Goal: Task Accomplishment & Management: Complete application form

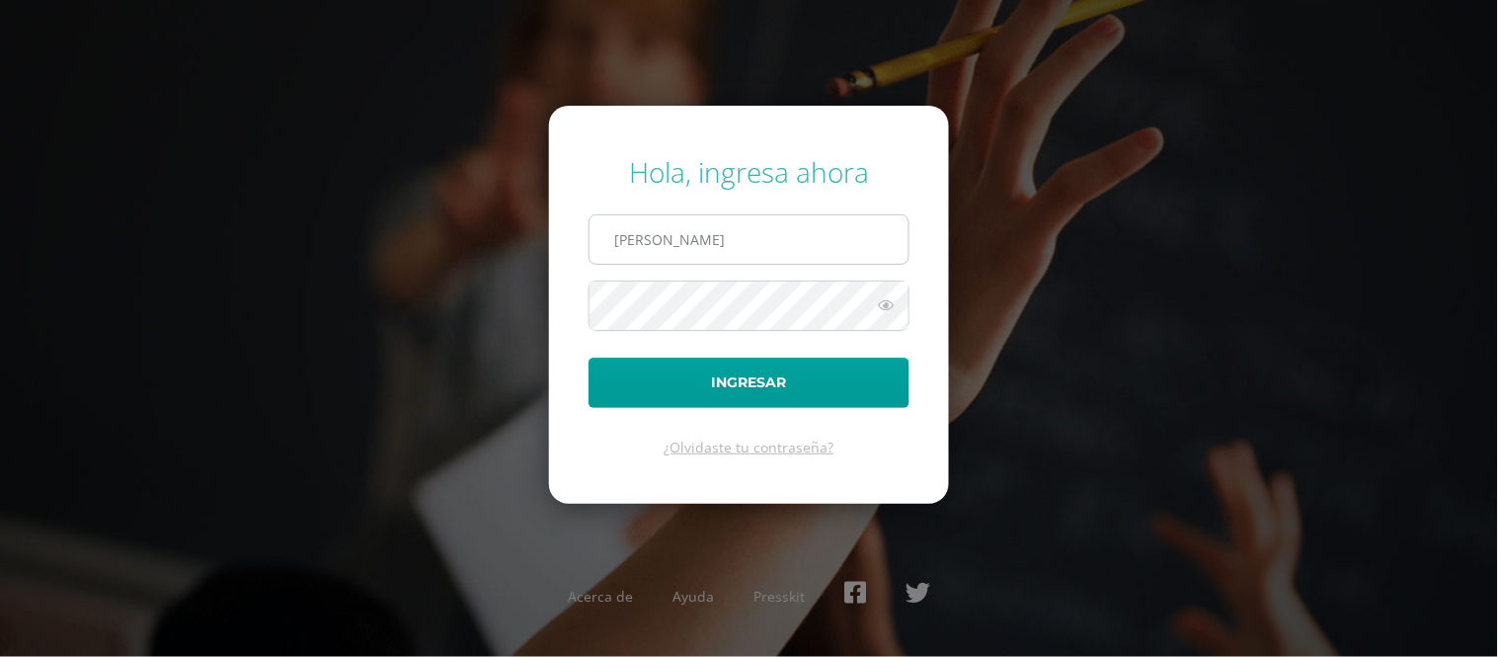
type input "cindy@osoriosandoval.edu.gt"
click at [588, 357] on button "Ingresar" at bounding box center [748, 382] width 321 height 50
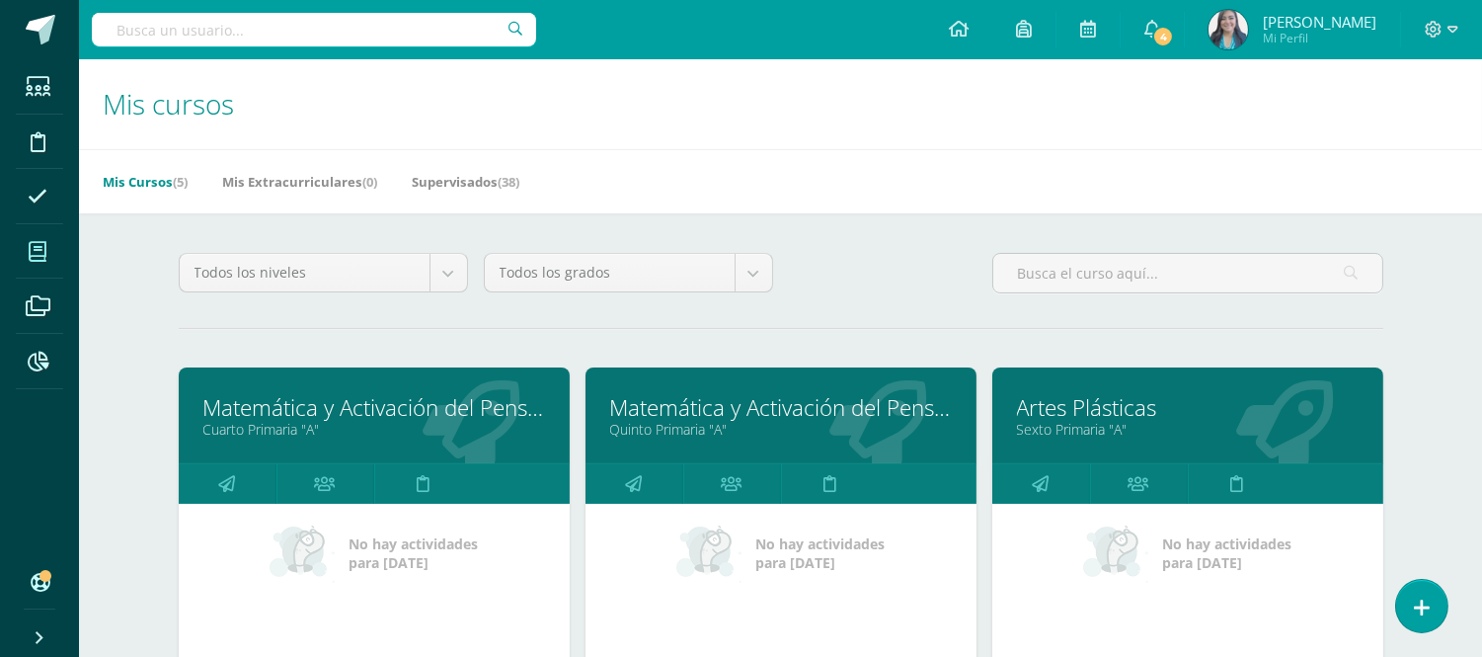
click at [462, 427] on link "Cuarto Primaria "A"" at bounding box center [374, 429] width 342 height 19
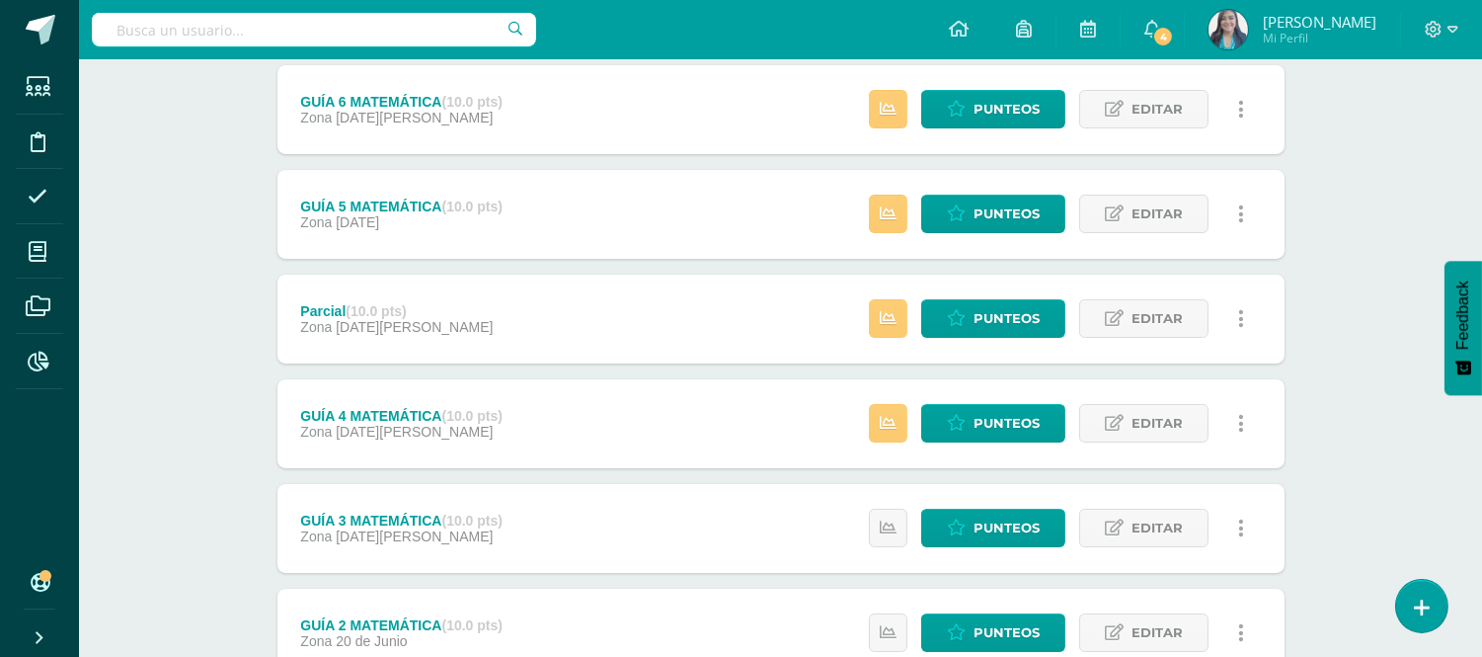
scroll to position [370, 0]
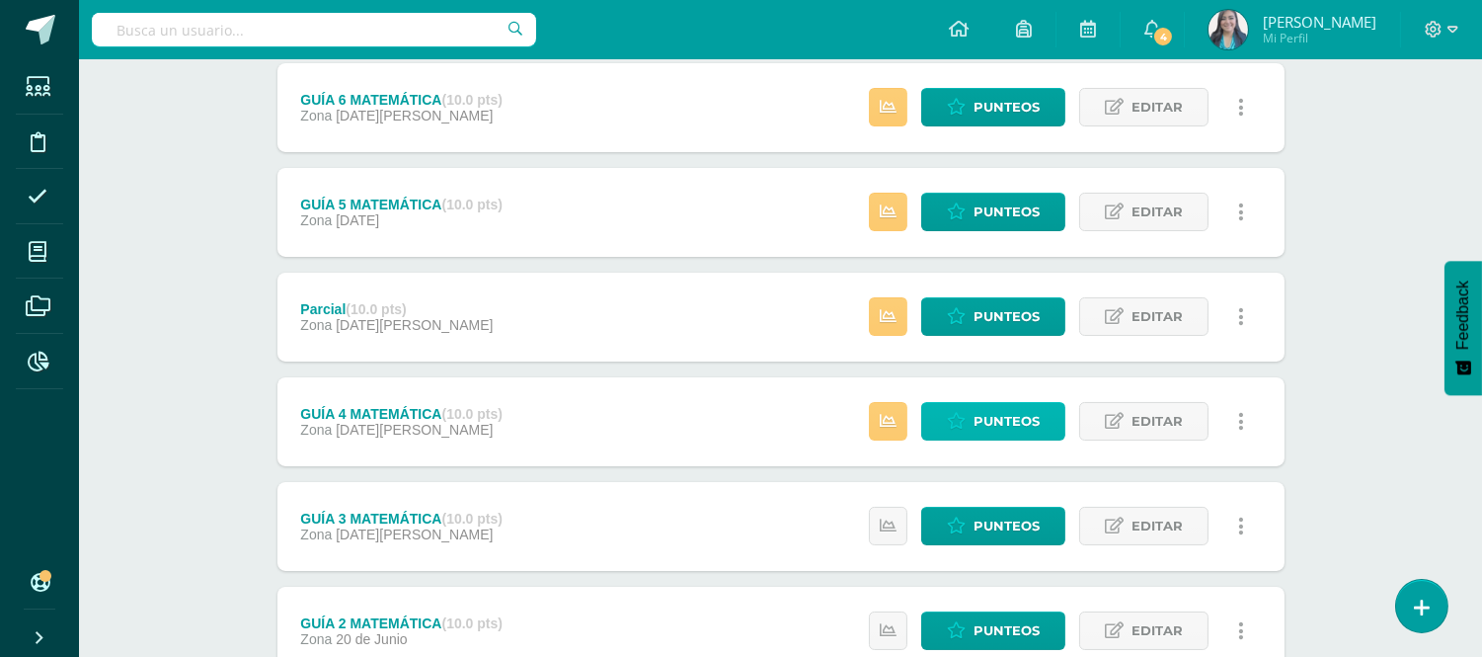
click at [985, 423] on span "Punteos" at bounding box center [1007, 421] width 66 height 37
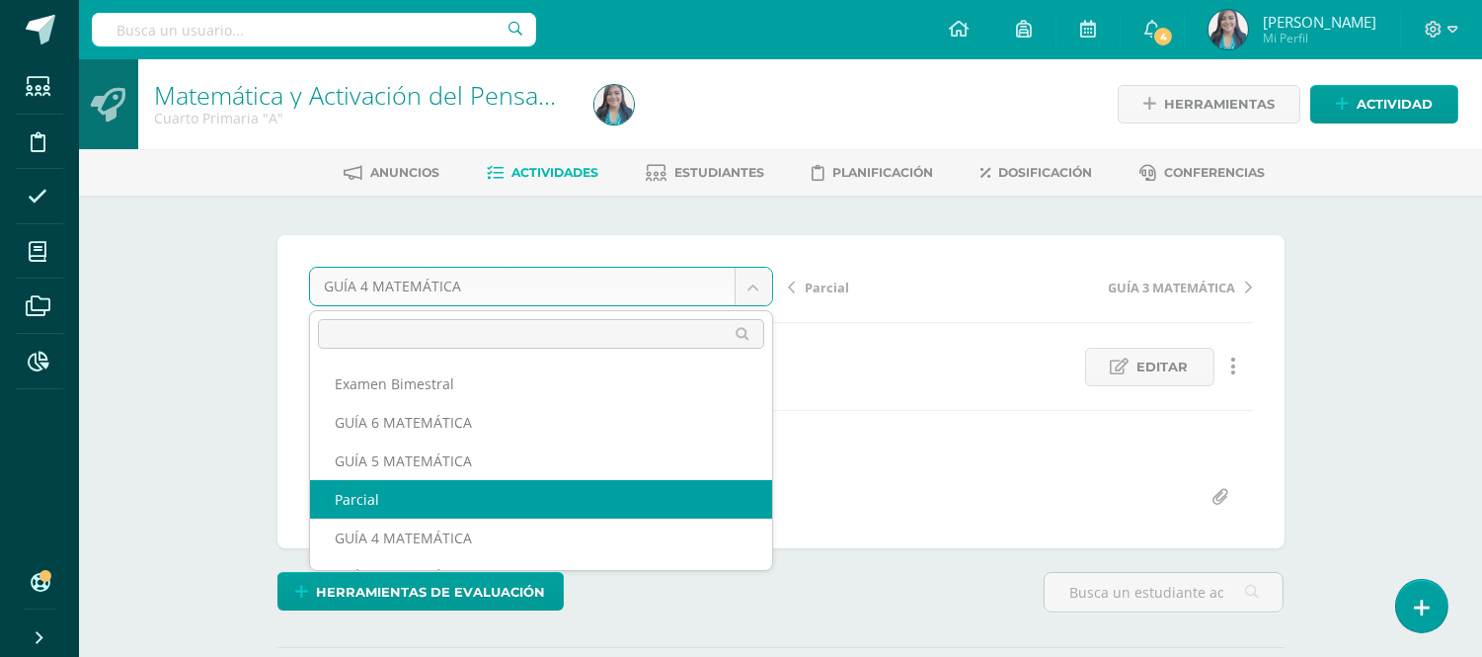
select select "/dashboard/teacher/grade-activity/122350/"
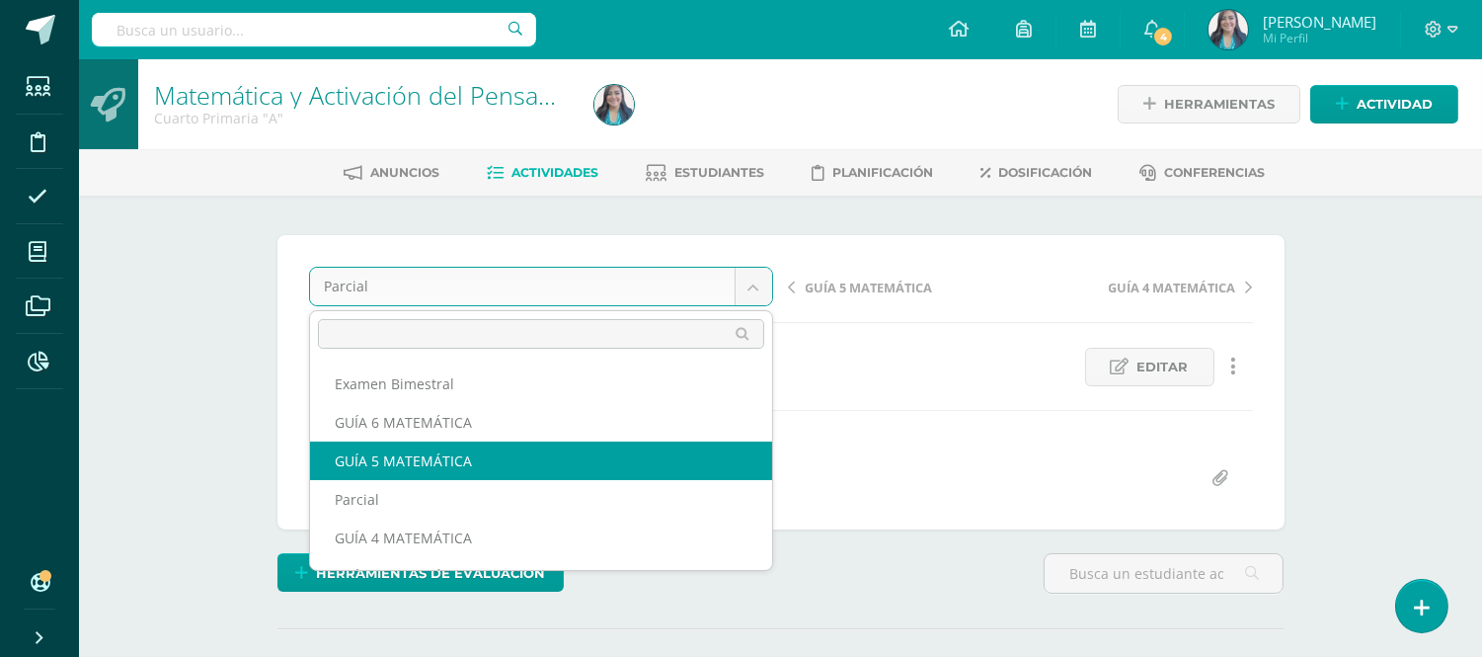
select select "/dashboard/teacher/grade-activity/122344/"
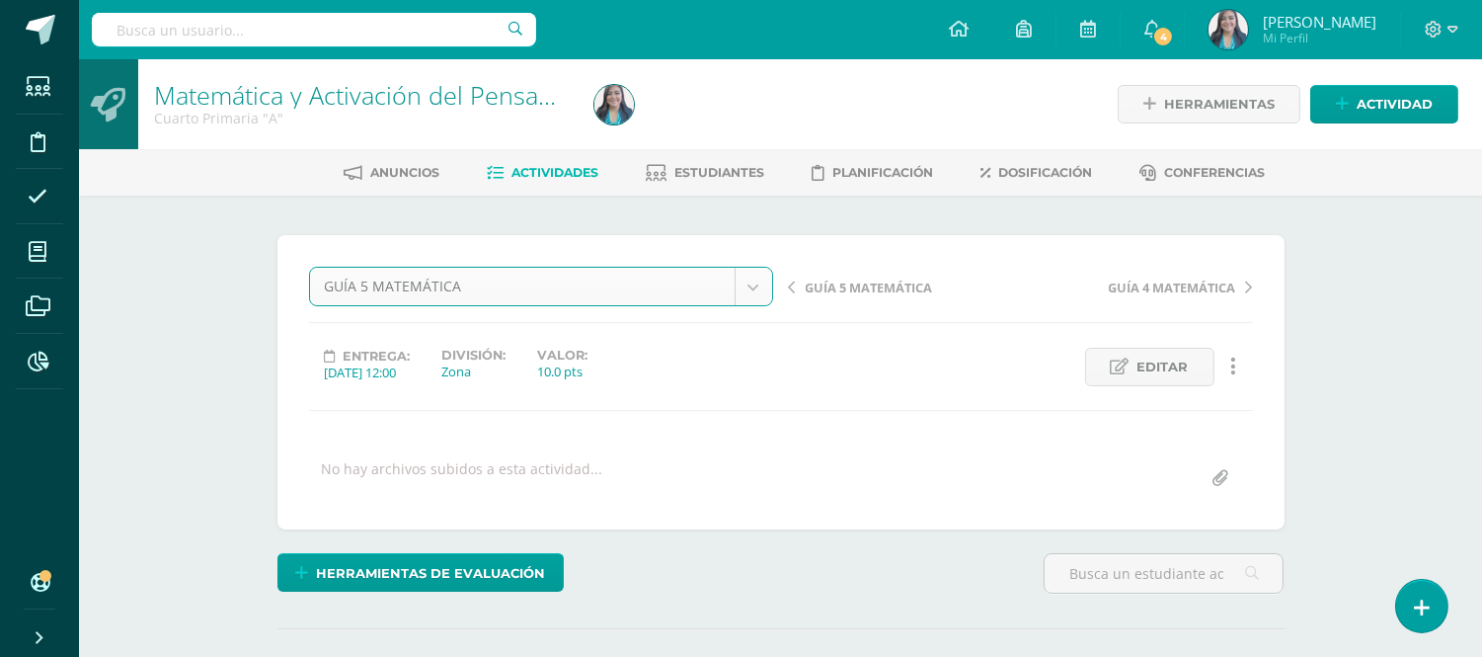
scroll to position [1, 0]
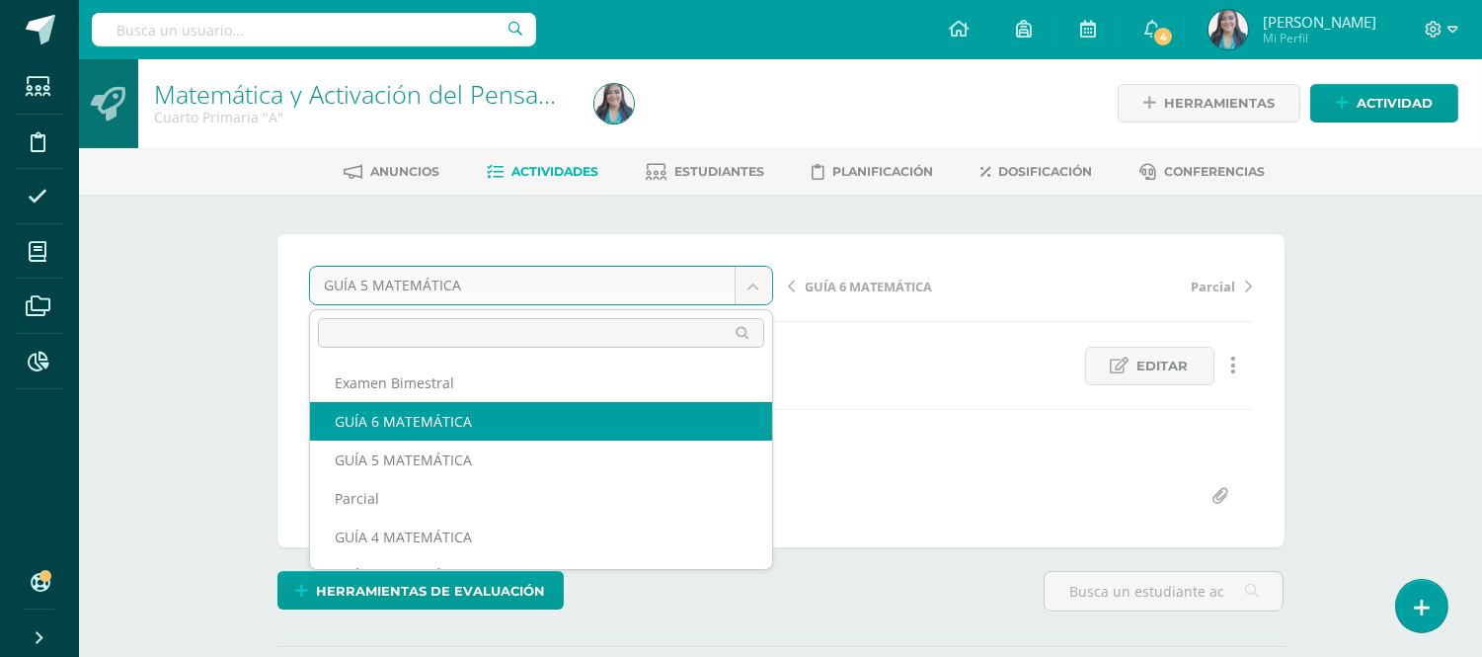
select select "/dashboard/teacher/grade-activity/122349/"
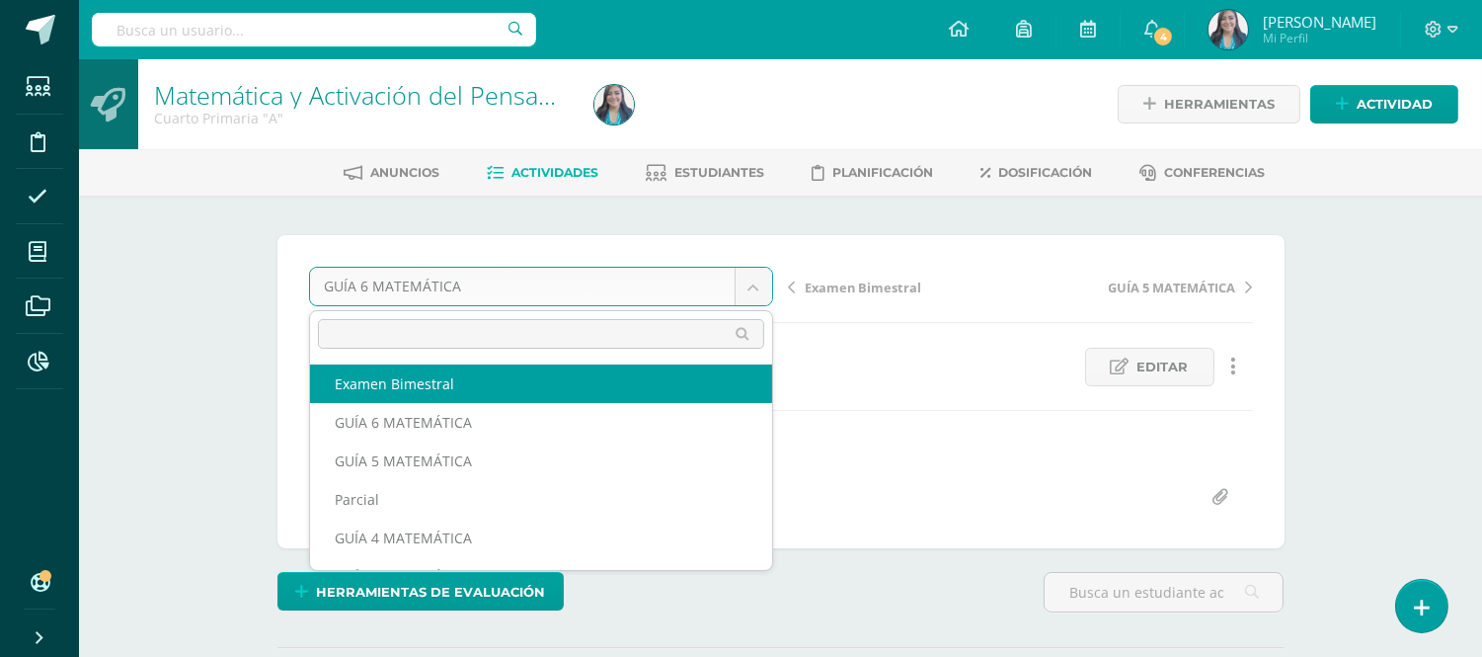
select select "/dashboard/teacher/grade-activity/122351/"
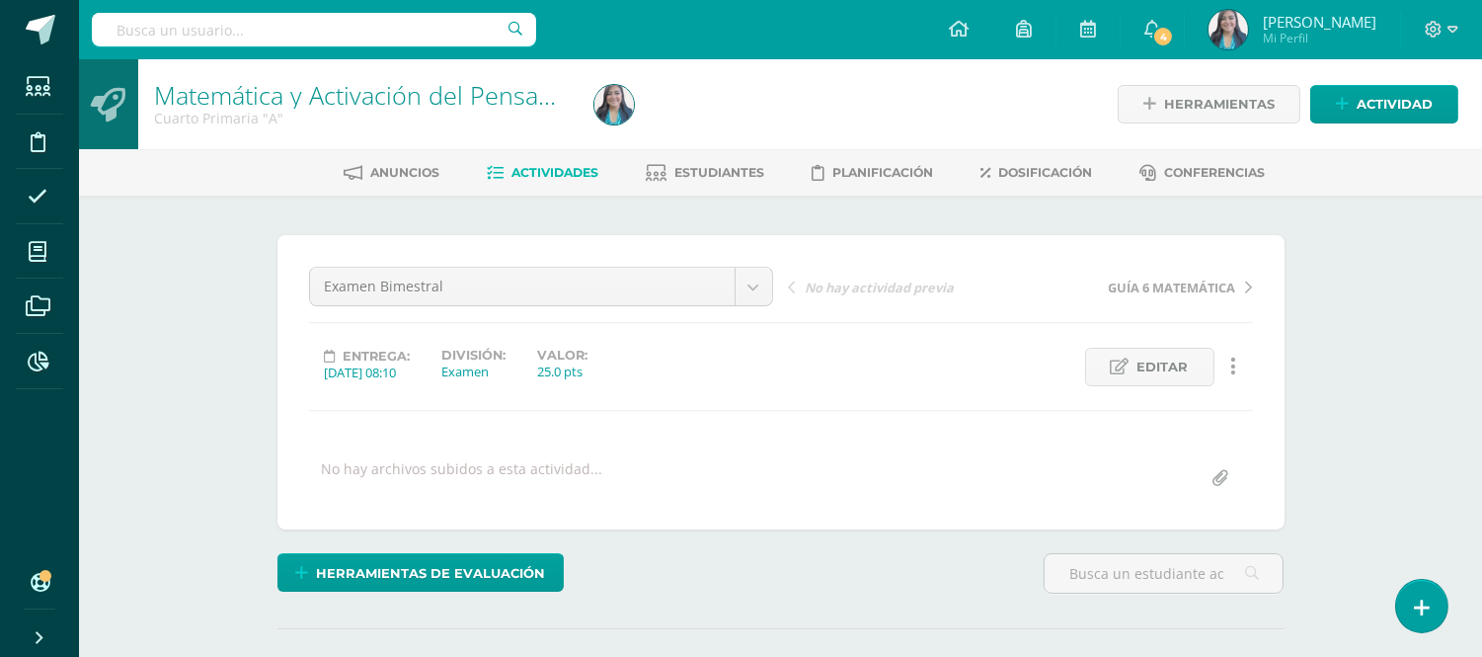
click at [529, 174] on span "Actividades" at bounding box center [554, 172] width 87 height 15
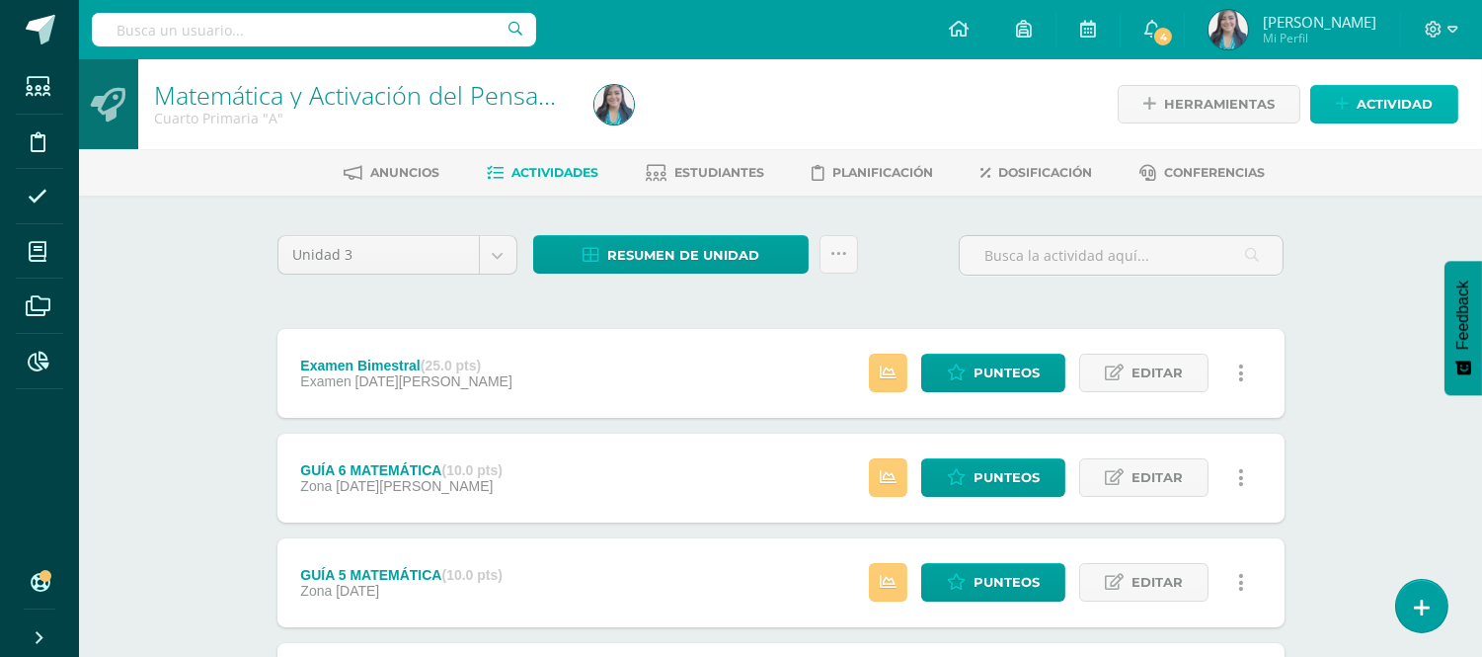
click at [1383, 115] on span "Actividad" at bounding box center [1395, 104] width 76 height 37
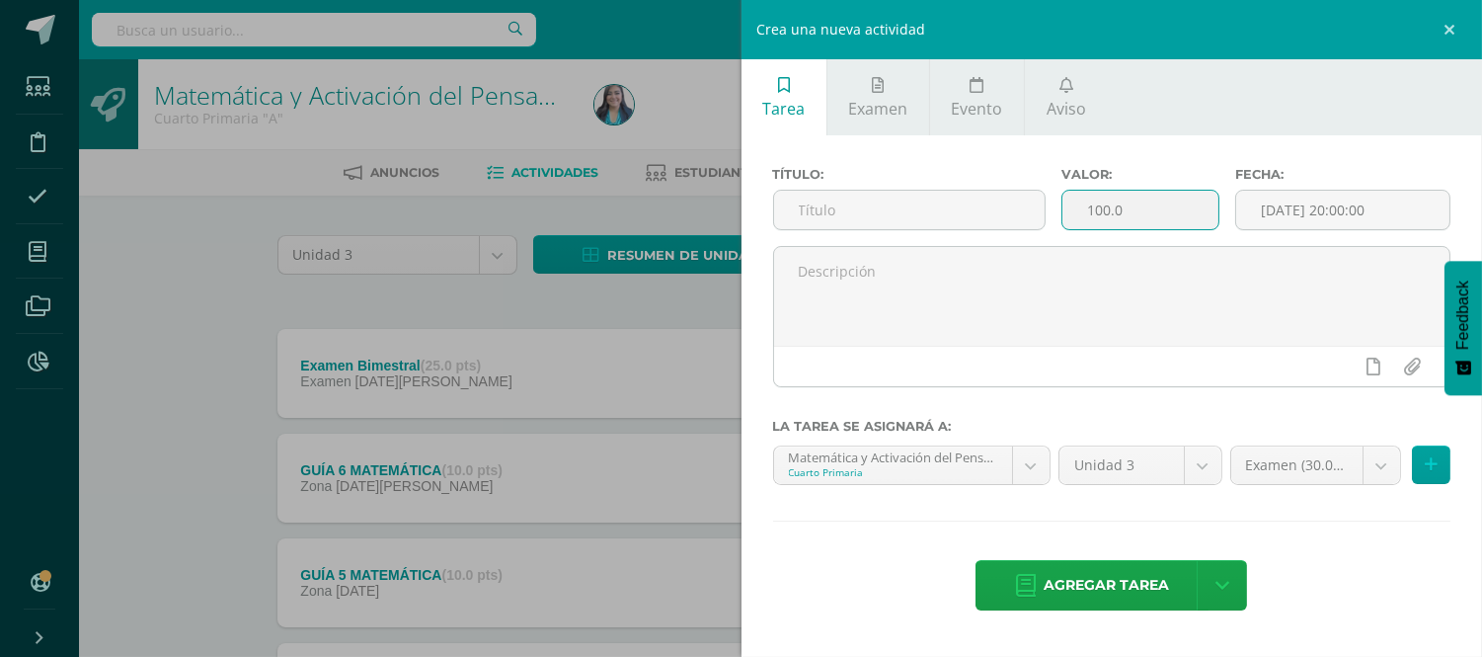
drag, startPoint x: 1163, startPoint y: 210, endPoint x: 1058, endPoint y: 219, distance: 105.0
click at [1058, 219] on div "Valor: 100.0" at bounding box center [1141, 206] width 174 height 79
click at [1149, 212] on input "100.0" at bounding box center [1140, 210] width 156 height 39
drag, startPoint x: 1149, startPoint y: 212, endPoint x: 1077, endPoint y: 211, distance: 72.1
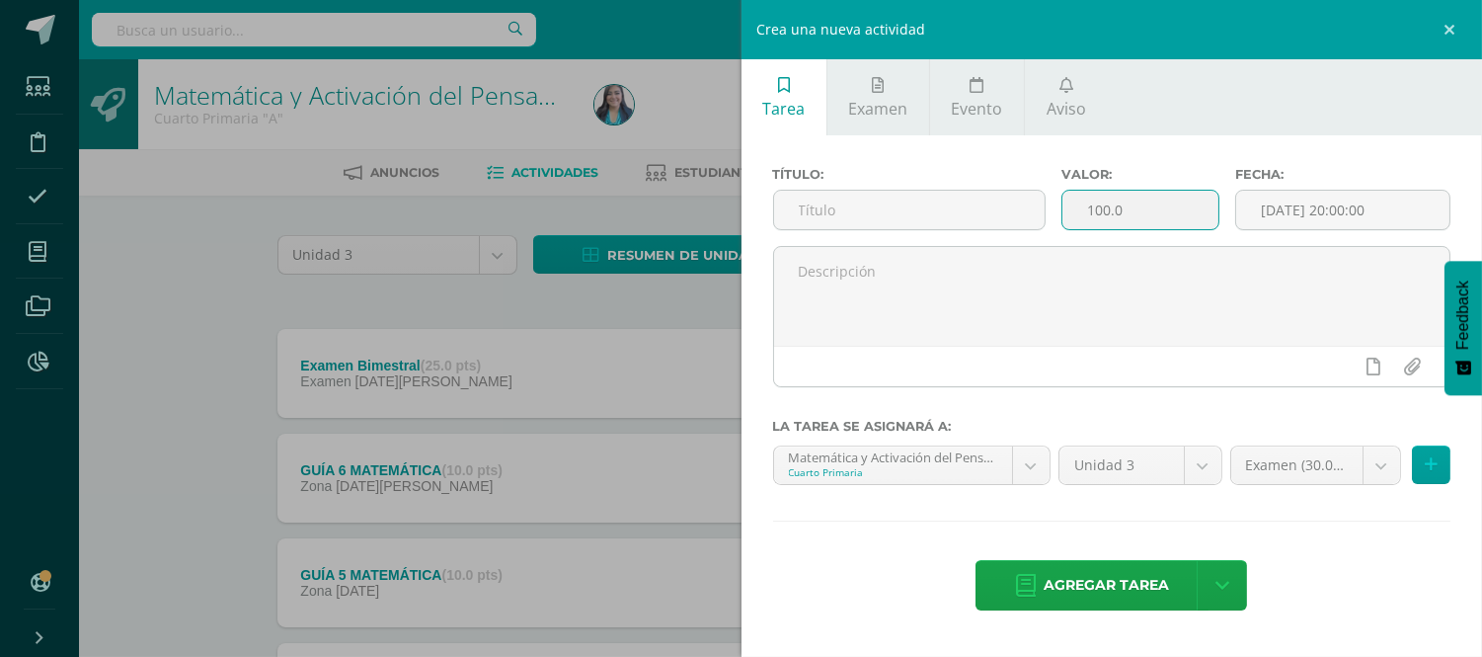
click at [1077, 211] on input "100.0" at bounding box center [1140, 210] width 156 height 39
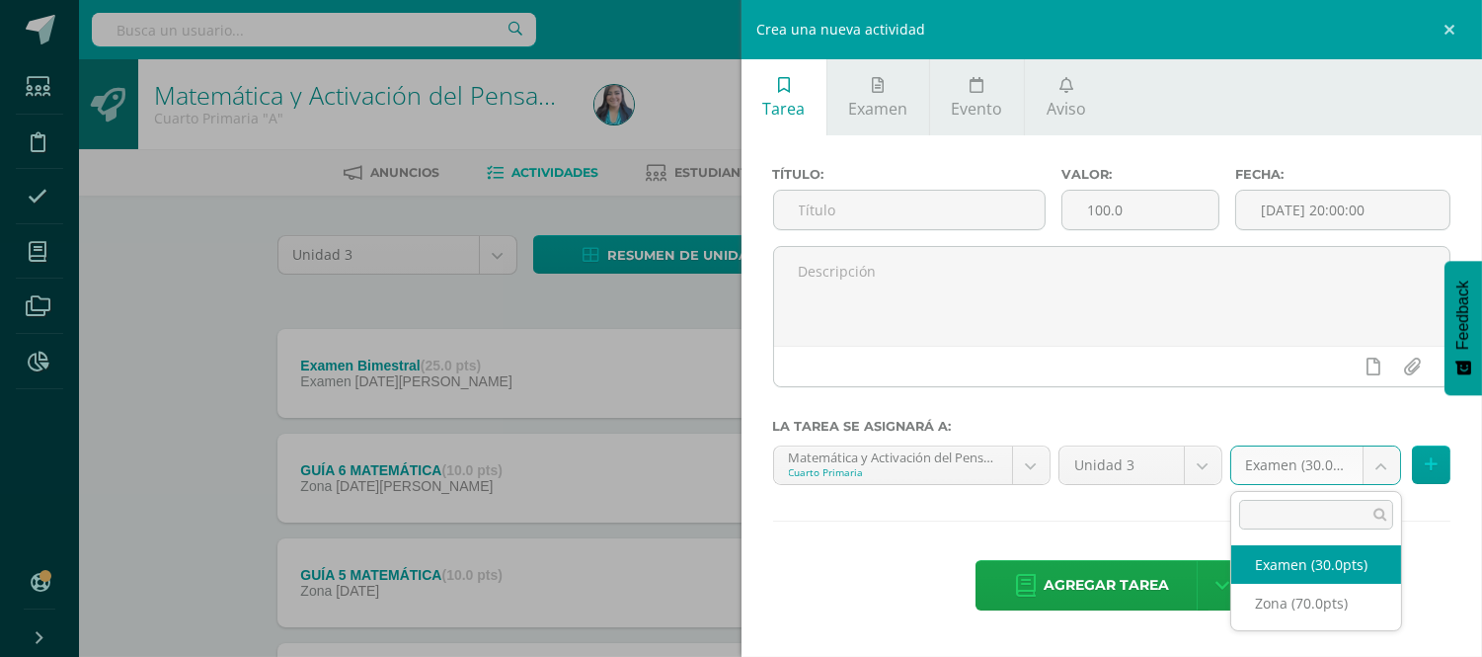
click at [1383, 476] on body "Estudiantes Disciplina Asistencia Mis cursos Archivos Reportes Soporte Ayuda Re…" at bounding box center [741, 641] width 1482 height 1282
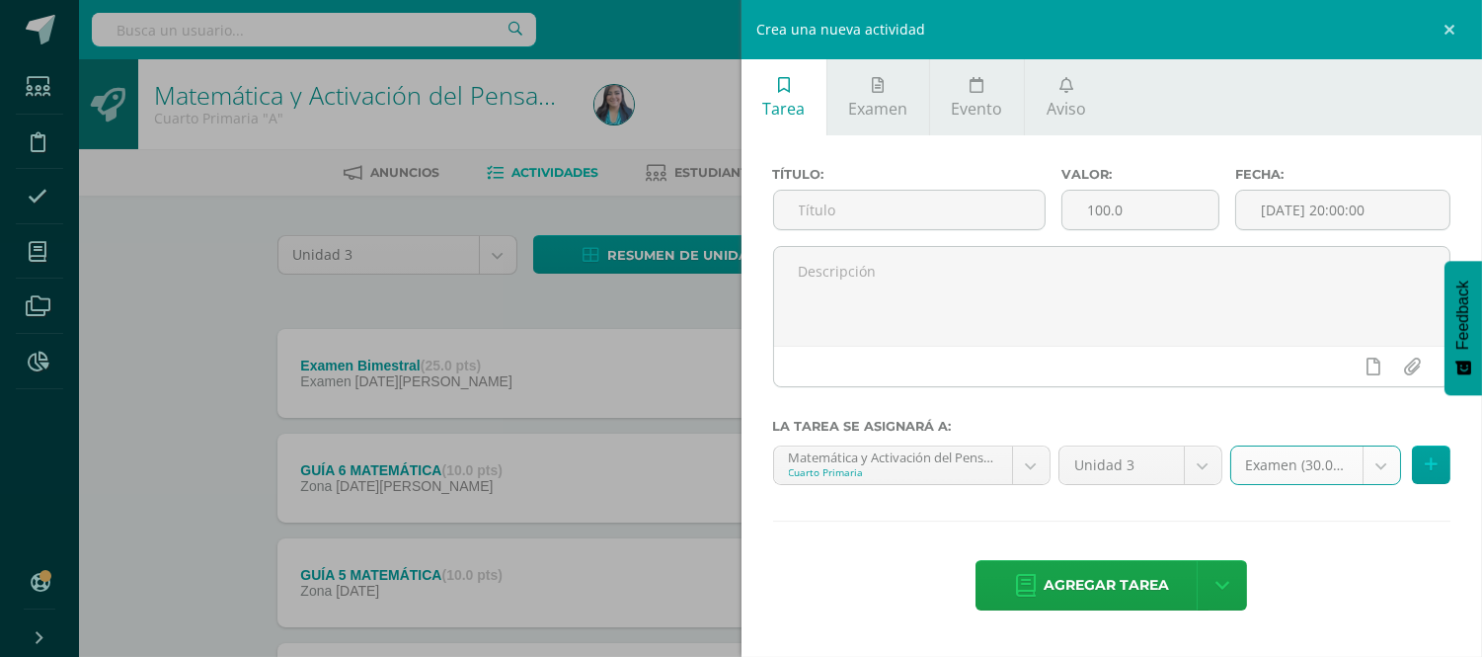
select select "121002"
click at [1140, 199] on input "100.0" at bounding box center [1140, 210] width 156 height 39
type input "1"
type input "5"
click at [955, 219] on input "text" at bounding box center [910, 210] width 272 height 39
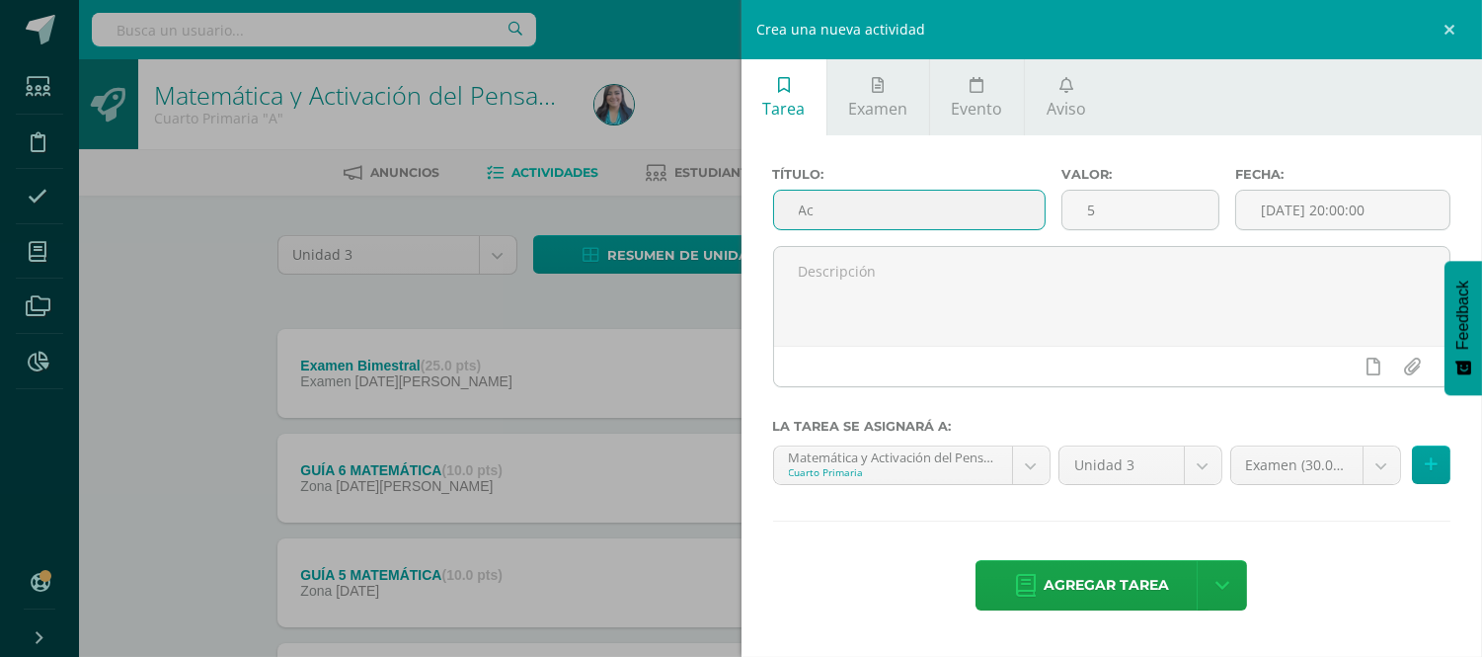
type input "A"
type input "Actividad"
click at [1319, 201] on input "[DATE] 20:00:00" at bounding box center [1342, 210] width 213 height 39
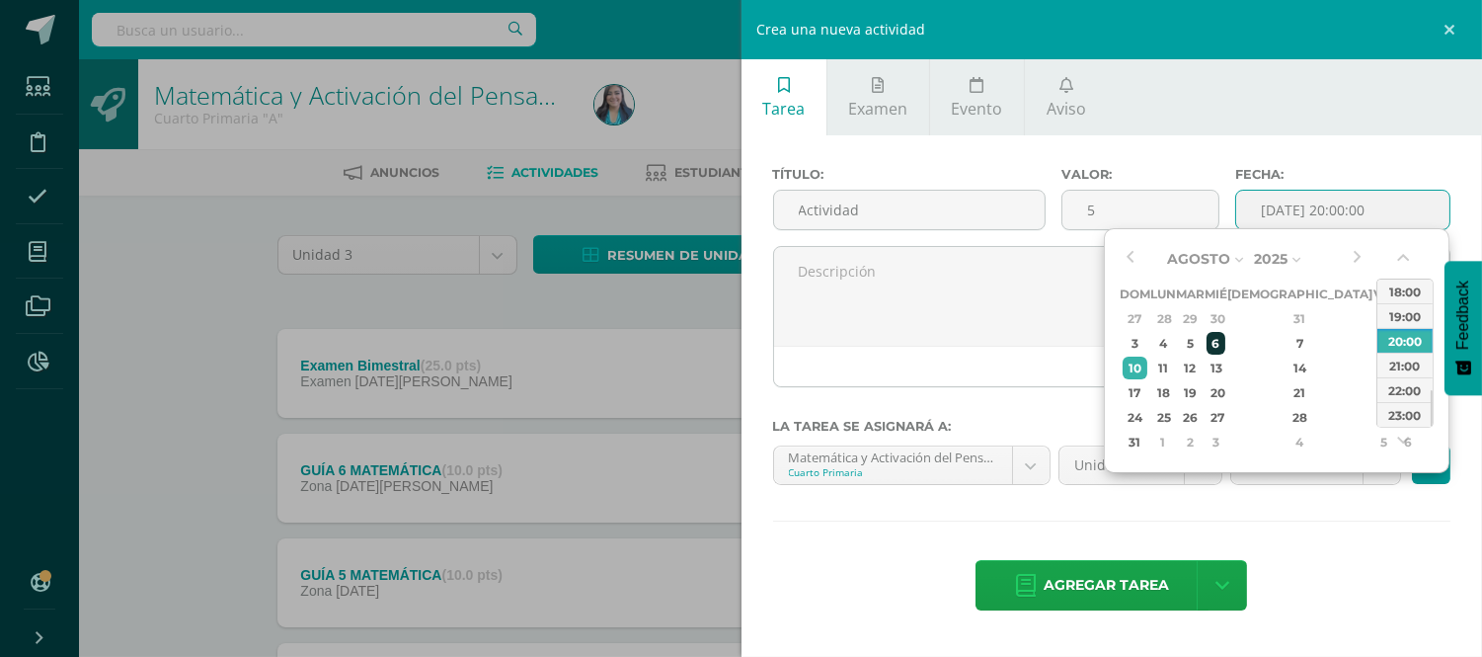
click at [1224, 337] on div "6" at bounding box center [1216, 343] width 18 height 23
click at [1202, 340] on div "5" at bounding box center [1190, 343] width 23 height 23
click at [1430, 397] on div "00:00 01:00 02:00 03:00 04:00 05:00 06:00 07:00 08:00 09:00 10:00 11:00 12:00 1…" at bounding box center [1404, 352] width 57 height 149
drag, startPoint x: 1430, startPoint y: 397, endPoint x: 1435, endPoint y: 270, distance: 127.5
click at [1435, 270] on div "Agosto Enero Febrero Marzo Abril Mayo Junio Julio Agosto Septiembre Octubre Nov…" at bounding box center [1277, 350] width 346 height 245
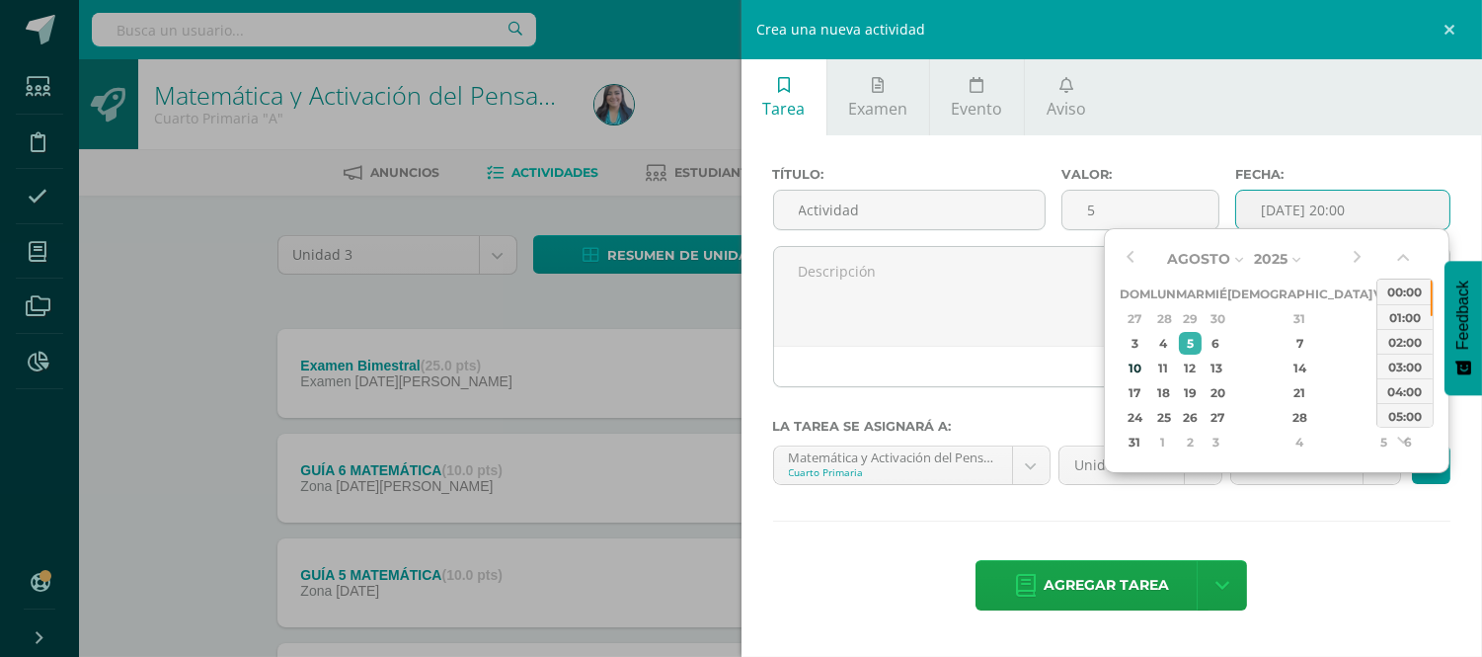
click at [1430, 298] on div "00:00 01:00 02:00 03:00 04:00 05:00 06:00 07:00 08:00 09:00 10:00 11:00 12:00 1…" at bounding box center [1404, 352] width 57 height 149
drag, startPoint x: 1430, startPoint y: 298, endPoint x: 1434, endPoint y: 362, distance: 64.3
click at [1434, 362] on div "Agosto Enero Febrero Marzo Abril Mayo Junio Julio Agosto Septiembre Octubre Nov…" at bounding box center [1277, 350] width 346 height 245
click at [1409, 328] on div "12:00" at bounding box center [1404, 330] width 55 height 25
type input "2025-08-05 12:00"
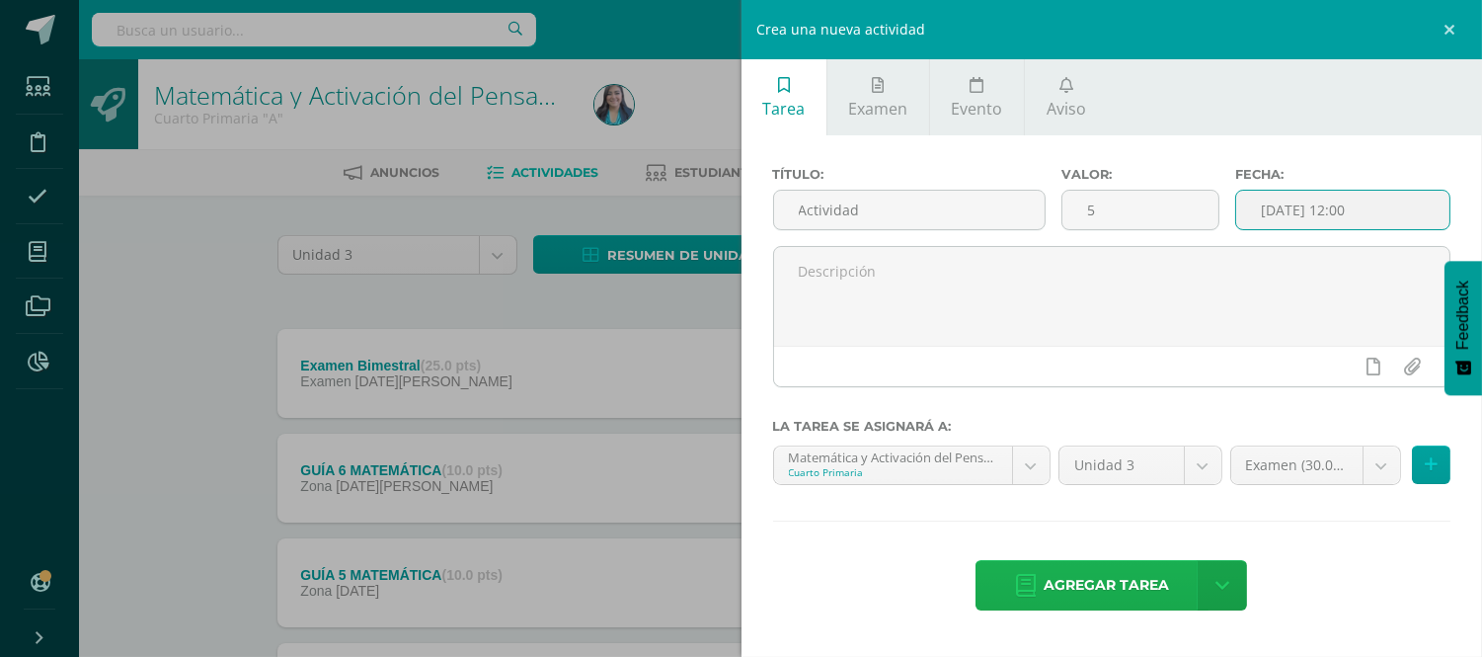
click at [1137, 580] on span "Agregar tarea" at bounding box center [1106, 585] width 125 height 48
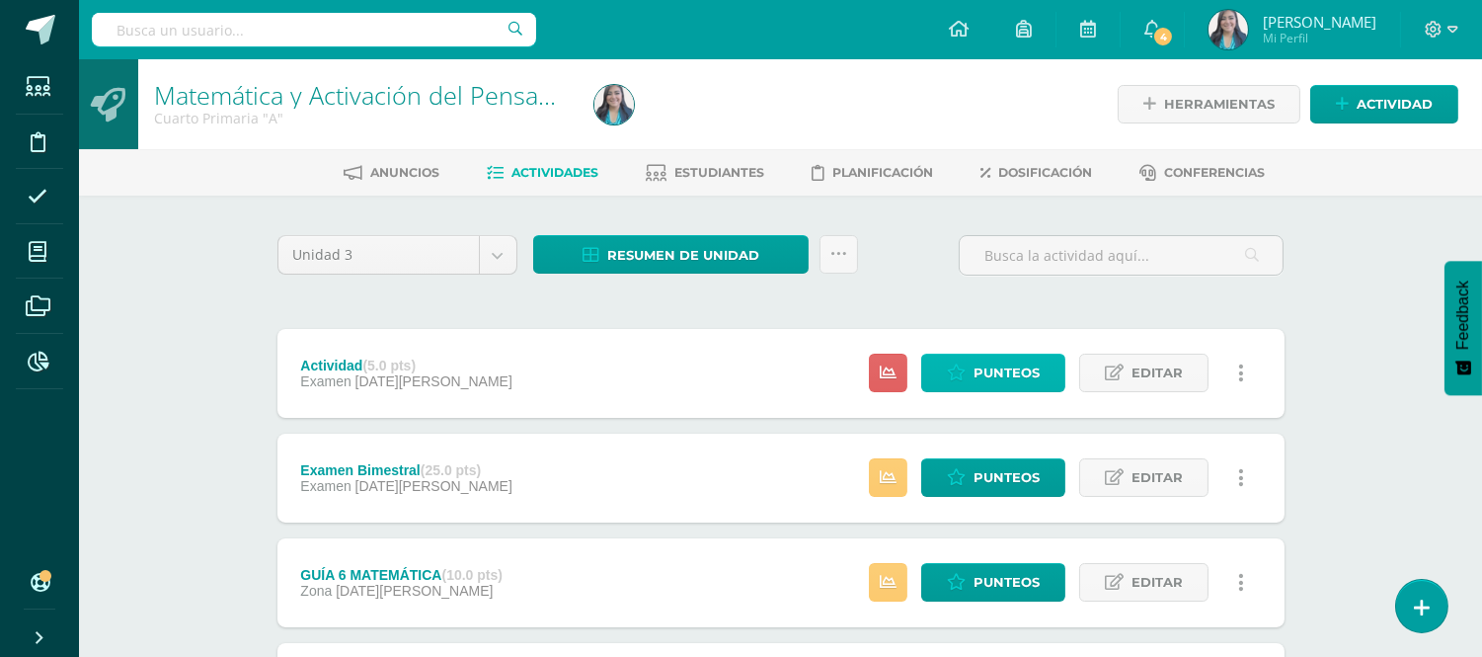
click at [1018, 372] on span "Punteos" at bounding box center [1007, 372] width 66 height 37
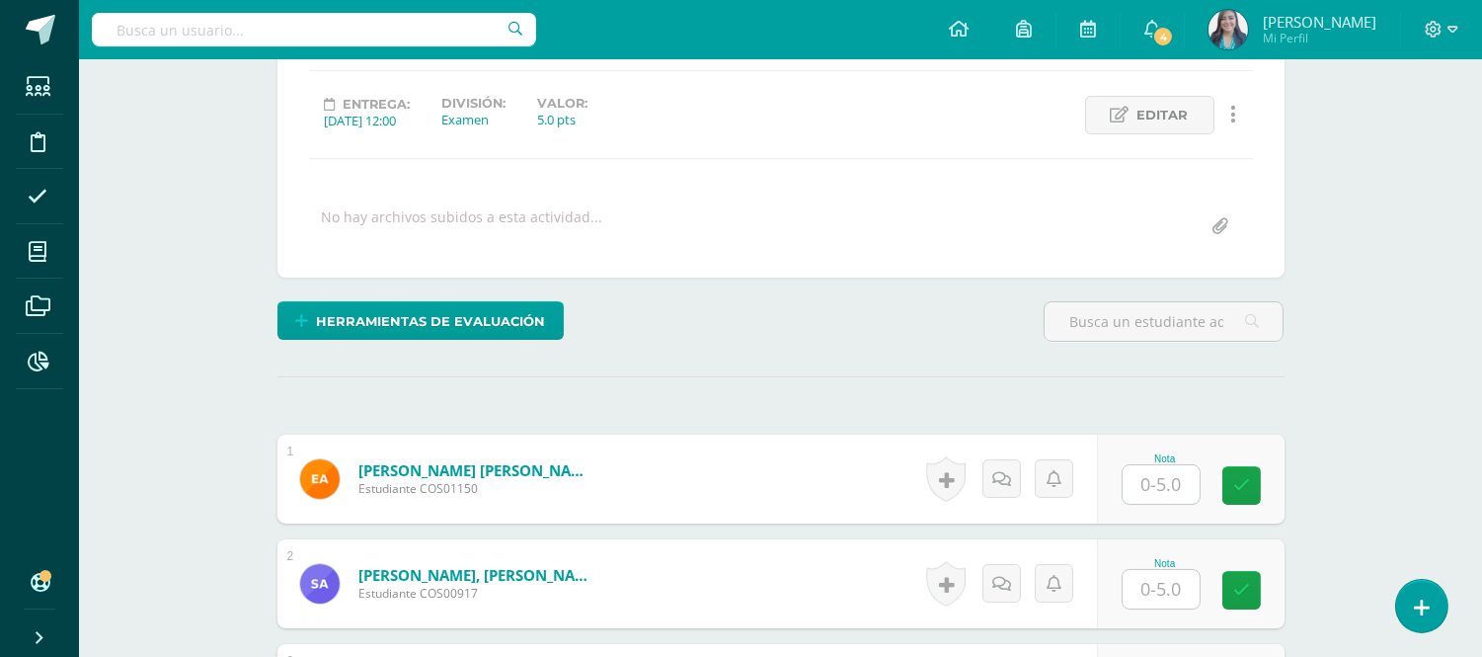
scroll to position [259, 0]
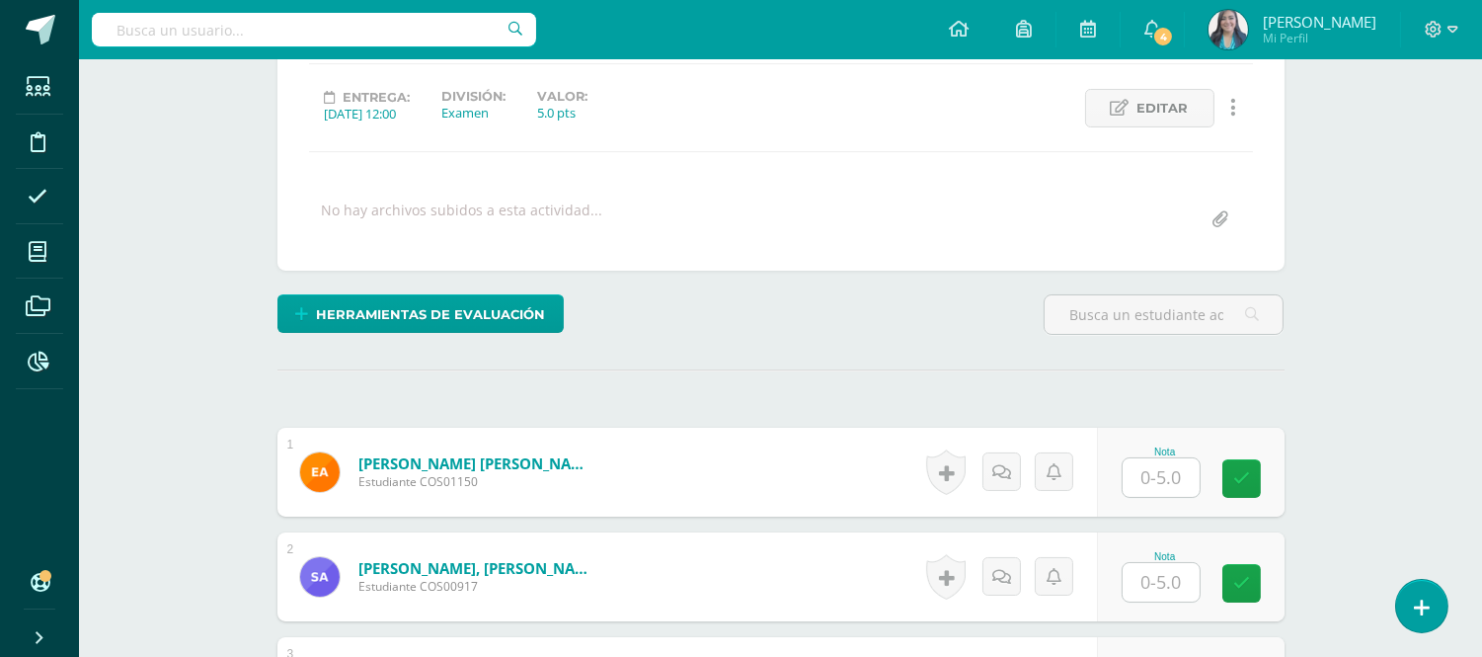
click at [1168, 476] on input "text" at bounding box center [1161, 477] width 77 height 39
click at [1168, 476] on input "text" at bounding box center [1171, 477] width 79 height 39
type input "5"
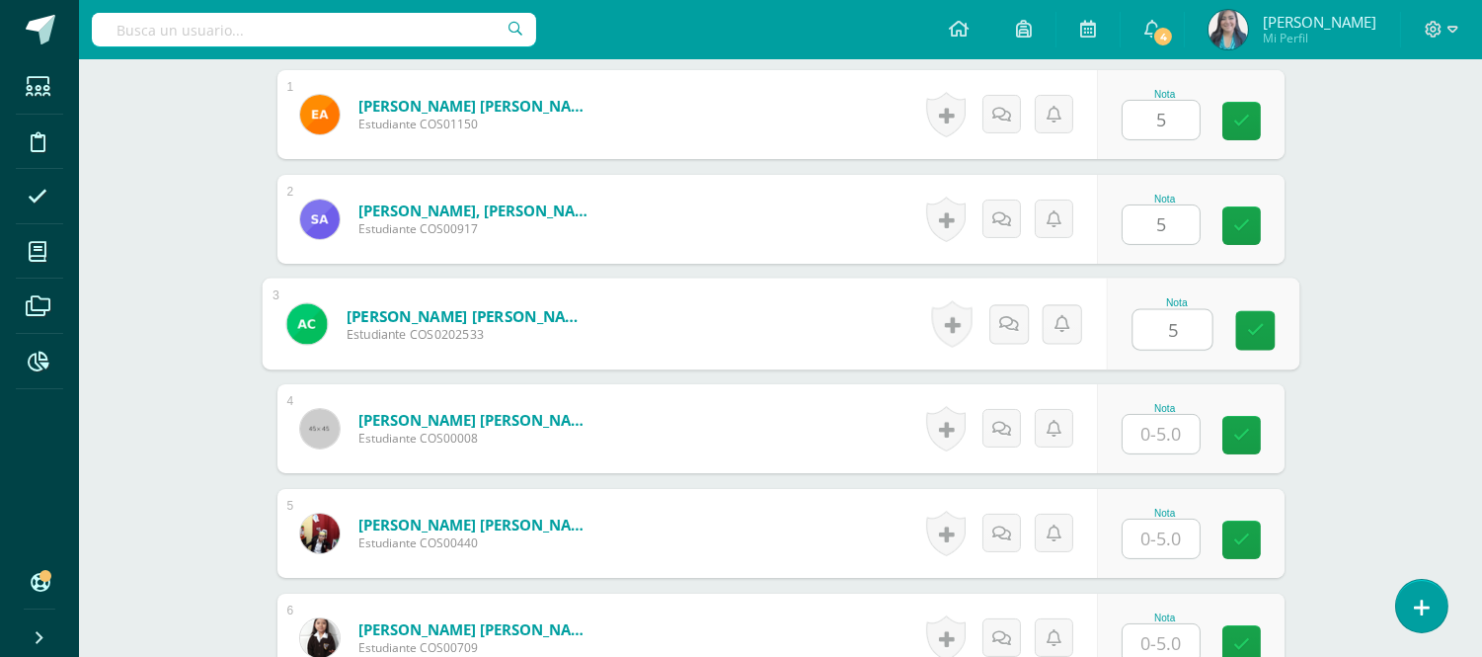
type input "5"
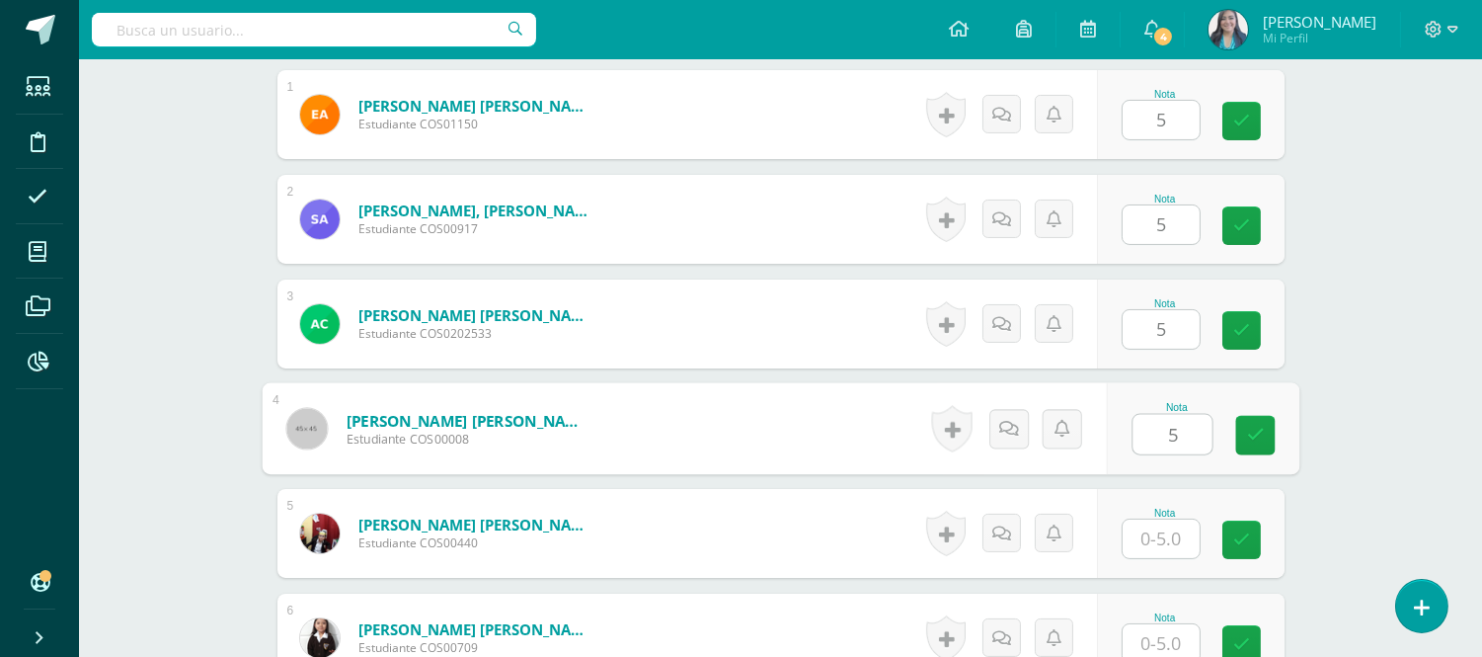
type input "5"
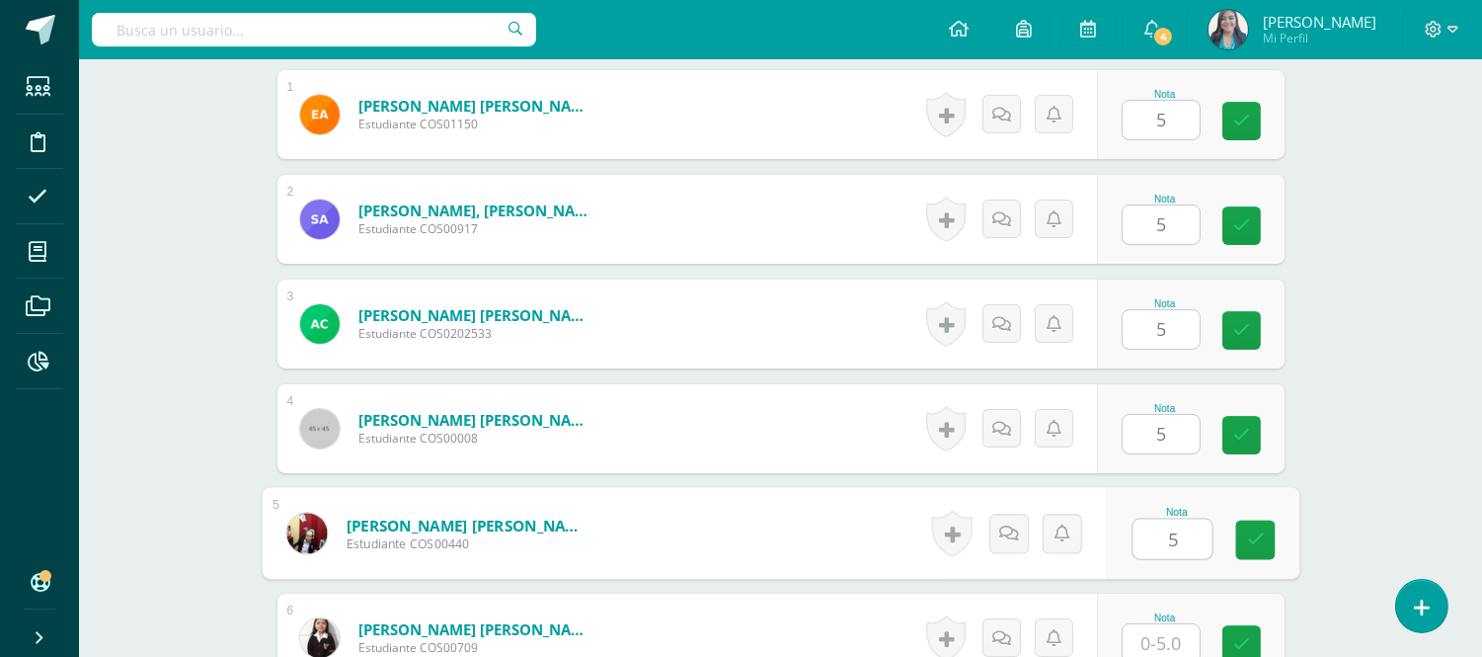
type input "5"
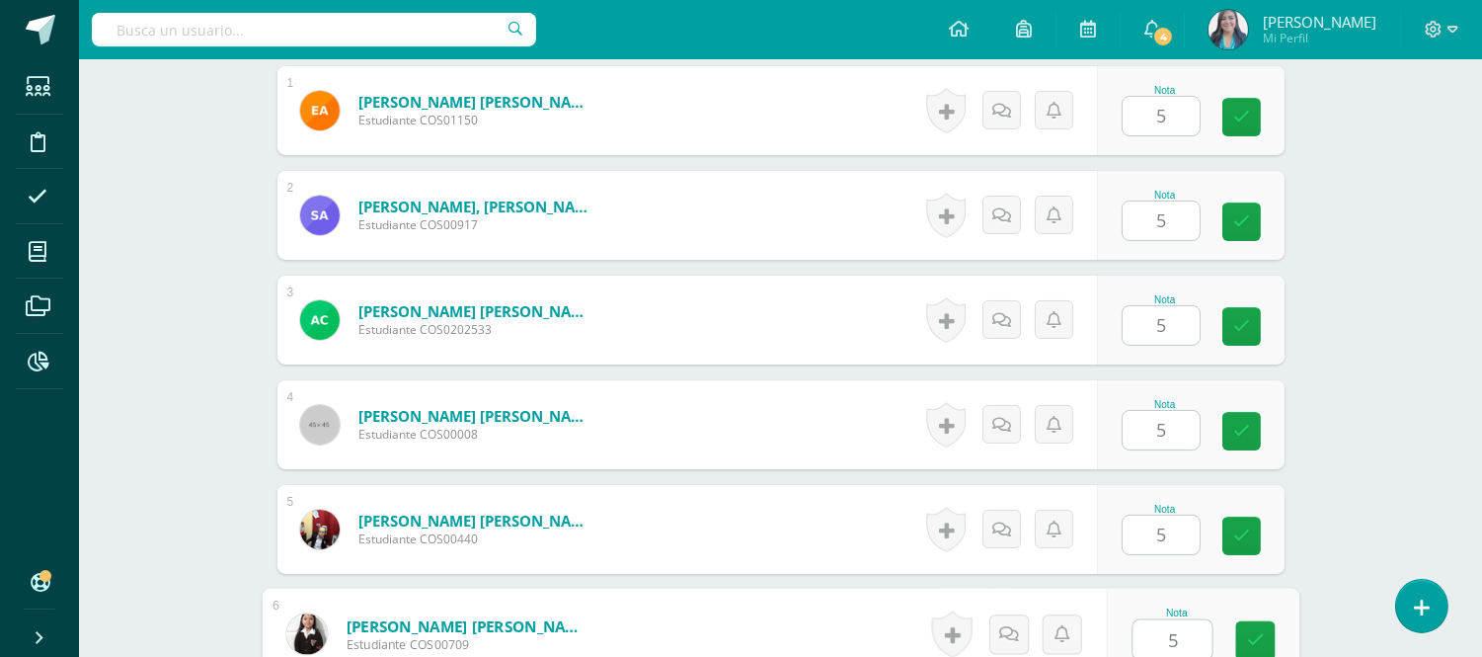
type input "5"
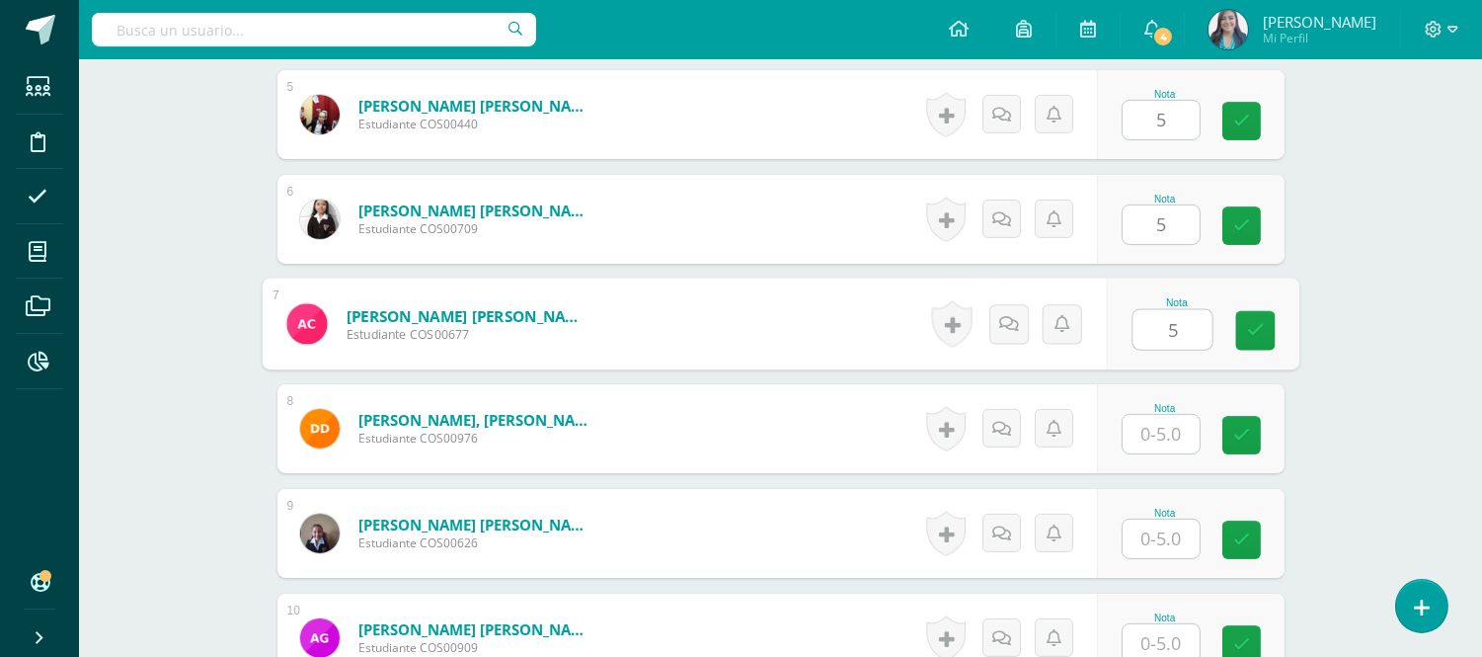
type input "5"
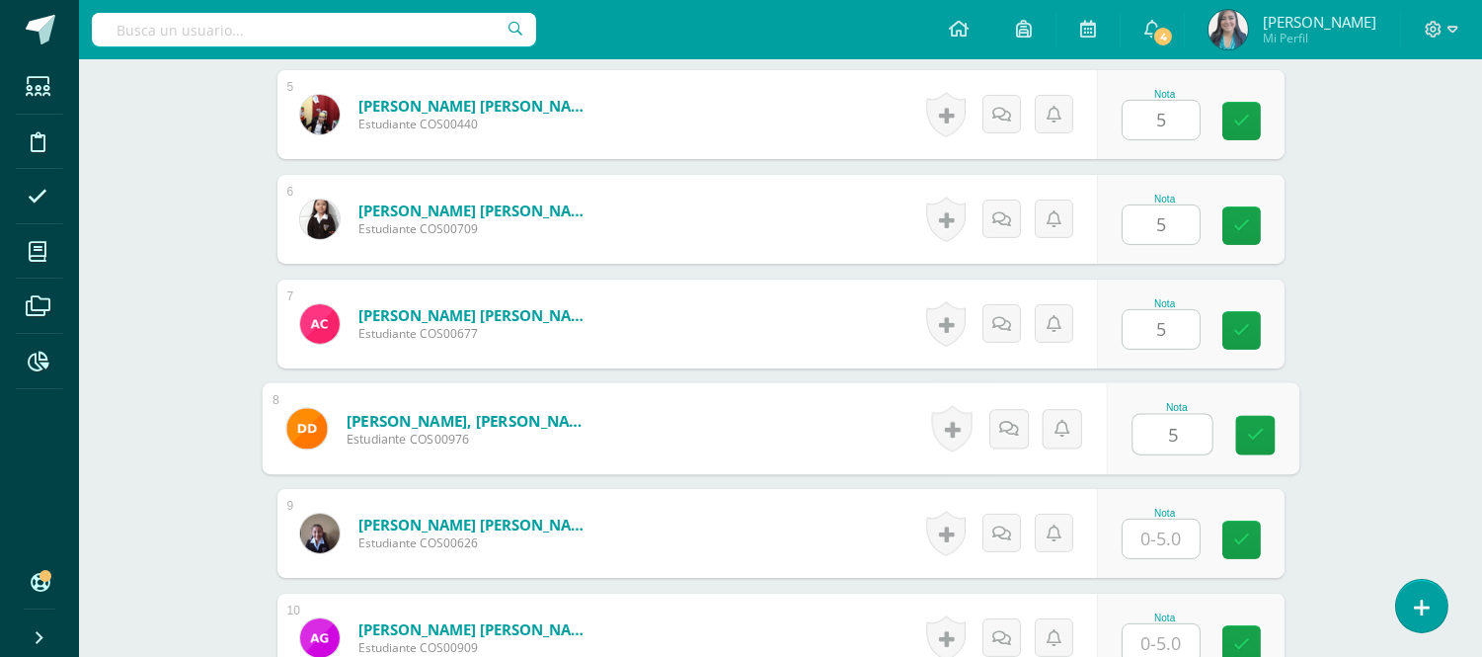
type input "5"
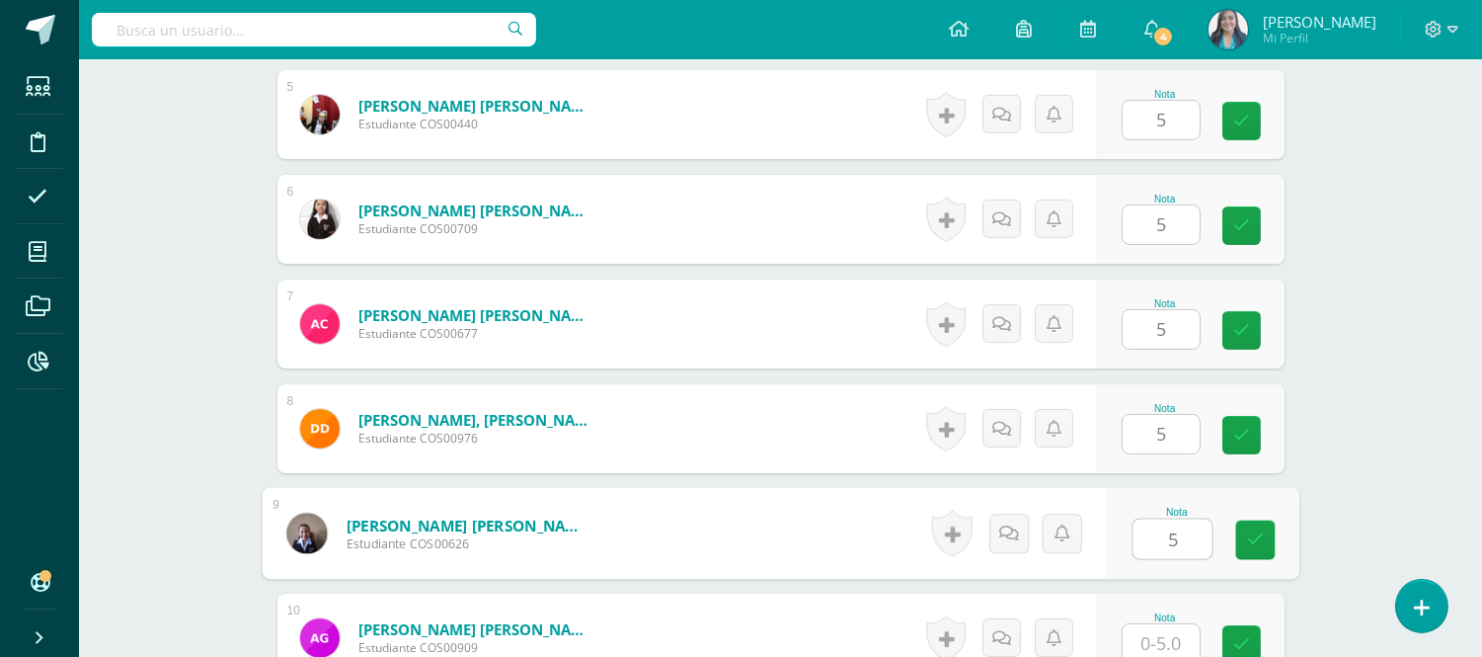
type input "5"
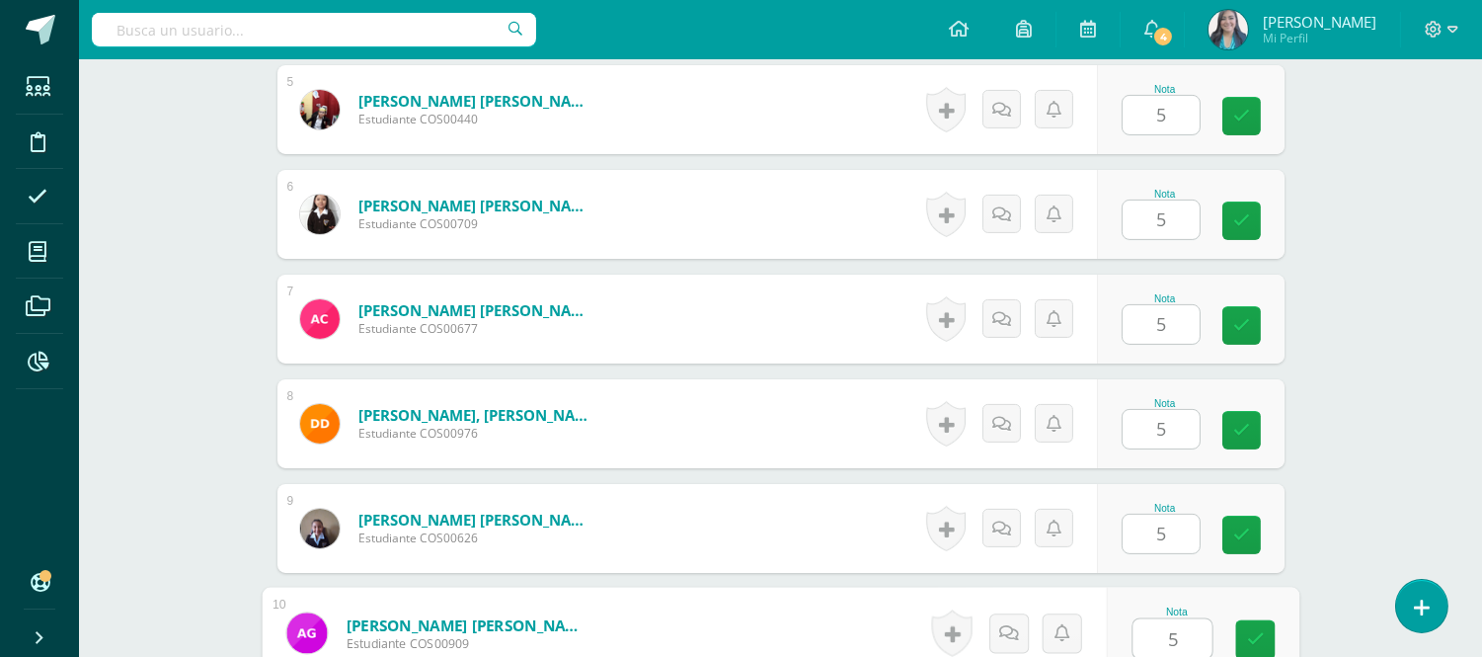
type input "5"
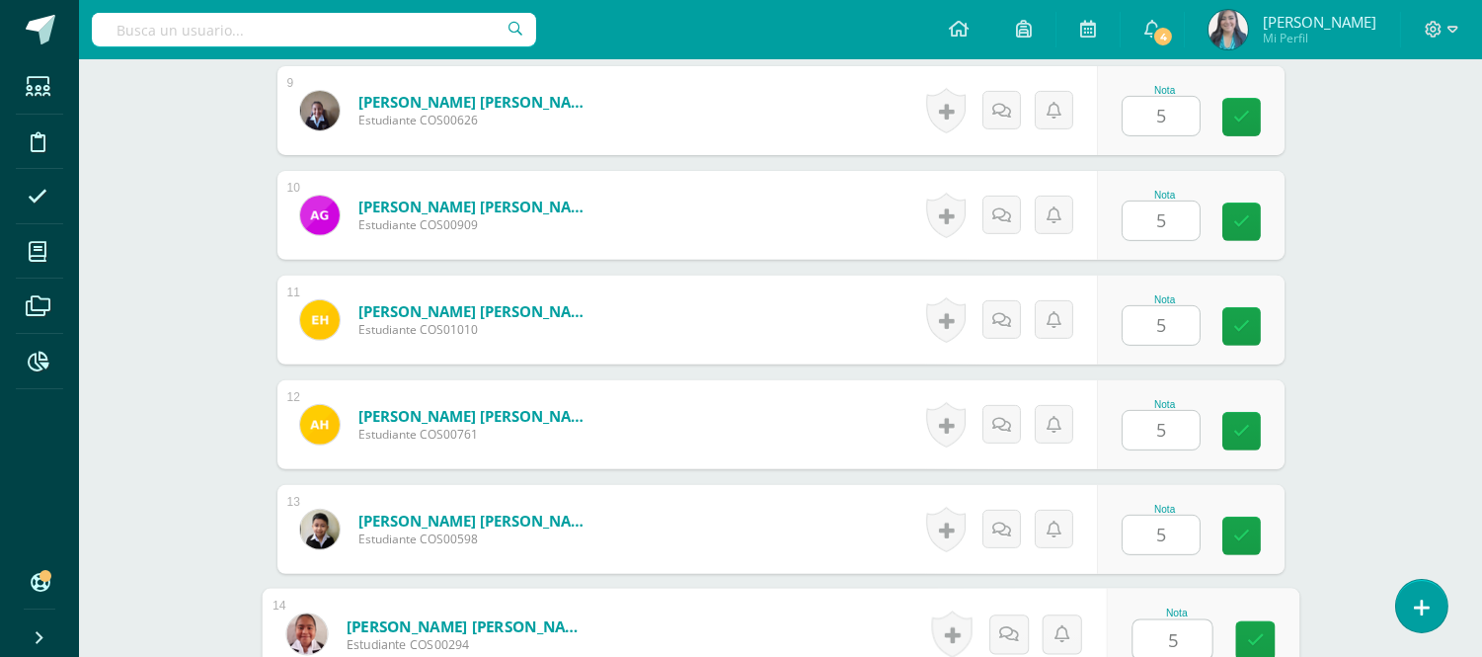
type input "5"
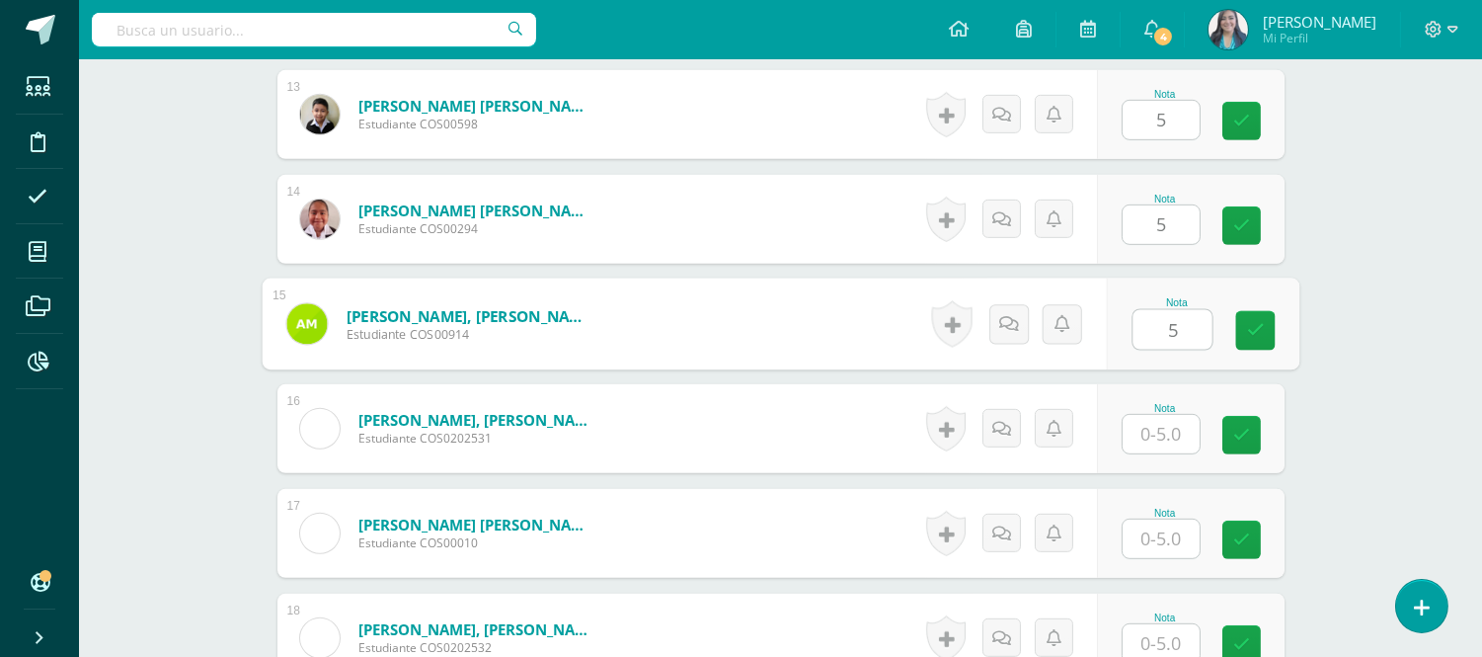
type input "5"
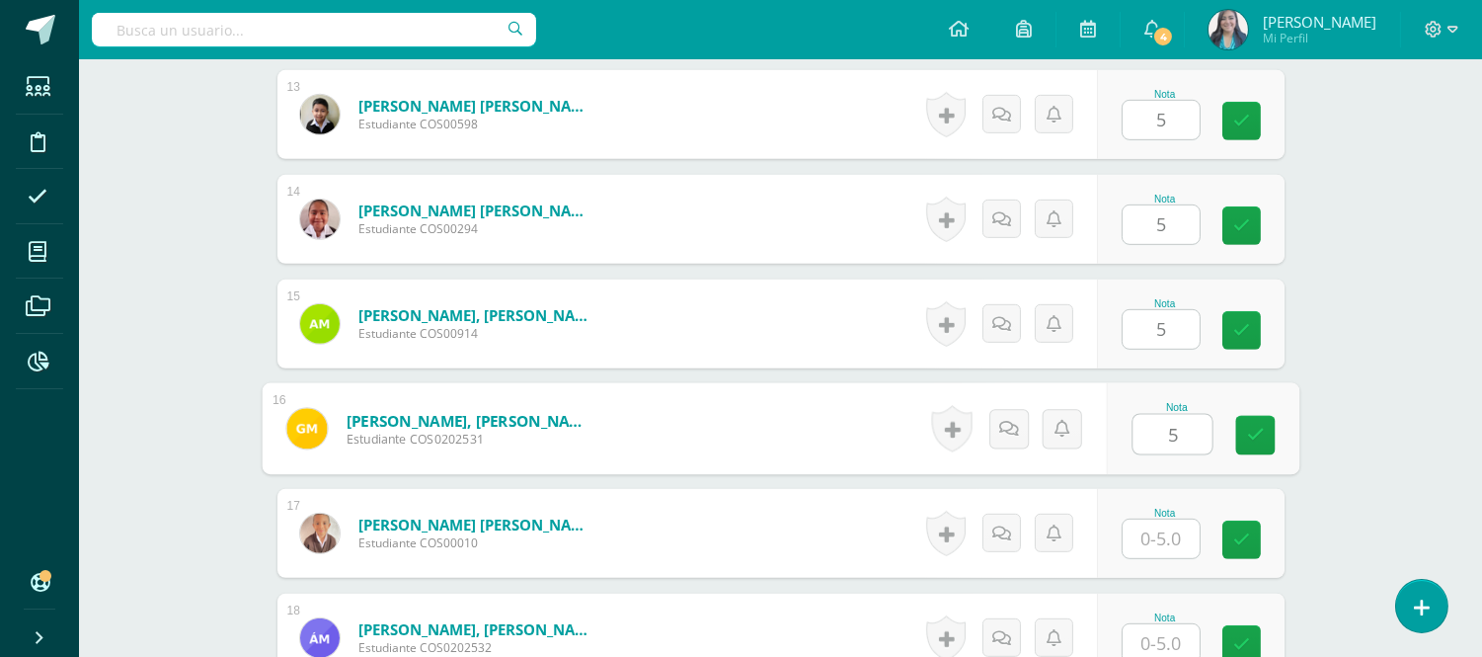
type input "5"
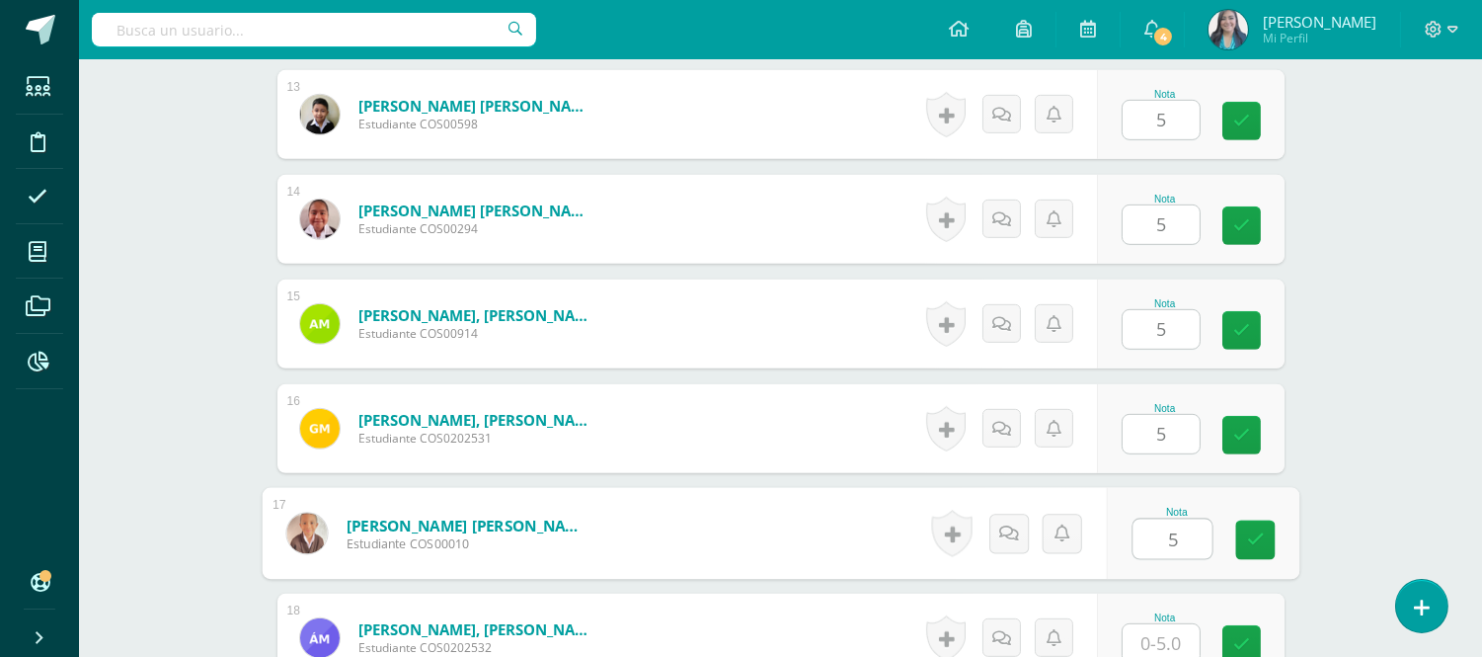
type input "5"
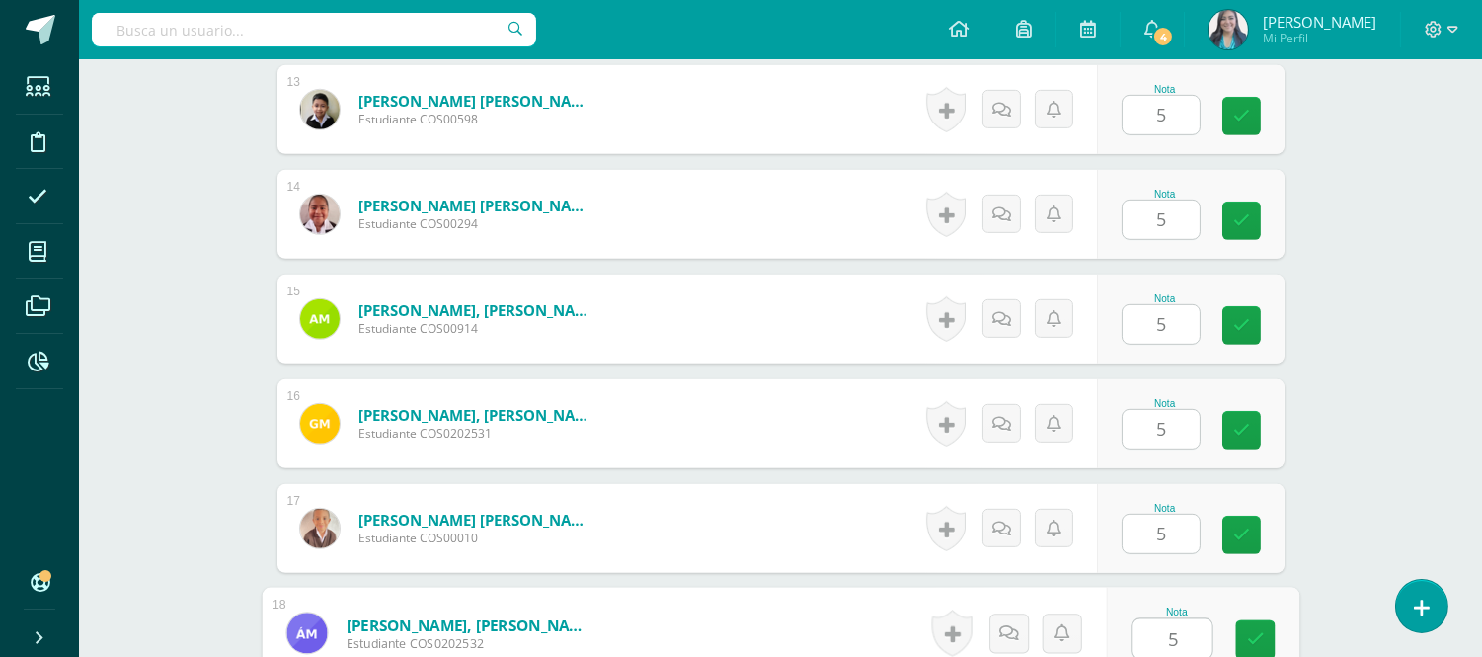
type input "5"
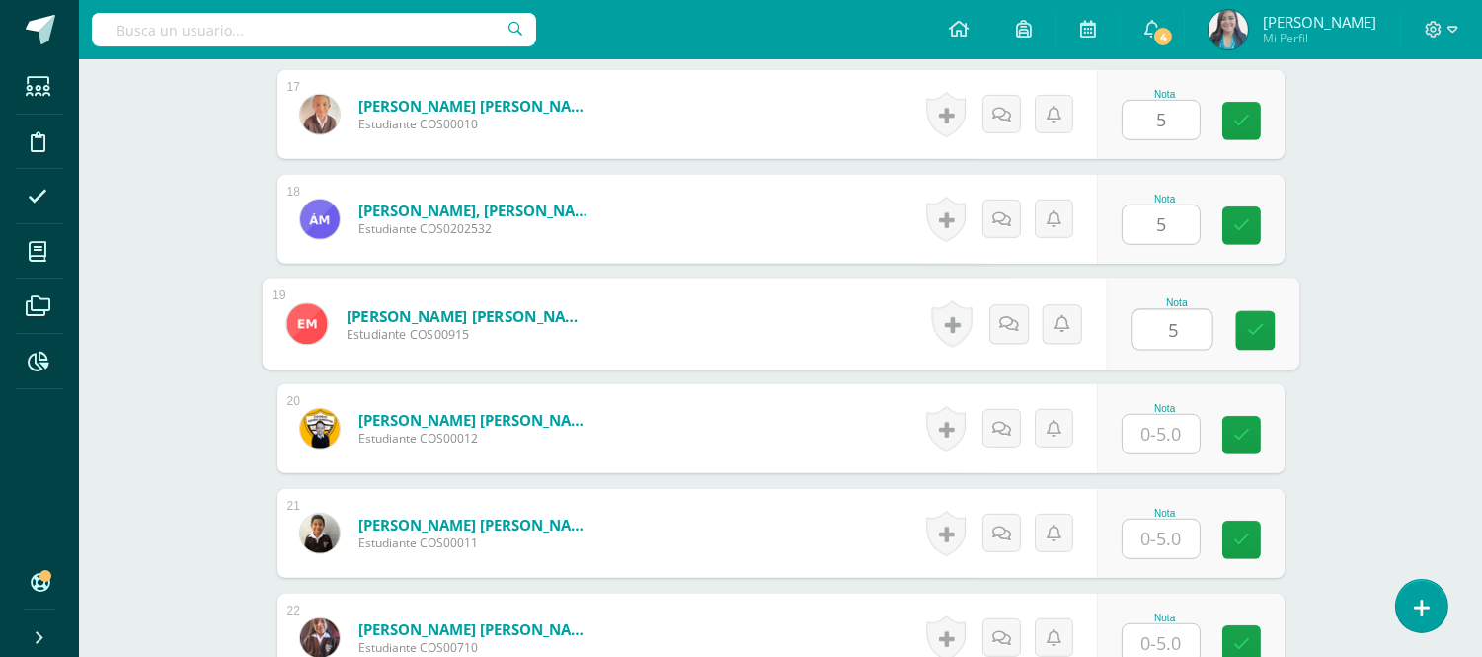
type input "5"
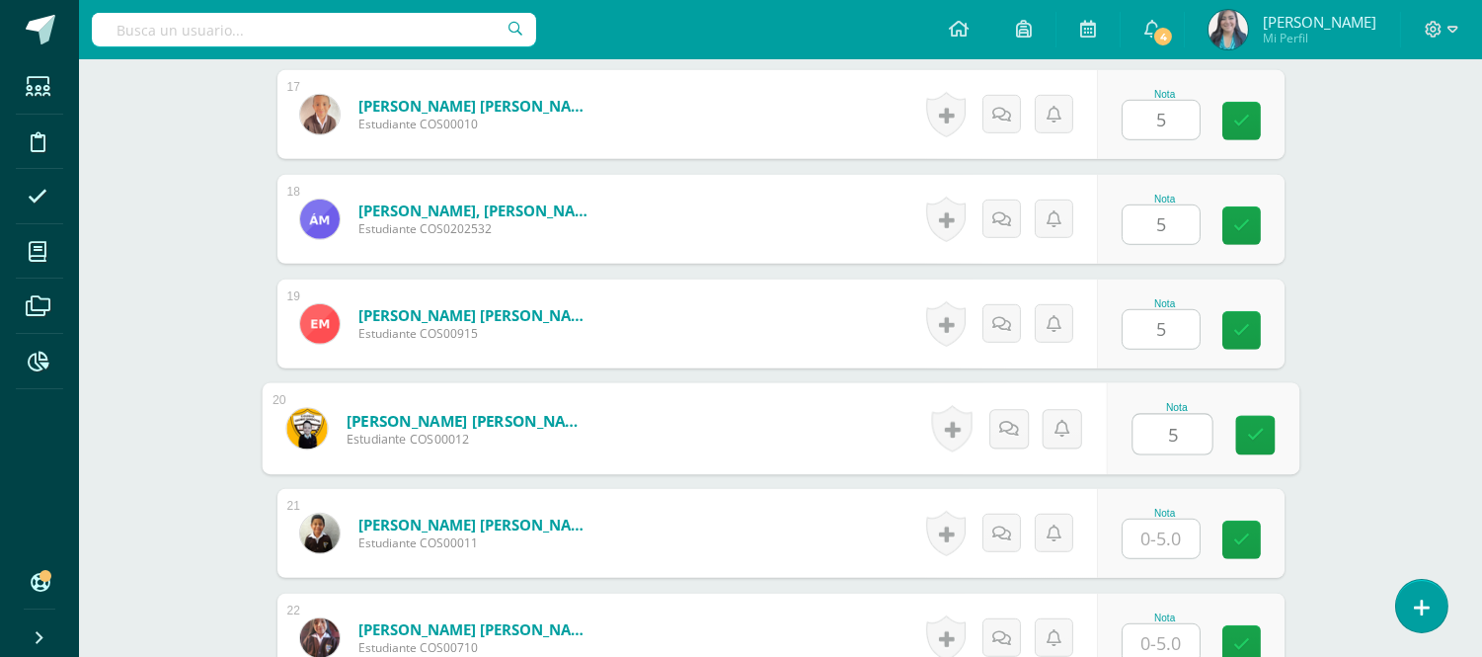
type input "5"
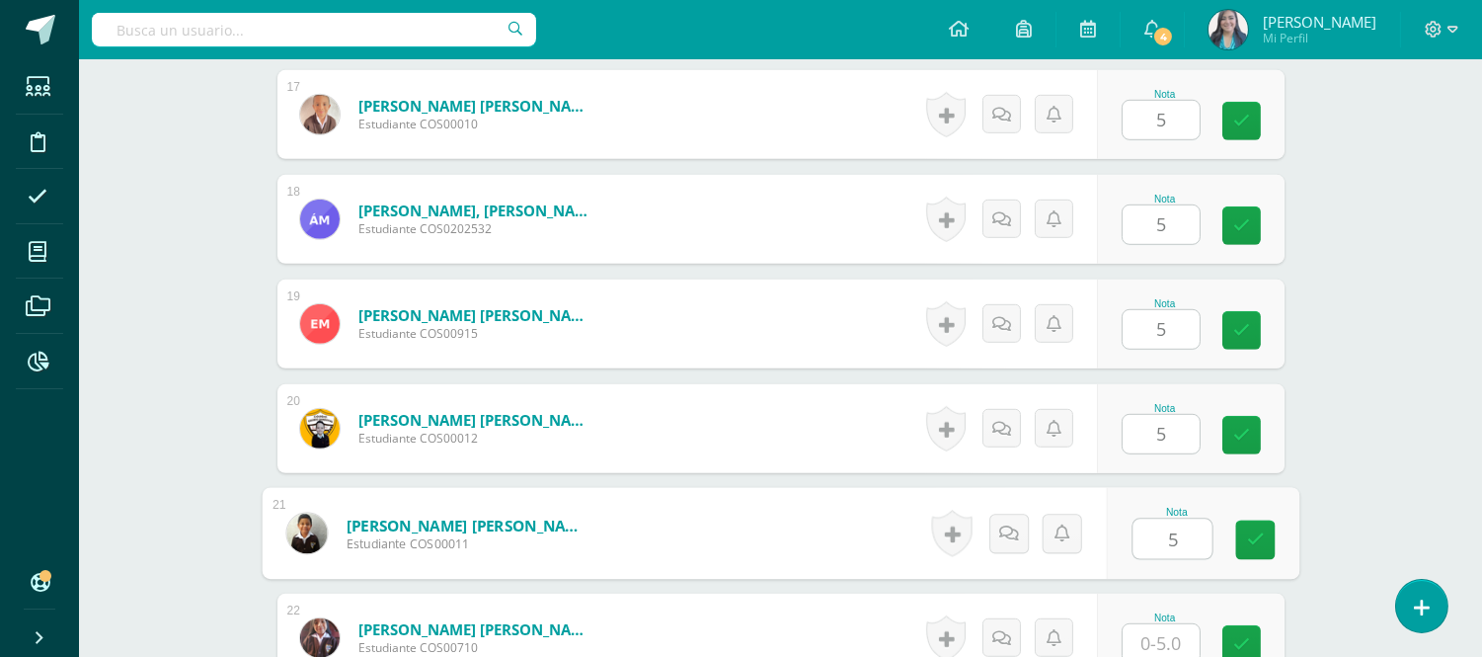
type input "5"
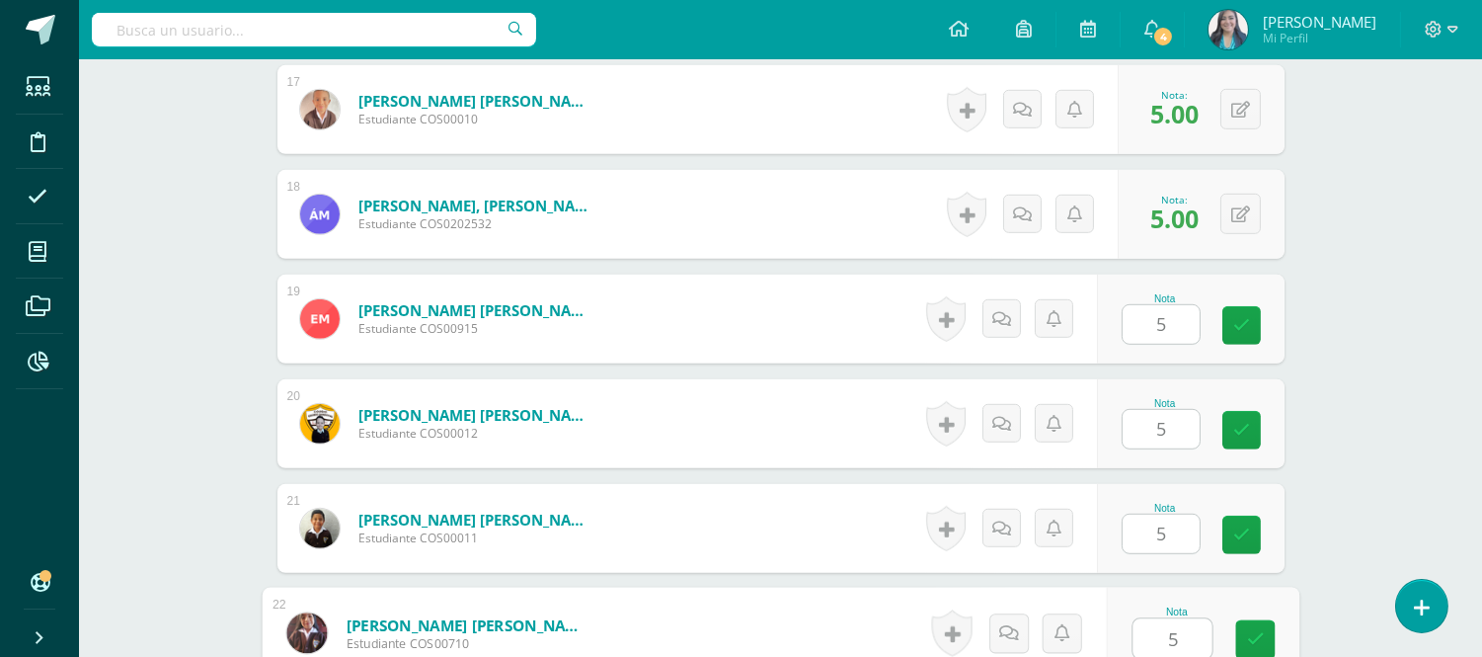
type input "5"
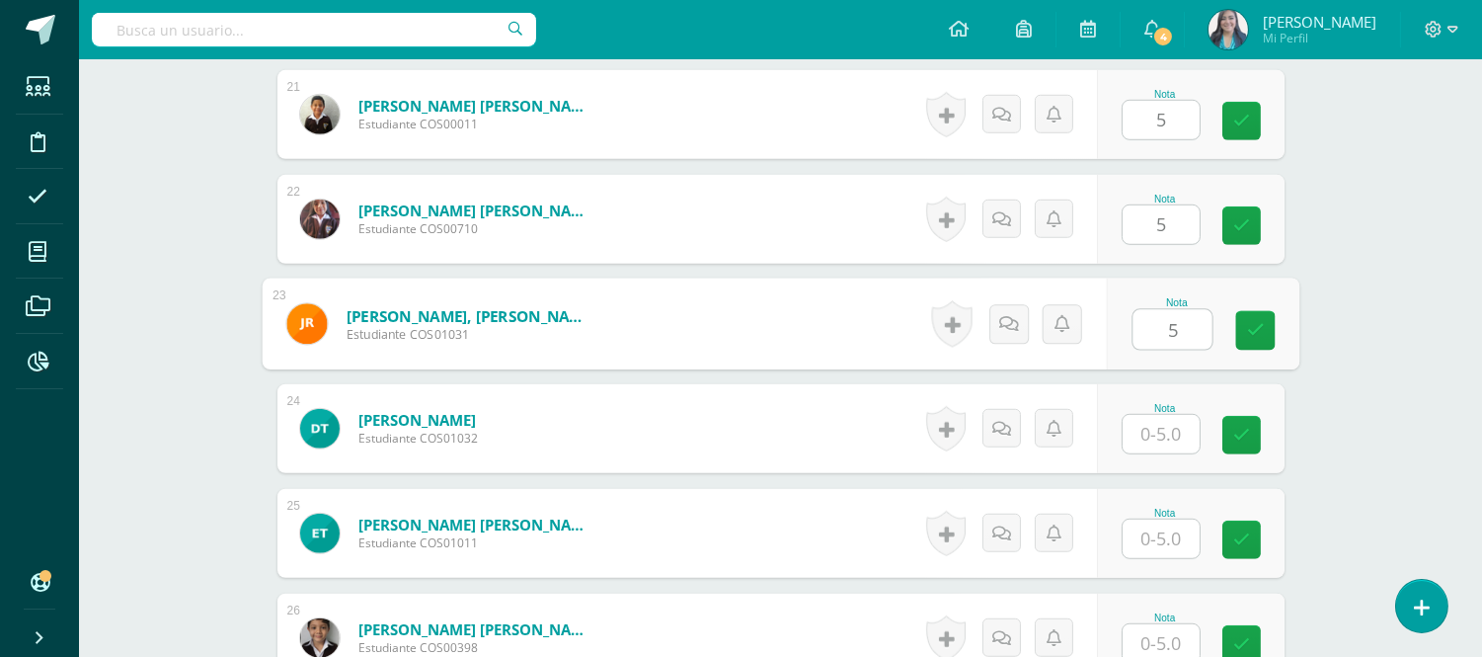
type input "5"
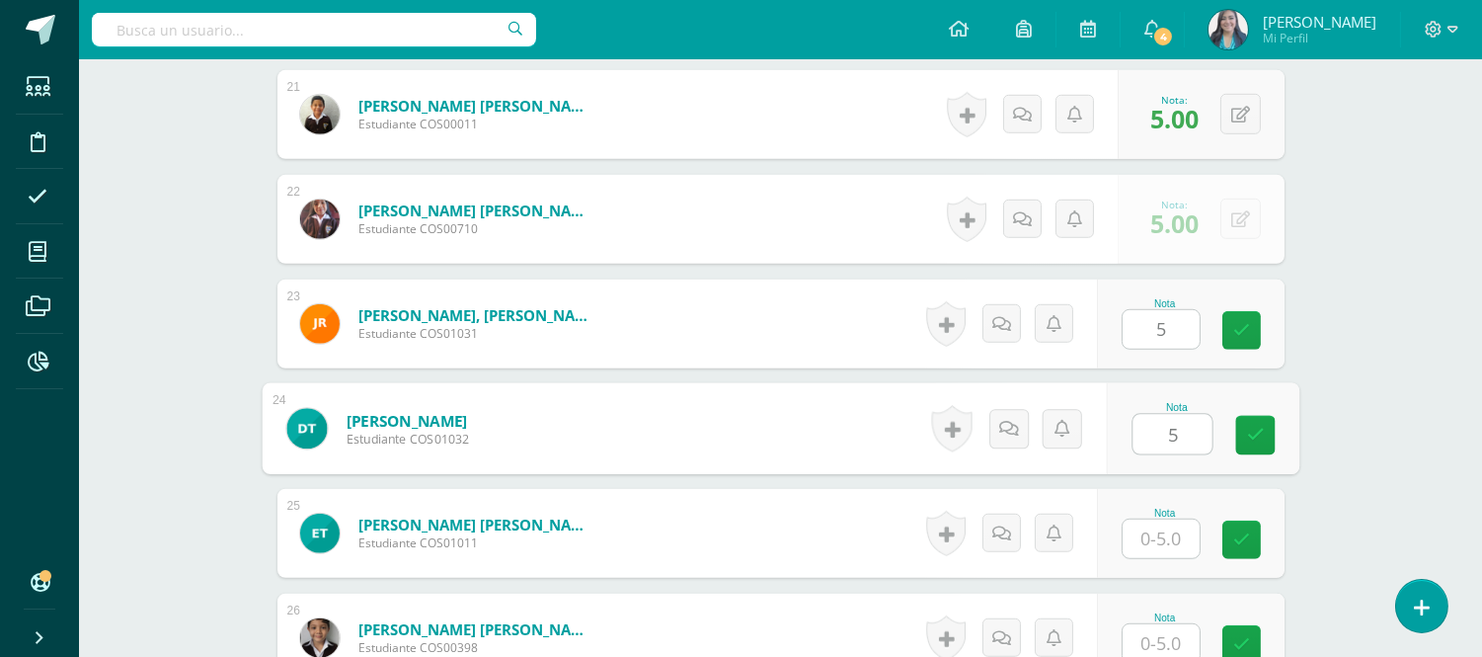
type input "5"
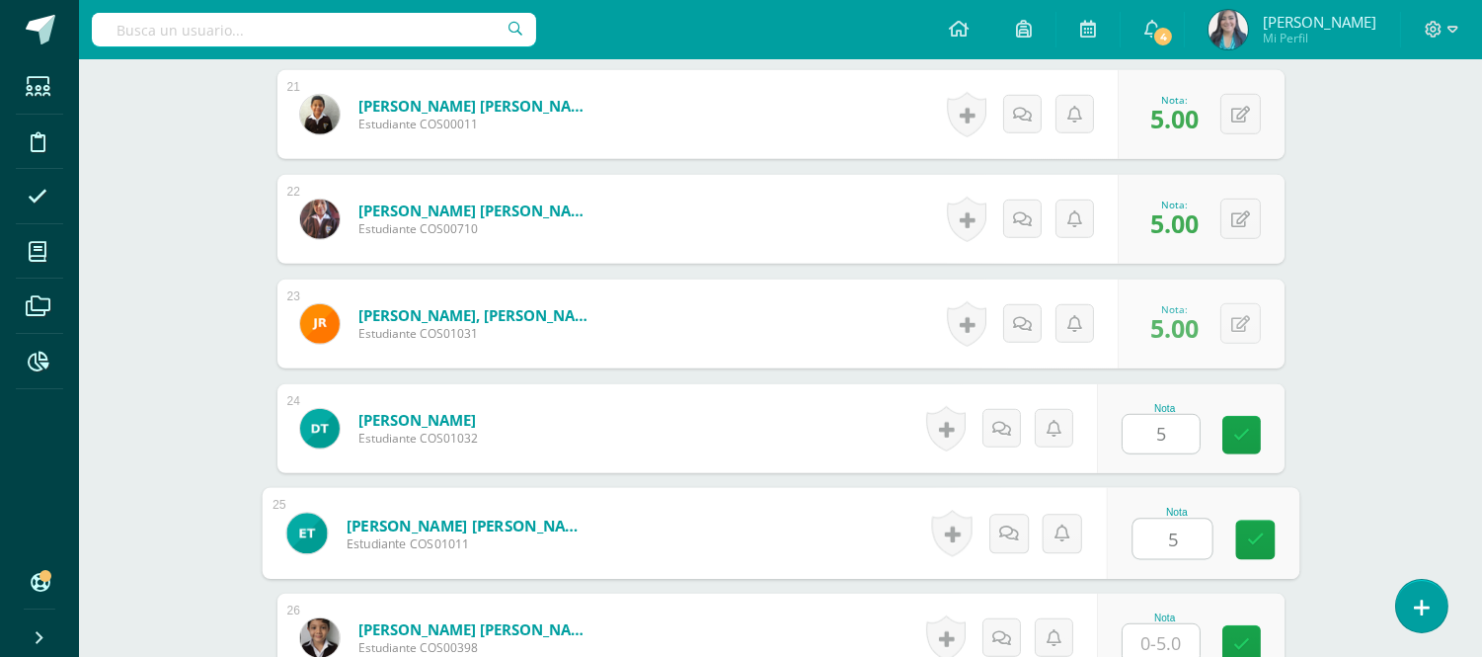
type input "5"
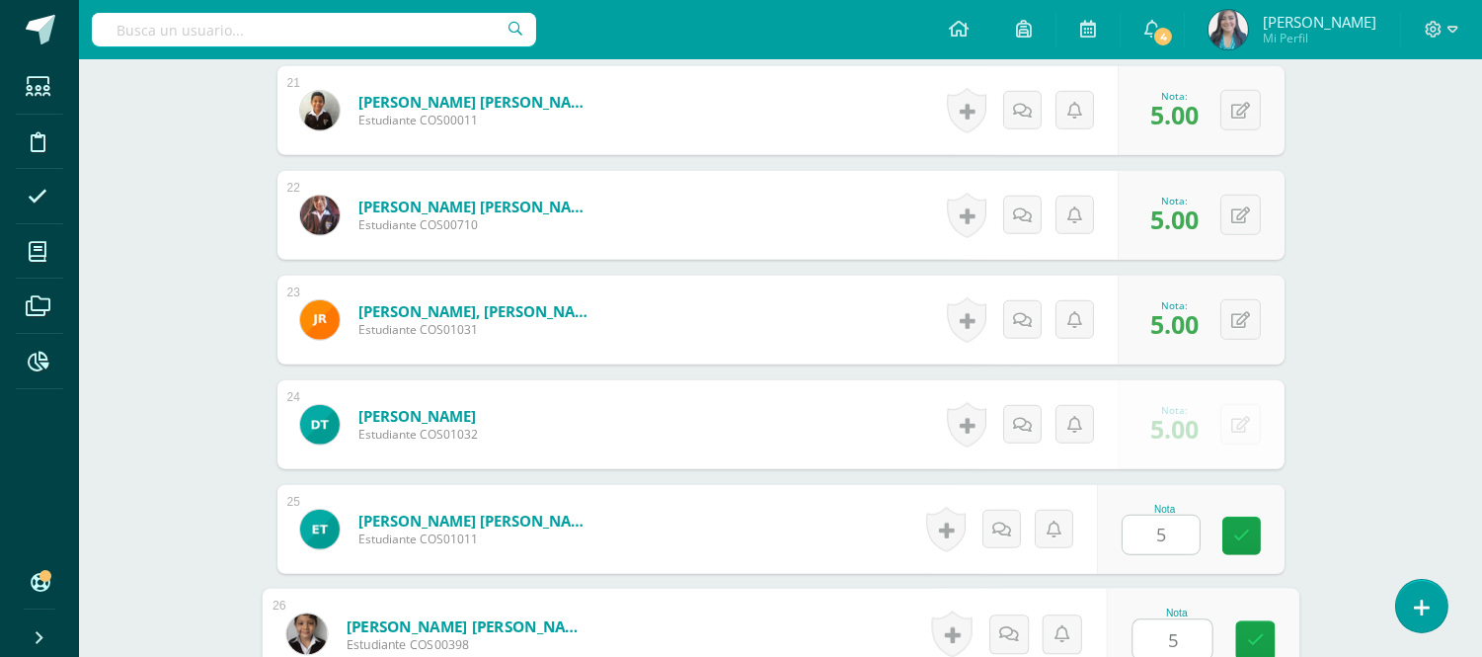
type input "5"
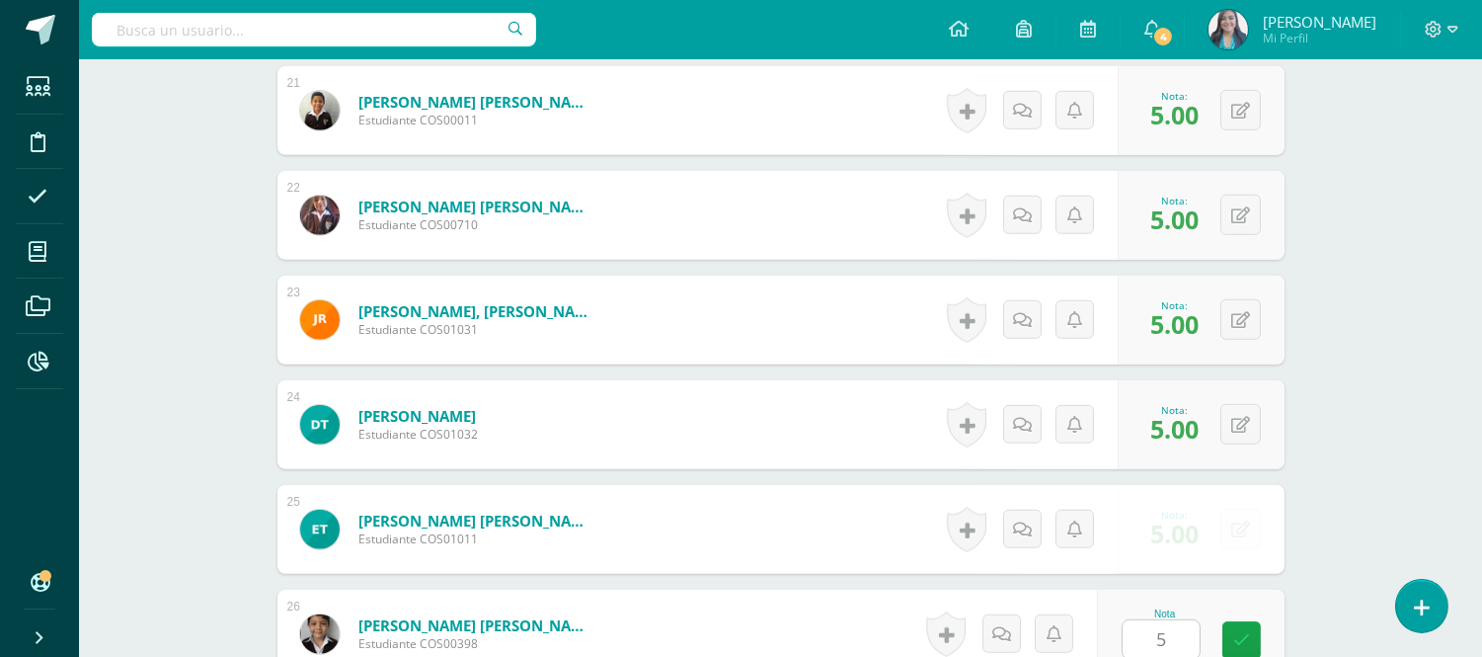
scroll to position [3127, 0]
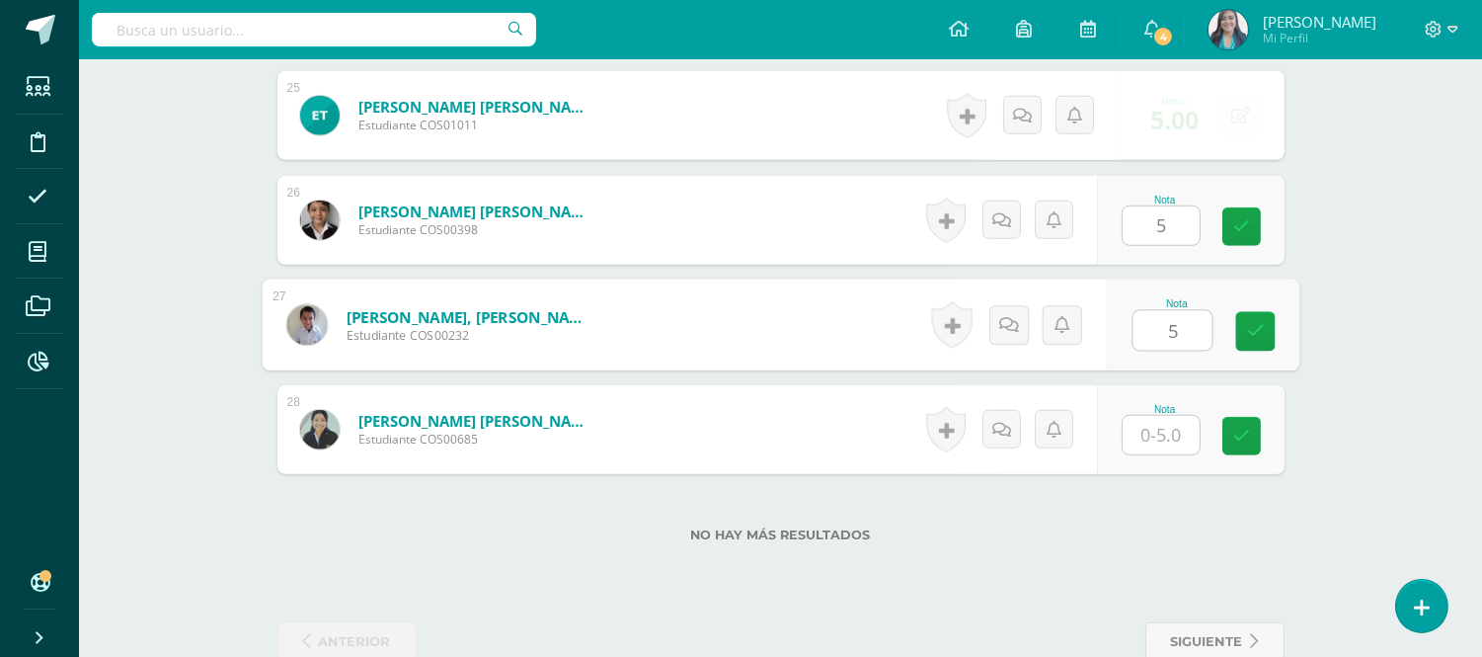
type input "5"
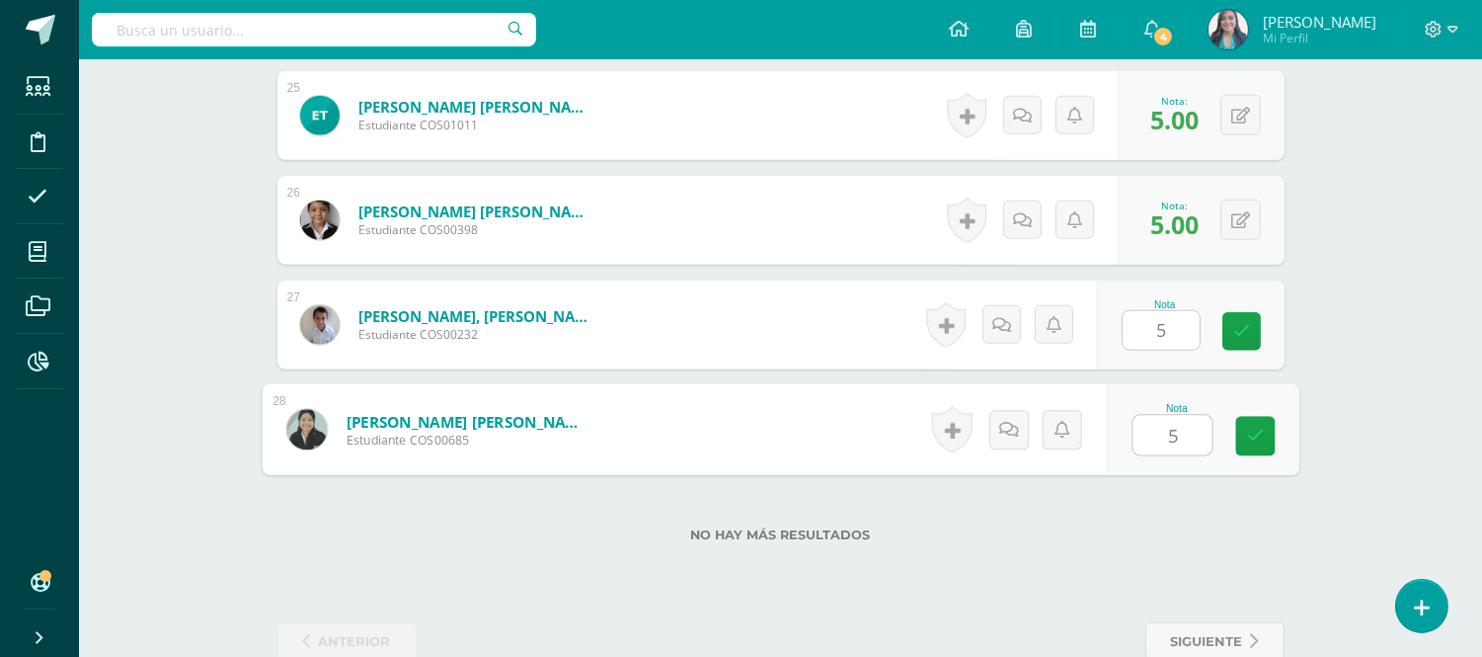
type input "55"
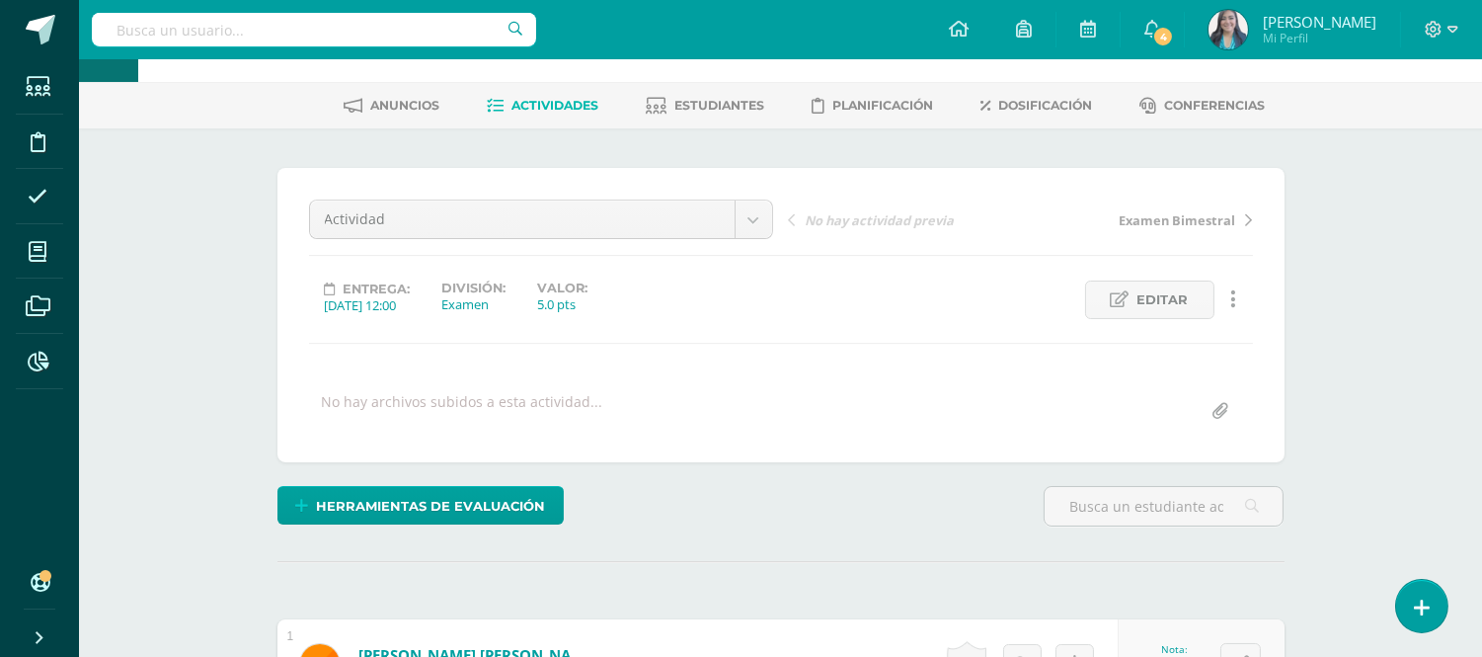
scroll to position [0, 0]
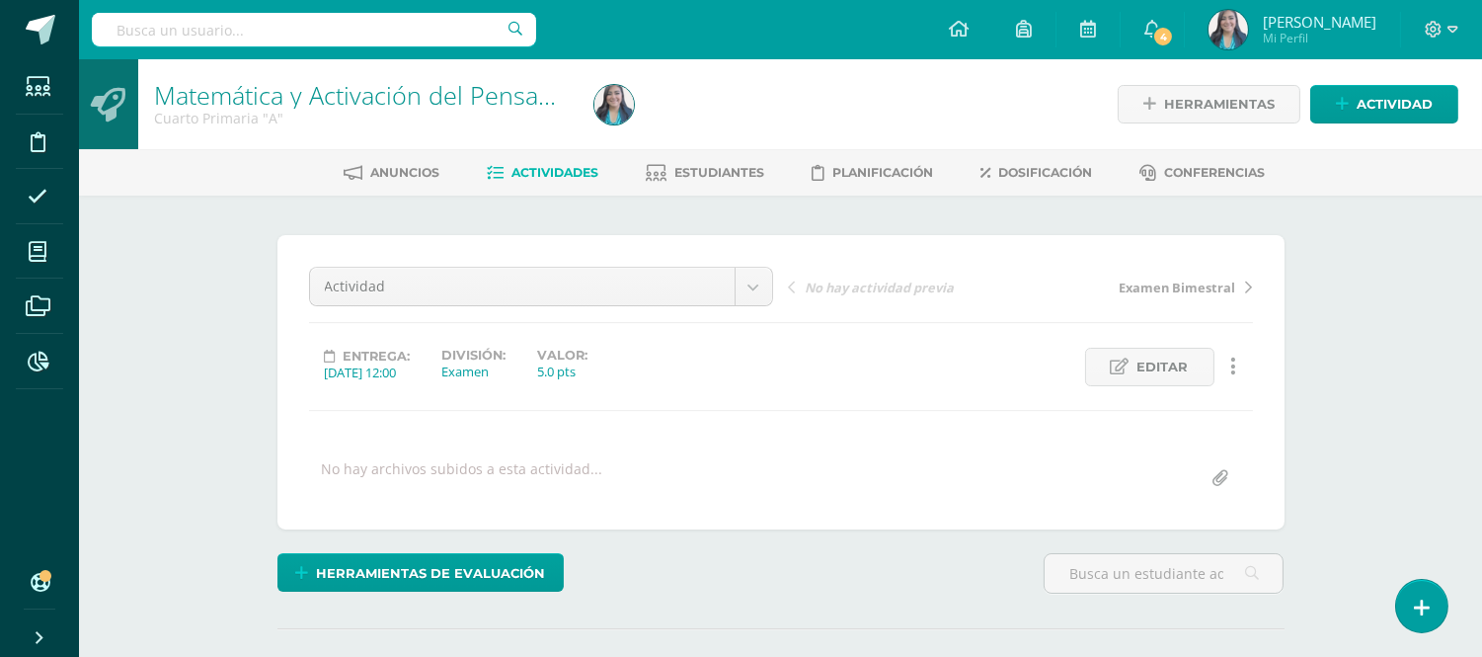
click at [516, 165] on span "Actividades" at bounding box center [554, 172] width 87 height 15
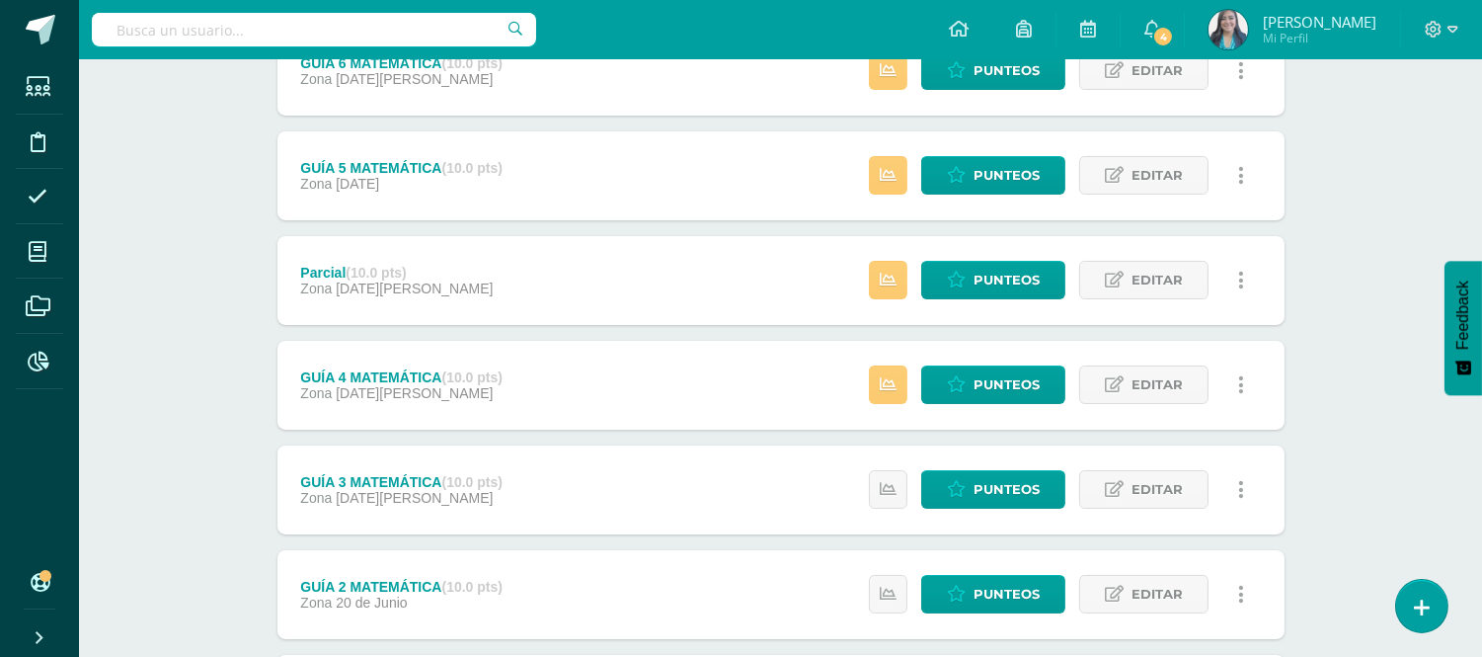
scroll to position [536, 0]
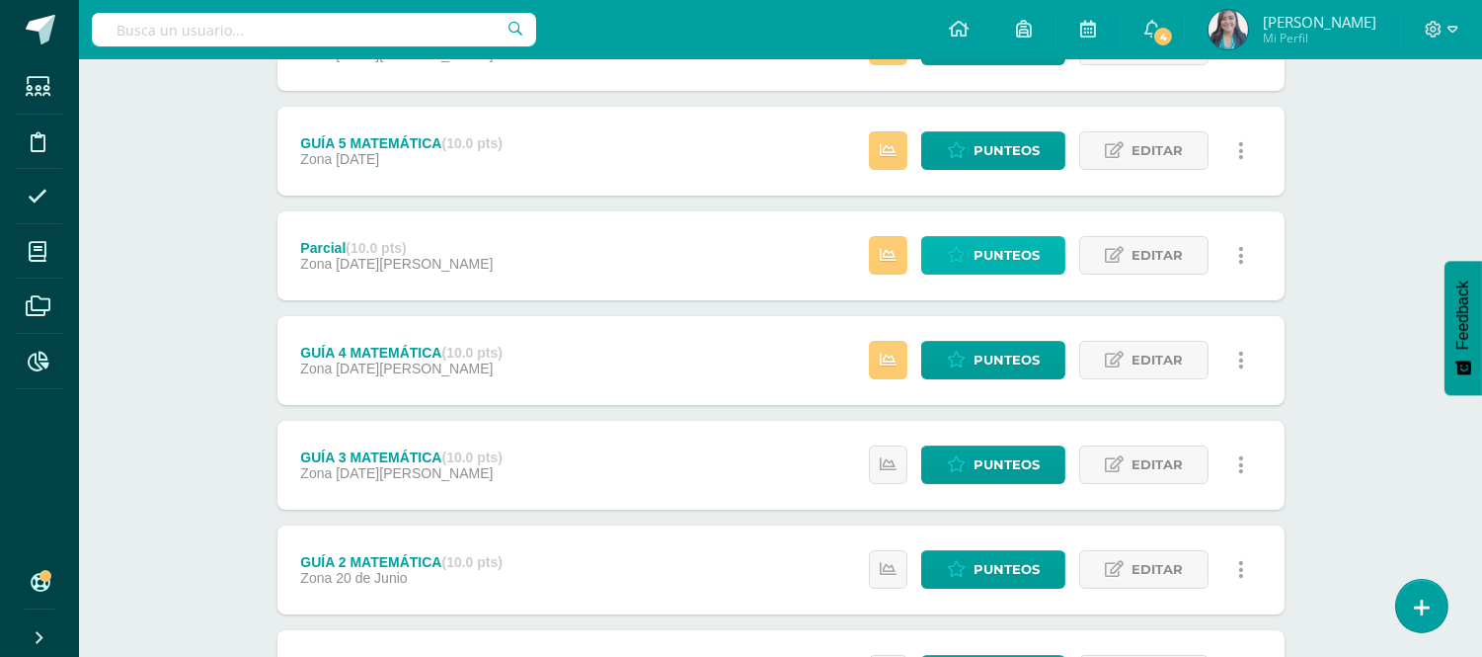
click at [1021, 257] on span "Punteos" at bounding box center [1007, 255] width 66 height 37
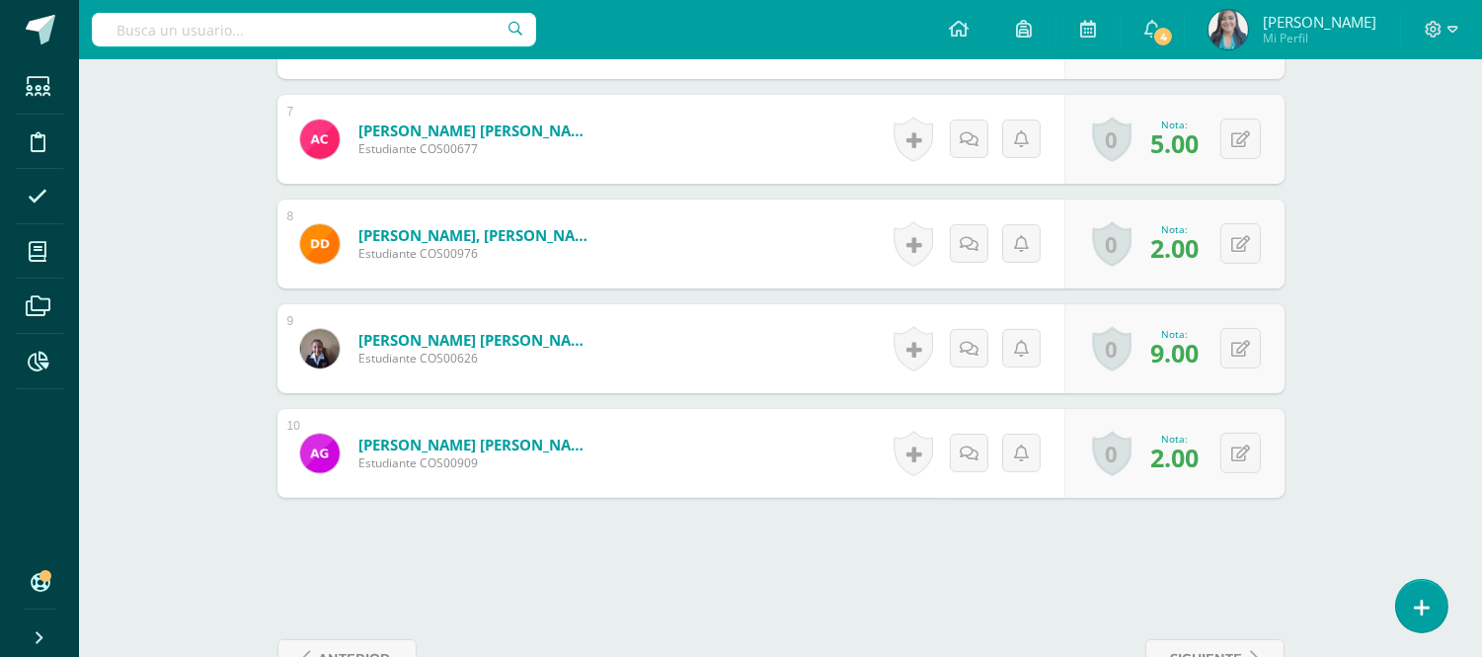
scroll to position [1226, 0]
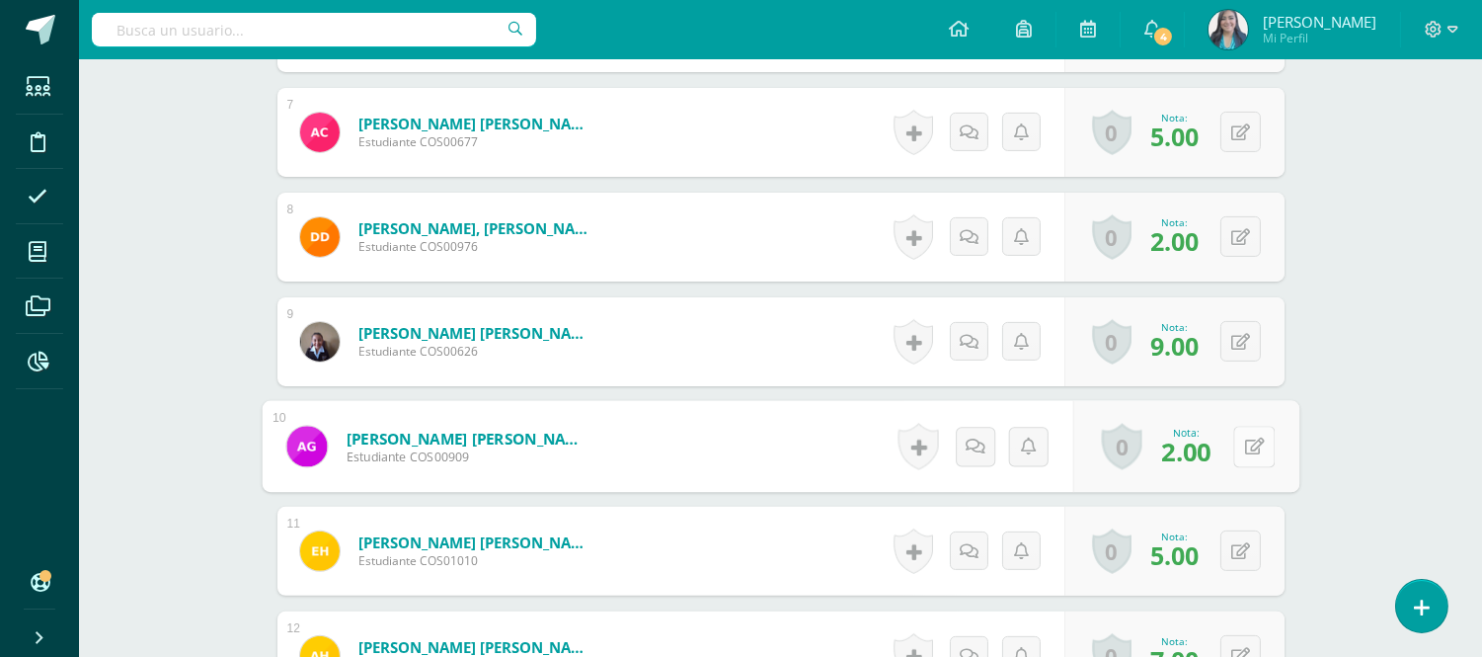
click at [1246, 437] on icon at bounding box center [1254, 445] width 20 height 17
type input "3"
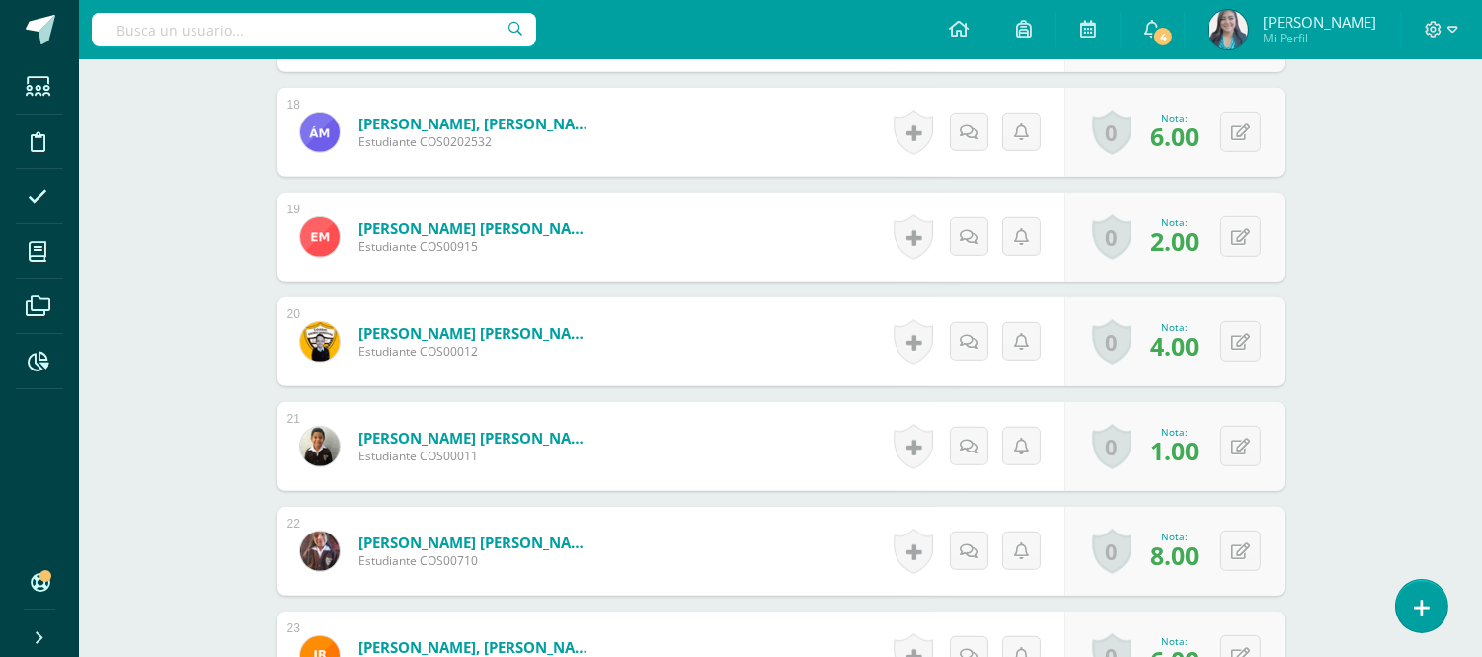
scroll to position [2371, 0]
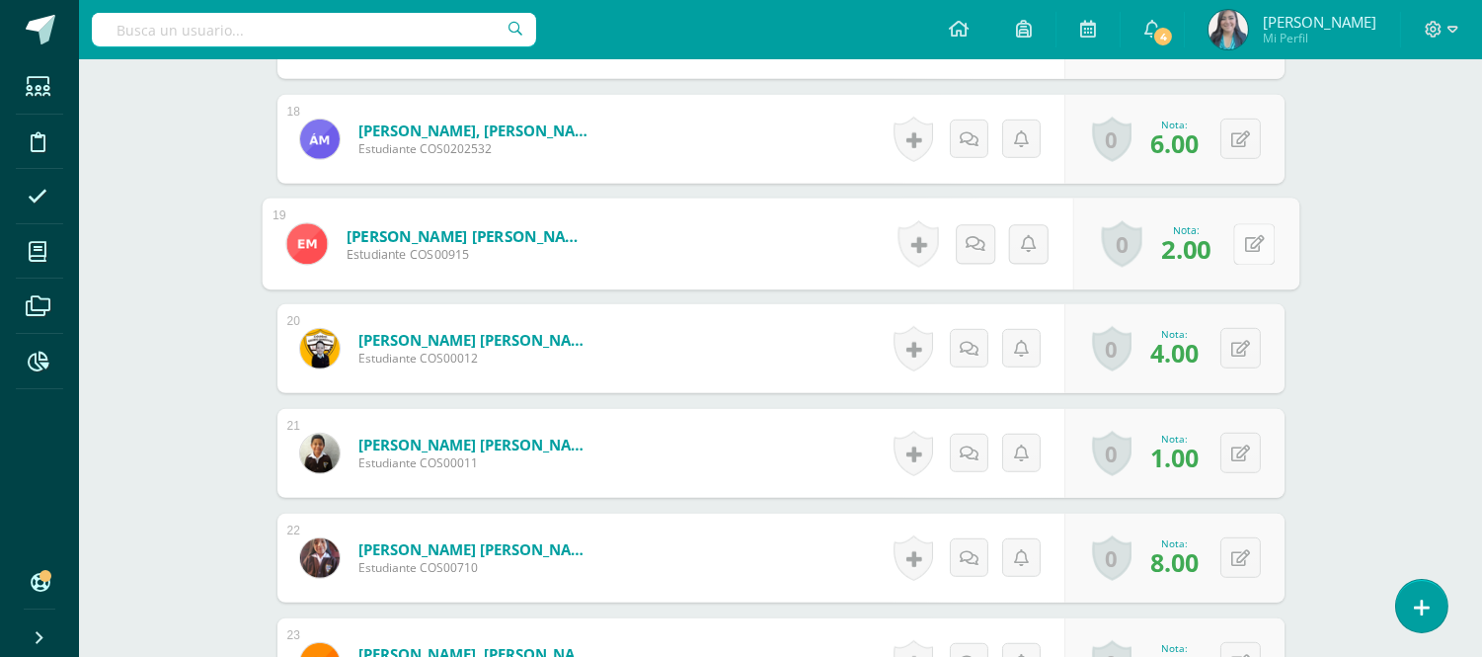
click at [1246, 232] on button at bounding box center [1253, 243] width 41 height 41
type input "5"
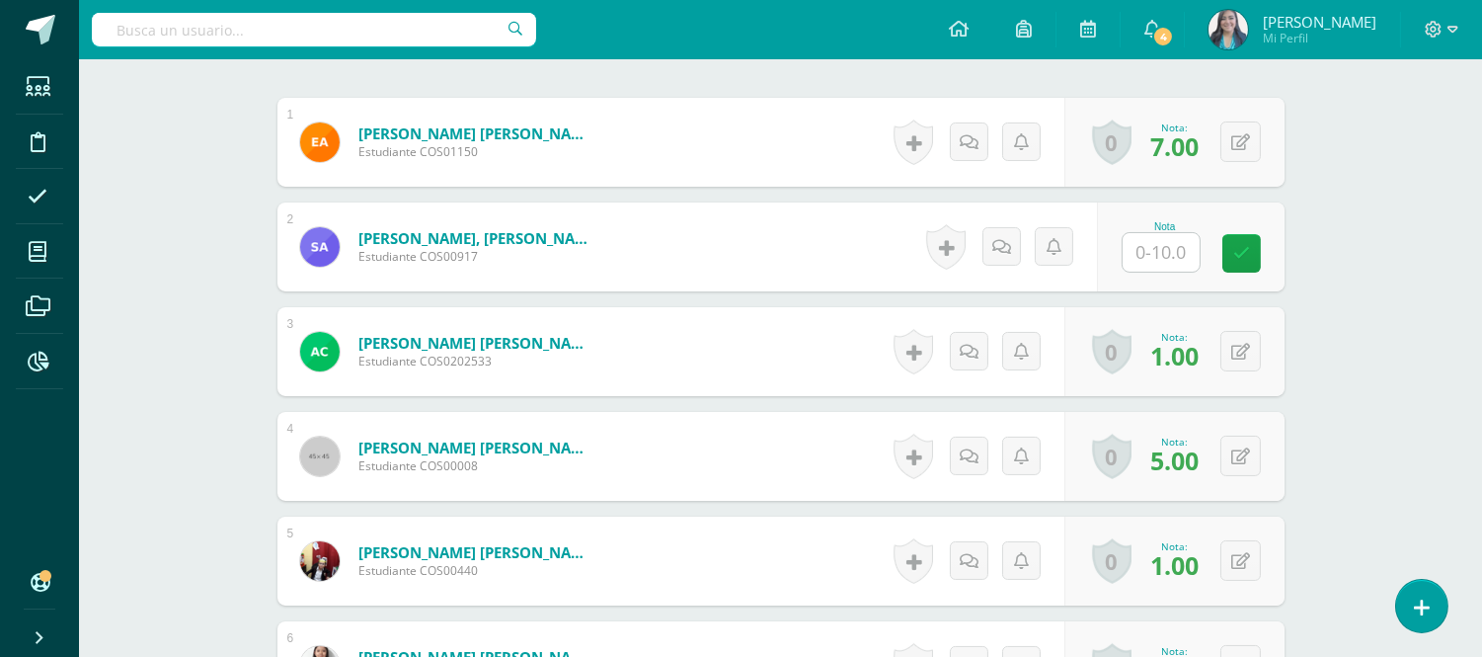
scroll to position [0, 0]
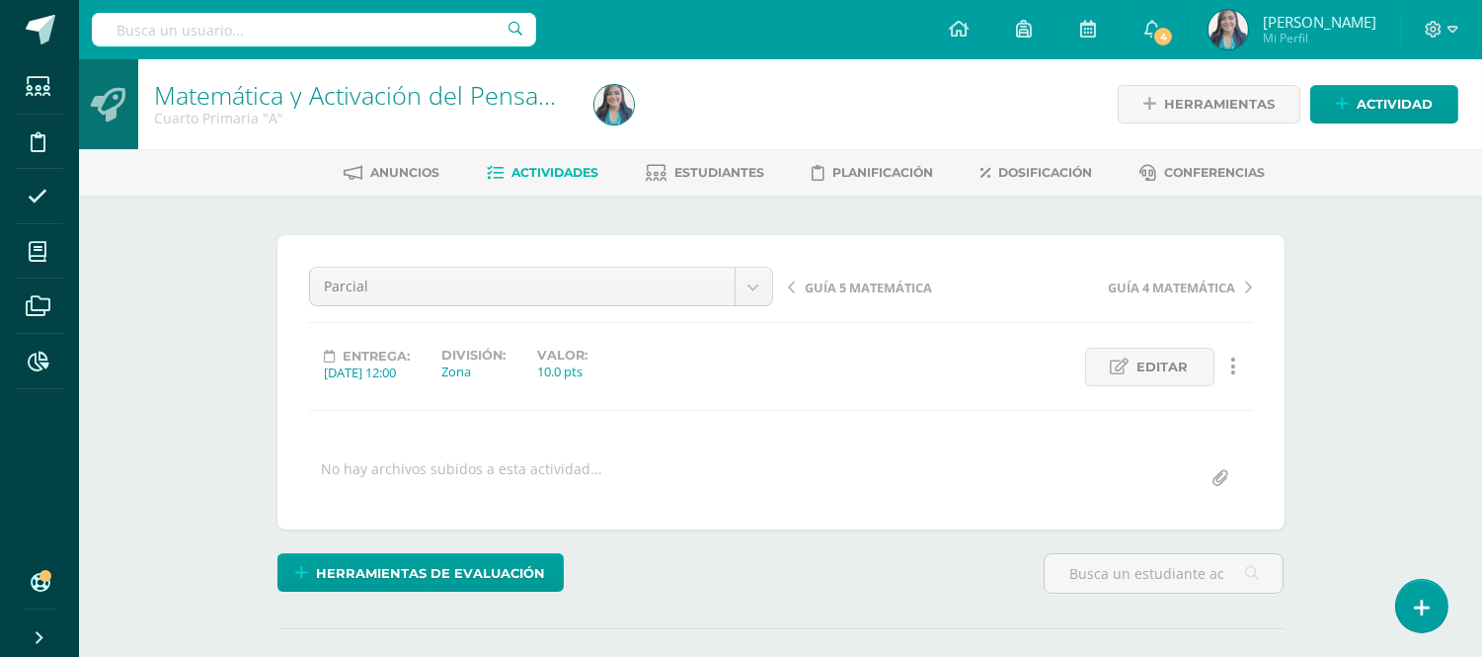
click at [547, 176] on span "Actividades" at bounding box center [554, 172] width 87 height 15
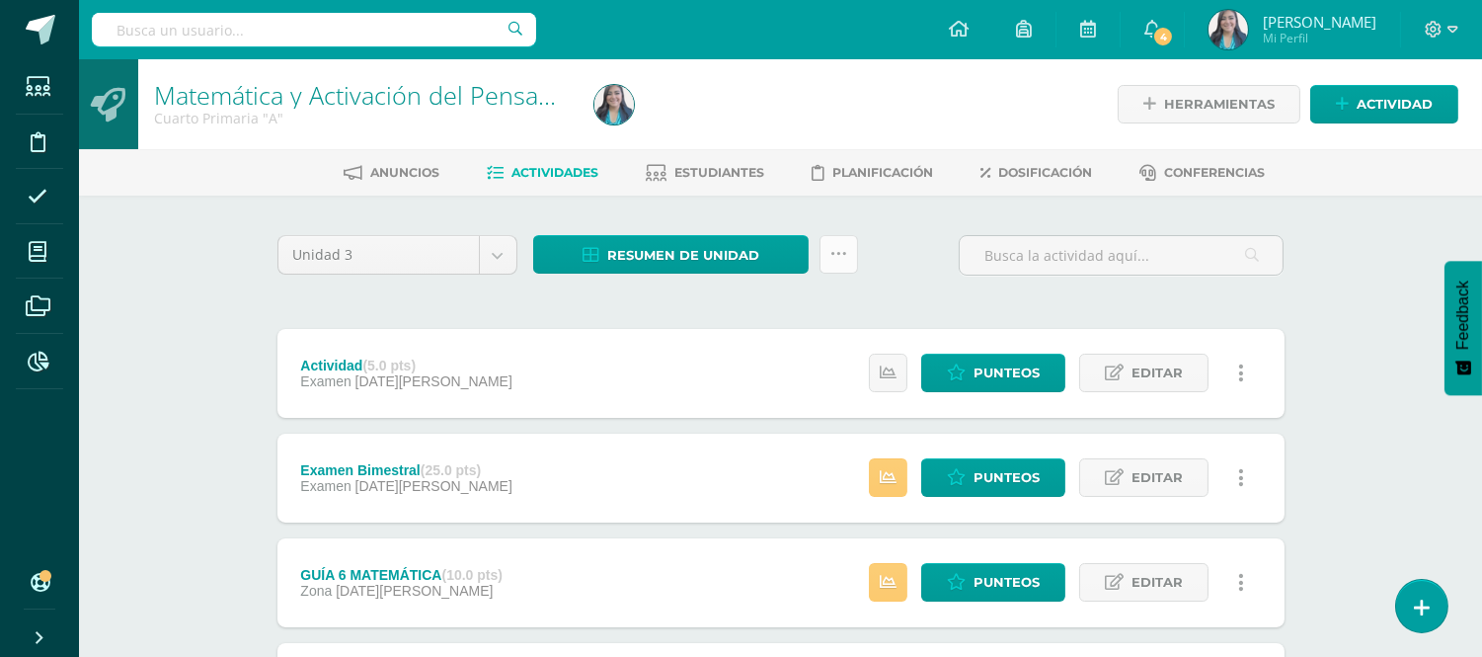
click at [840, 258] on icon at bounding box center [838, 254] width 17 height 17
click at [911, 254] on div "Unidad 3 Unidad 1 Unidad 2 Unidad 3 Unidad 4 Resumen de unidad Descargar como H…" at bounding box center [781, 263] width 1023 height 56
click at [742, 240] on span "Resumen de unidad" at bounding box center [683, 255] width 152 height 37
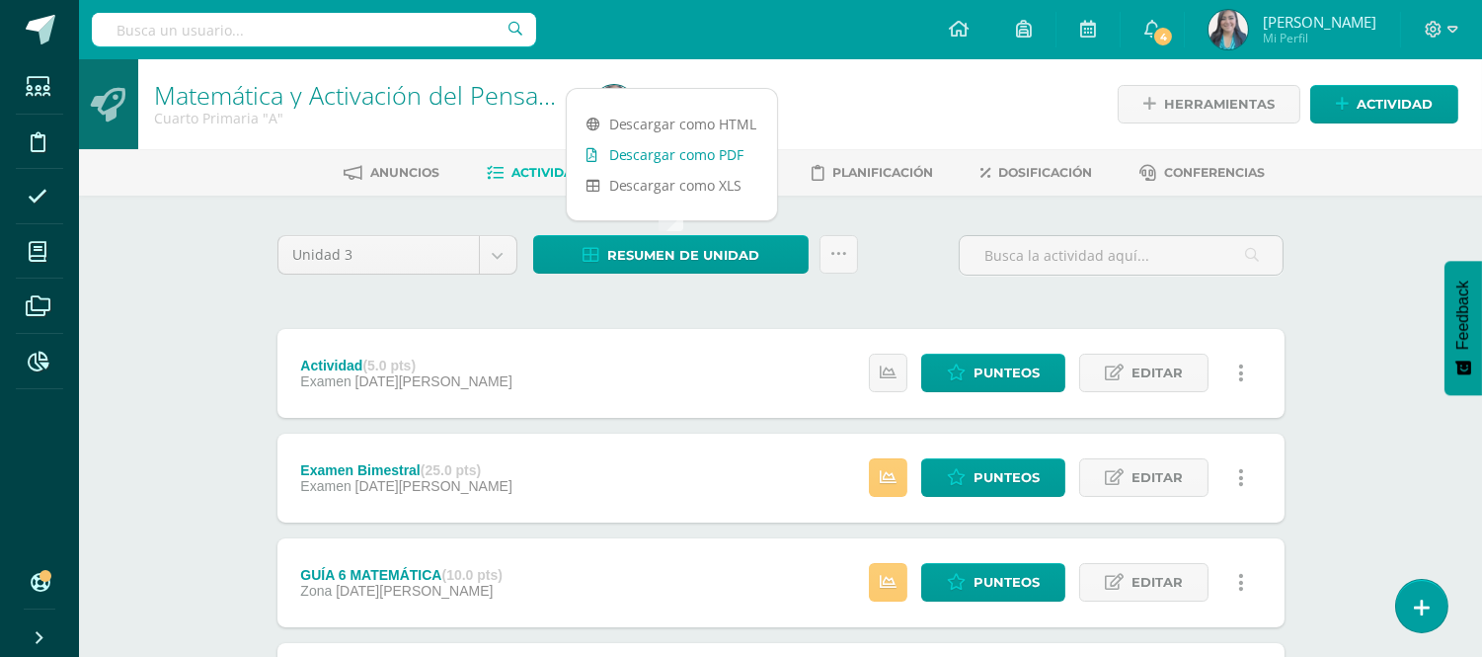
click at [732, 152] on link "Descargar como PDF" at bounding box center [672, 154] width 210 height 31
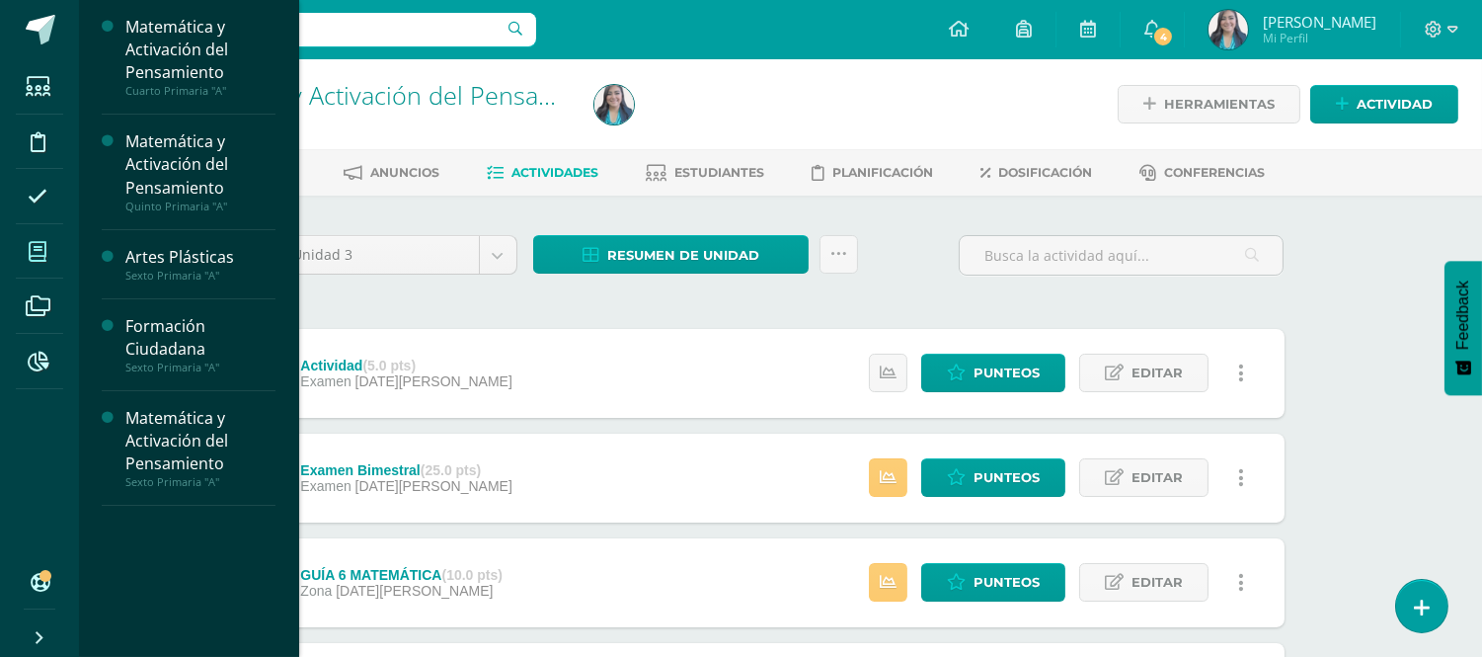
click at [50, 239] on span at bounding box center [38, 251] width 44 height 44
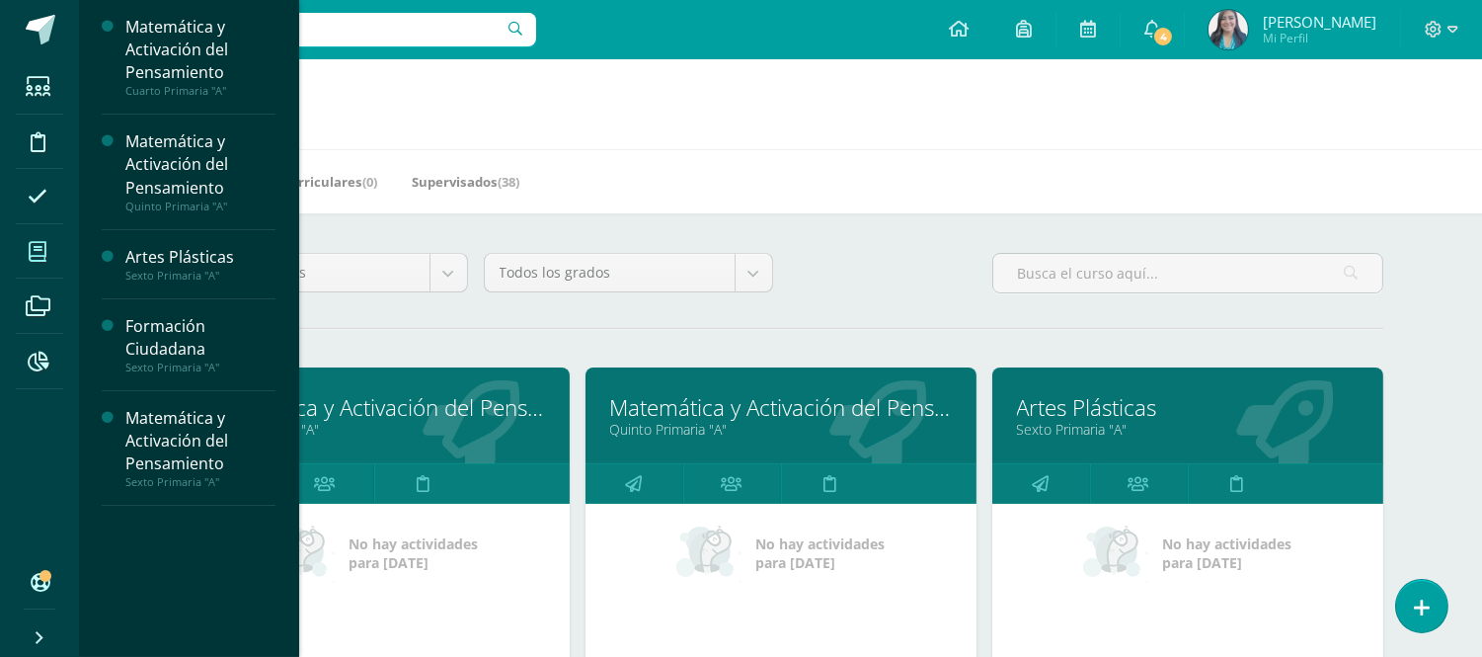
click at [648, 436] on link "Quinto Primaria "A"" at bounding box center [781, 429] width 342 height 19
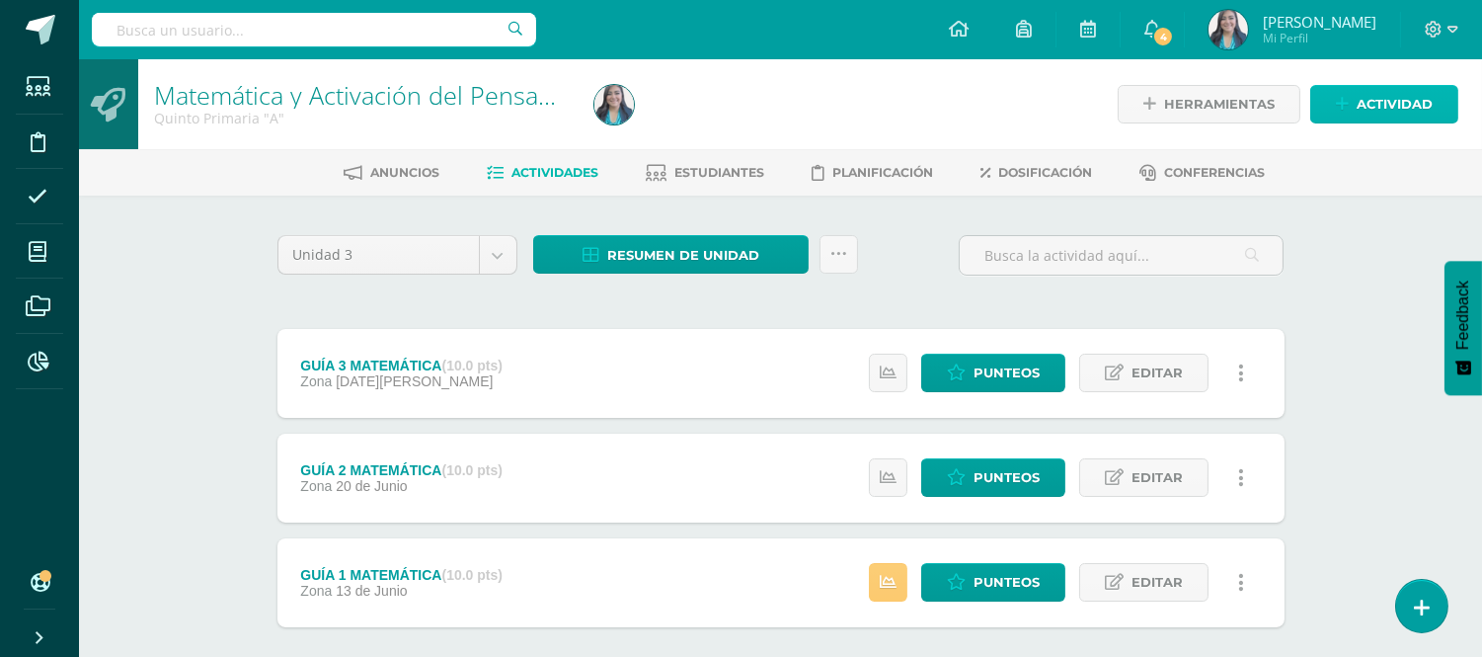
click at [1372, 104] on span "Actividad" at bounding box center [1395, 104] width 76 height 37
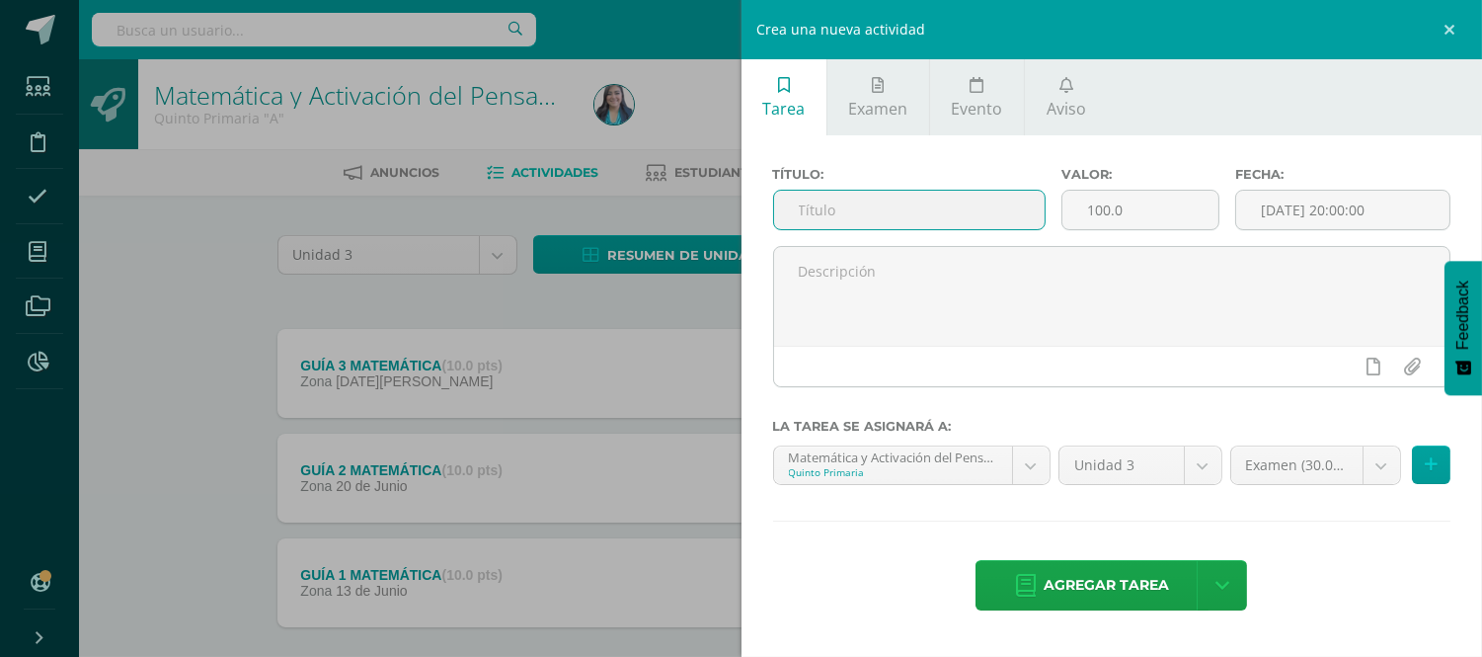
click at [1028, 212] on input "text" at bounding box center [910, 210] width 272 height 39
type input "Parcial"
drag, startPoint x: 1120, startPoint y: 207, endPoint x: 1053, endPoint y: 221, distance: 68.5
click at [1054, 221] on div "Valor: 100.0" at bounding box center [1141, 206] width 174 height 79
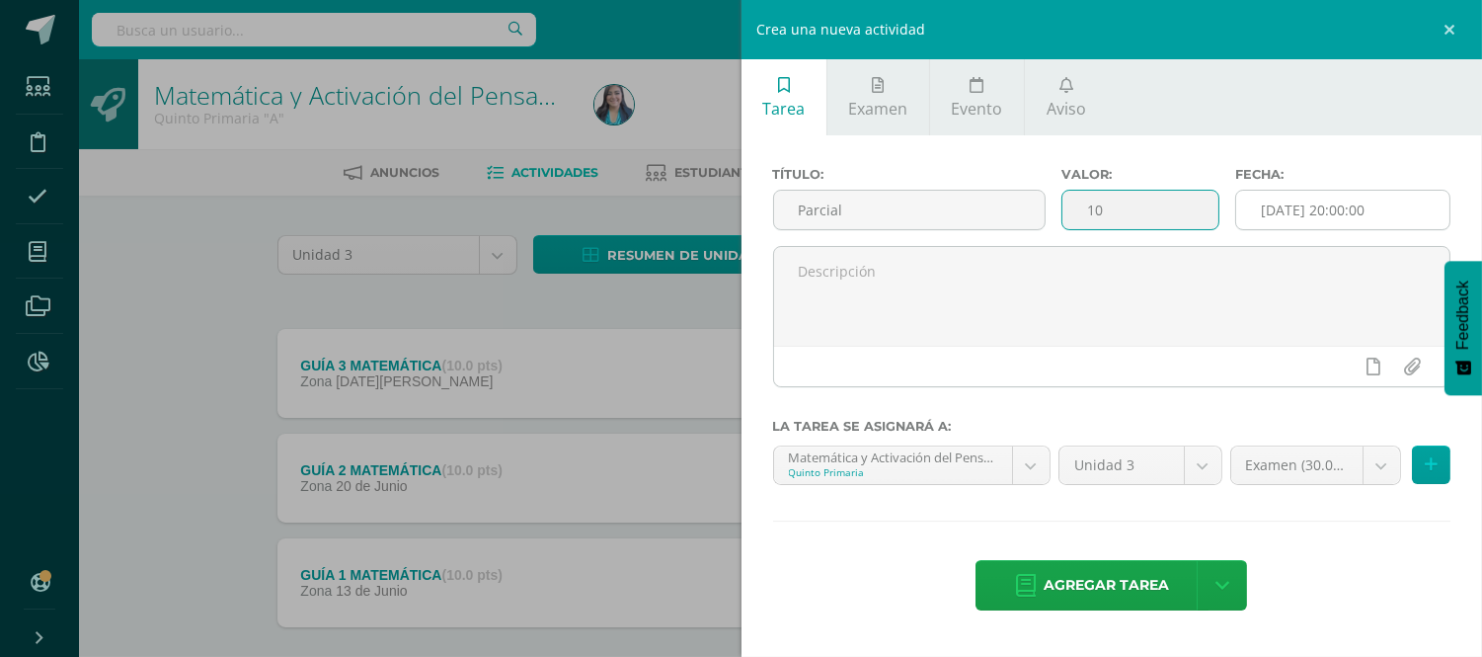
type input "10"
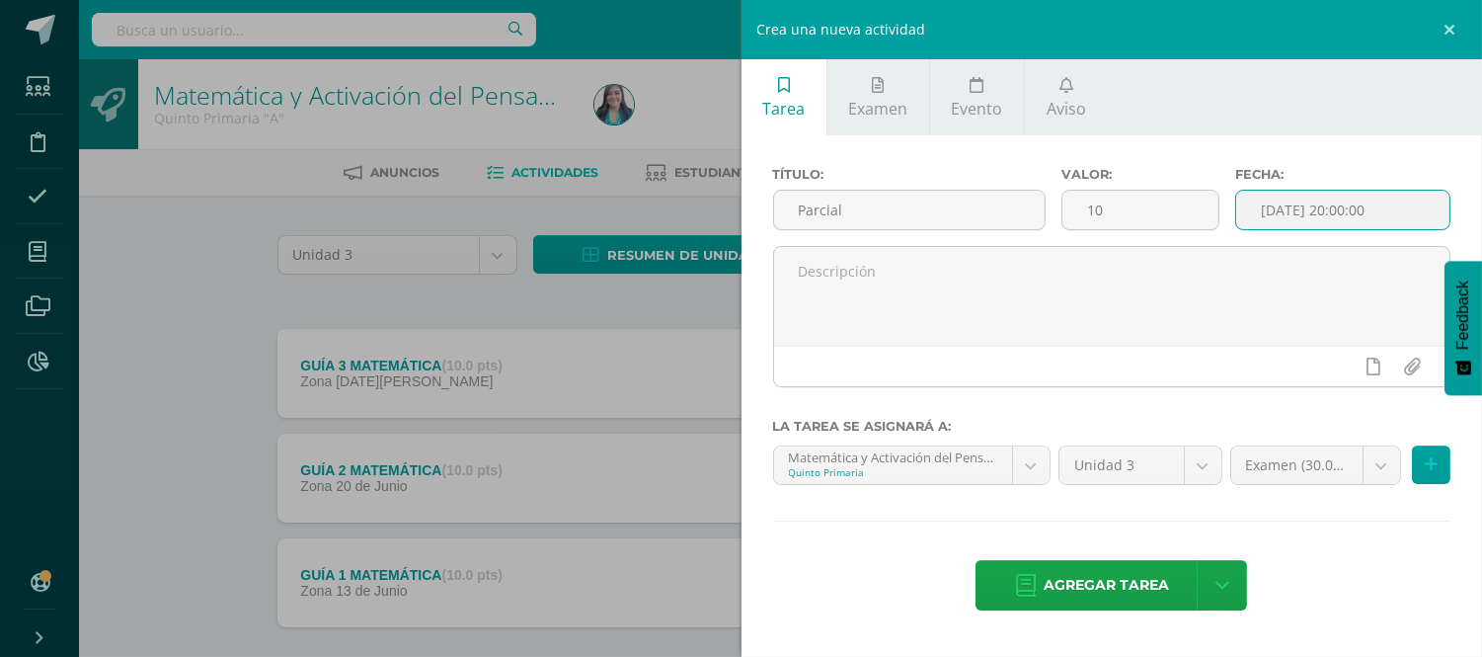
click at [1316, 222] on input "[DATE] 20:00:00" at bounding box center [1342, 210] width 213 height 39
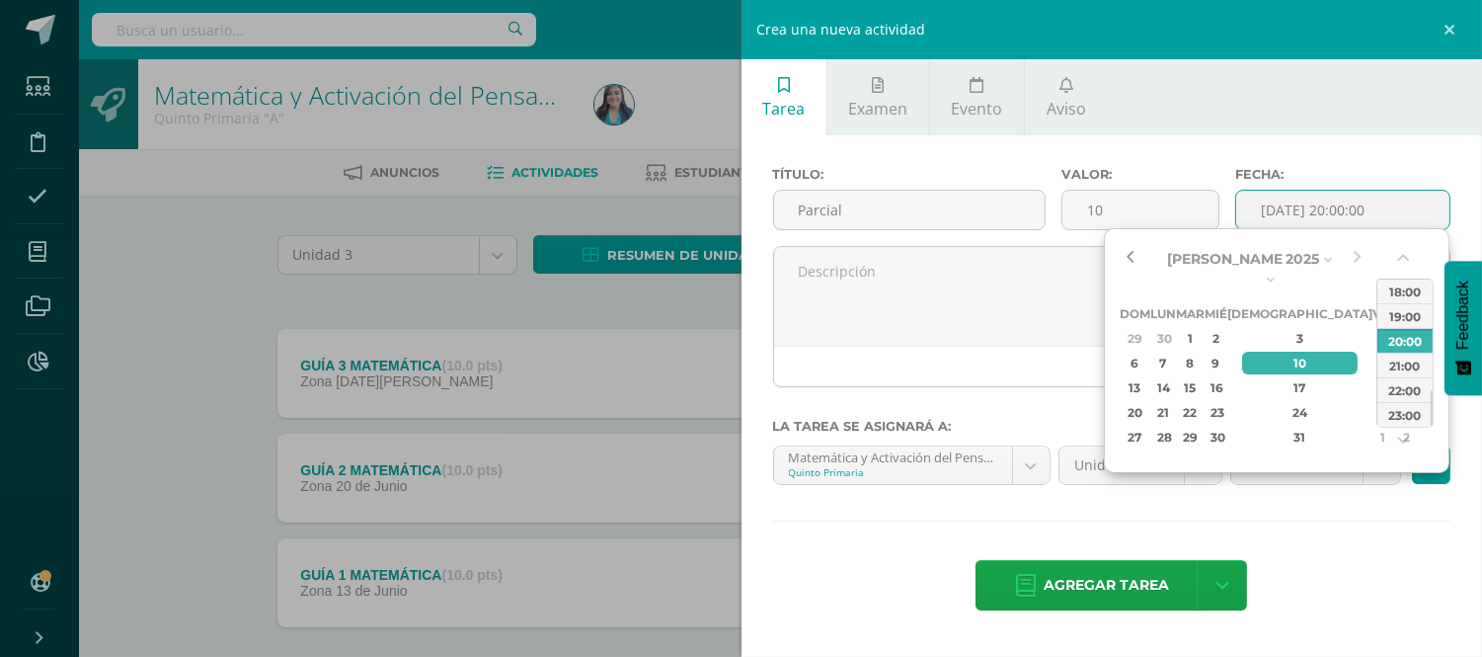
click at [1133, 260] on button "button" at bounding box center [1130, 259] width 20 height 30
click at [1374, 351] on div "11" at bounding box center [1383, 362] width 18 height 23
drag, startPoint x: 1430, startPoint y: 392, endPoint x: 1429, endPoint y: 332, distance: 60.2
click at [1429, 332] on div "00:00 01:00 02:00 03:00 04:00 05:00 06:00 07:00 08:00 09:00 10:00 11:00 12:00 1…" at bounding box center [1404, 352] width 57 height 149
click at [1429, 332] on div "10:00" at bounding box center [1404, 336] width 55 height 25
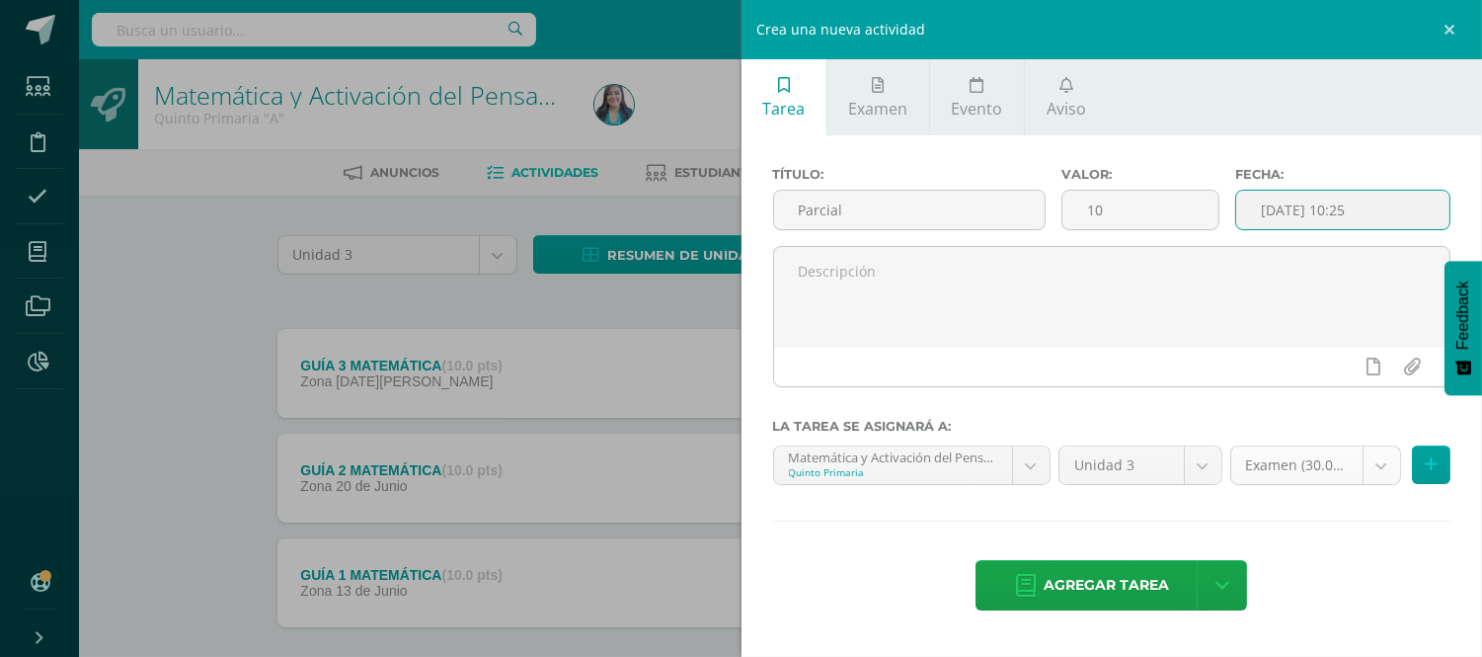
type input "2025-07-11 10:25"
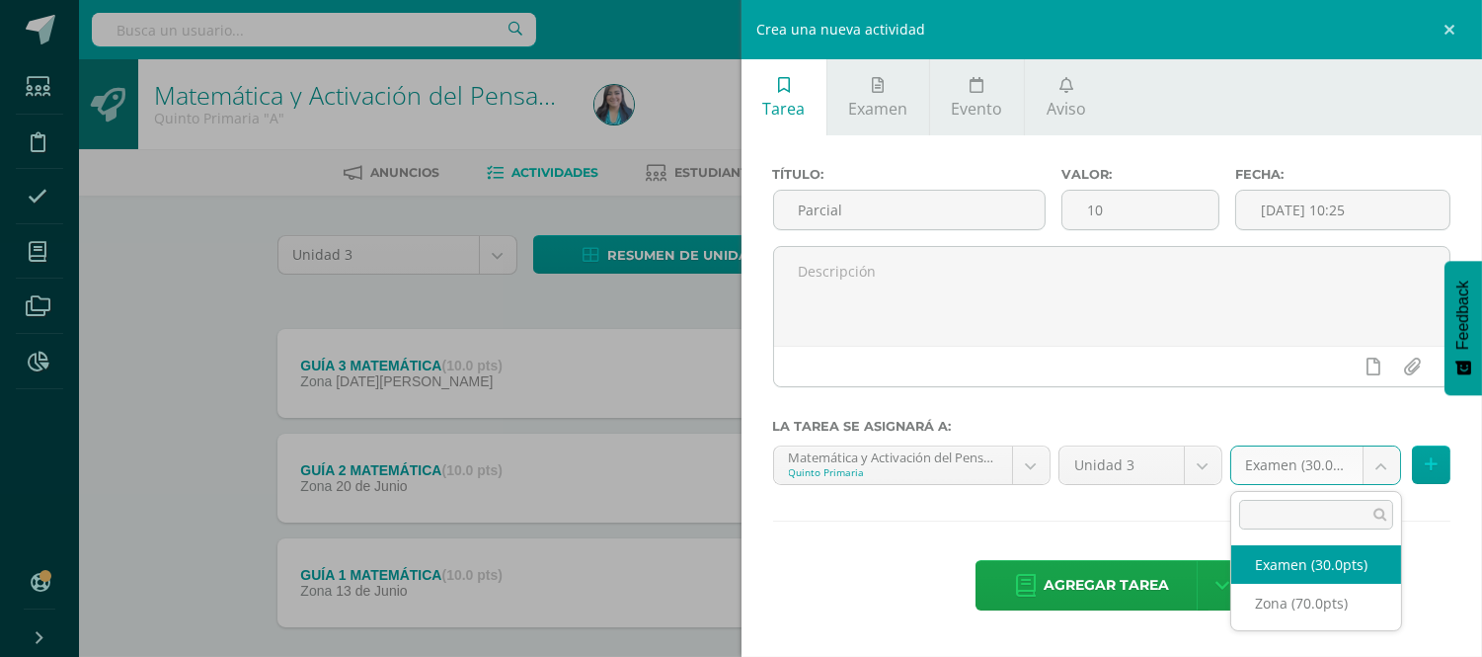
click at [1382, 467] on body "Estudiantes Disciplina Asistencia Mis cursos Archivos Reportes Soporte Ayuda Re…" at bounding box center [741, 379] width 1482 height 758
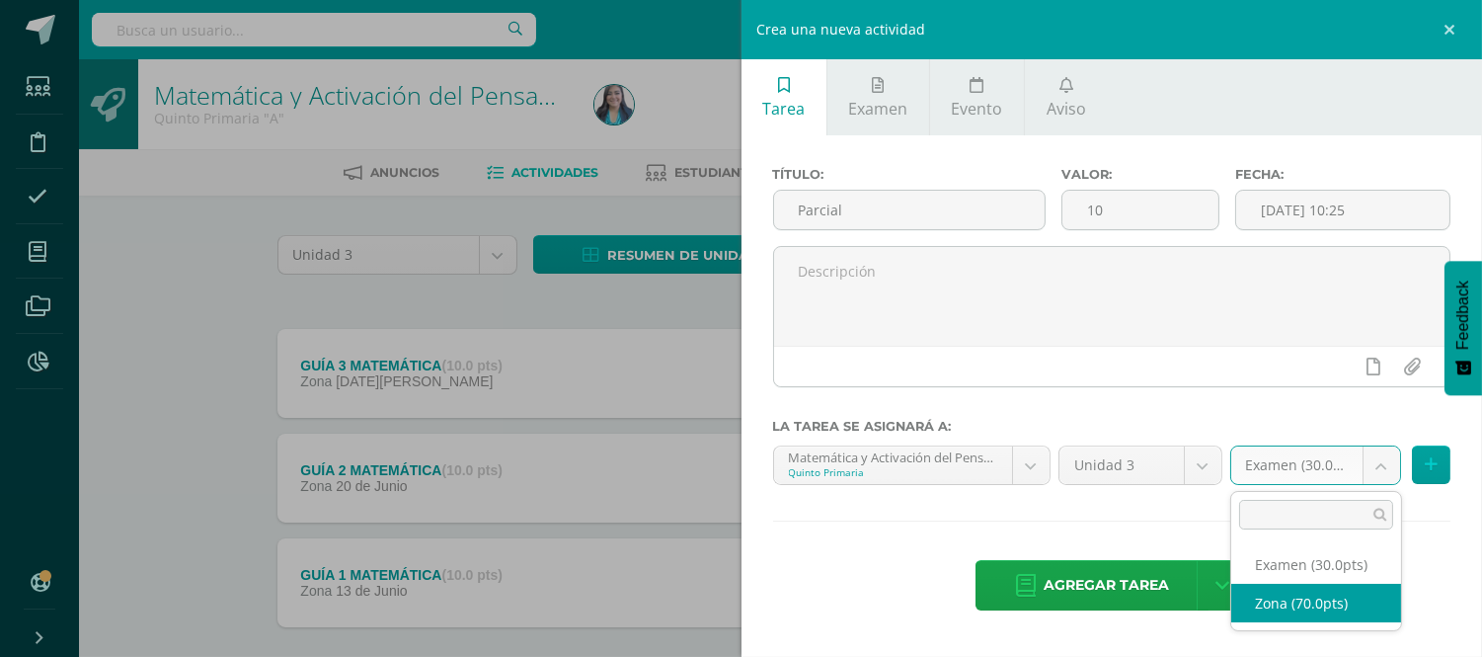
select select "121006"
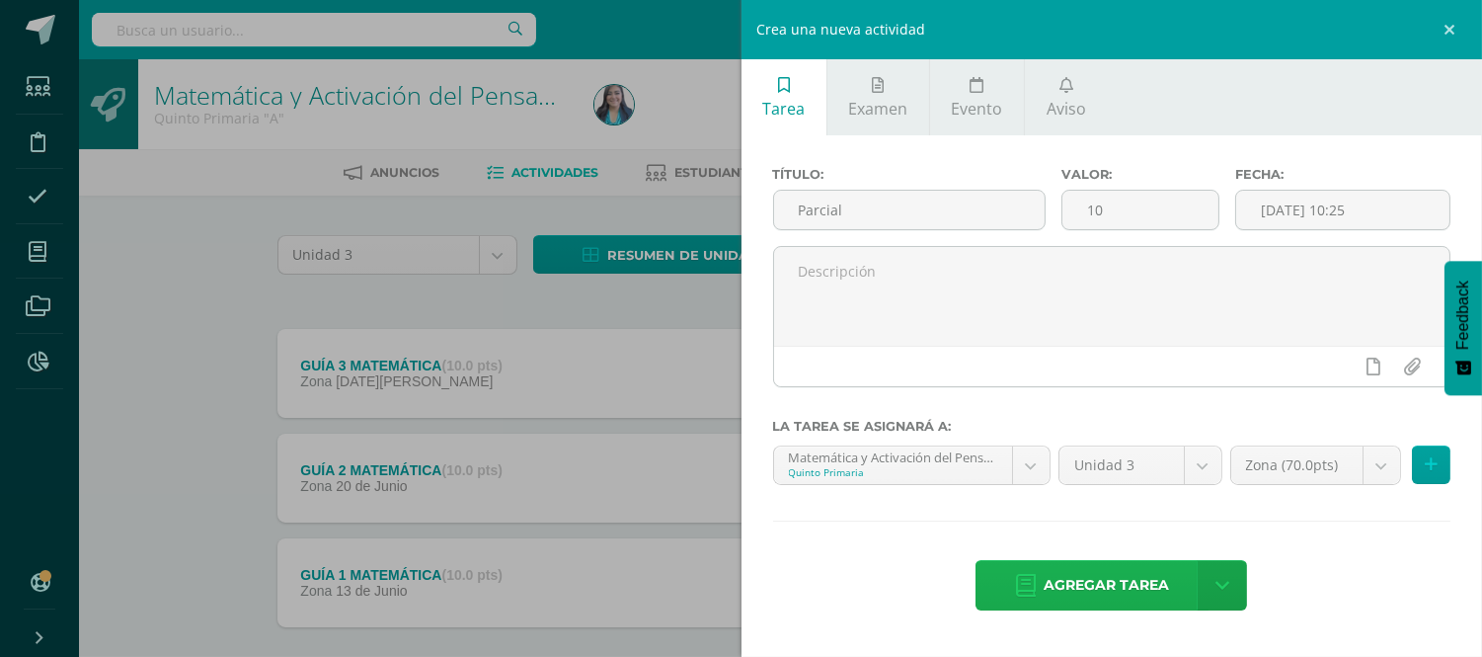
click at [1080, 592] on span "Agregar tarea" at bounding box center [1106, 585] width 125 height 48
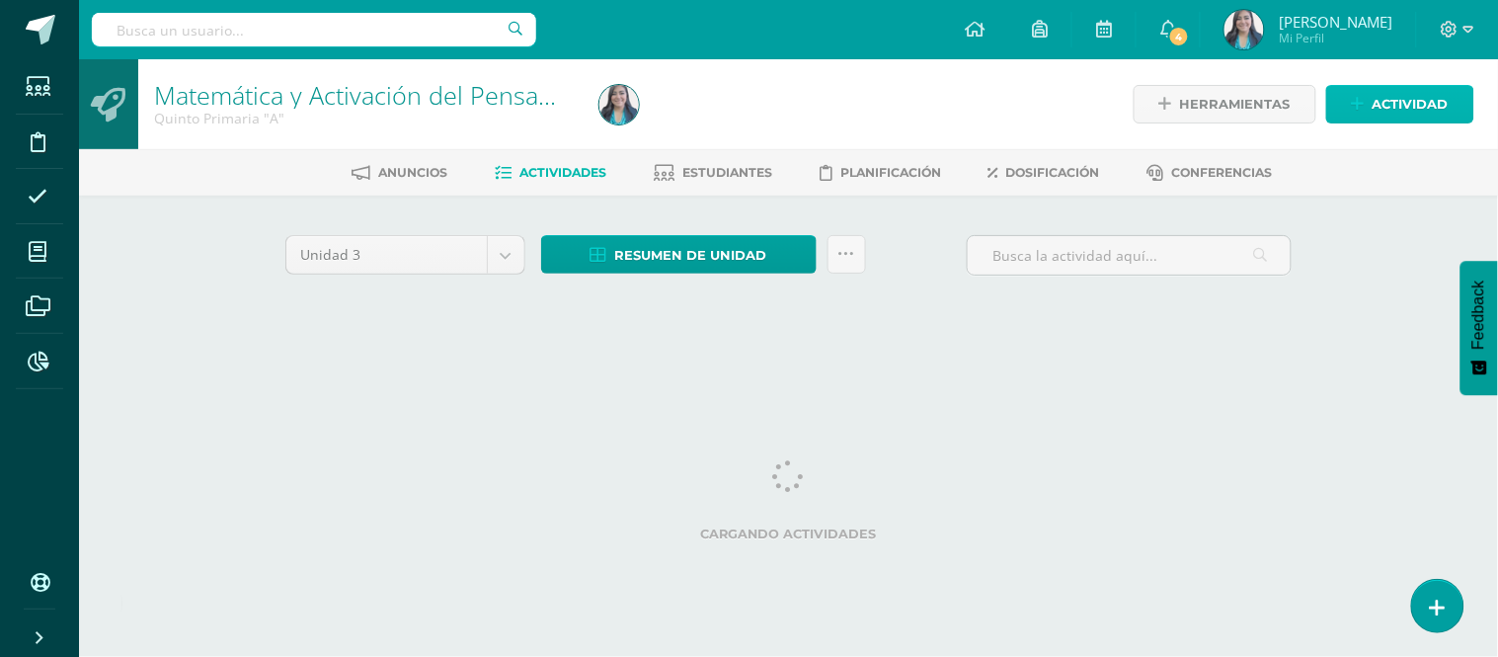
click at [1435, 115] on span "Actividad" at bounding box center [1410, 104] width 76 height 37
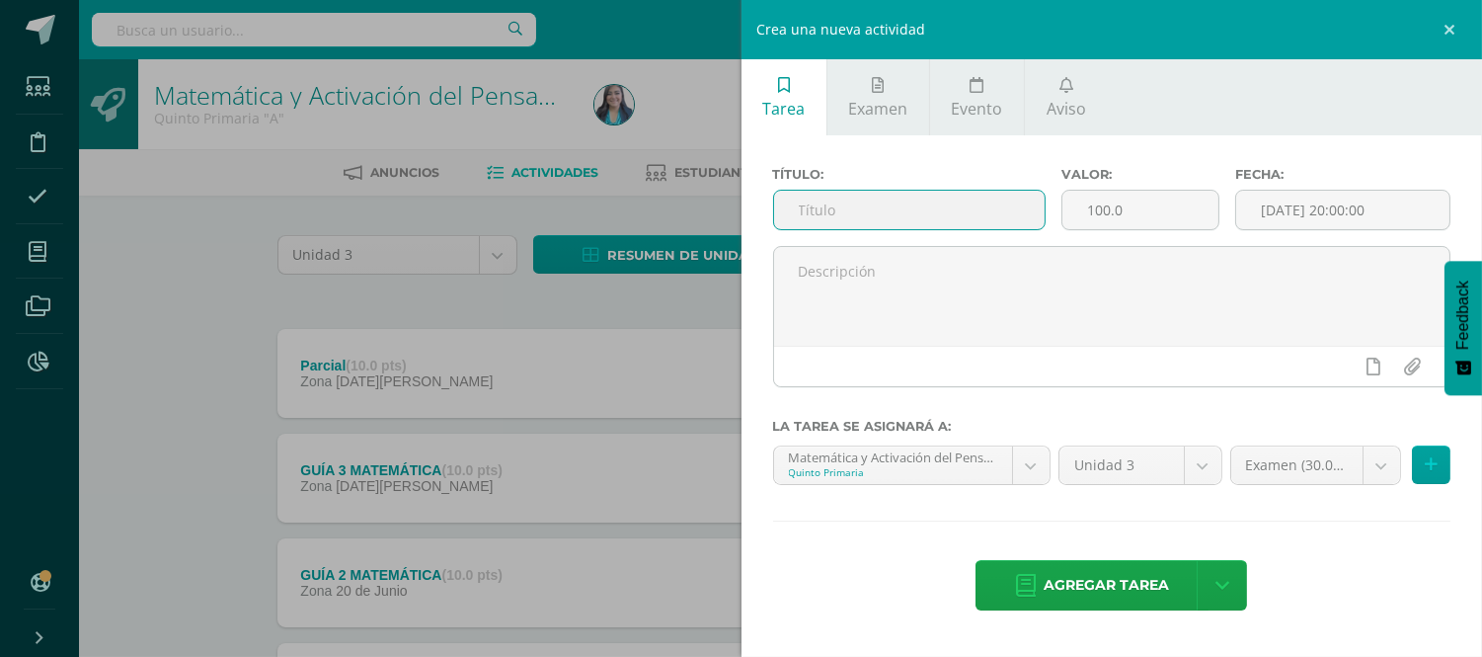
click at [1028, 207] on input "text" at bounding box center [910, 210] width 272 height 39
type input "GUÍA 4 MATEMÁTICA"
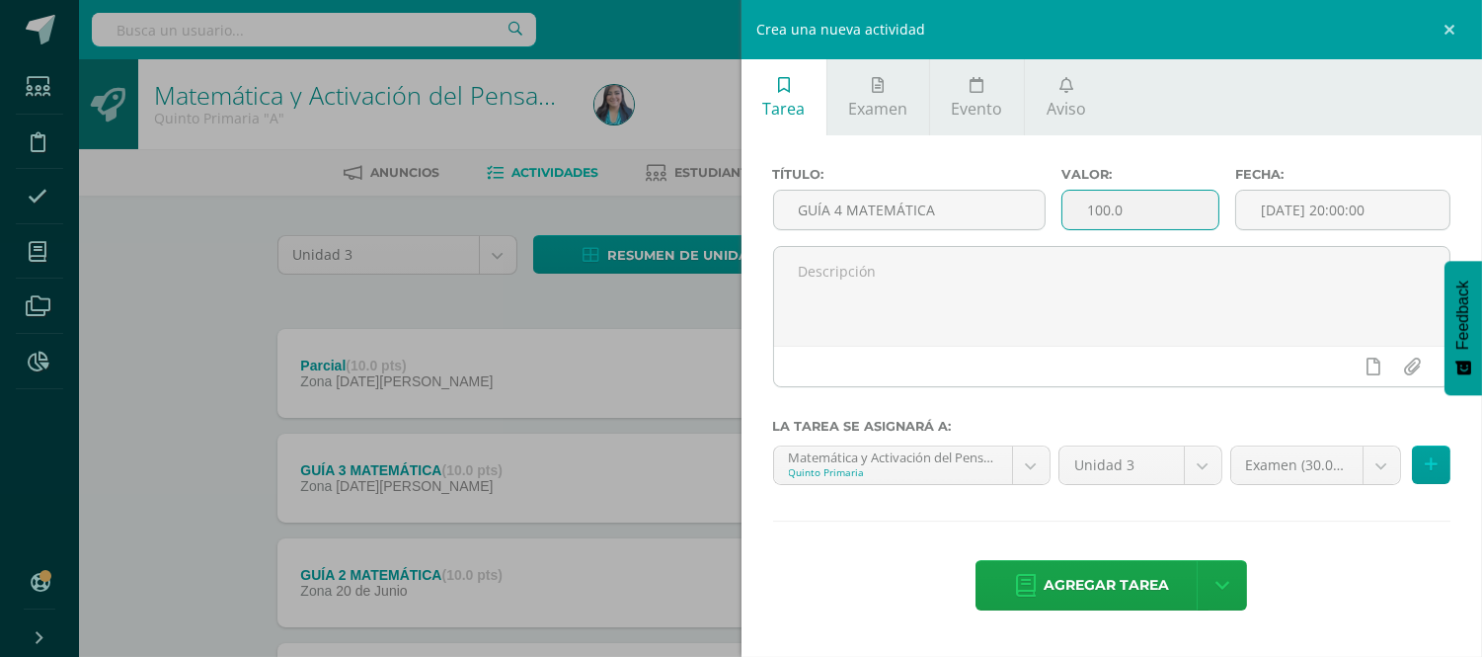
drag, startPoint x: 1119, startPoint y: 218, endPoint x: 1084, endPoint y: 219, distance: 34.6
click at [1084, 219] on input "100.0" at bounding box center [1140, 210] width 156 height 39
type input "10"
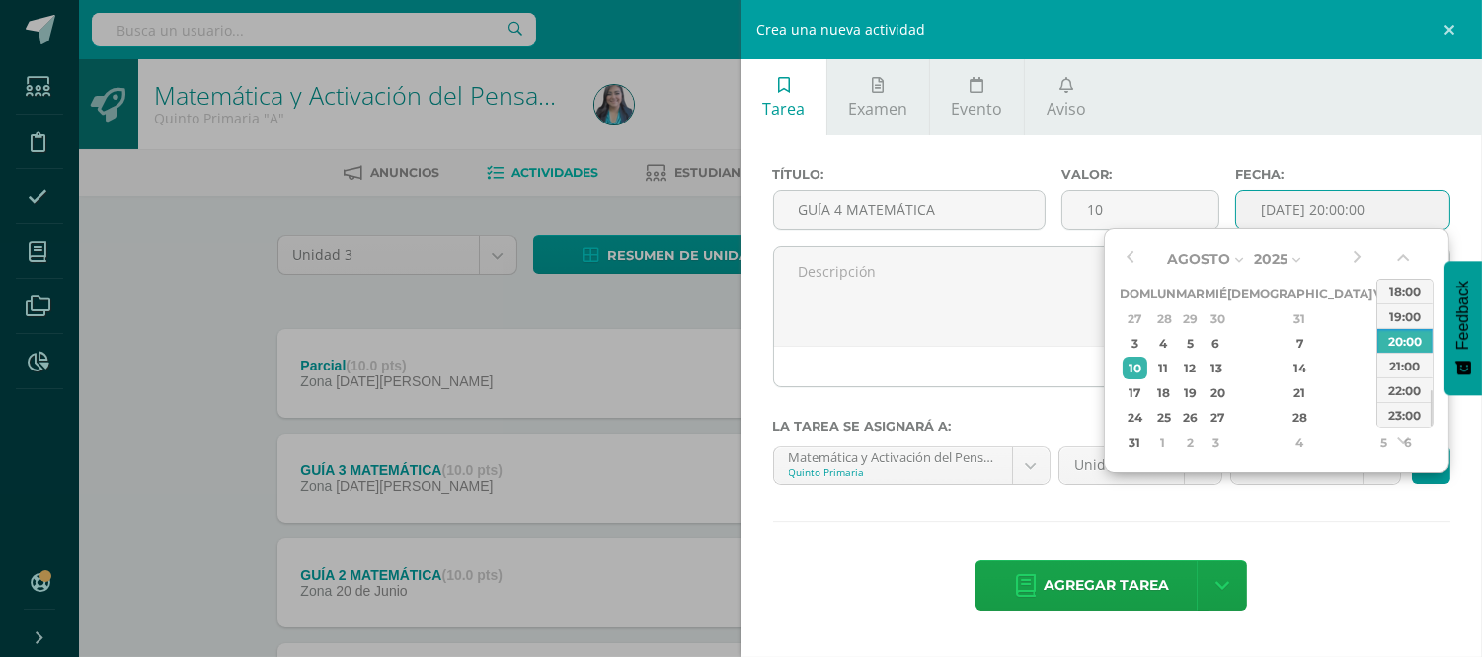
click at [1333, 202] on input "[DATE] 20:00:00" at bounding box center [1342, 210] width 213 height 39
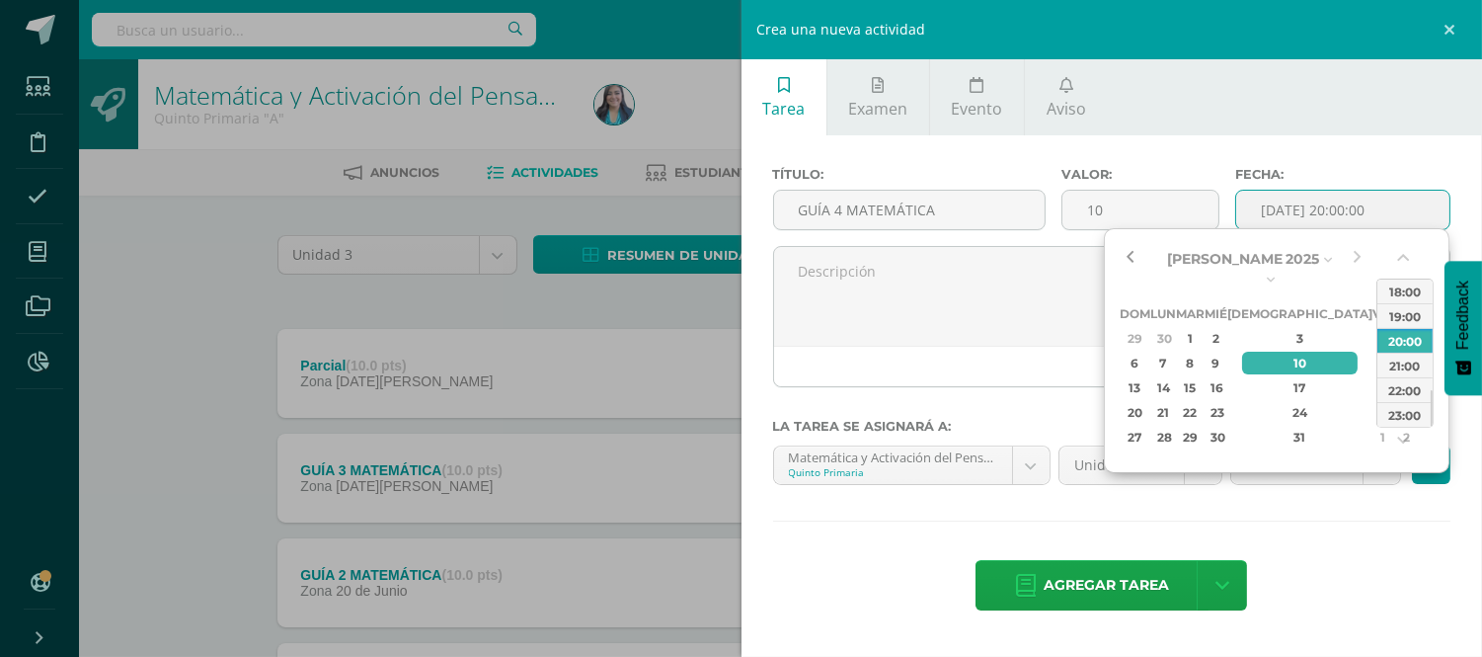
click at [1126, 260] on button "button" at bounding box center [1130, 259] width 20 height 30
click at [1374, 351] on div "11" at bounding box center [1383, 362] width 18 height 23
drag, startPoint x: 1432, startPoint y: 396, endPoint x: 1435, endPoint y: 337, distance: 59.3
click at [1435, 337] on div "Julio Enero Febrero Marzo Abril Mayo Junio Julio Agosto Septiembre Octubre Novi…" at bounding box center [1277, 350] width 346 height 245
click at [1396, 381] on div "12:00" at bounding box center [1404, 381] width 55 height 25
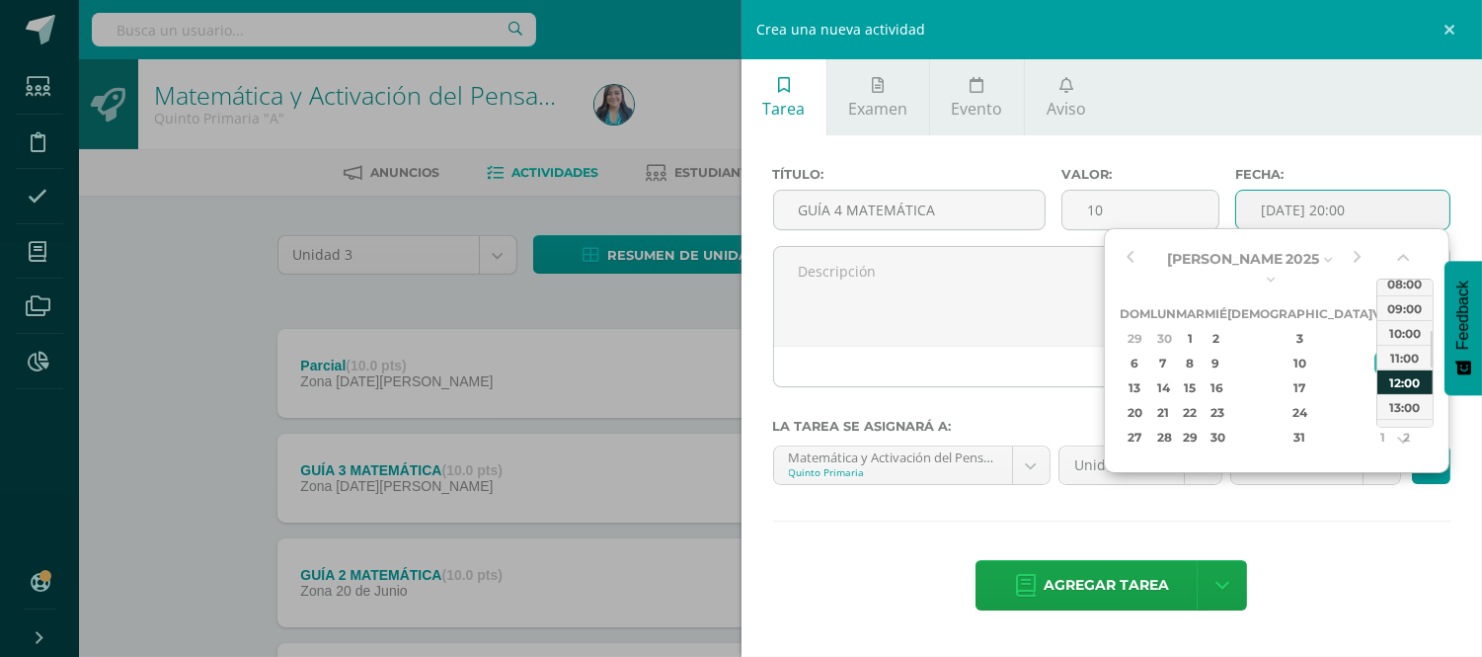
type input "2025-07-11 12:00"
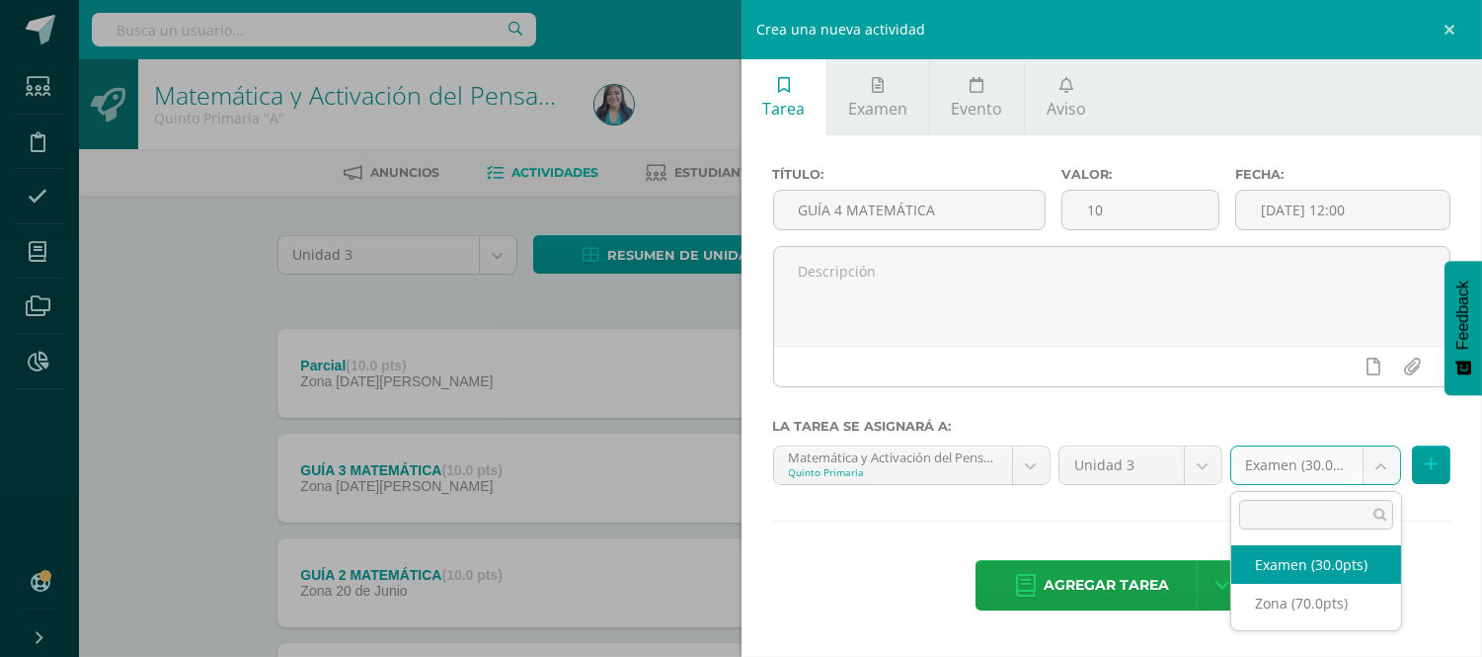
click at [1374, 455] on body "Tarea asignada exitosamente Estudiantes Disciplina Asistencia Mis cursos Archiv…" at bounding box center [741, 431] width 1482 height 863
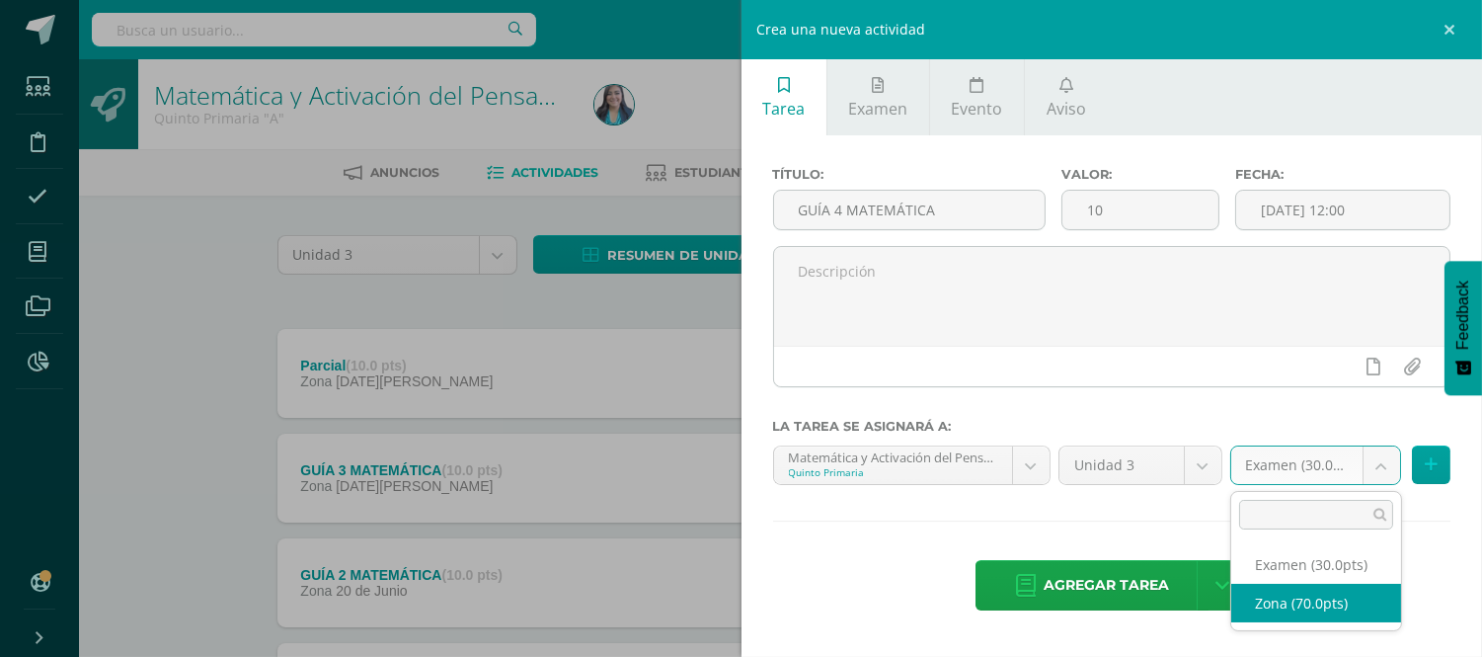
select select "121006"
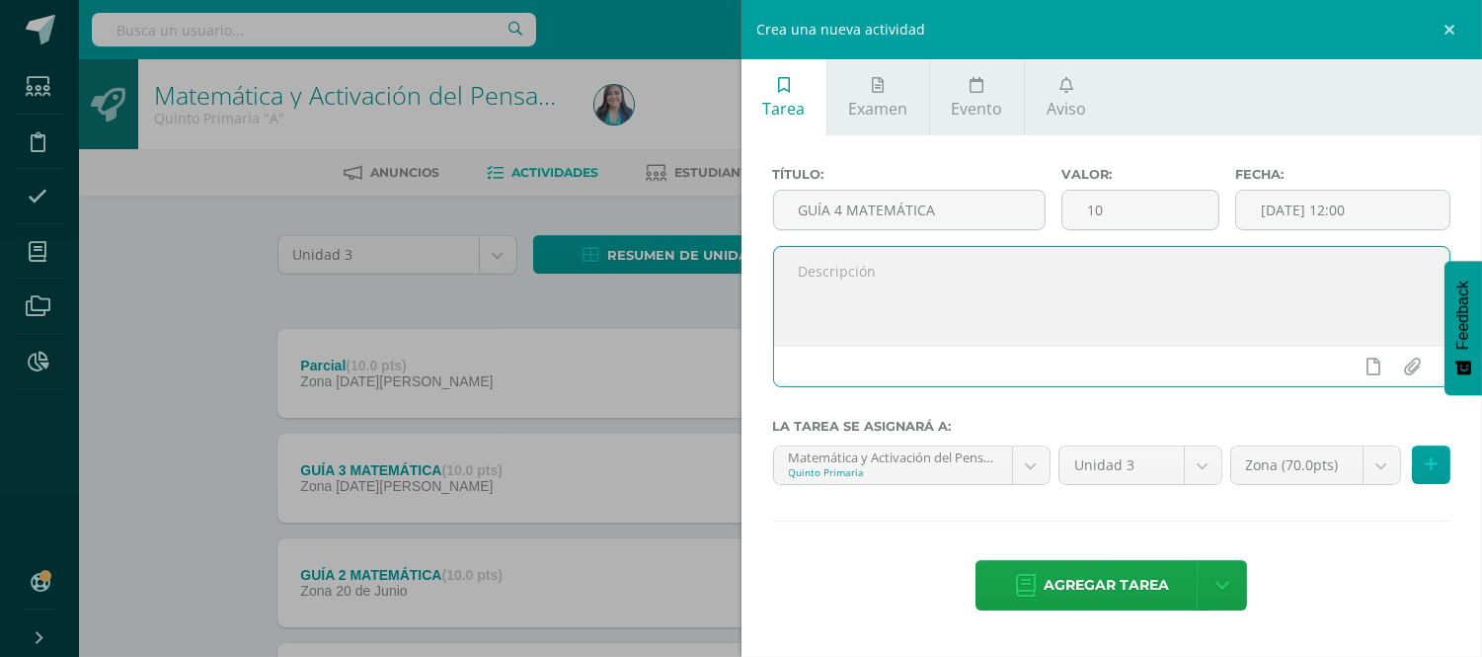
click at [1078, 297] on textarea at bounding box center [1112, 296] width 676 height 99
type textarea "Página 154 a la 165 del libro de matemáticas."
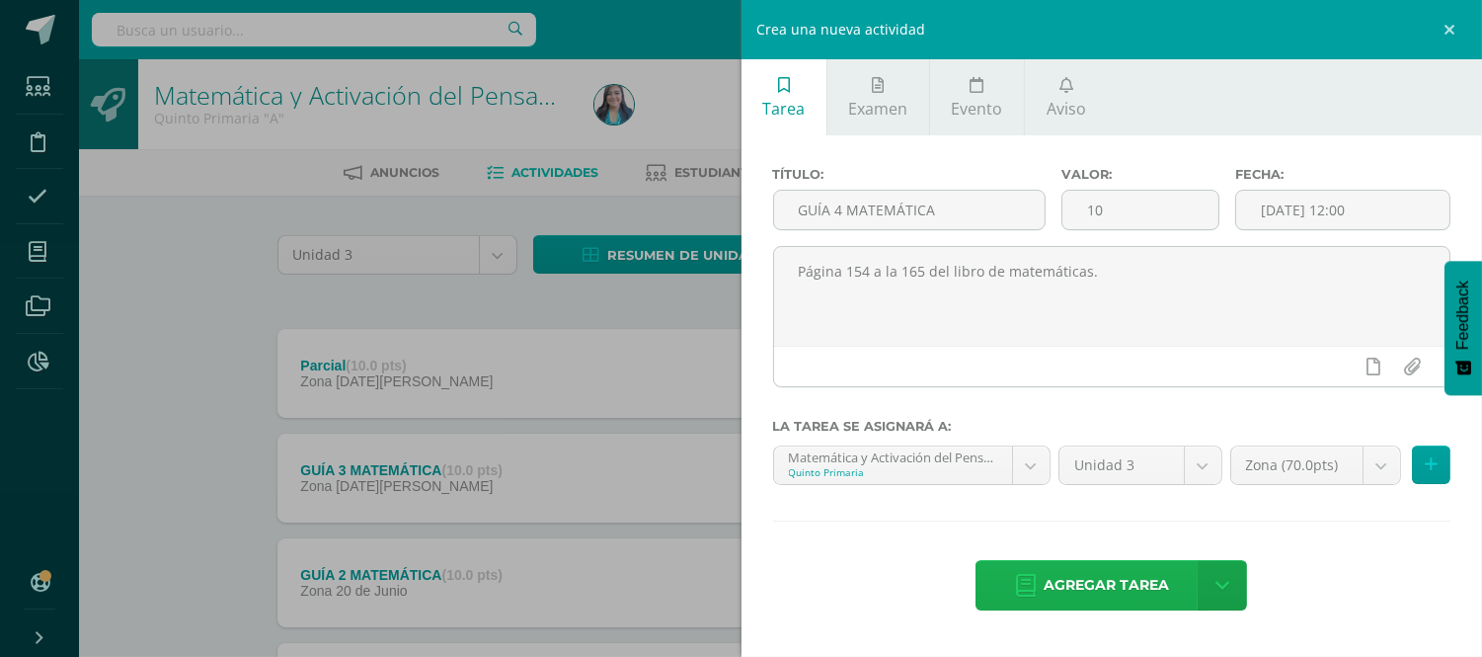
click at [1088, 589] on span "Agregar tarea" at bounding box center [1106, 585] width 125 height 48
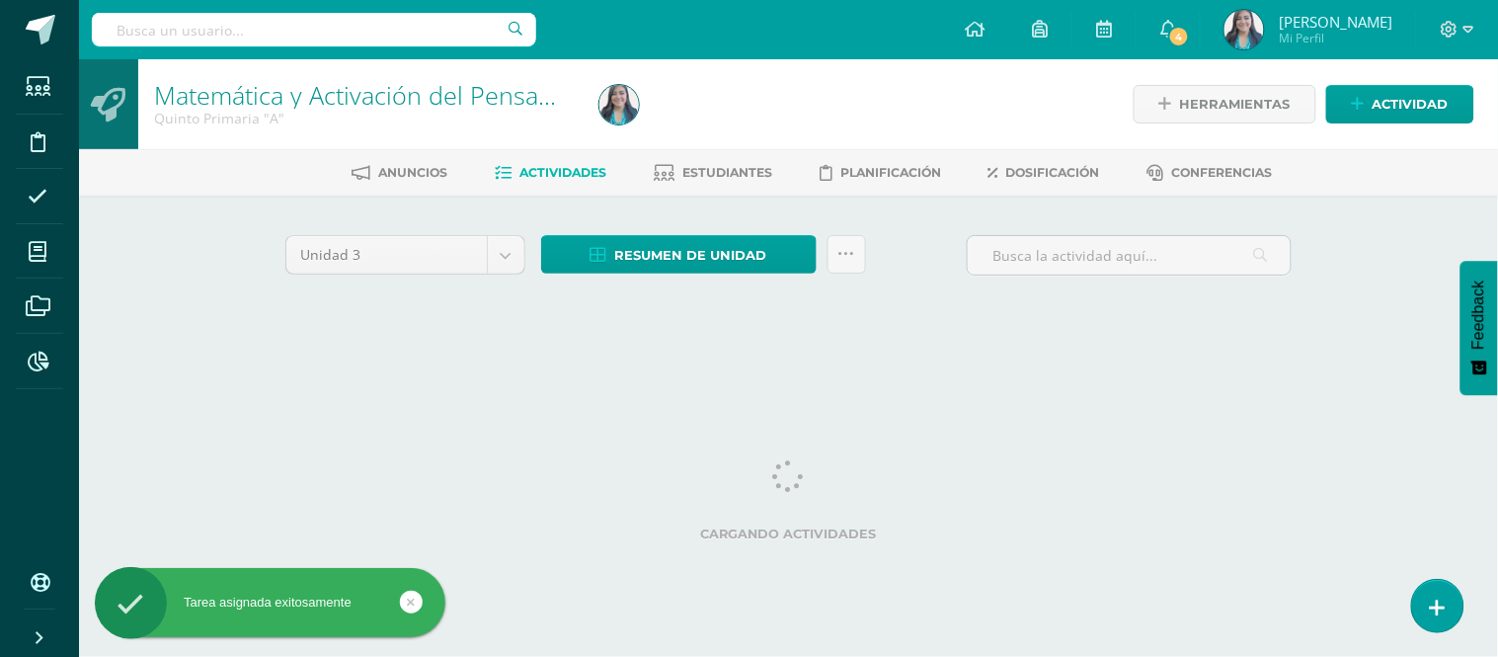
click at [1395, 83] on div "Herramientas Detalle de asistencias Actividad" at bounding box center [1260, 104] width 430 height 90
click at [1395, 95] on span "Actividad" at bounding box center [1410, 104] width 76 height 37
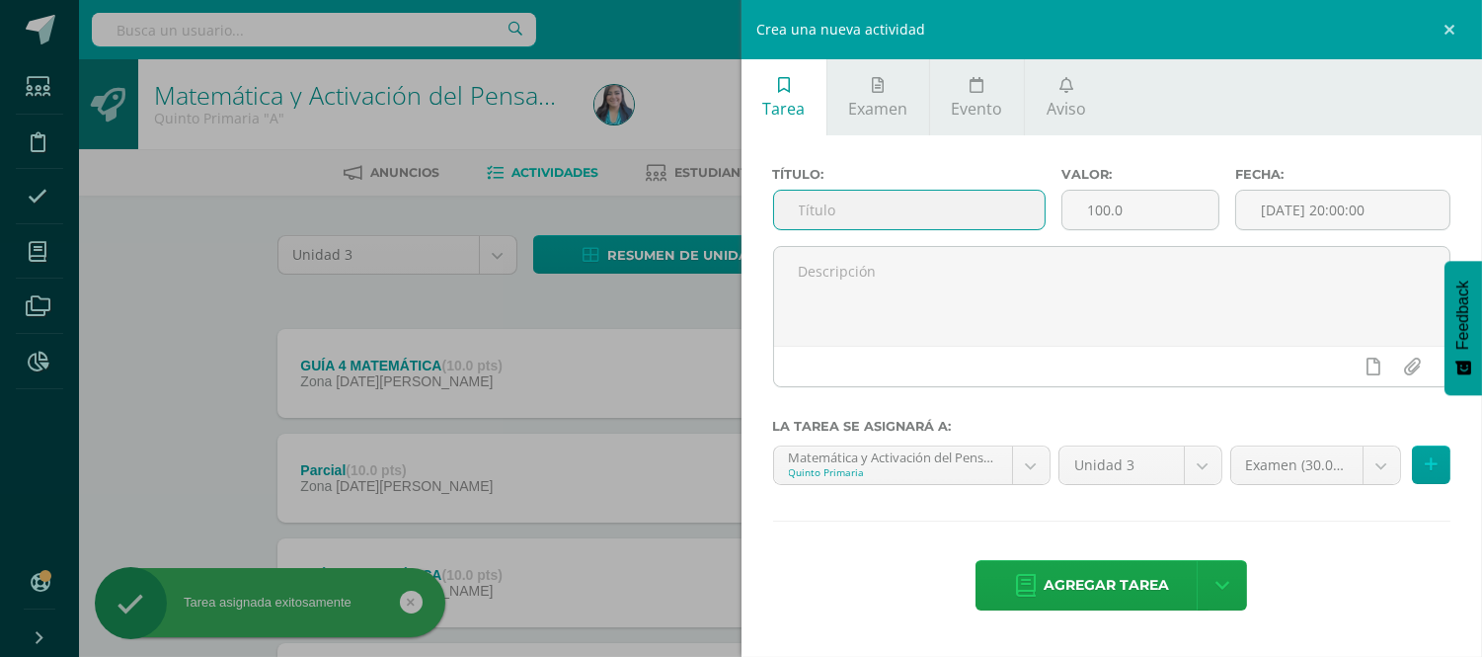
click at [977, 211] on input "text" at bounding box center [910, 210] width 272 height 39
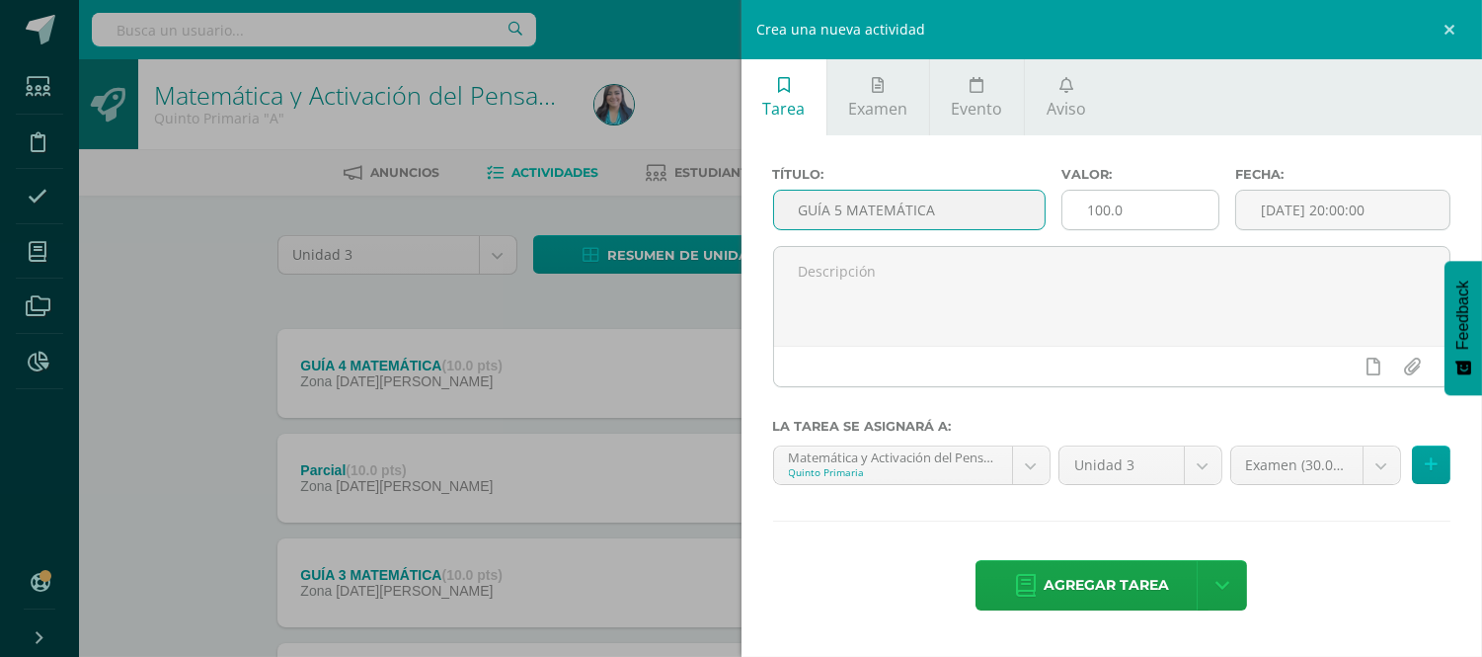
type input "GUÍA 5 MATEMÁTICA"
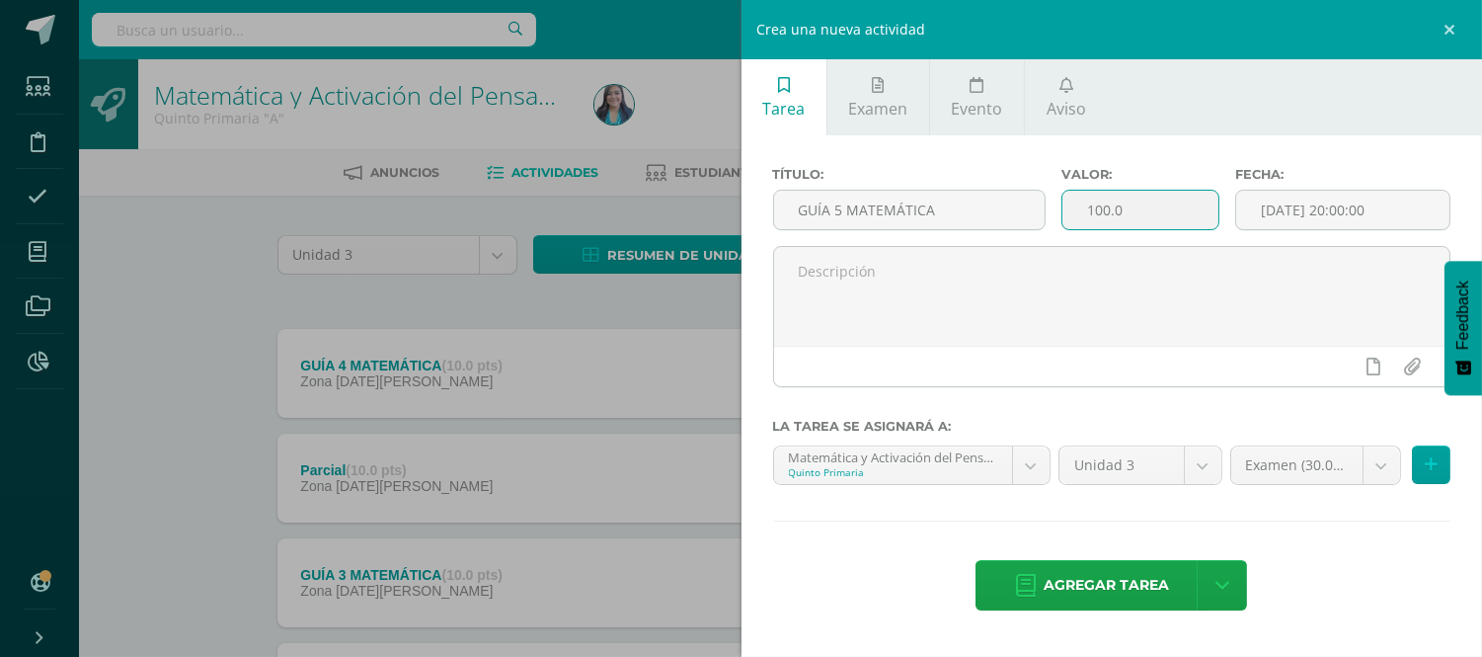
drag, startPoint x: 1137, startPoint y: 218, endPoint x: 1084, endPoint y: 208, distance: 54.2
click at [1084, 208] on input "100.0" at bounding box center [1140, 210] width 156 height 39
type input "10"
click at [1346, 212] on input "[DATE] 20:00:00" at bounding box center [1342, 210] width 213 height 39
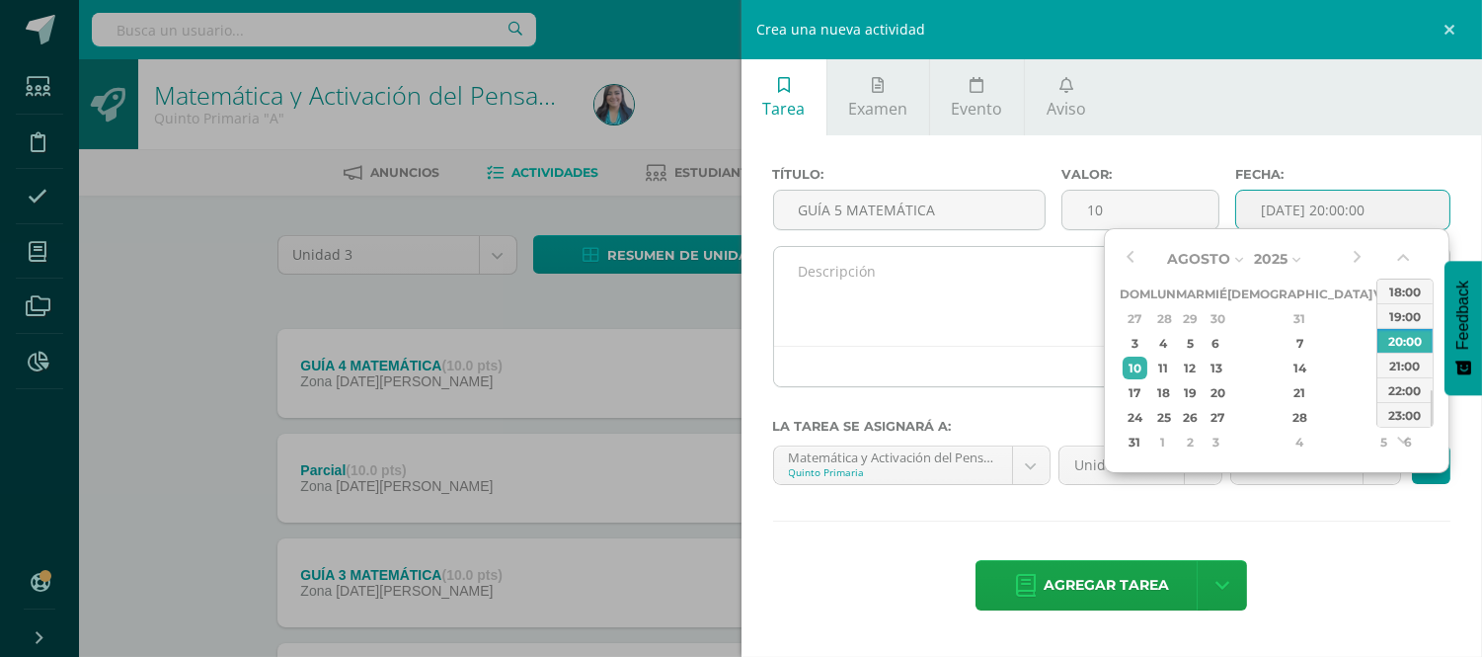
type input "2025-08-10 20:00"
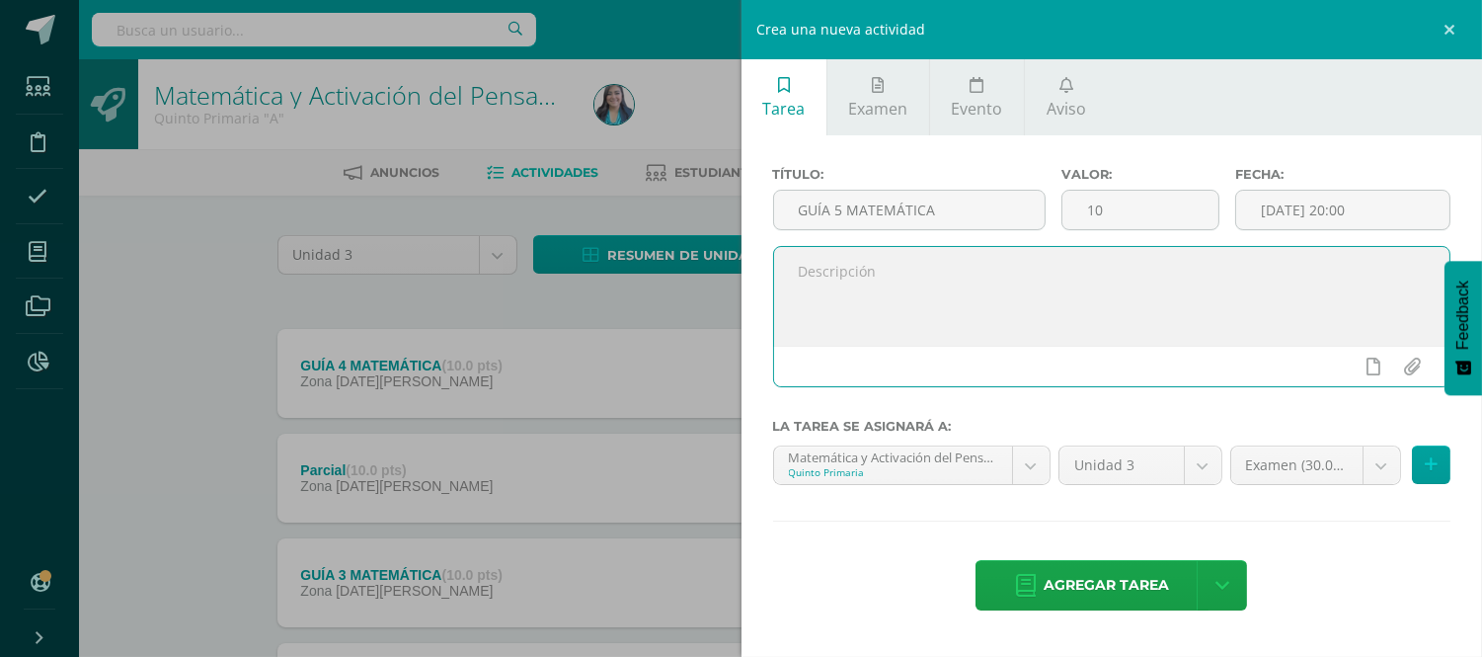
click at [1058, 344] on textarea at bounding box center [1112, 296] width 676 height 99
type textarea "p"
type textarea "Página 166 a la 173 del libro de matemáticas."
click at [1386, 447] on body "Tarea asignada exitosamente Estudiantes Disciplina Asistencia Mis cursos Archiv…" at bounding box center [741, 484] width 1482 height 968
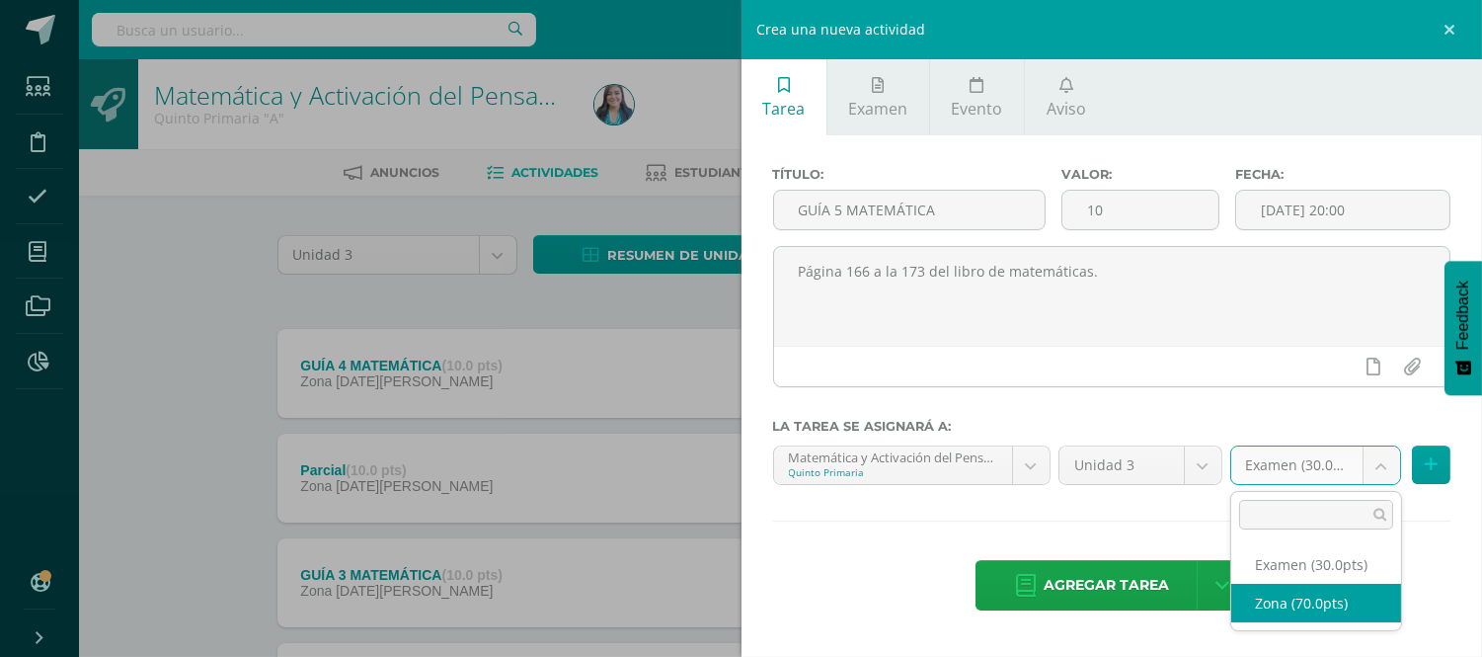
select select "121006"
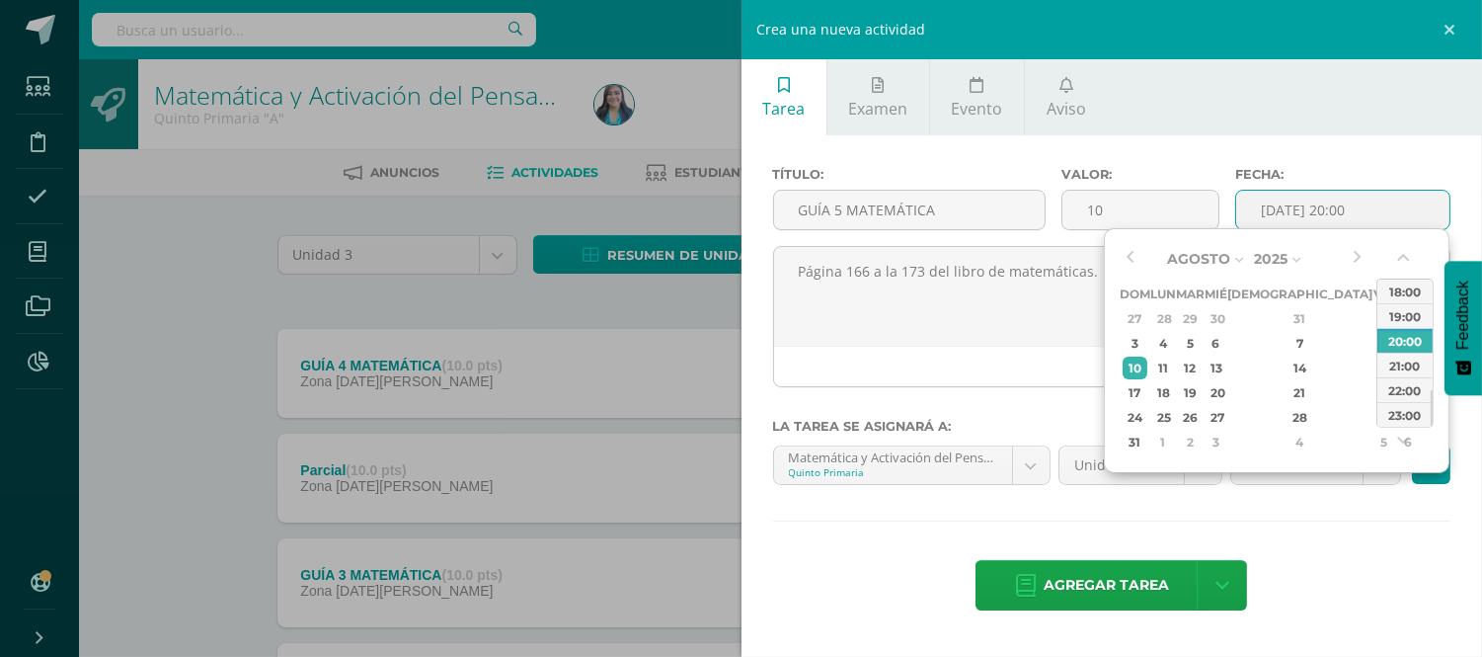
click at [1314, 204] on input "2025-08-10 20:00" at bounding box center [1342, 210] width 213 height 39
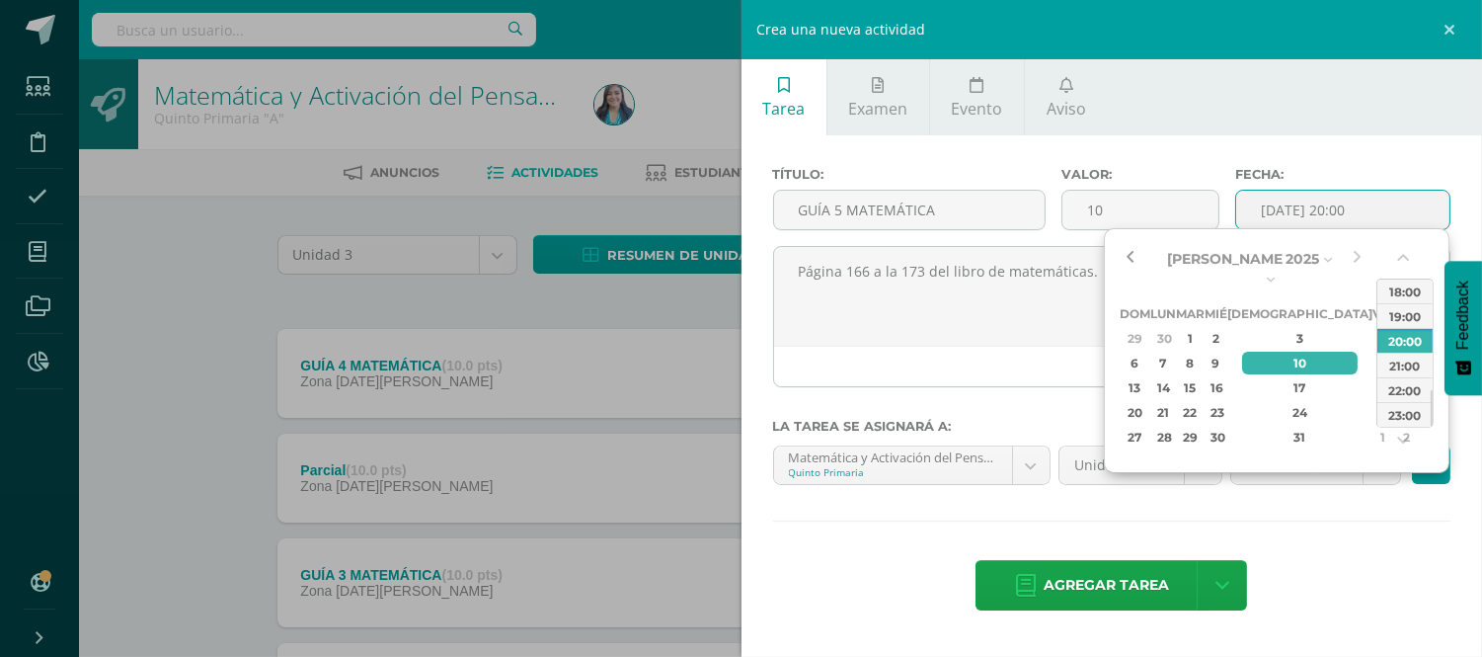
click at [1132, 263] on button "button" at bounding box center [1130, 259] width 20 height 30
click at [1374, 401] on div "25" at bounding box center [1383, 412] width 18 height 23
click at [1432, 399] on div "Julio Enero Febrero Marzo Abril Mayo Junio Julio Agosto Septiembre Octubre Novi…" at bounding box center [1277, 350] width 346 height 245
drag, startPoint x: 1432, startPoint y: 399, endPoint x: 1433, endPoint y: 348, distance: 51.4
click at [1433, 348] on div "00:00 01:00 02:00 03:00 04:00 05:00 06:00 07:00 08:00 09:00 10:00 11:00 12:00 1…" at bounding box center [1404, 352] width 57 height 149
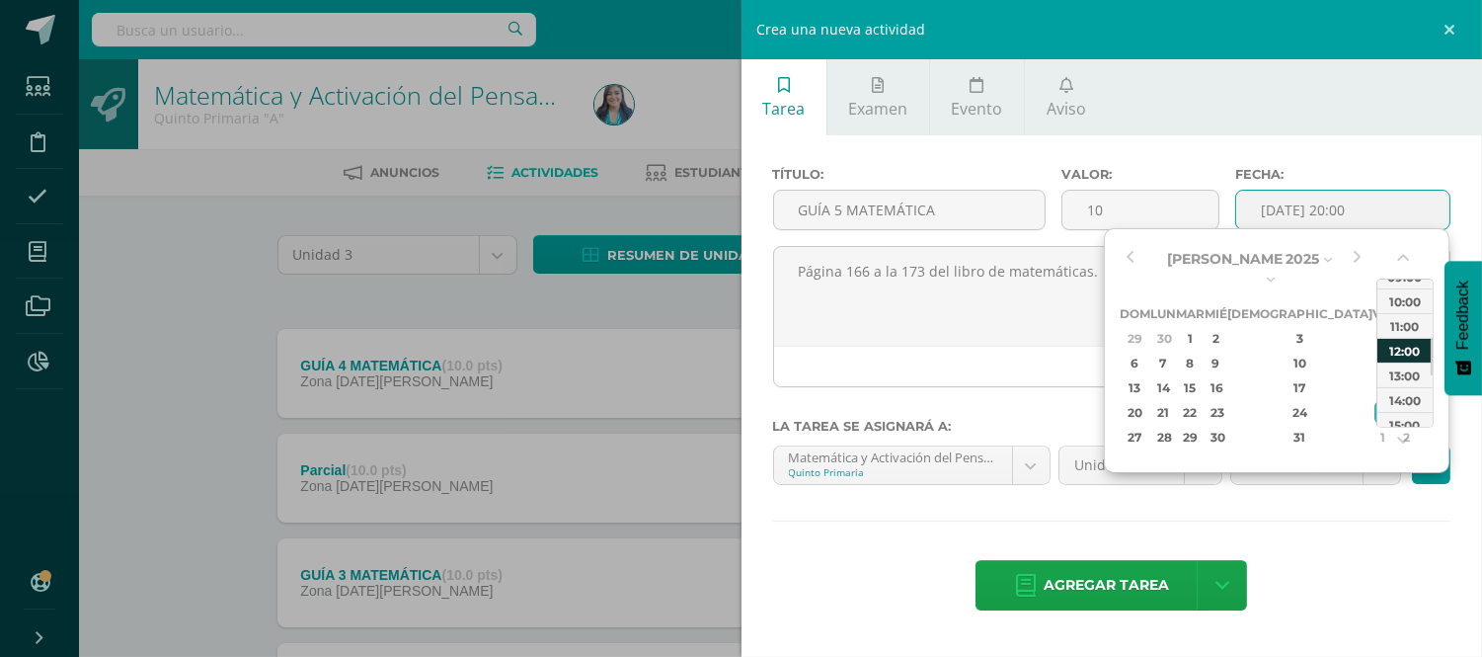
click at [1410, 342] on div "12:00" at bounding box center [1404, 350] width 55 height 25
type input "2025-07-25 12:00"
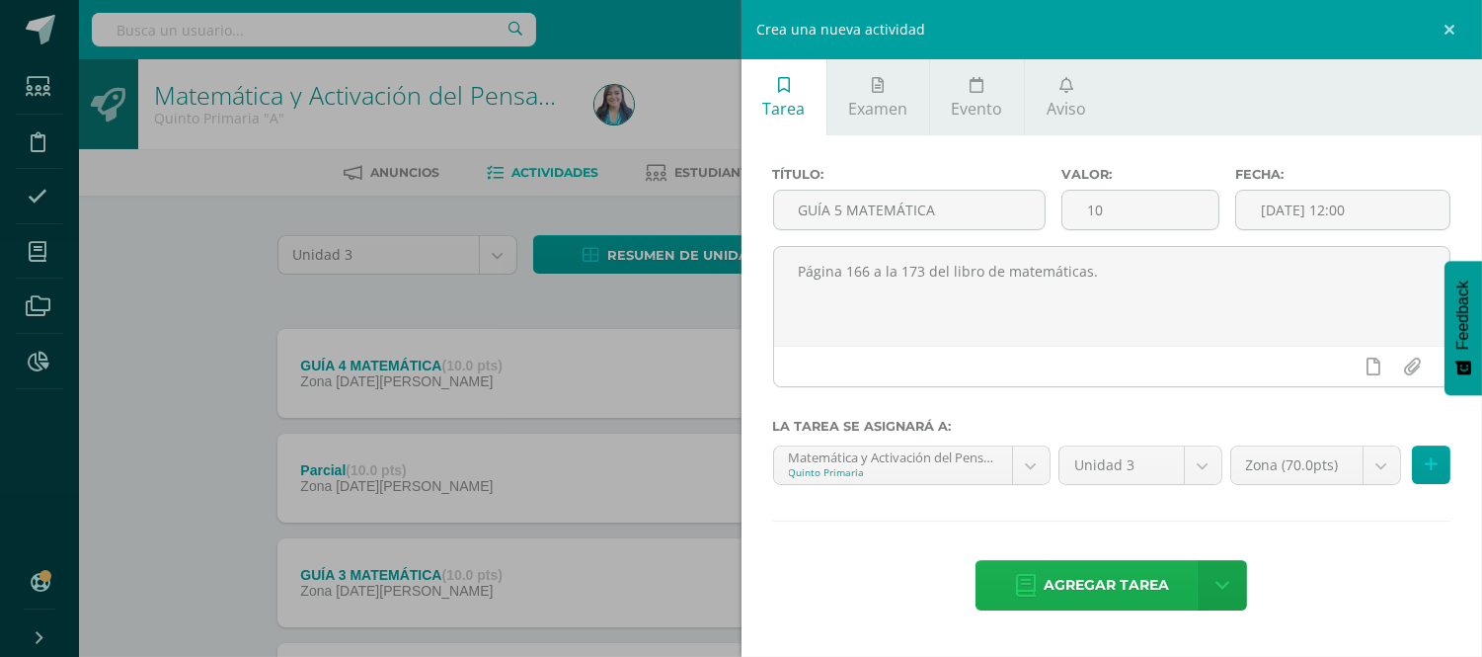
click at [1097, 579] on span "Agregar tarea" at bounding box center [1106, 585] width 125 height 48
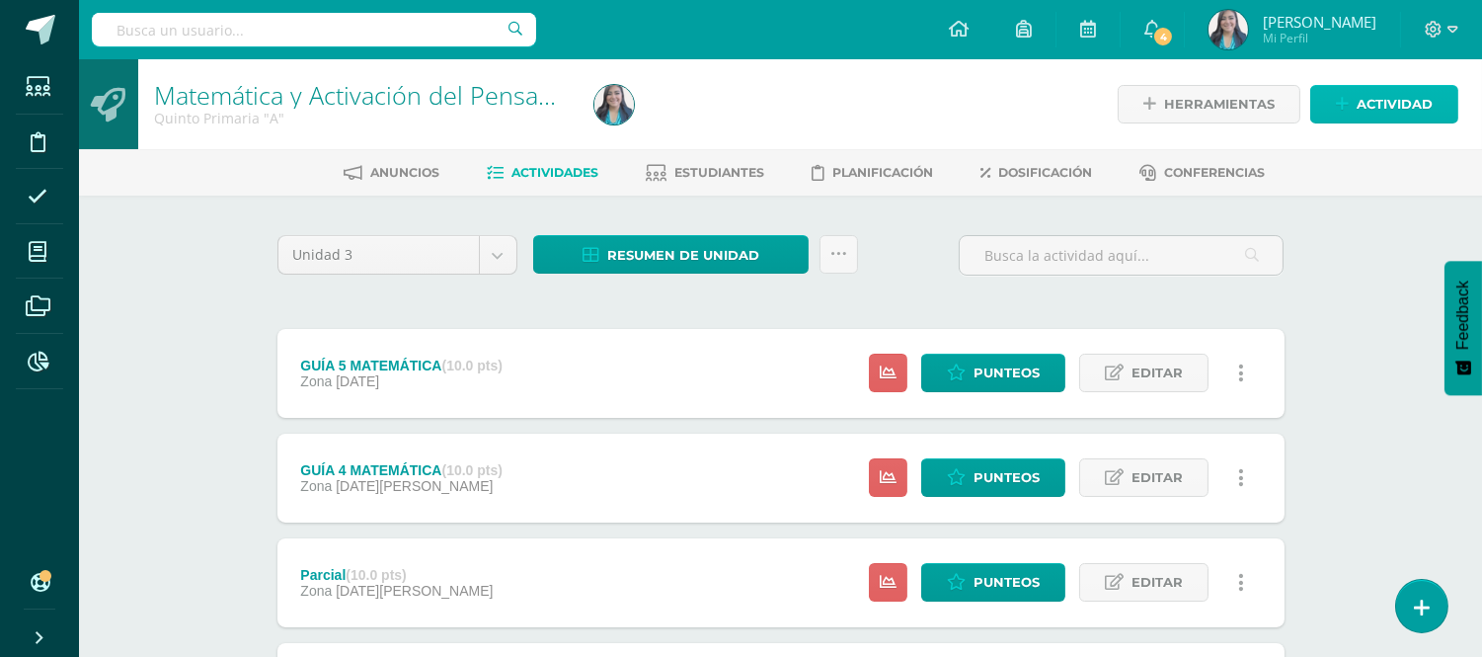
click at [1393, 97] on span "Actividad" at bounding box center [1395, 104] width 76 height 37
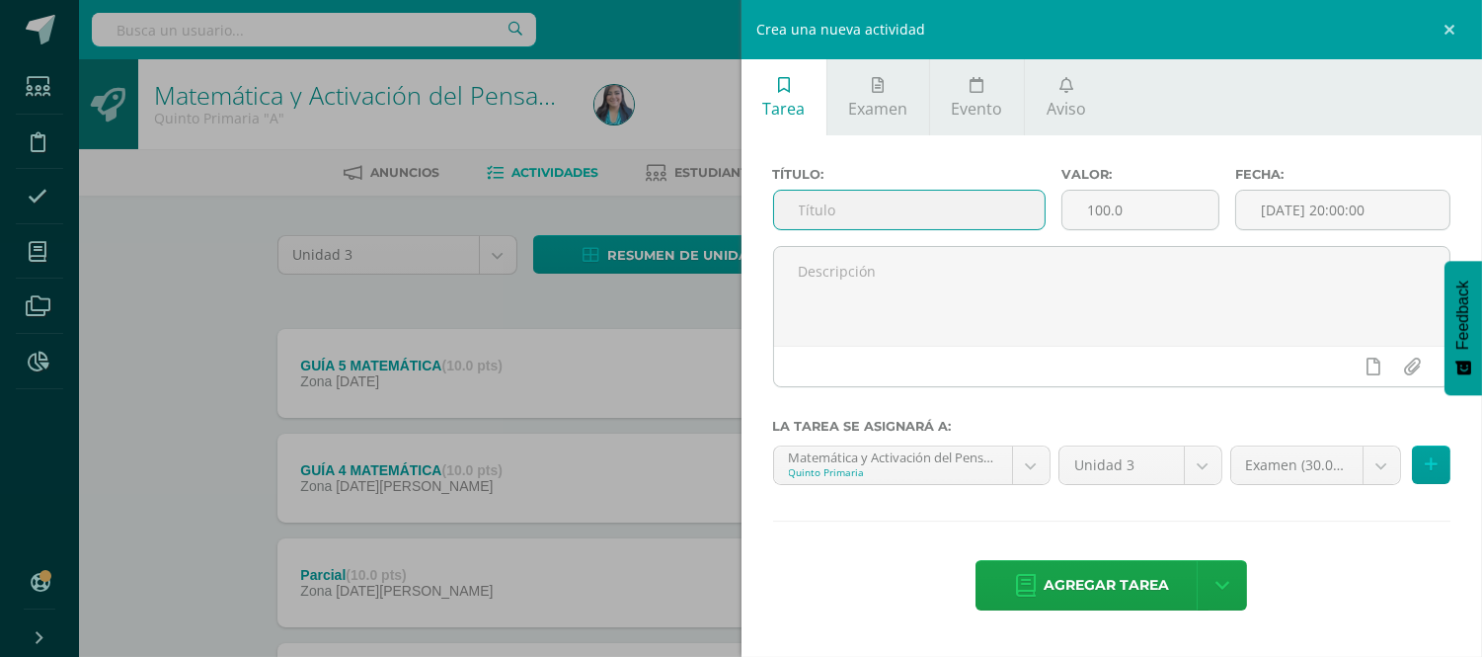
click at [950, 209] on input "text" at bounding box center [910, 210] width 272 height 39
type input "GUÍA 6 MATEMÁTICA"
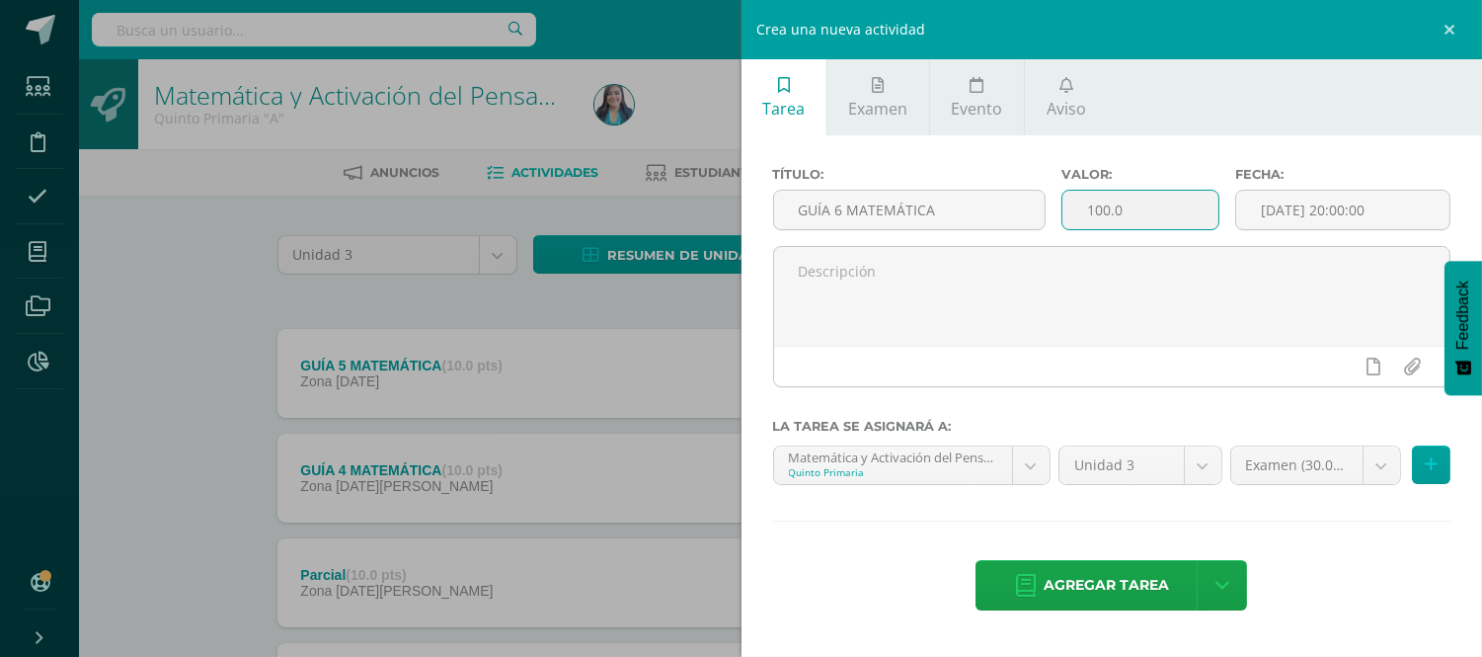
drag, startPoint x: 1133, startPoint y: 202, endPoint x: 1092, endPoint y: 204, distance: 41.5
click at [1092, 204] on input "100.0" at bounding box center [1140, 210] width 156 height 39
type input "10"
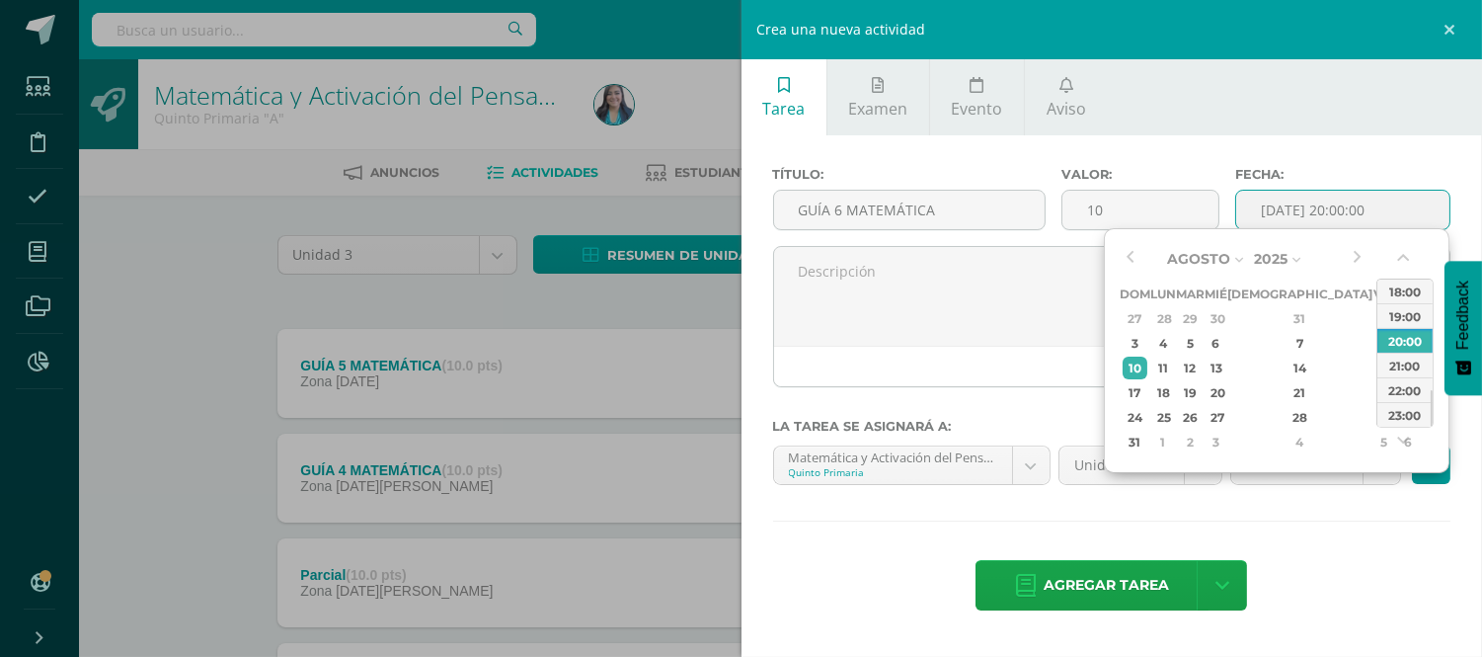
click at [1323, 220] on input "[DATE] 20:00:00" at bounding box center [1342, 210] width 213 height 39
click at [1374, 326] on div "1" at bounding box center [1383, 318] width 18 height 23
drag, startPoint x: 1432, startPoint y: 401, endPoint x: 1433, endPoint y: 358, distance: 42.5
click at [1433, 358] on div "00:00 01:00 02:00 03:00 04:00 05:00 06:00 07:00 08:00 09:00 10:00 11:00 12:00 1…" at bounding box center [1404, 352] width 57 height 149
click at [1407, 309] on div "12:00" at bounding box center [1404, 314] width 55 height 25
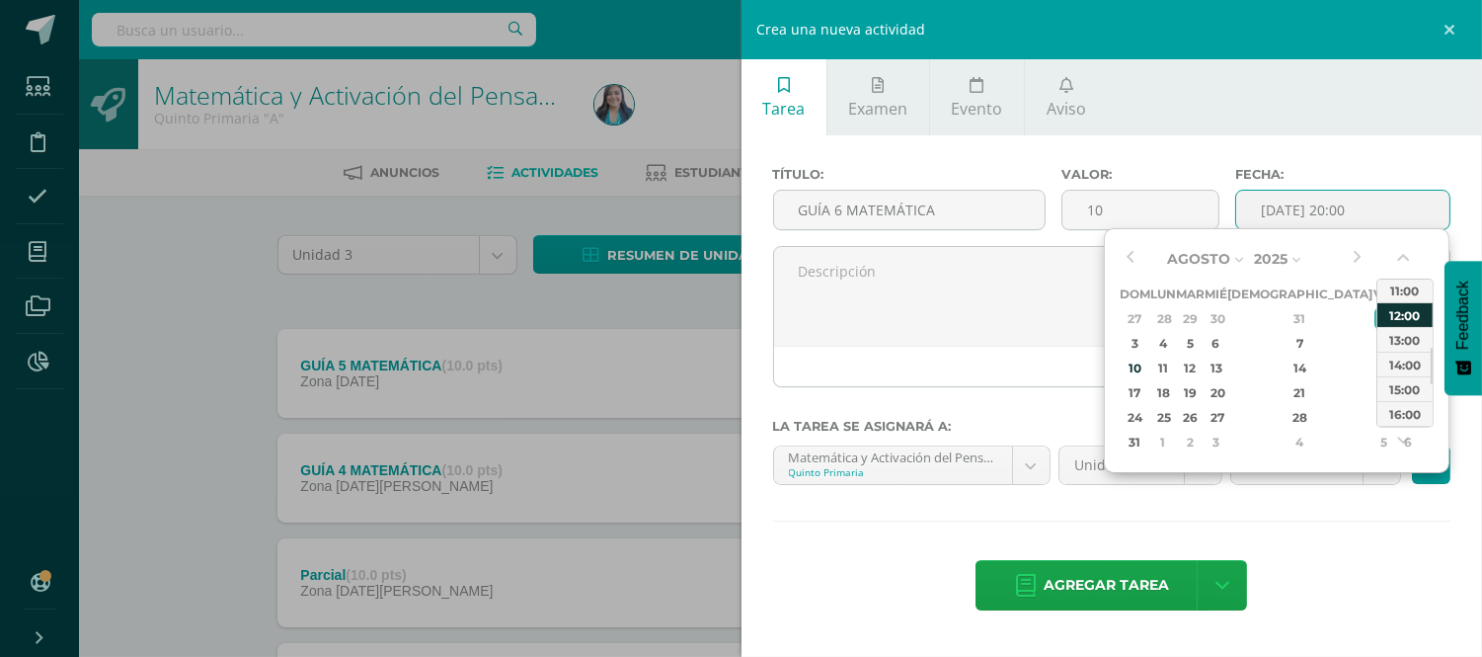
type input "2025-08-01 12:00"
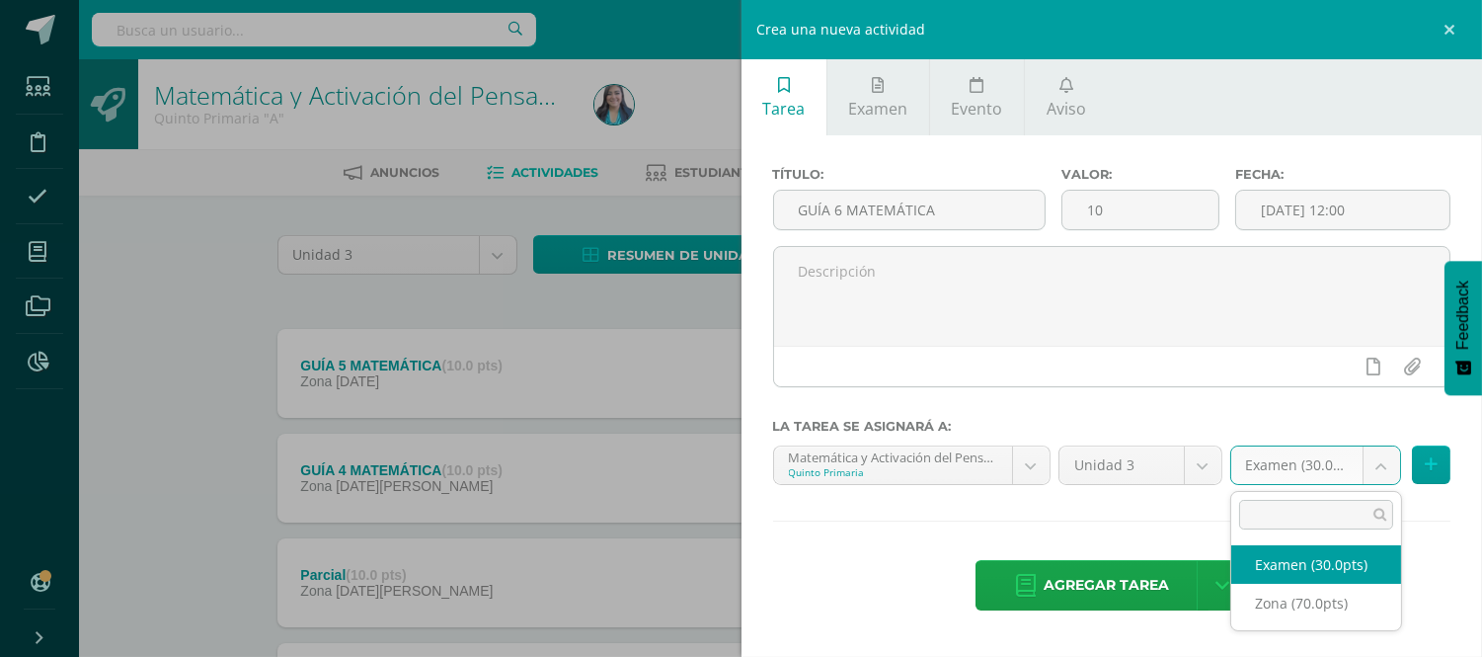
click at [1375, 452] on body "Tarea asignada exitosamente Estudiantes Disciplina Asistencia Mis cursos Archiv…" at bounding box center [741, 536] width 1482 height 1072
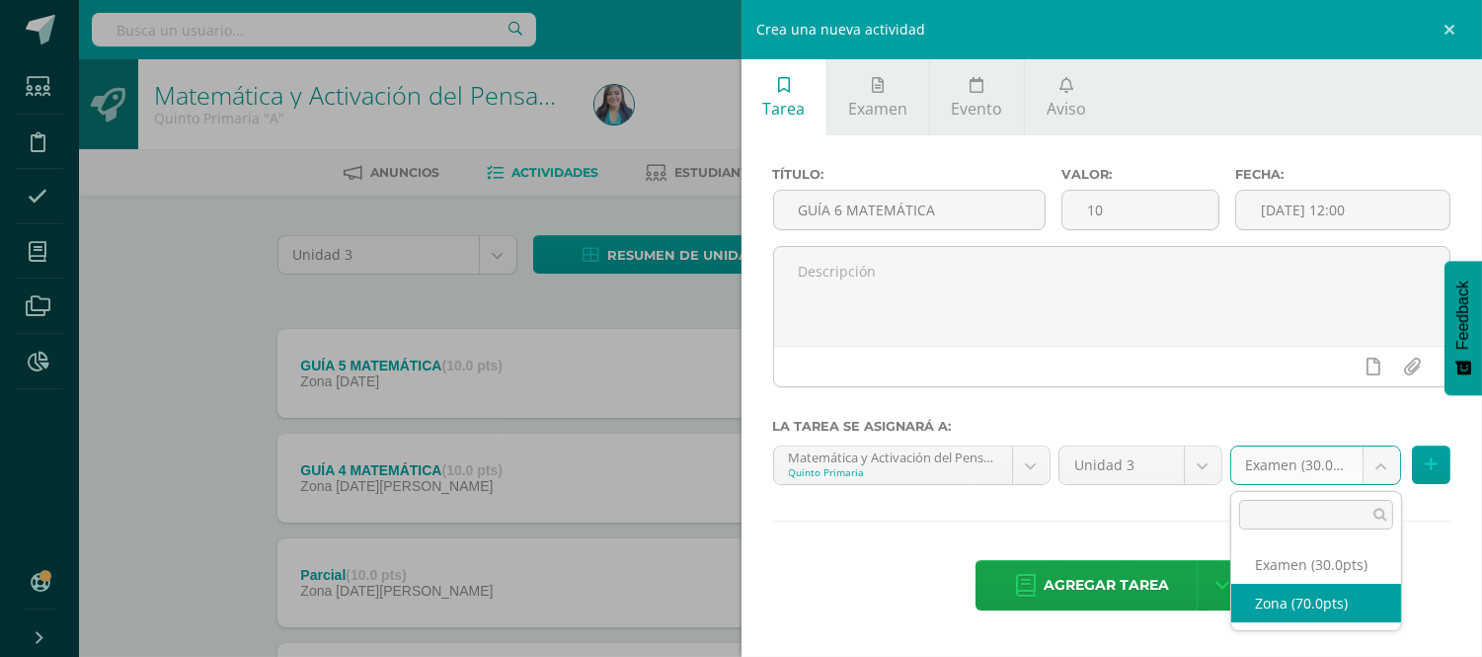
select select "121006"
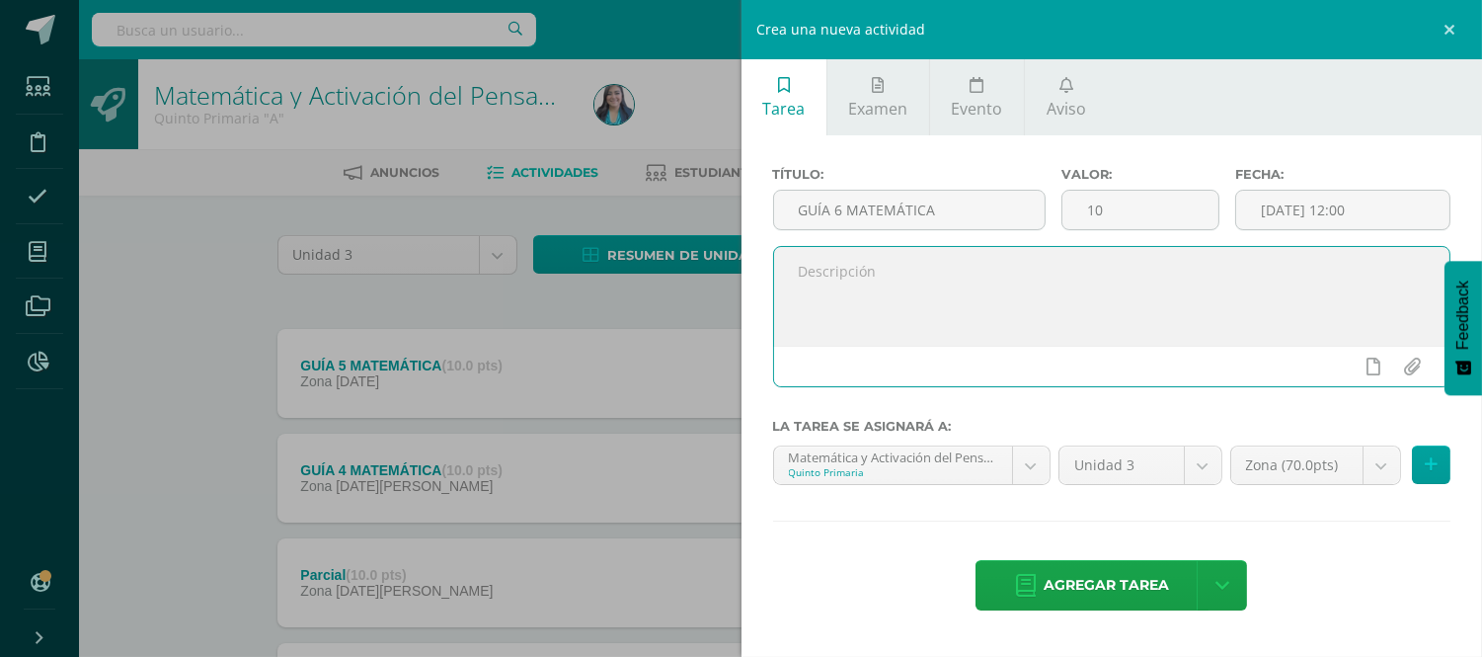
click at [1009, 293] on textarea at bounding box center [1112, 296] width 676 height 99
type textarea "Página 174 a la 191 del libro de matemáticas."
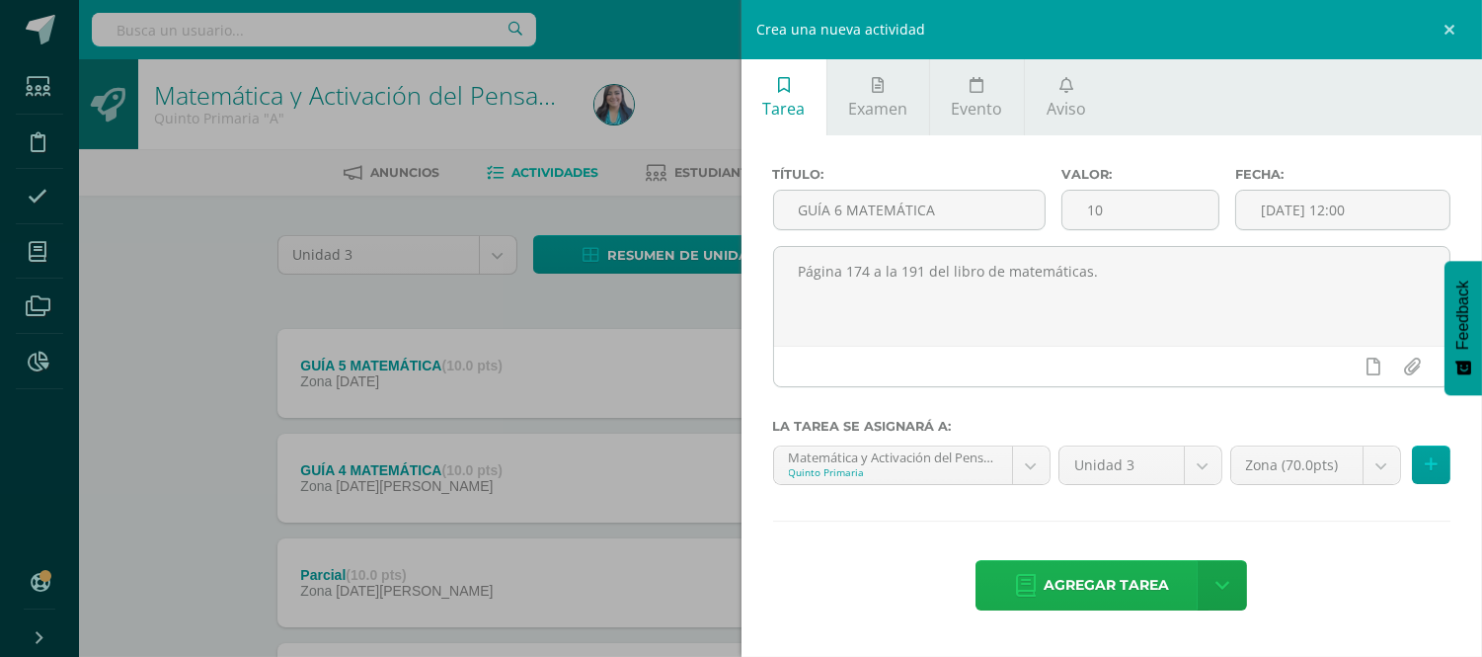
click at [1099, 583] on span "Agregar tarea" at bounding box center [1106, 585] width 125 height 48
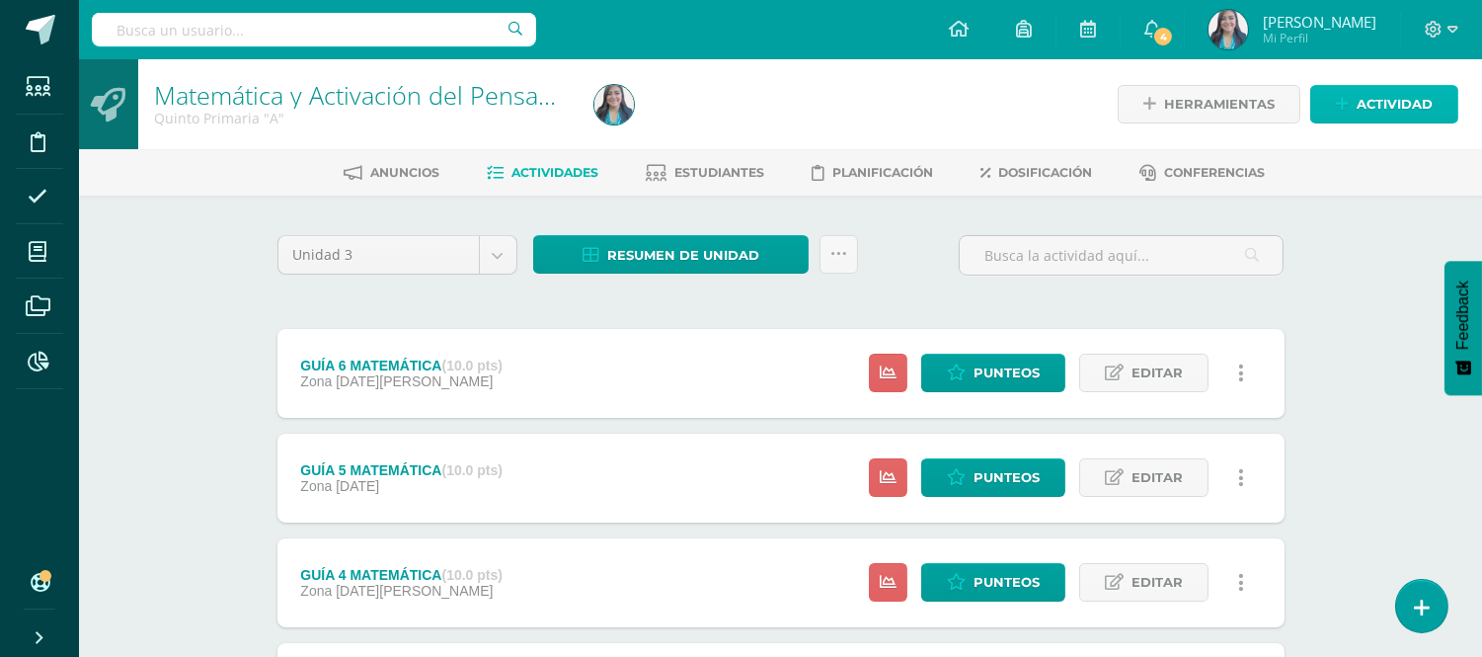
click at [1394, 101] on span "Actividad" at bounding box center [1395, 104] width 76 height 37
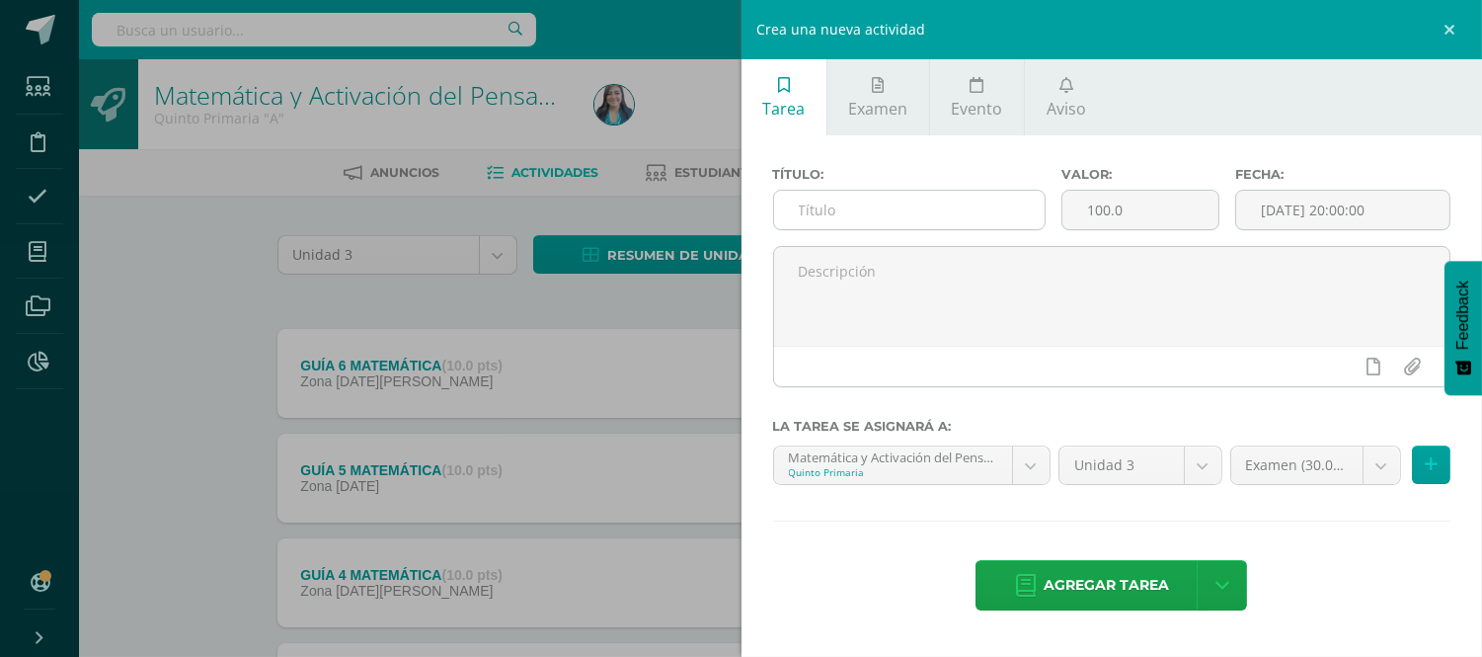
drag, startPoint x: 995, startPoint y: 186, endPoint x: 995, endPoint y: 207, distance: 21.7
click at [995, 207] on div "Título:" at bounding box center [909, 206] width 289 height 79
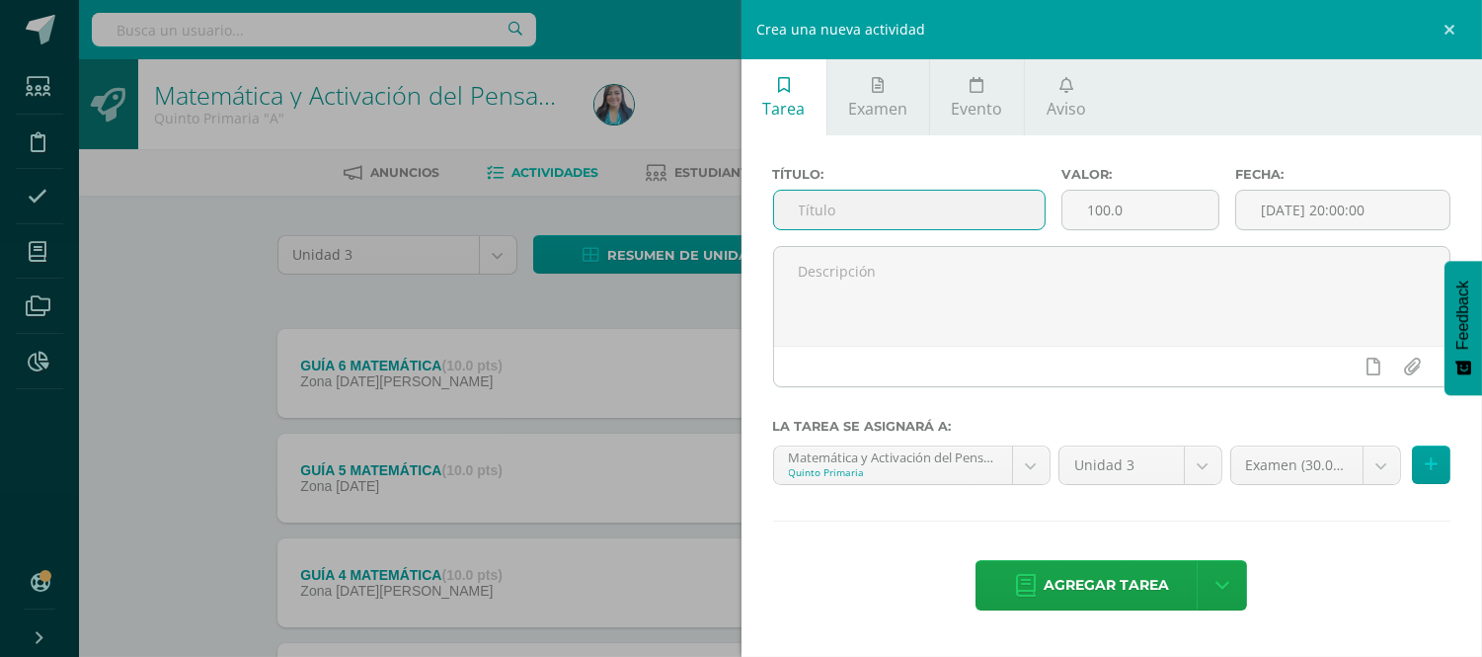
click at [995, 207] on input "text" at bounding box center [910, 210] width 272 height 39
type input "Examen Bimestral"
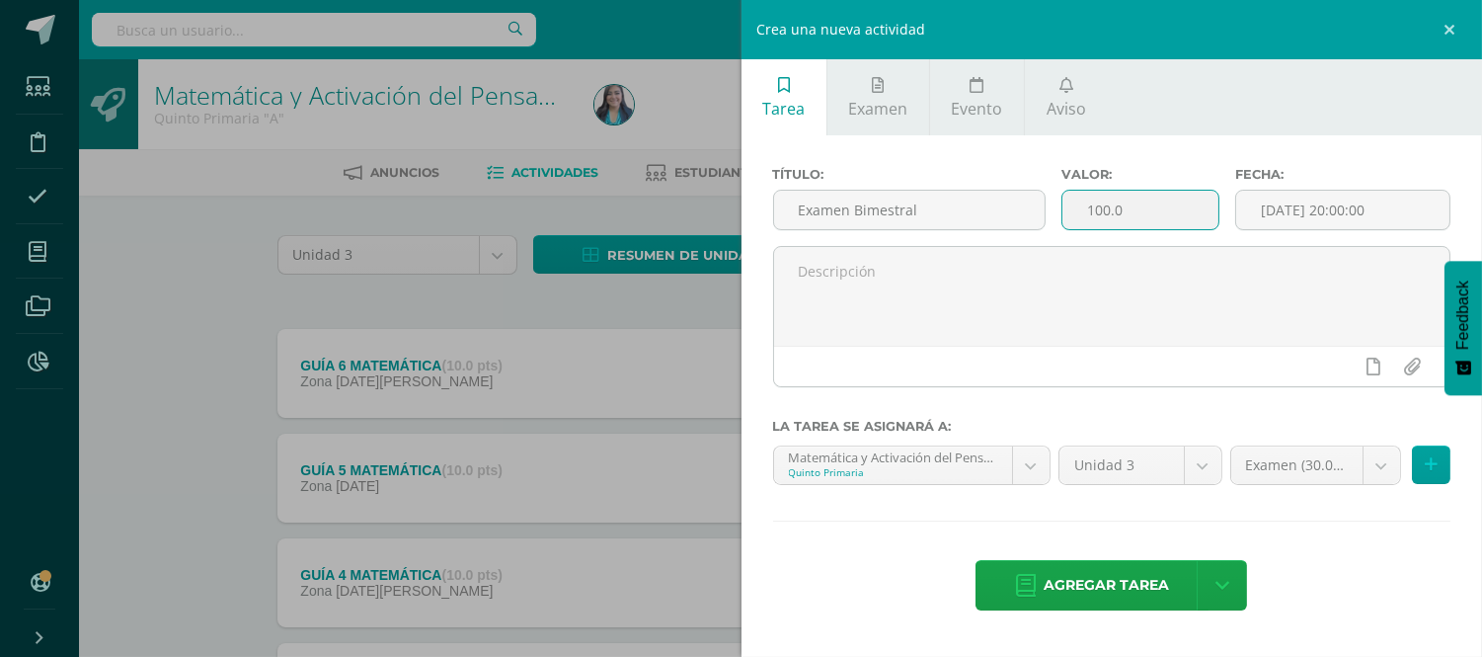
drag, startPoint x: 1141, startPoint y: 219, endPoint x: 1064, endPoint y: 220, distance: 77.0
click at [1064, 220] on input "100.0" at bounding box center [1140, 210] width 156 height 39
type input "25"
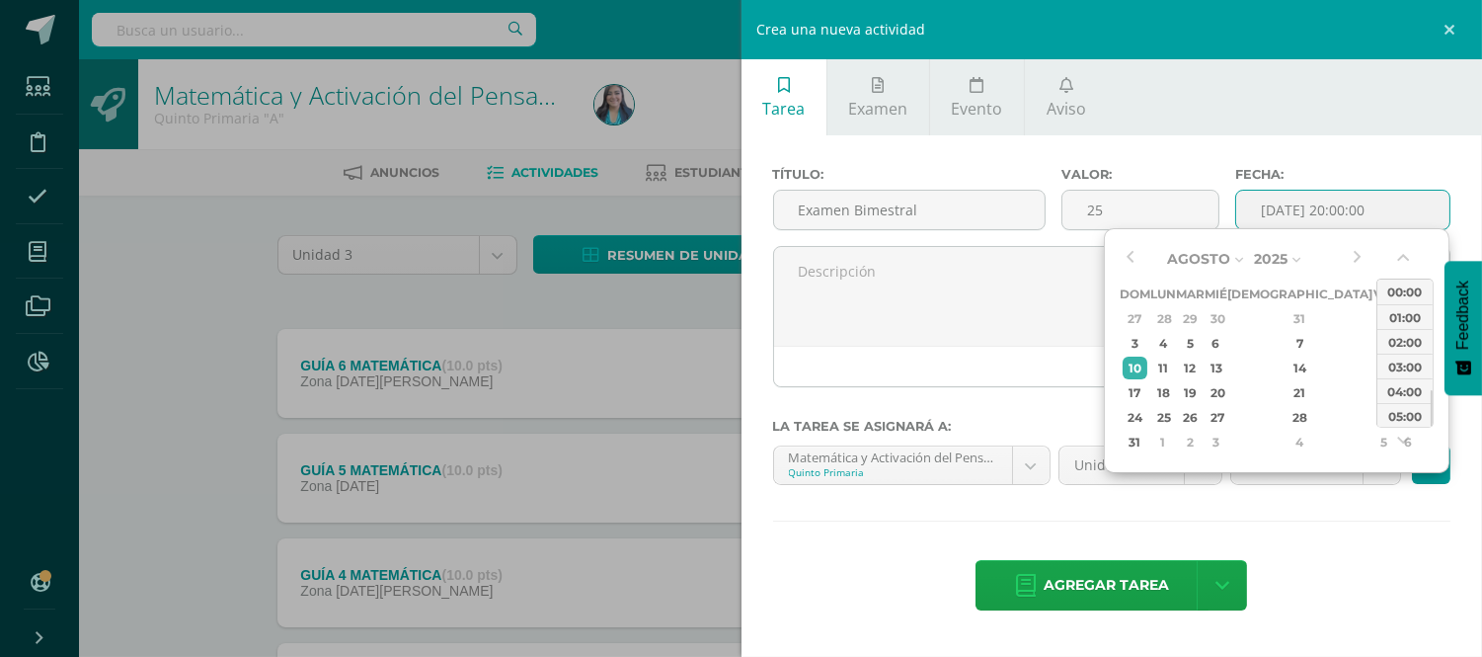
click at [1277, 193] on input "[DATE] 20:00:00" at bounding box center [1342, 210] width 213 height 39
click at [1224, 347] on div "6" at bounding box center [1216, 343] width 18 height 23
drag, startPoint x: 1432, startPoint y: 393, endPoint x: 1434, endPoint y: 342, distance: 51.4
click at [1434, 342] on div "Agosto Enero Febrero Marzo Abril Mayo Junio Julio Agosto Septiembre Octubre Nov…" at bounding box center [1277, 350] width 346 height 245
click at [1417, 343] on div "12:00" at bounding box center [1404, 350] width 55 height 25
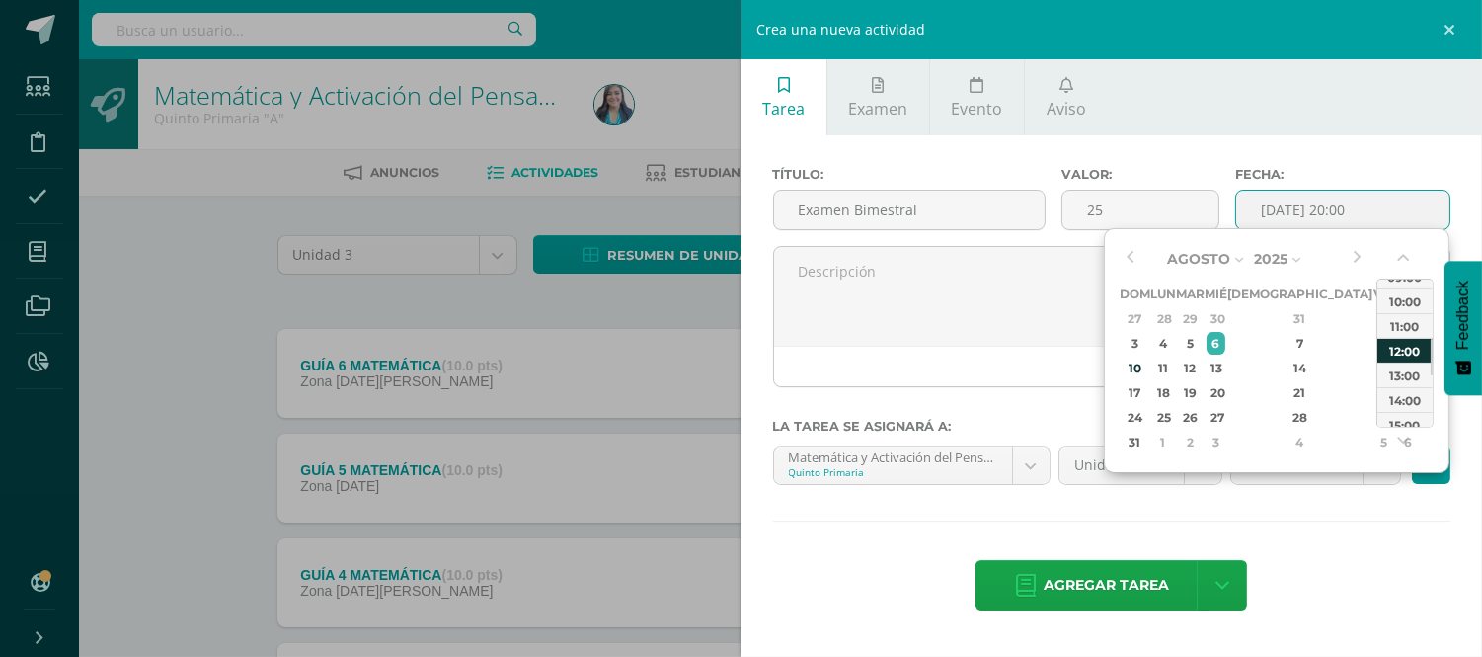
type input "2025-08-06 12:00"
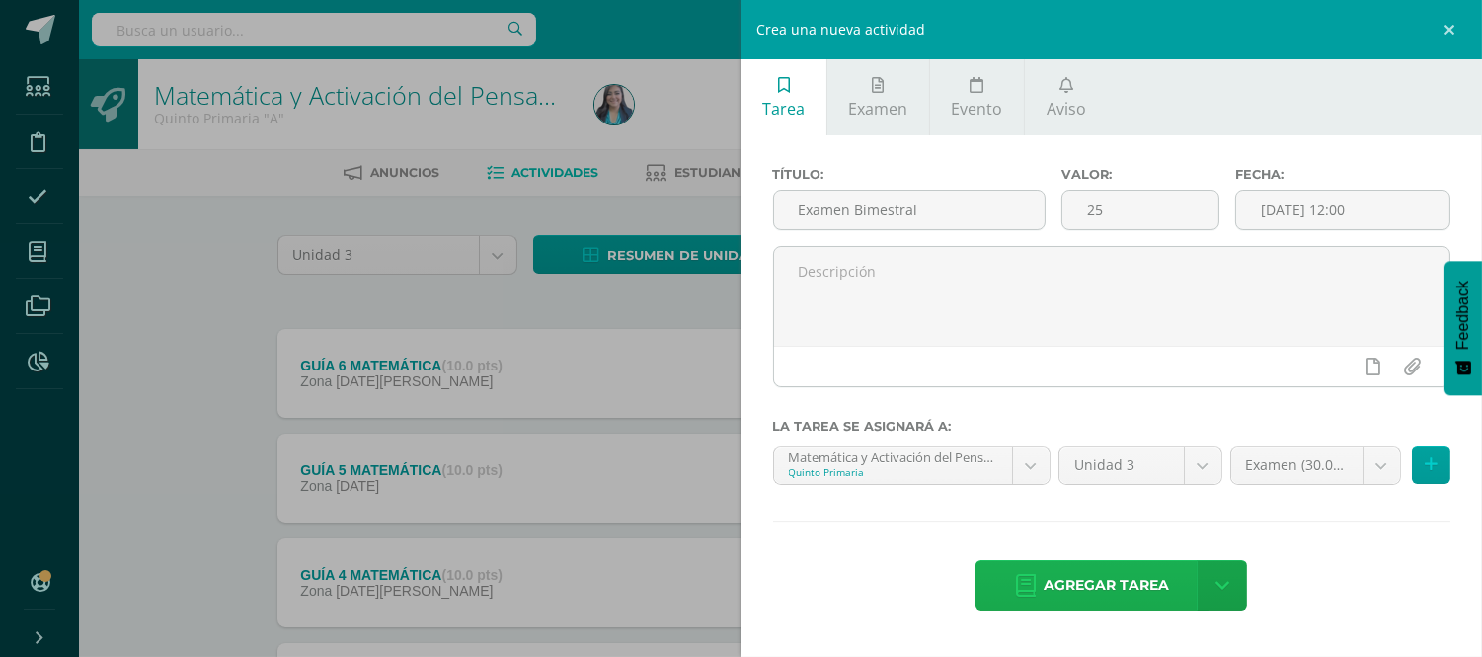
click at [1118, 581] on span "Agregar tarea" at bounding box center [1106, 585] width 125 height 48
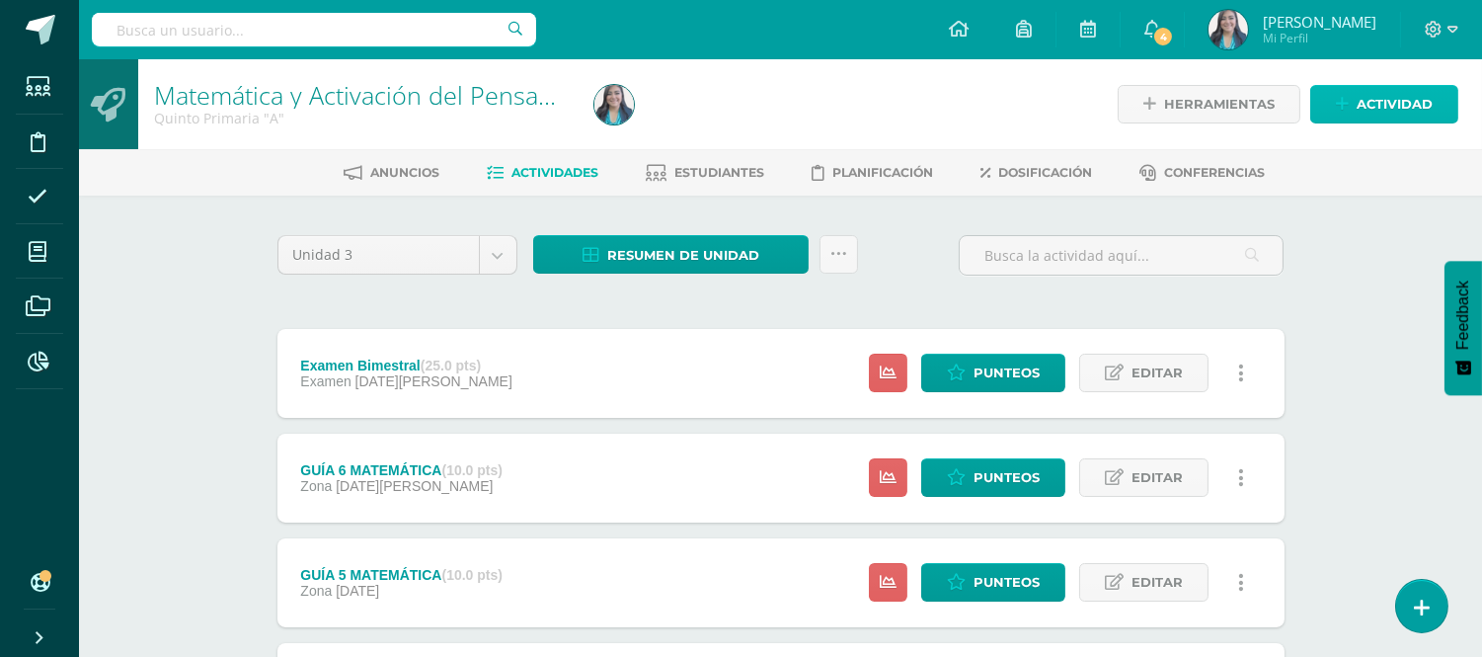
click at [1398, 100] on span "Actividad" at bounding box center [1395, 104] width 76 height 37
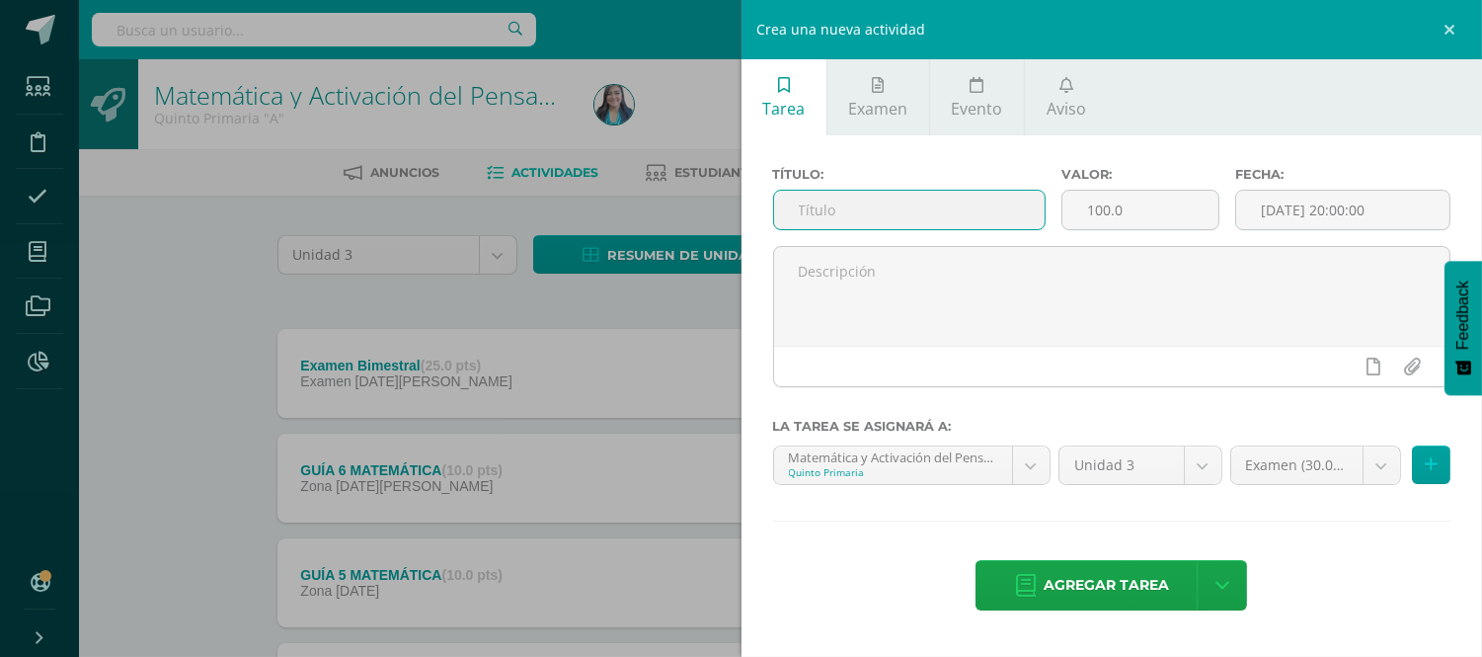
click at [993, 212] on input "text" at bounding box center [910, 210] width 272 height 39
type input "Actividad"
drag, startPoint x: 1149, startPoint y: 218, endPoint x: 1072, endPoint y: 215, distance: 77.1
click at [1072, 215] on input "100.0" at bounding box center [1140, 210] width 156 height 39
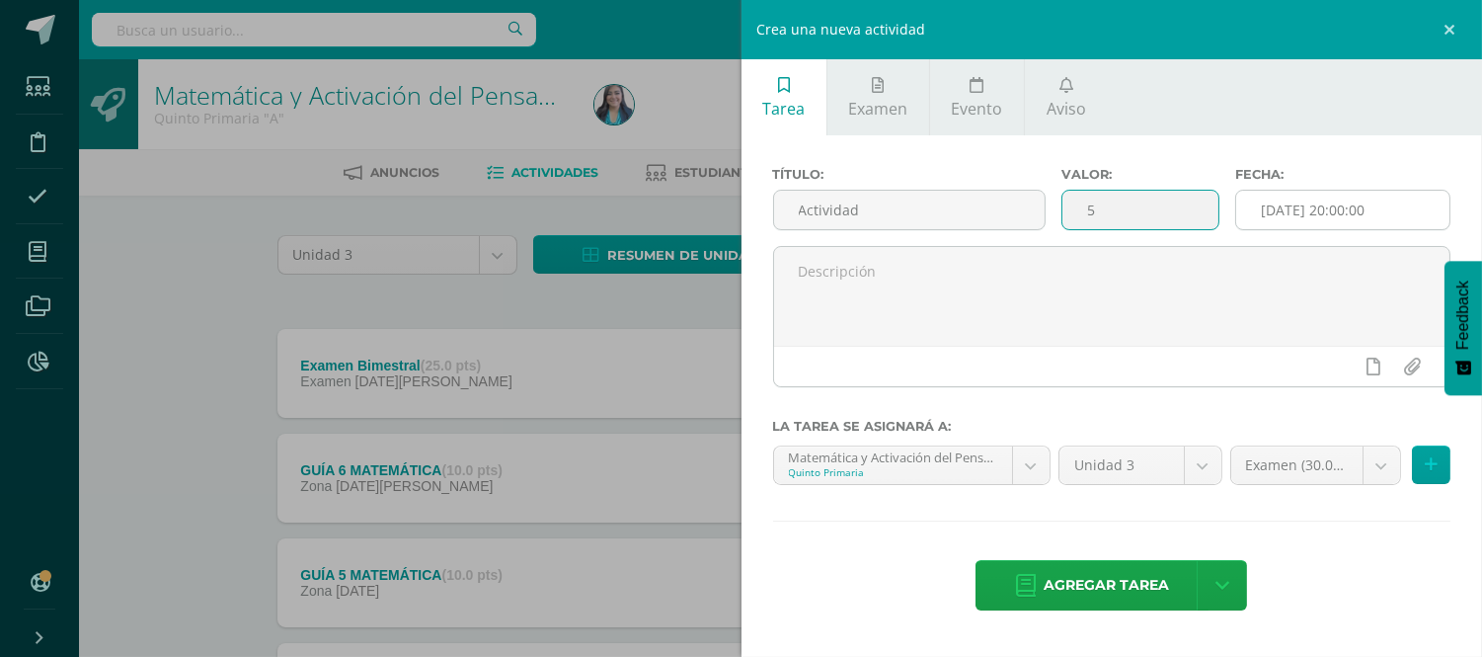
type input "5"
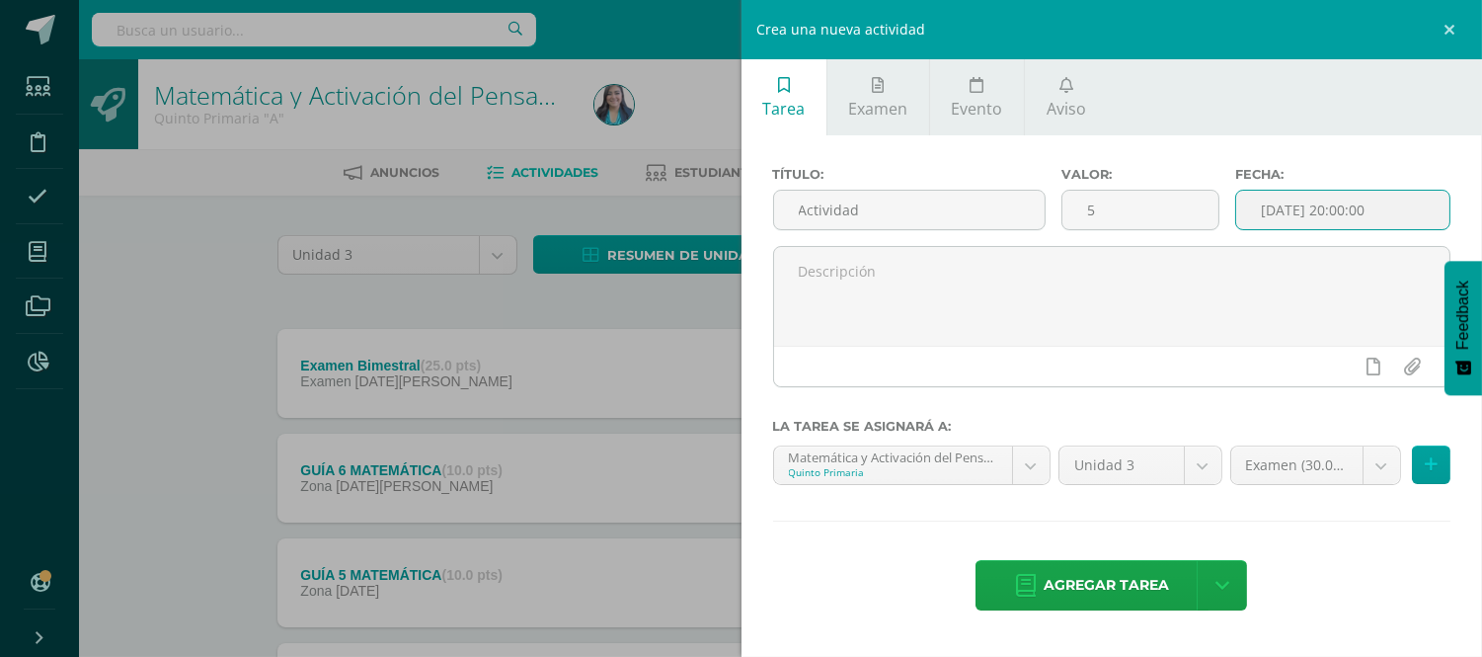
click at [1326, 195] on input "[DATE] 20:00:00" at bounding box center [1342, 210] width 213 height 39
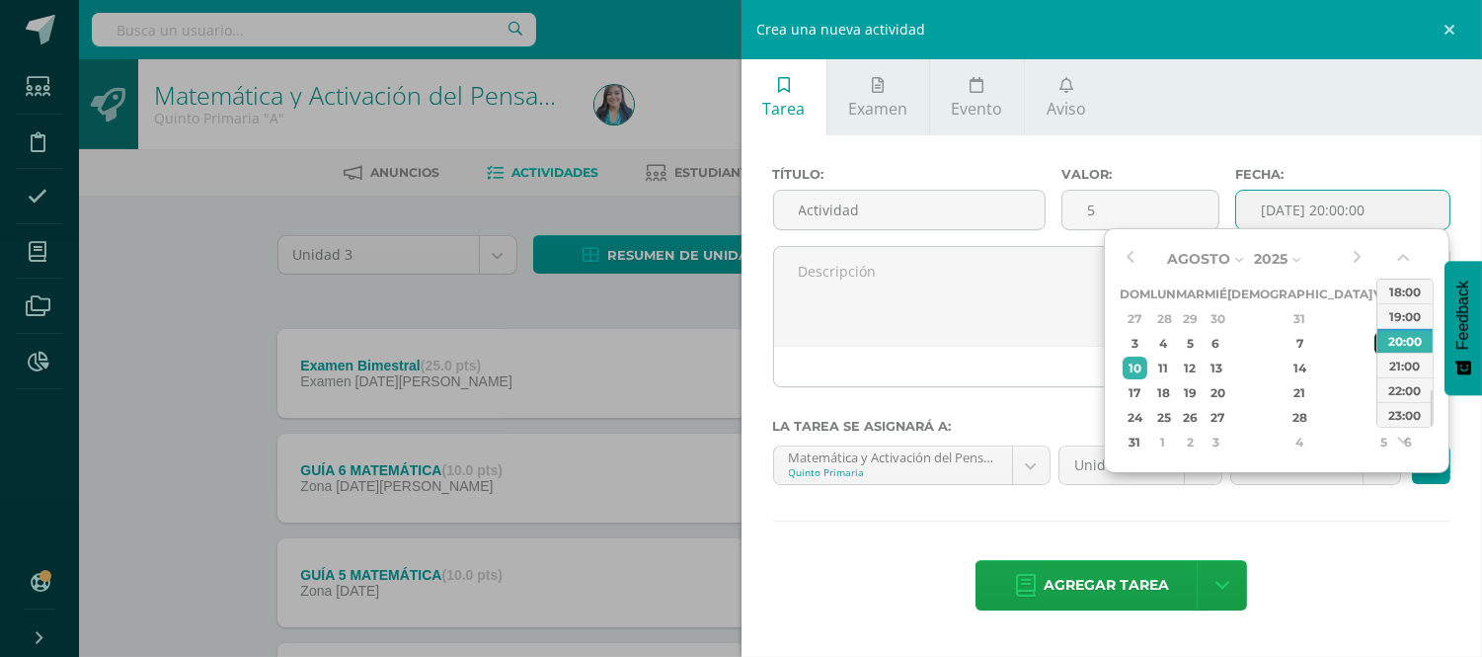
click at [1374, 342] on div "8" at bounding box center [1383, 343] width 18 height 23
click at [1269, 342] on div "7" at bounding box center [1300, 343] width 117 height 23
drag, startPoint x: 1430, startPoint y: 393, endPoint x: 1430, endPoint y: 347, distance: 46.4
click at [1431, 348] on div at bounding box center [1432, 366] width 2 height 37
click at [1415, 334] on div "12:00" at bounding box center [1404, 330] width 55 height 25
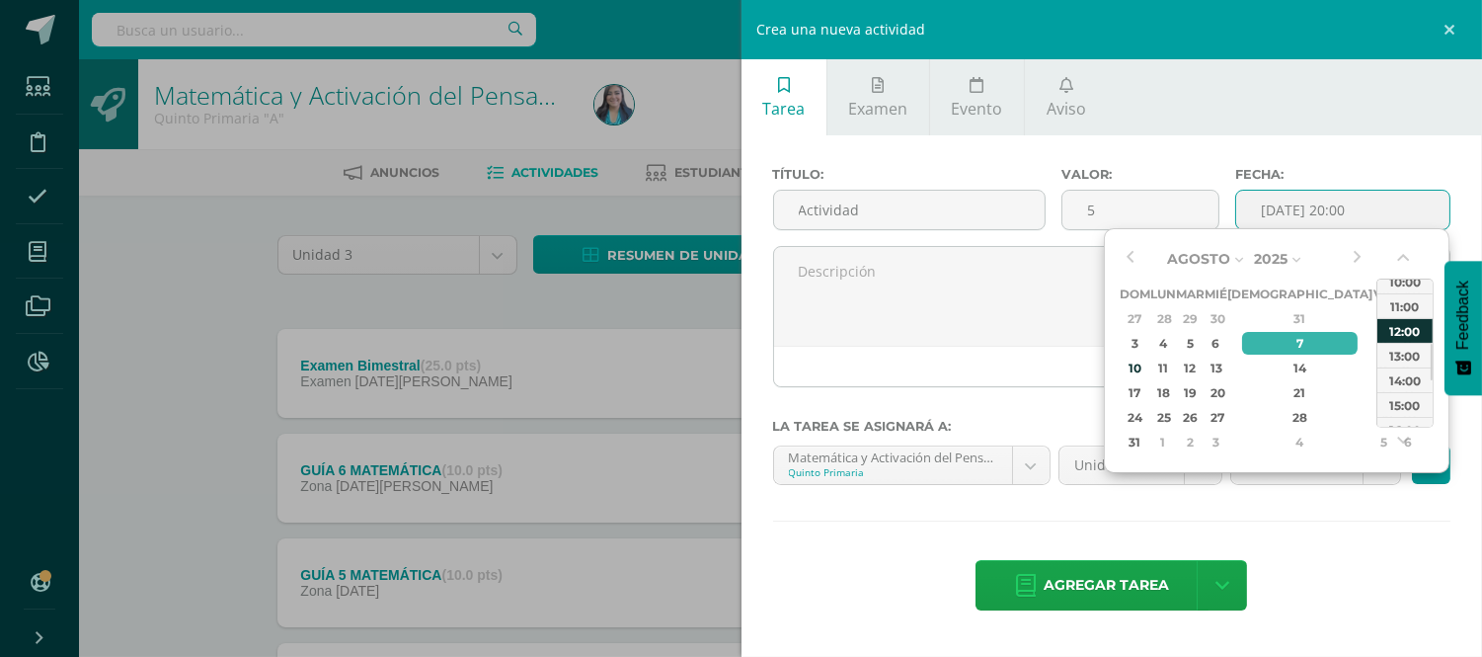
type input "2025-08-07 12:00"
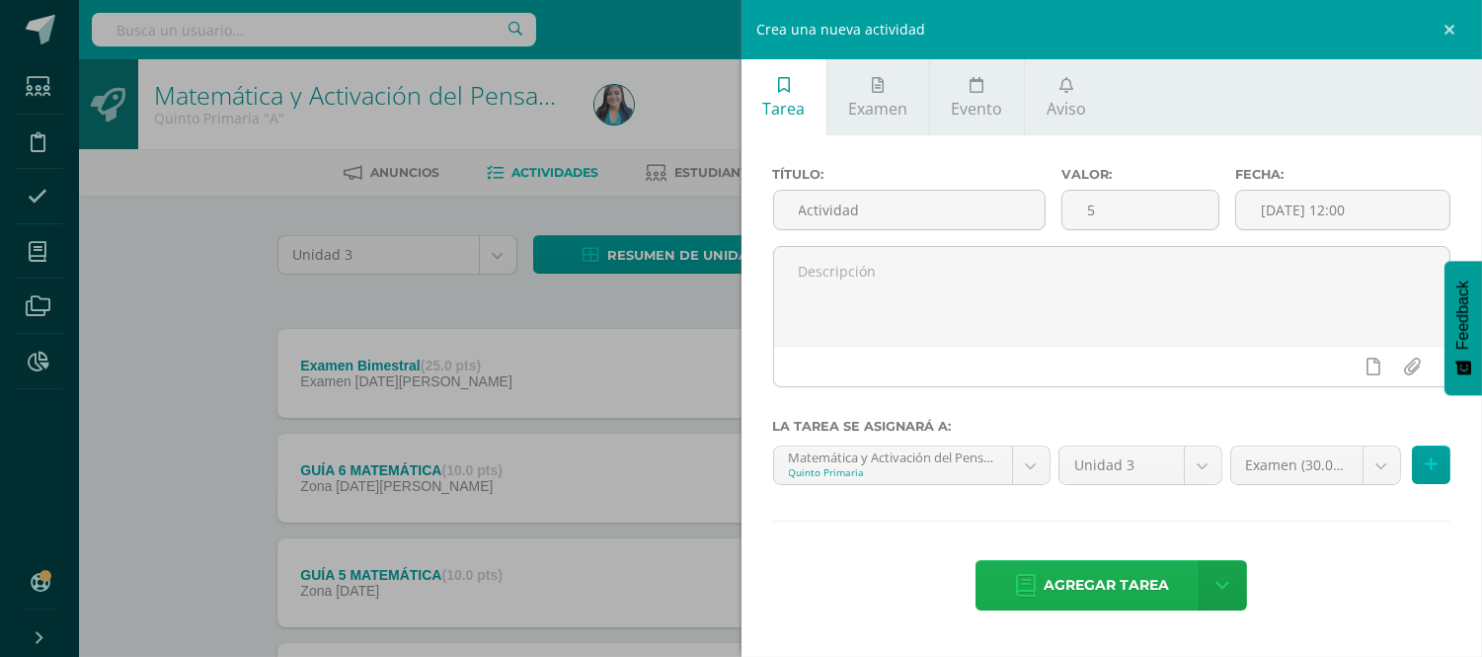
click at [1120, 578] on span "Agregar tarea" at bounding box center [1106, 585] width 125 height 48
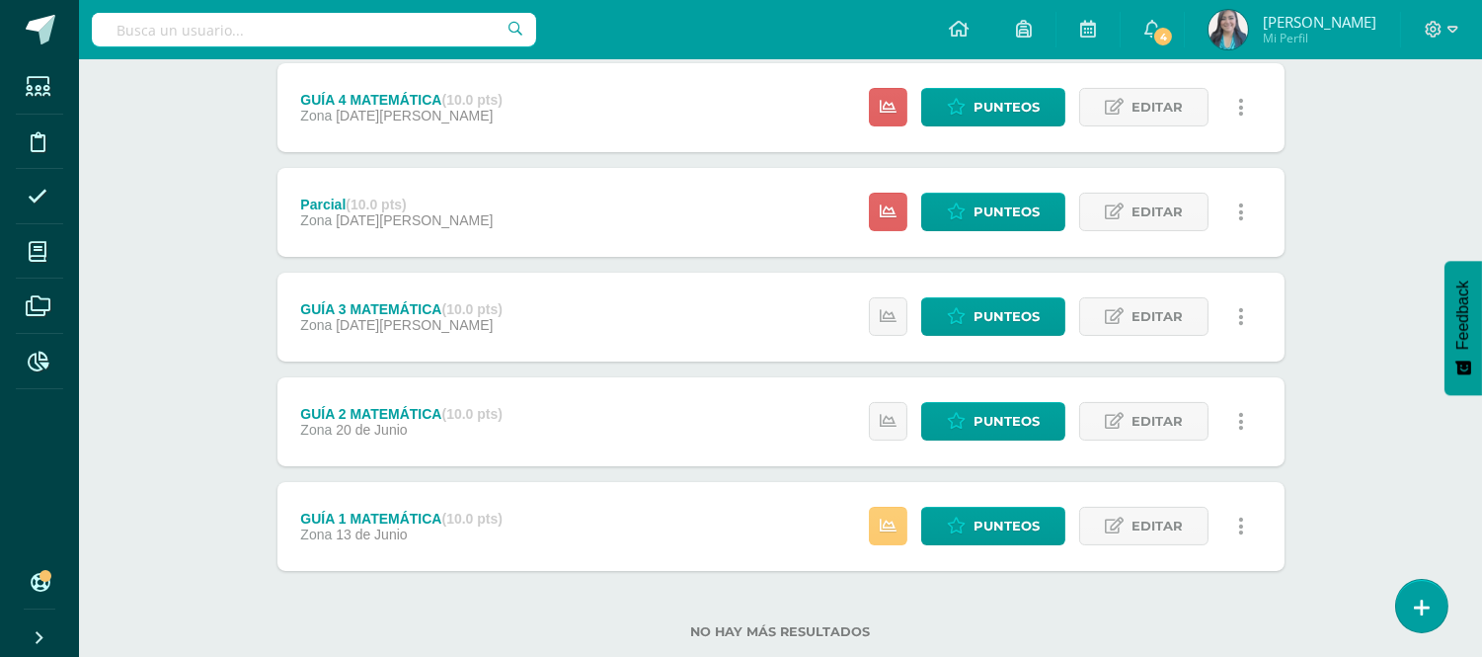
scroll to position [728, 0]
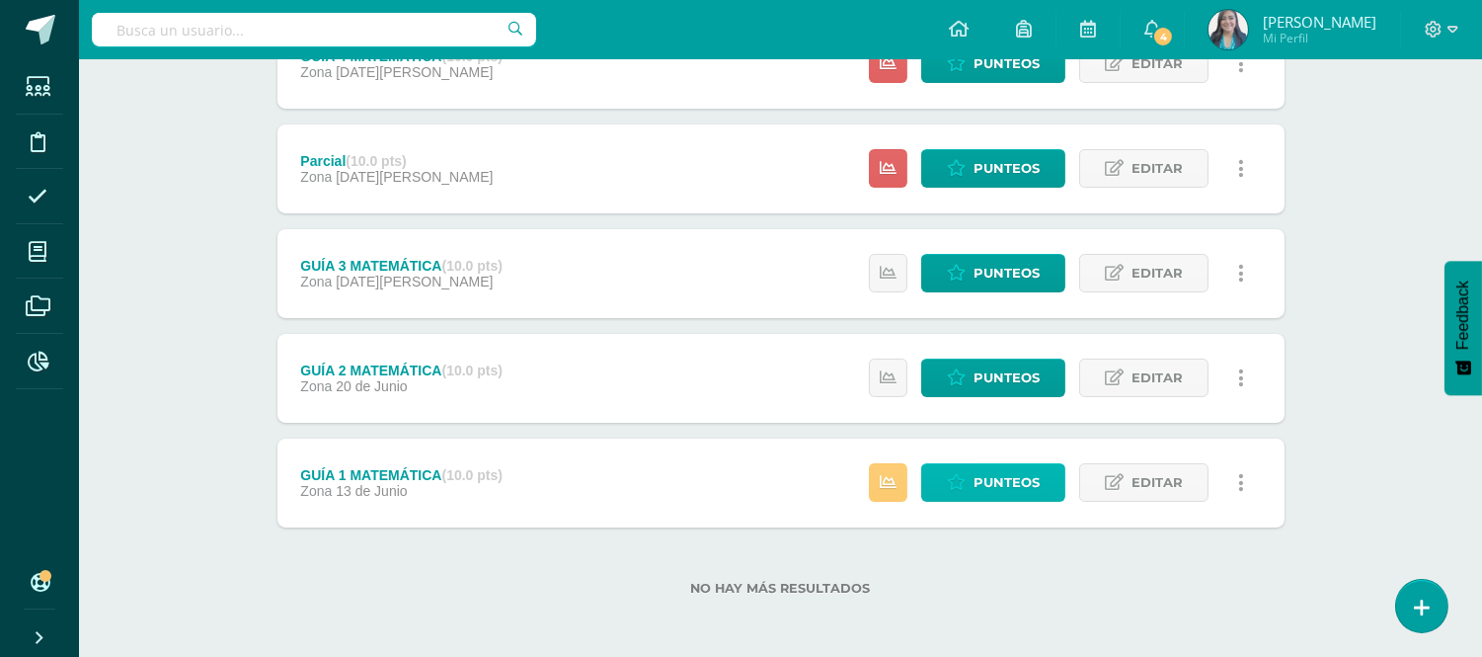
click at [980, 488] on span "Punteos" at bounding box center [1007, 482] width 66 height 37
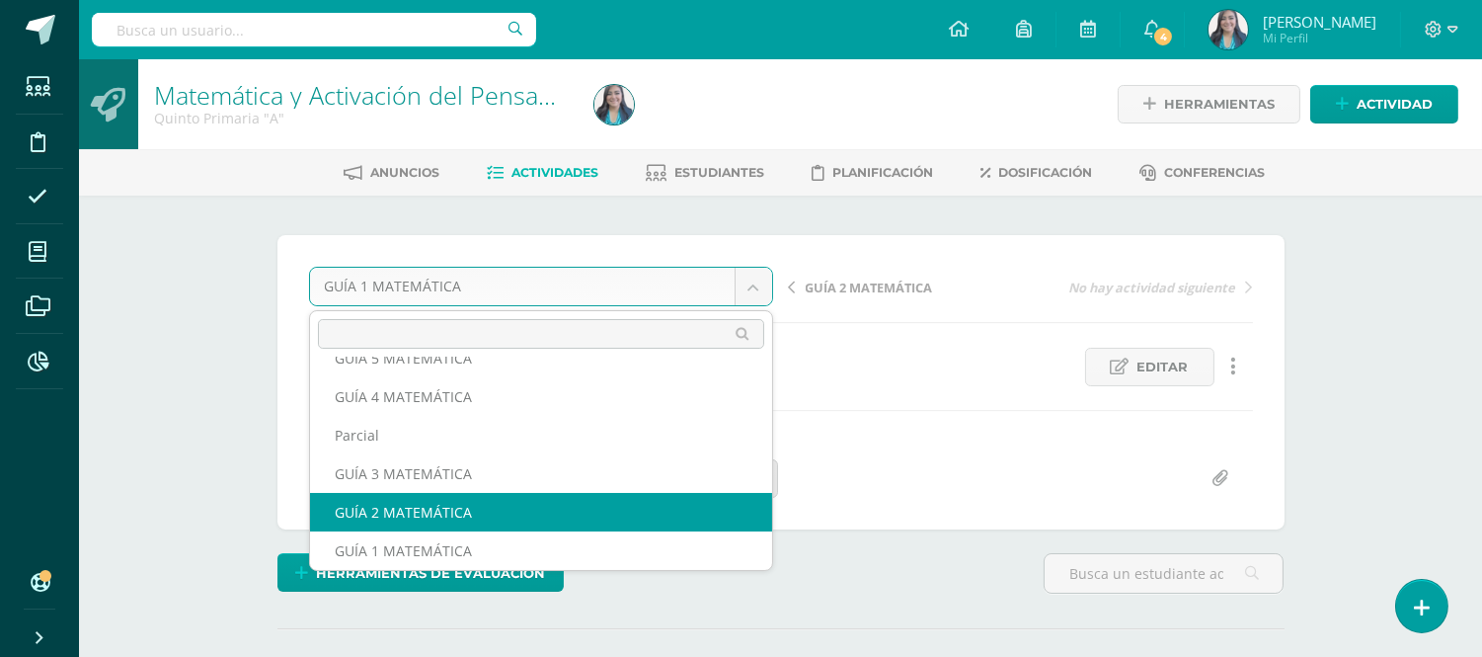
select select "/dashboard/teacher/grade-activity/121009/"
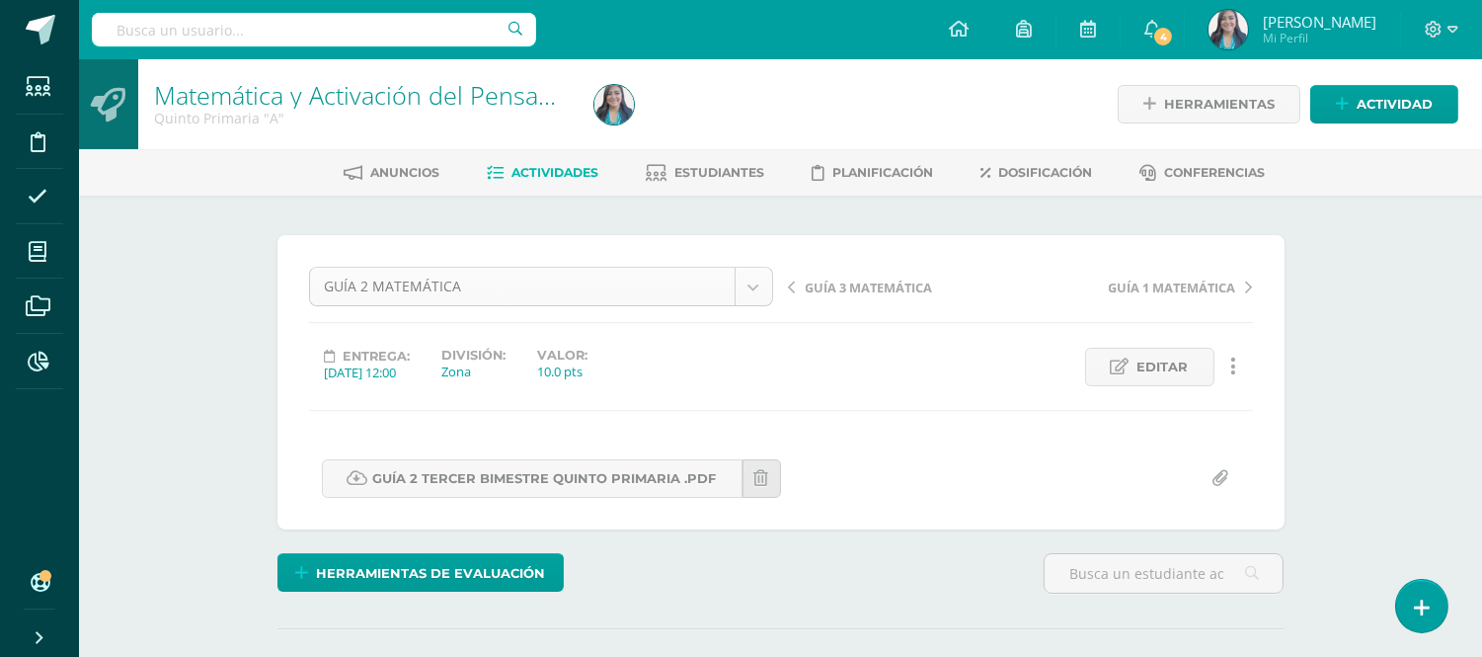
scroll to position [103, 0]
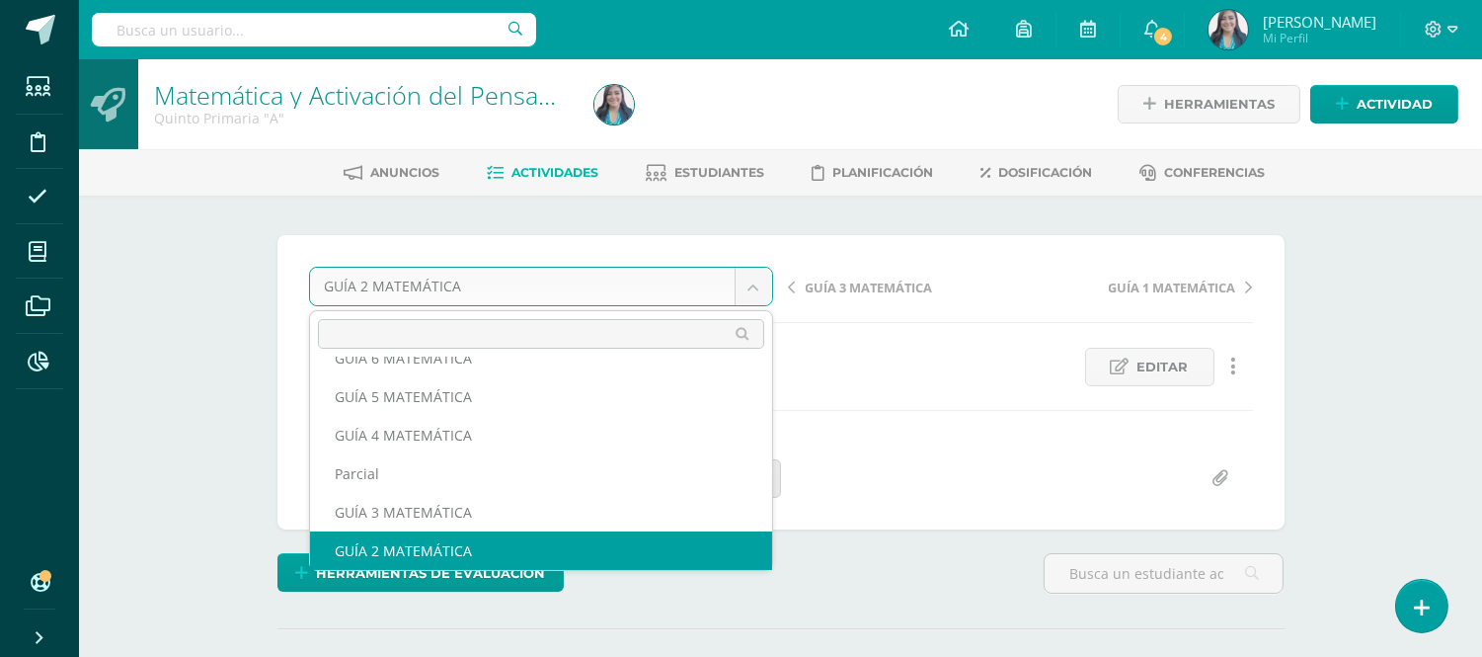
scroll to position [84, 0]
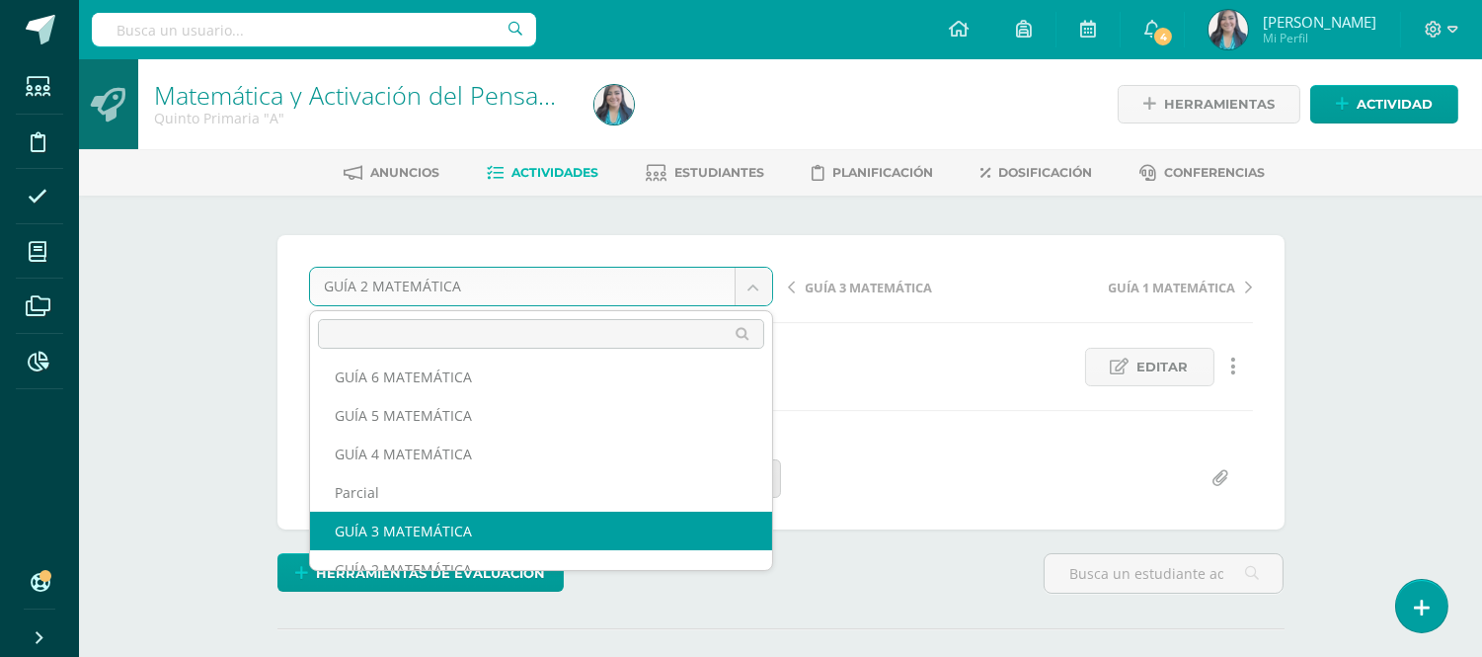
select select "/dashboard/teacher/grade-activity/121010/"
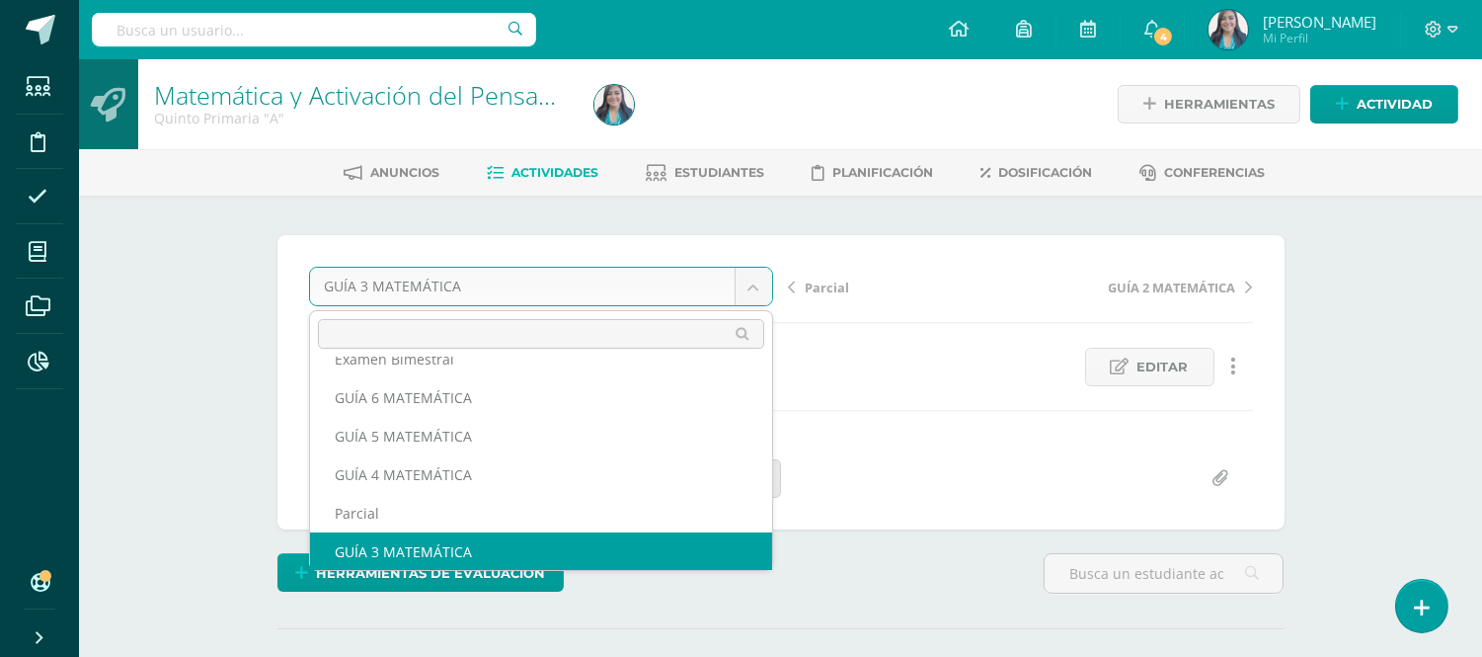
scroll to position [45, 0]
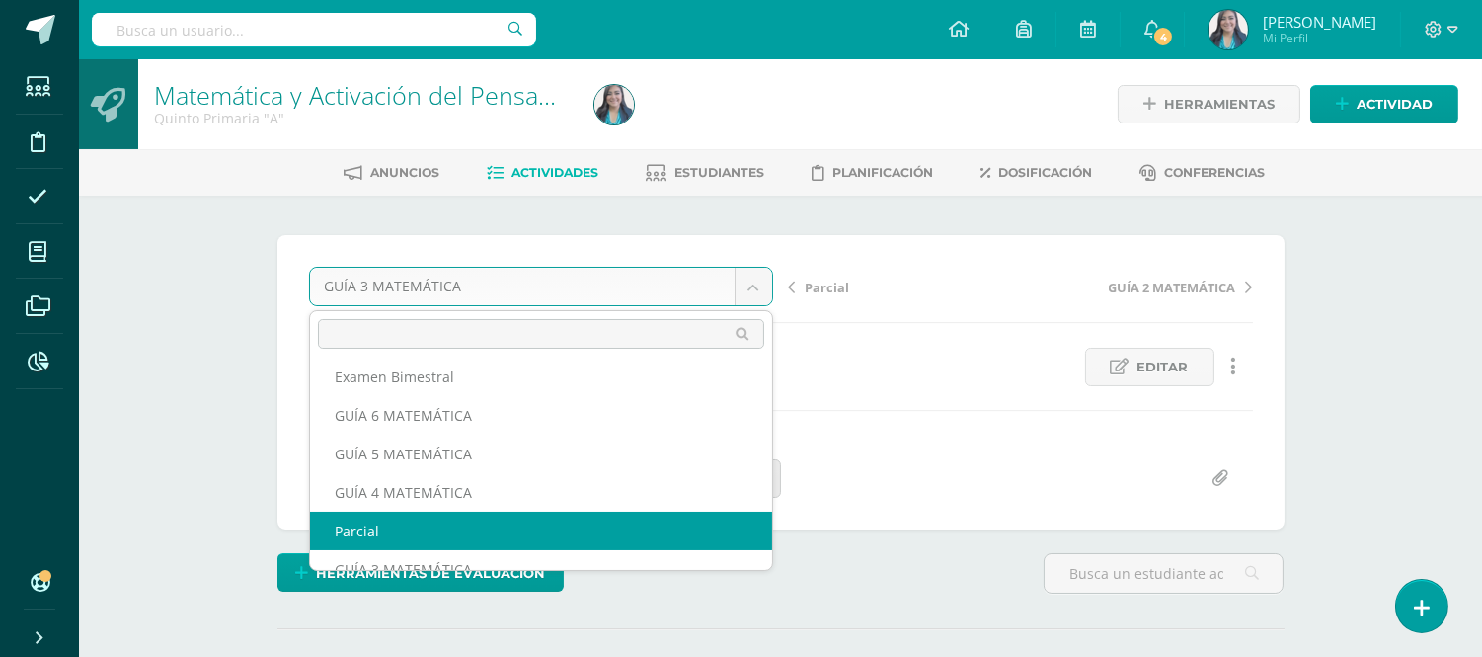
select select "/dashboard/teacher/grade-activity/122373/"
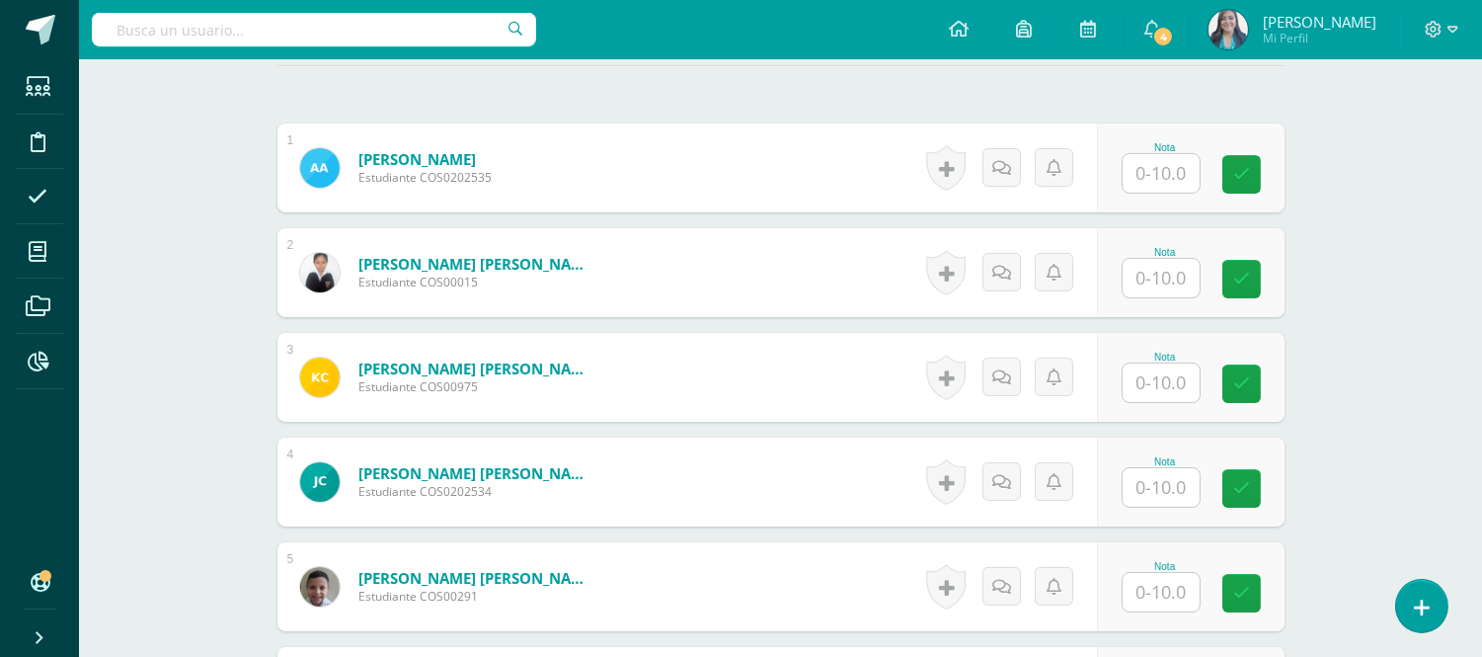
scroll to position [564, 0]
click at [1173, 163] on input "text" at bounding box center [1161, 172] width 77 height 39
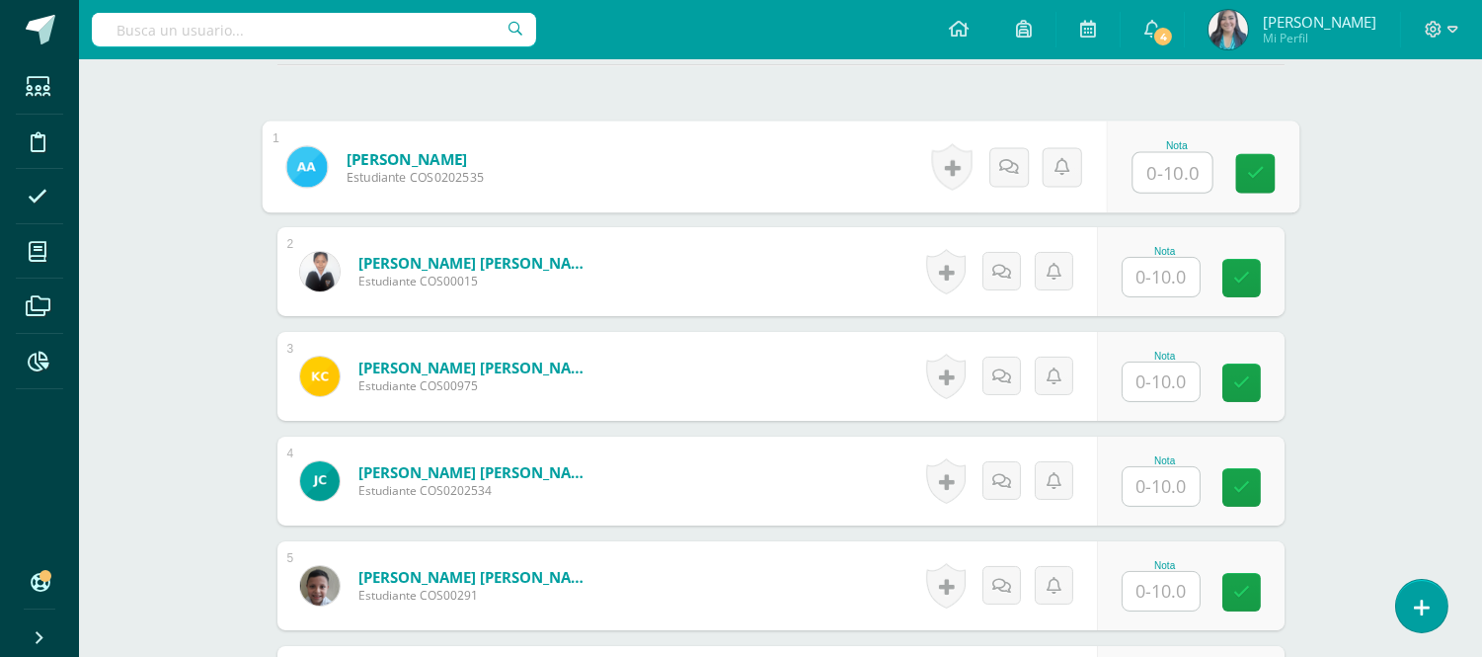
scroll to position [565, 0]
type input "1"
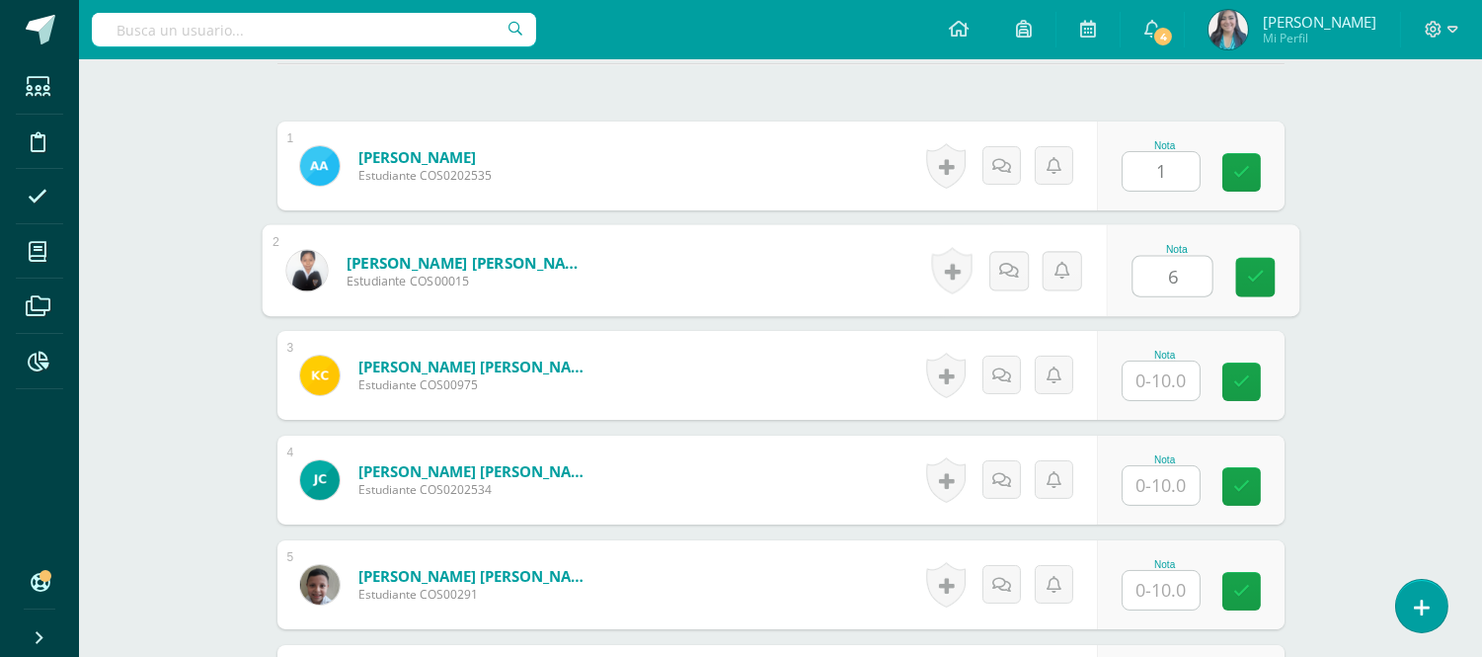
type input "6"
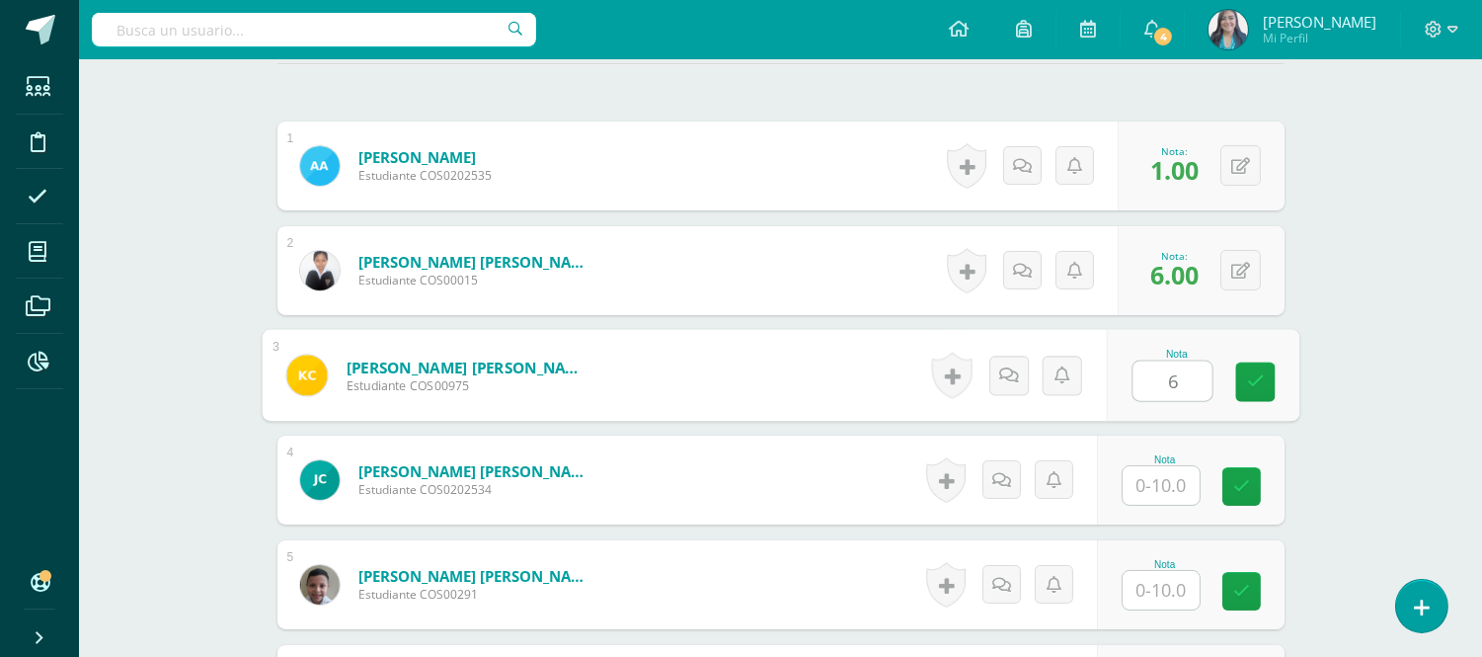
type input "6"
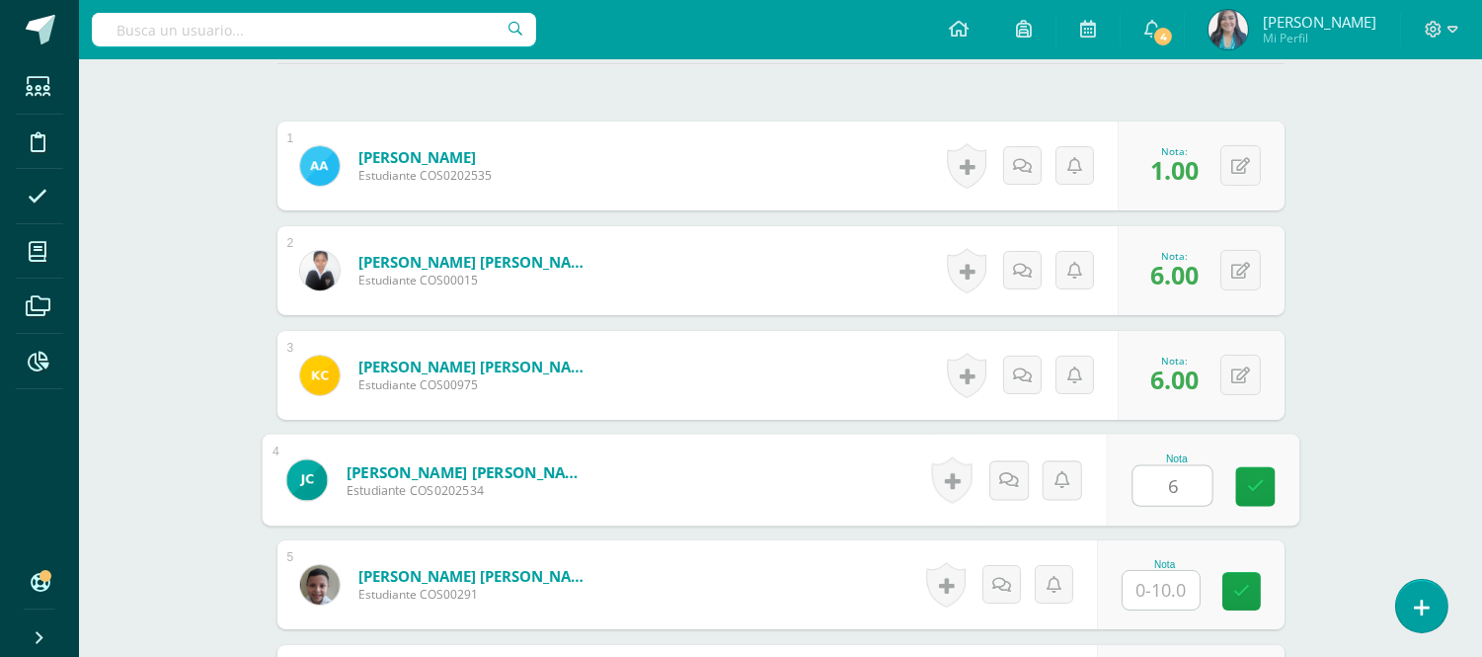
type input "6"
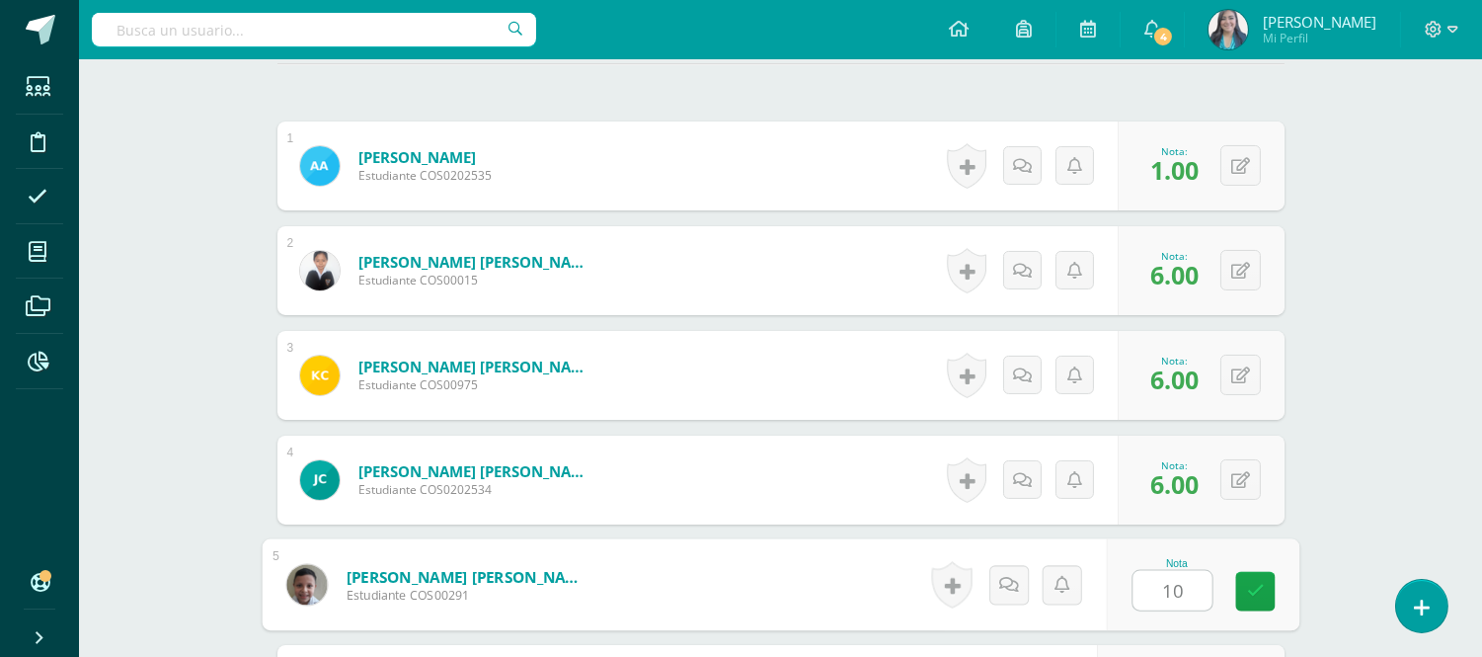
type input "10"
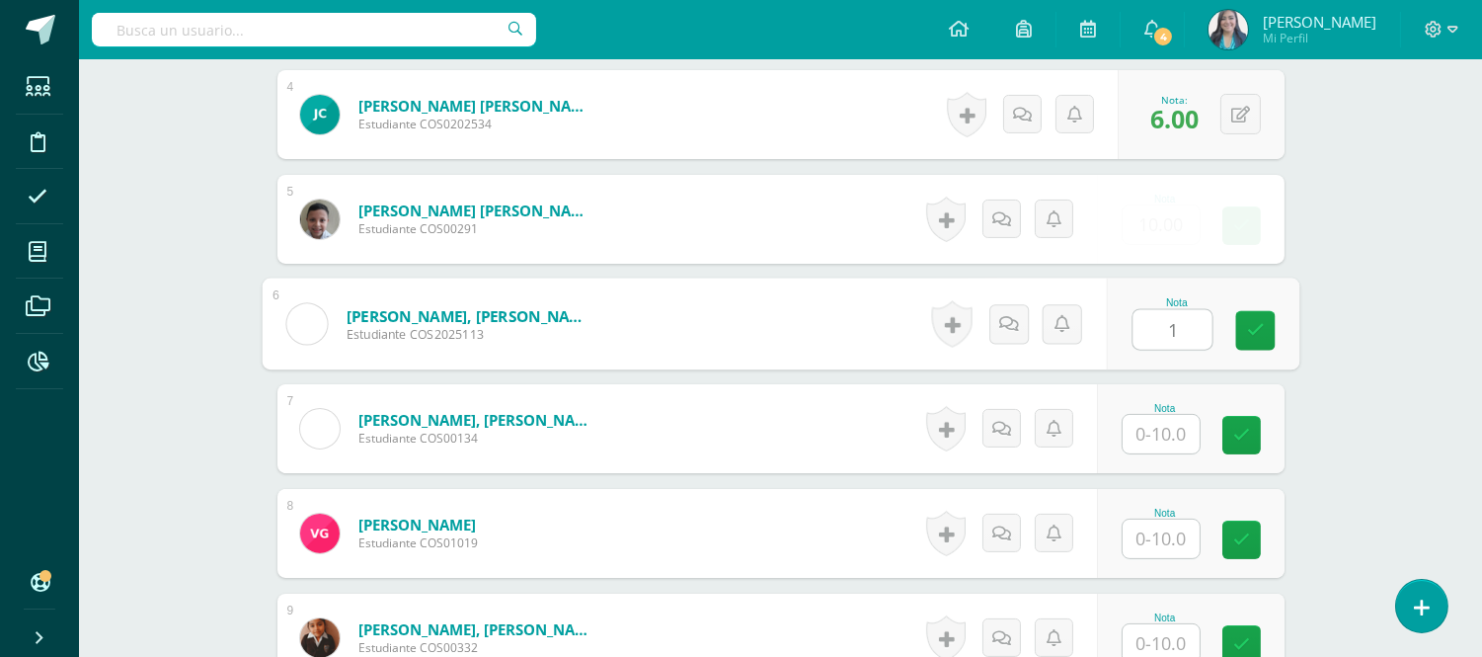
type input "1"
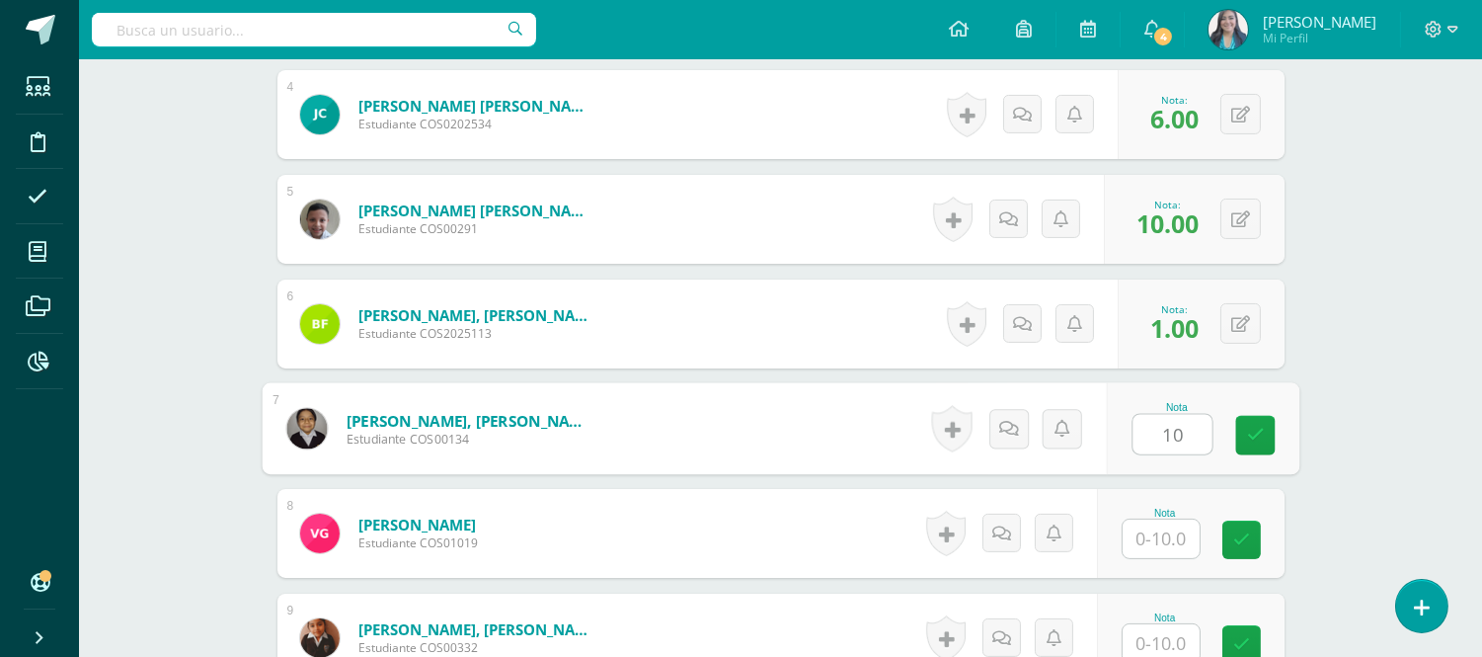
type input "10"
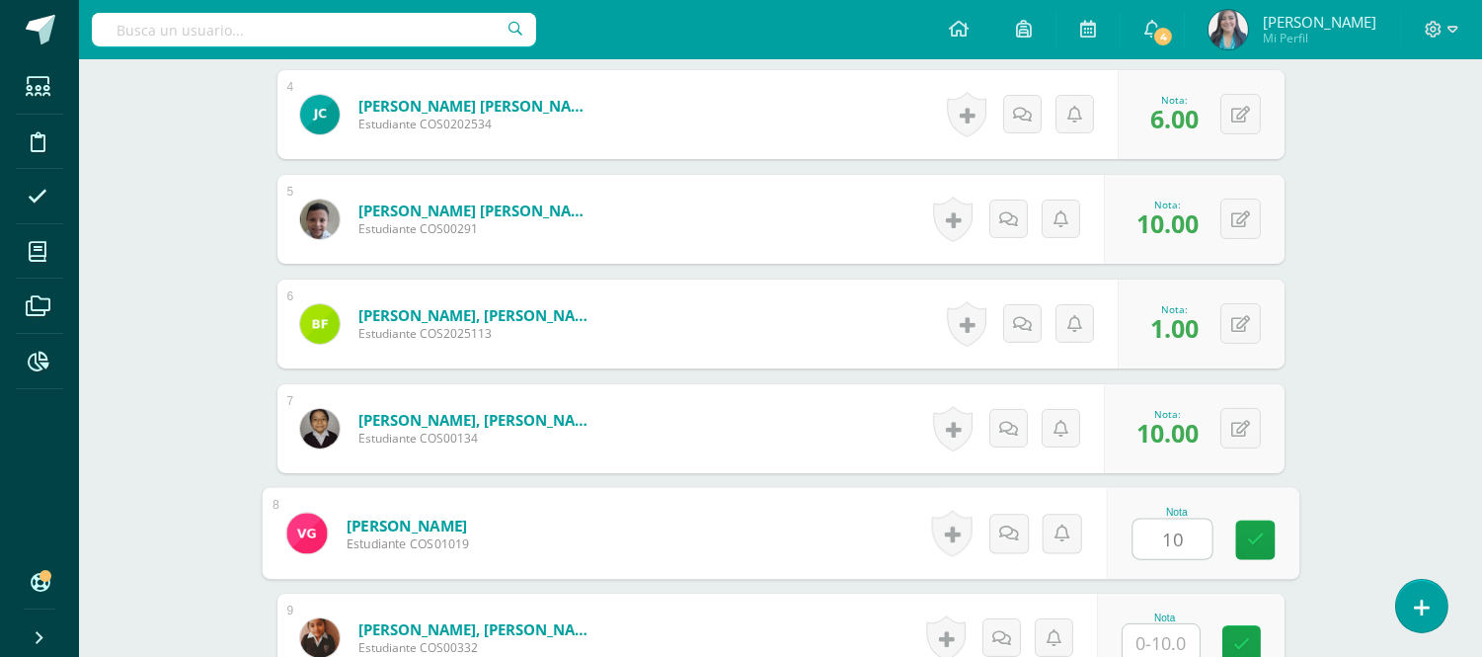
type input "10"
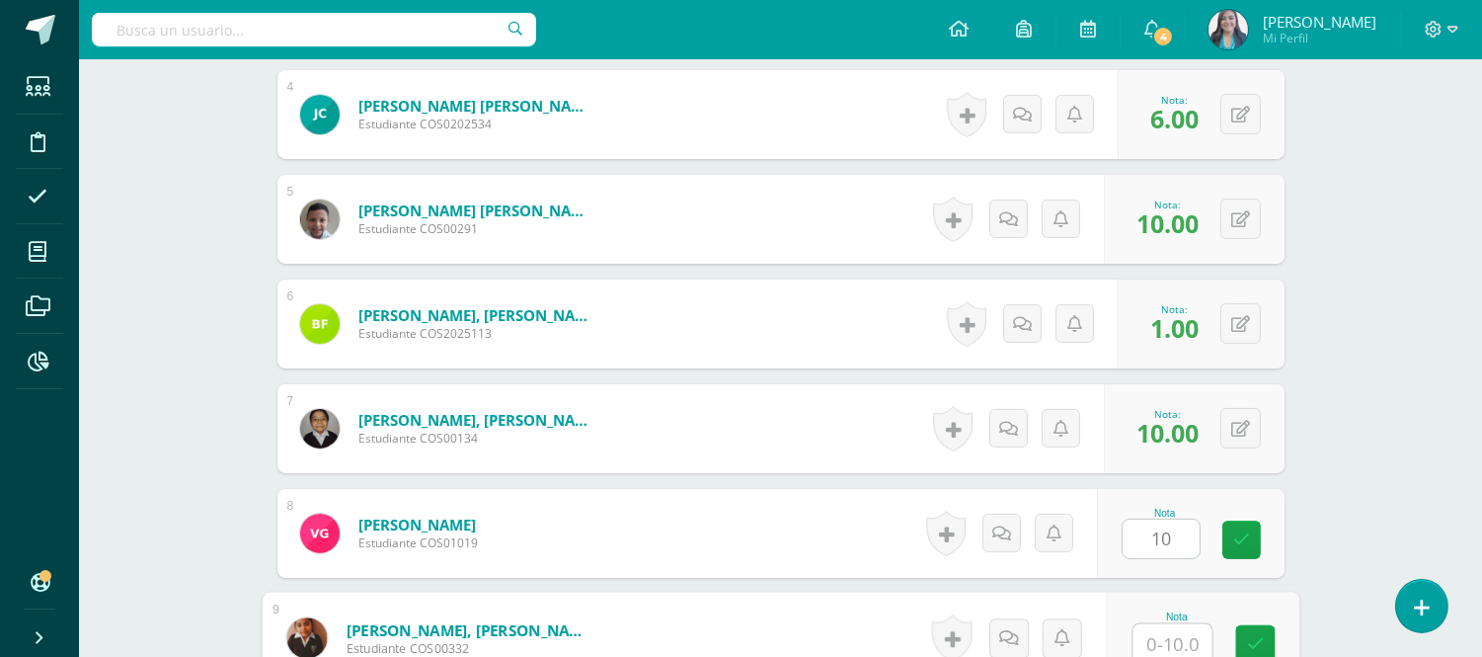
scroll to position [934, 0]
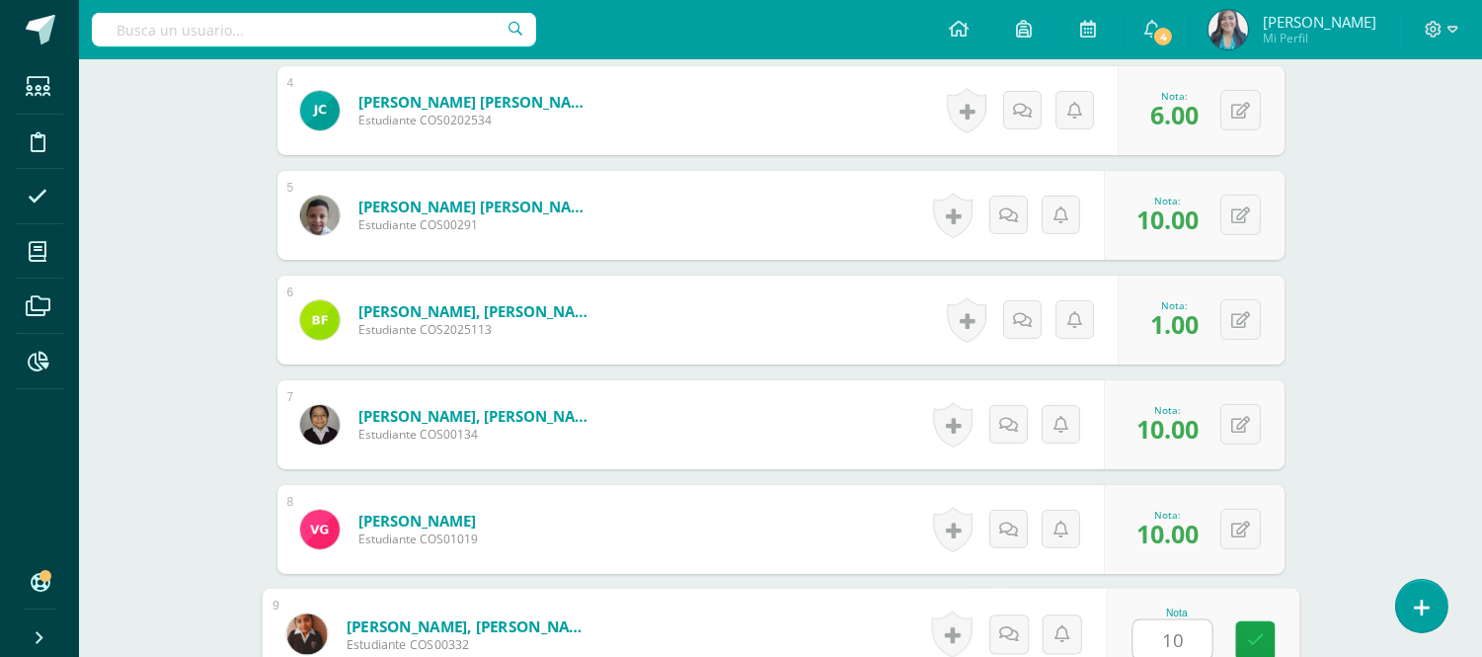
type input "10"
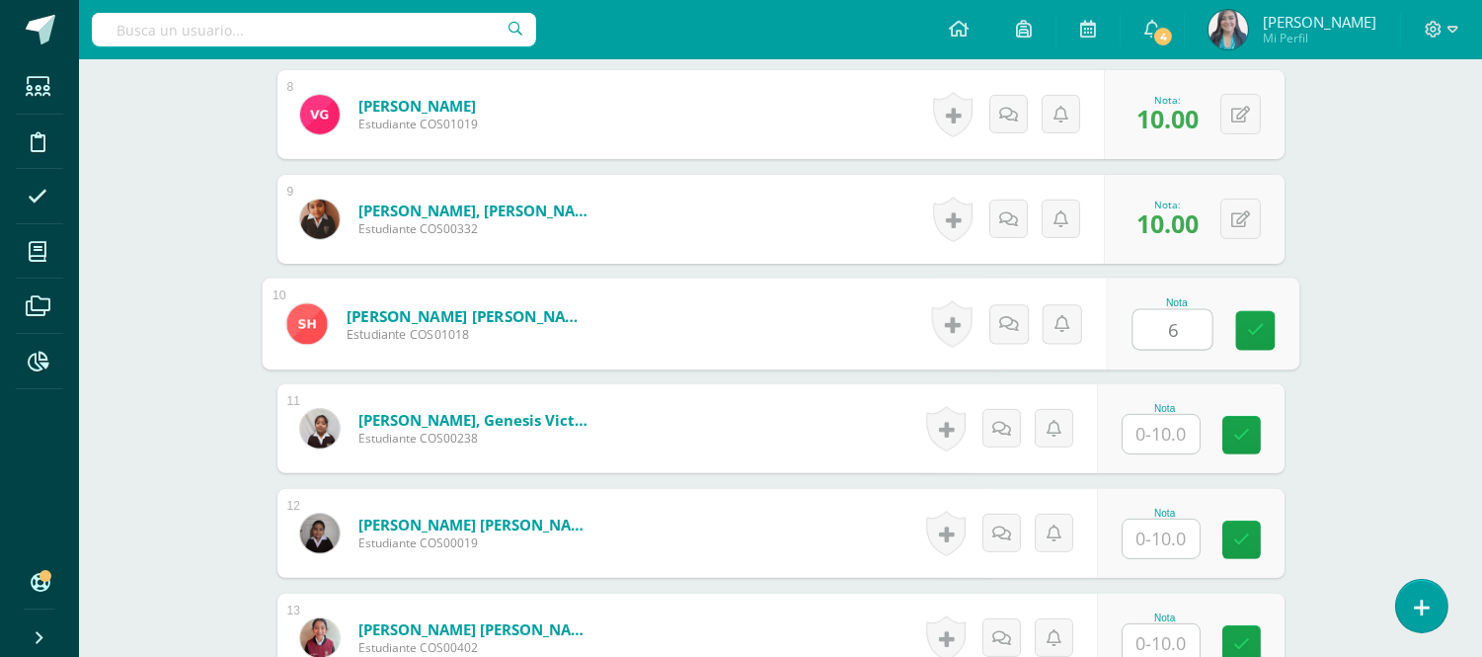
type input "6"
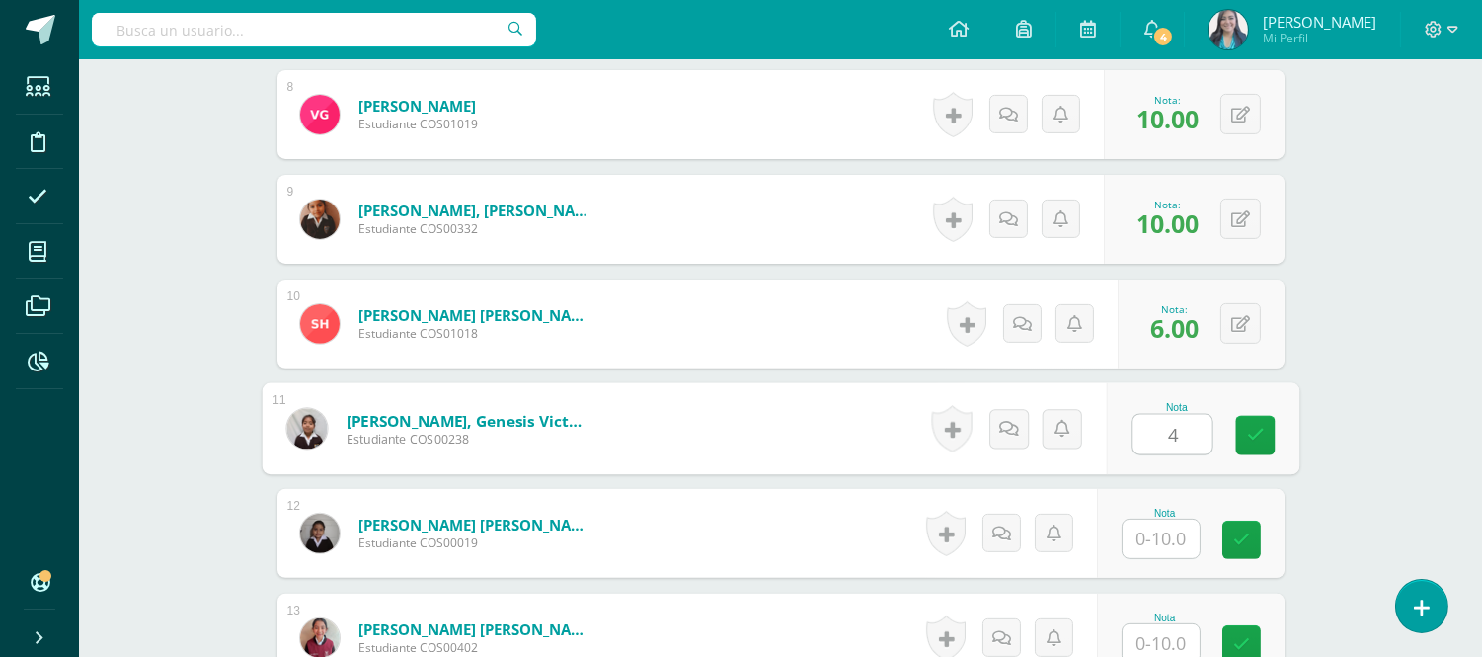
type input "4"
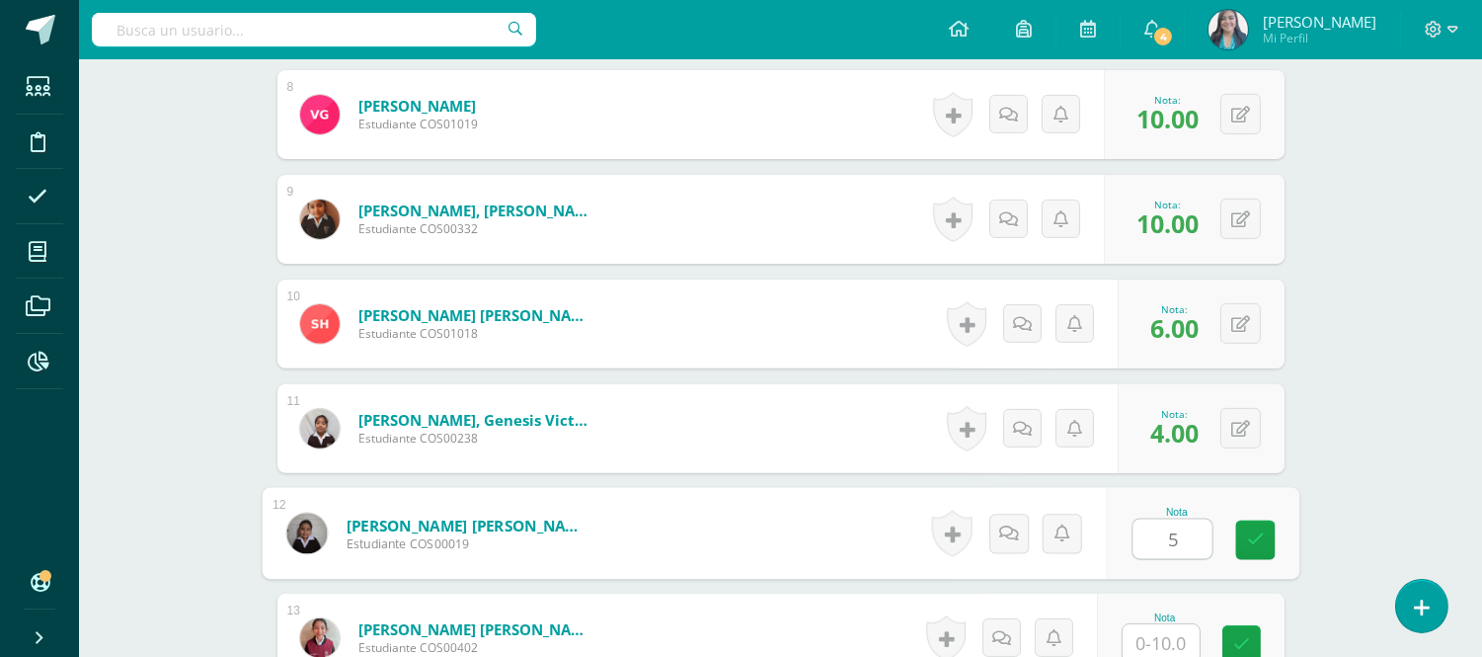
type input "5"
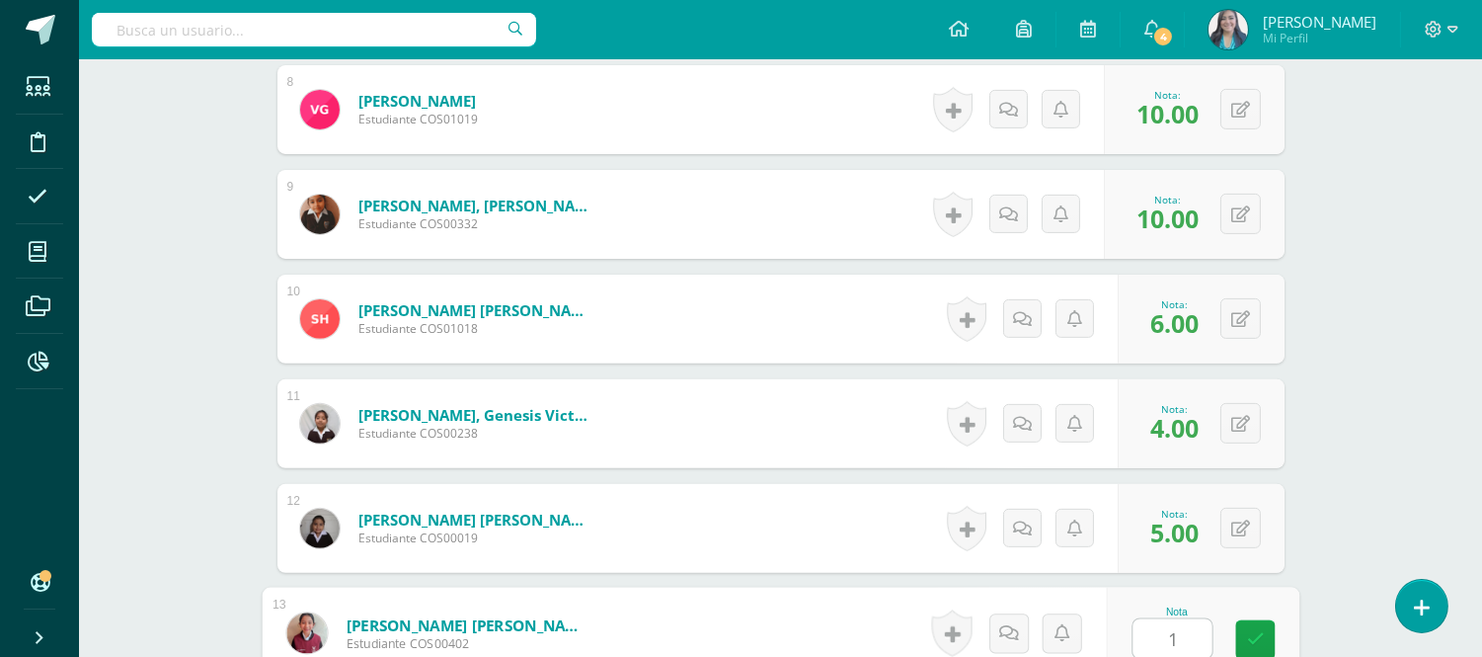
type input "1"
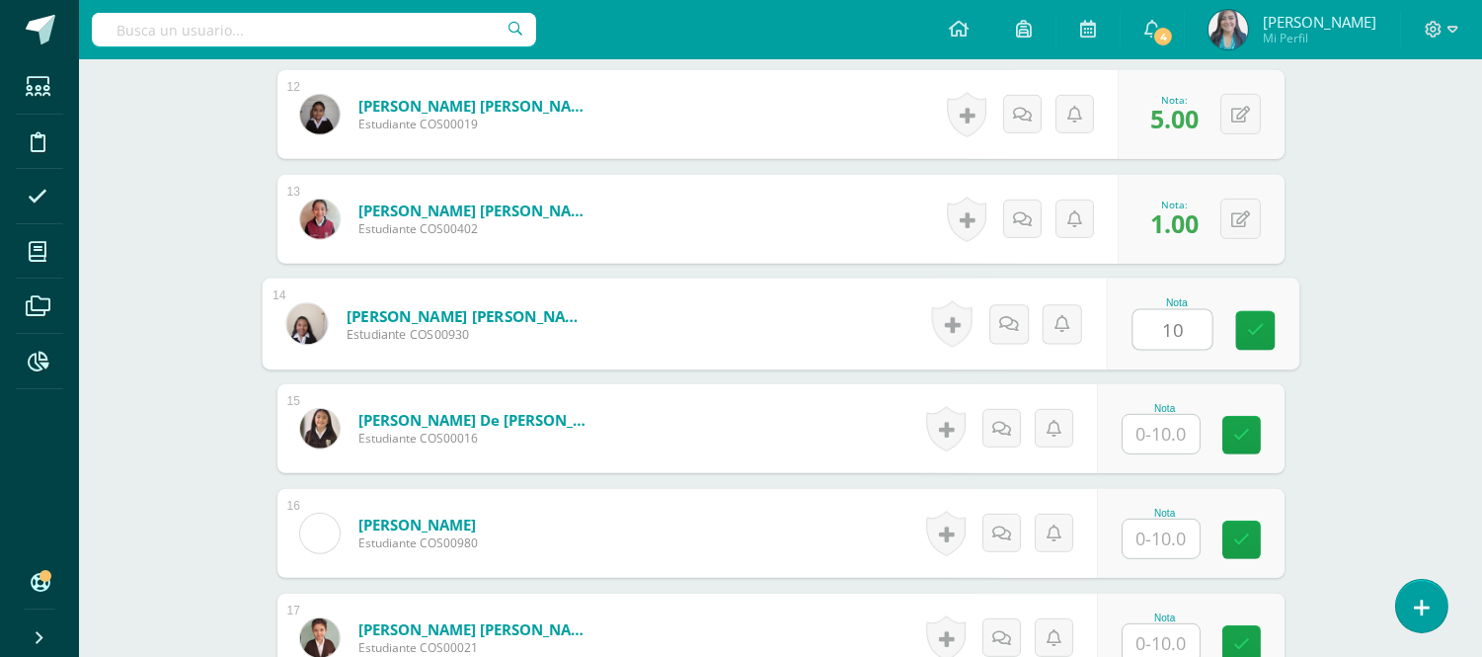
type input "10"
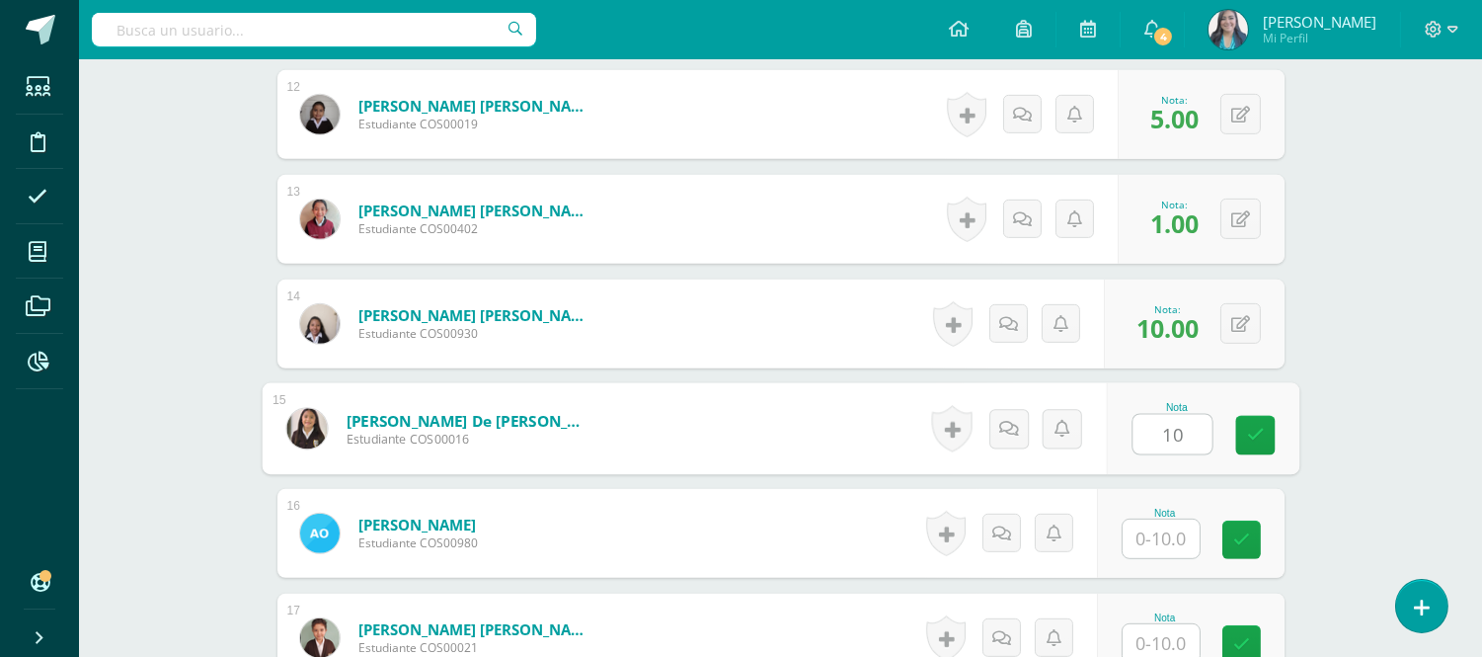
type input "10"
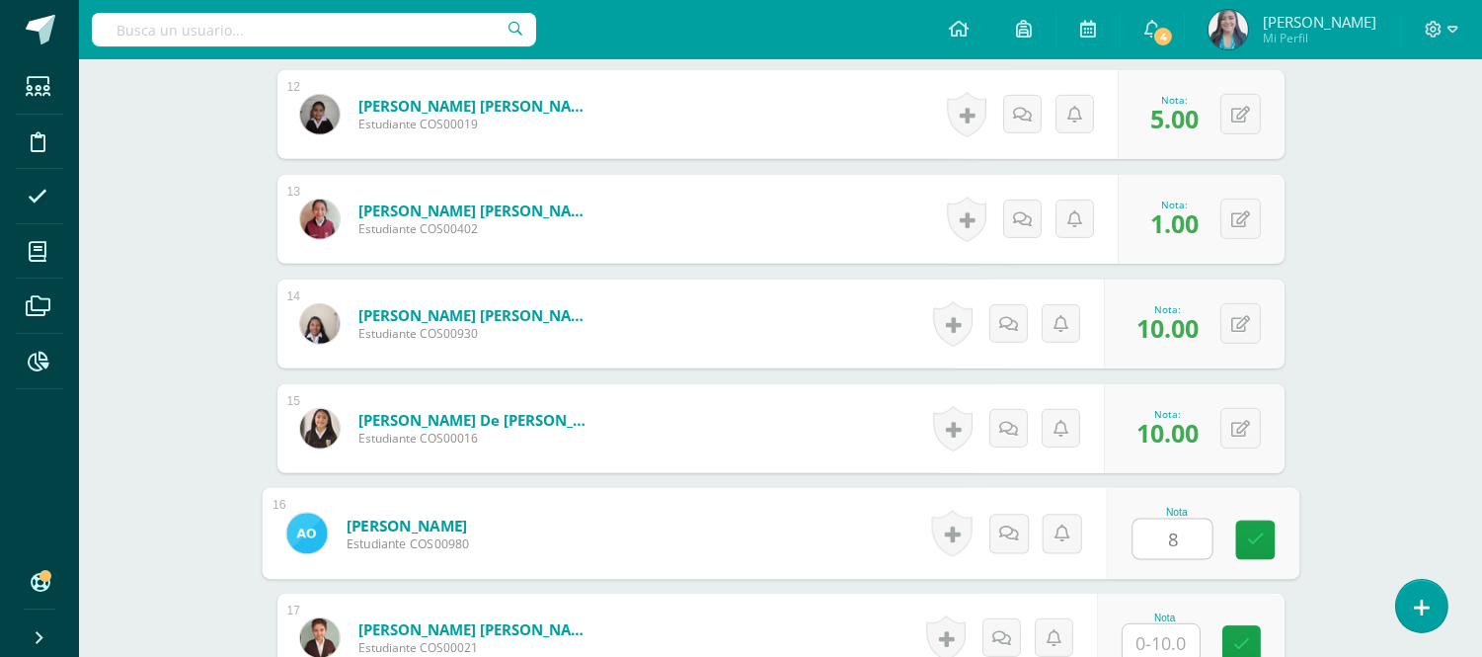
type input "8"
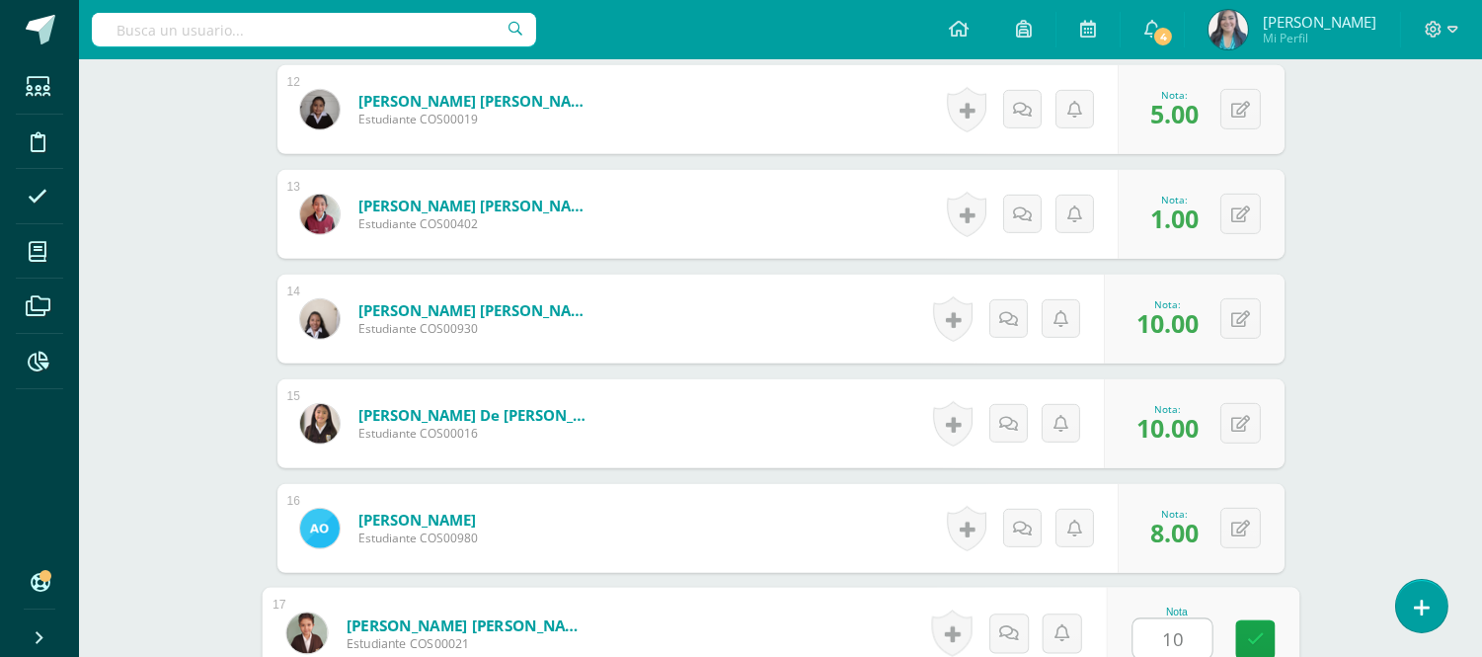
type input "10"
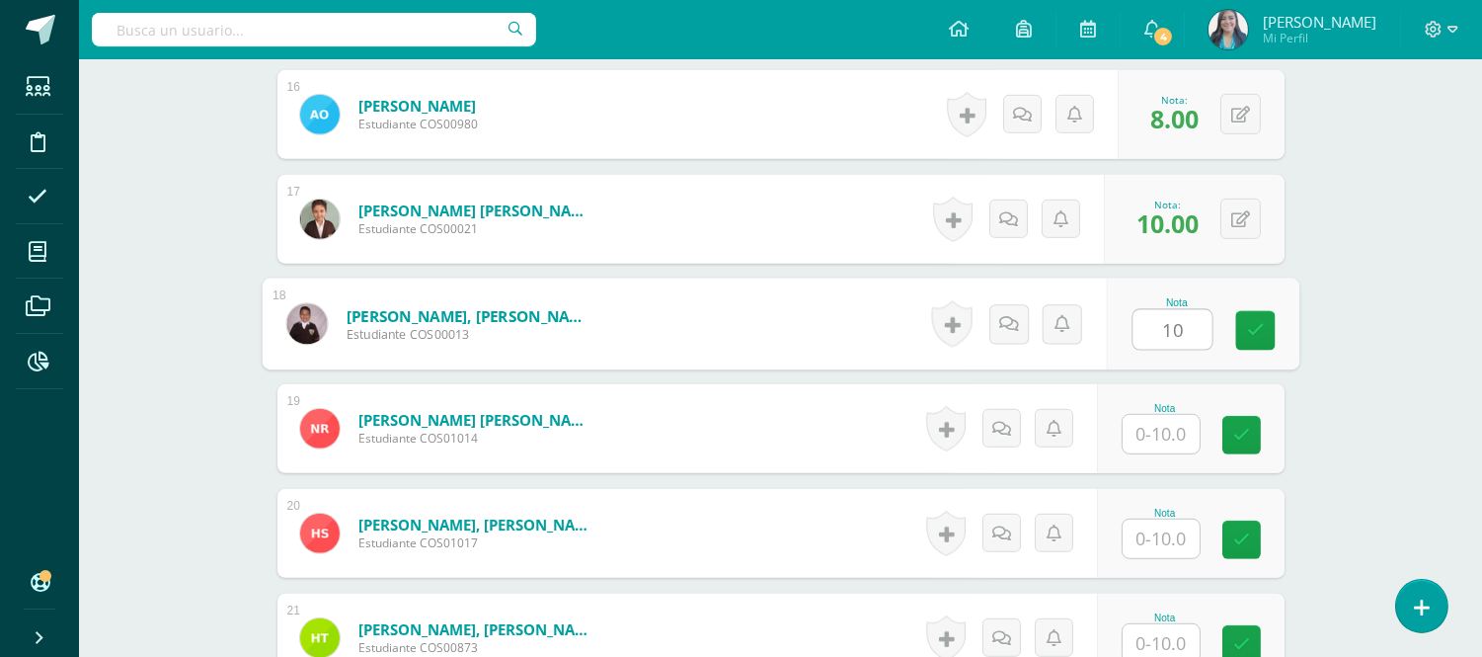
type input "10"
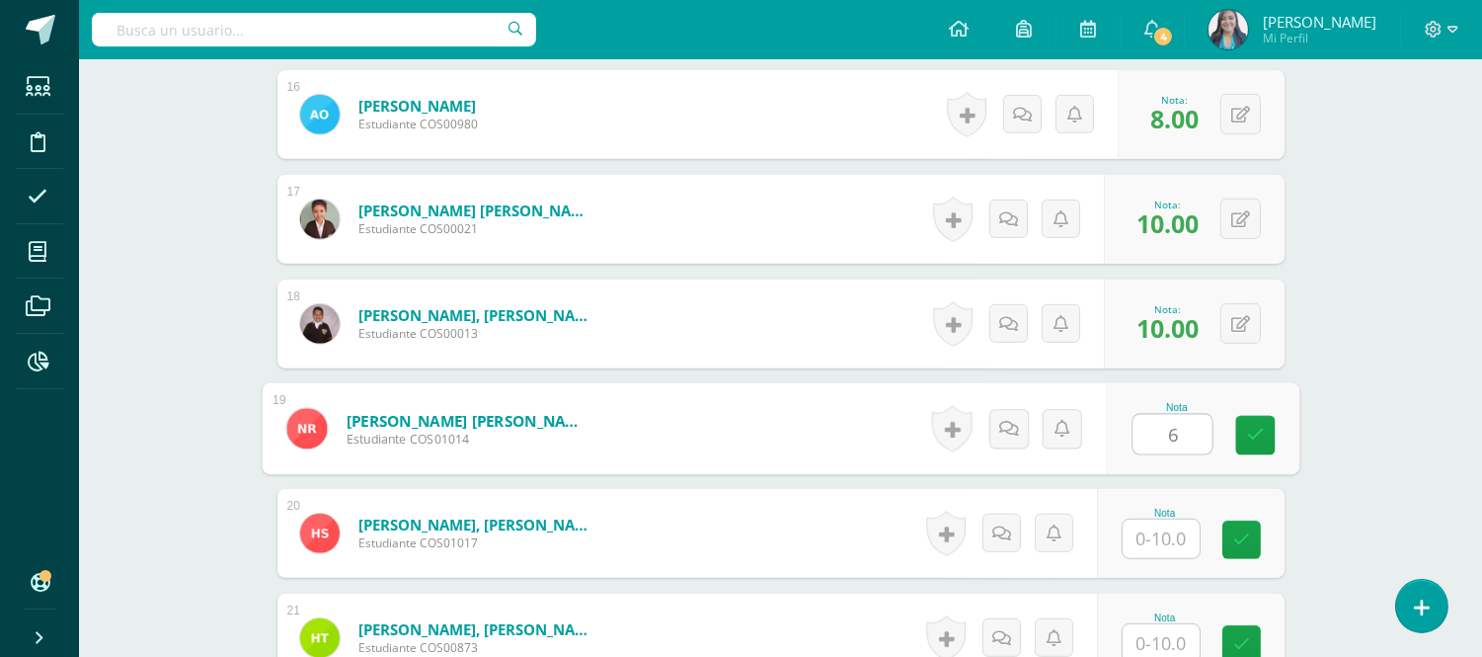
type input "6"
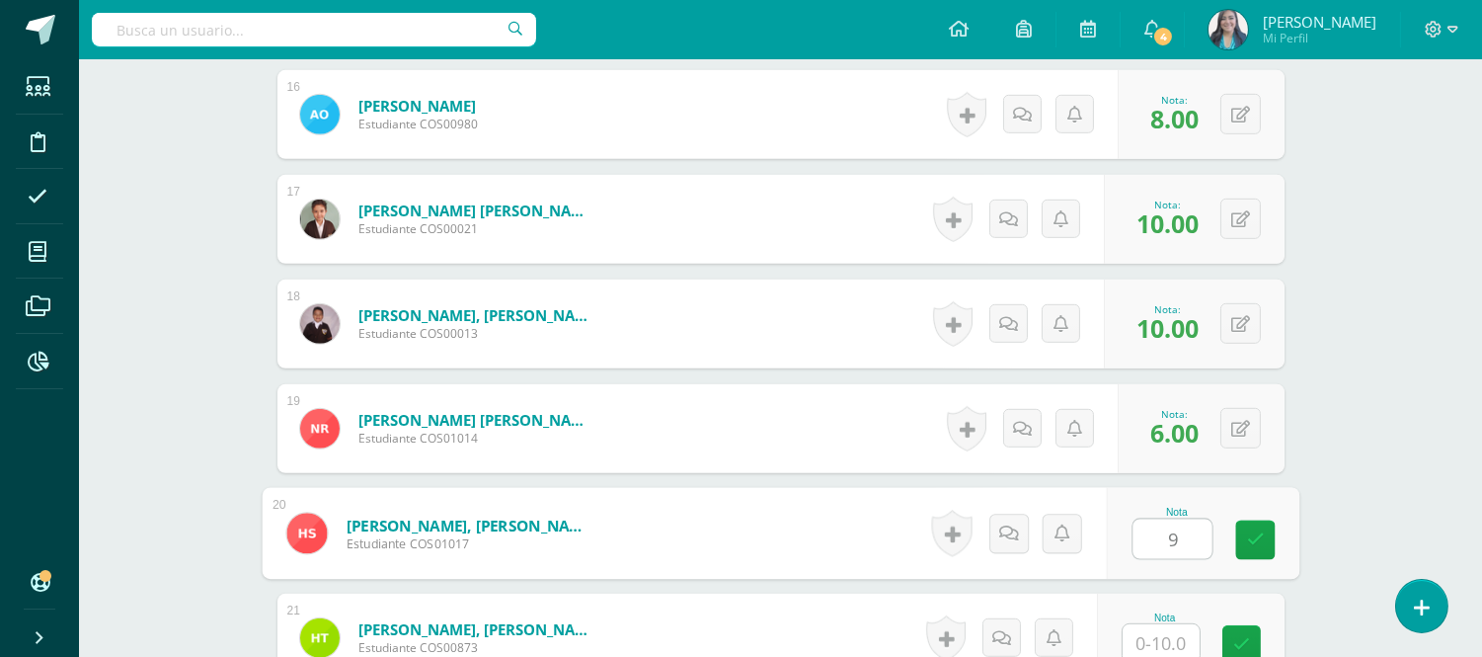
type input "9"
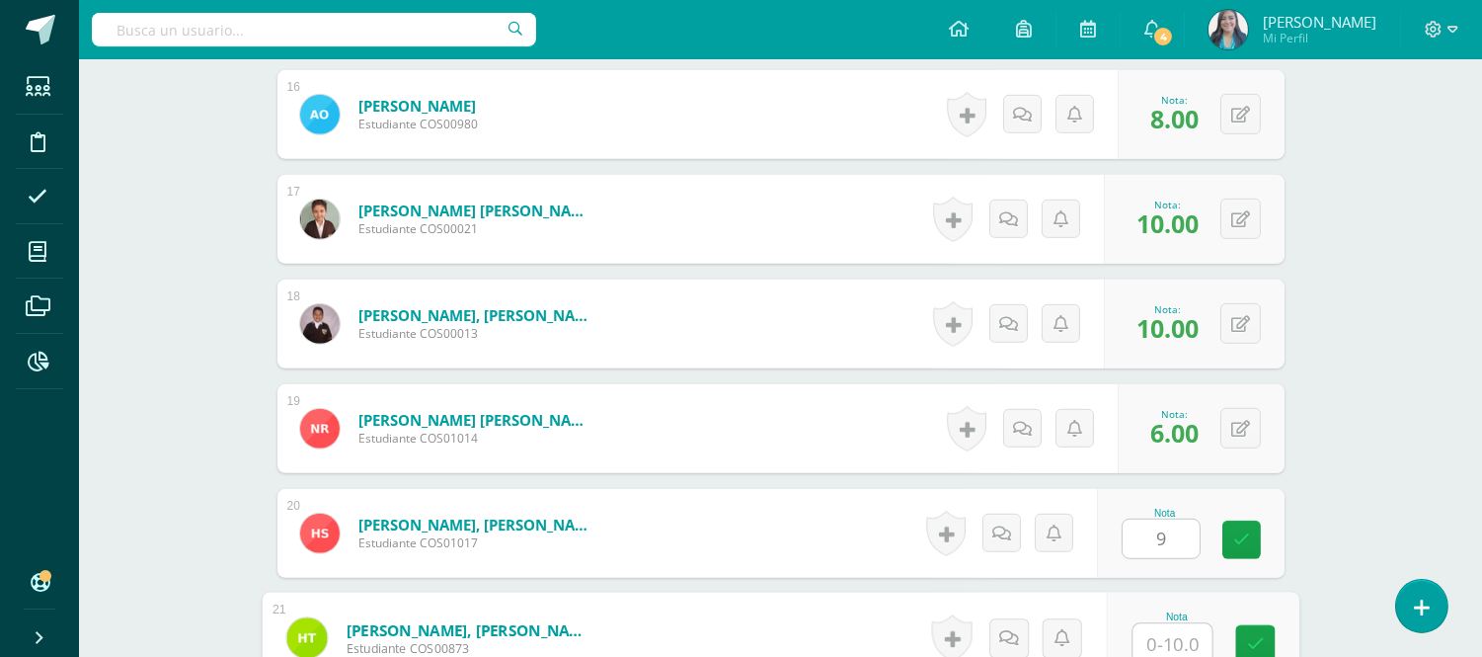
scroll to position [2190, 0]
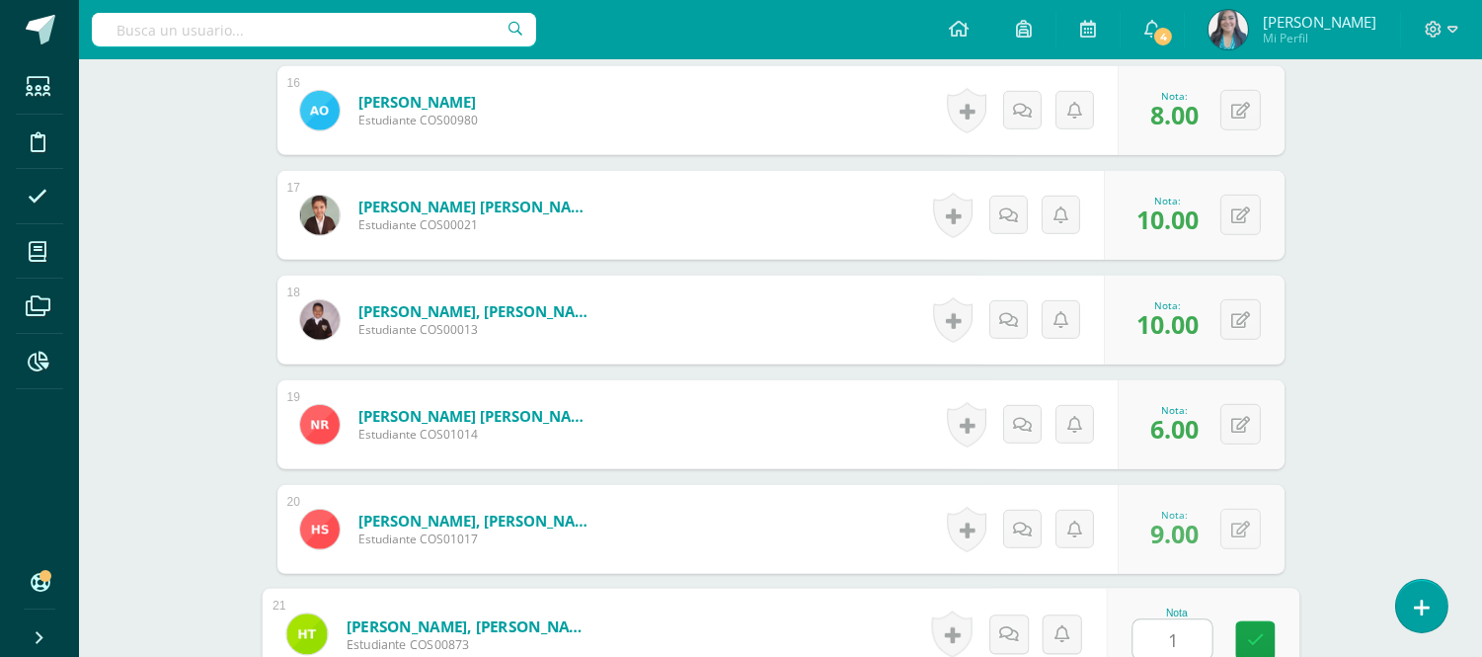
type input "10"
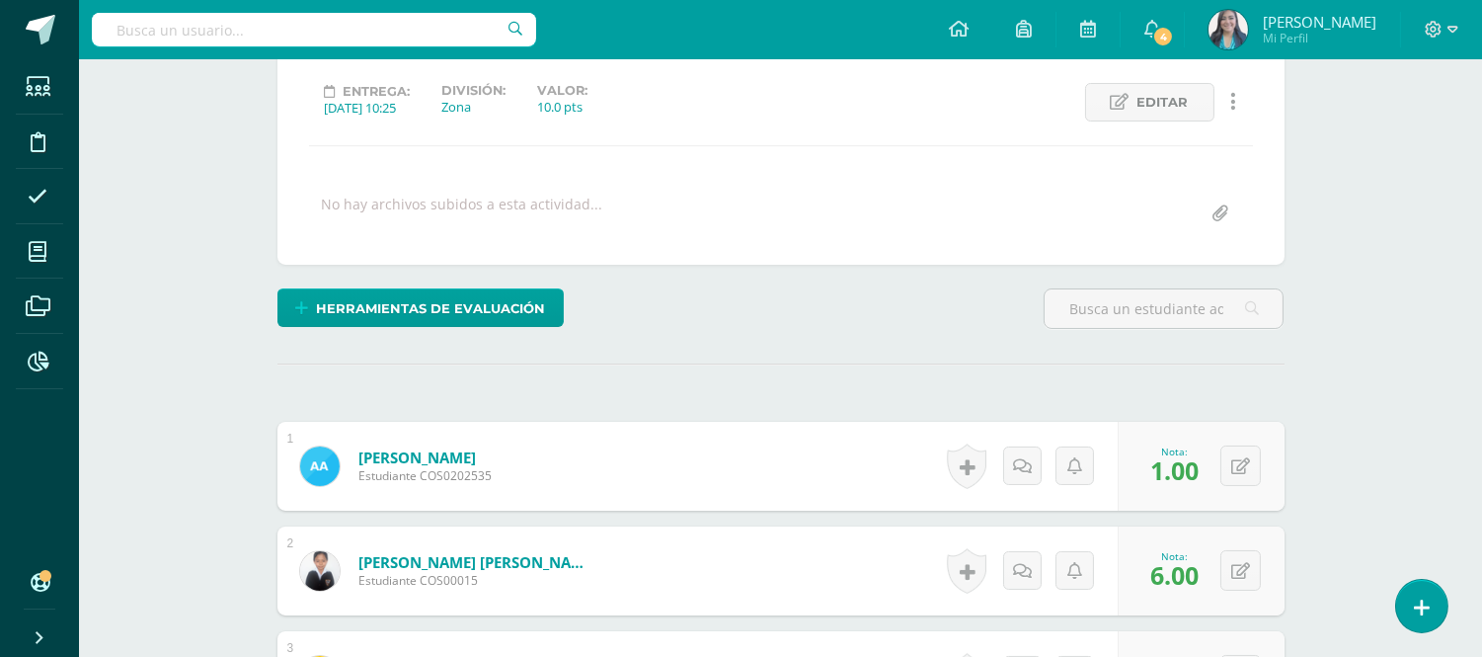
scroll to position [0, 0]
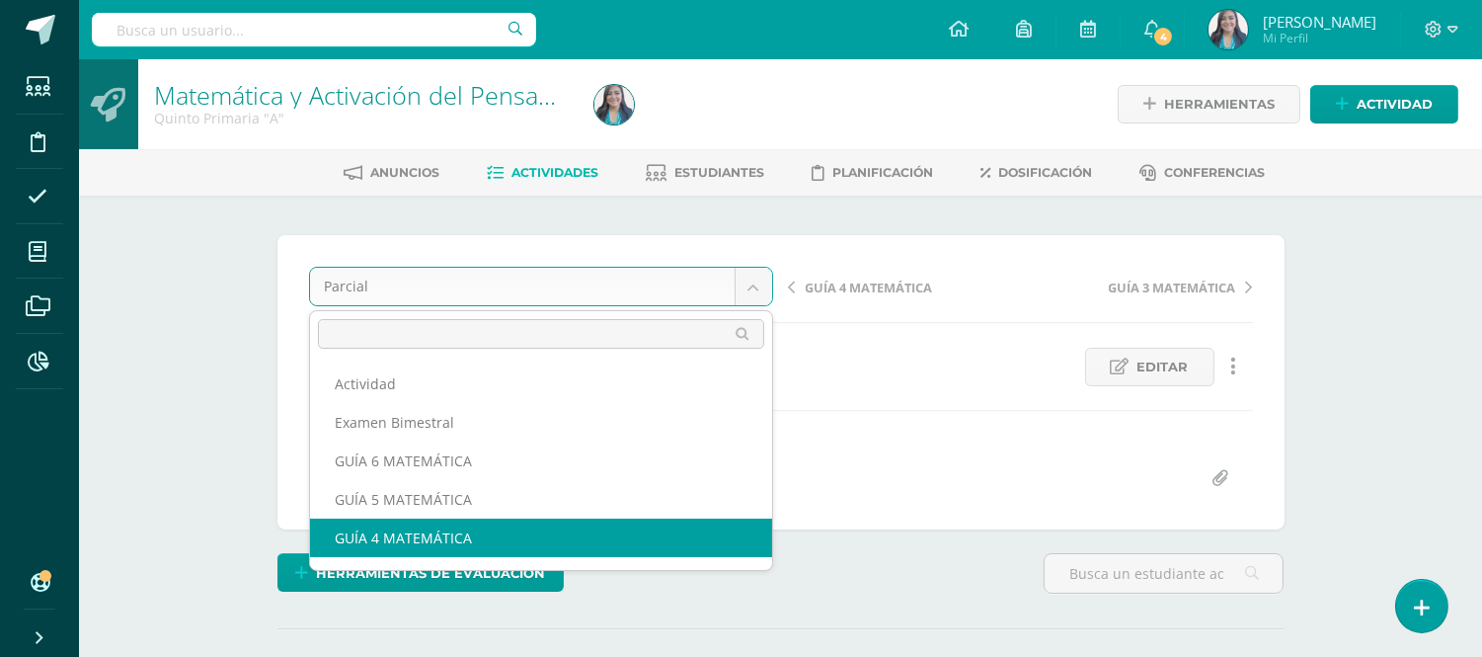
select select "/dashboard/teacher/grade-activity/122374/"
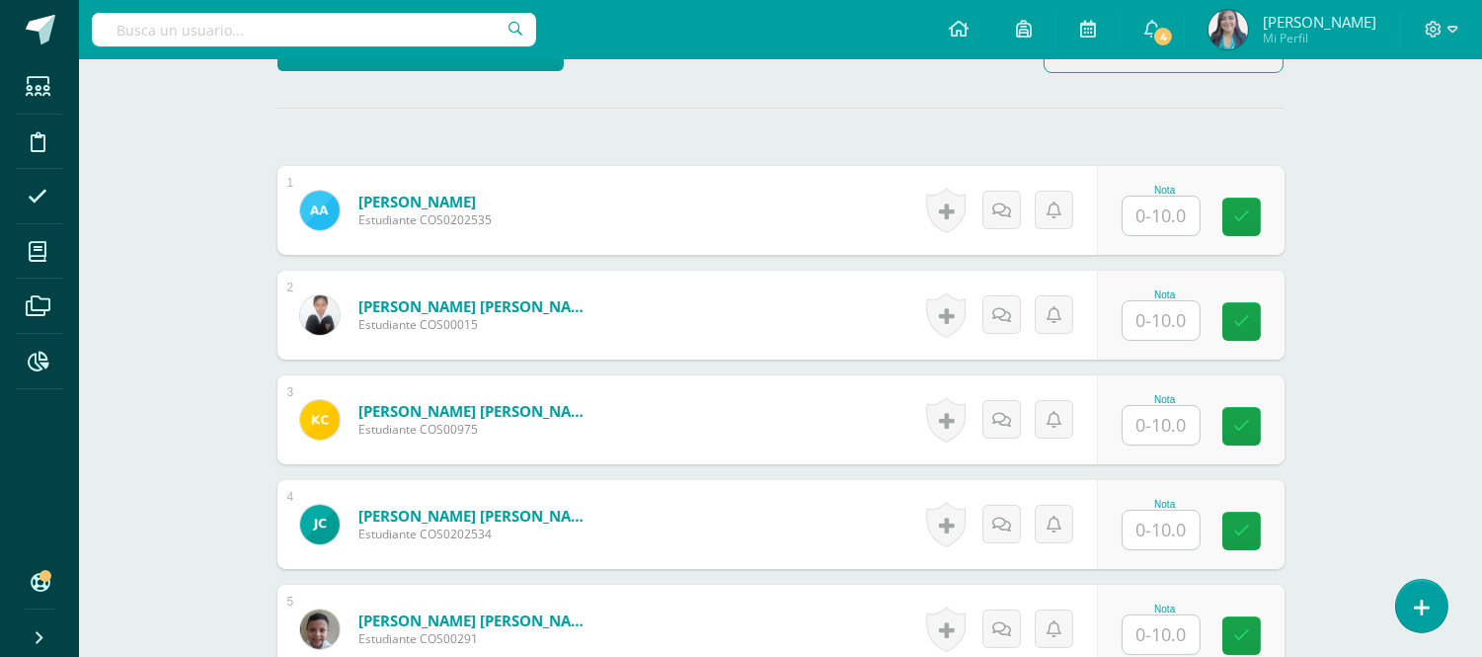
scroll to position [545, 0]
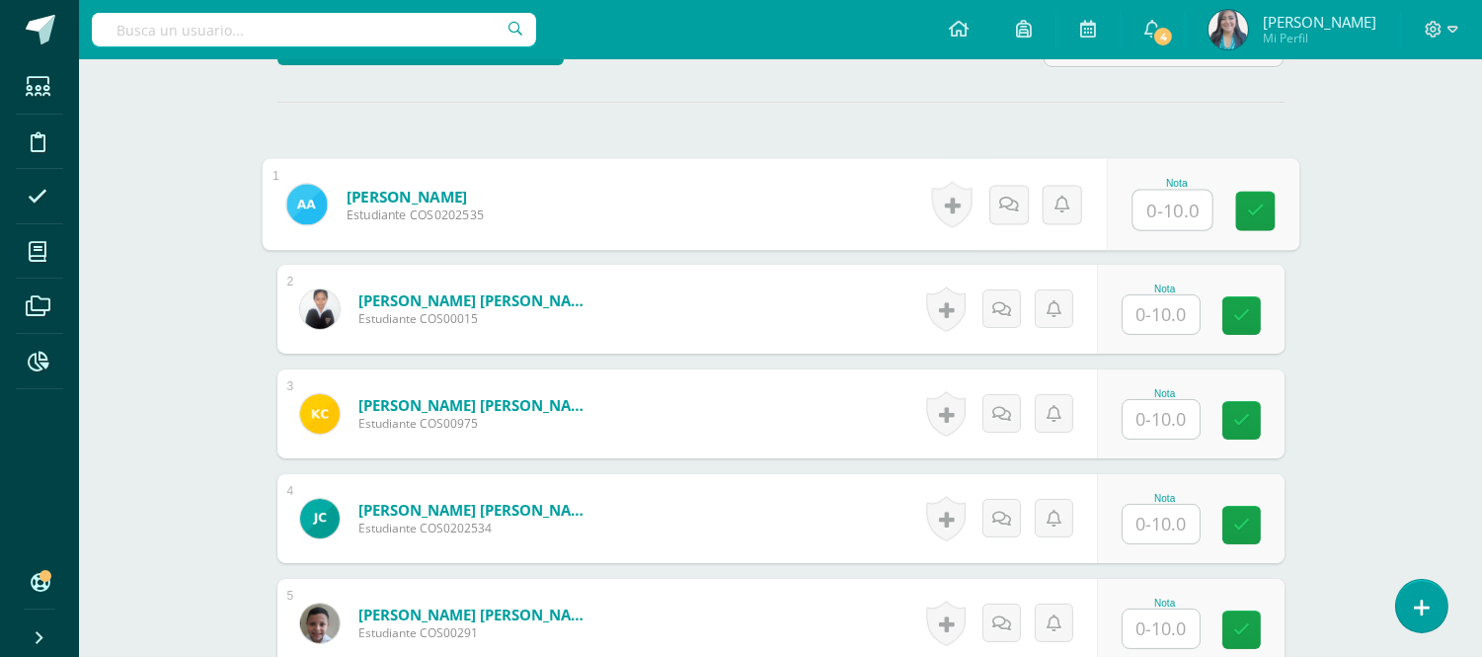
click at [1168, 217] on input "text" at bounding box center [1171, 210] width 79 height 39
type input "7"
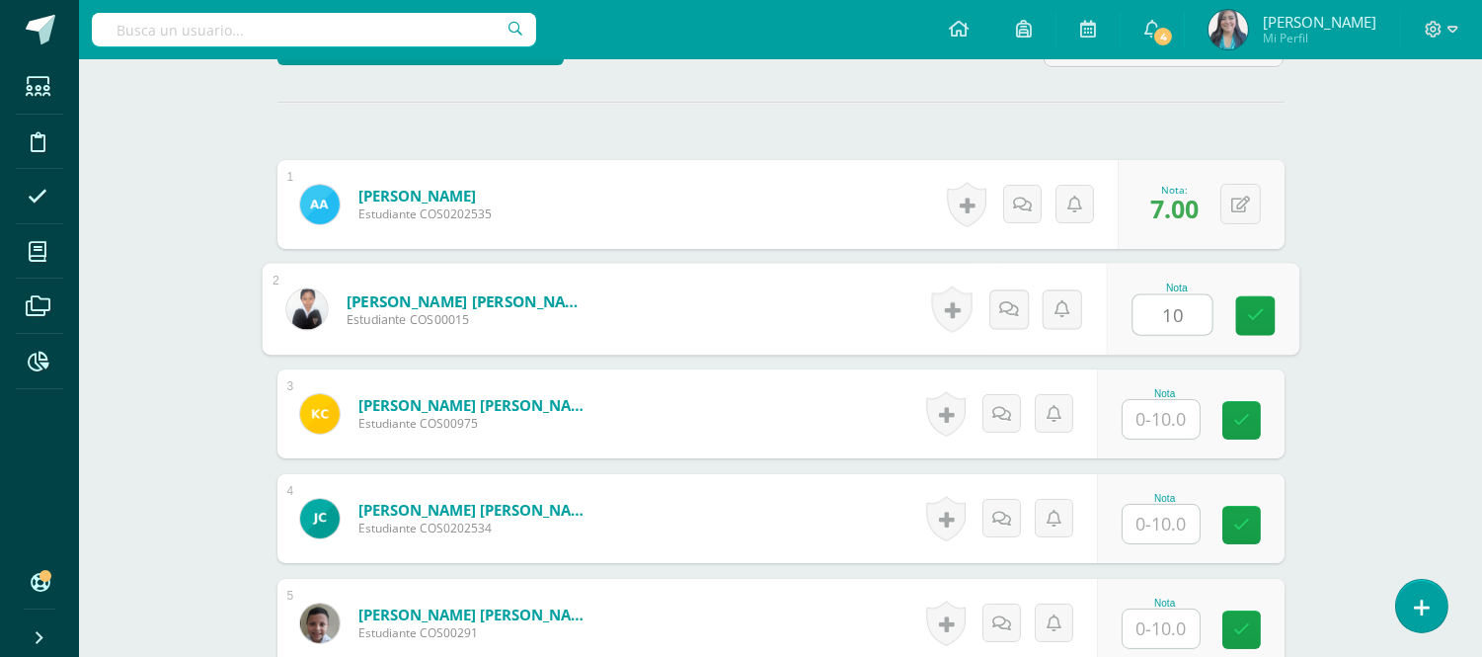
type input "10"
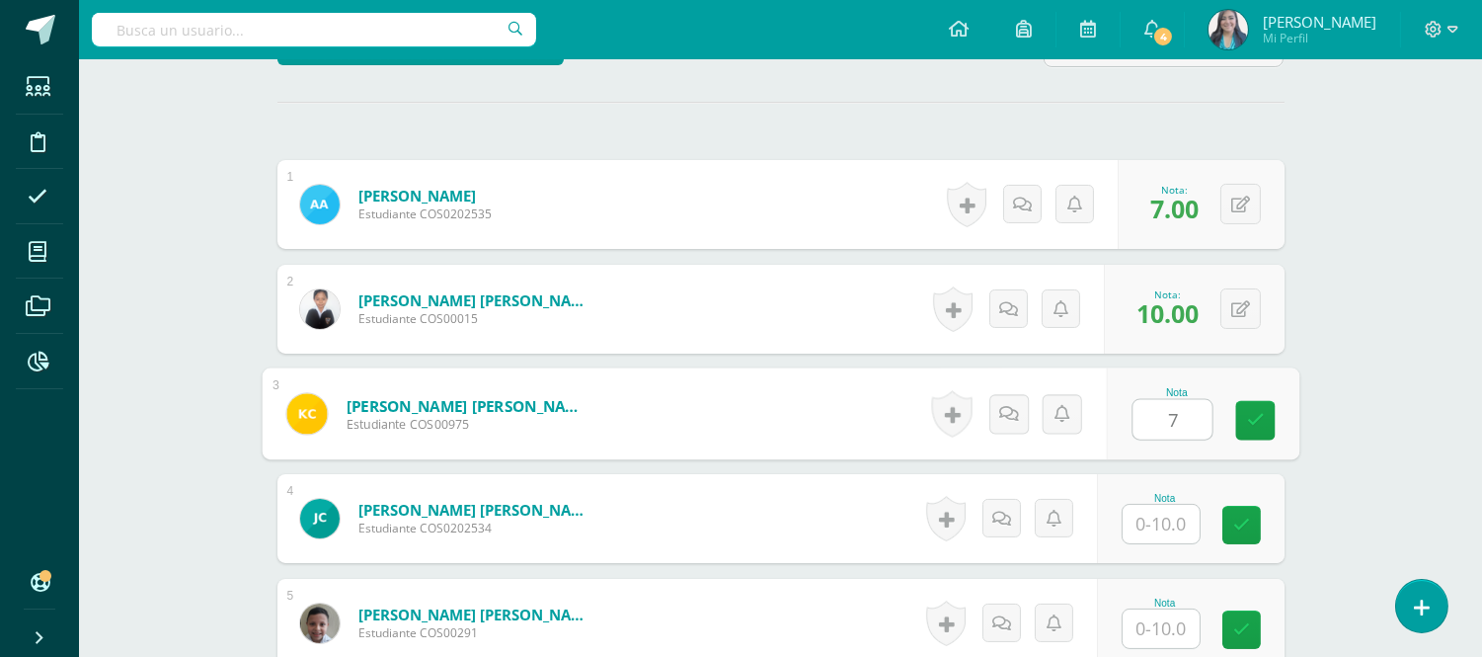
type input "7"
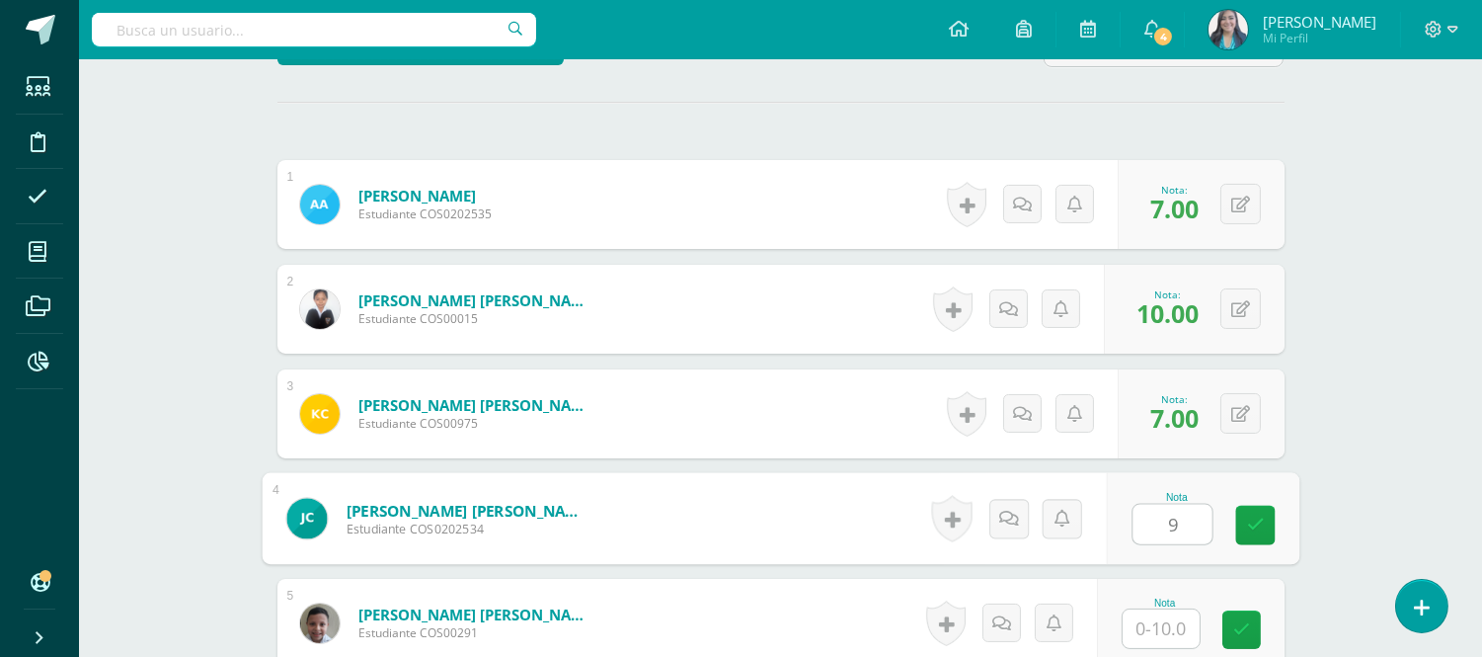
type input "9"
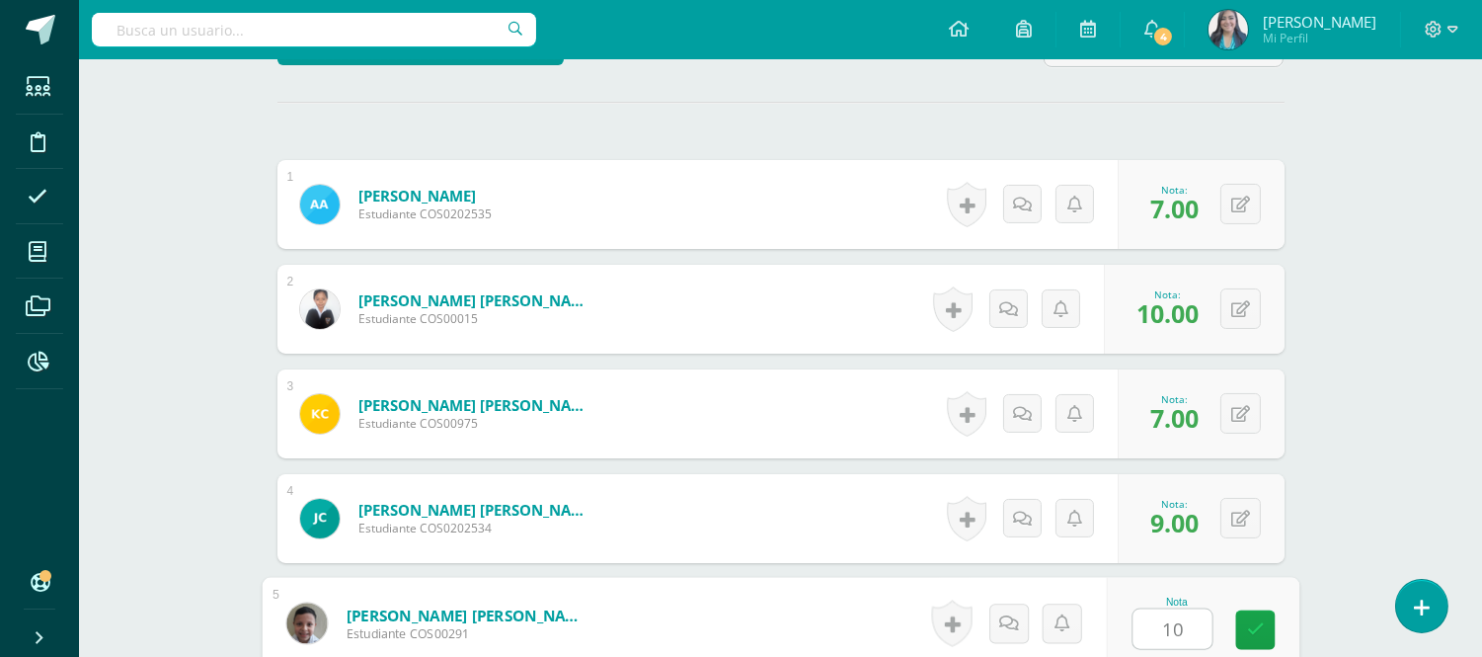
type input "10"
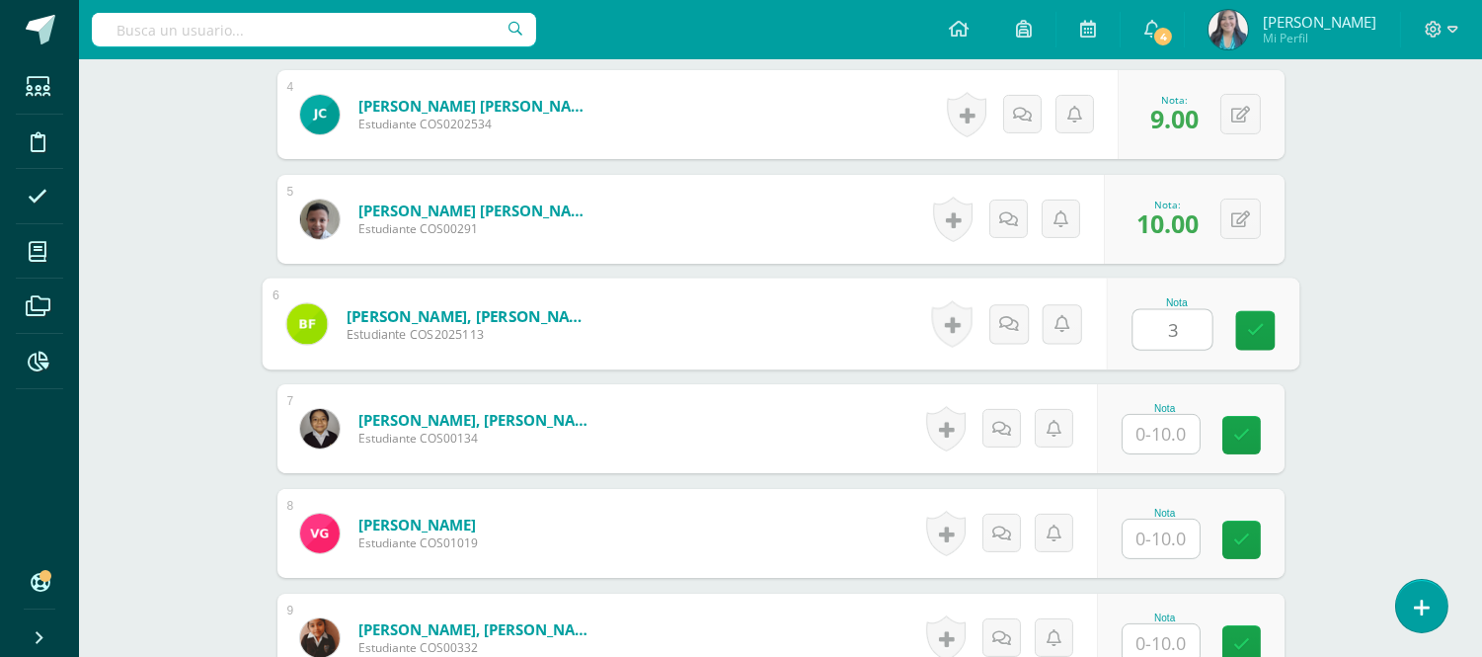
type input "3"
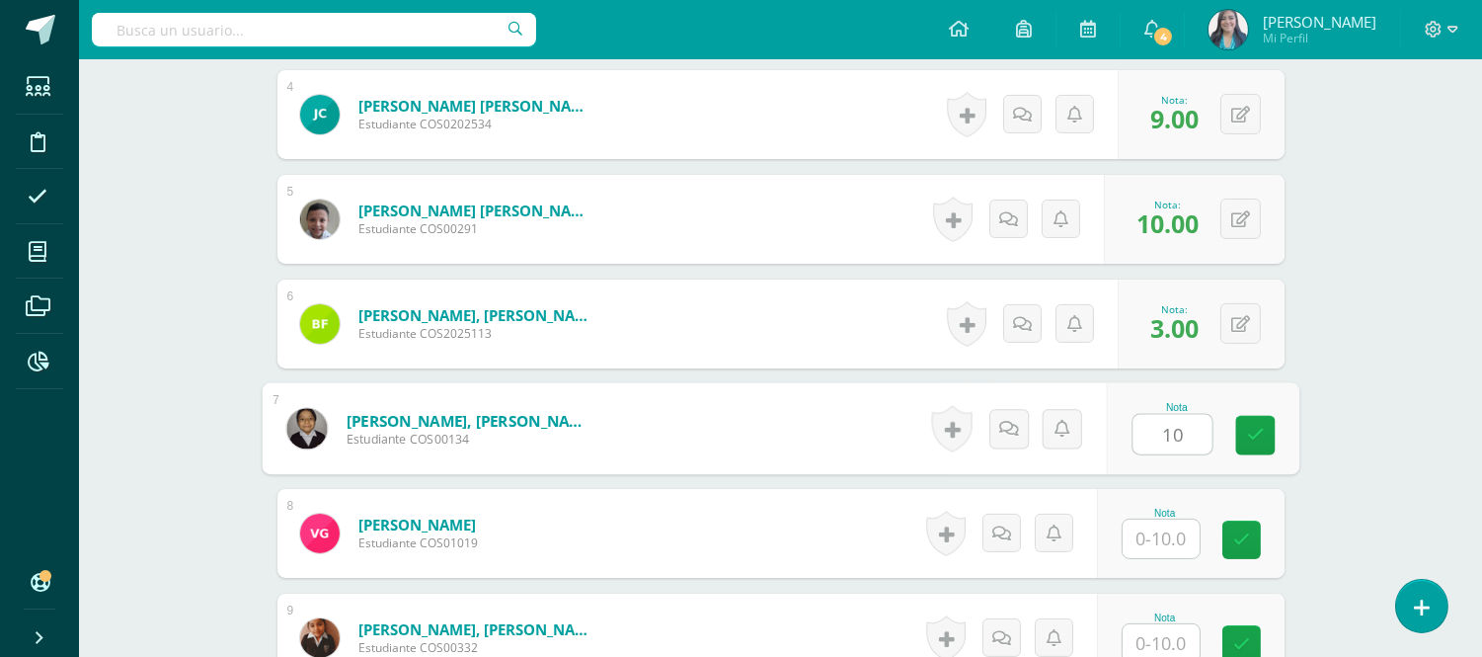
type input "10"
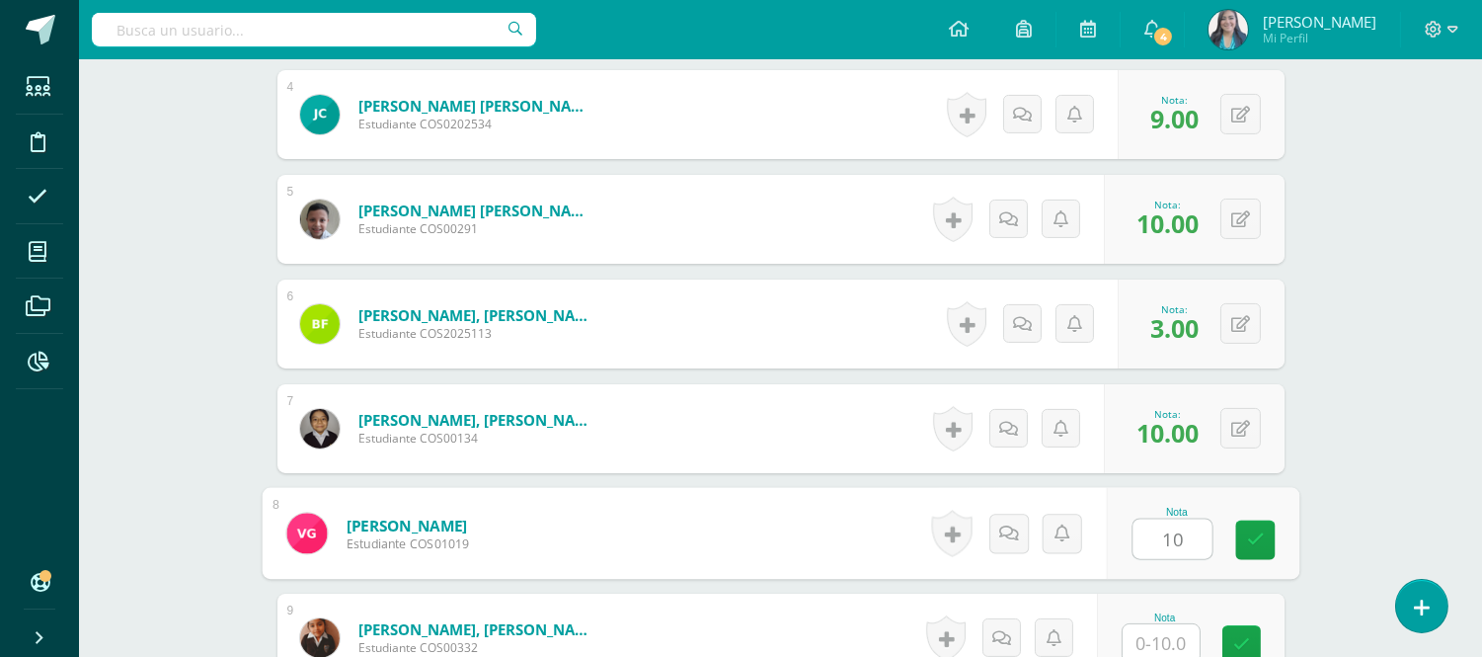
type input "10"
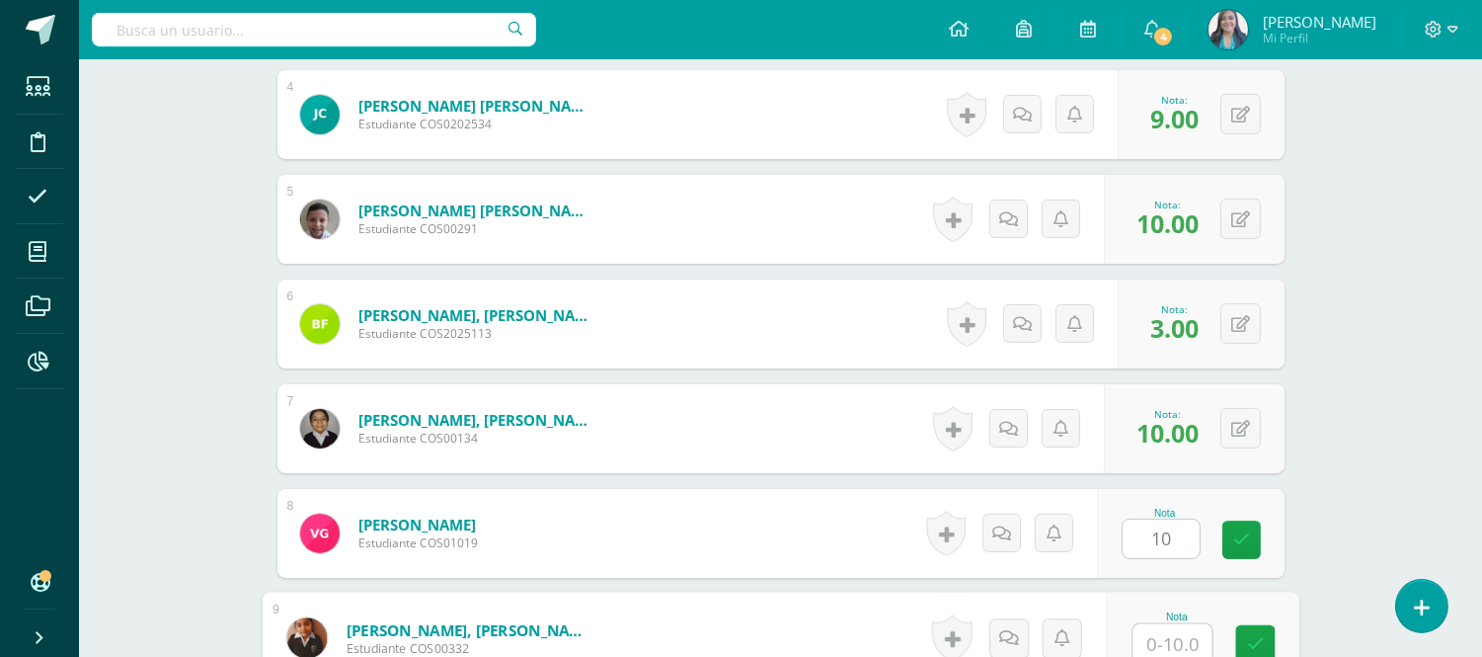
scroll to position [953, 0]
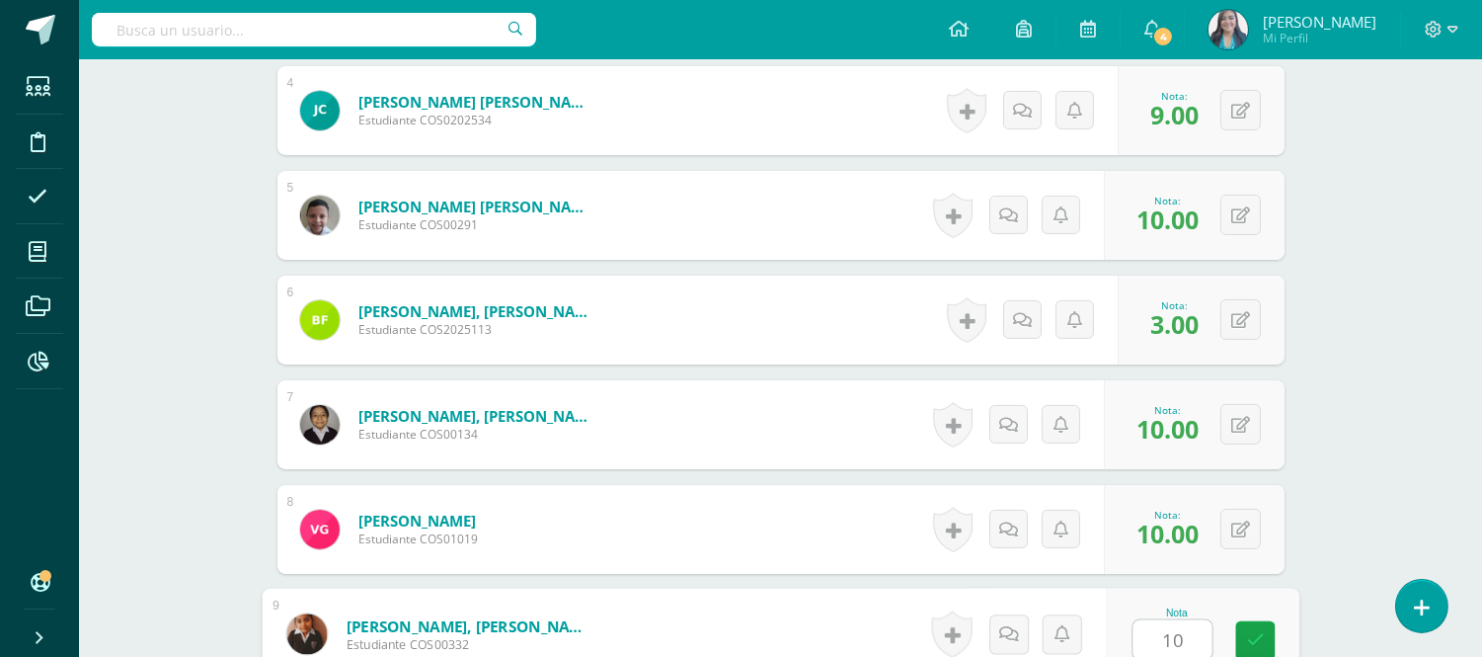
type input "10"
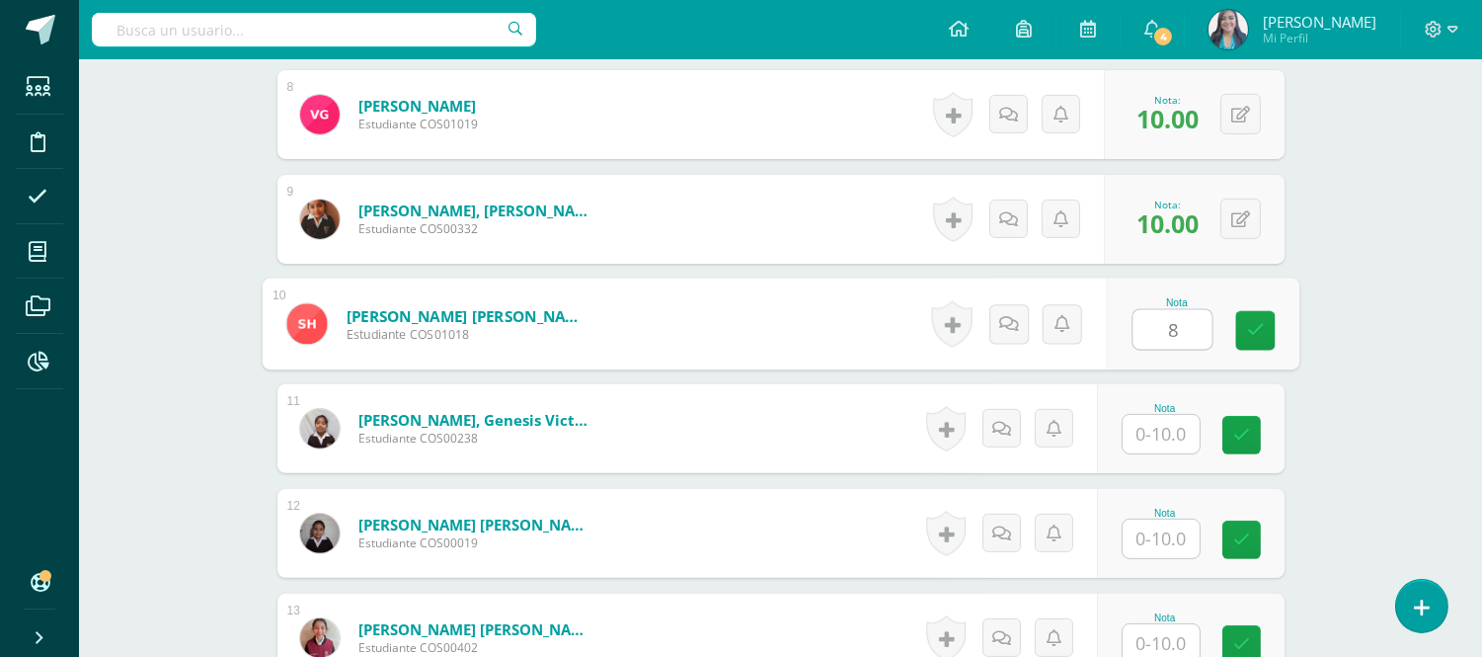
type input "8"
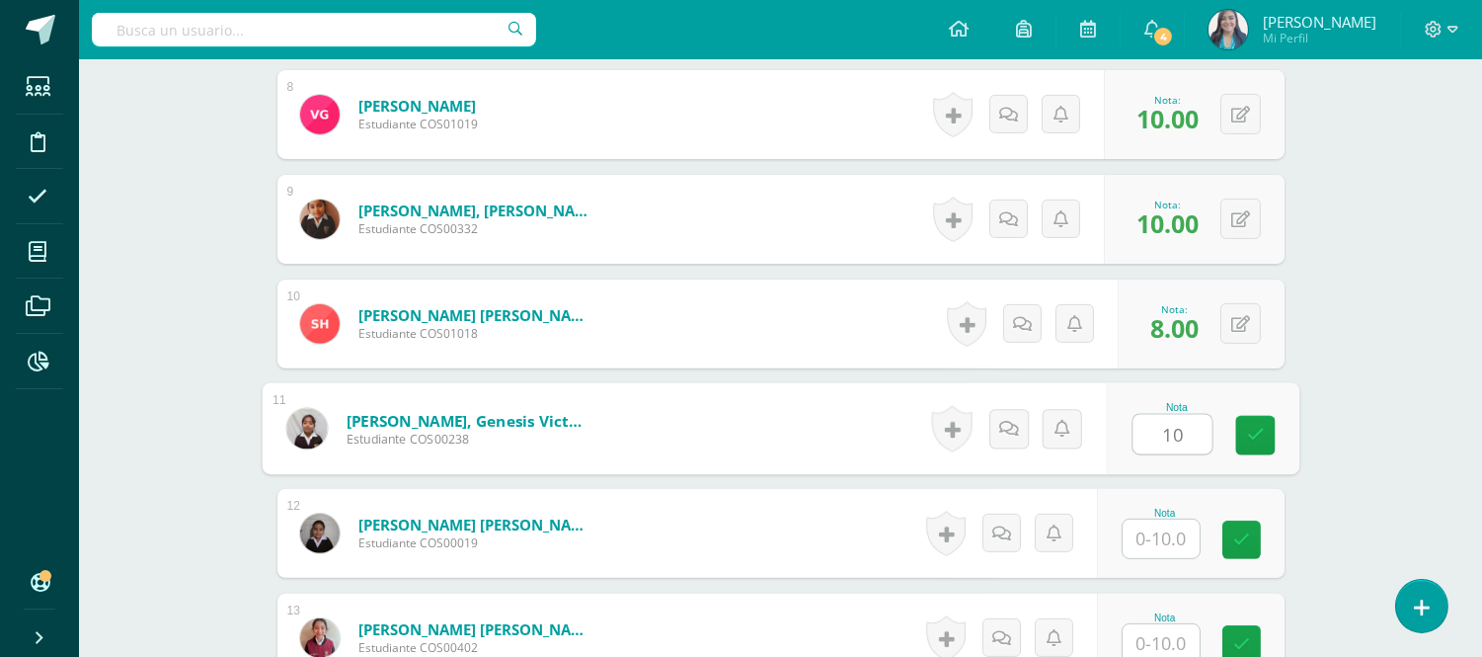
type input "10"
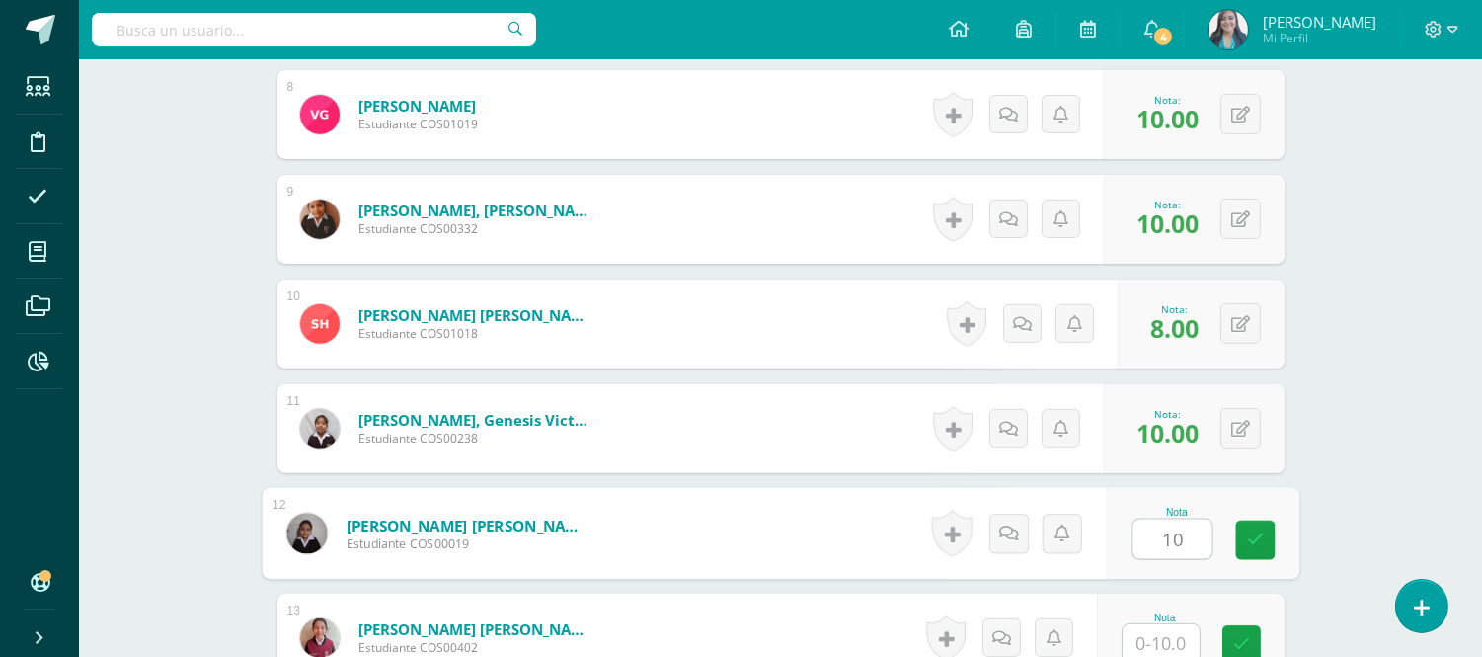
type input "10"
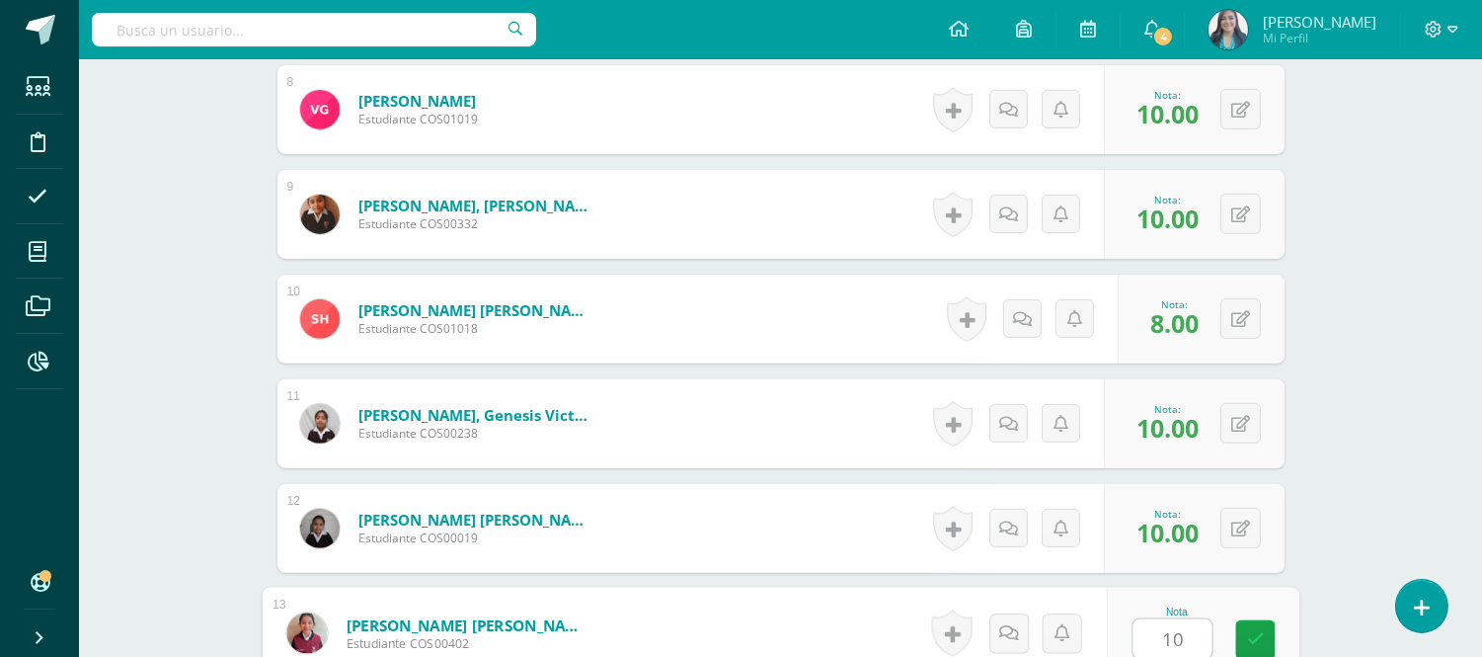
type input "10"
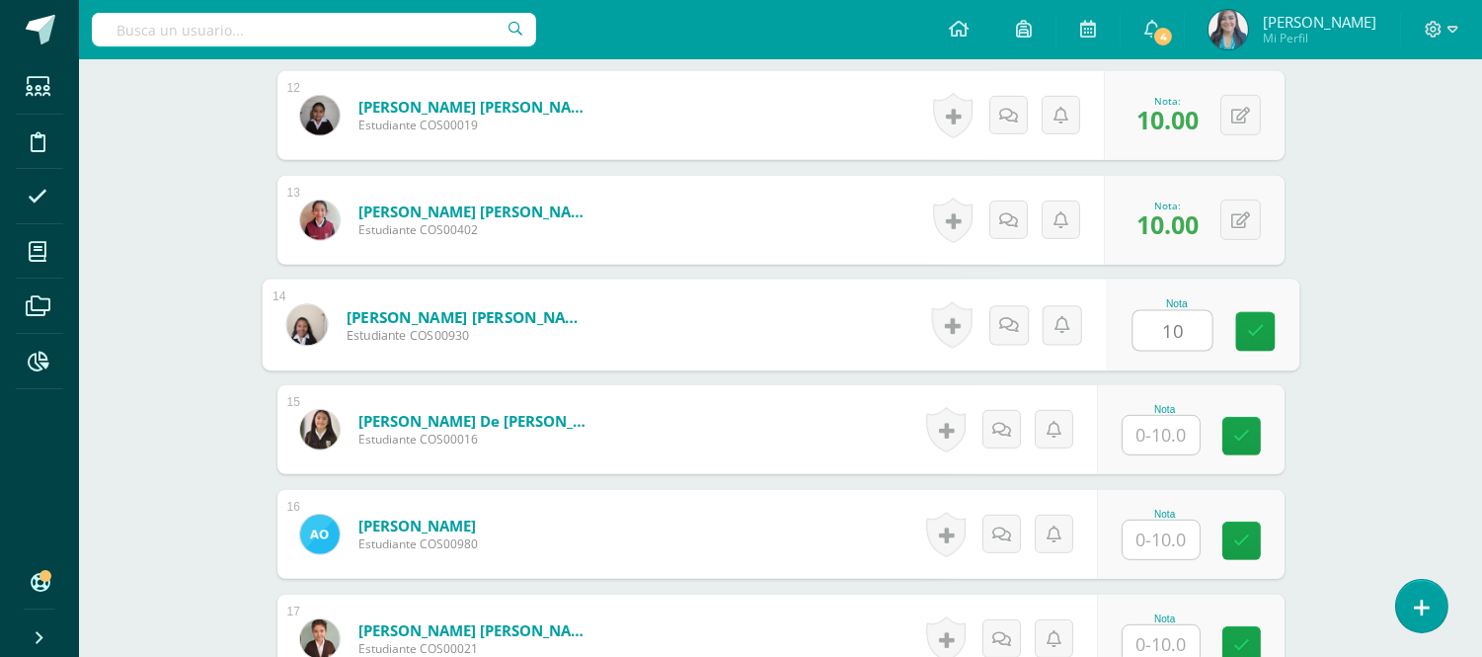
type input "10"
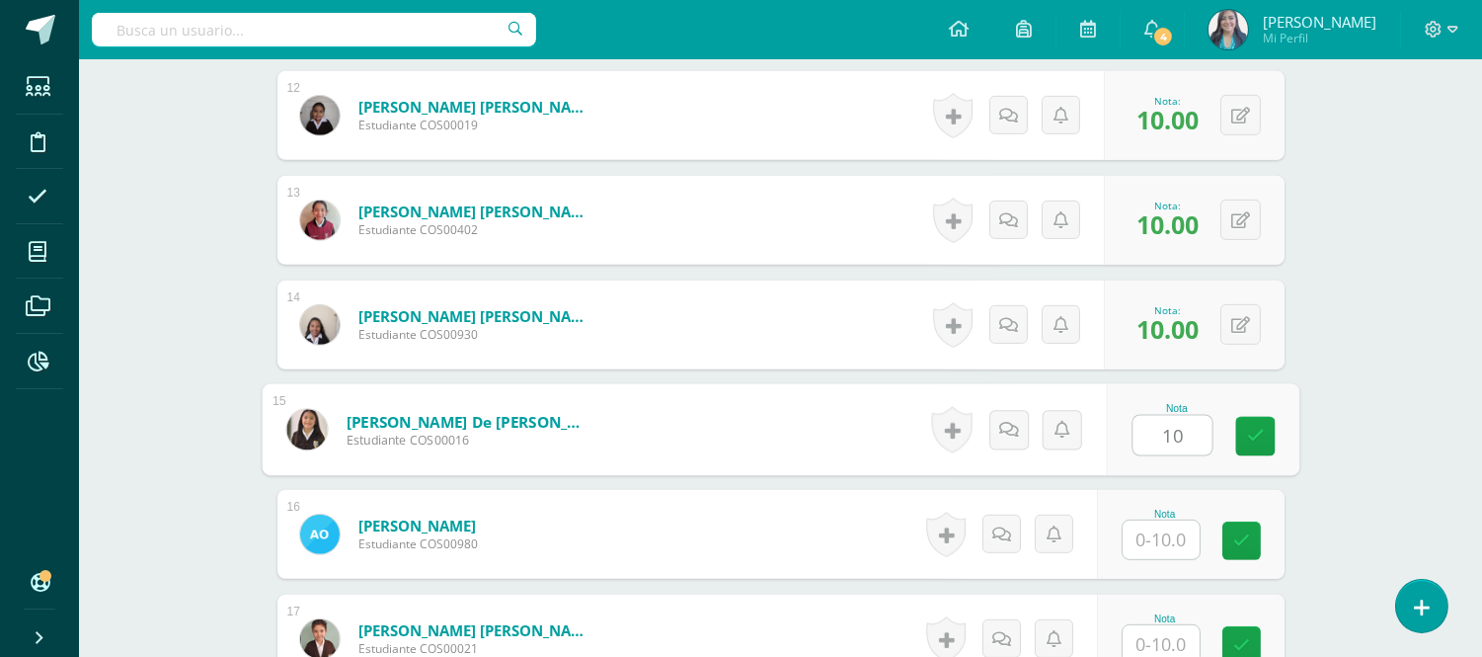
type input "10"
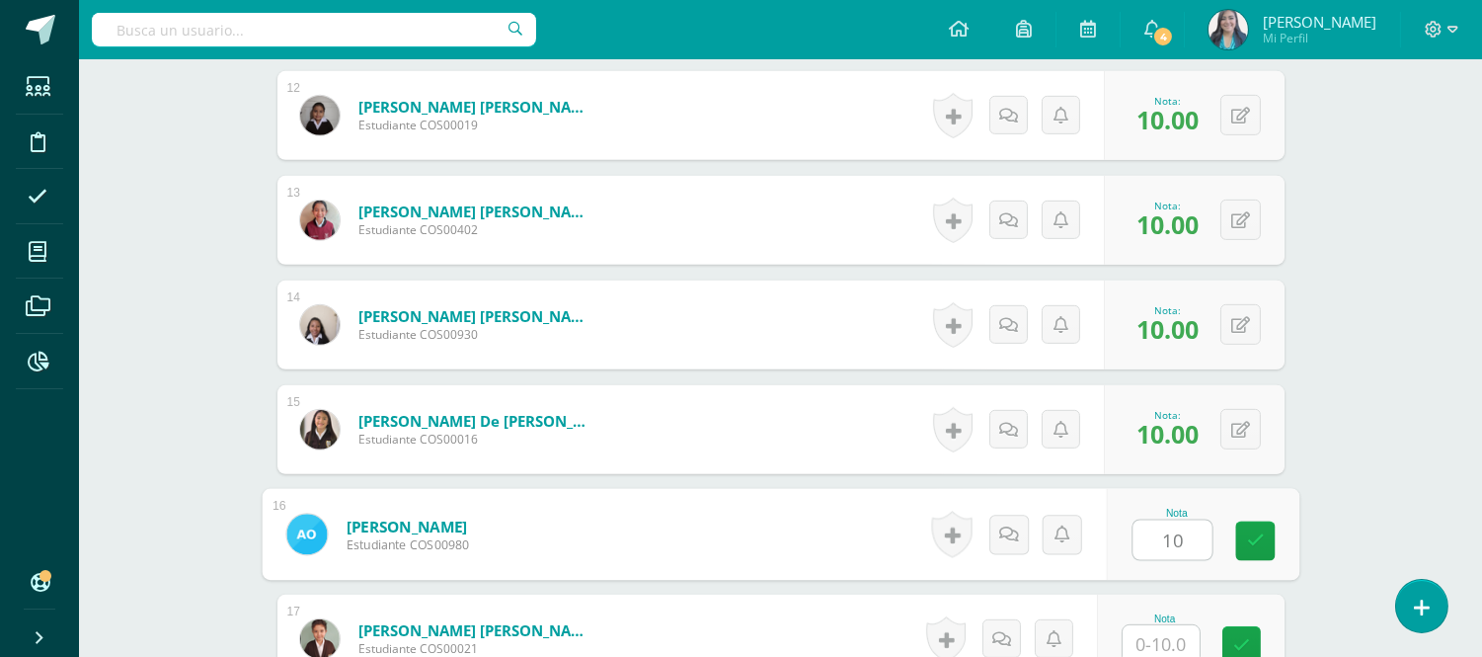
type input "10"
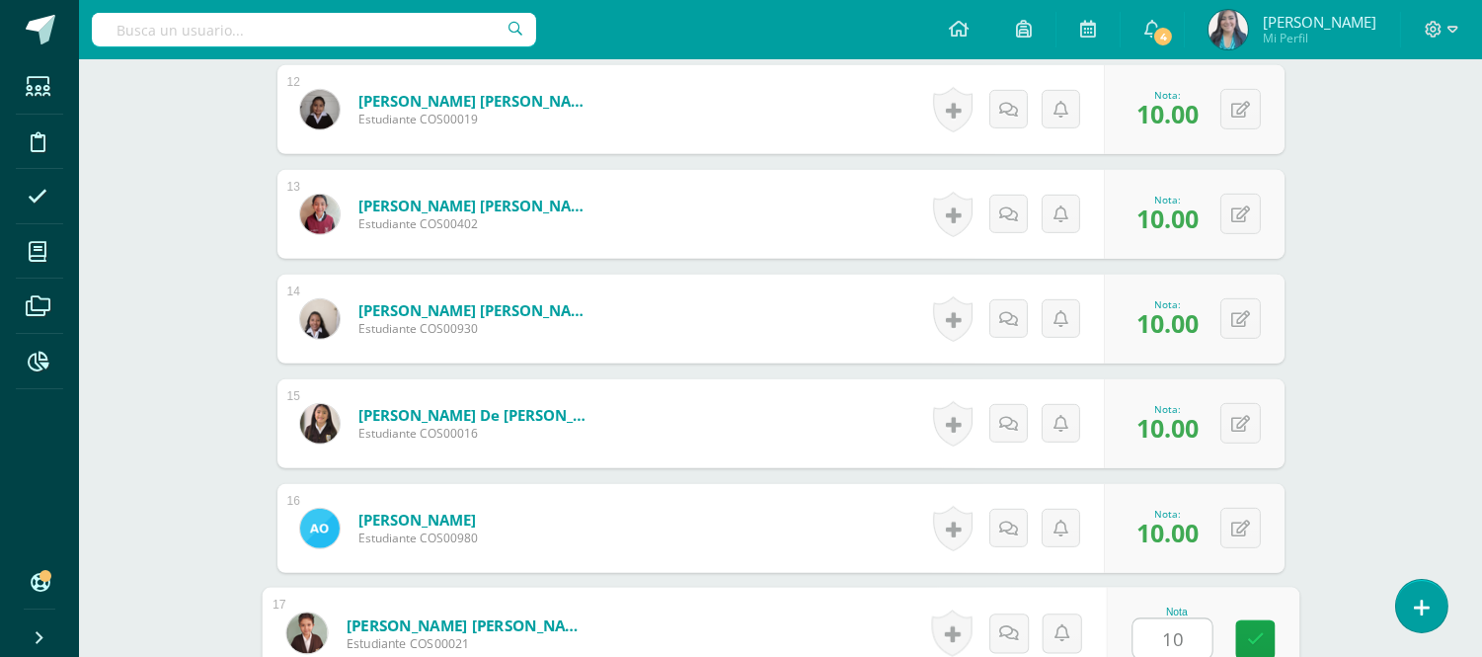
type input "10"
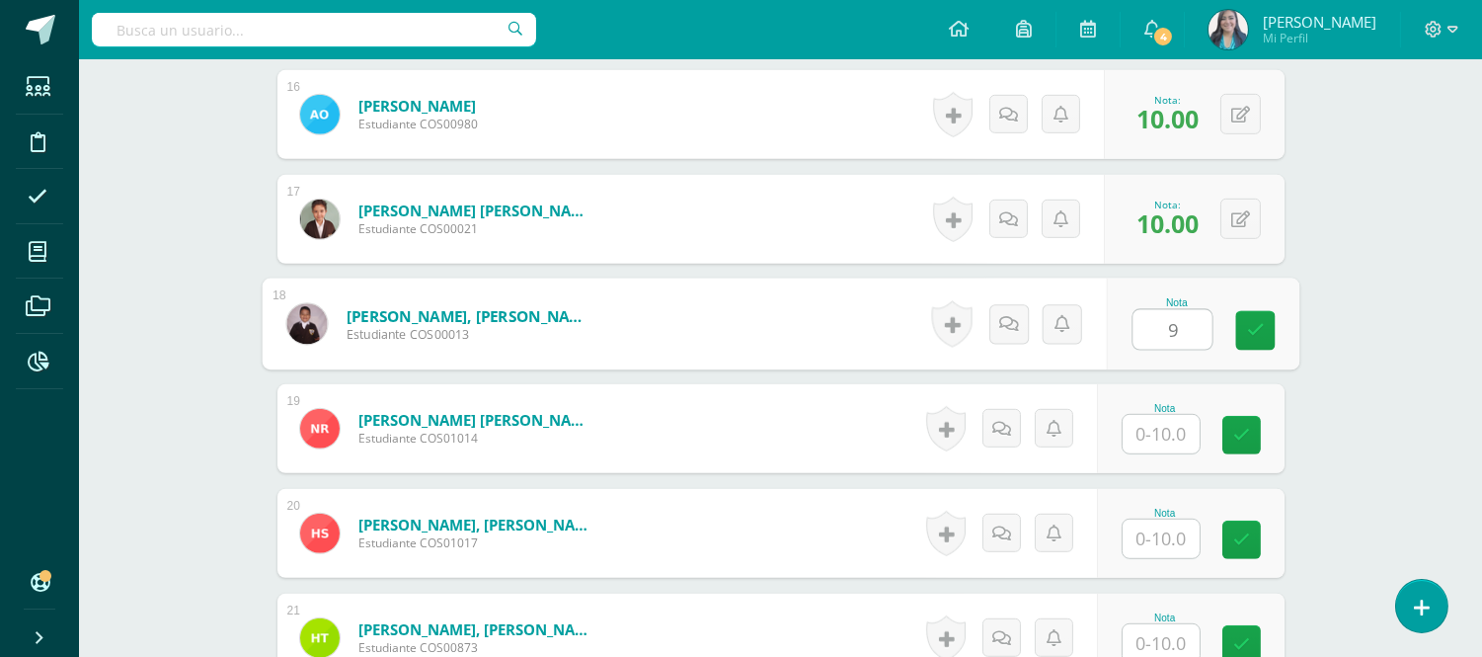
type input "9"
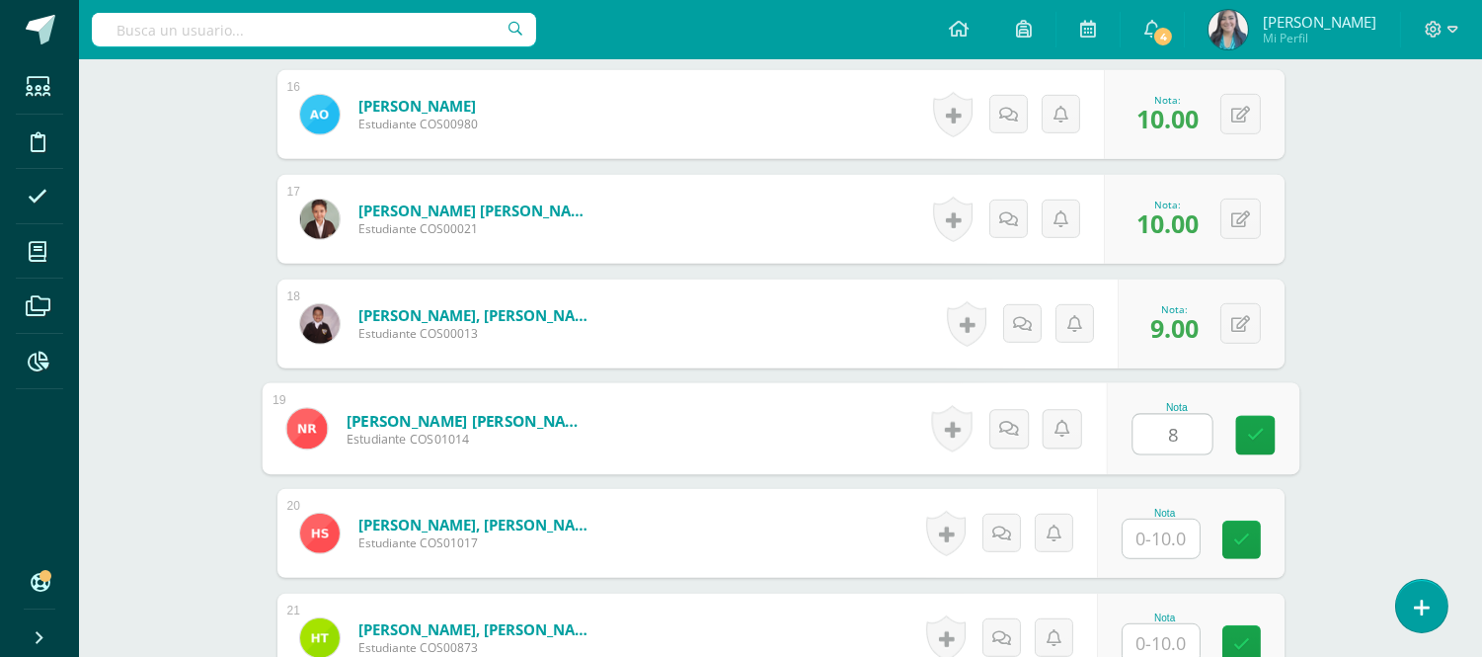
type input "8"
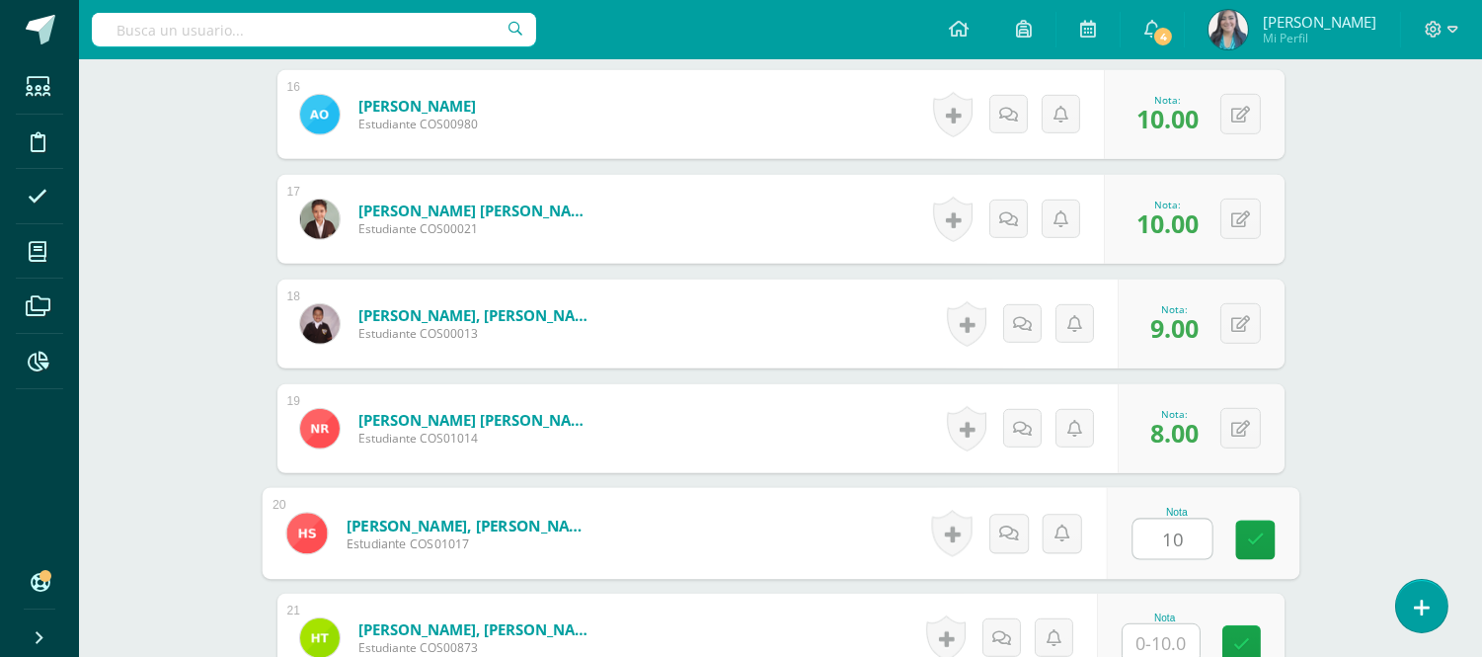
type input "10"
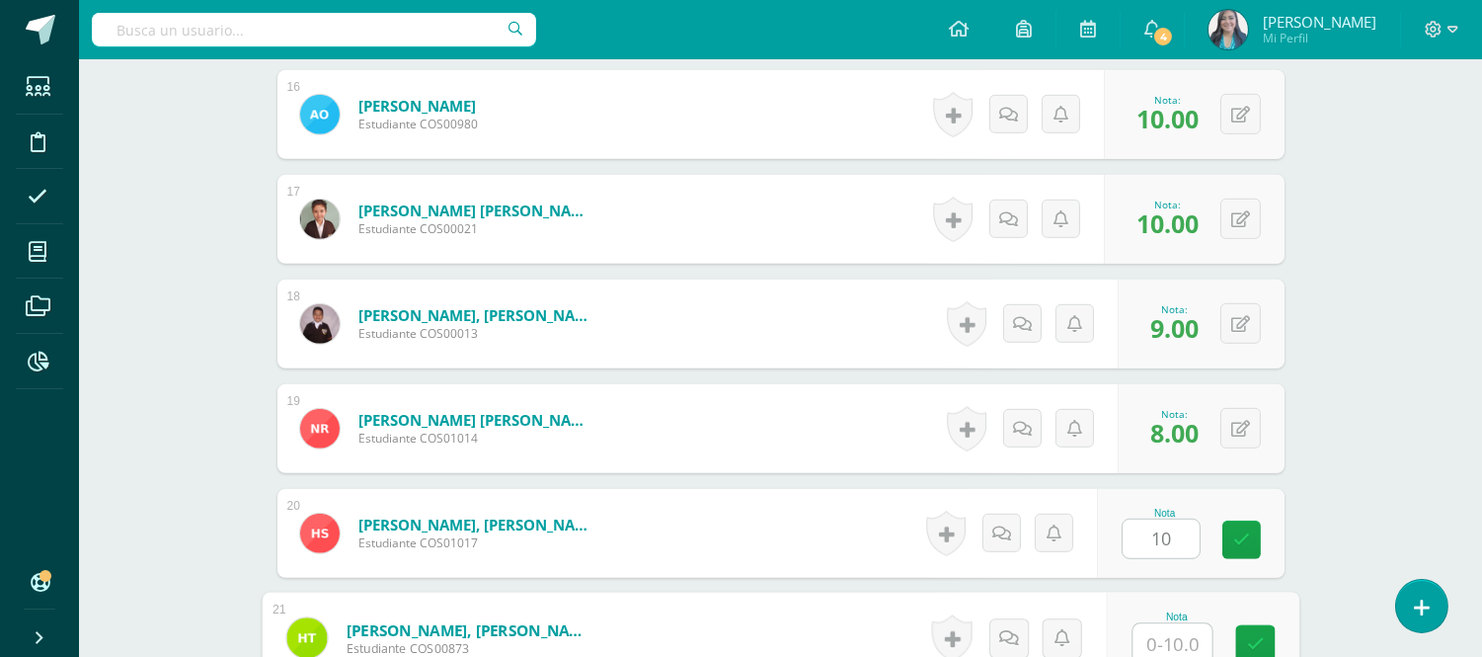
scroll to position [2209, 0]
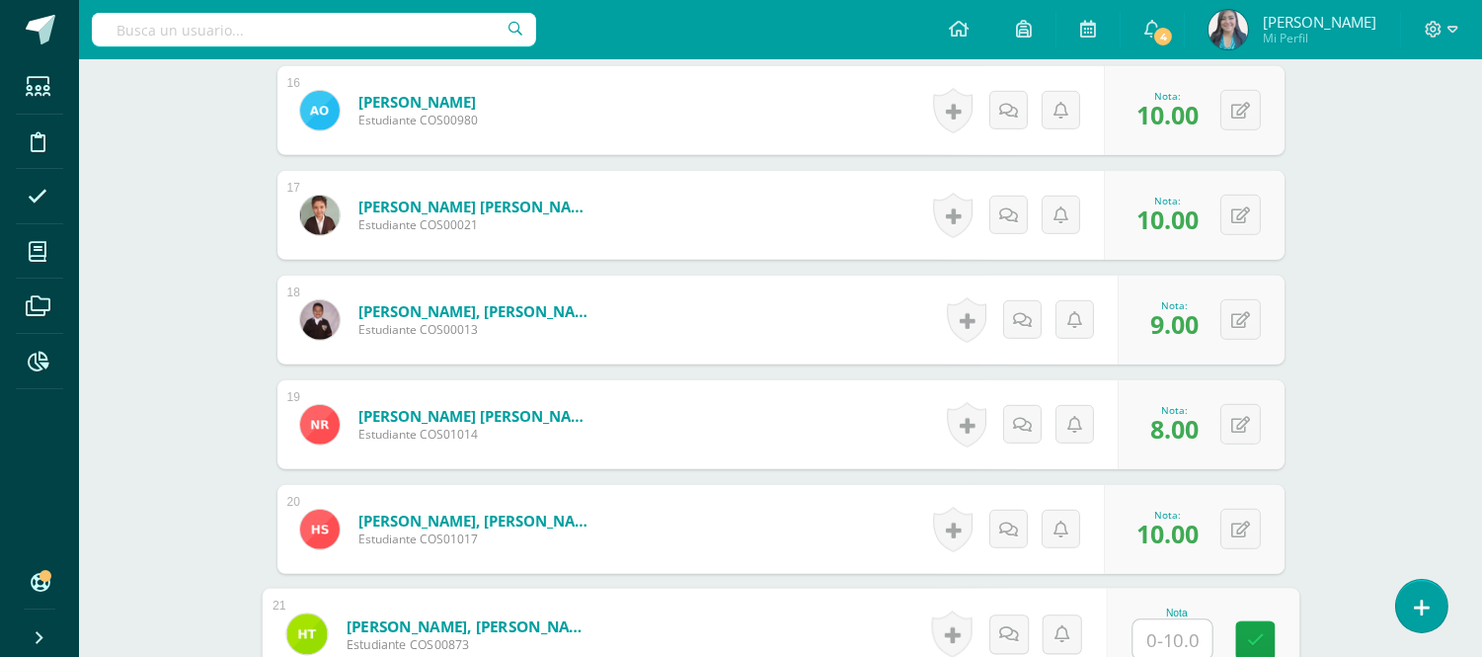
type input "7"
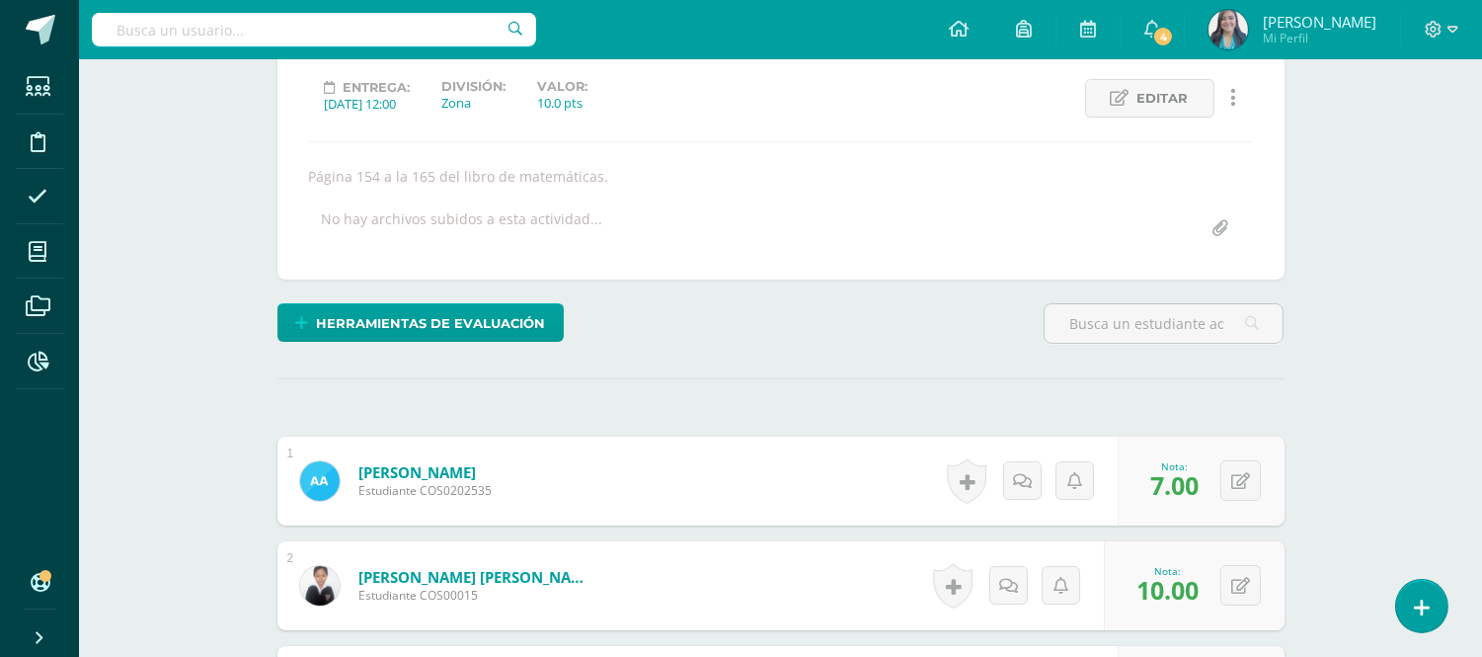
scroll to position [0, 0]
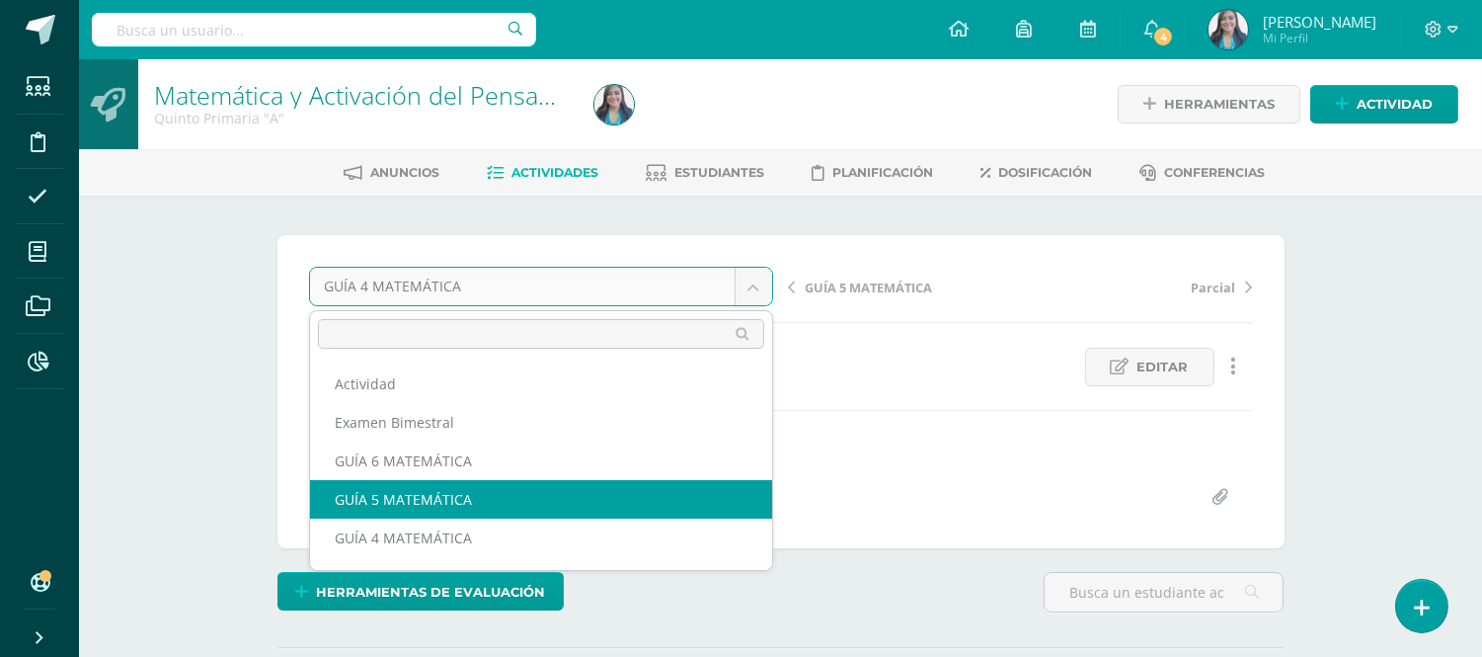
select select "/dashboard/teacher/grade-activity/122375/"
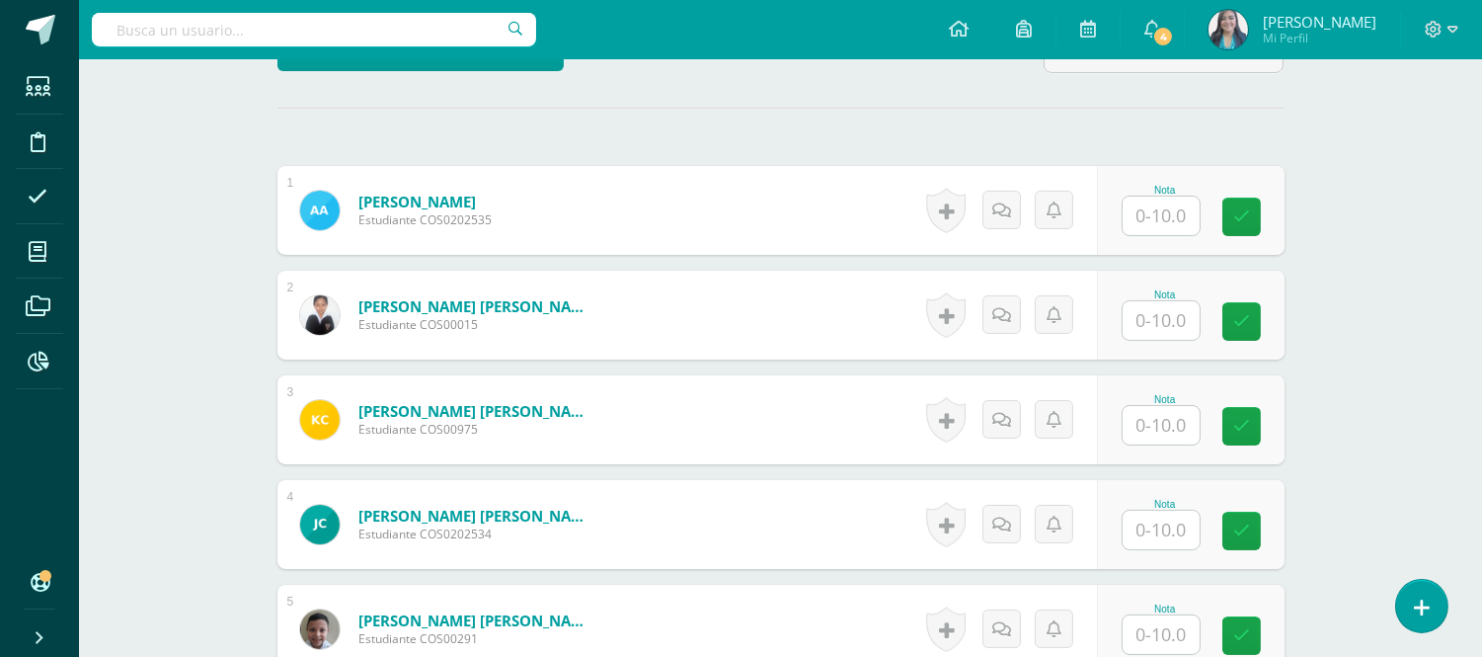
scroll to position [550, 0]
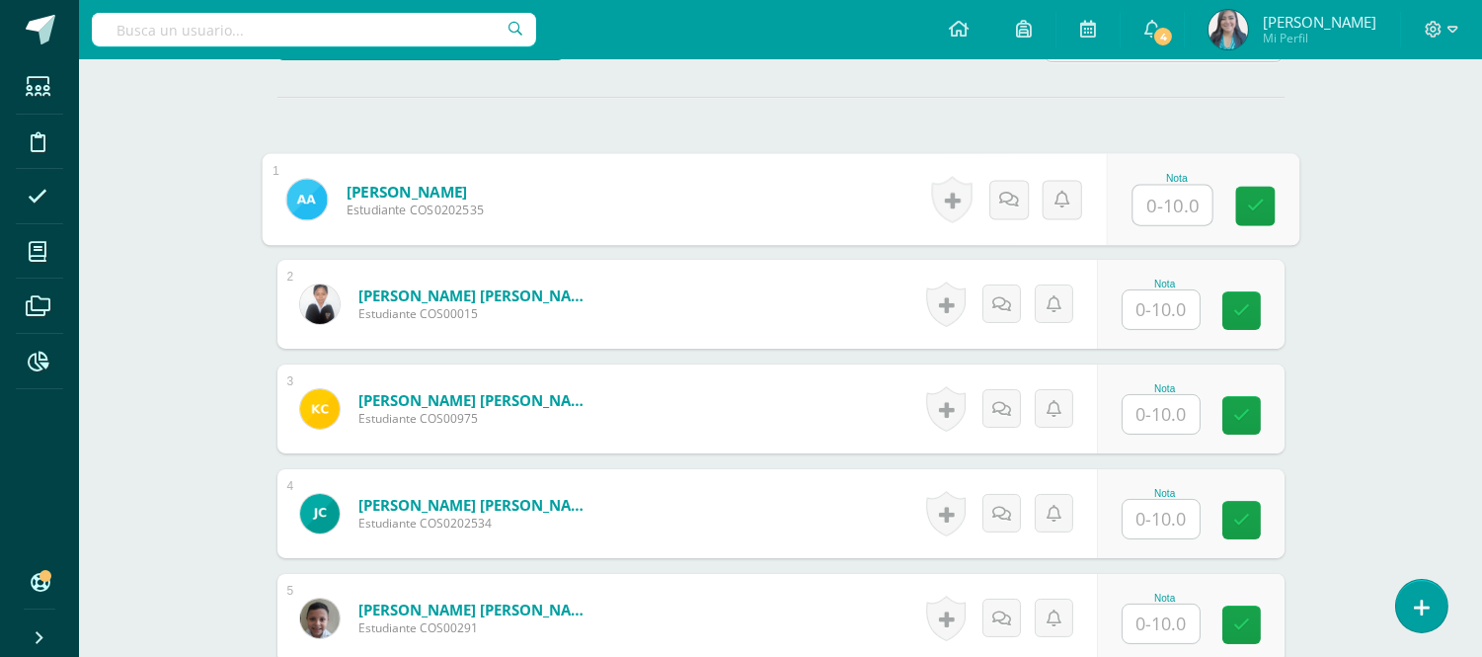
click at [1160, 202] on input "text" at bounding box center [1171, 205] width 79 height 39
type input "7"
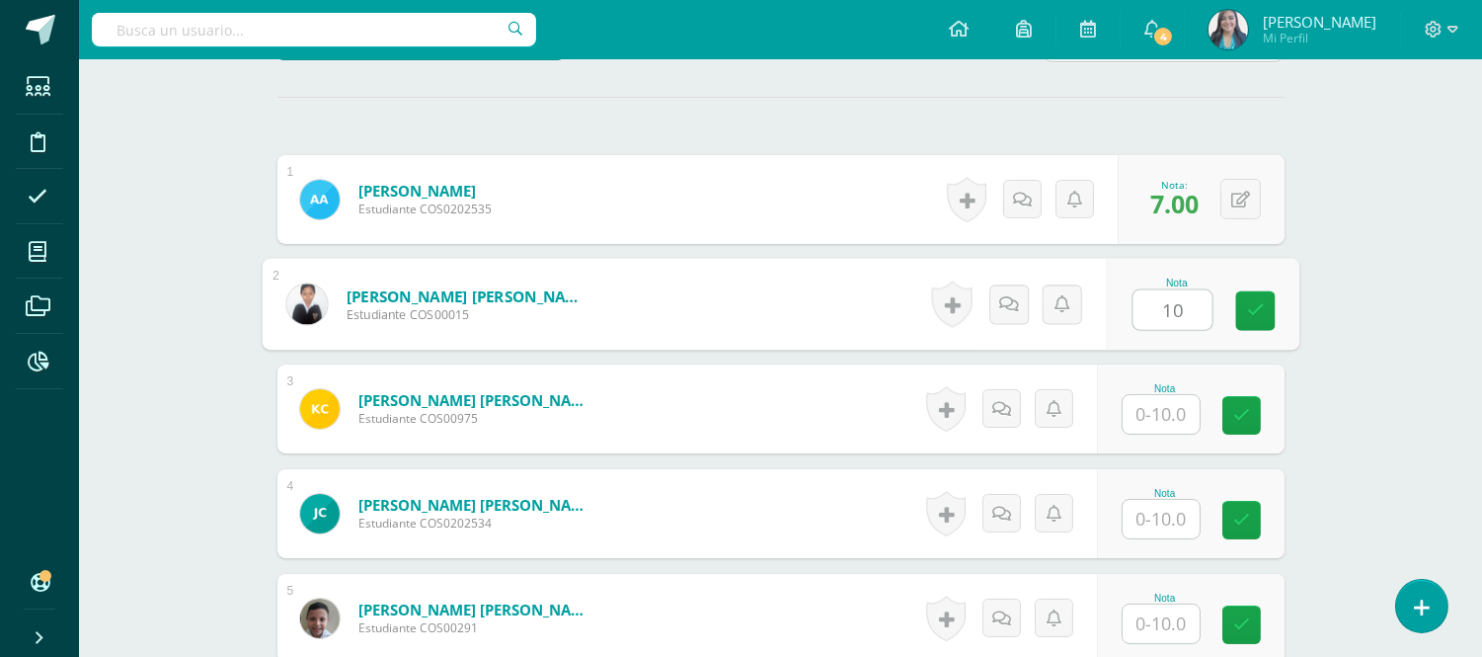
type input "10"
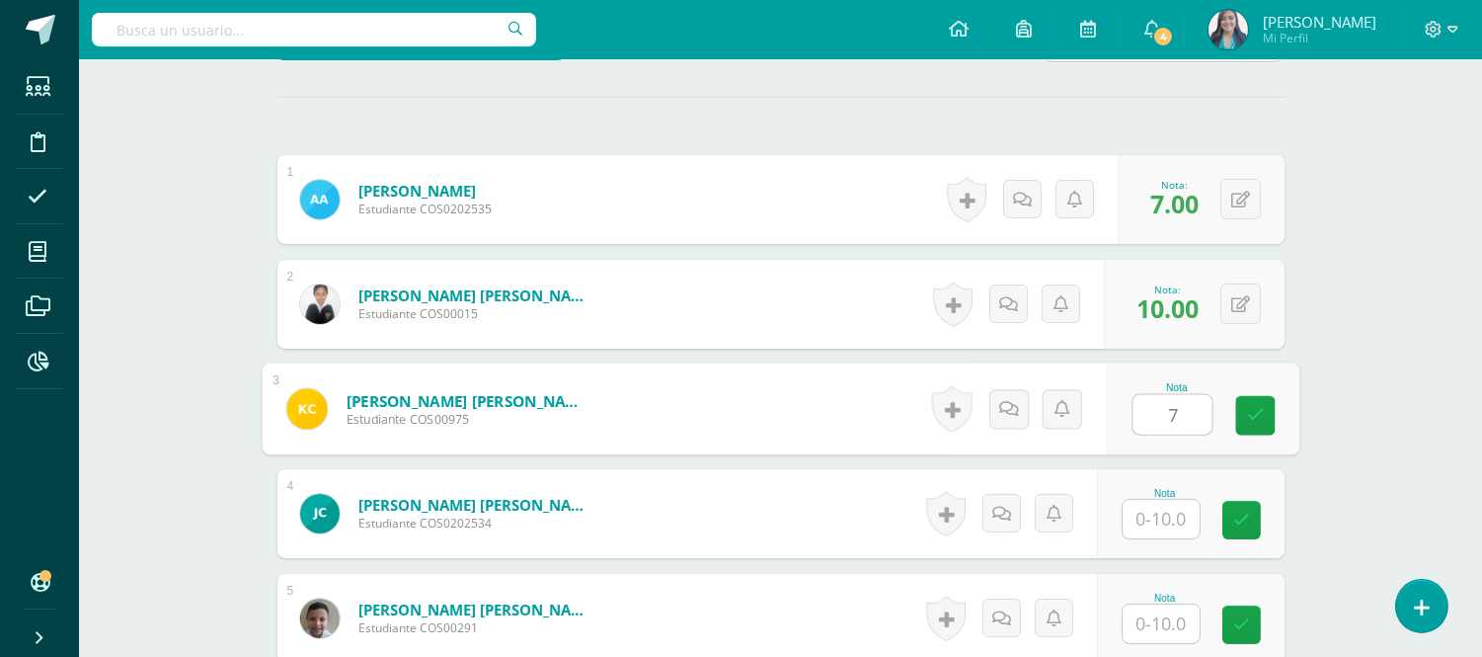
type input "7"
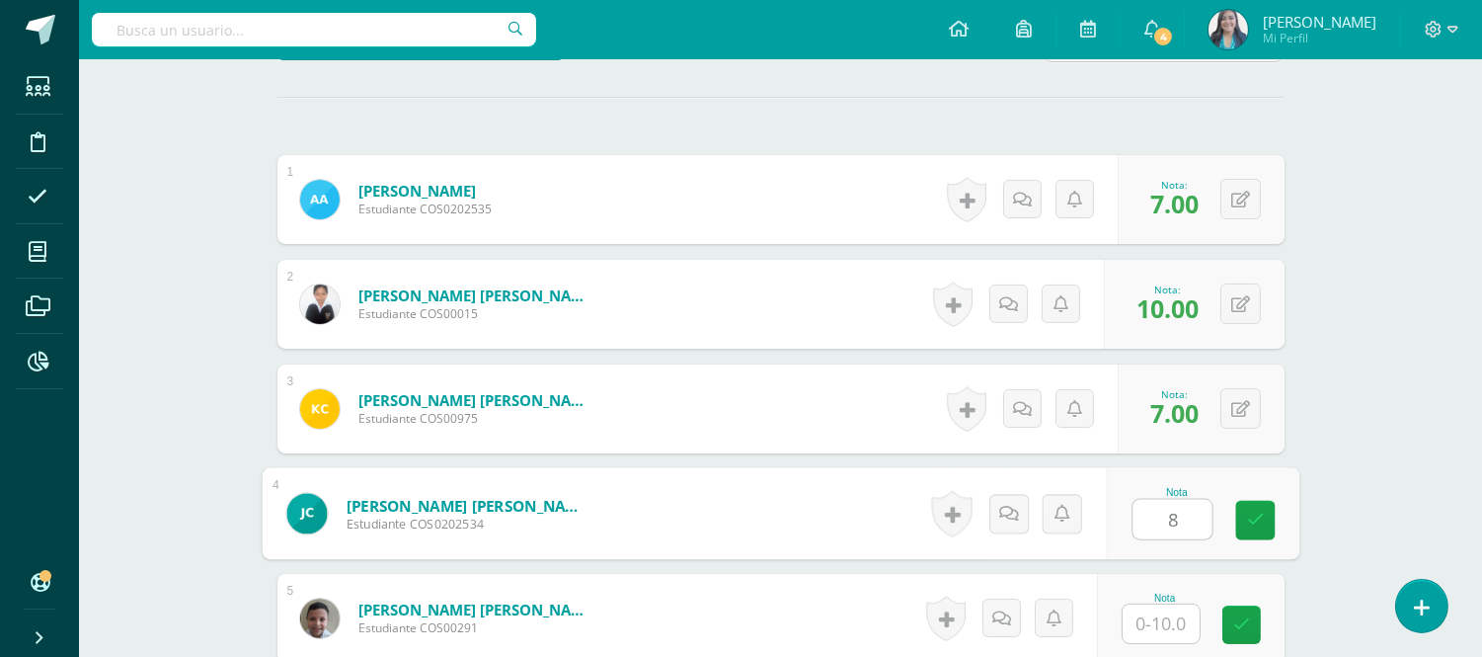
type input "8"
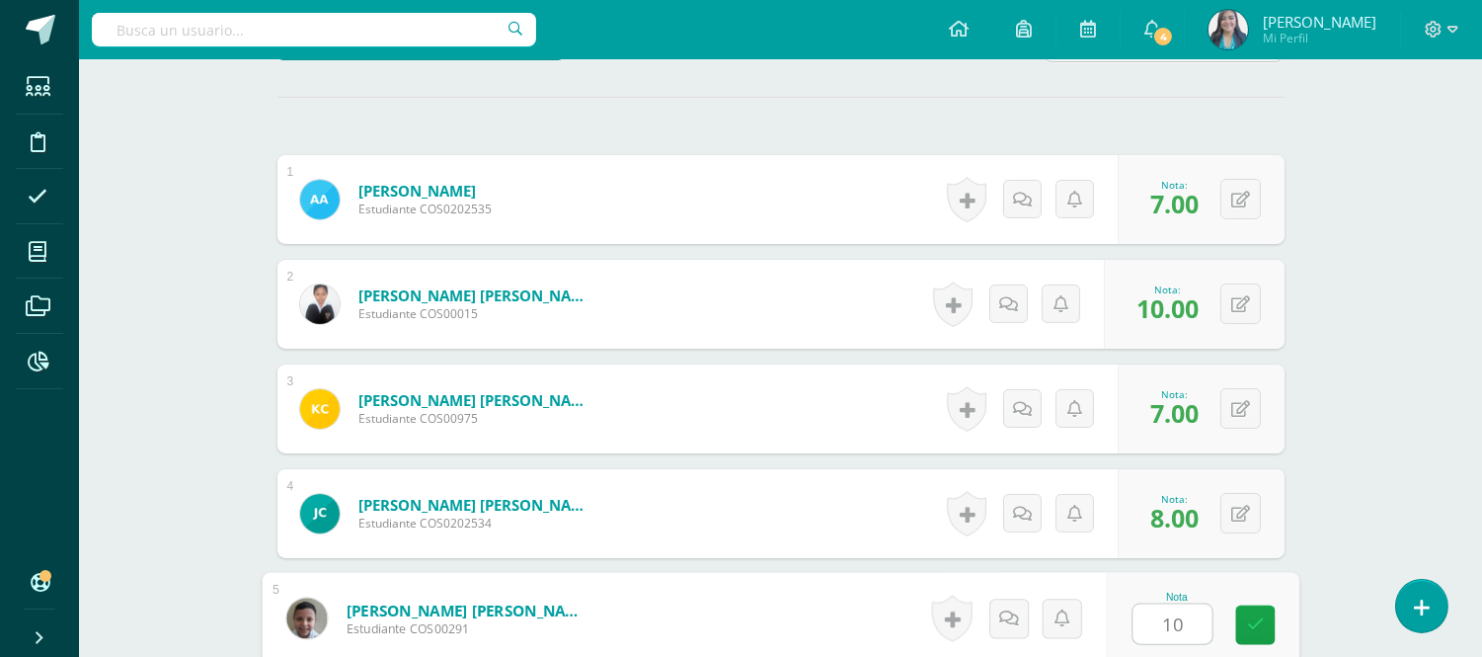
type input "10"
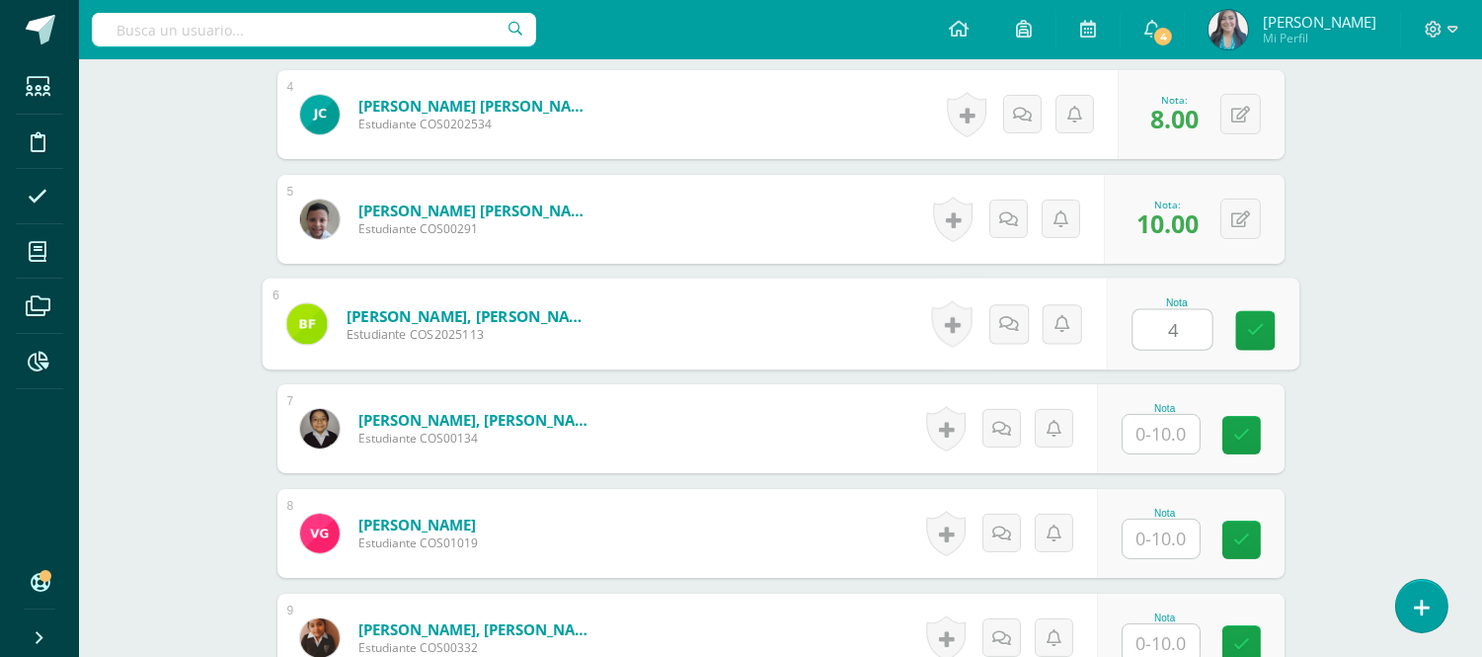
type input "4"
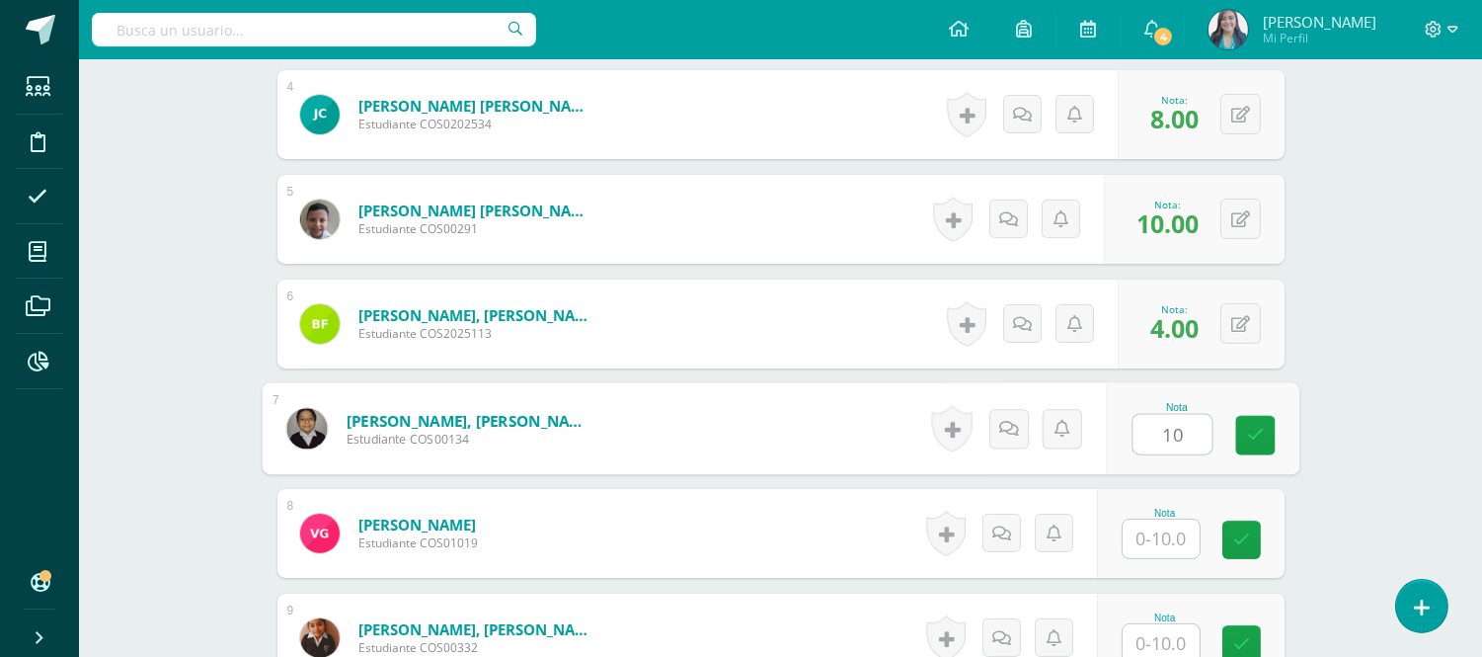
type input "10"
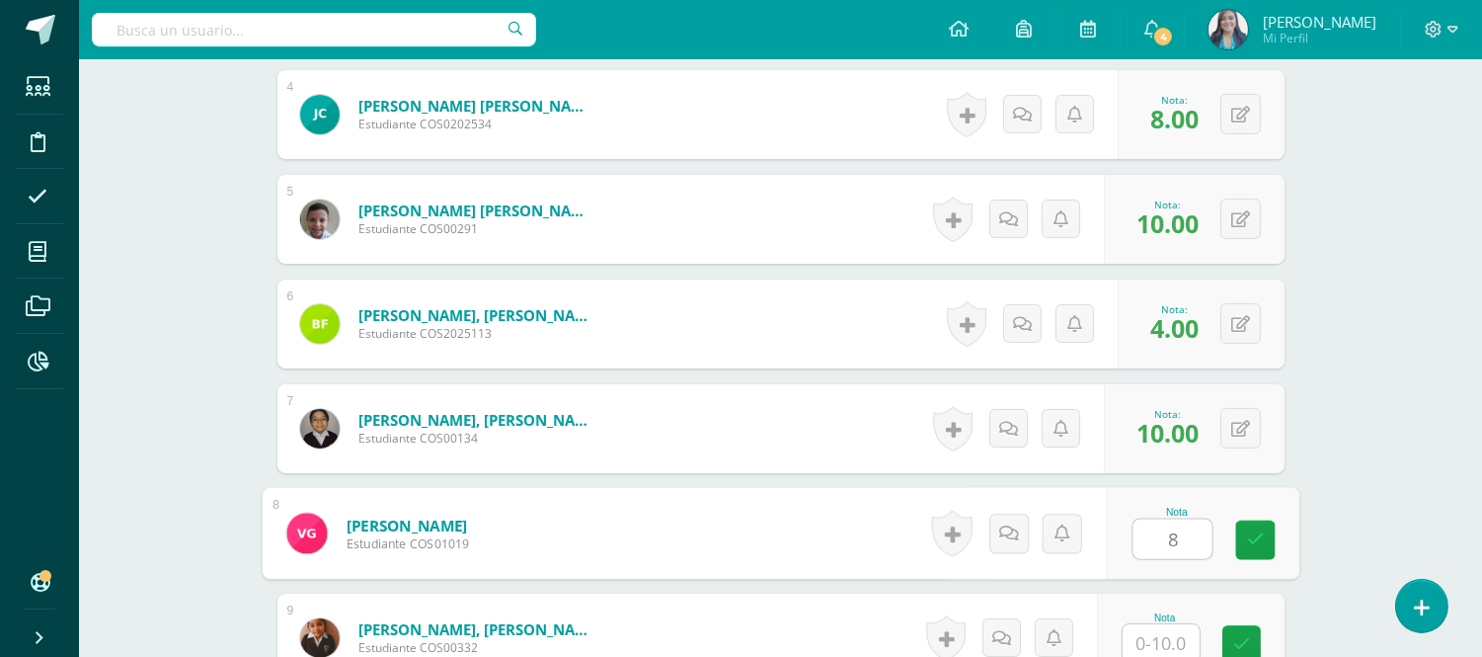
type input "8"
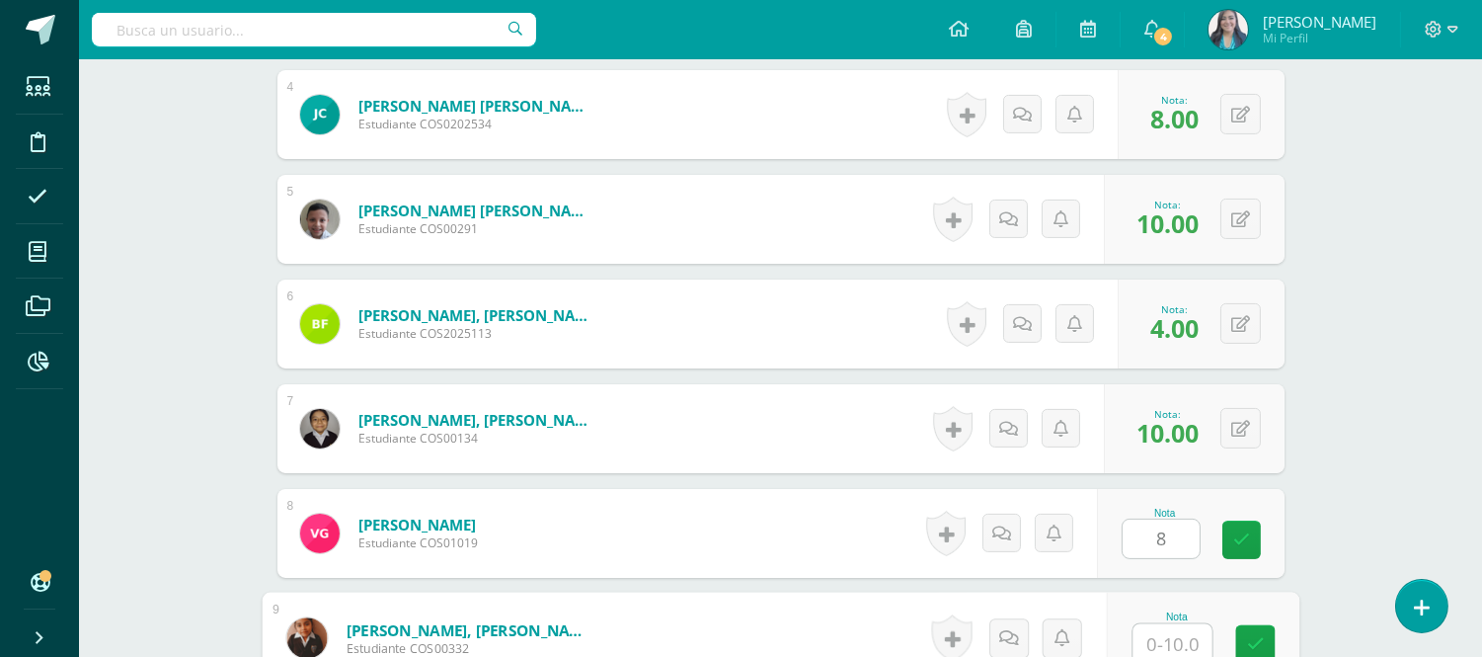
scroll to position [953, 0]
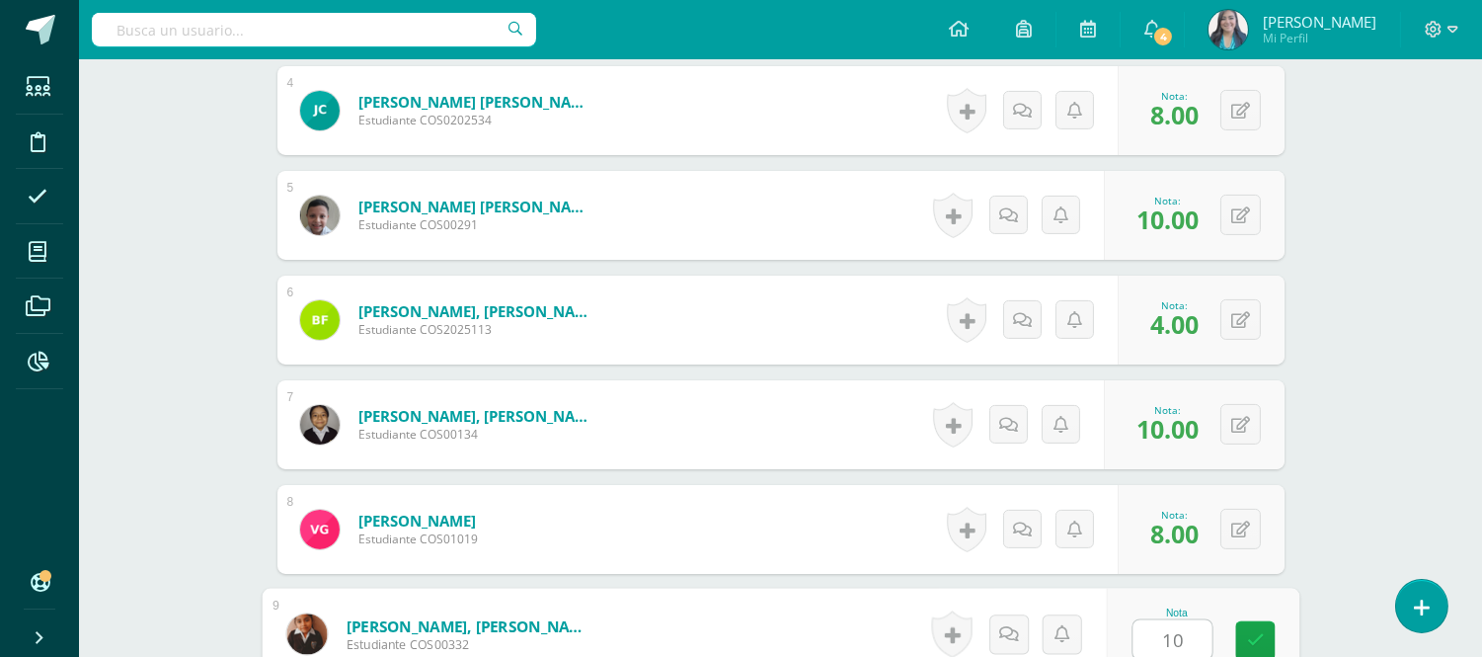
type input "10"
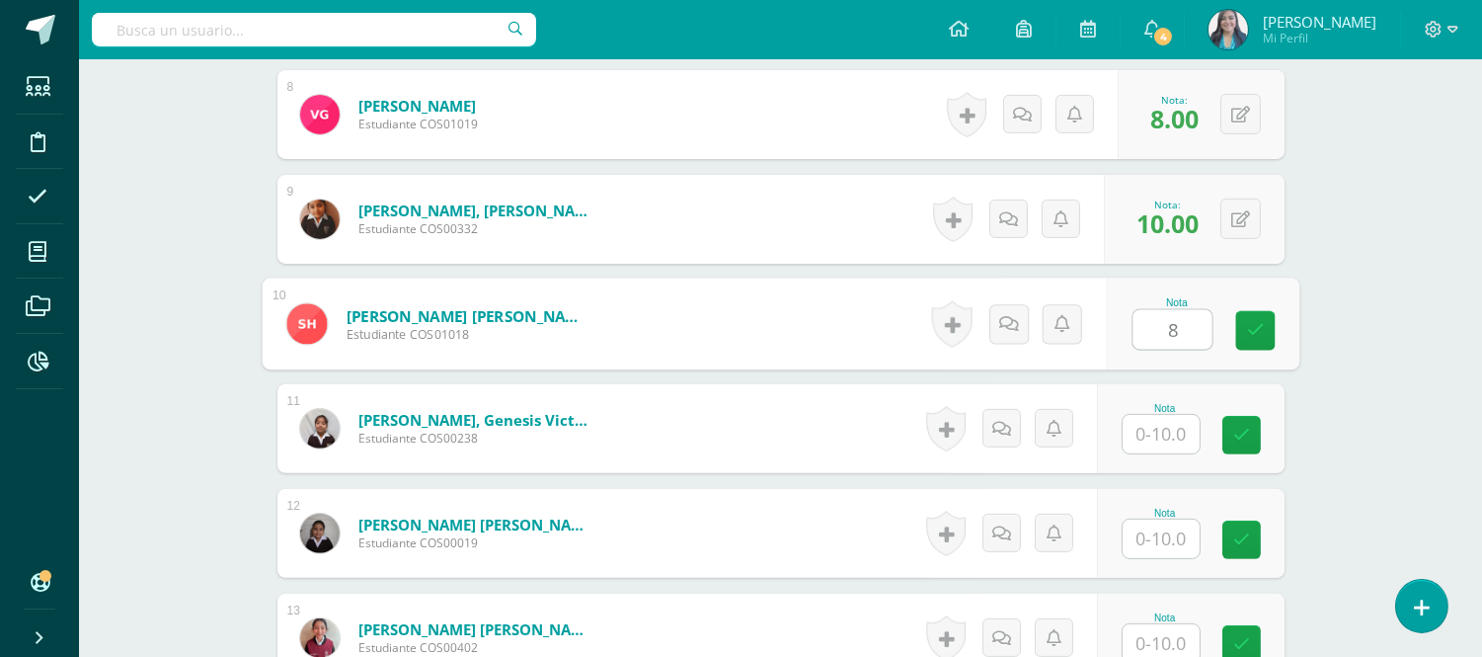
type input "8"
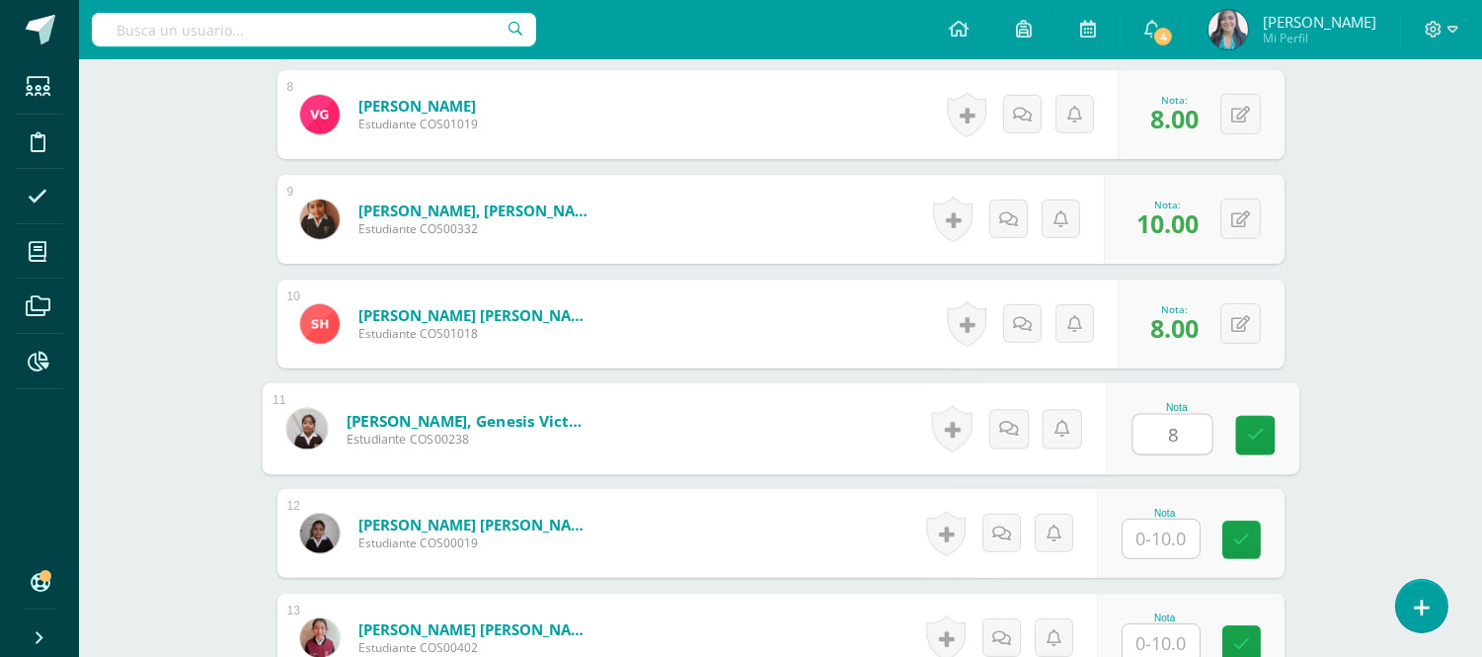
type input "8"
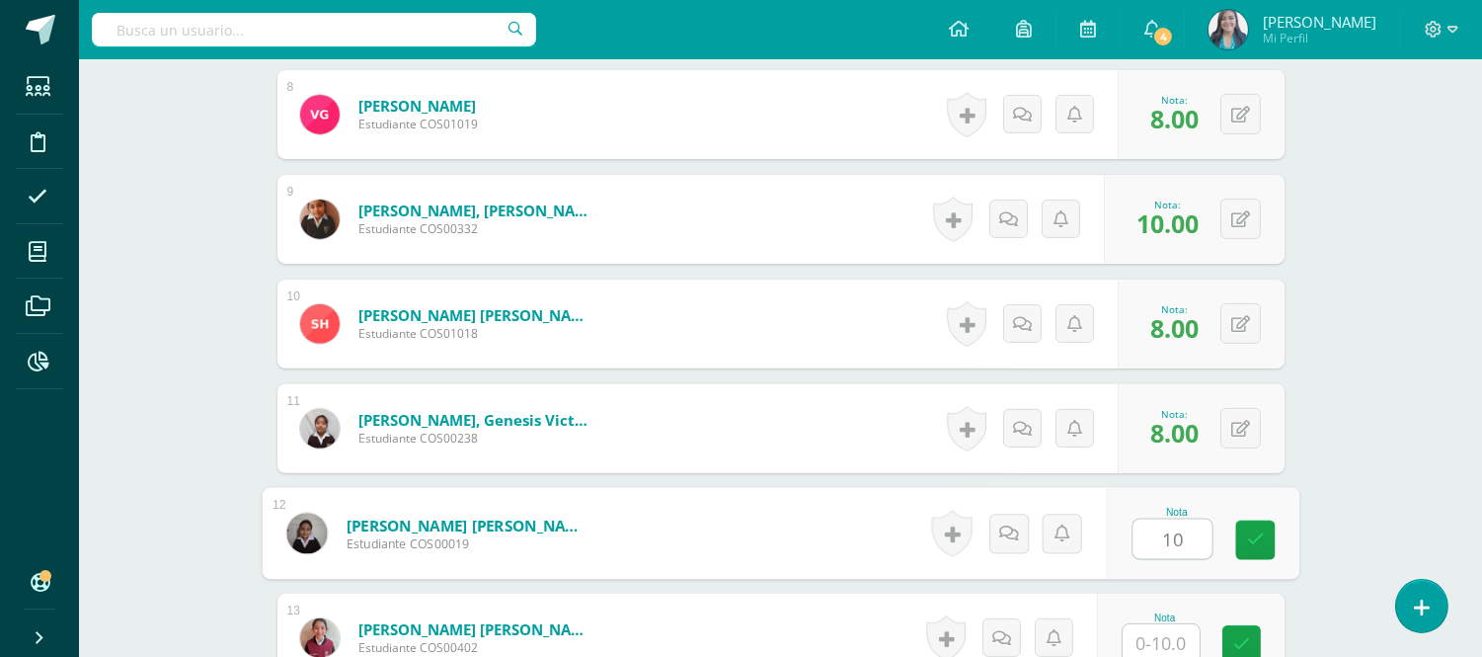
type input "10"
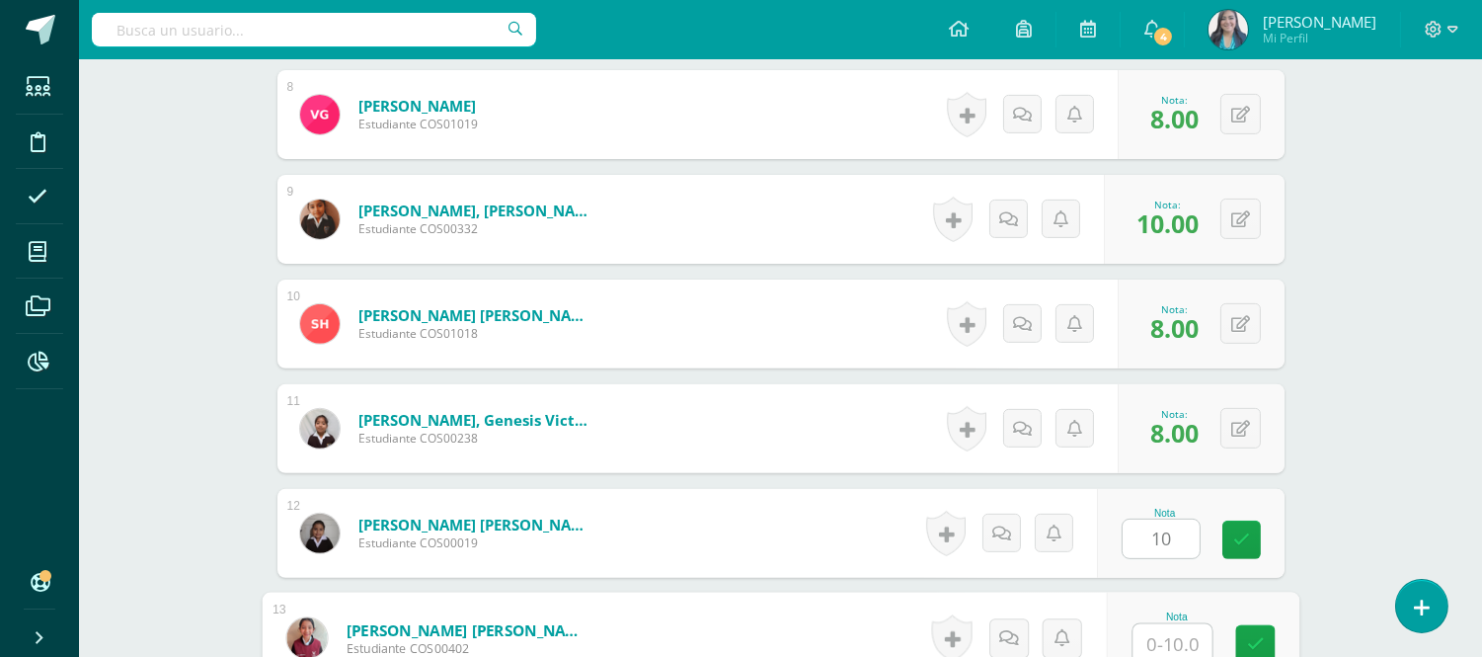
scroll to position [1372, 0]
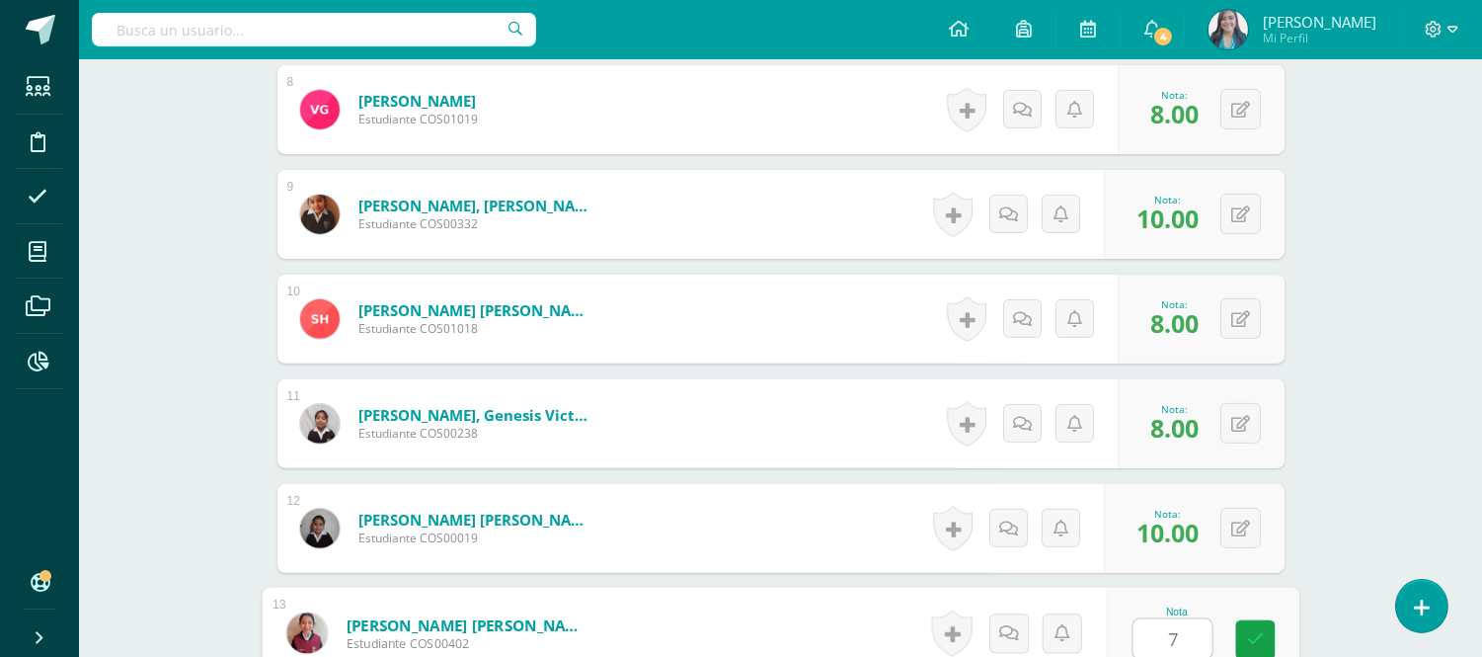
type input "7"
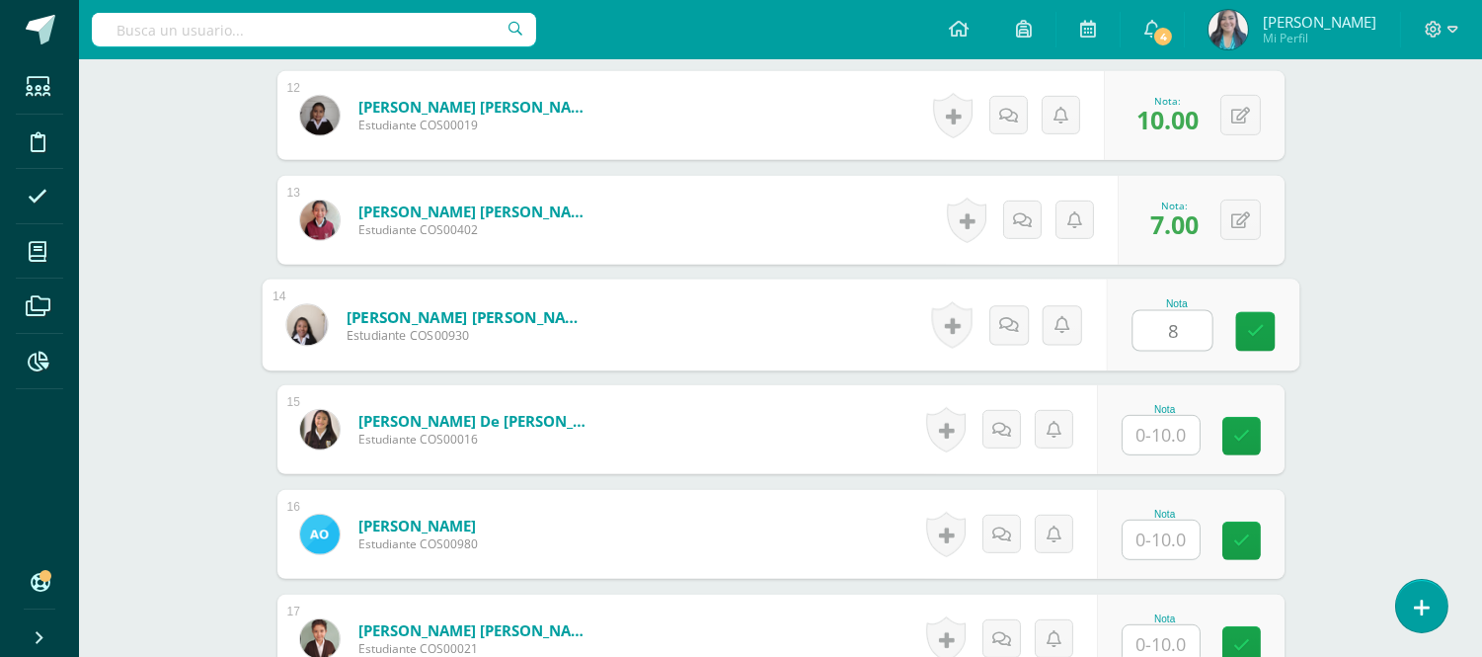
type input "8"
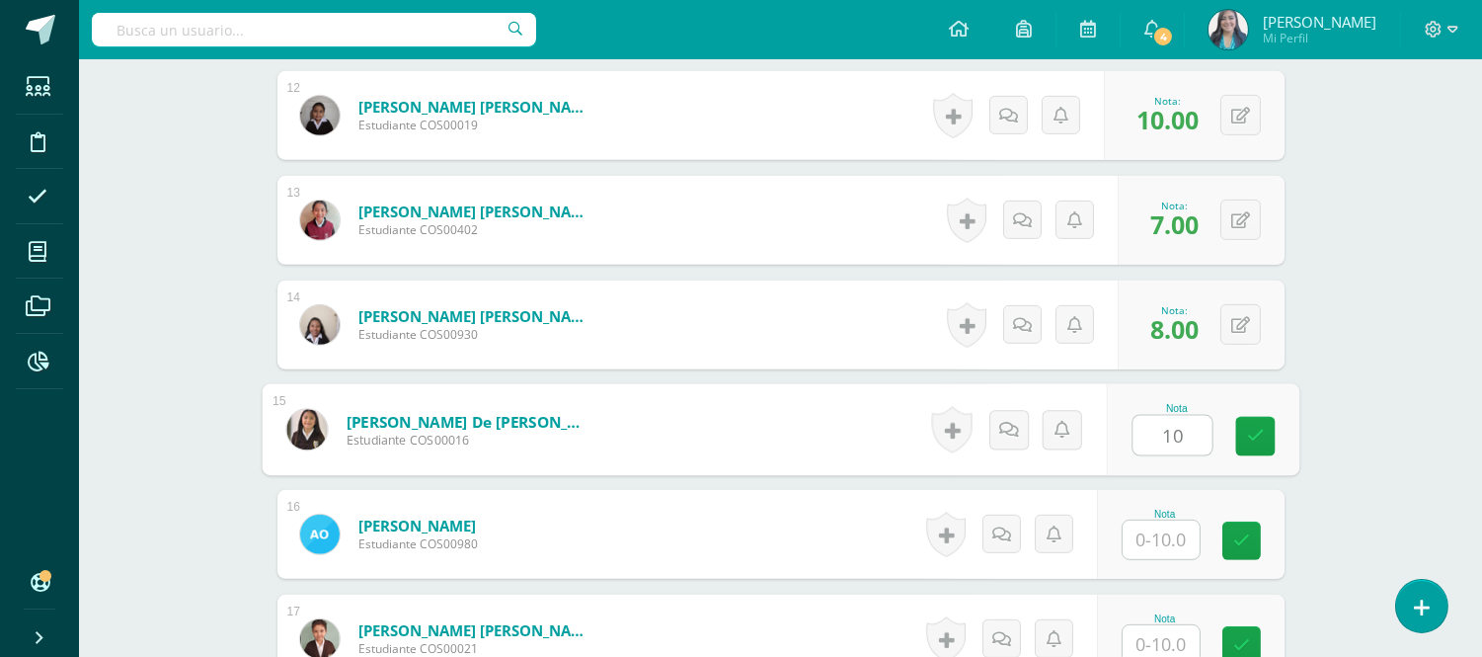
type input "10"
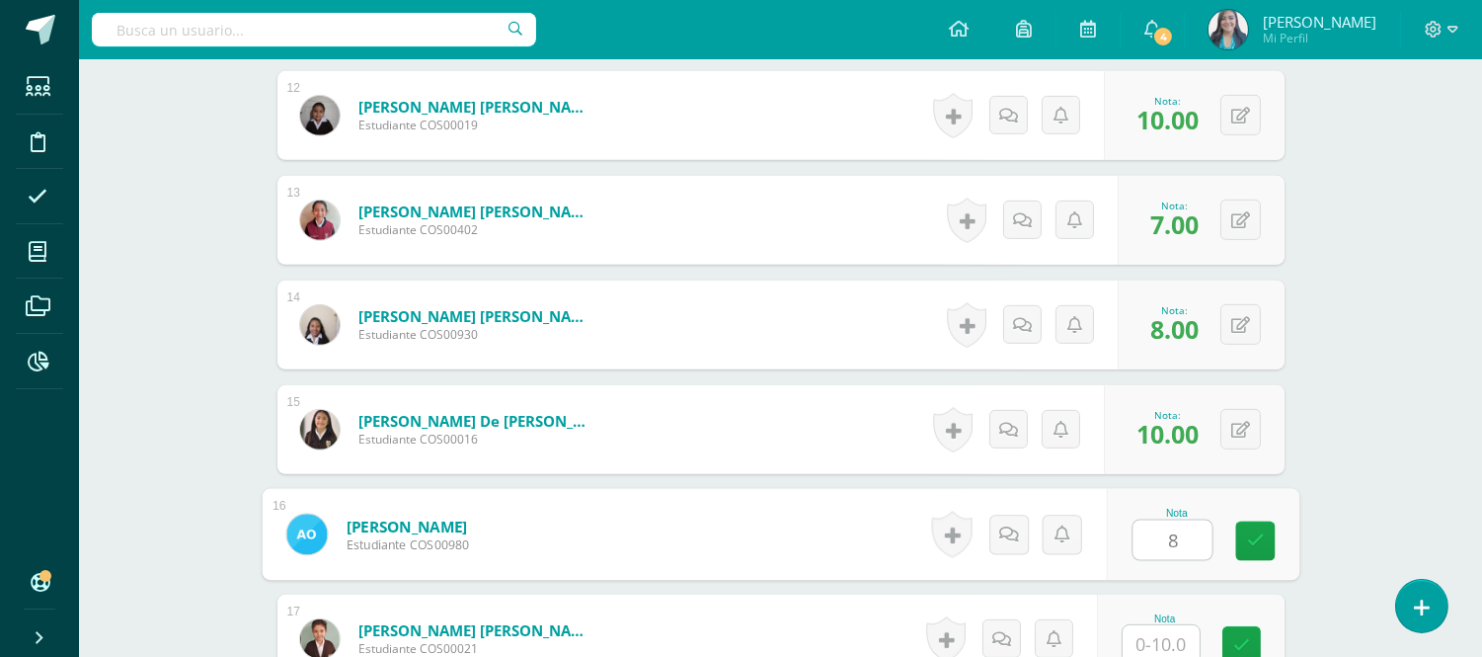
type input "8"
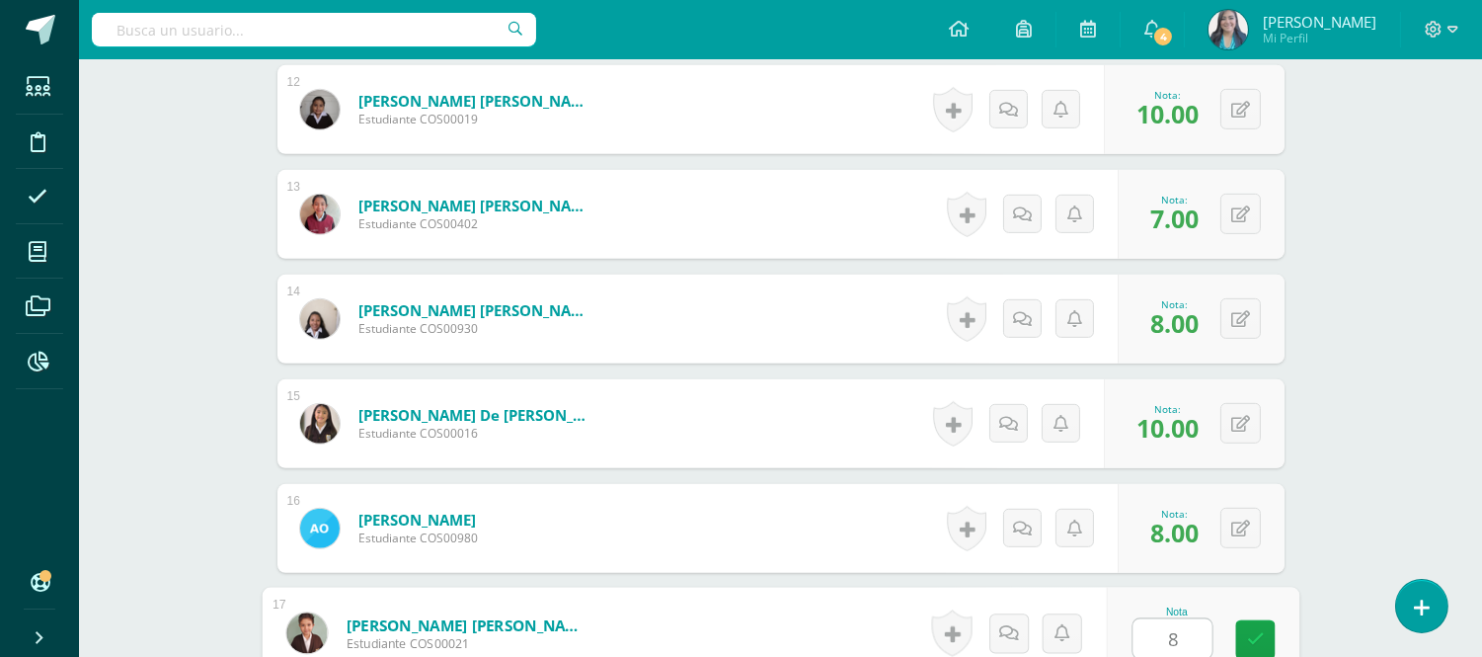
type input "8"
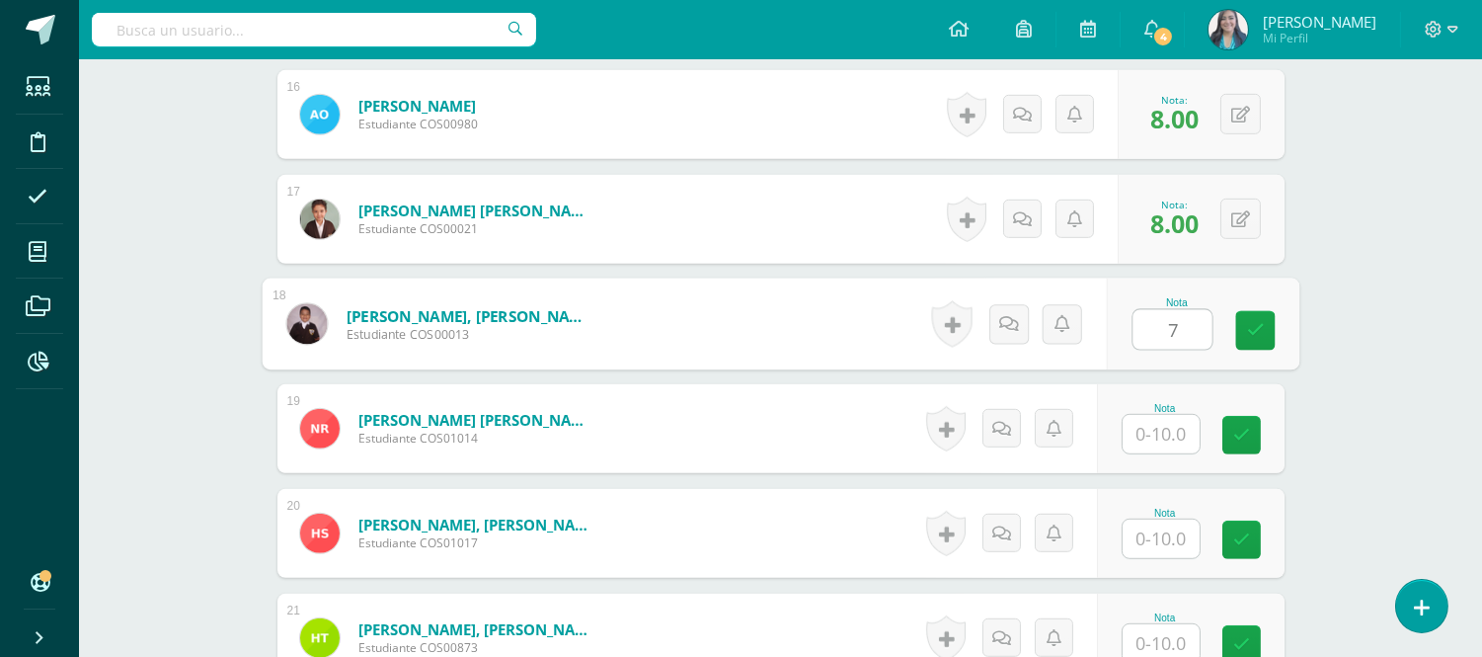
type input "7"
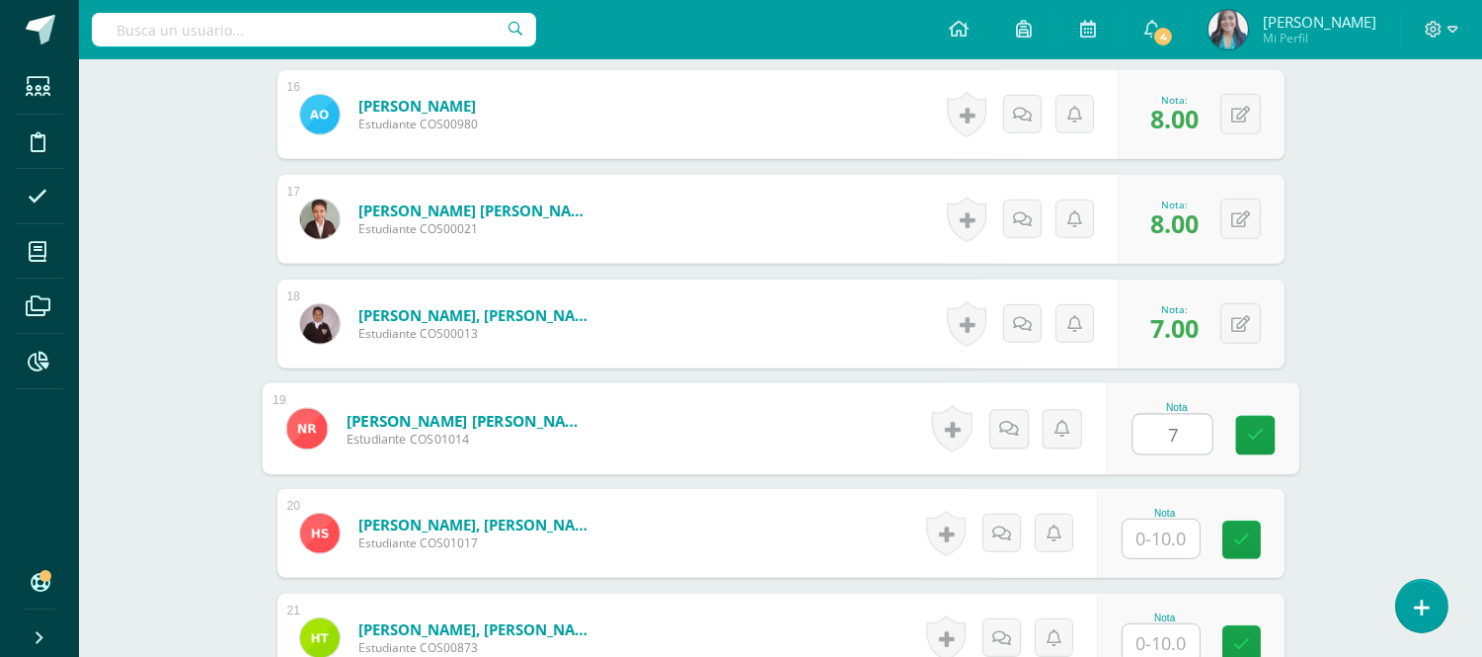
type input "7"
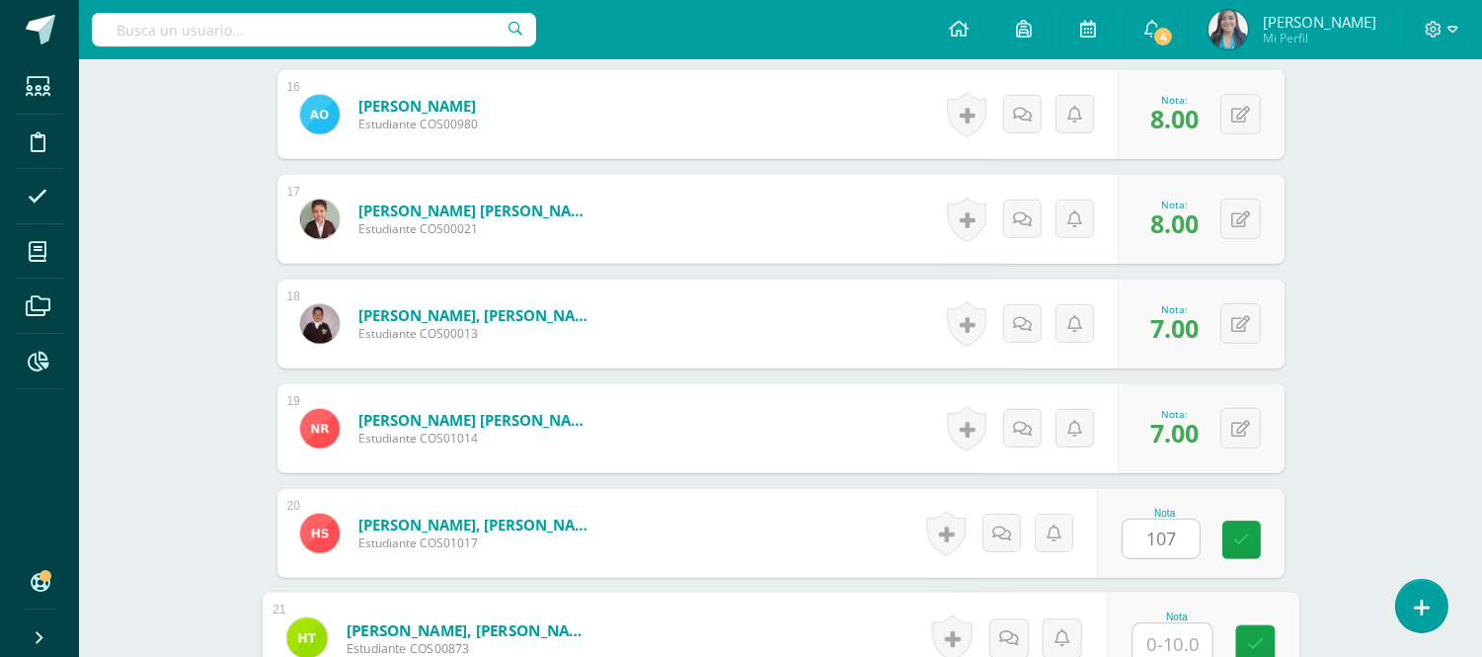
scroll to position [2209, 0]
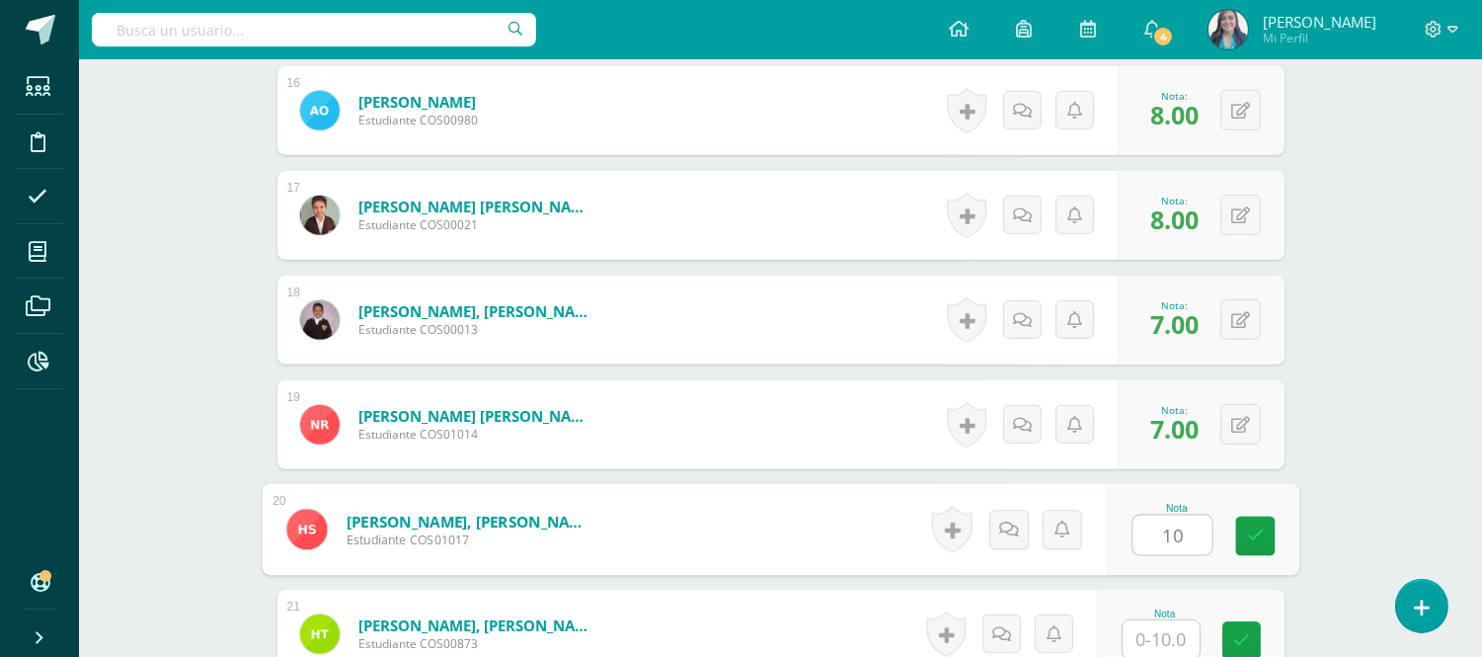
type input "10"
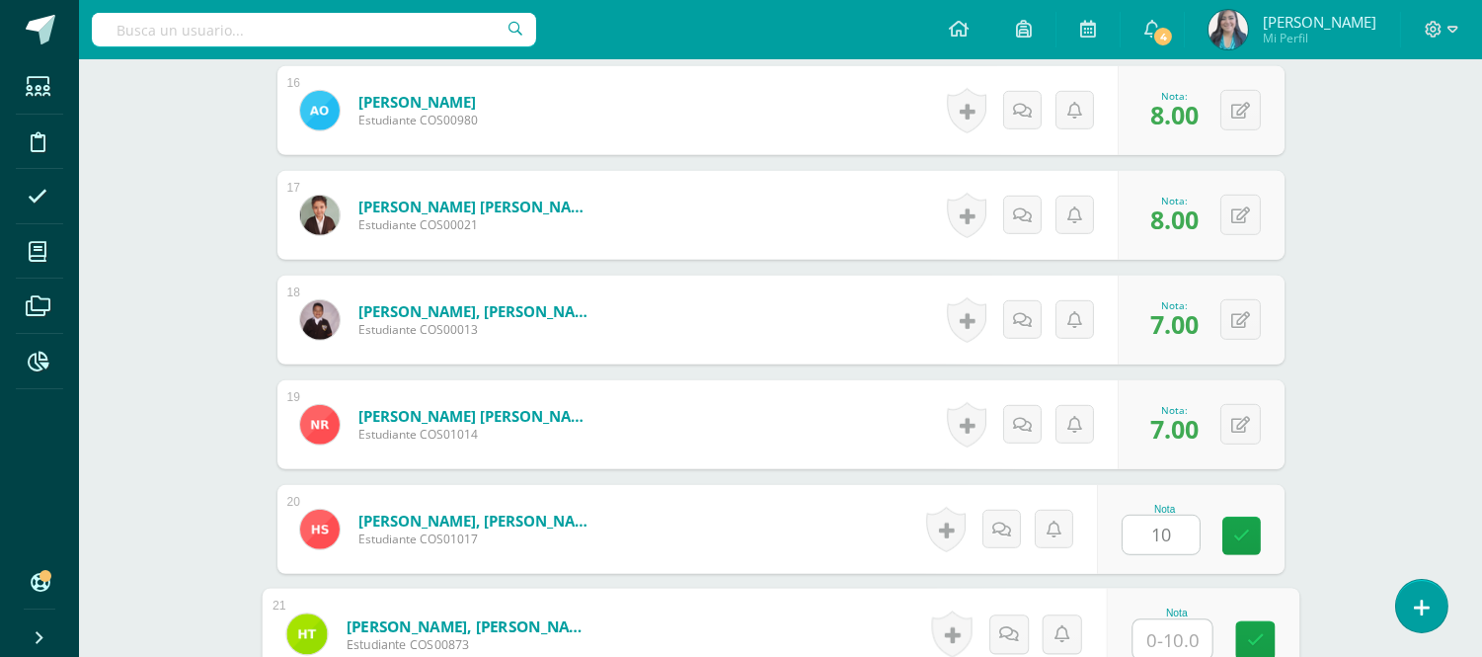
type input "7"
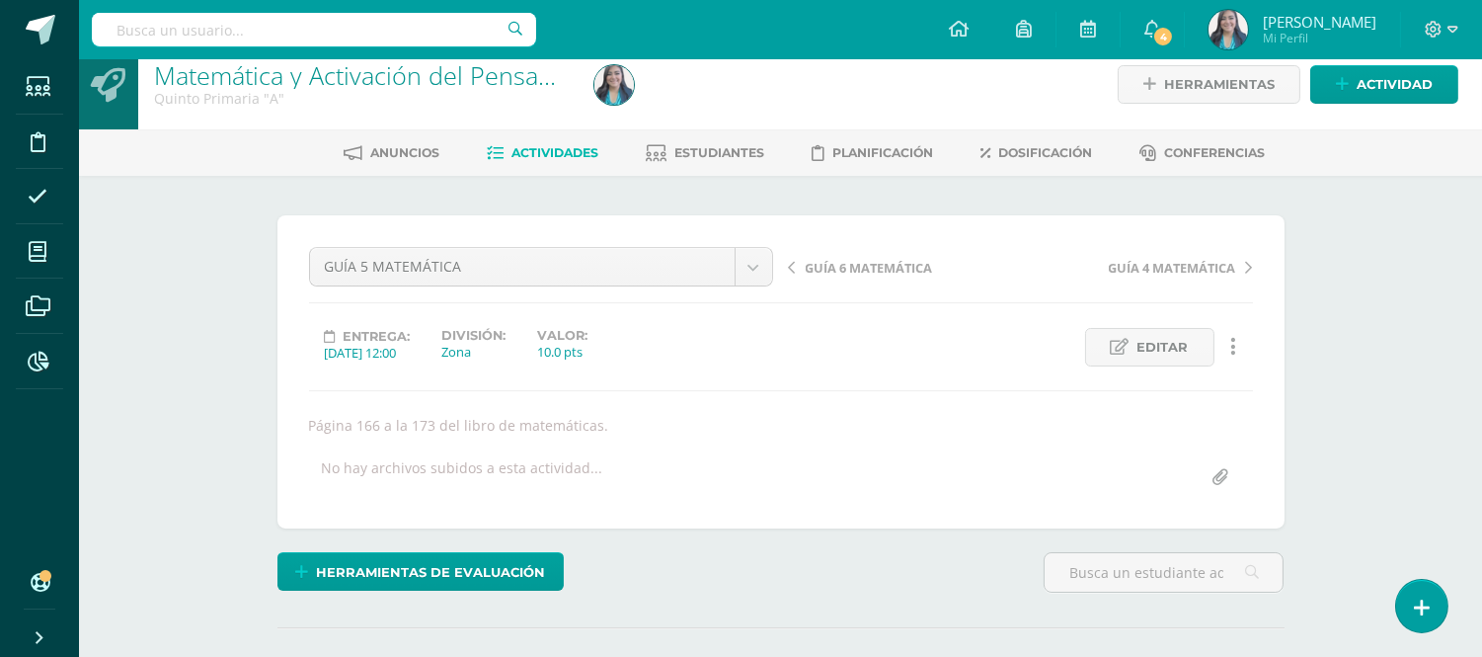
scroll to position [0, 0]
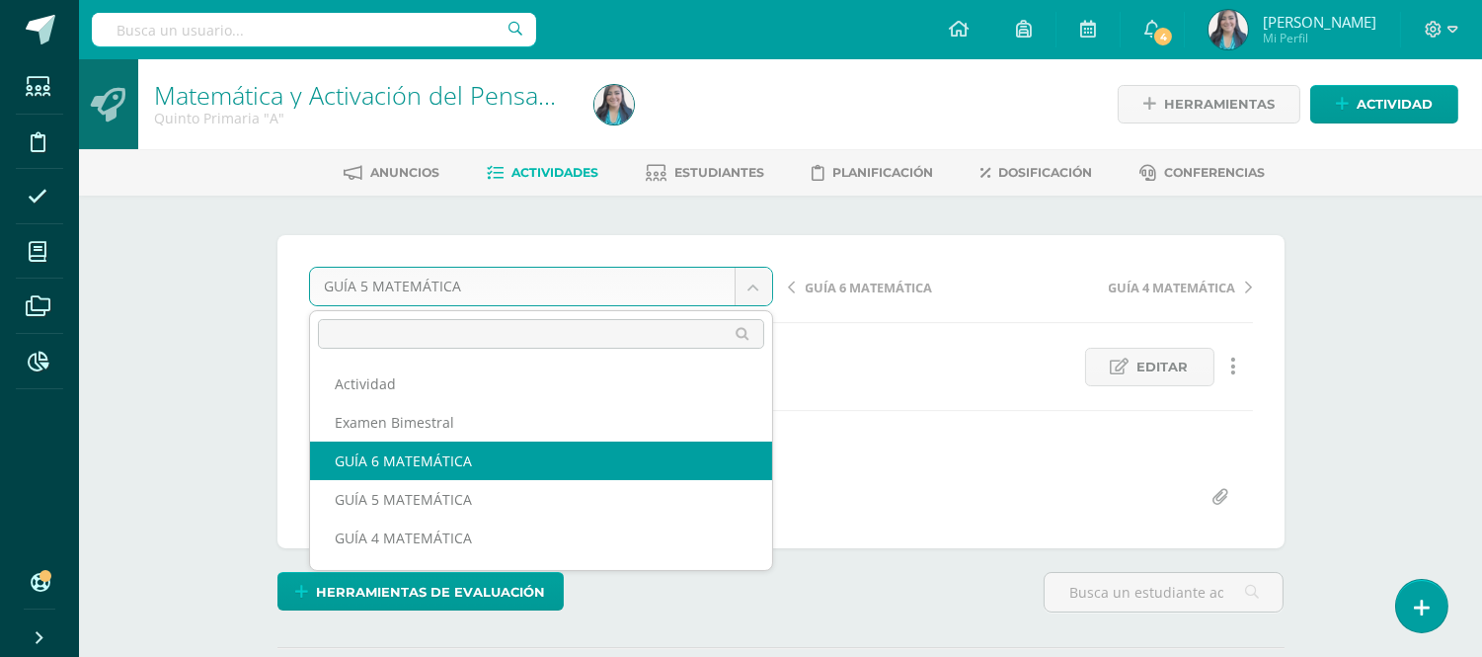
select select "/dashboard/teacher/grade-activity/122376/"
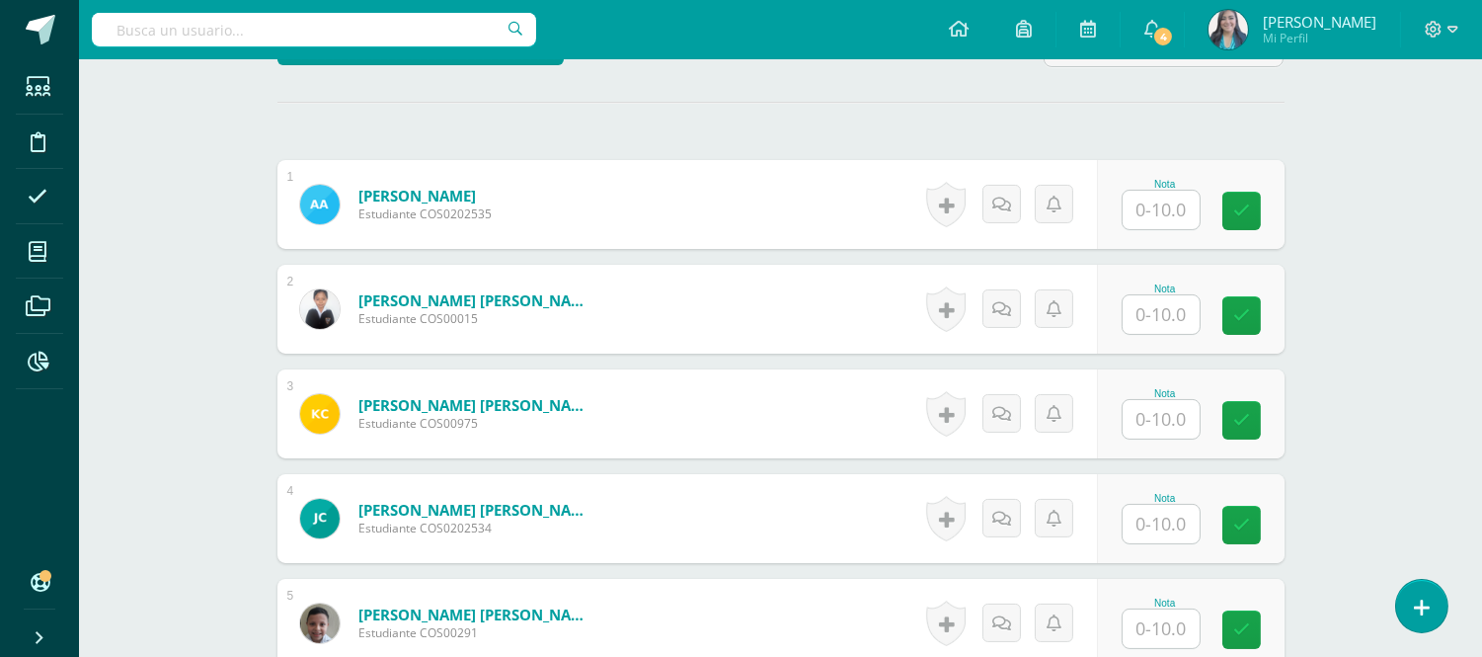
scroll to position [548, 0]
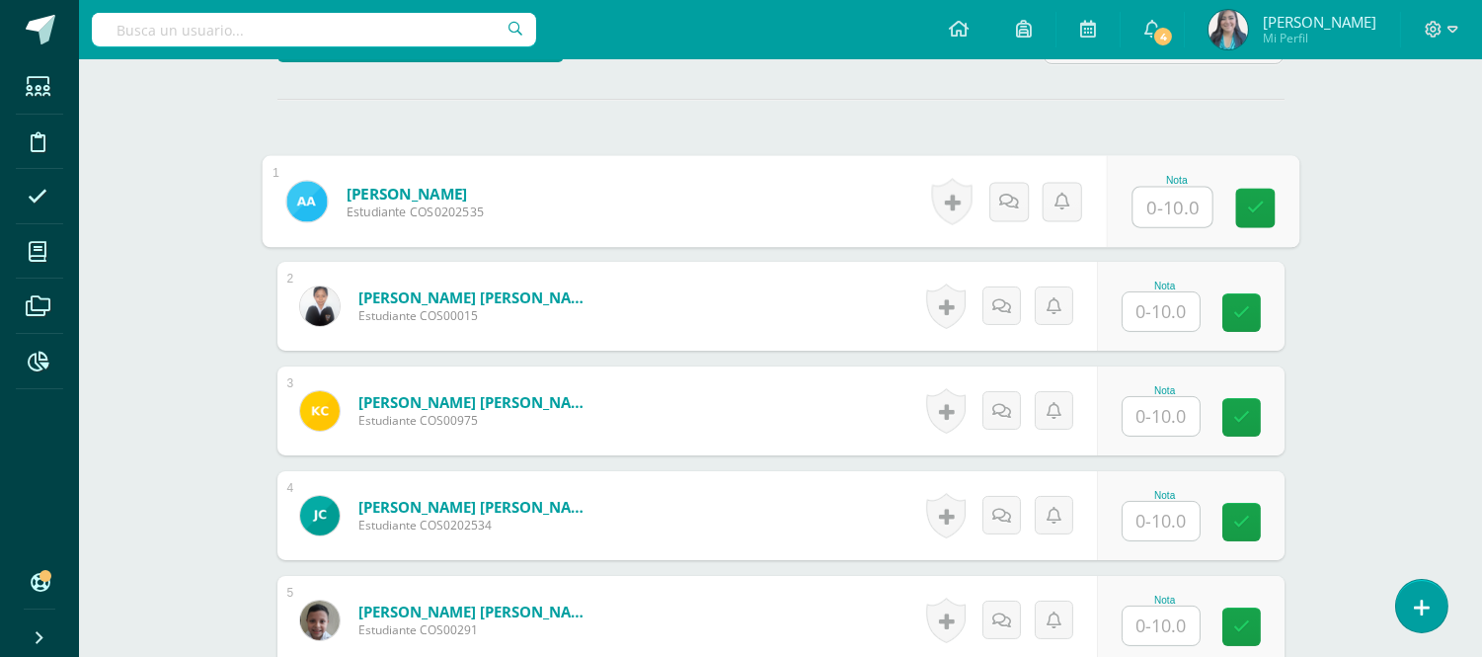
click at [1186, 194] on input "text" at bounding box center [1171, 207] width 79 height 39
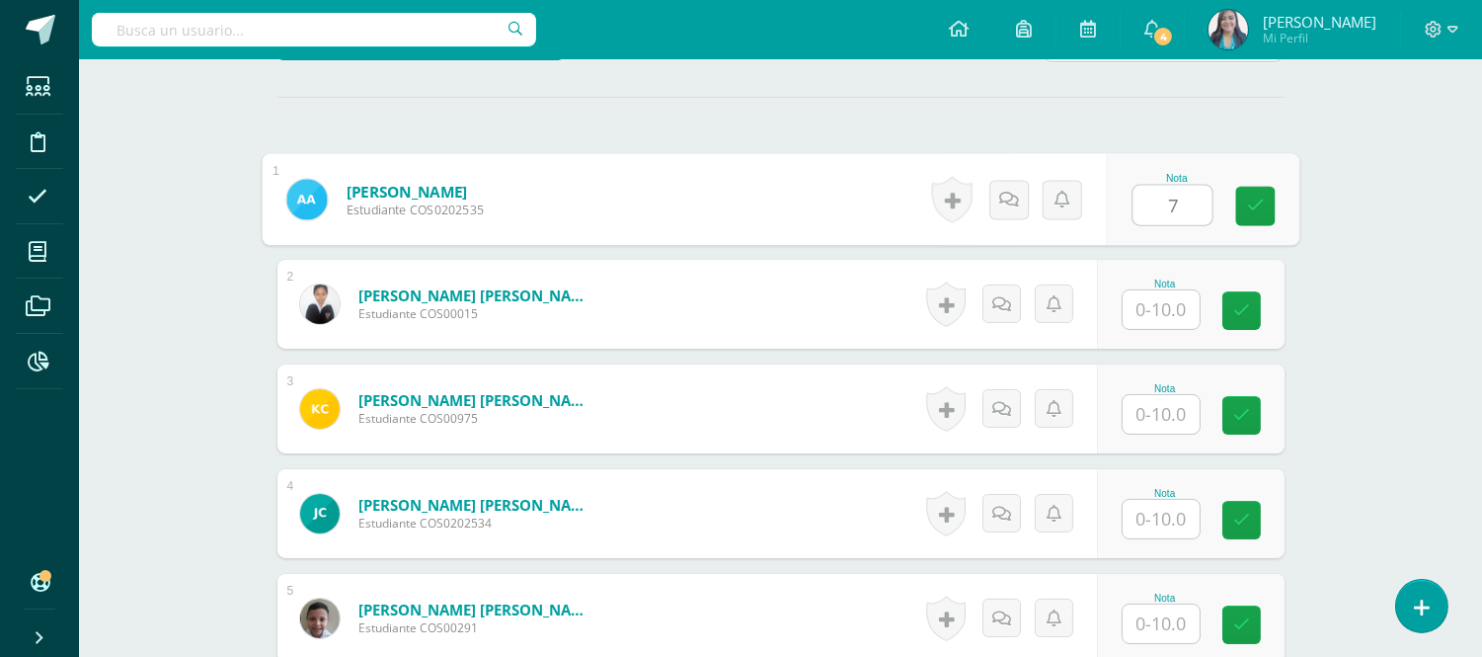
type input "7"
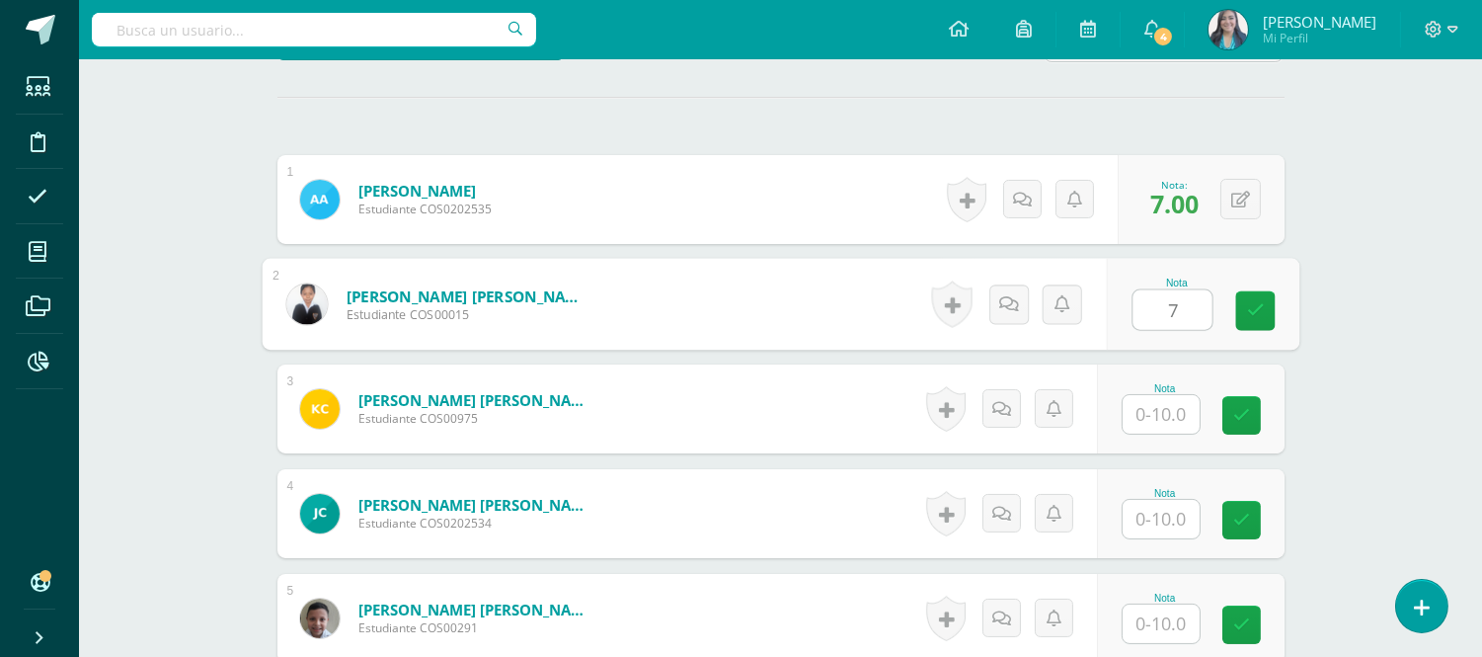
type input "7"
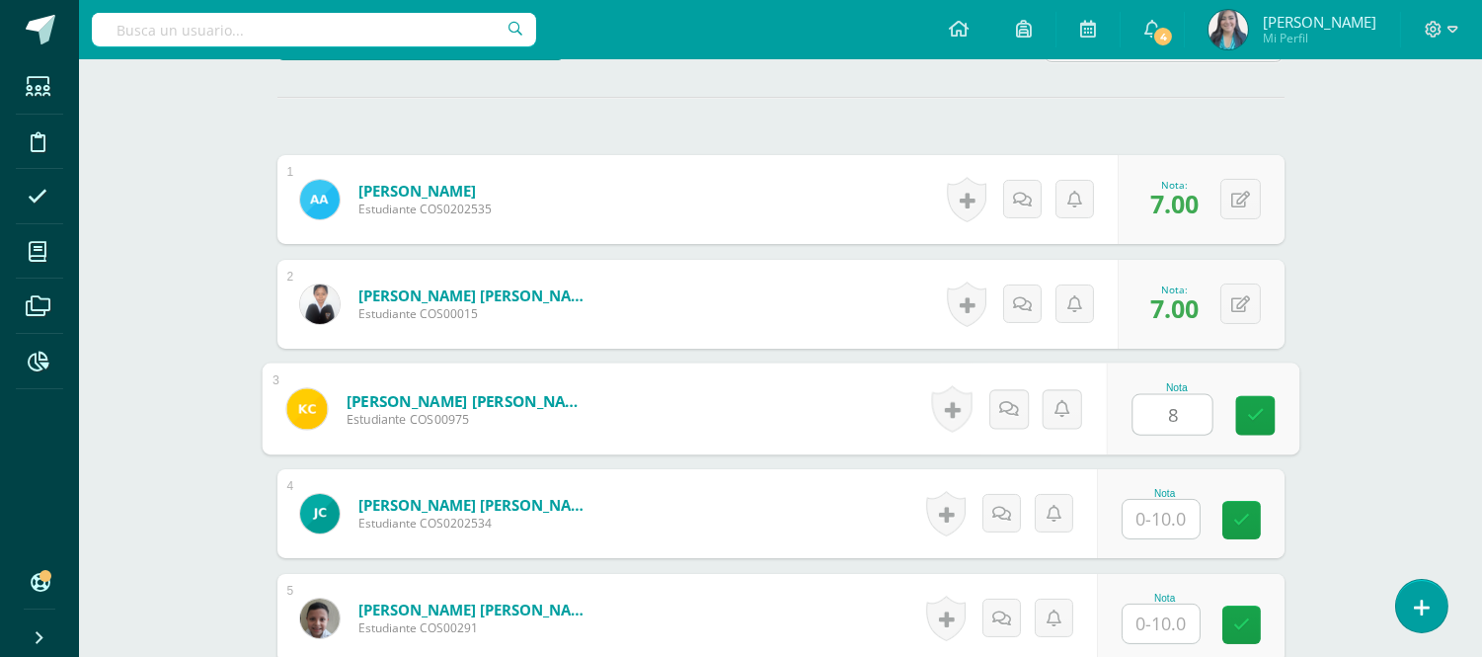
type input "8"
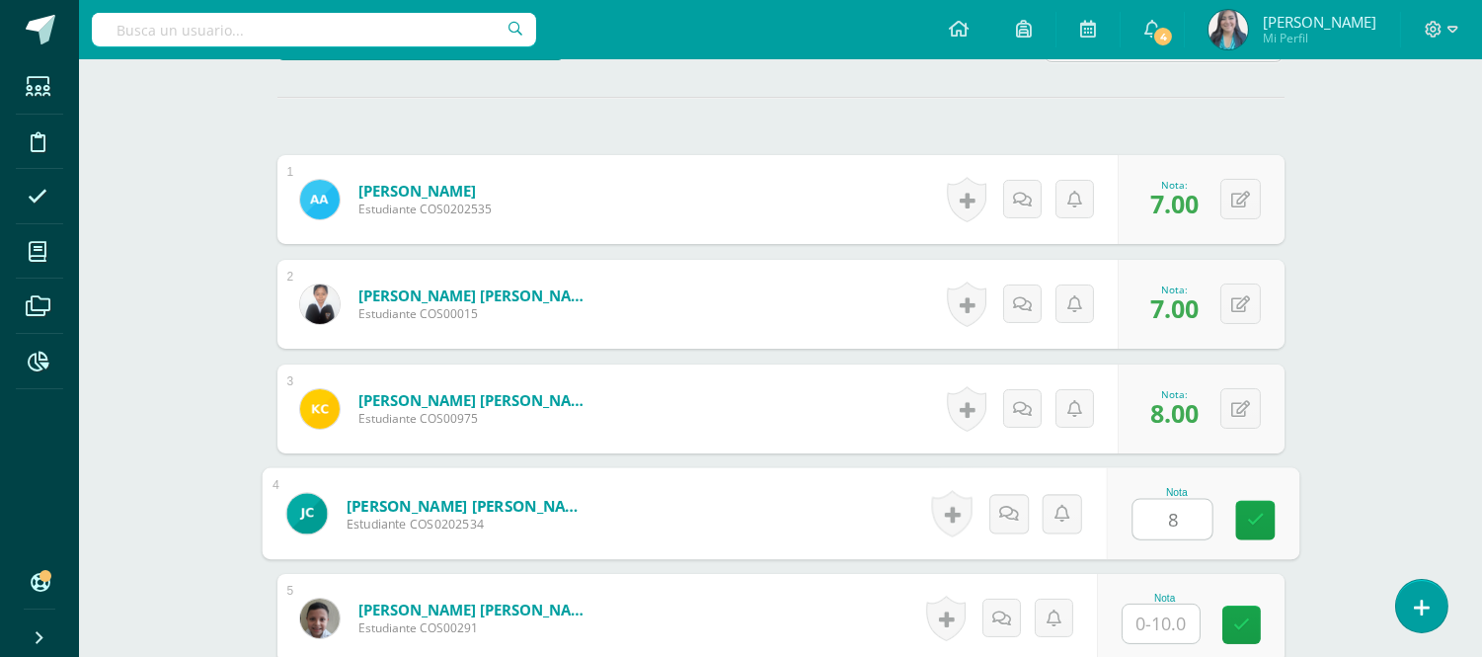
type input "8"
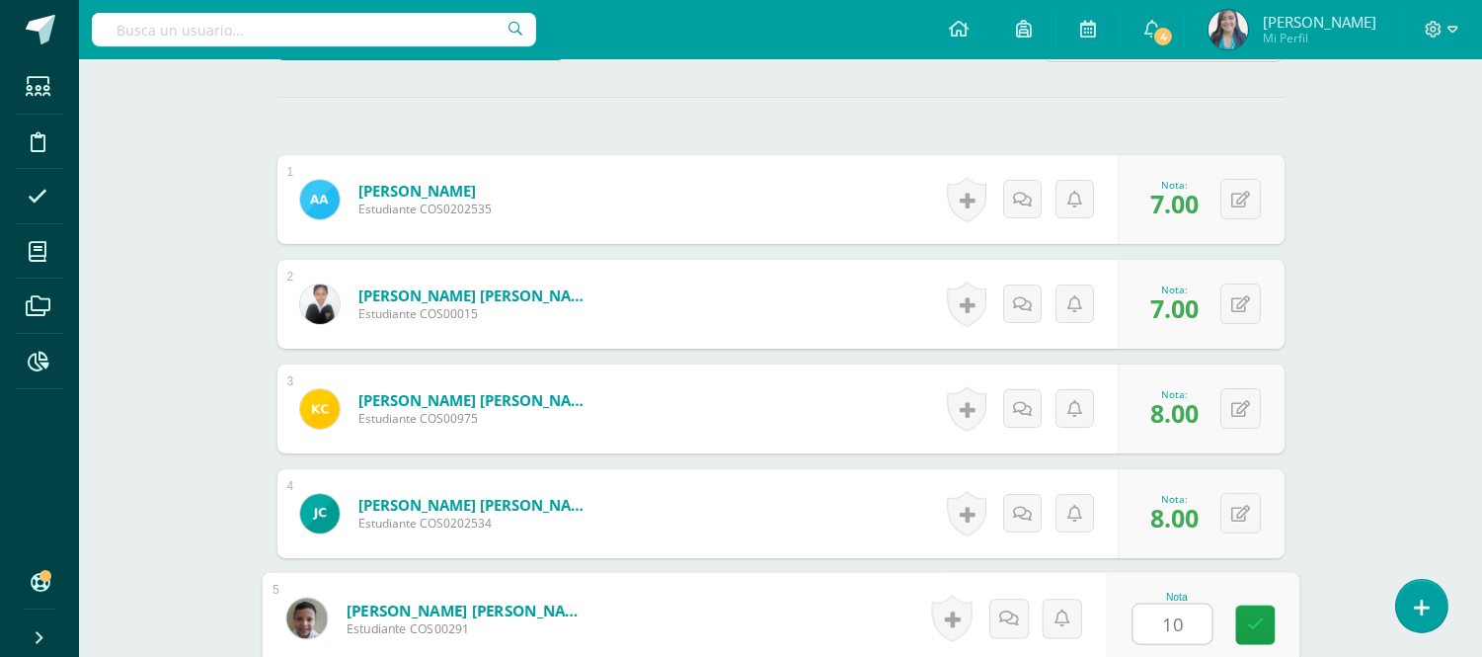
type input "10"
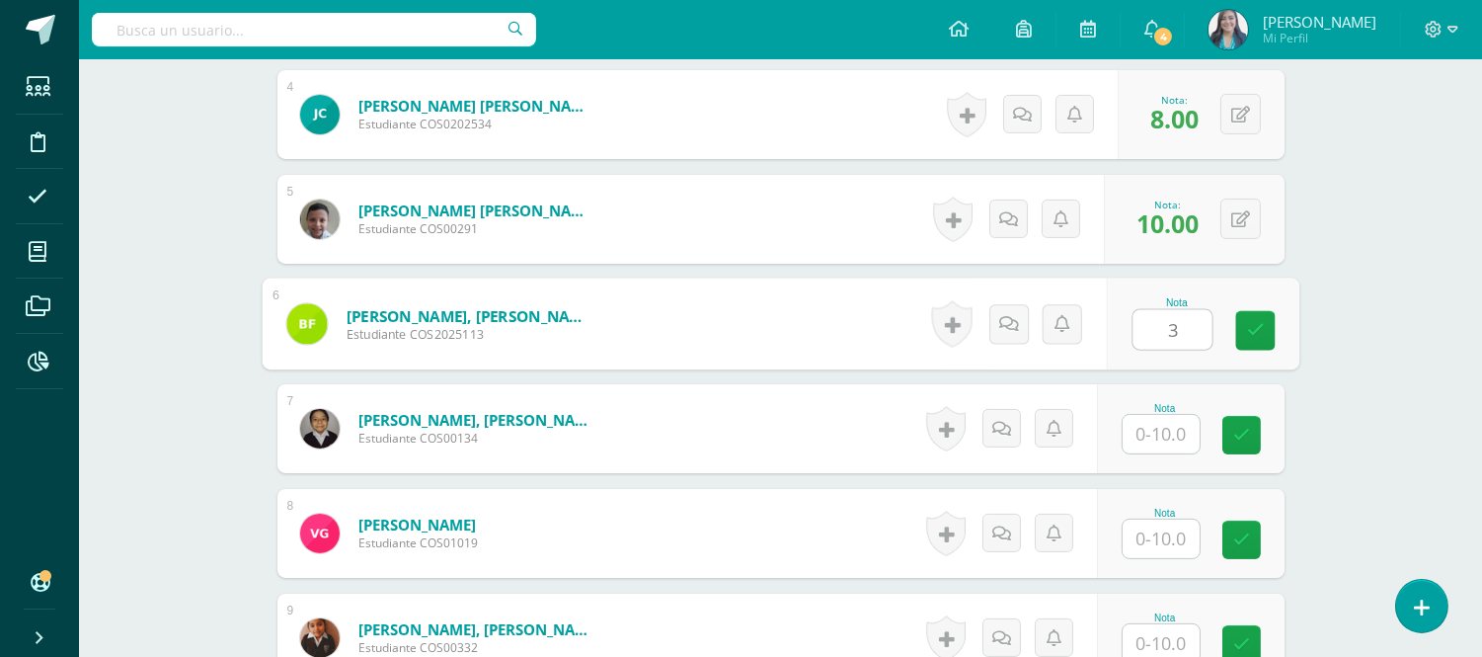
type input "3"
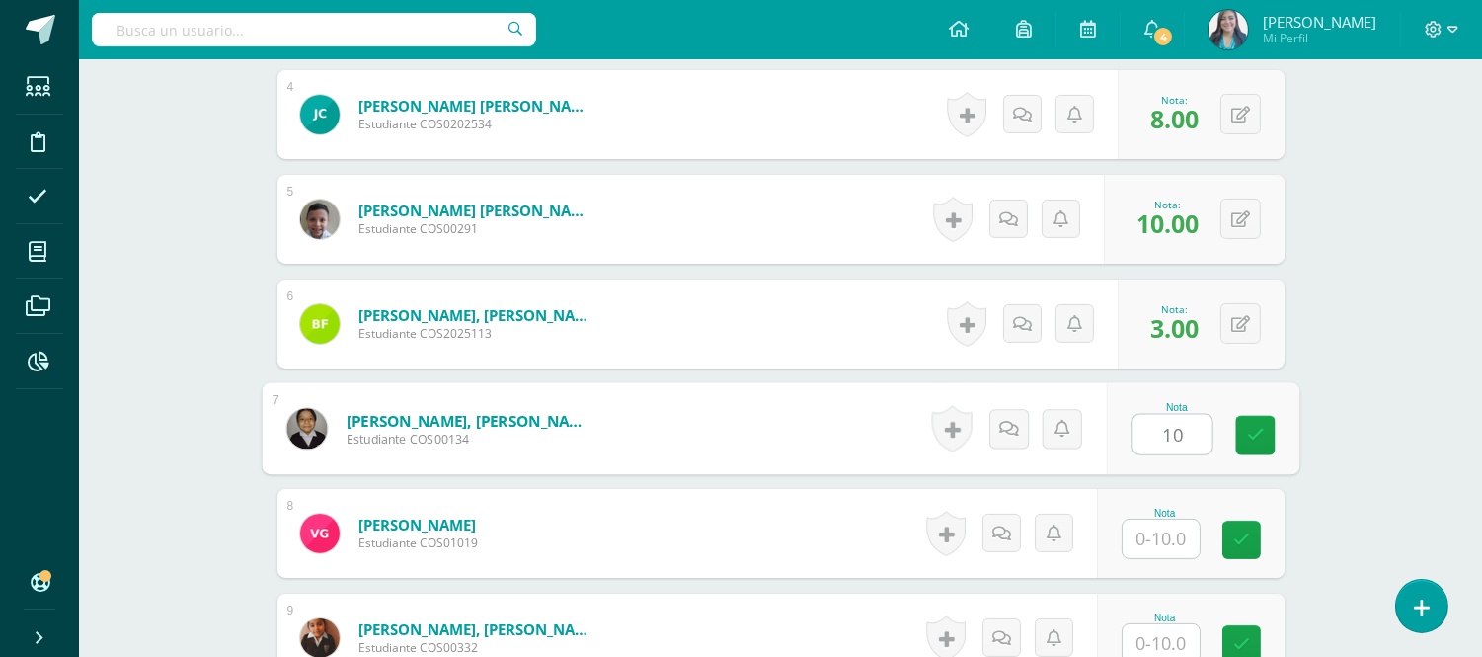
type input "10"
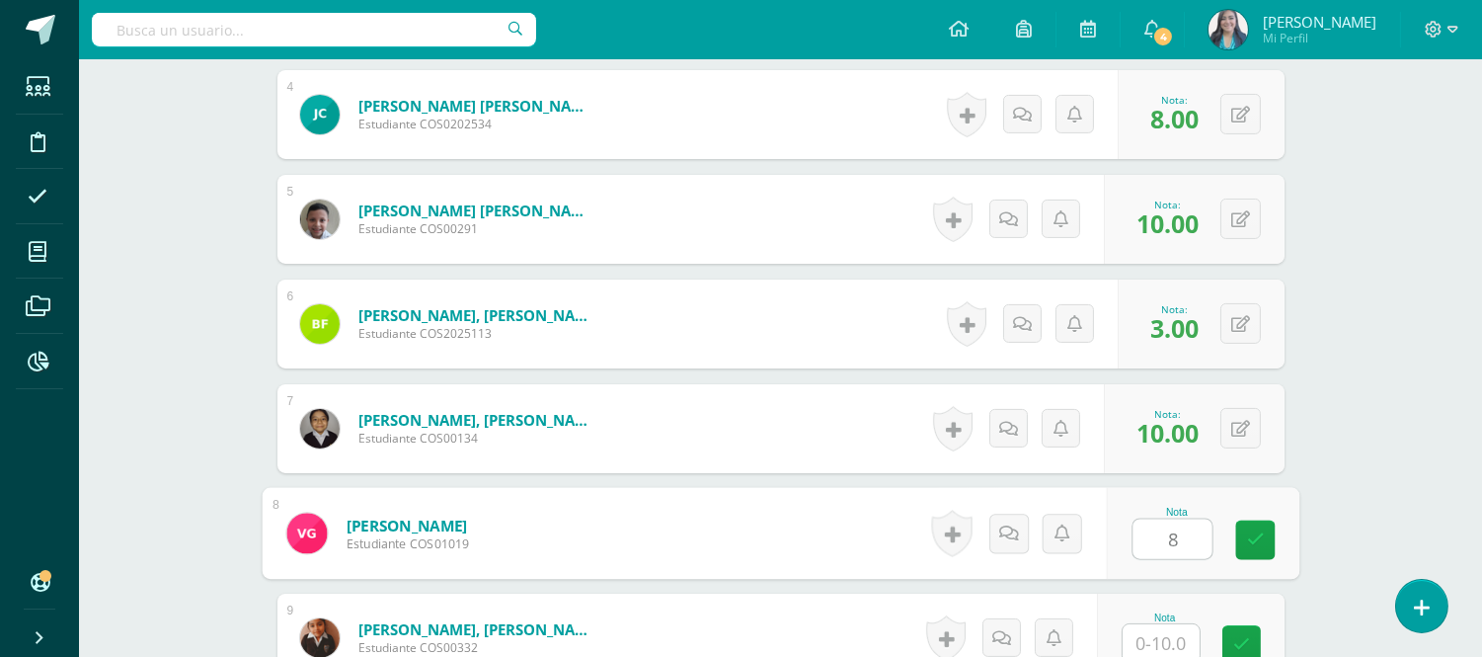
type input "8"
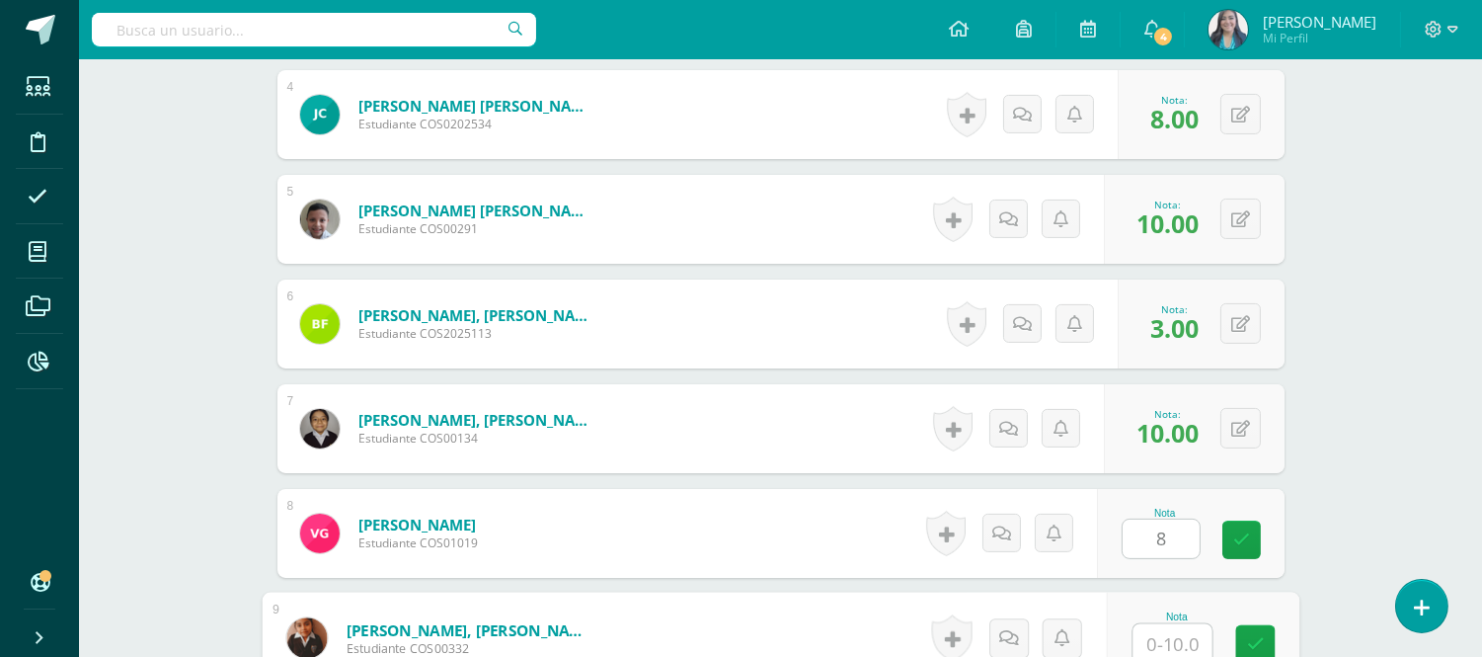
scroll to position [953, 0]
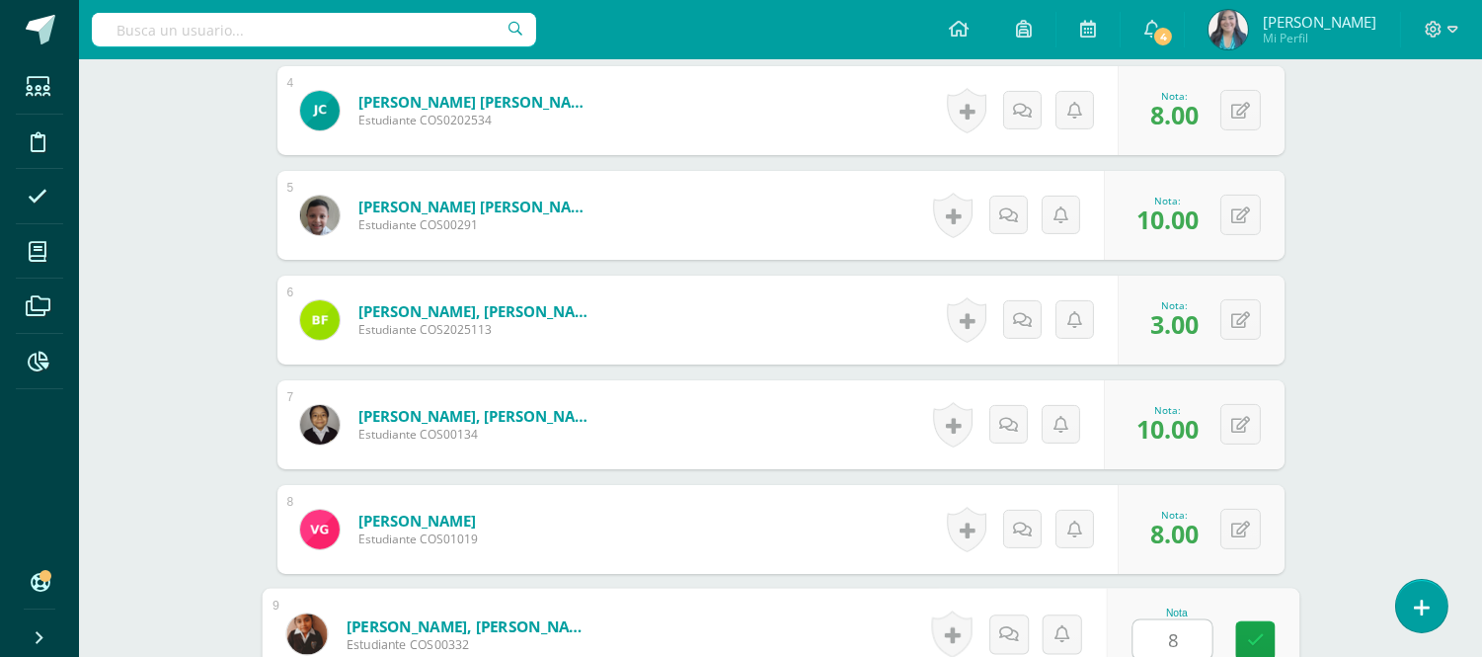
type input "8"
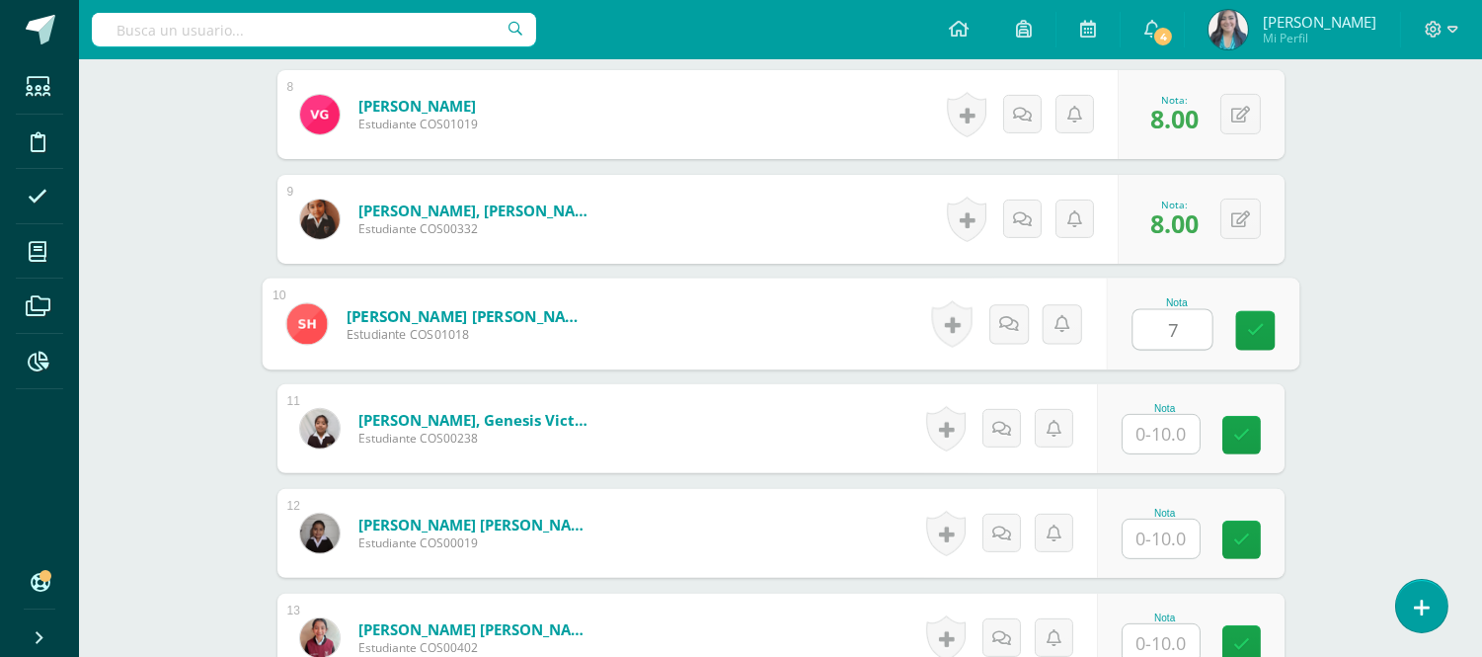
type input "7"
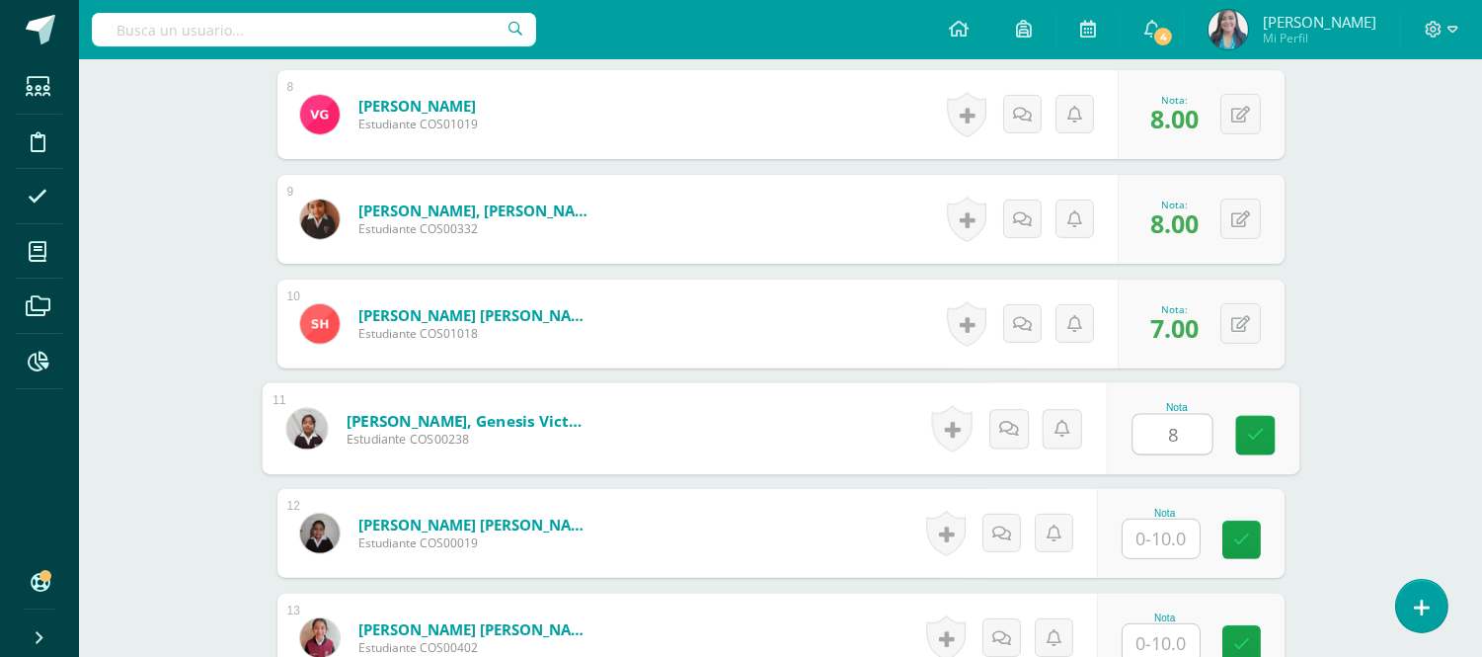
type input "8"
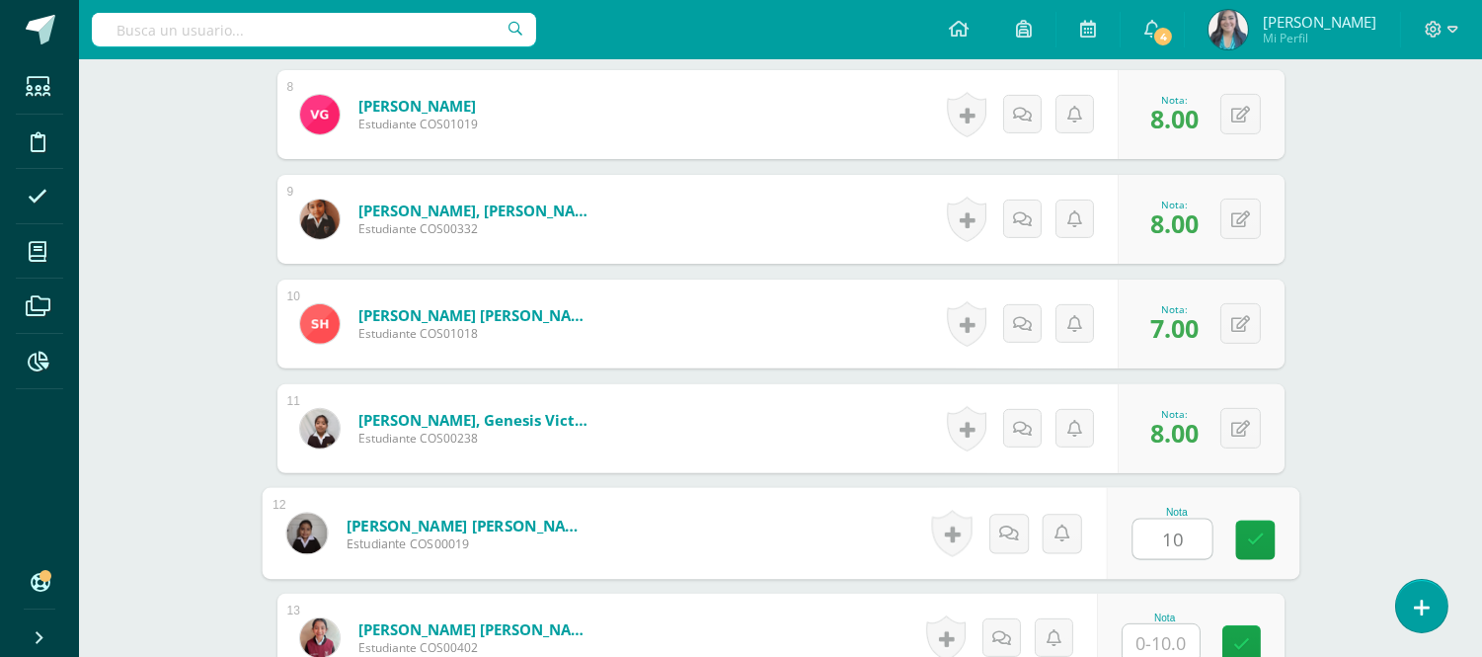
type input "10"
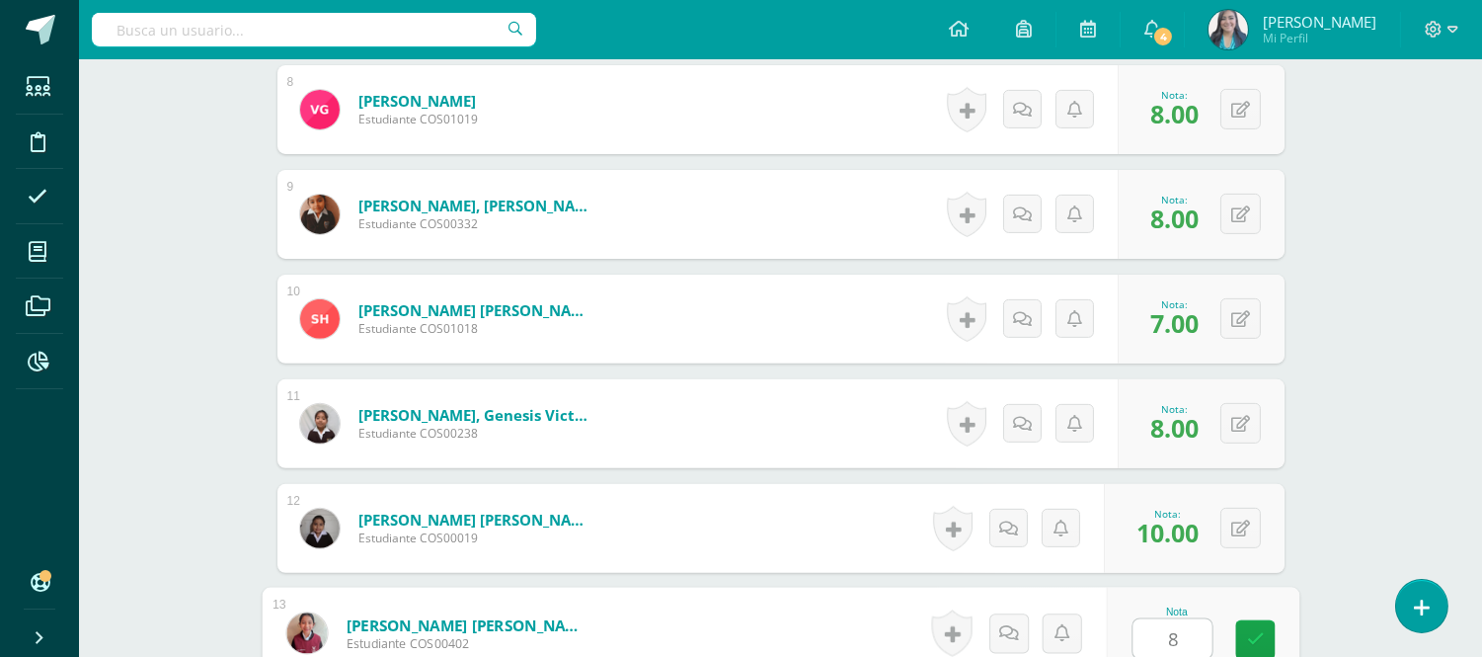
type input "8"
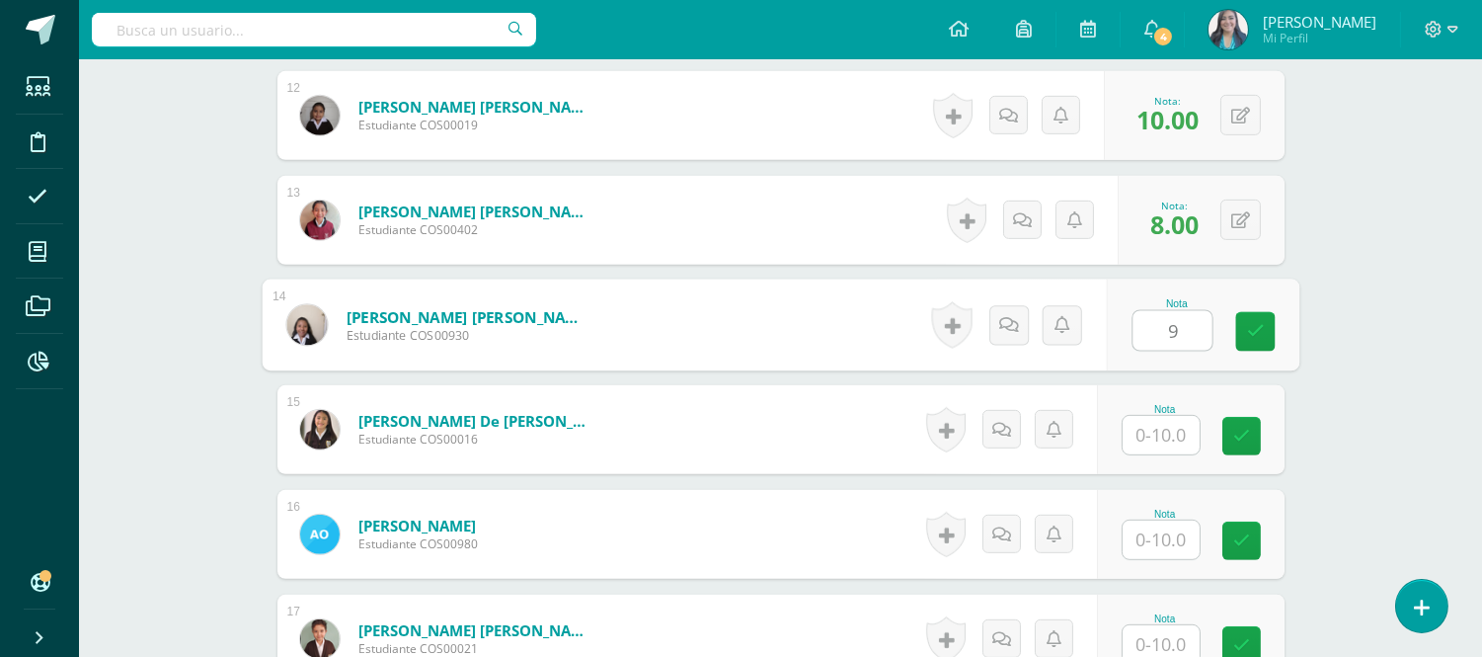
type input "9"
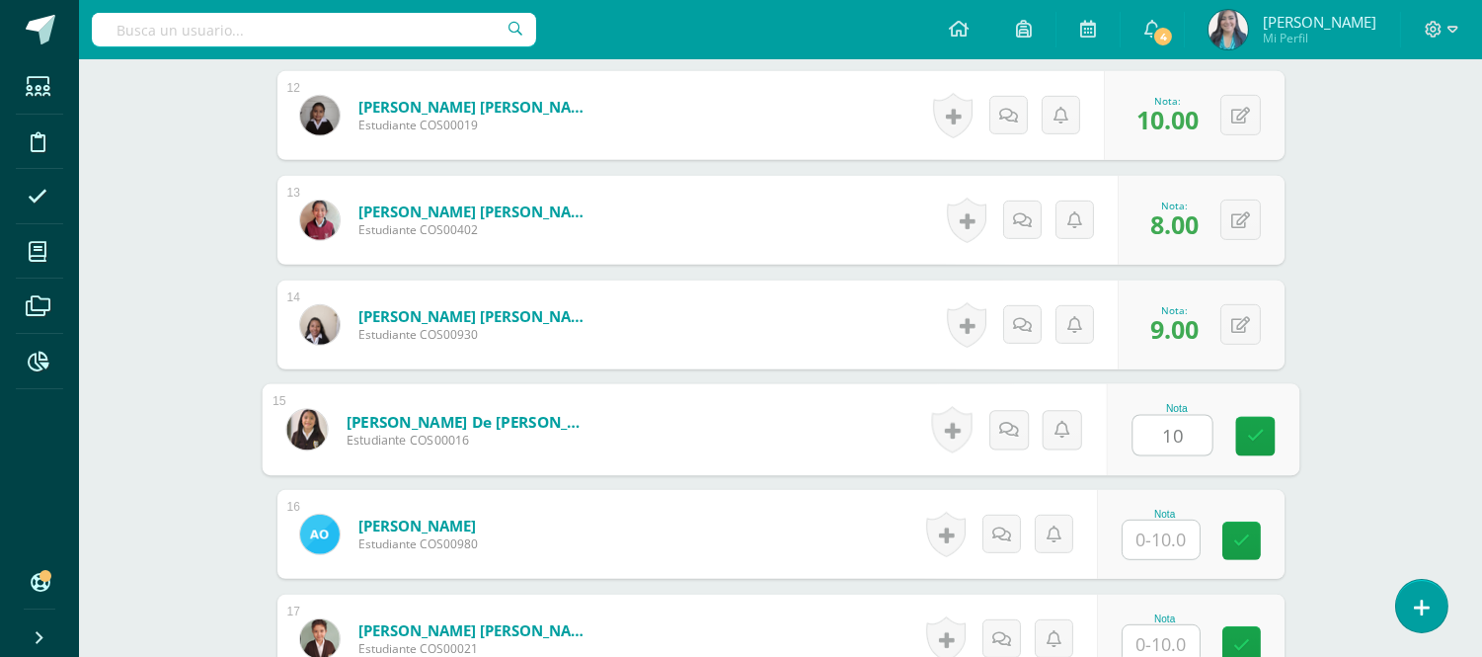
type input "10"
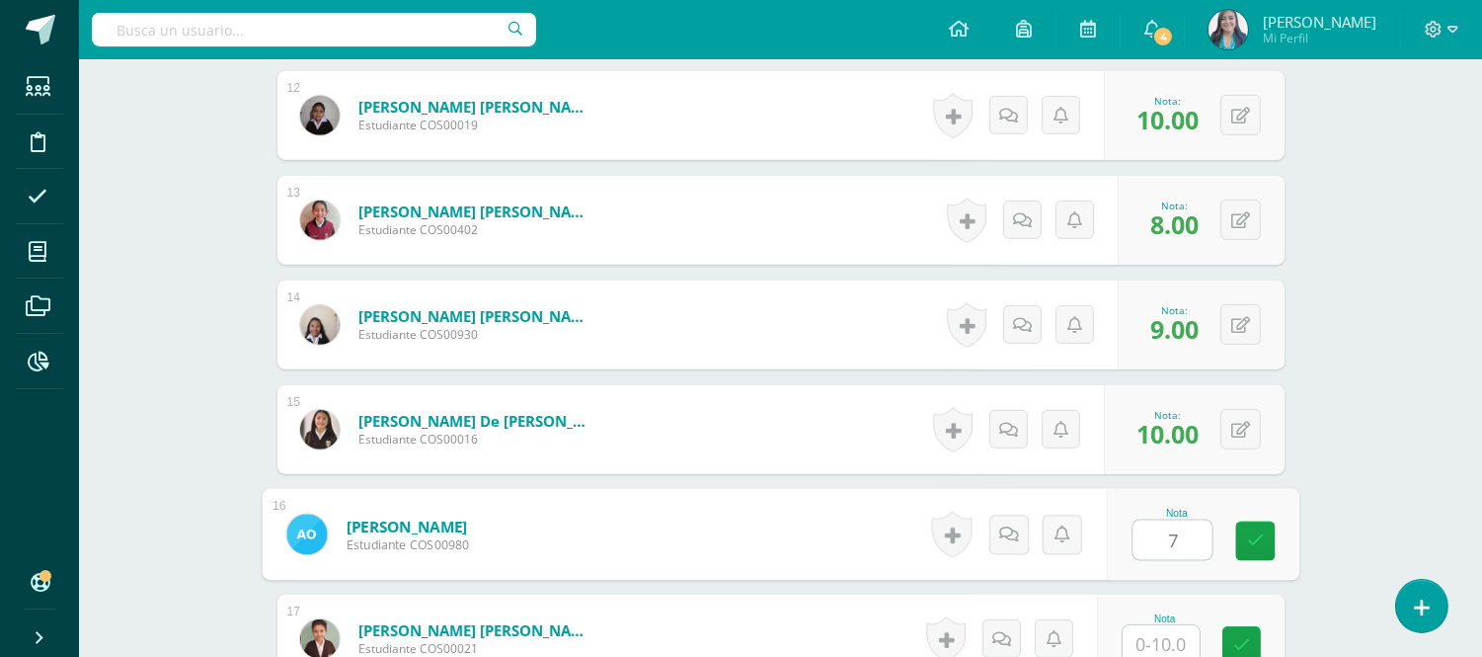
type input "7"
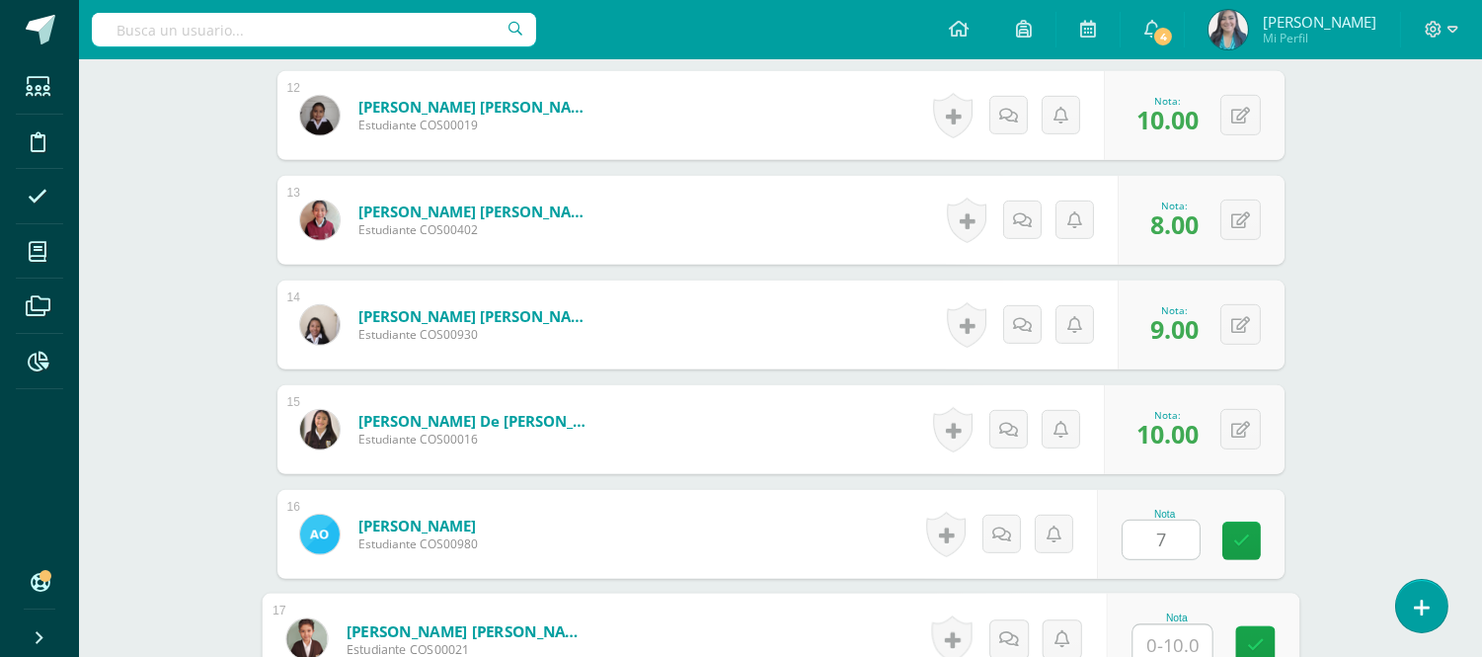
scroll to position [1791, 0]
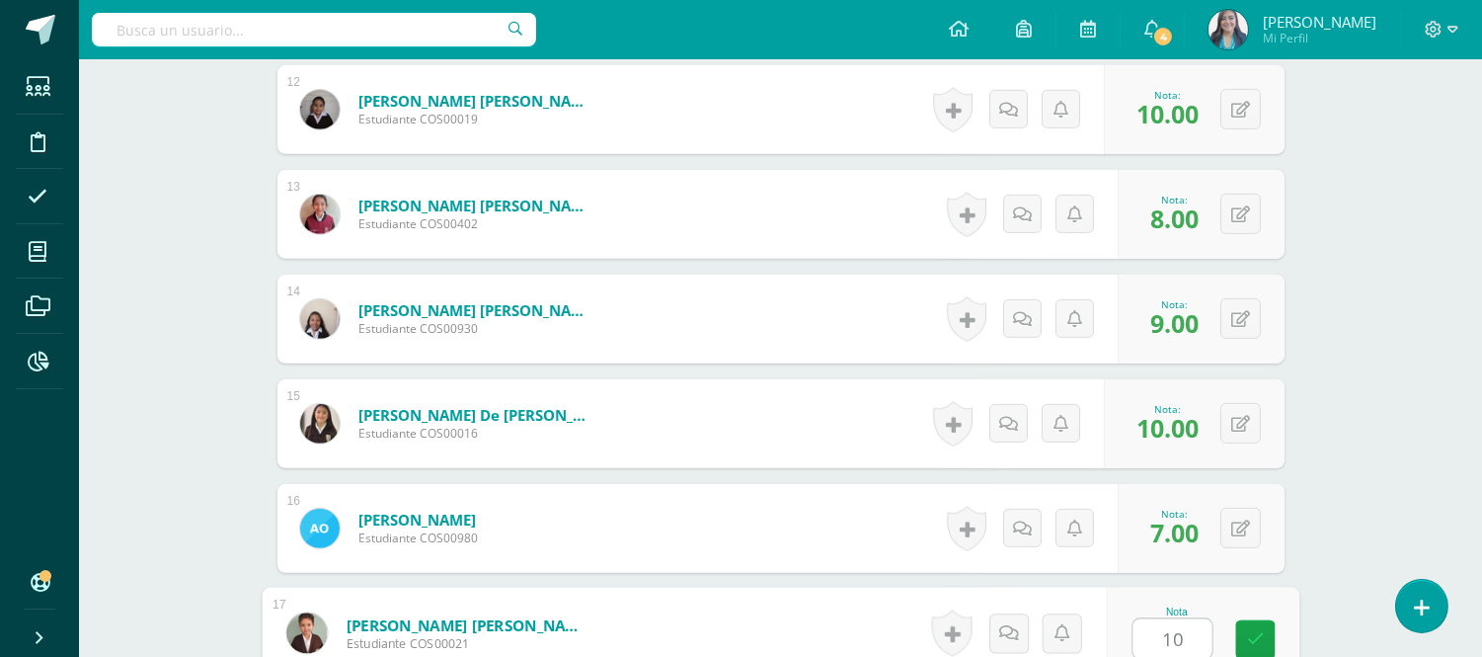
type input "10"
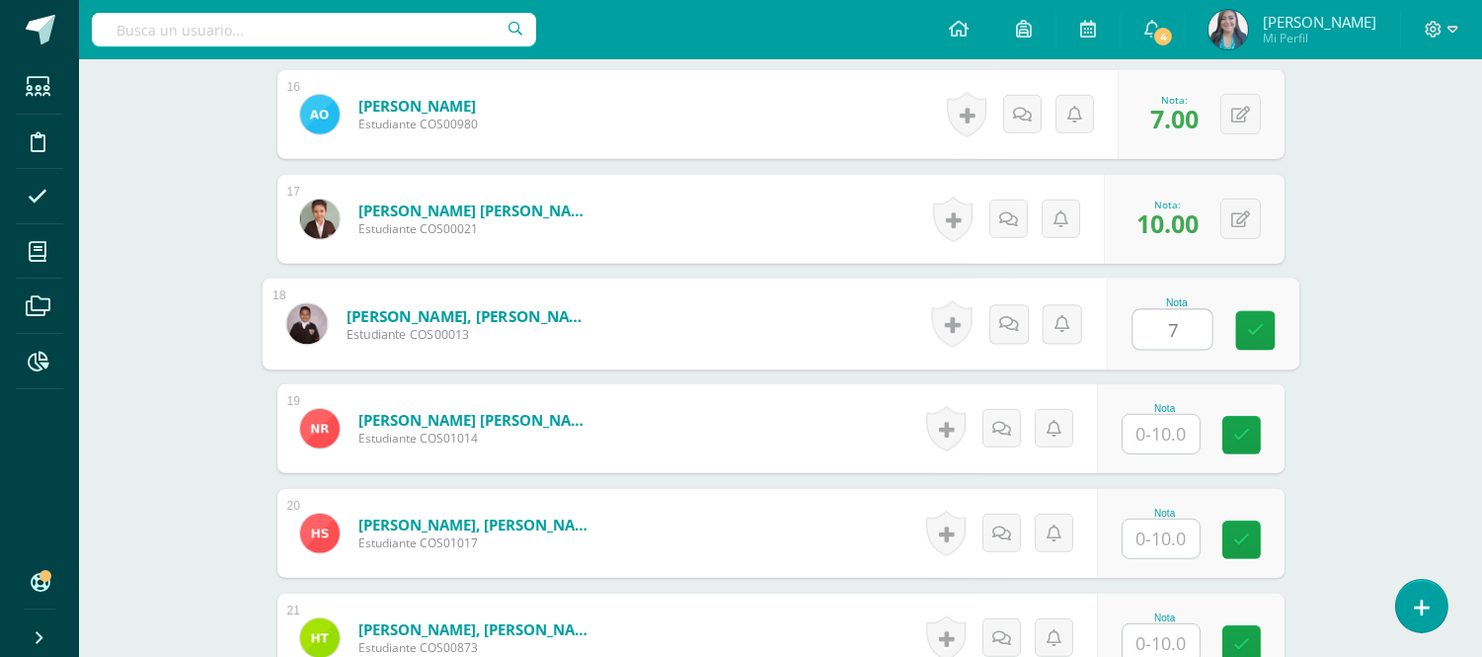
type input "7"
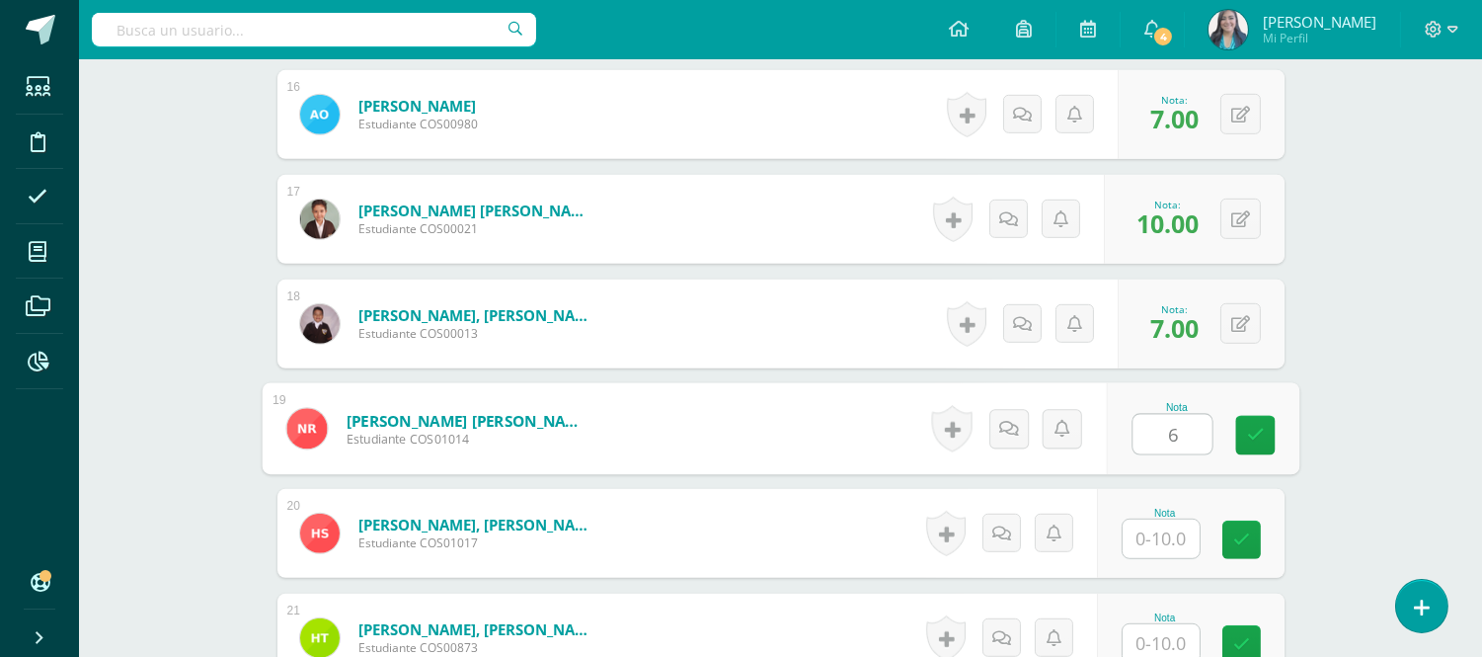
type input "6"
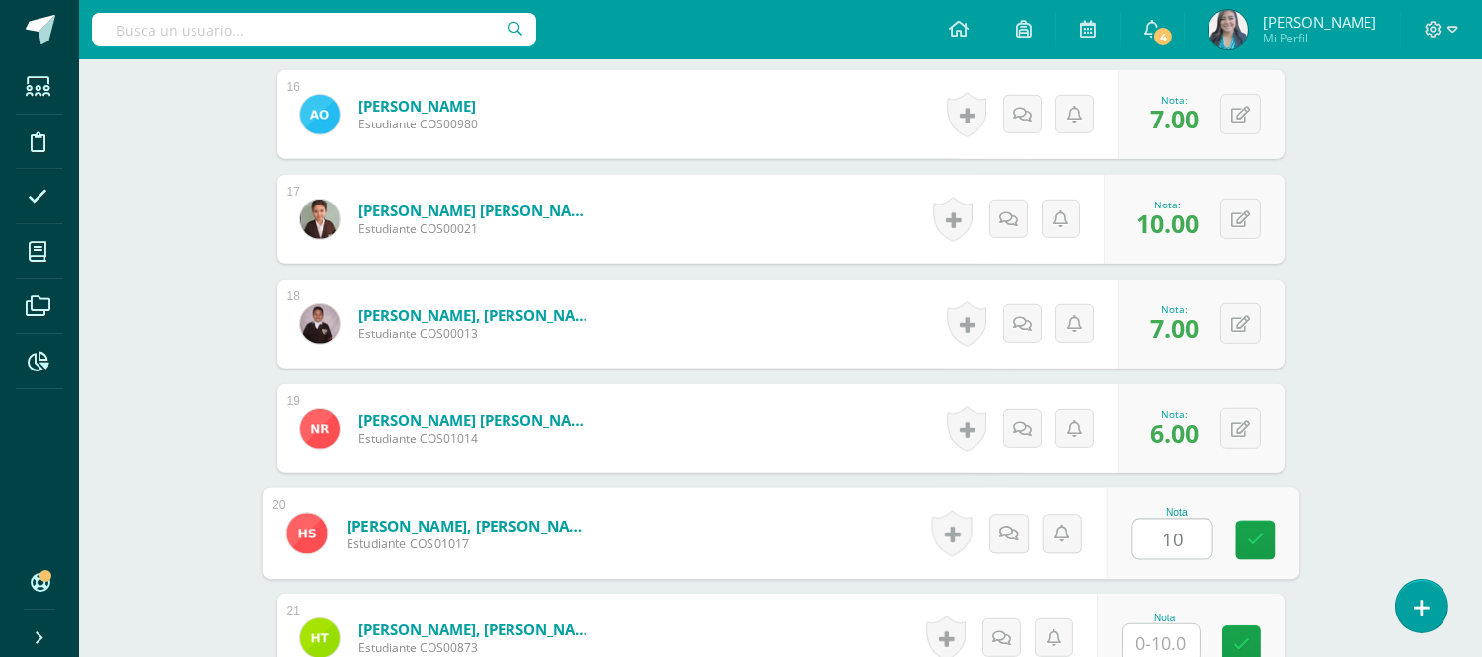
type input "10"
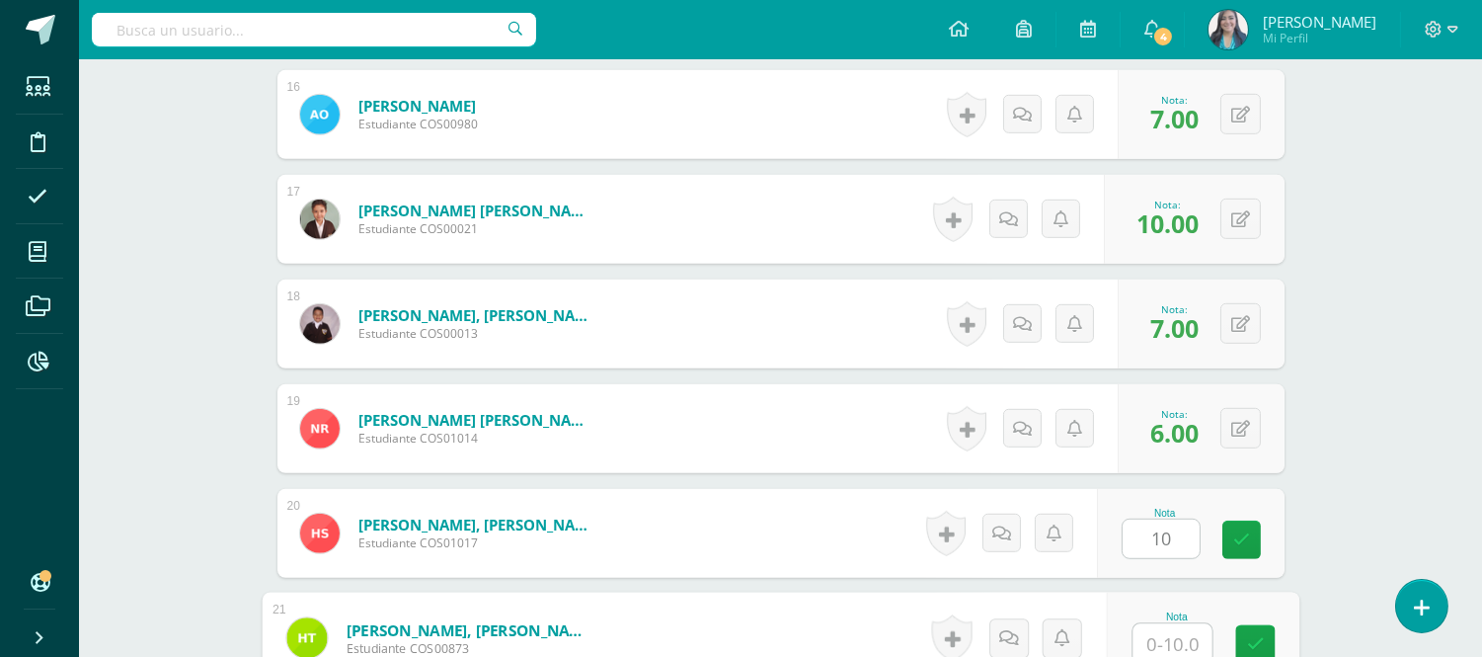
scroll to position [2209, 0]
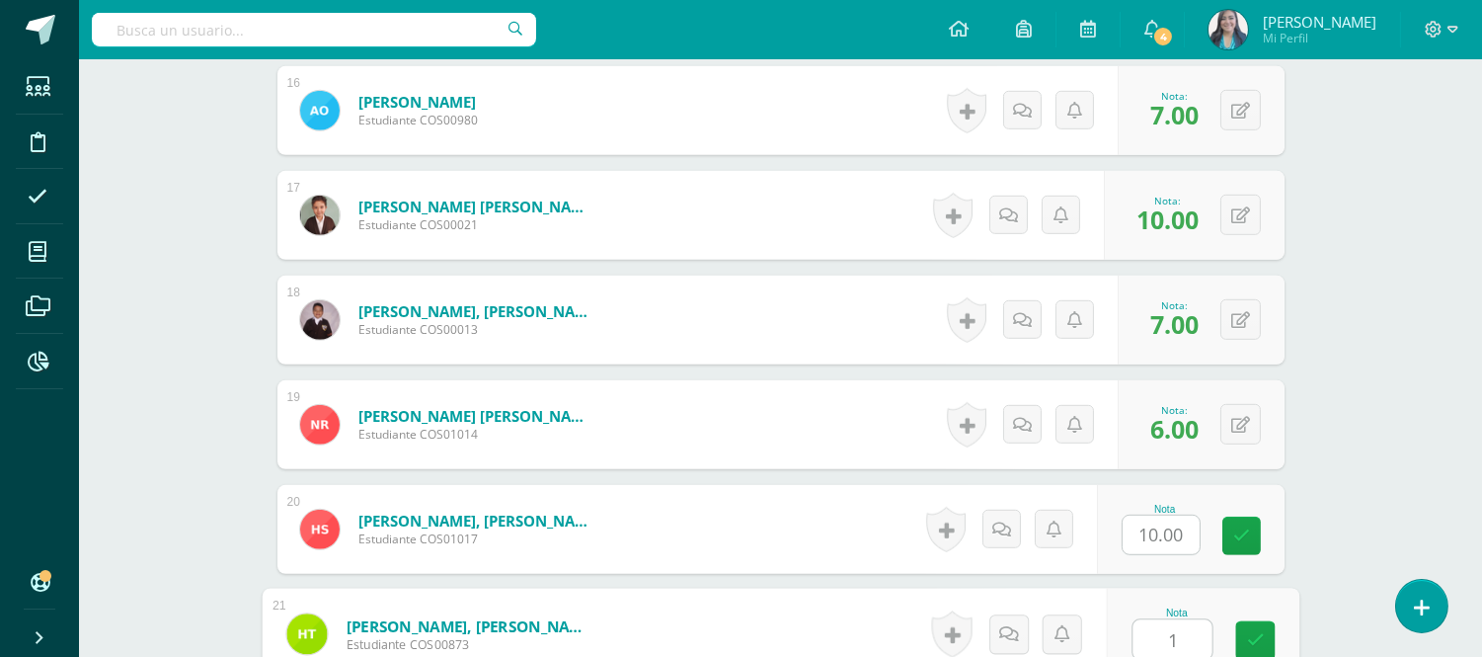
type input "10"
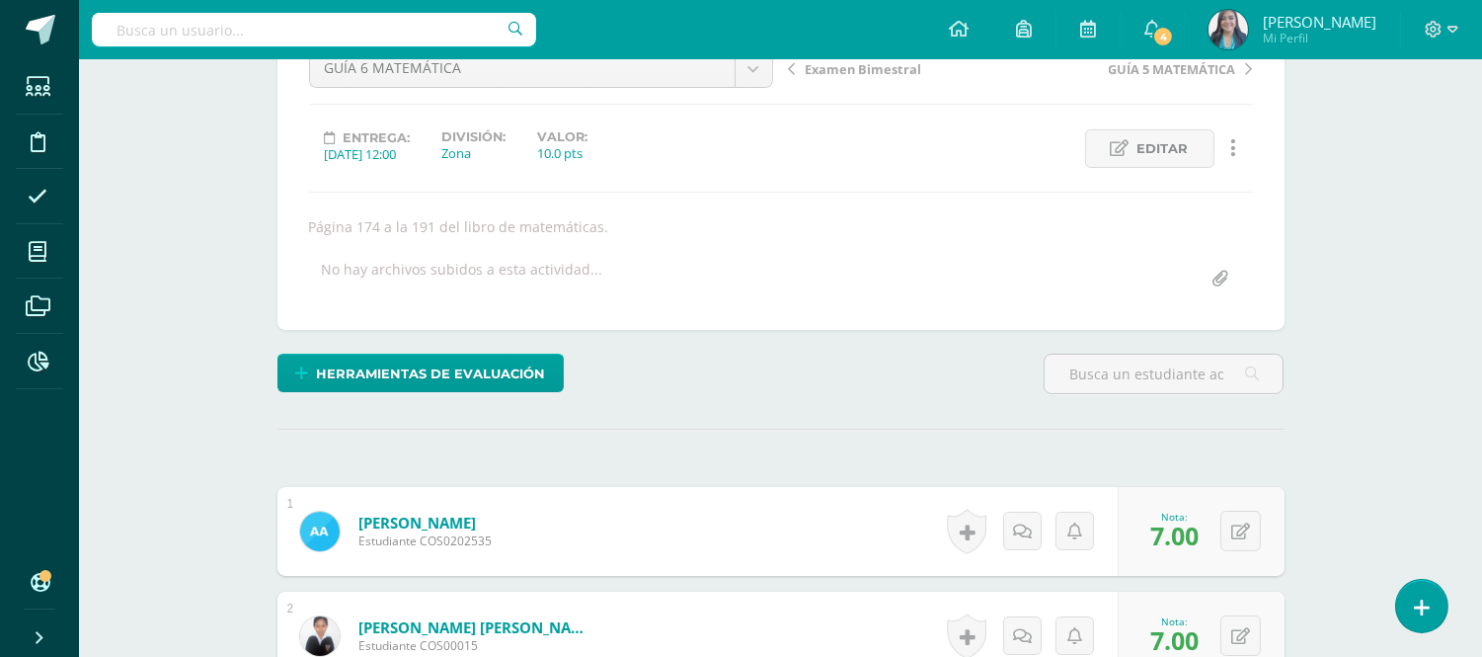
scroll to position [0, 0]
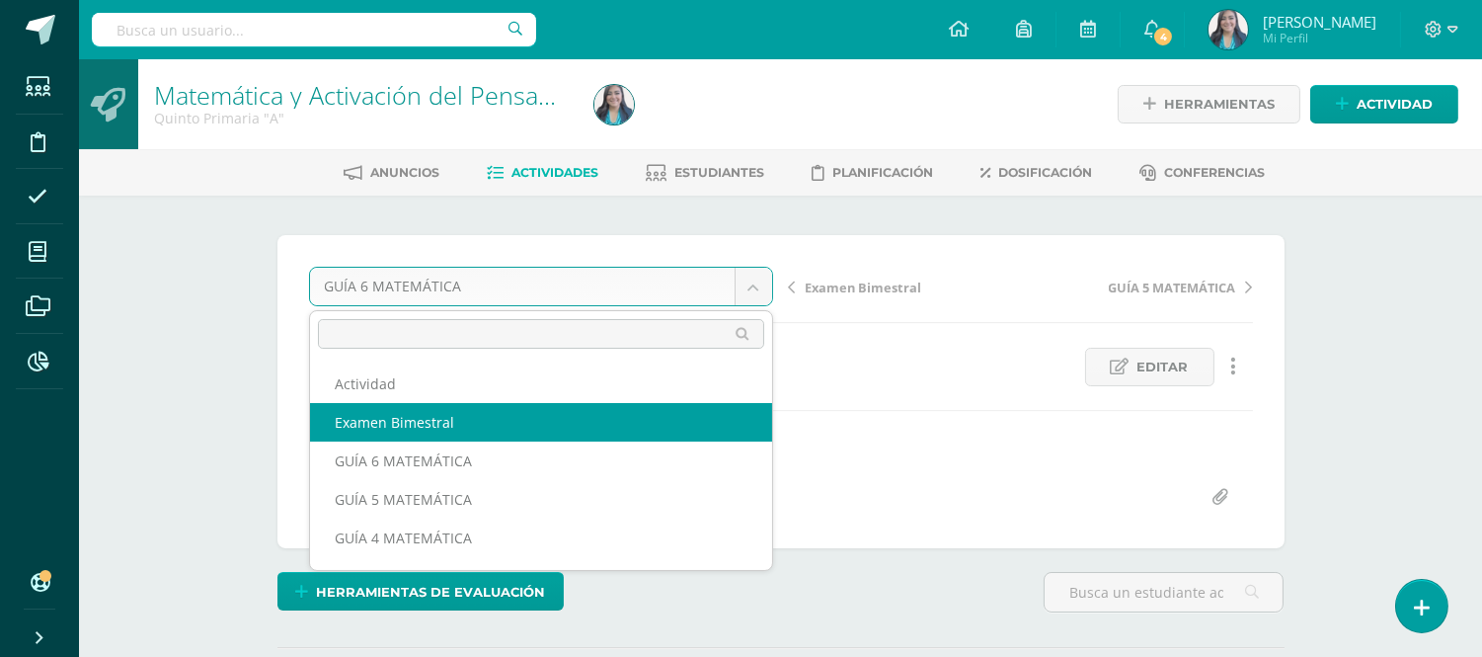
select select "/dashboard/teacher/grade-activity/122377/"
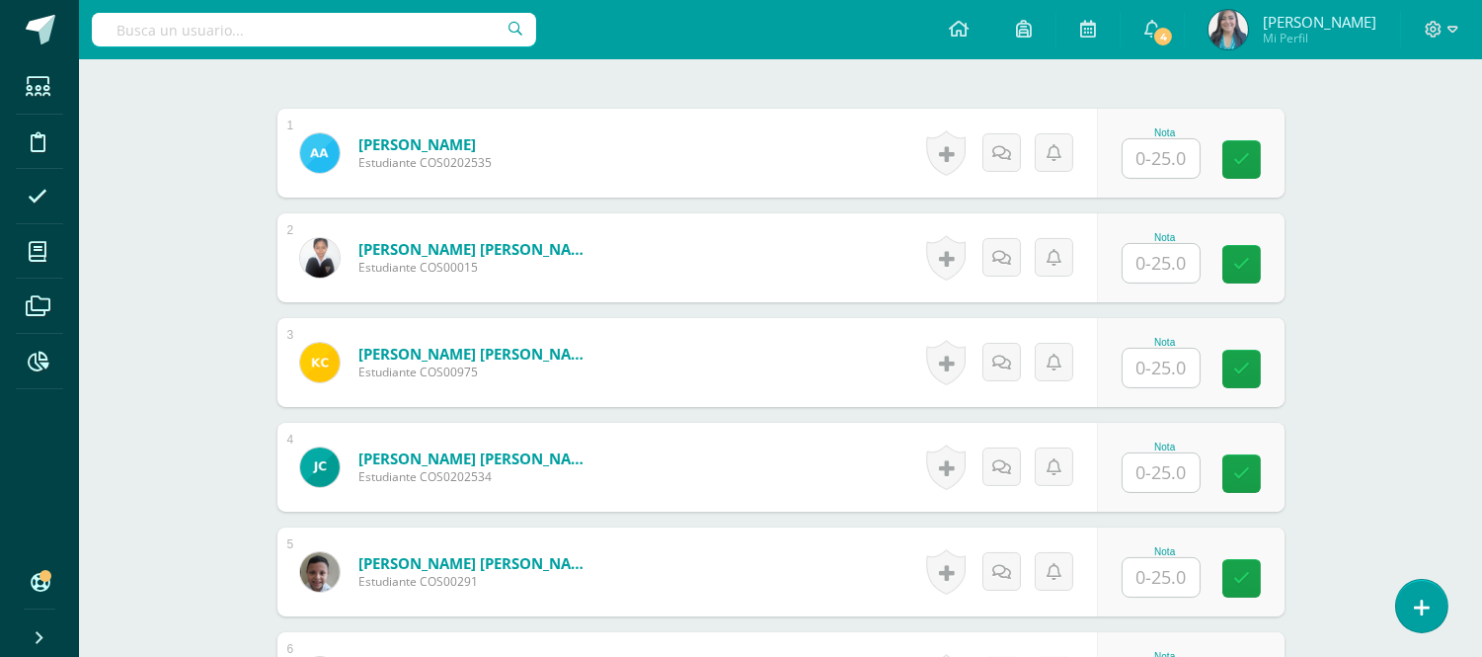
scroll to position [579, 0]
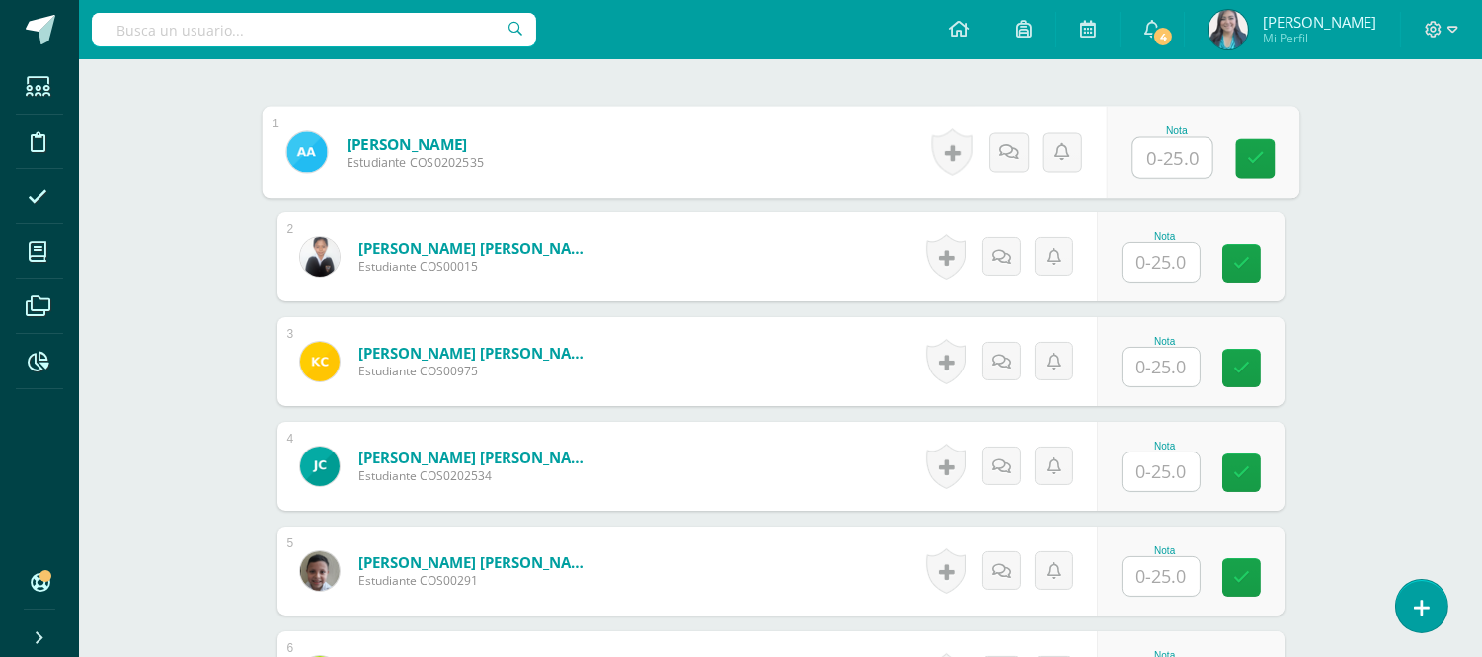
click at [1175, 155] on input "text" at bounding box center [1171, 157] width 79 height 39
type input "5"
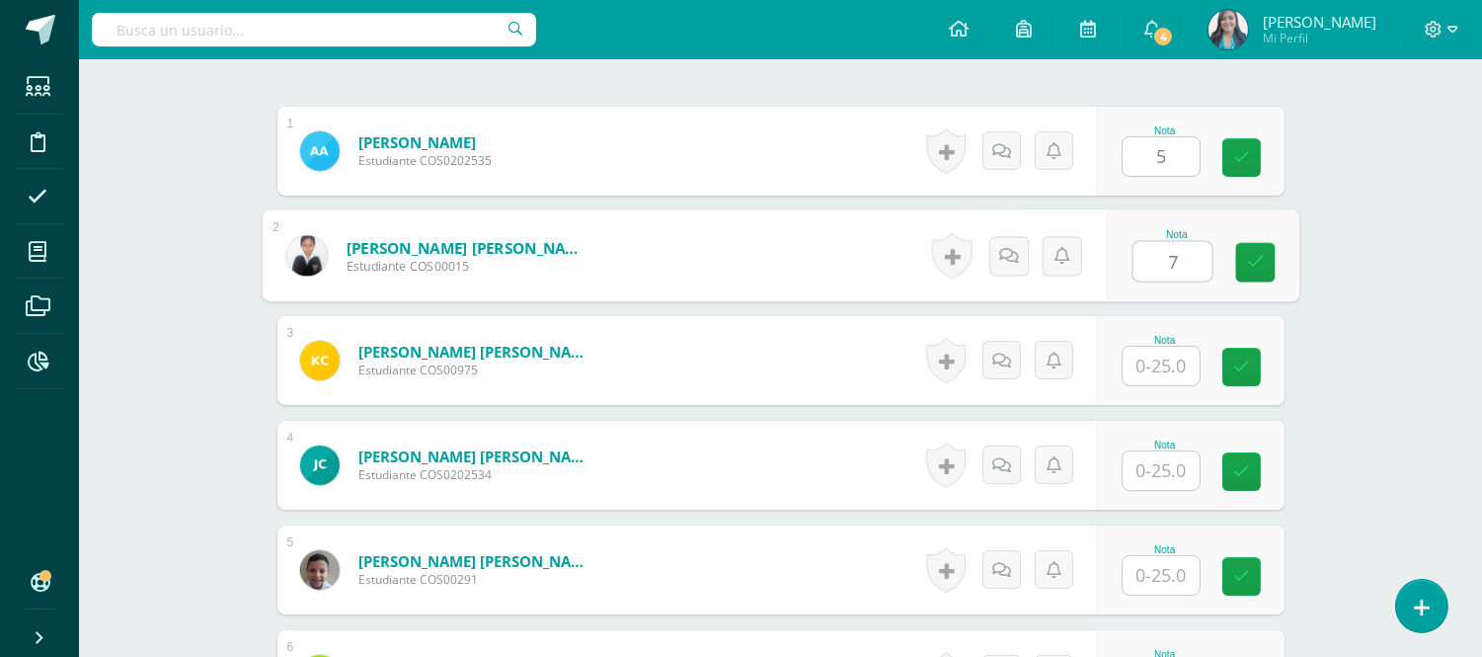
type input "7"
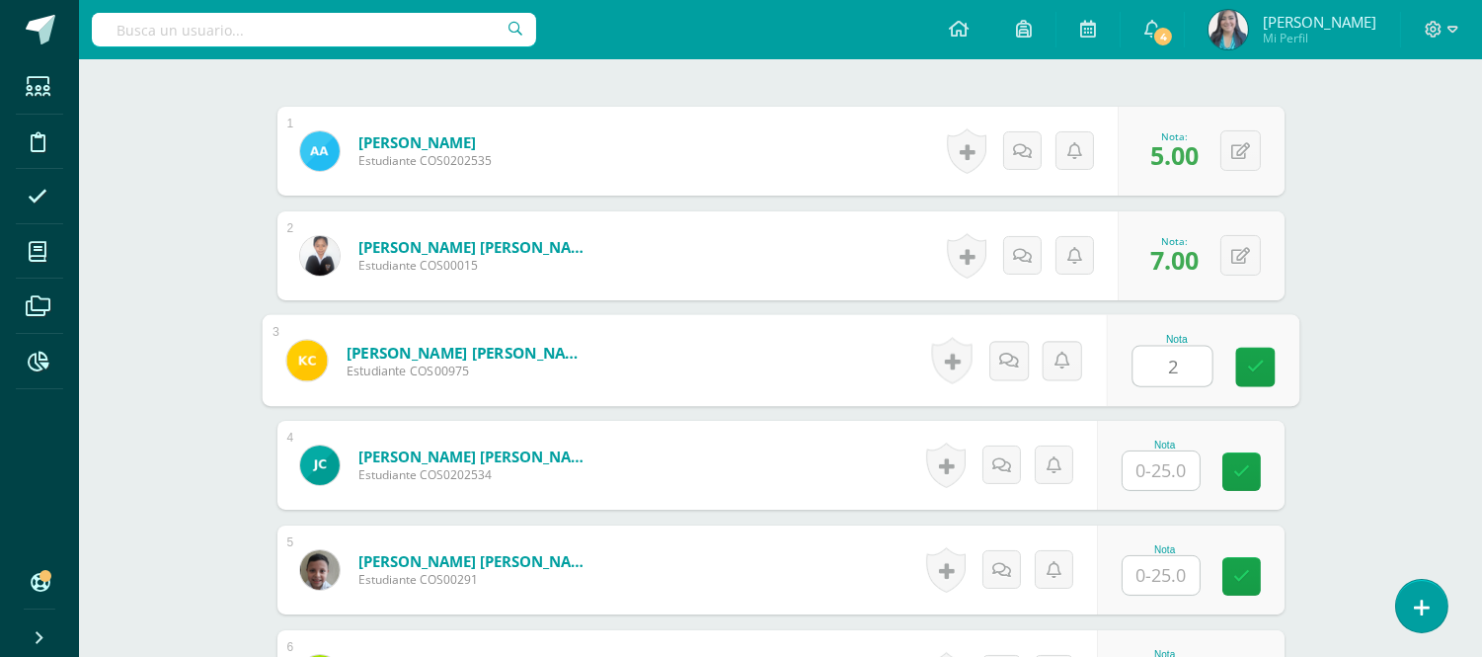
type input "2"
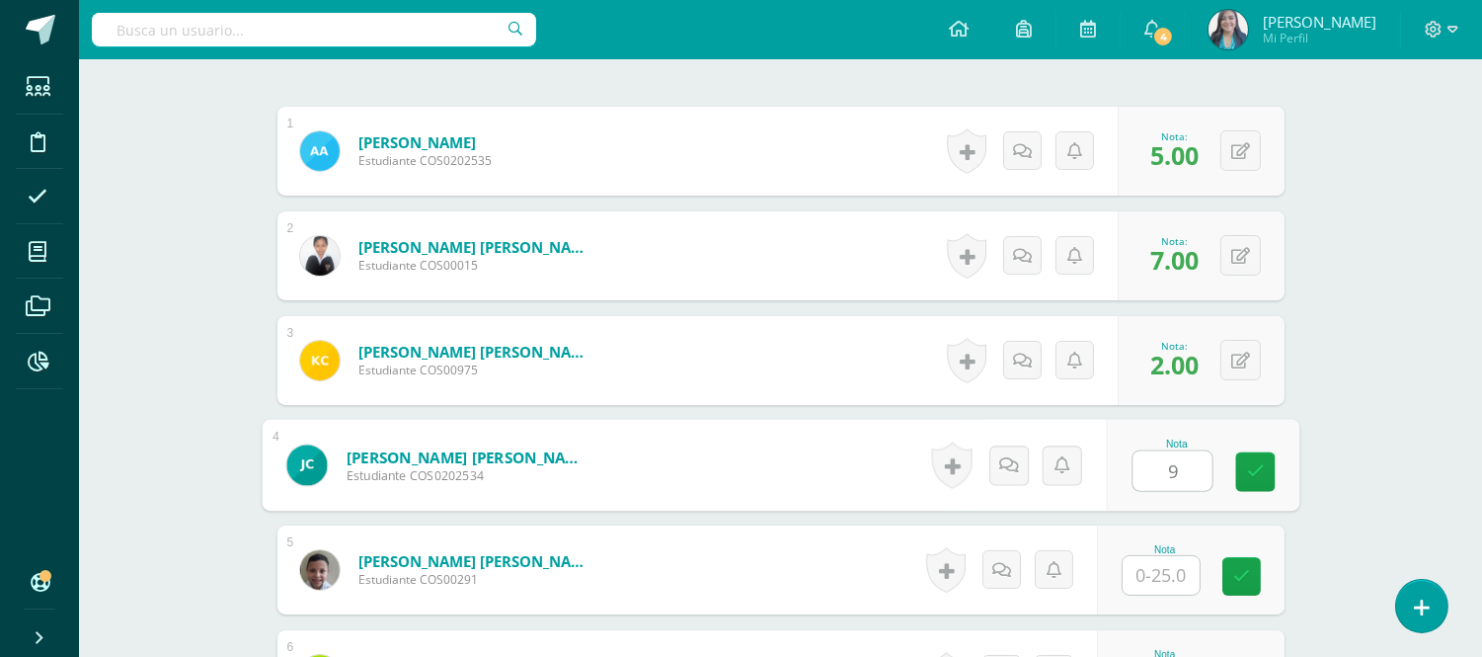
type input "9"
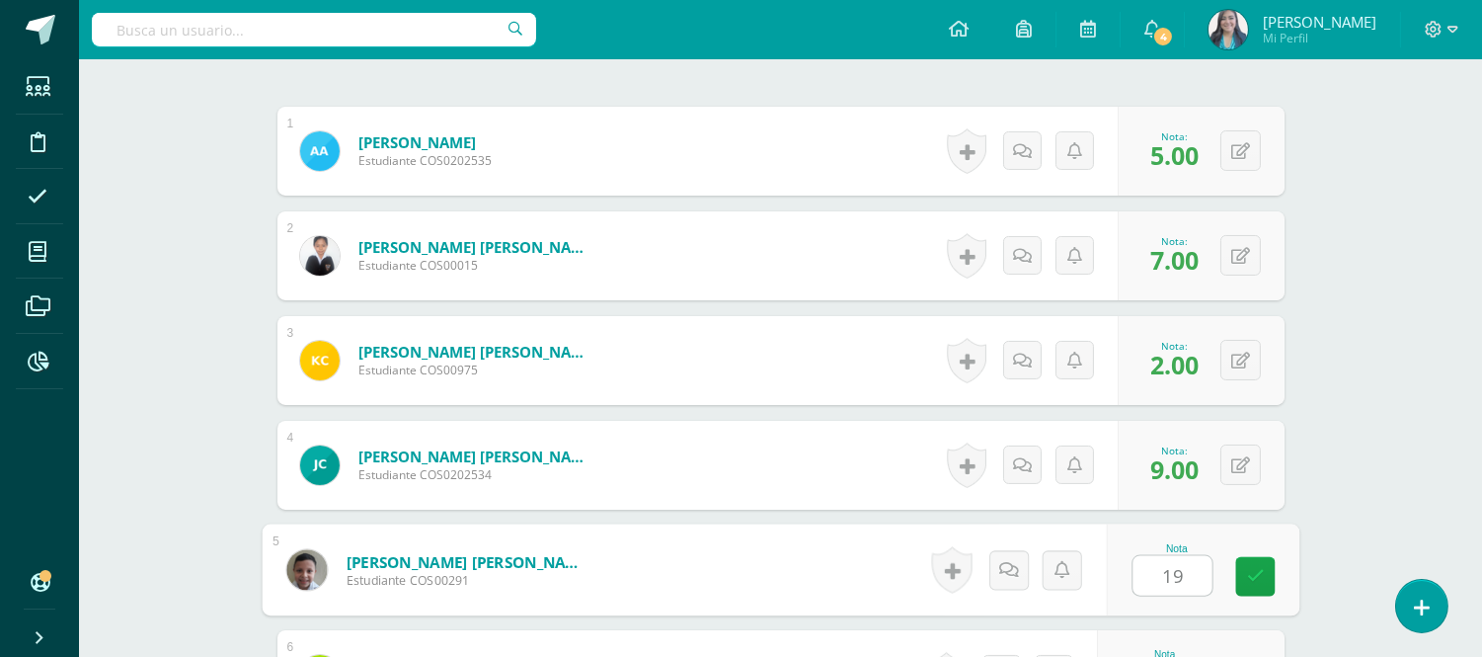
type input "19"
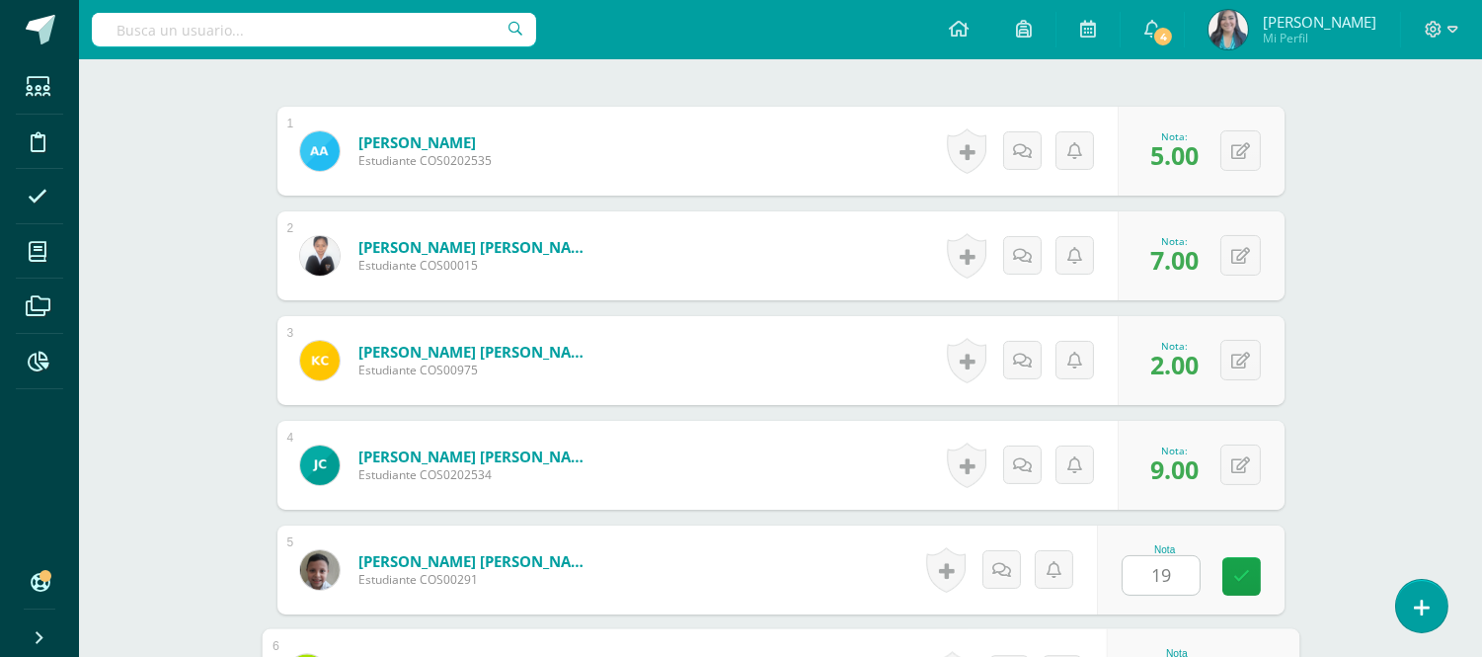
scroll to position [930, 0]
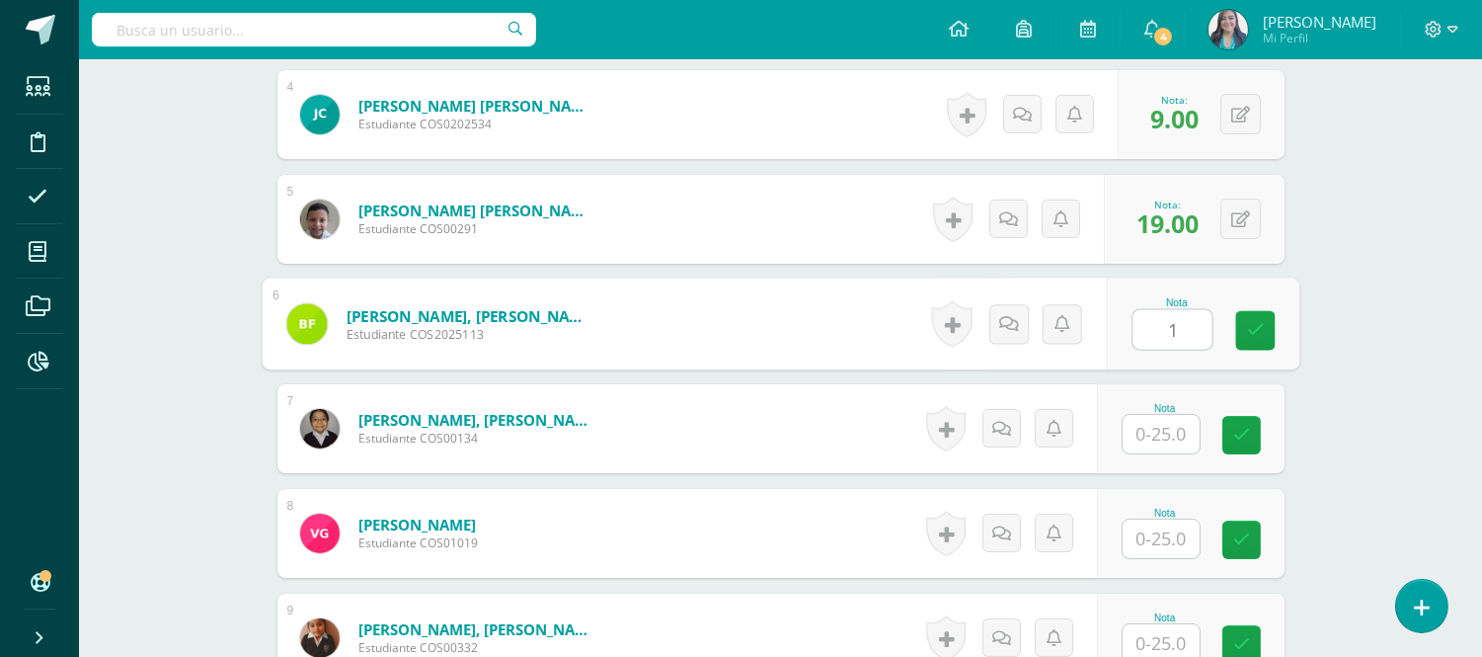
type input "1"
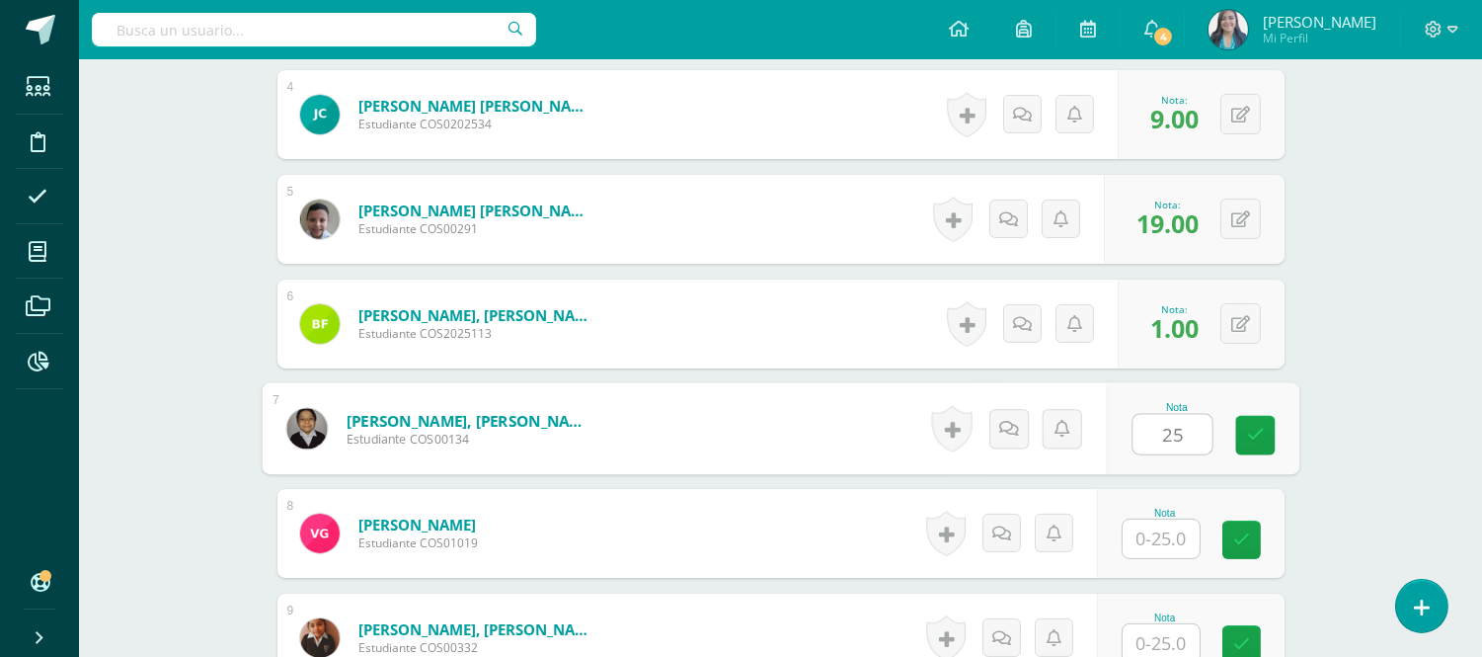
type input "25"
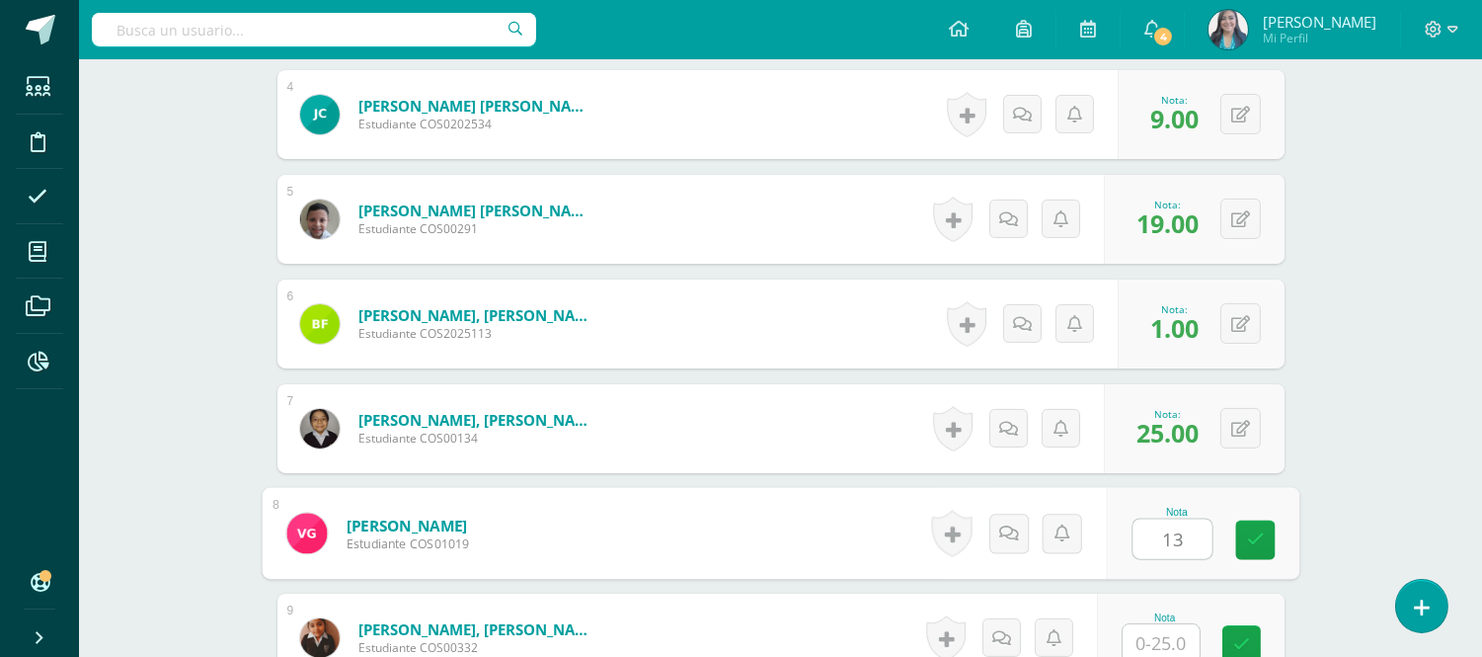
type input "13"
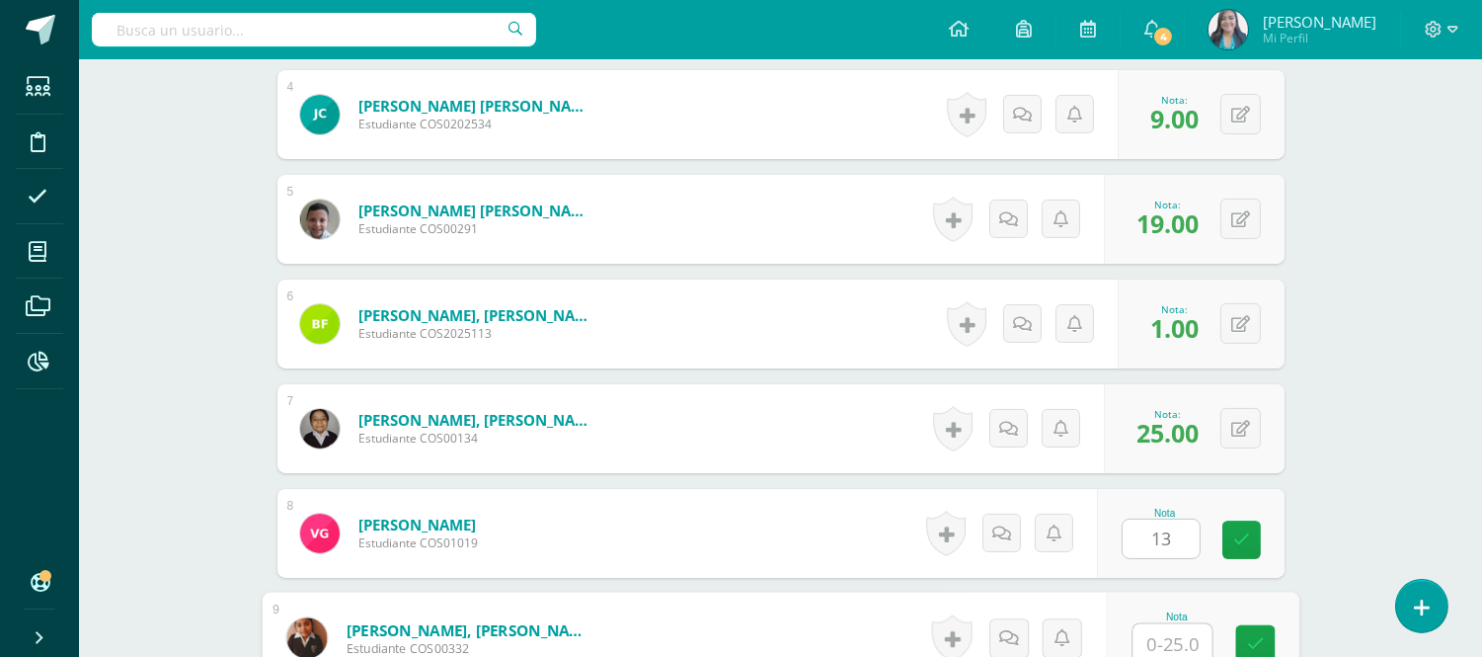
scroll to position [934, 0]
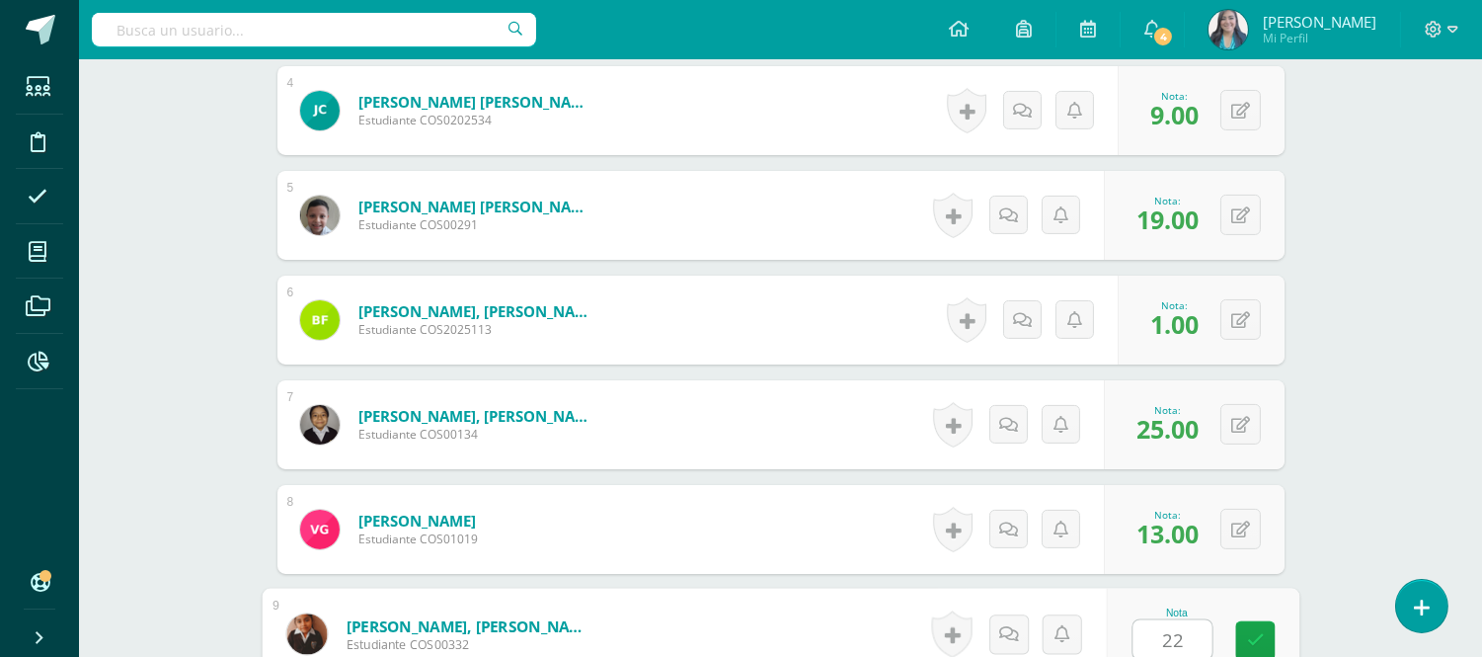
type input "22"
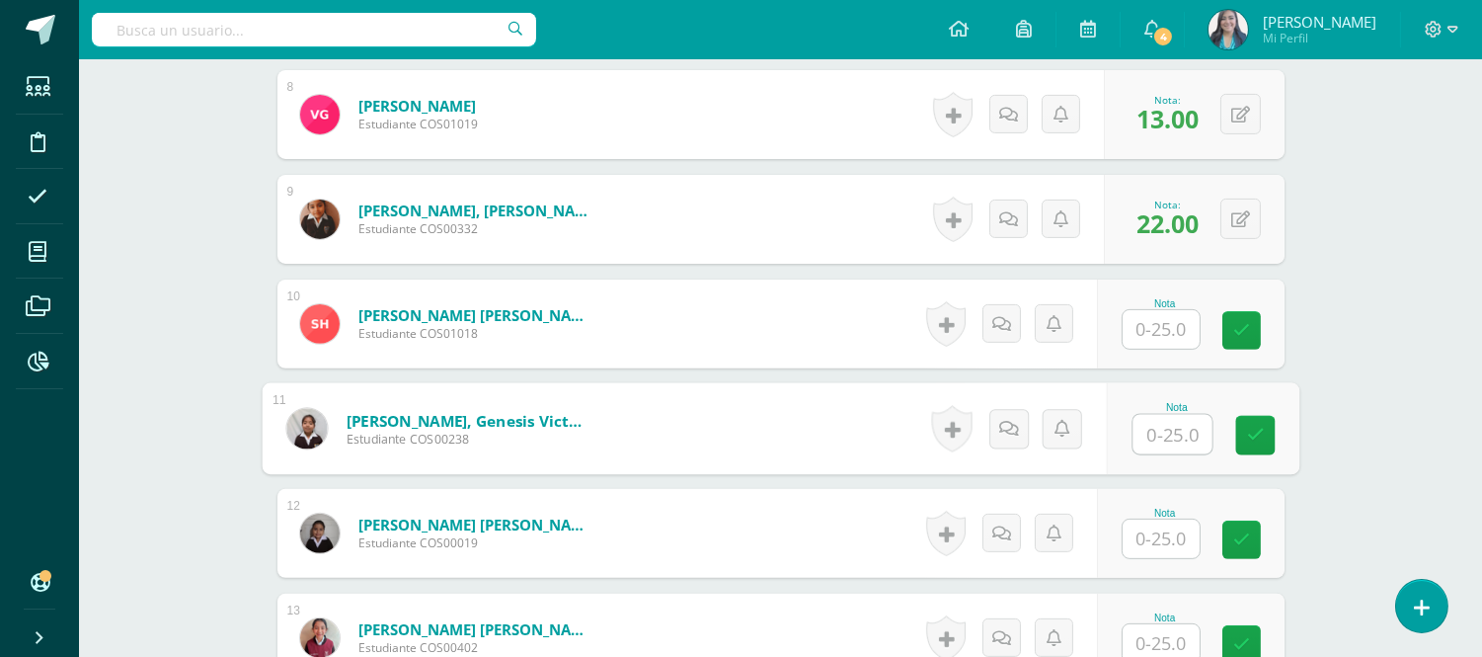
click at [1160, 437] on input "text" at bounding box center [1171, 434] width 79 height 39
type input "13"
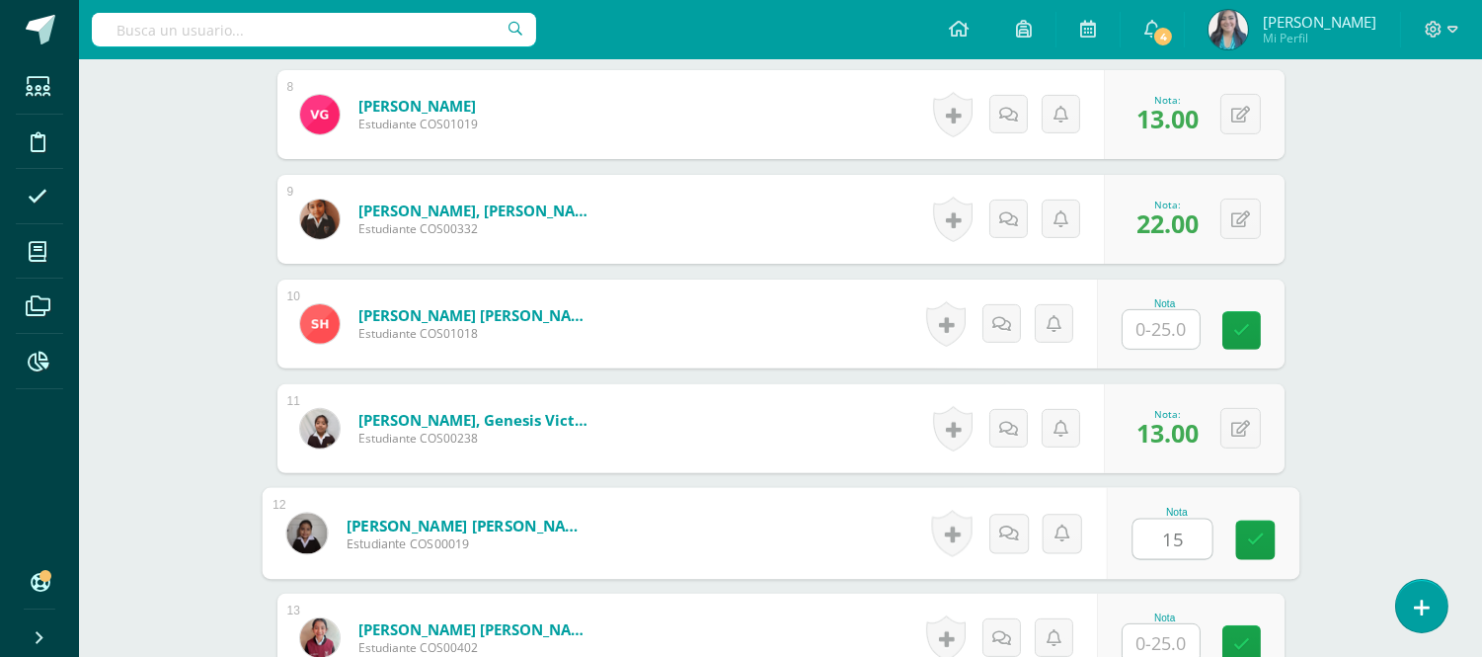
type input "15"
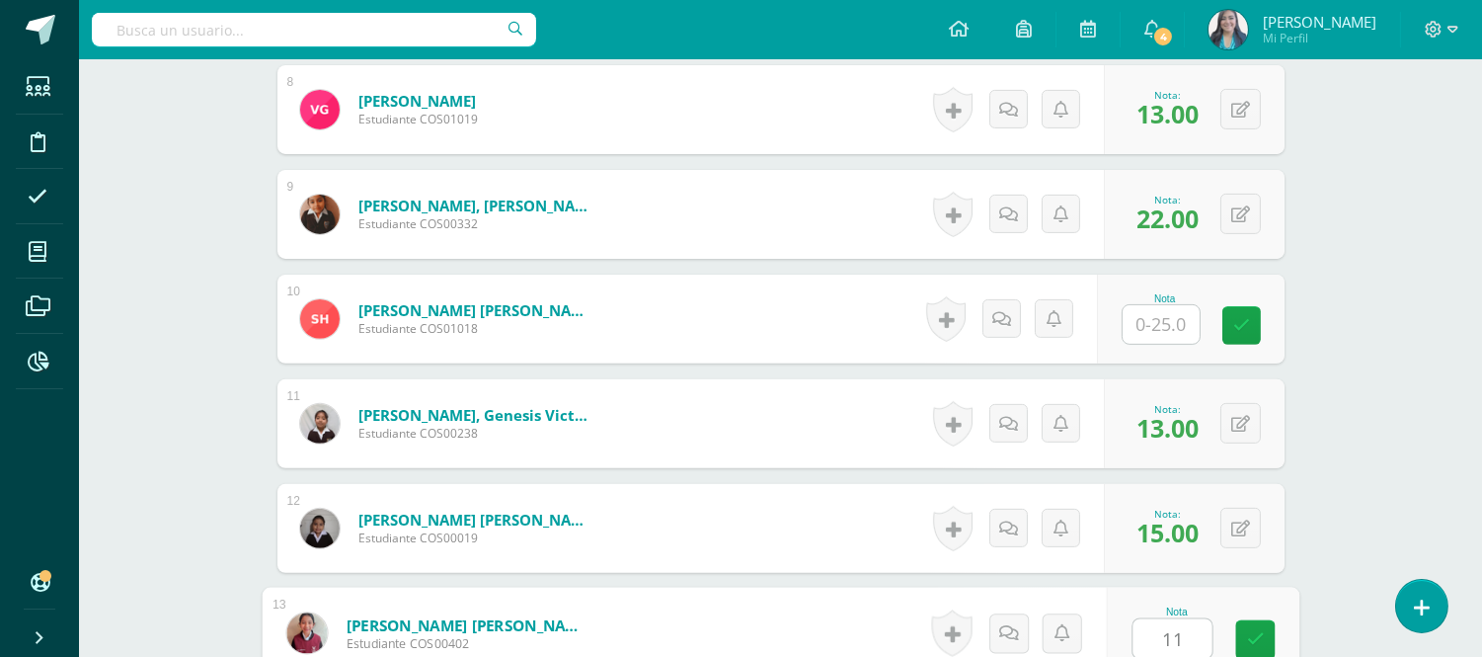
type input "11"
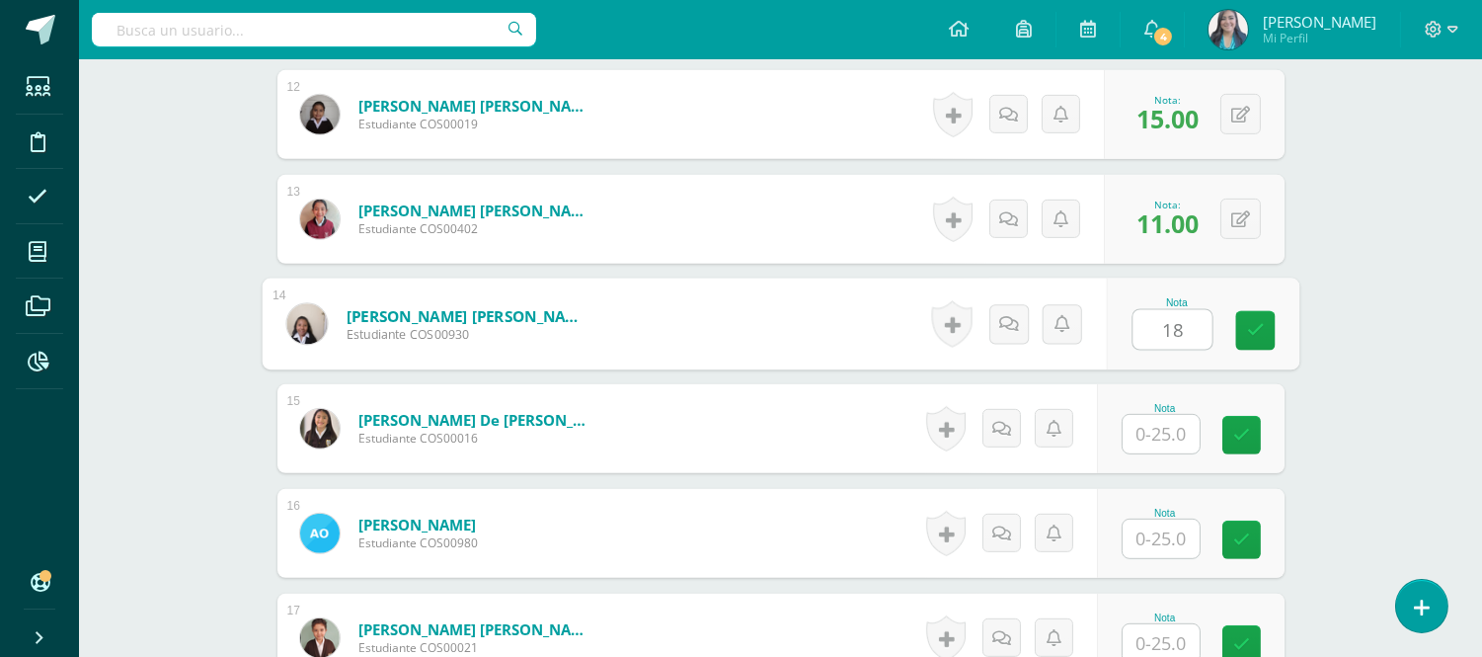
type input "18"
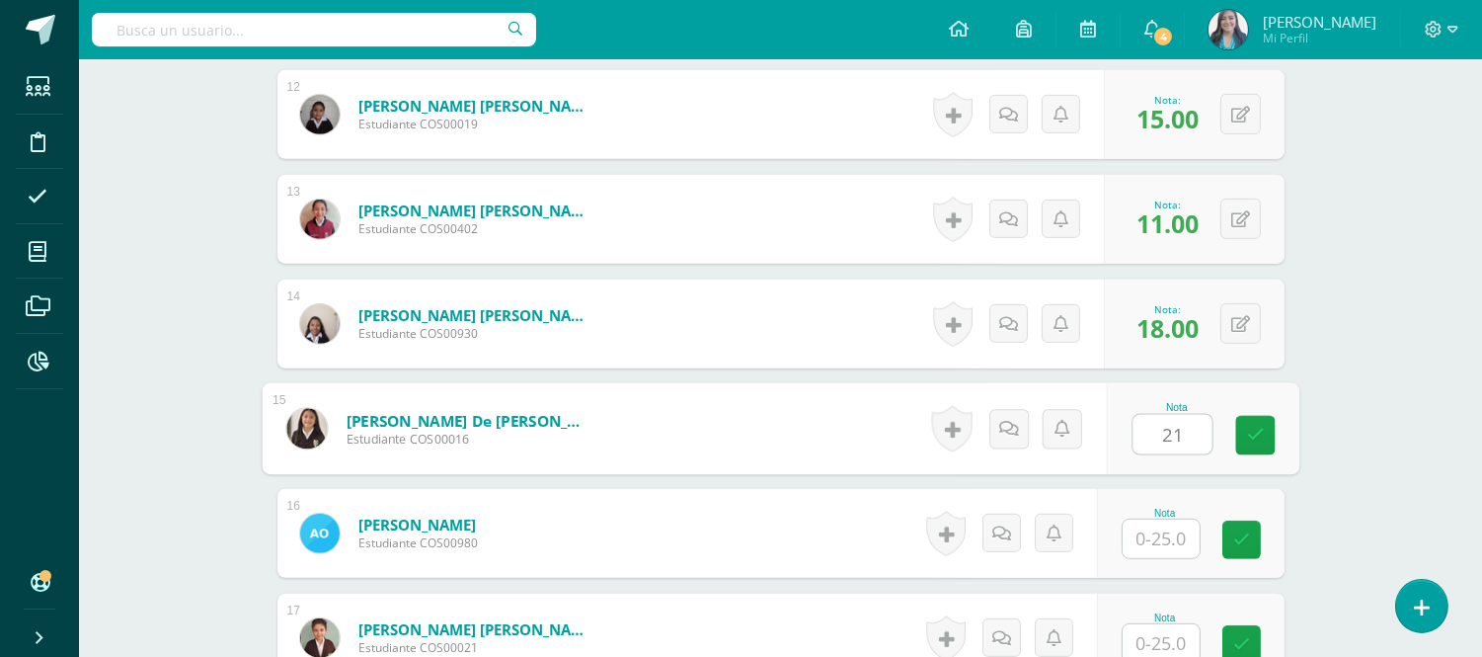
type input "21"
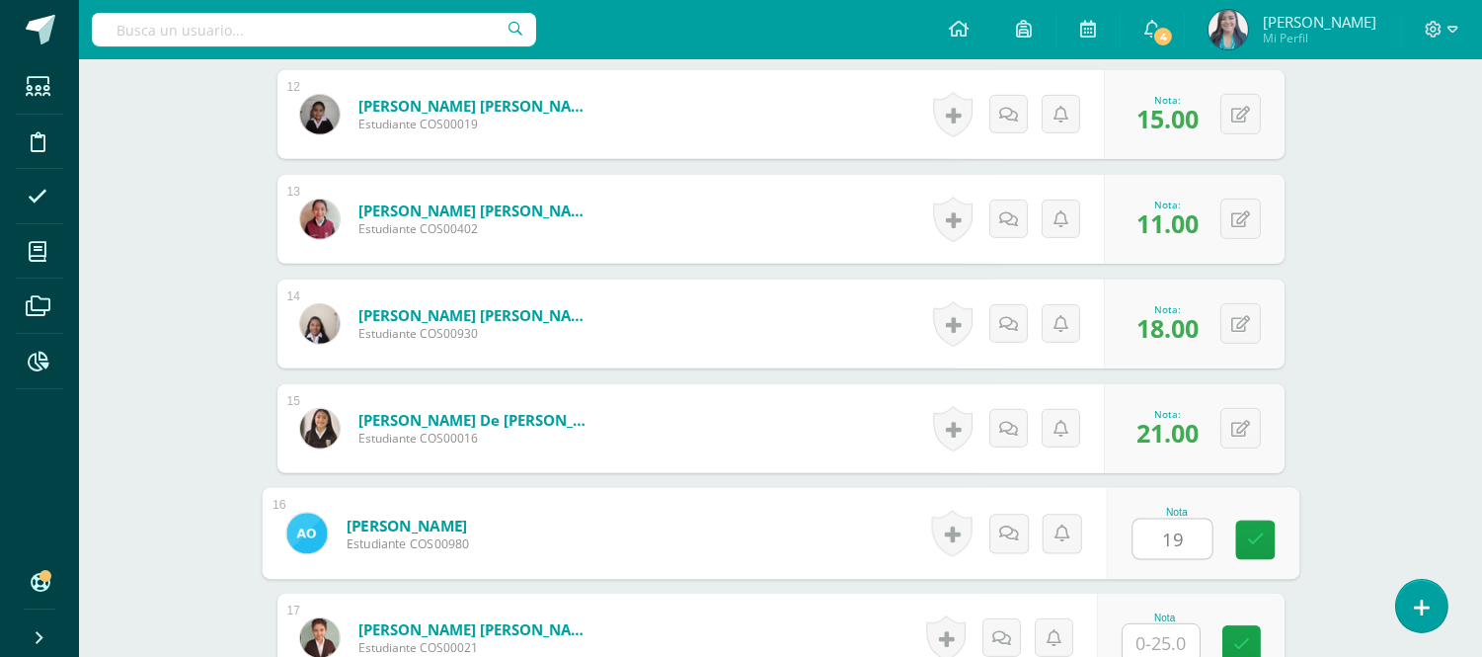
type input "19"
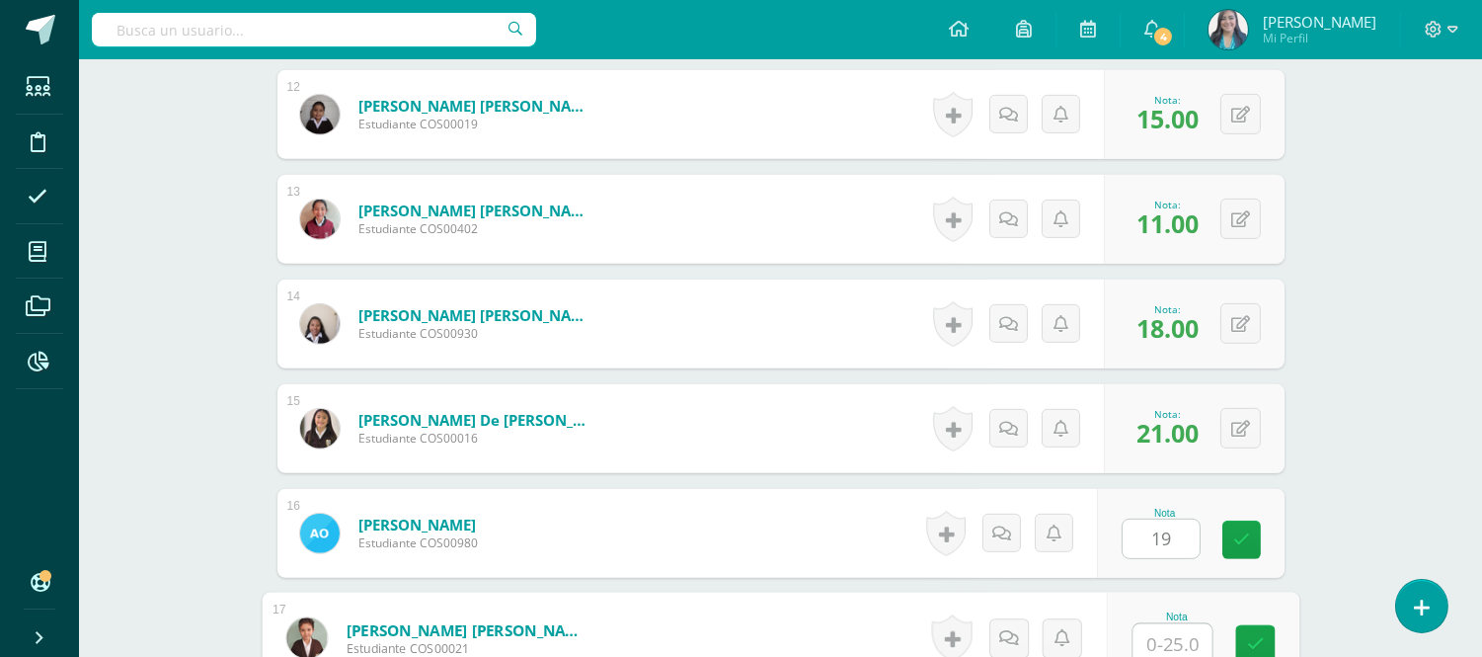
scroll to position [1772, 0]
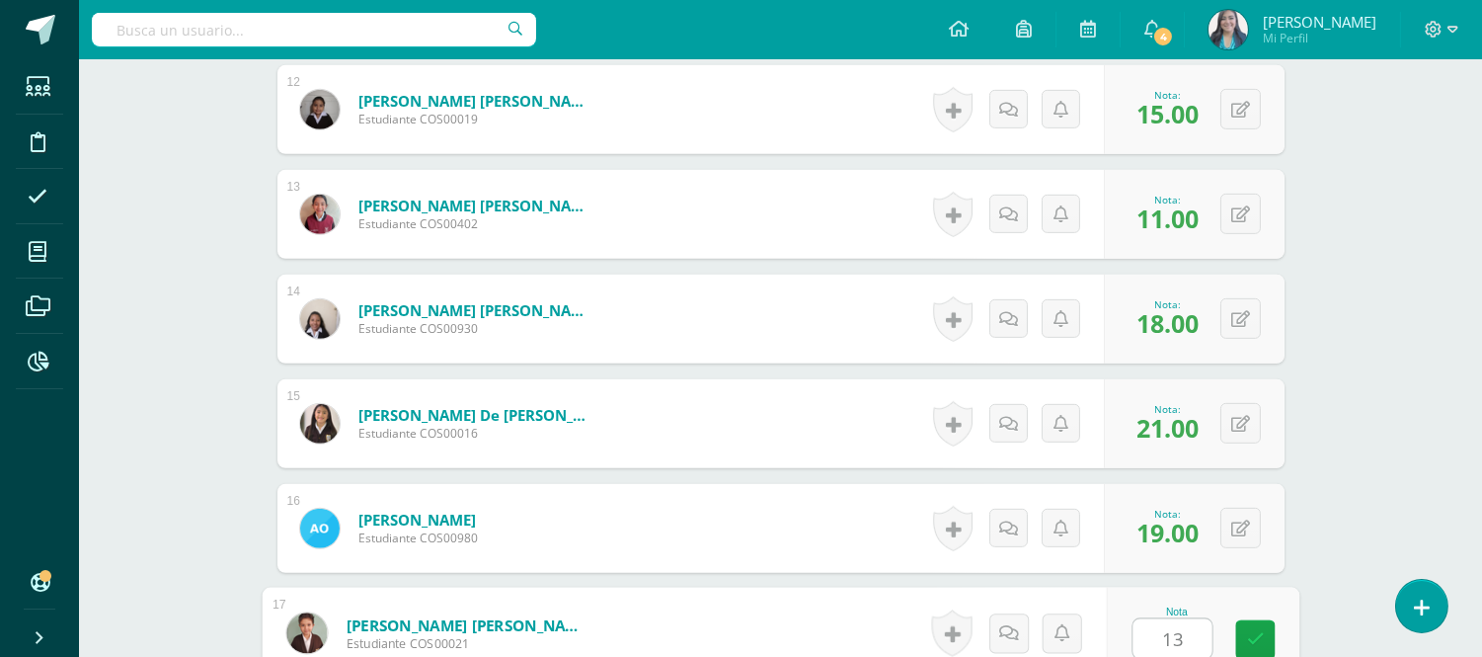
type input "13"
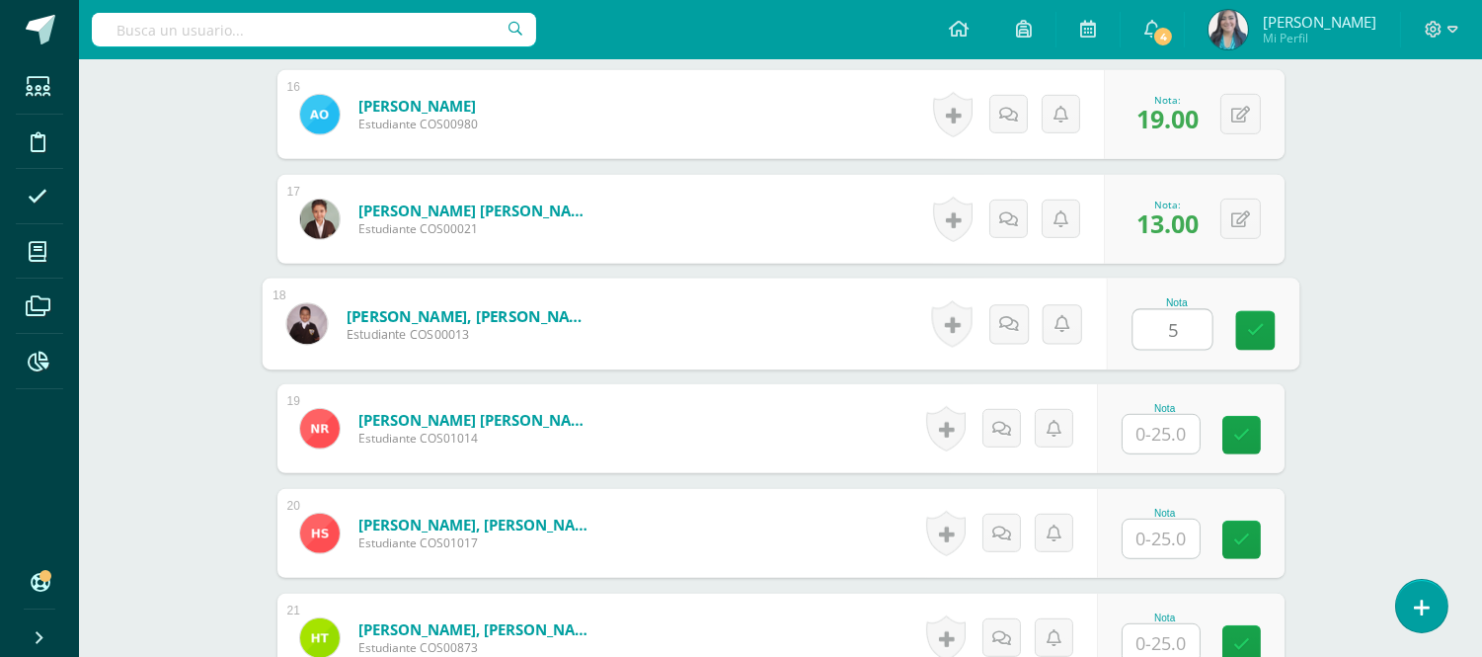
type input "5"
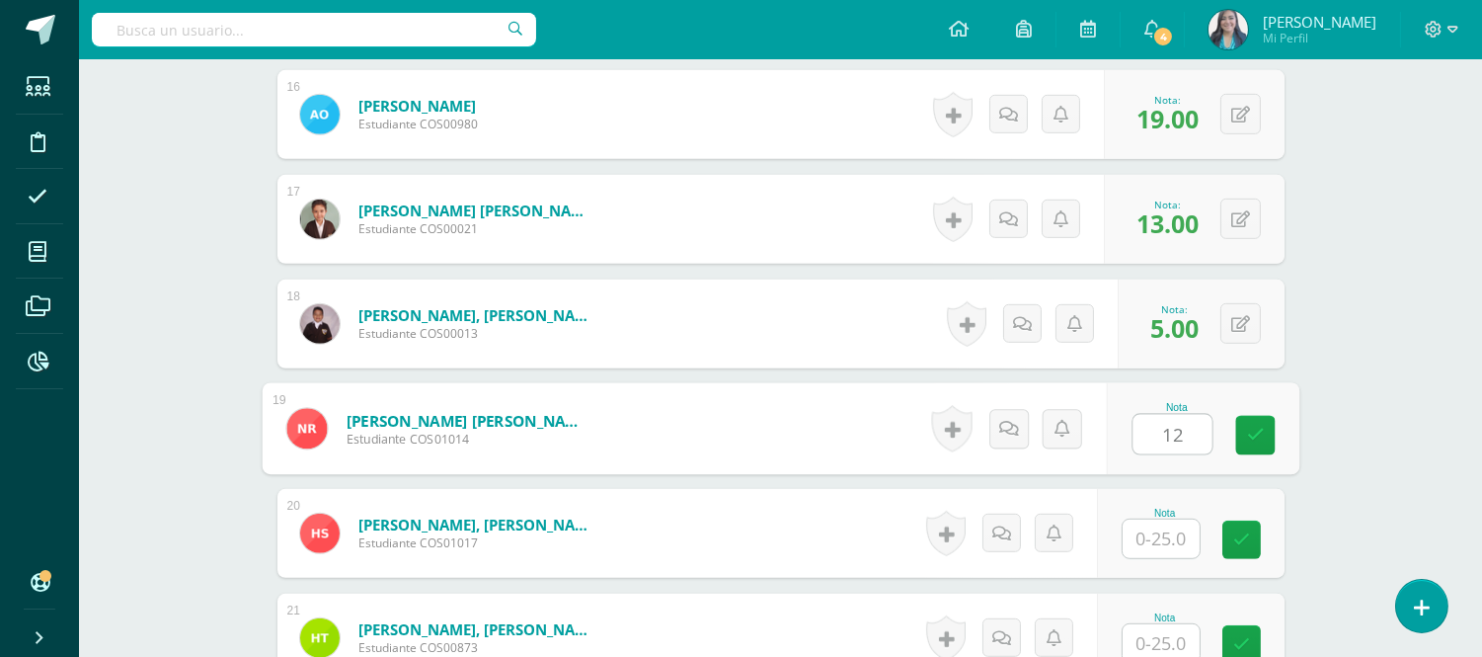
type input "12"
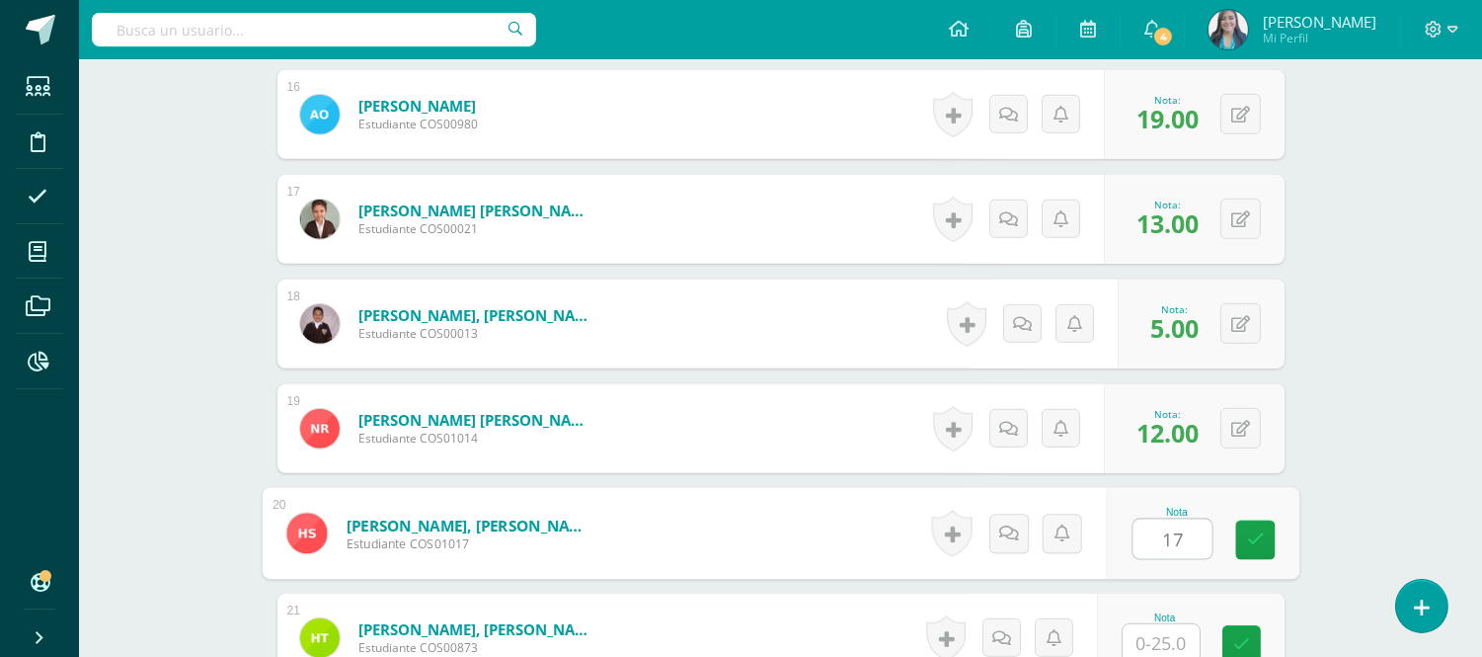
type input "17"
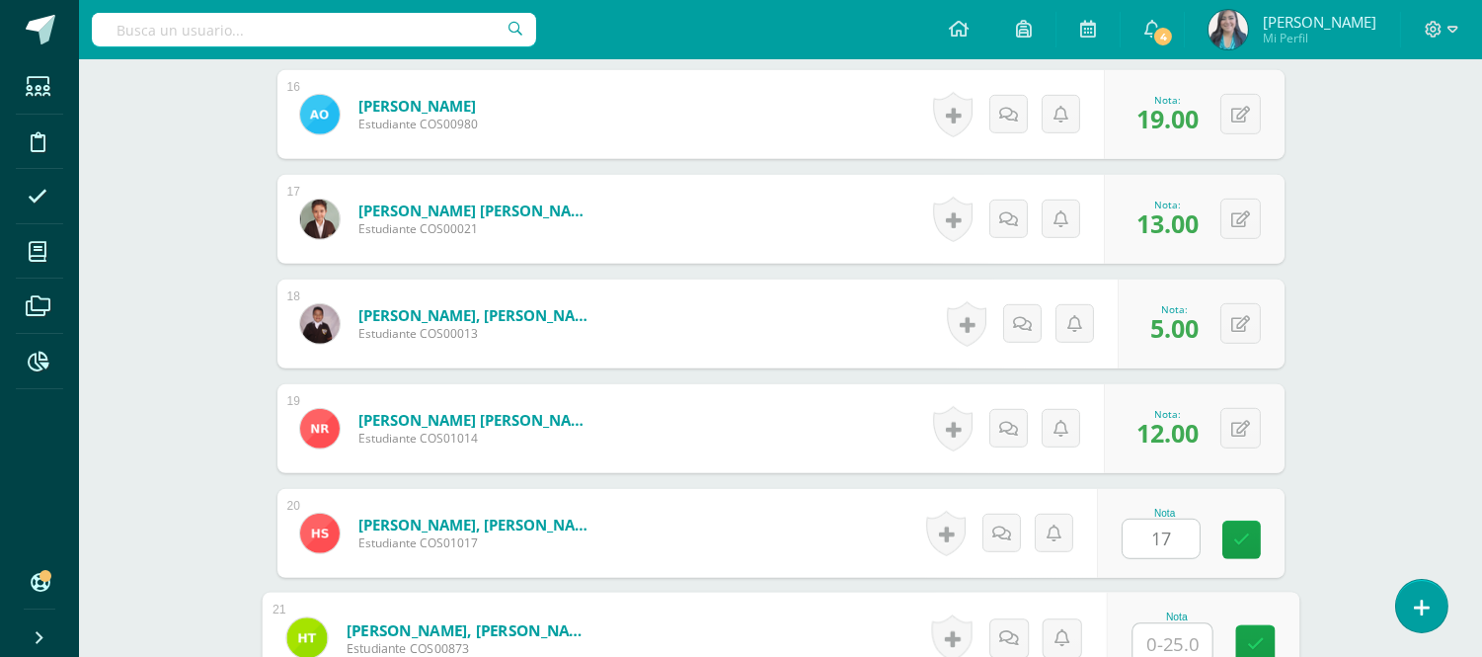
scroll to position [2190, 0]
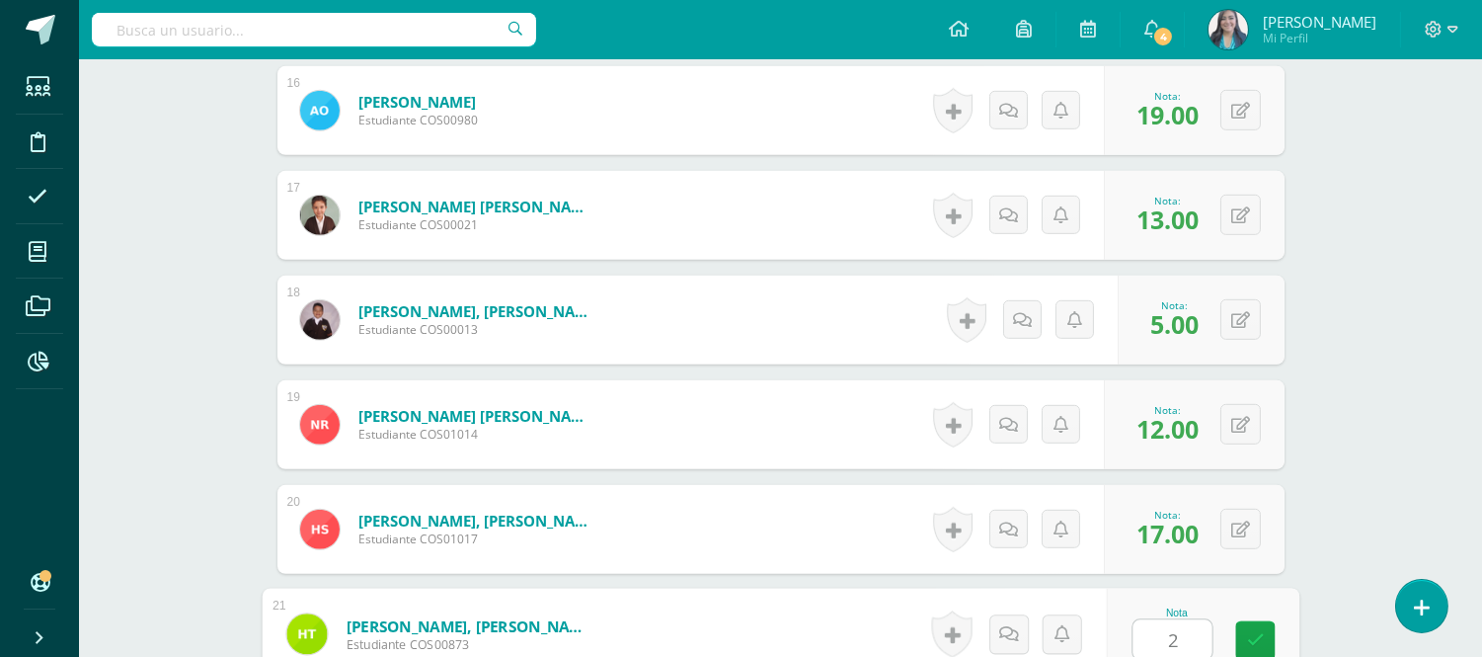
type input "21"
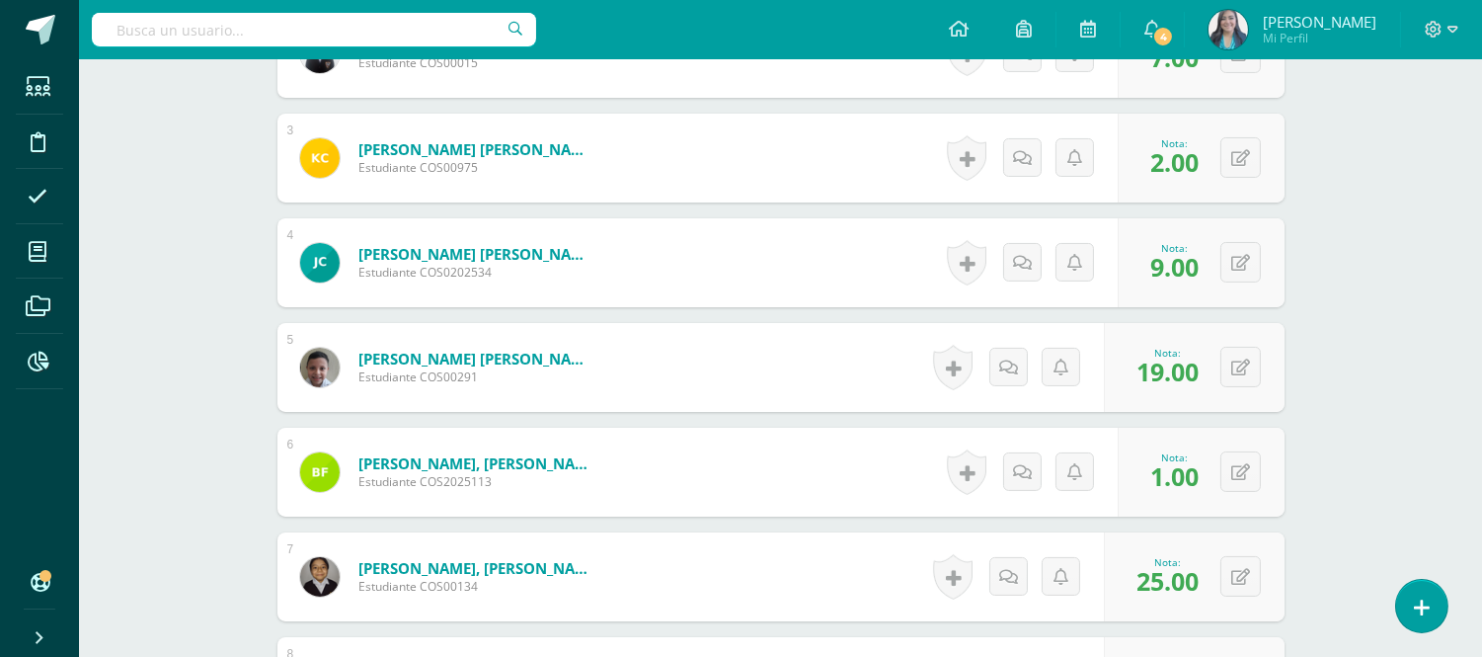
scroll to position [0, 0]
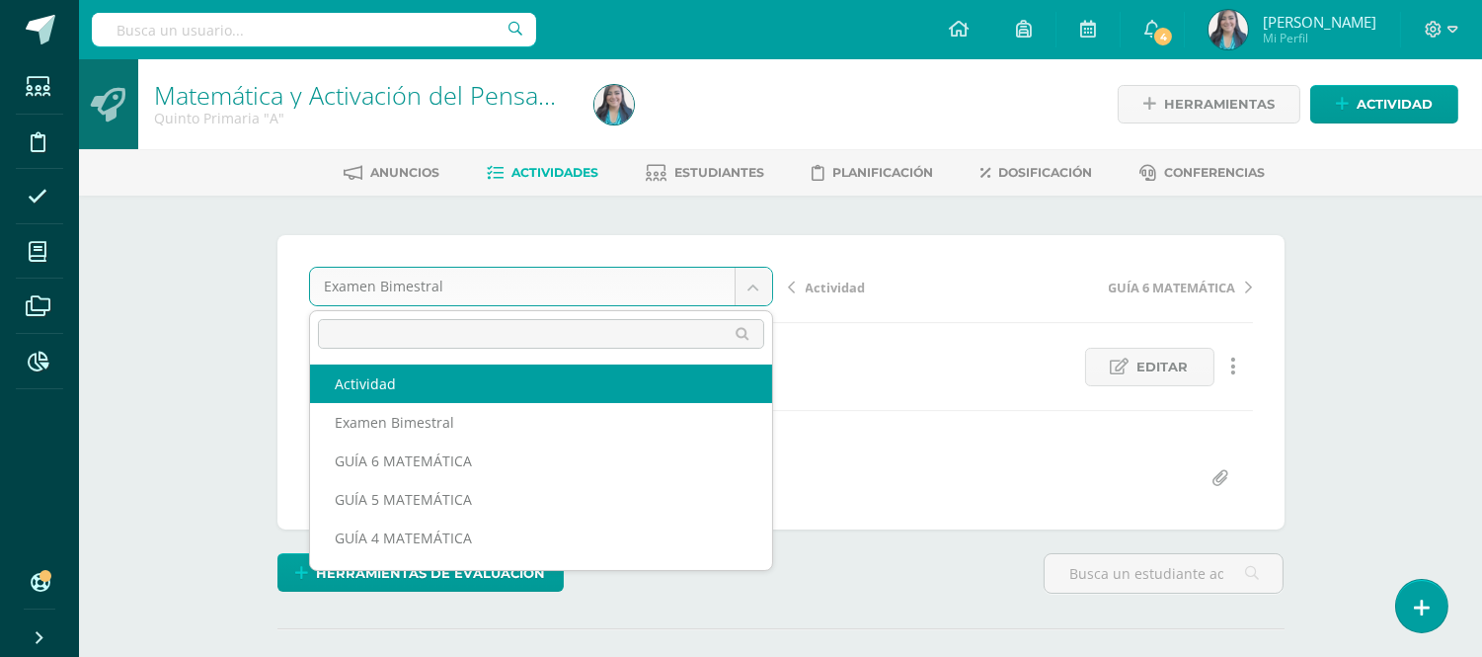
select select "/dashboard/teacher/grade-activity/122378/"
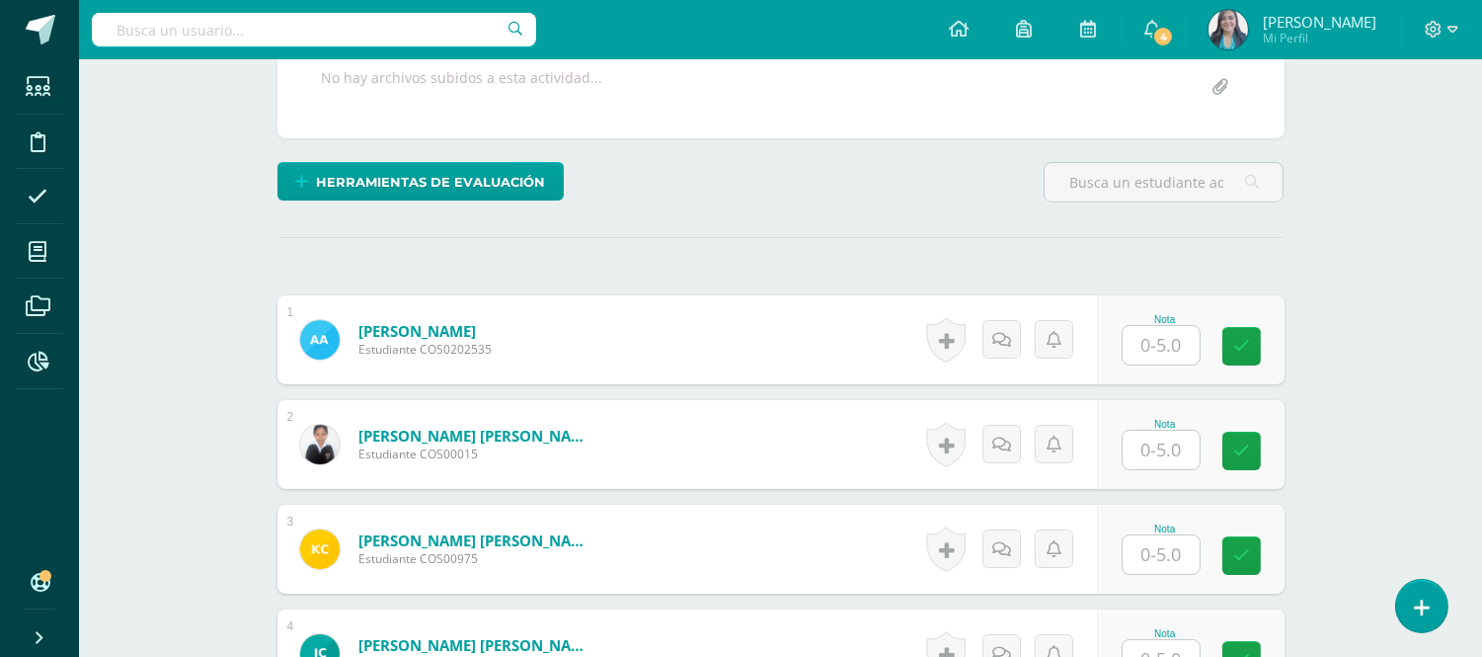
scroll to position [479, 0]
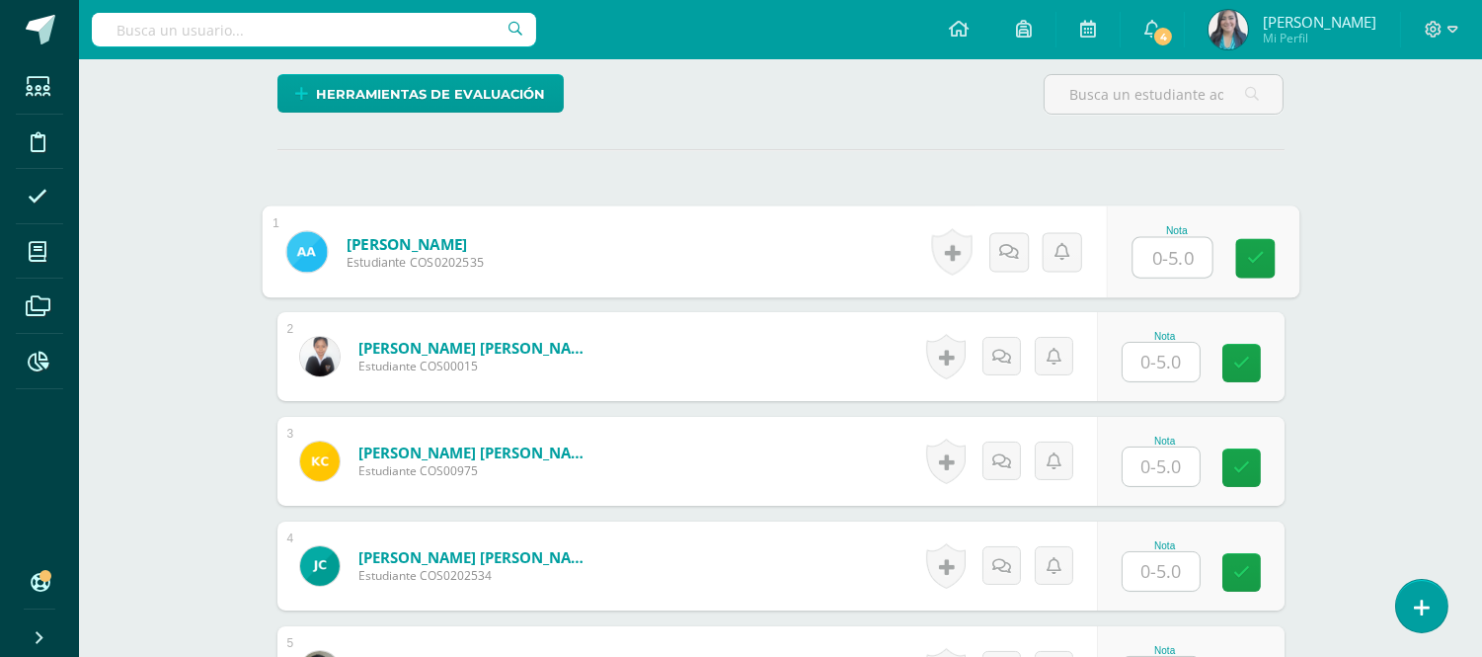
click at [1172, 245] on input "text" at bounding box center [1171, 257] width 79 height 39
type input "5"
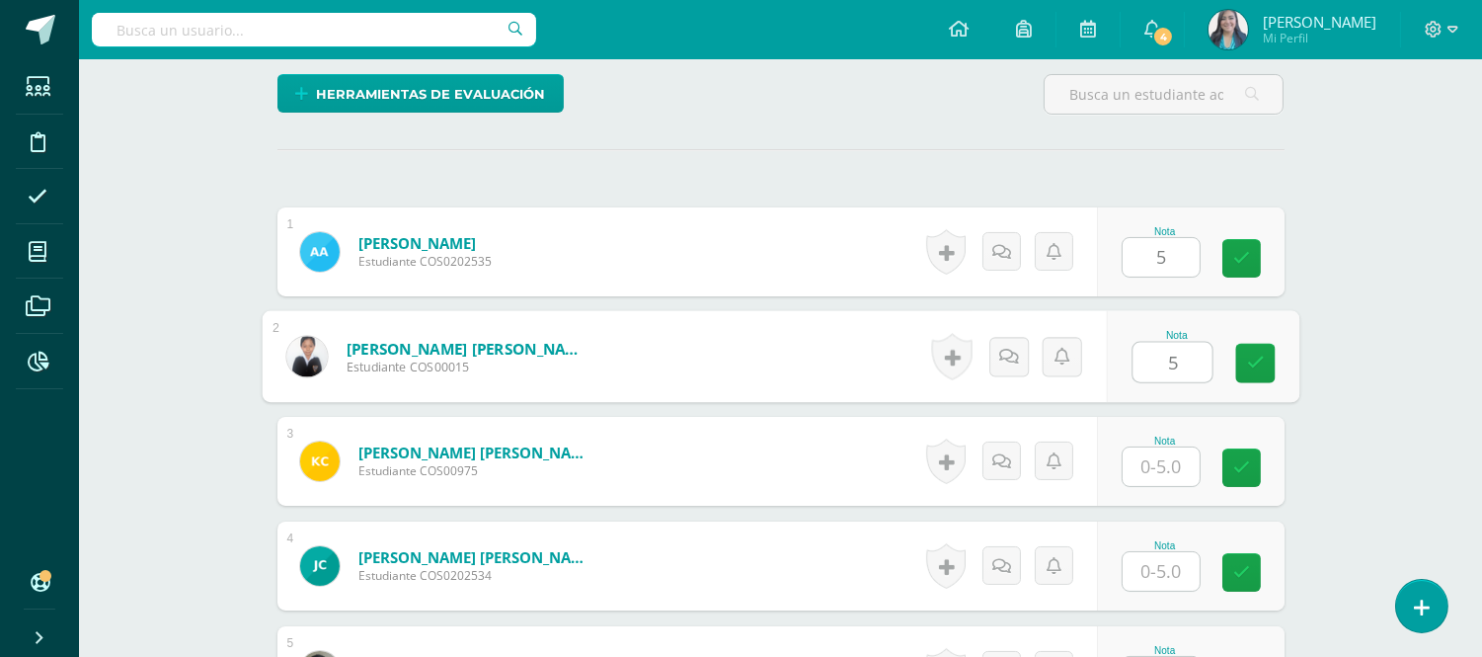
type input "5"
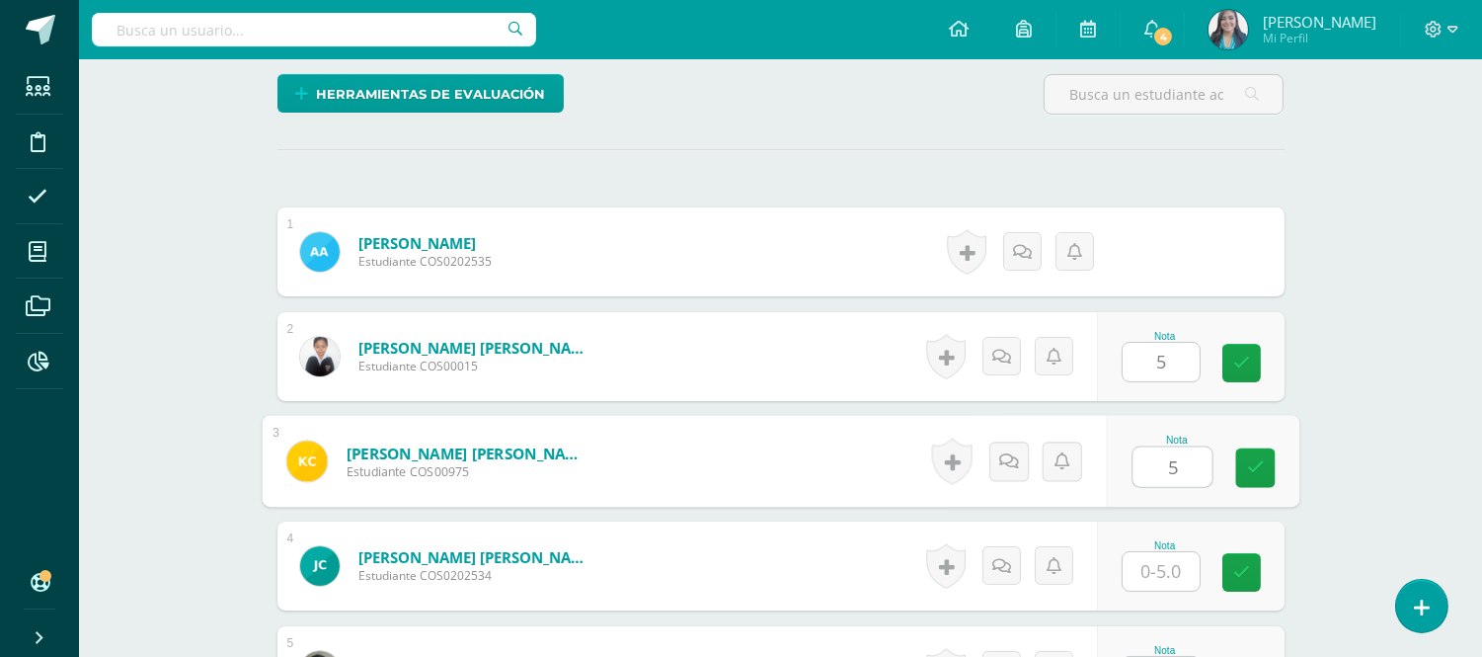
type input "5"
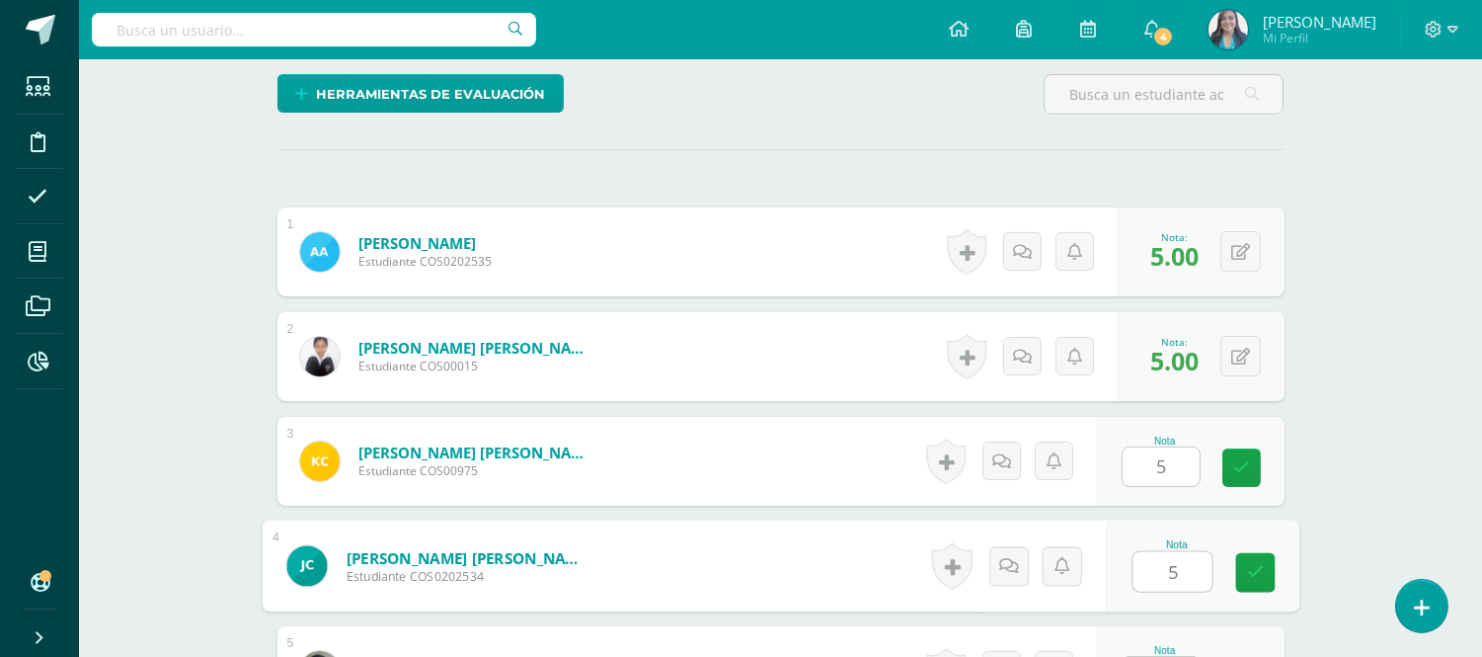
type input "5"
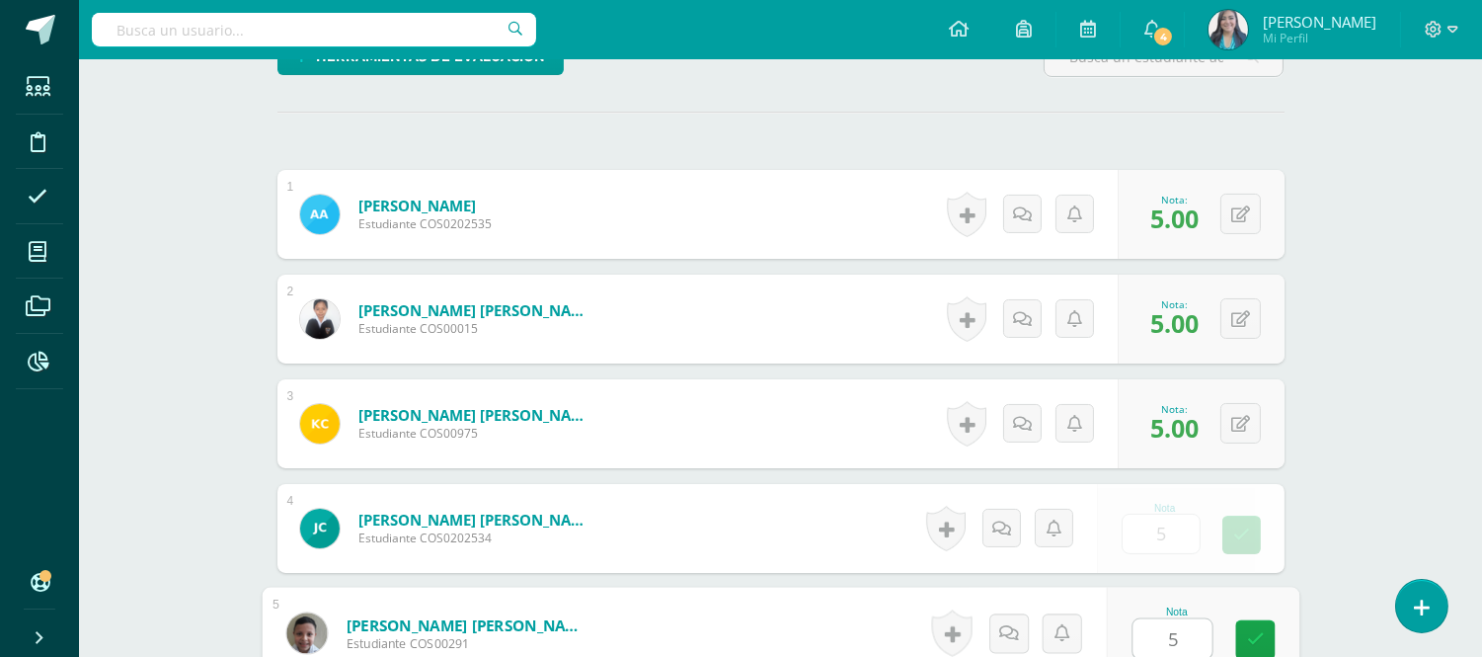
type input "5"
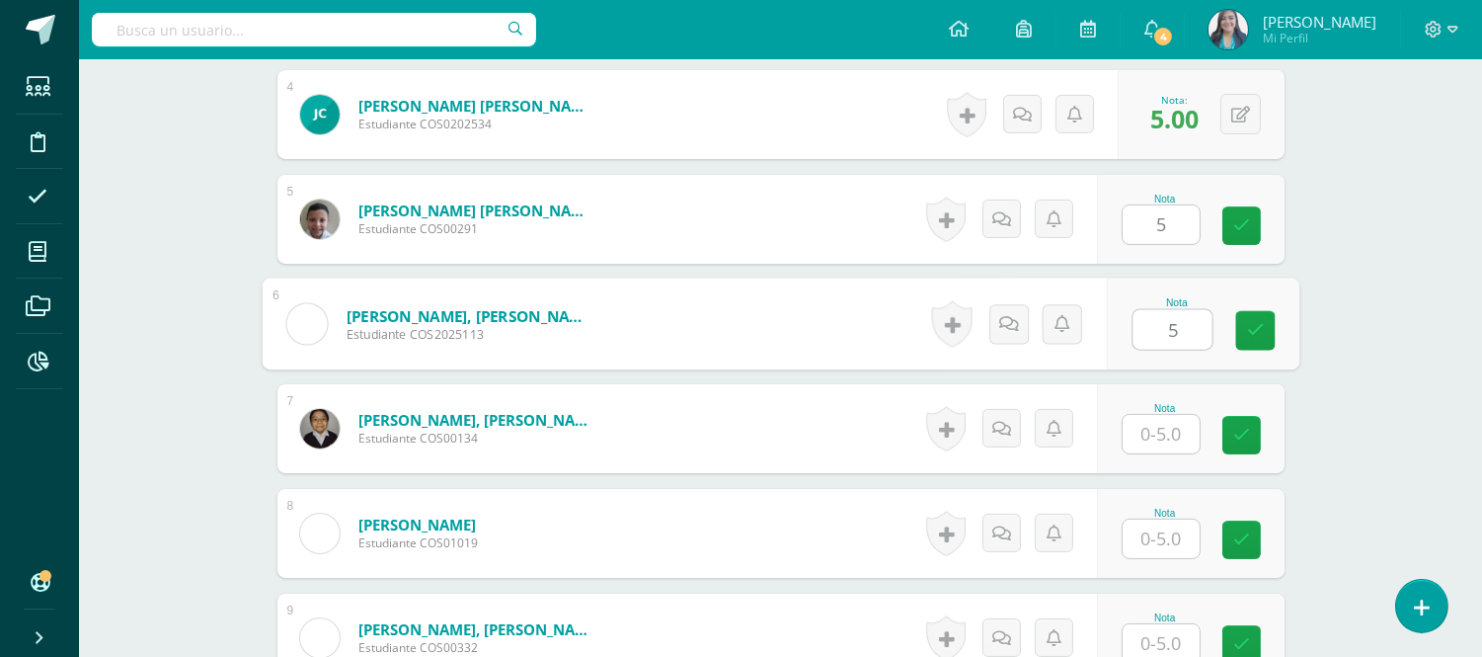
type input "5"
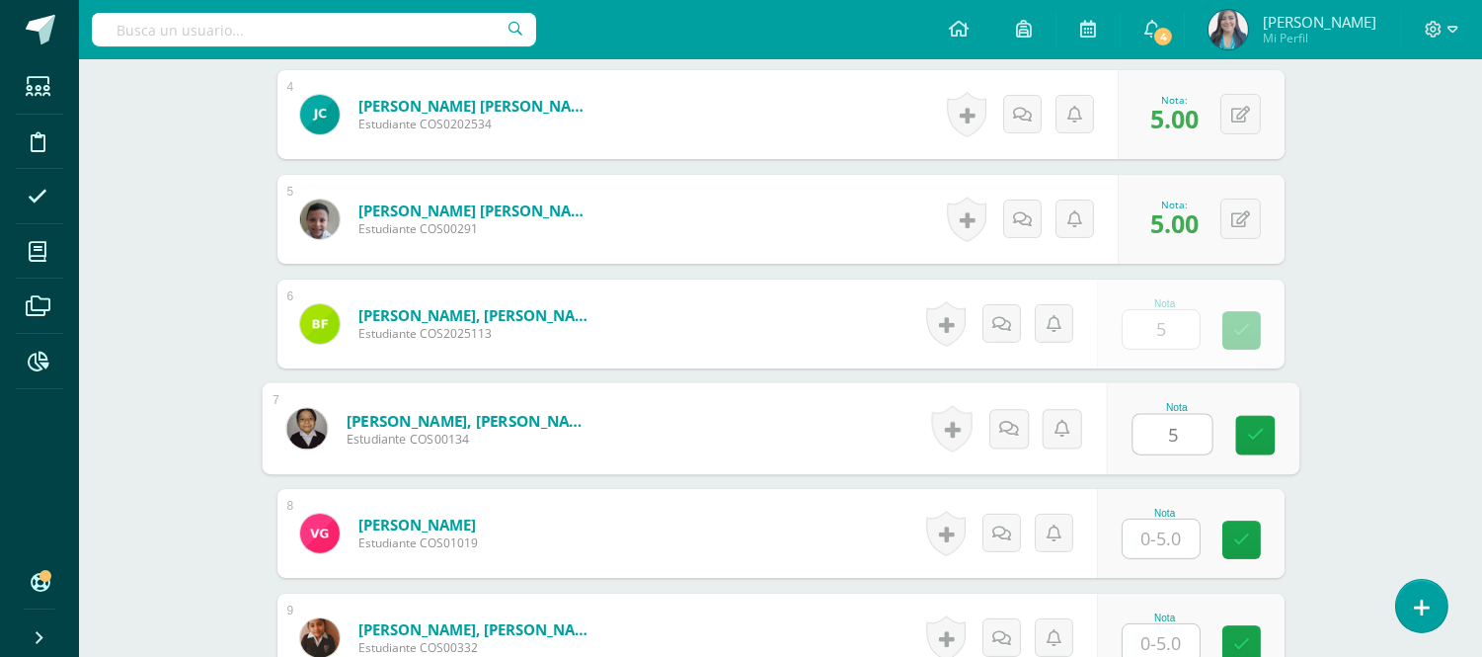
type input "5"
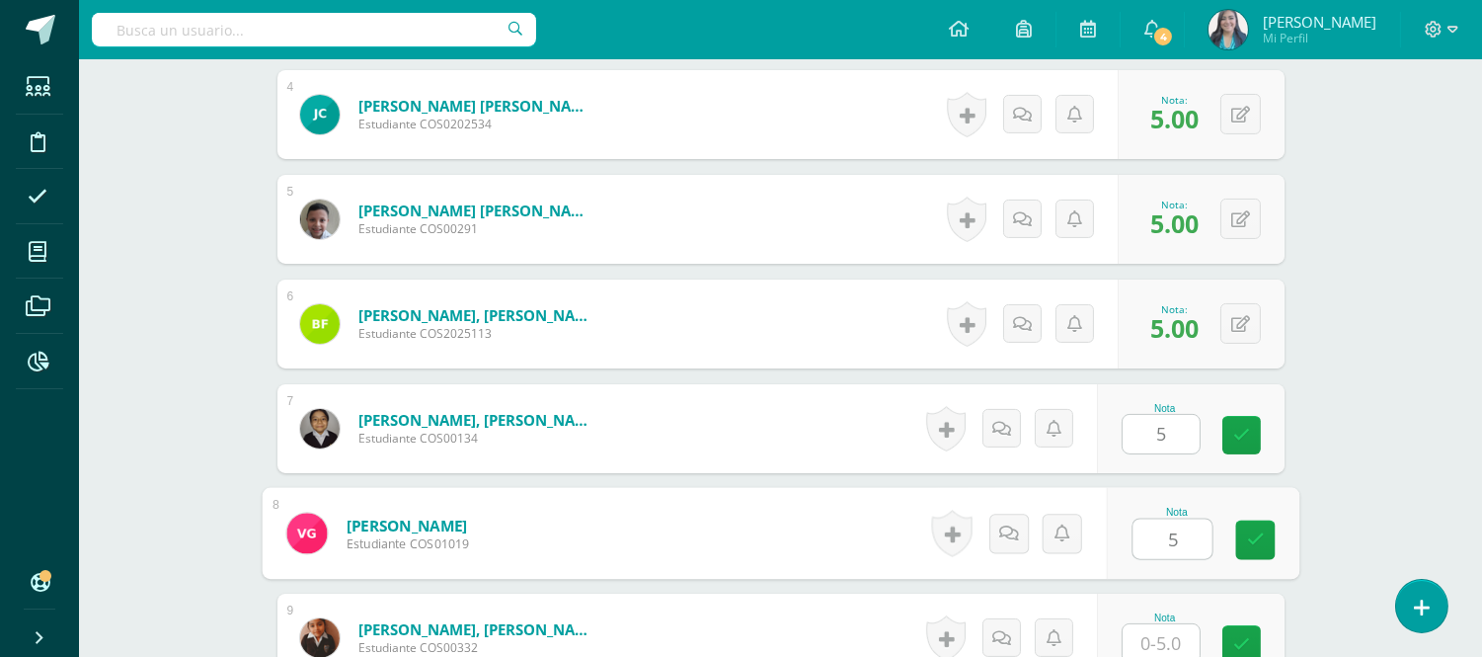
type input "5"
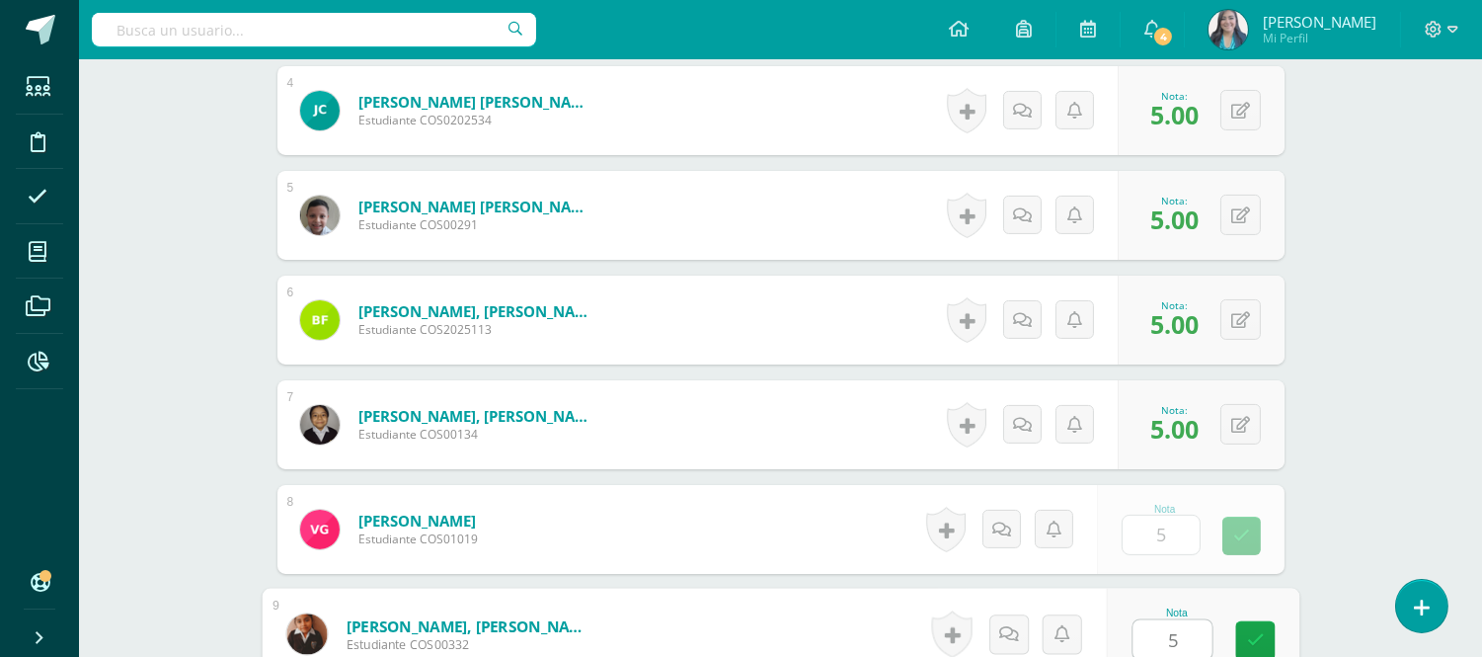
type input "5"
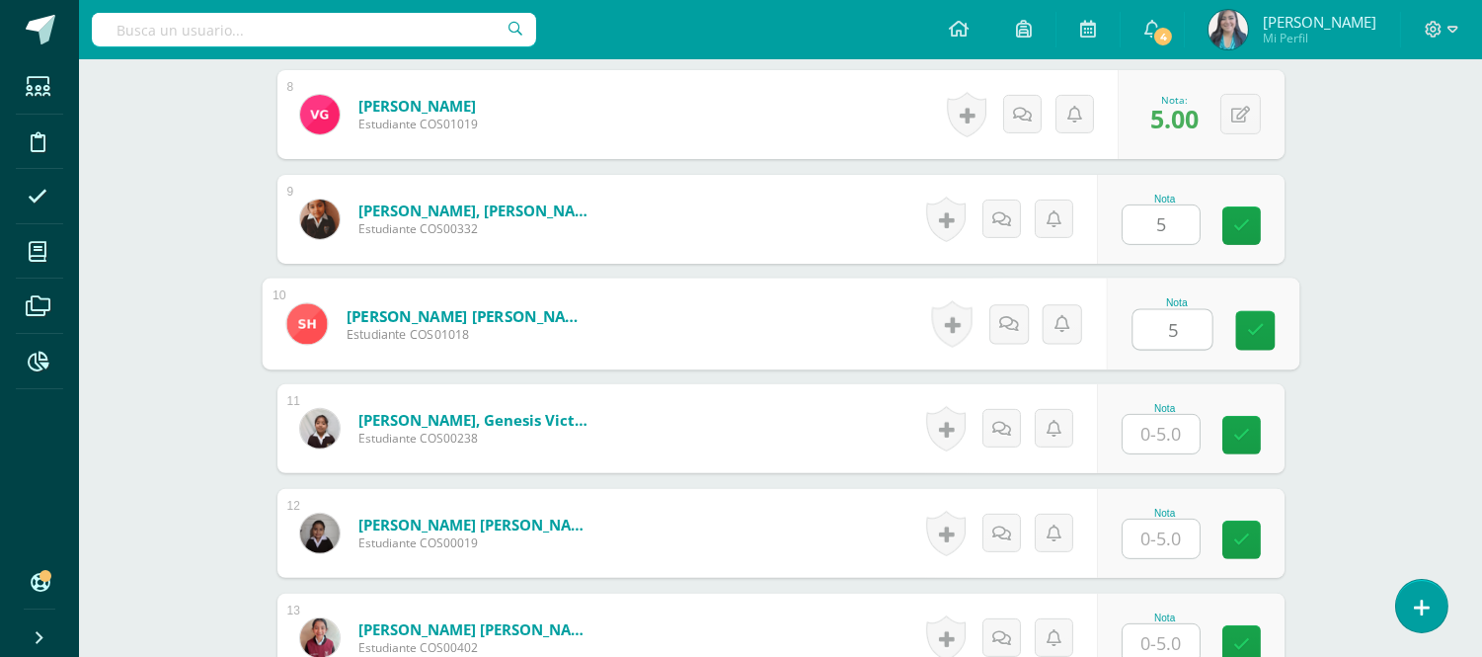
type input "5"
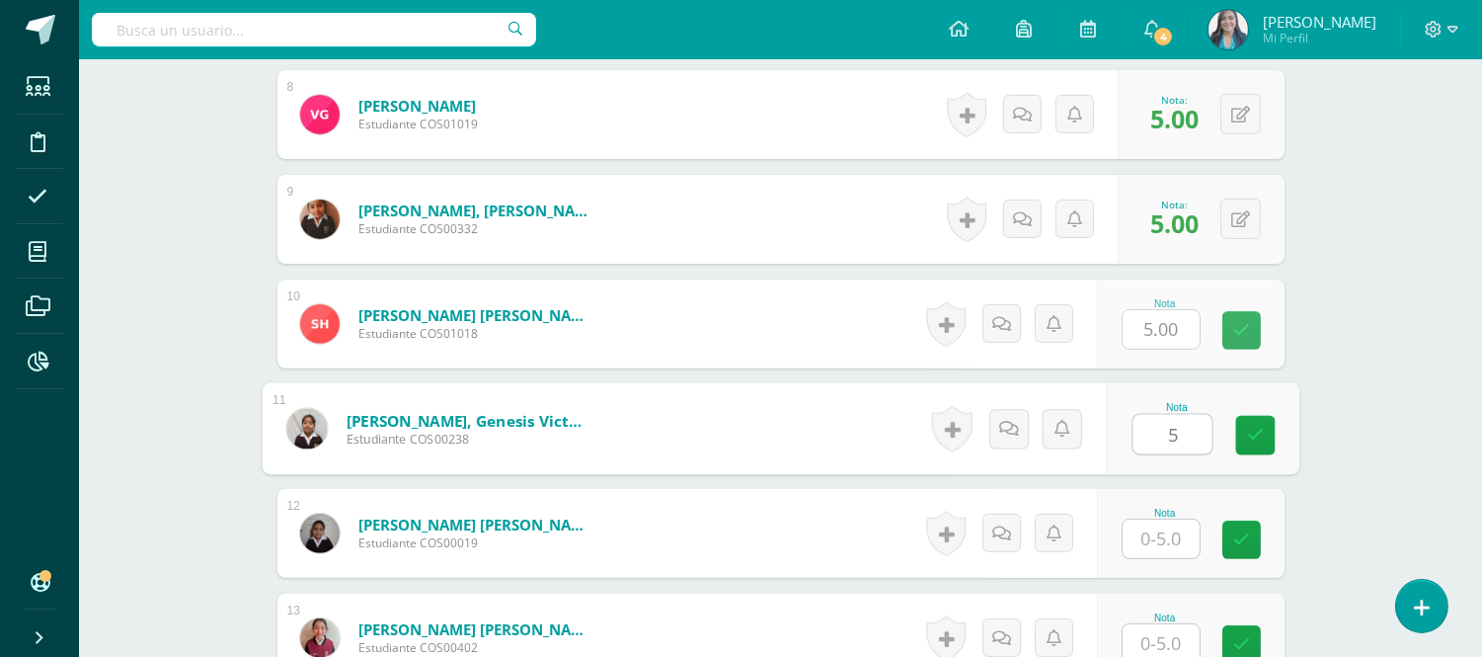
type input "5"
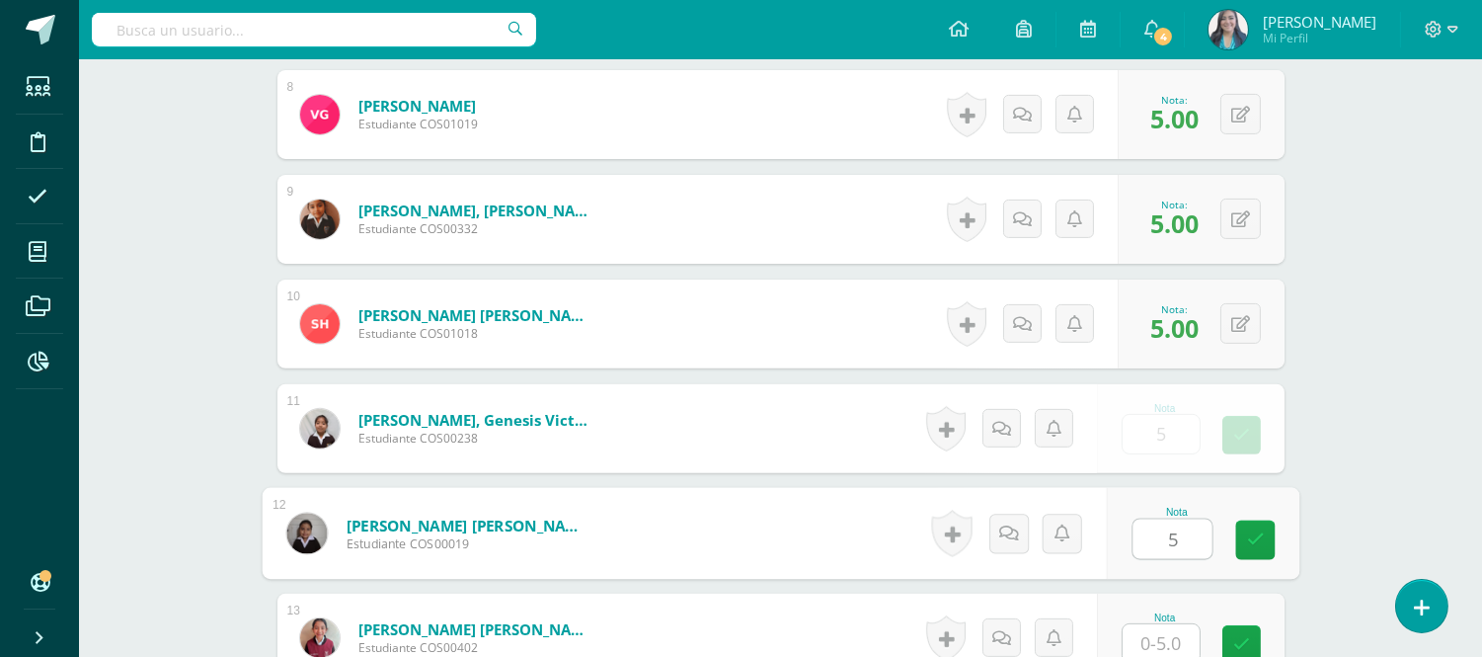
type input "5"
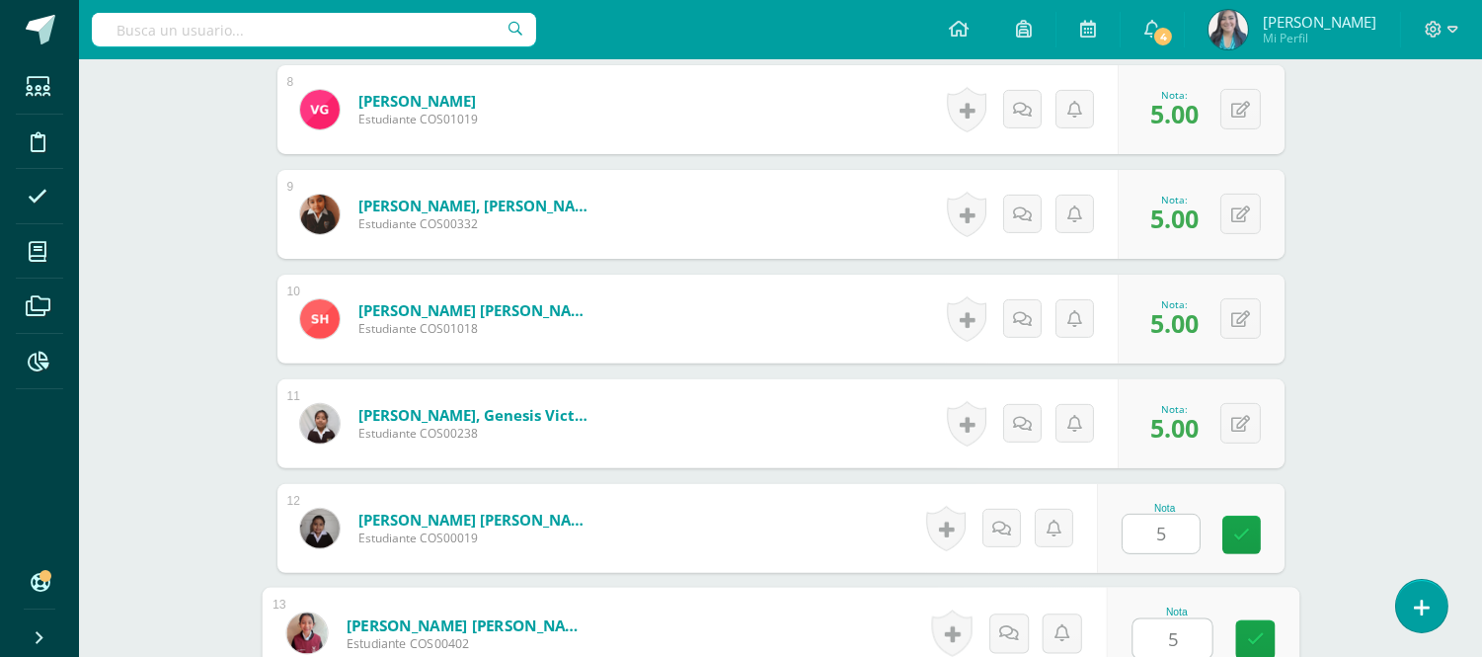
type input "5"
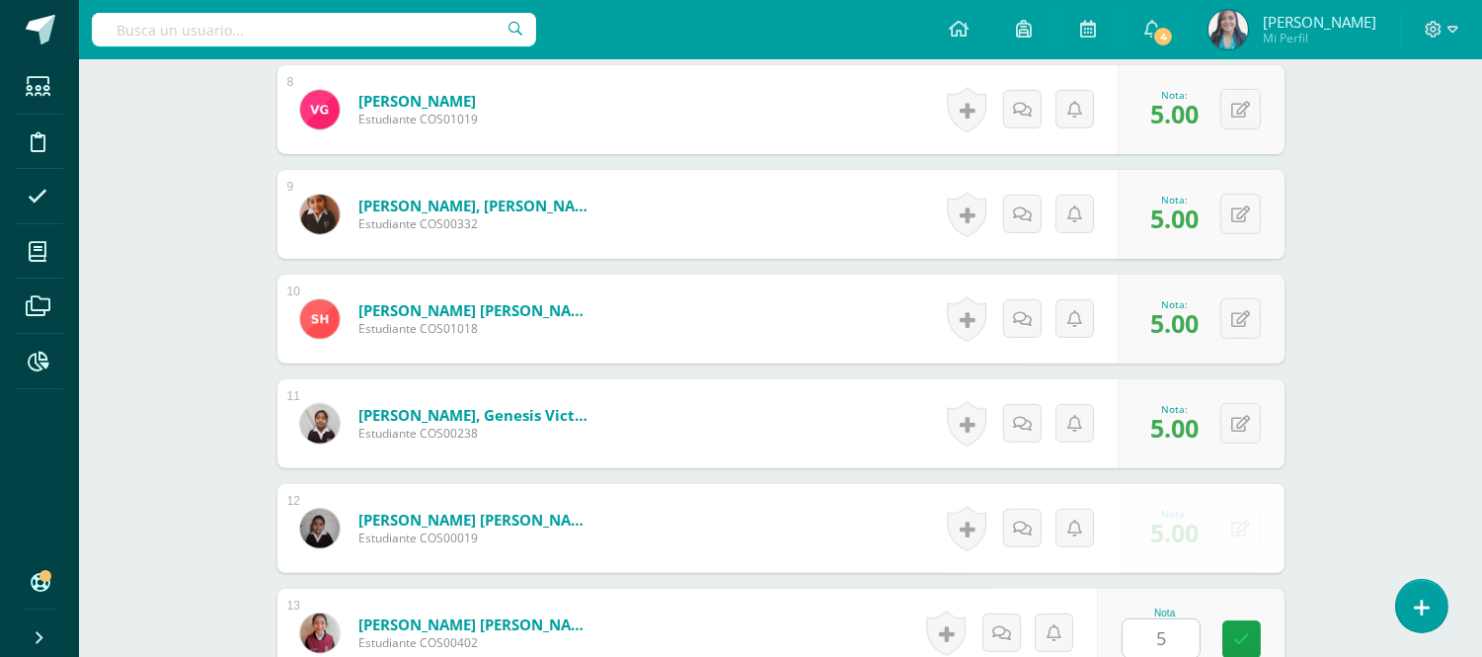
scroll to position [1767, 0]
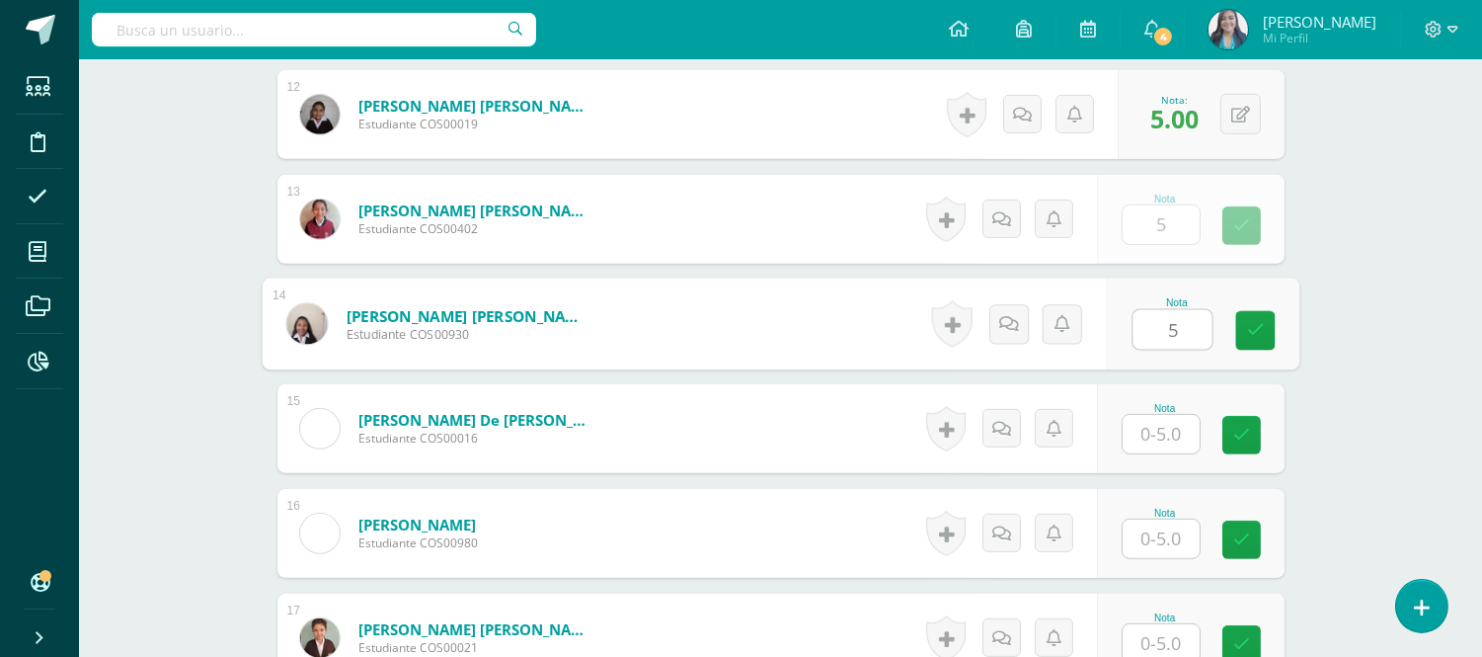
type input "5"
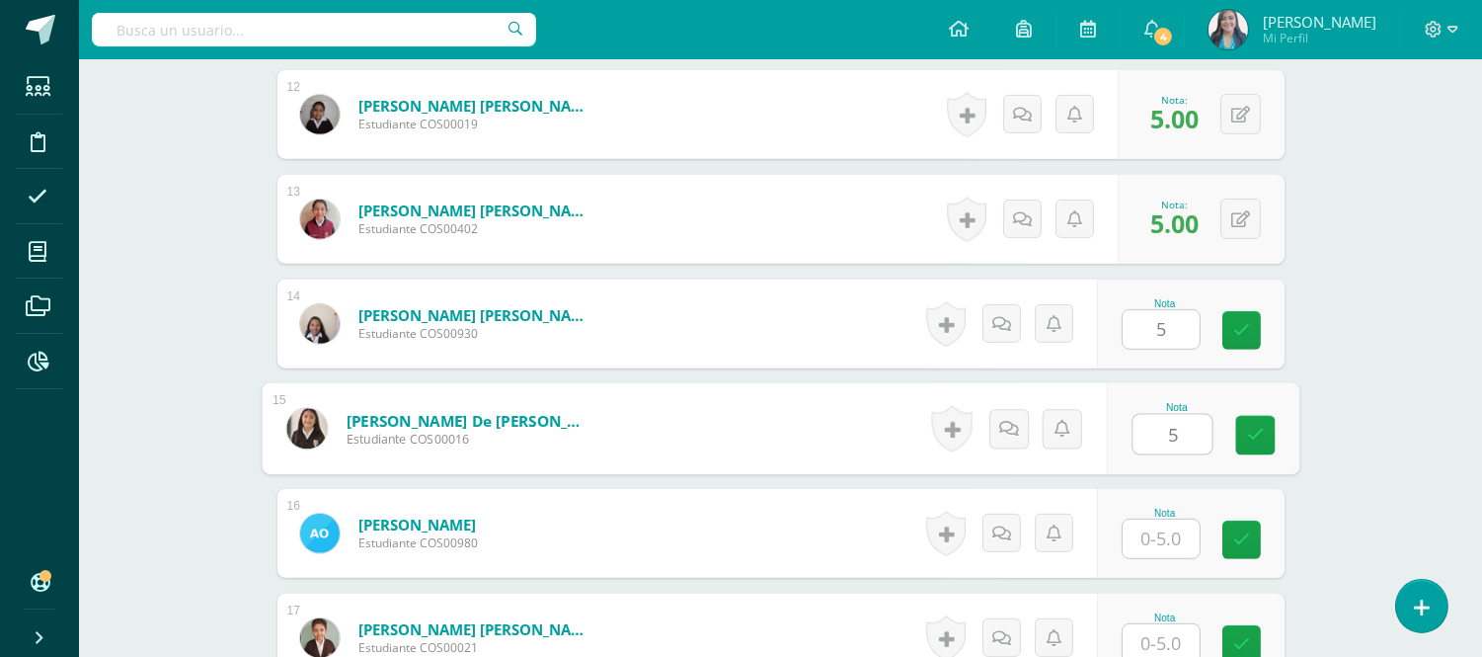
type input "5"
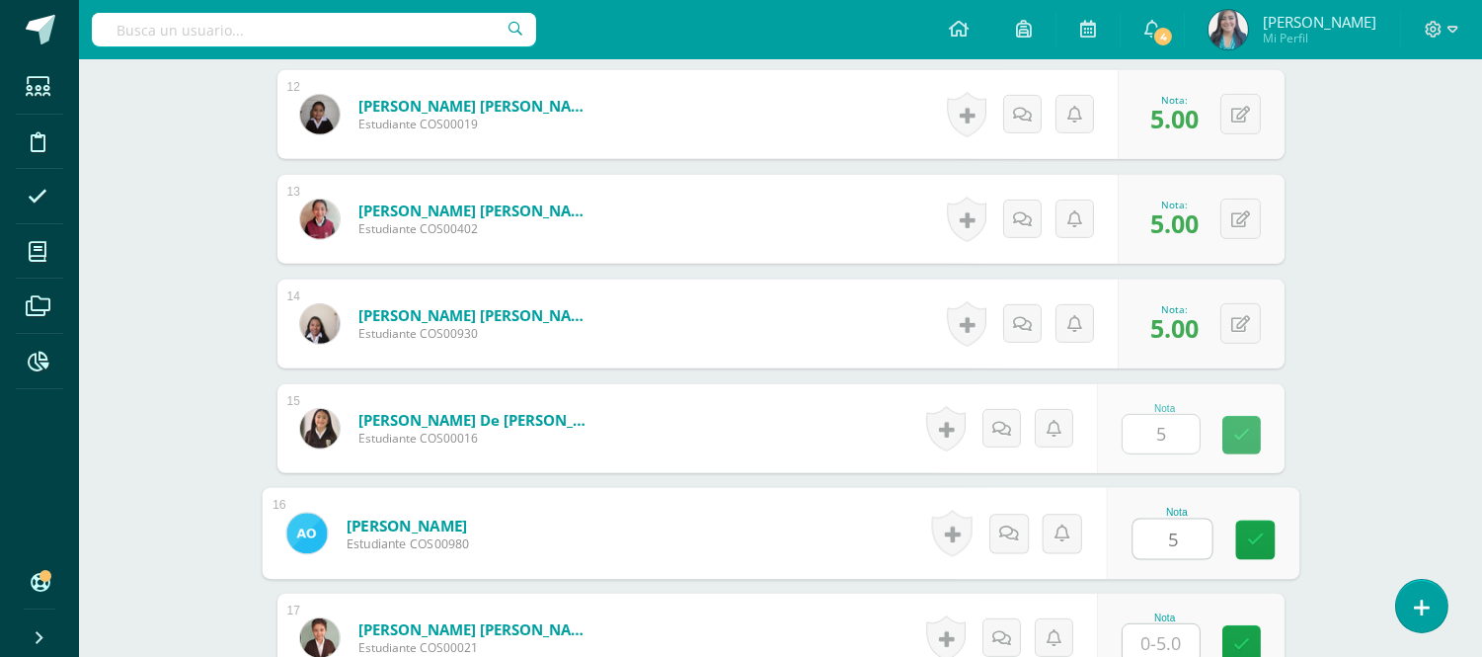
type input "5"
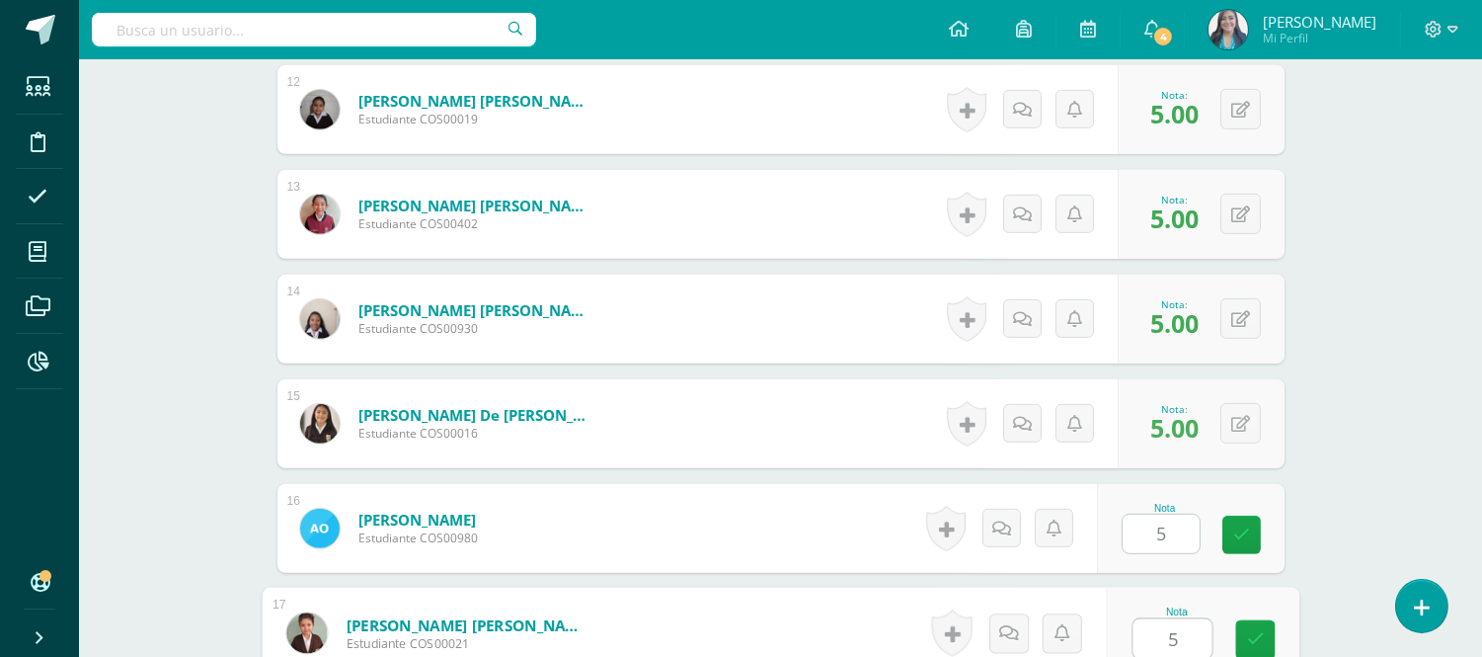
type input "5"
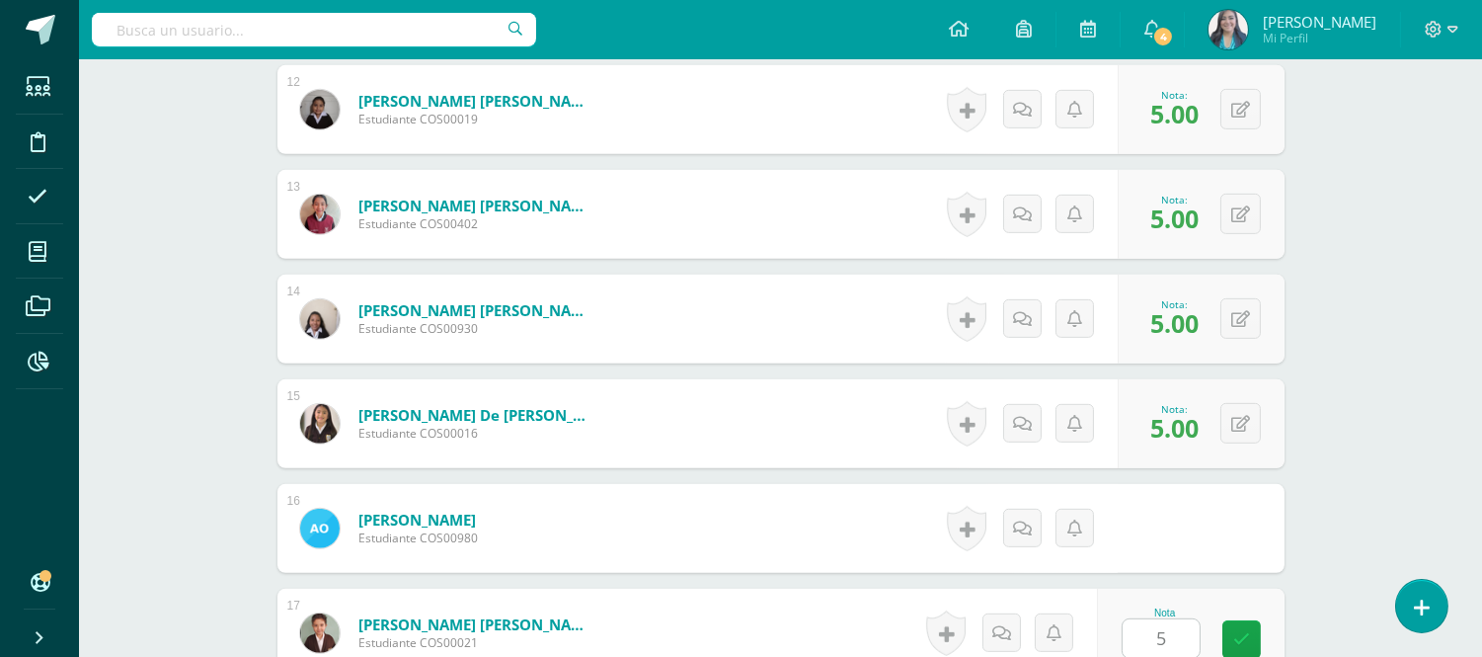
scroll to position [2186, 0]
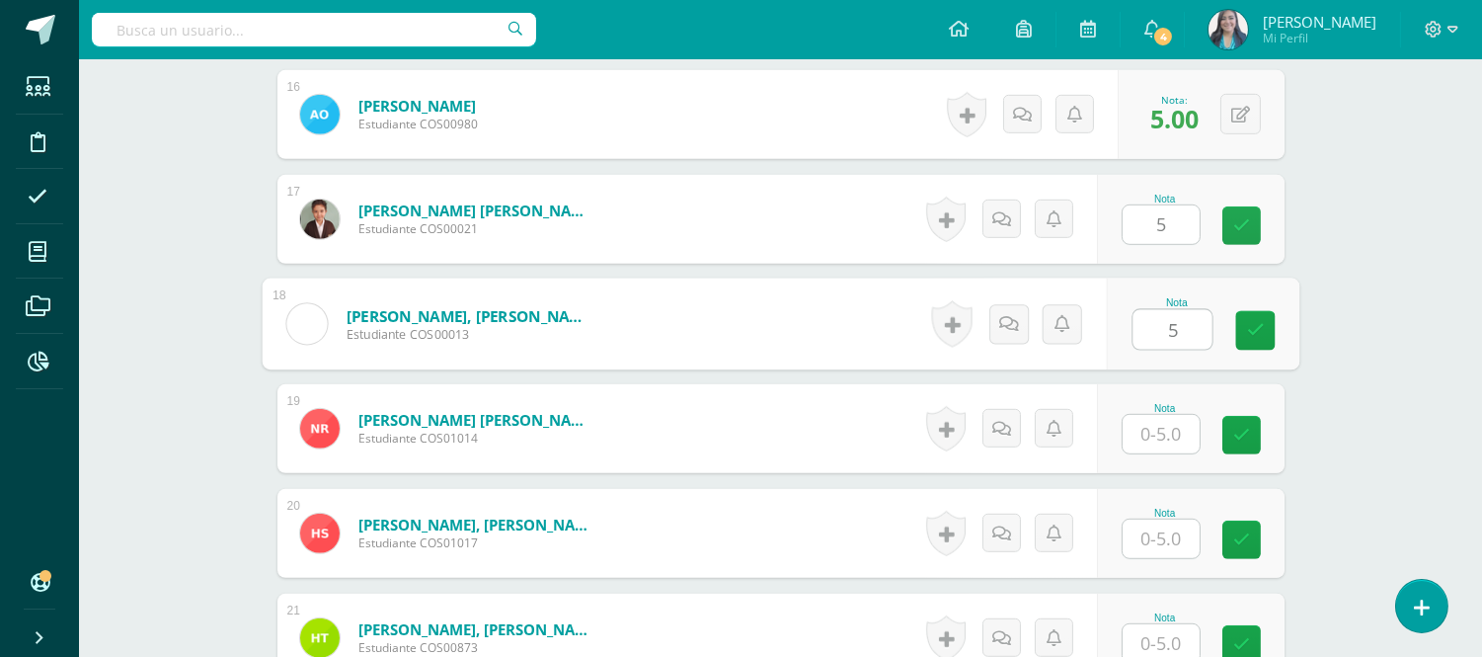
type input "5"
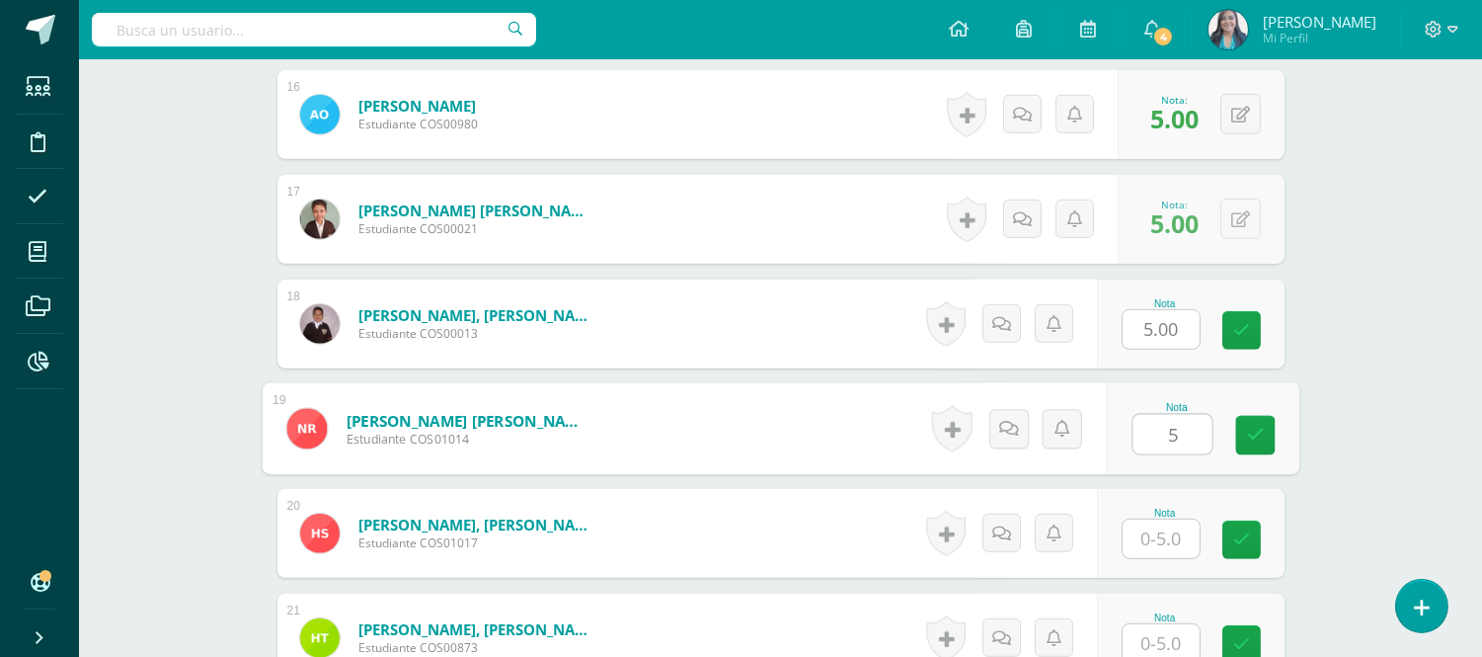
type input "5"
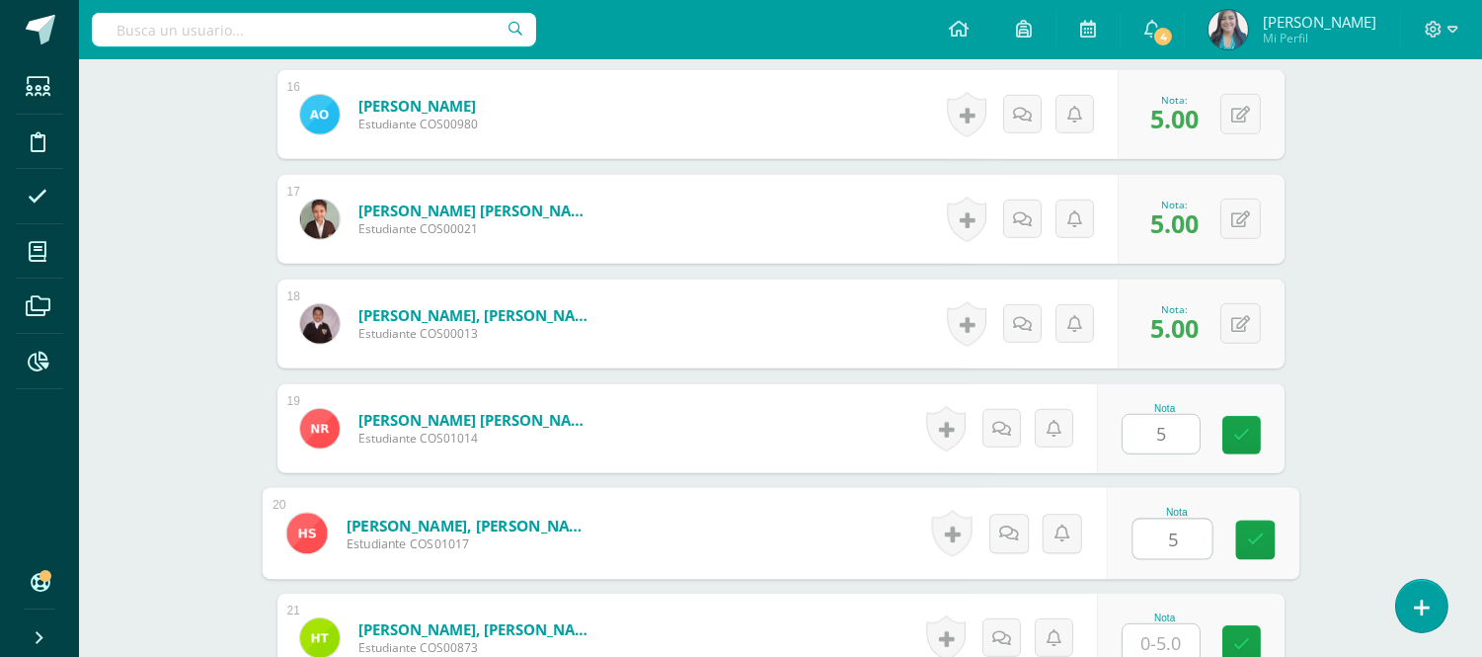
type input "5"
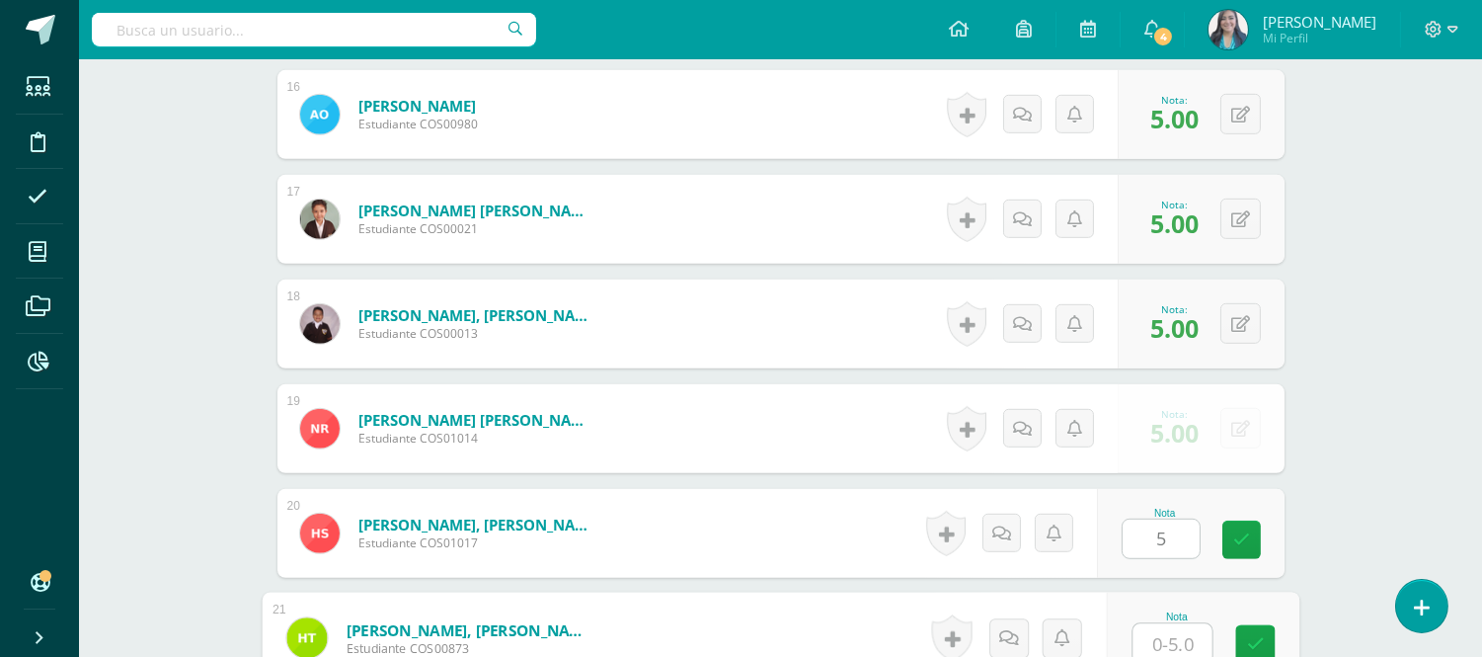
scroll to position [2190, 0]
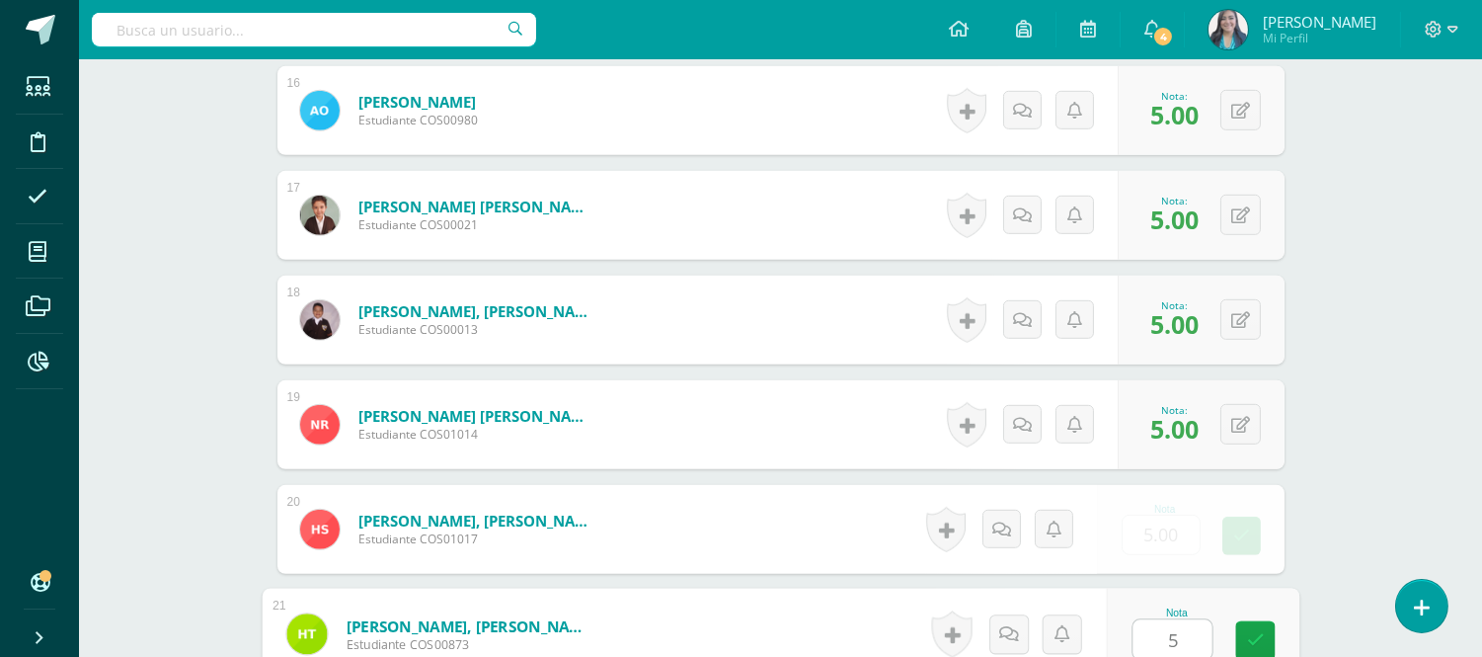
type input "55"
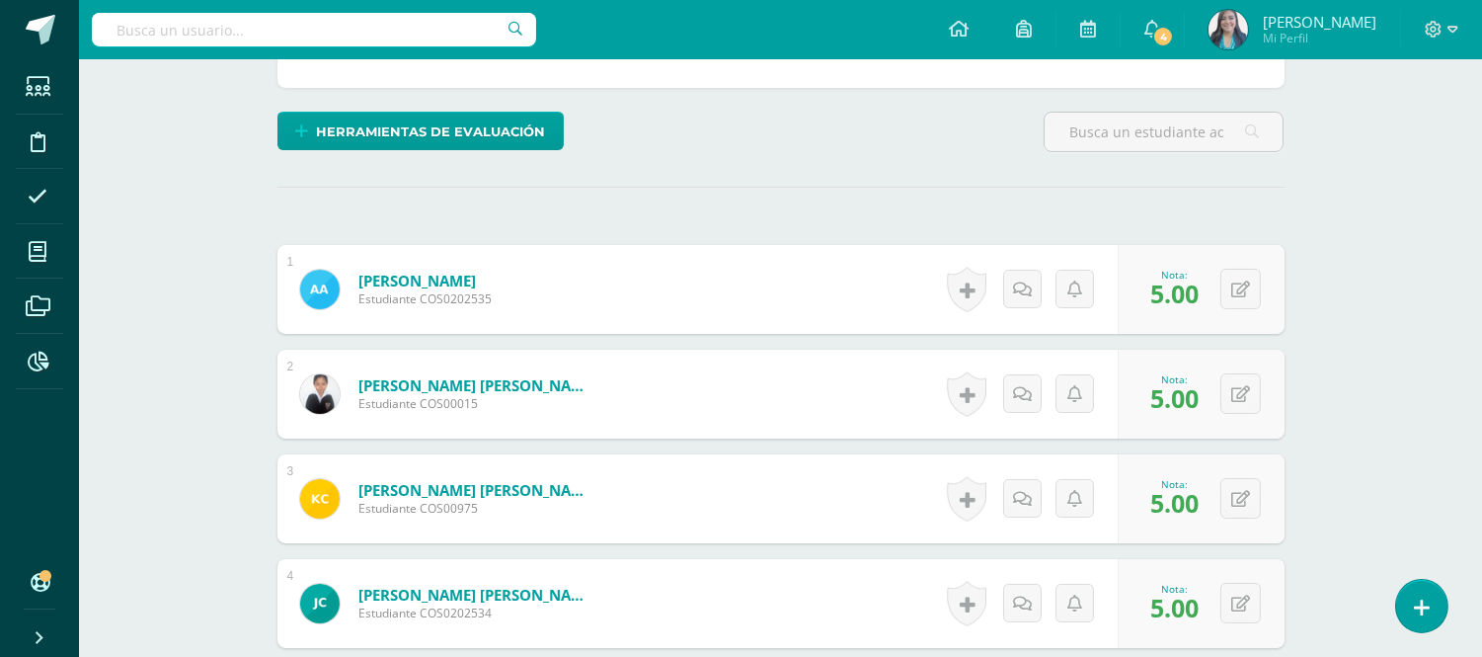
scroll to position [0, 0]
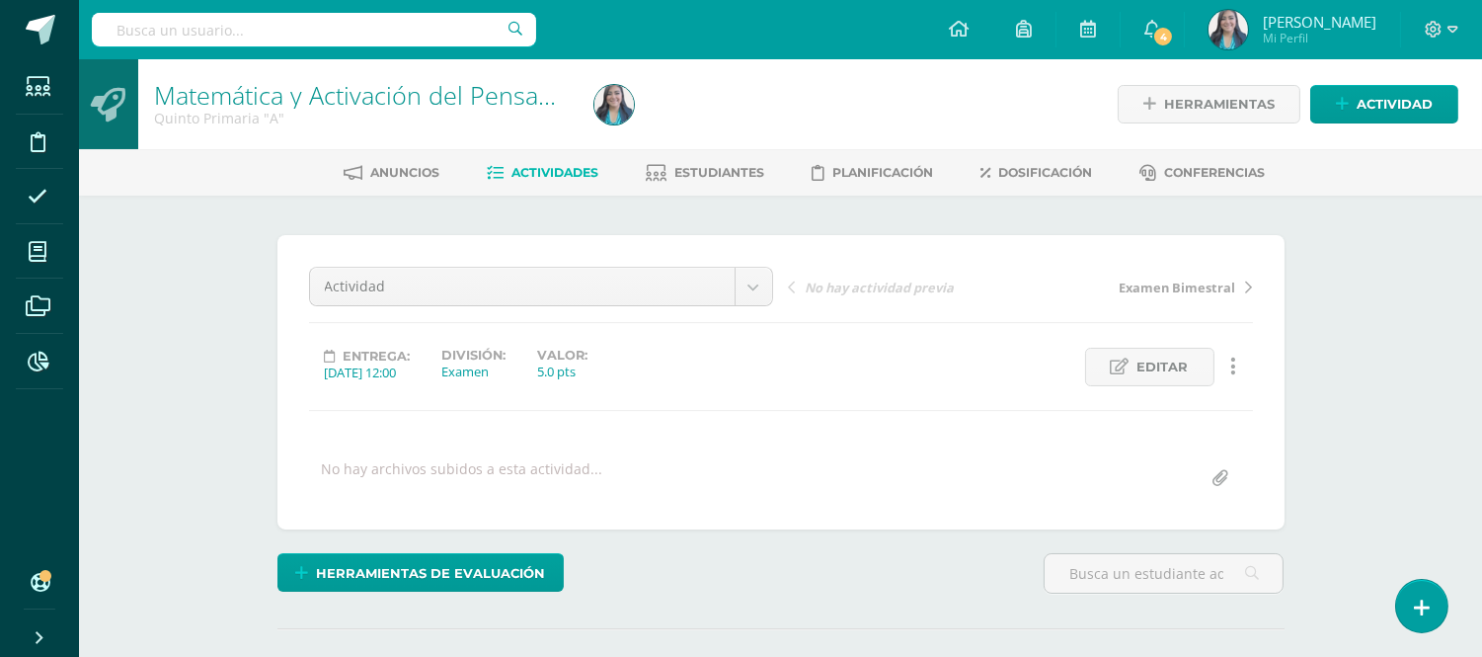
click at [557, 161] on link "Actividades" at bounding box center [543, 173] width 112 height 32
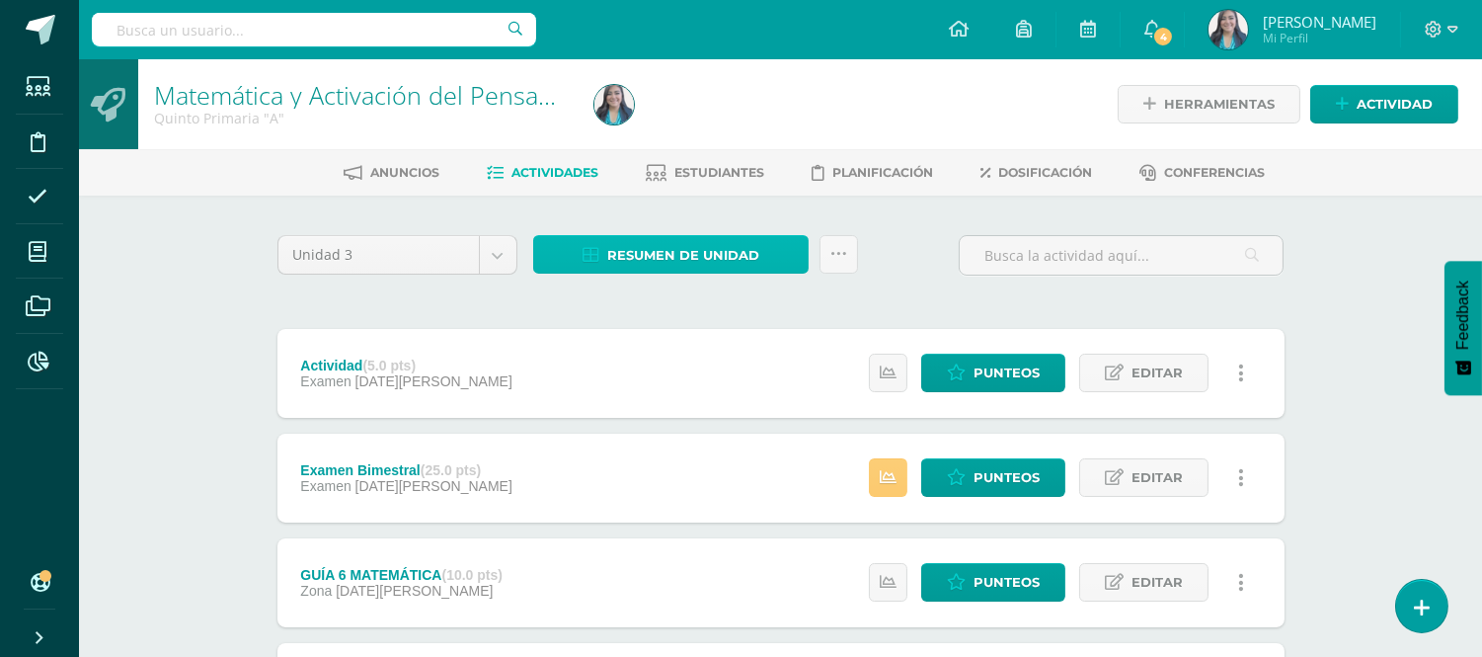
click at [686, 249] on span "Resumen de unidad" at bounding box center [683, 255] width 152 height 37
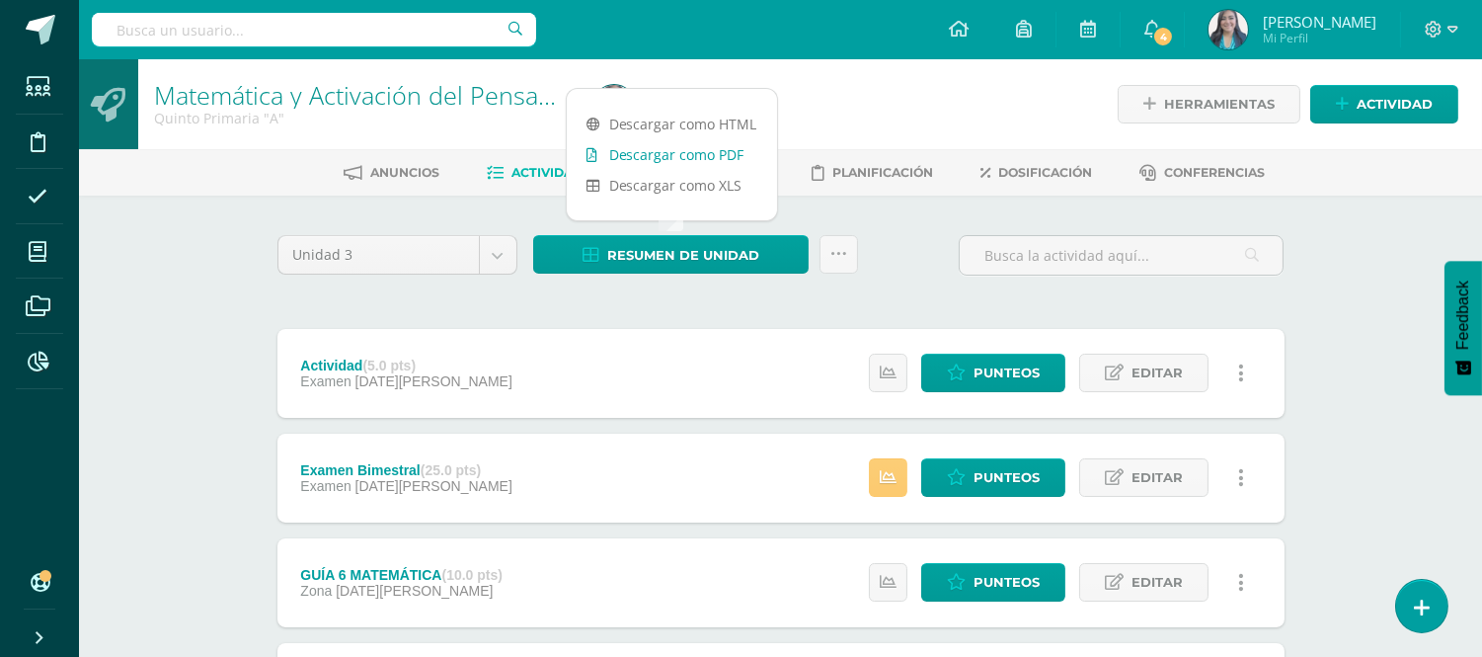
click at [714, 158] on link "Descargar como PDF" at bounding box center [672, 154] width 210 height 31
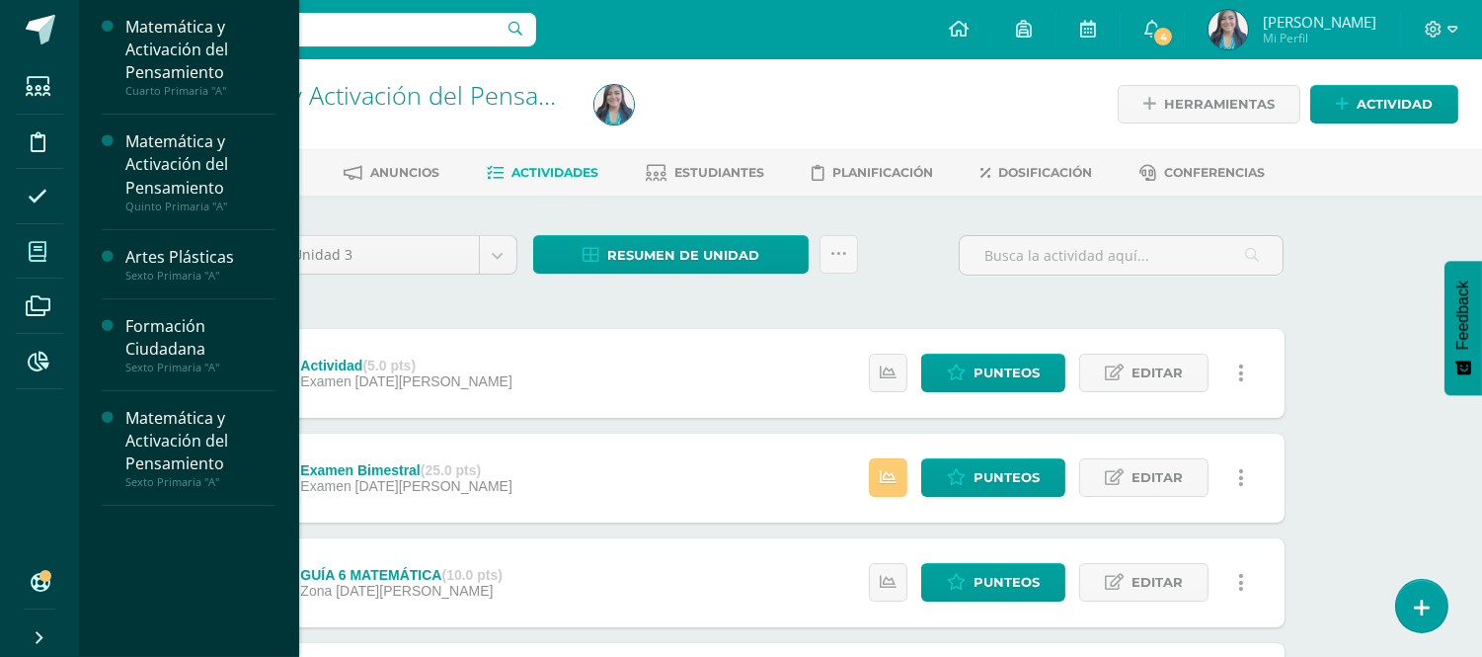
click at [36, 234] on span at bounding box center [38, 251] width 44 height 44
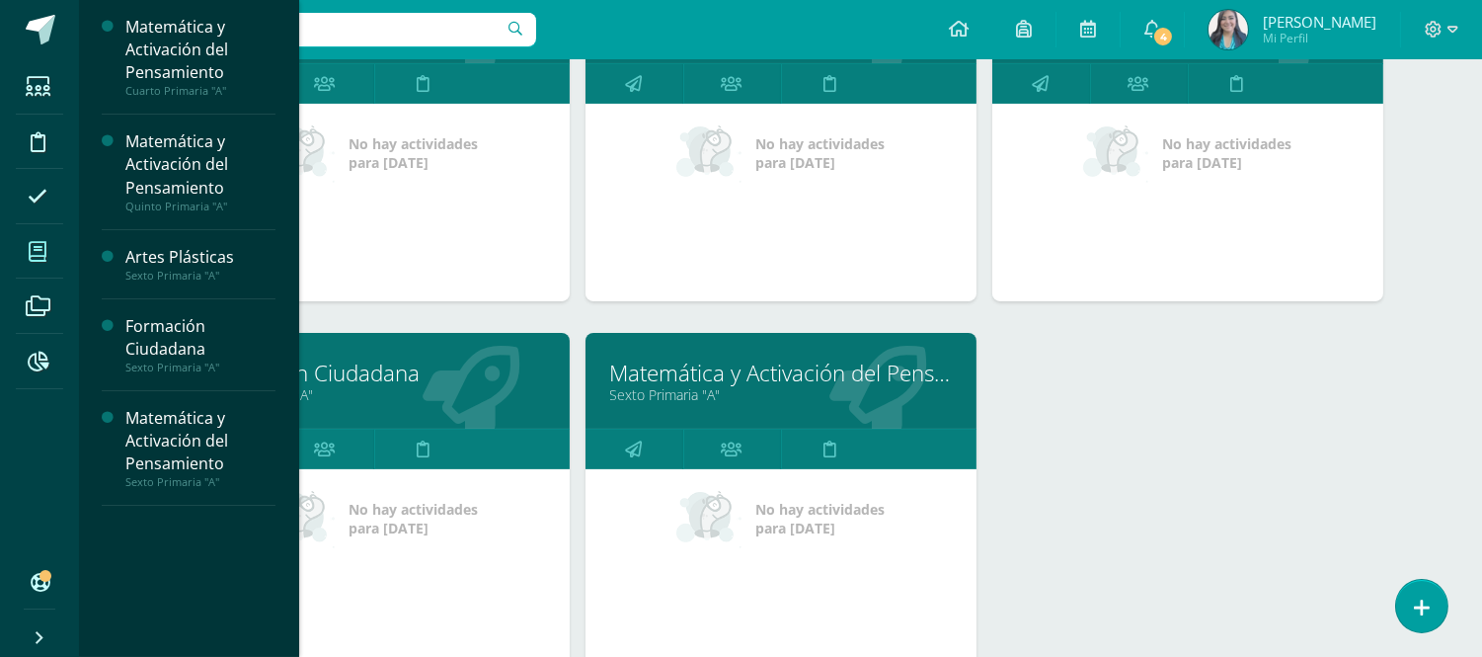
scroll to position [574, 0]
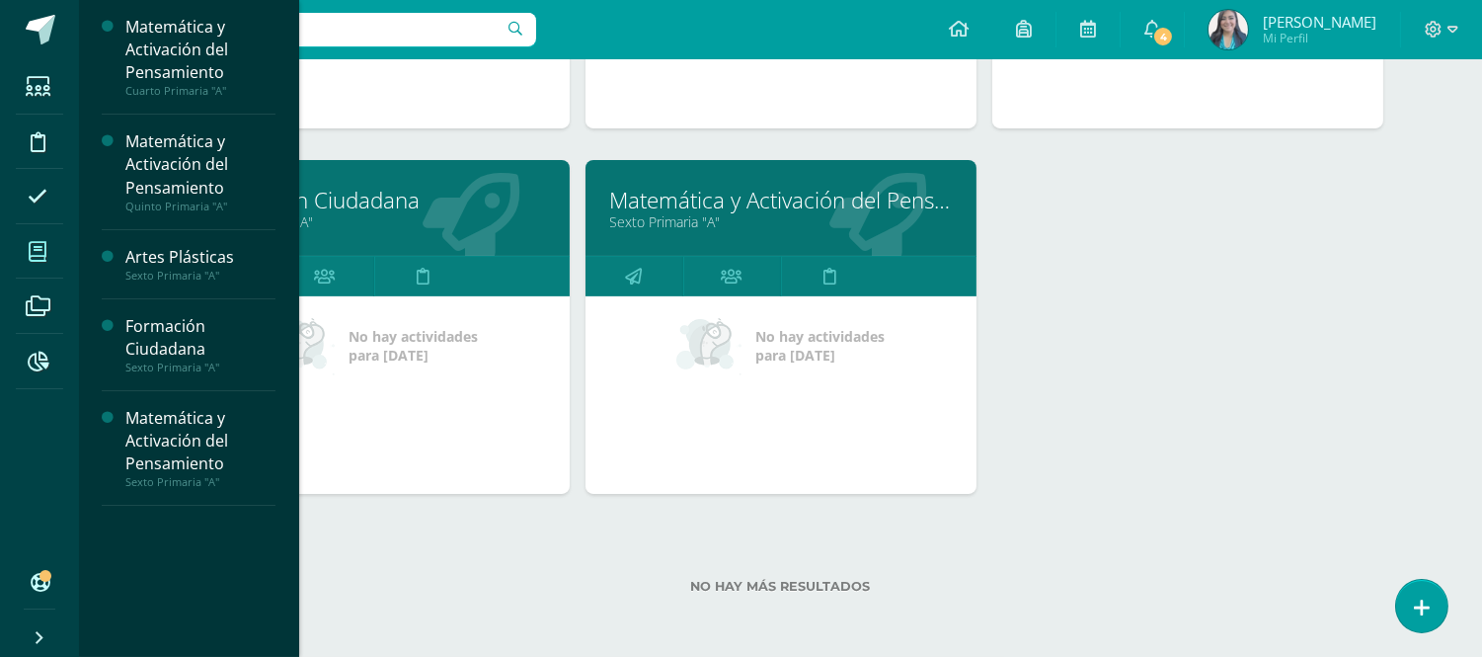
click at [719, 211] on link "Matemática y Activación del Pensamiento" at bounding box center [781, 200] width 342 height 31
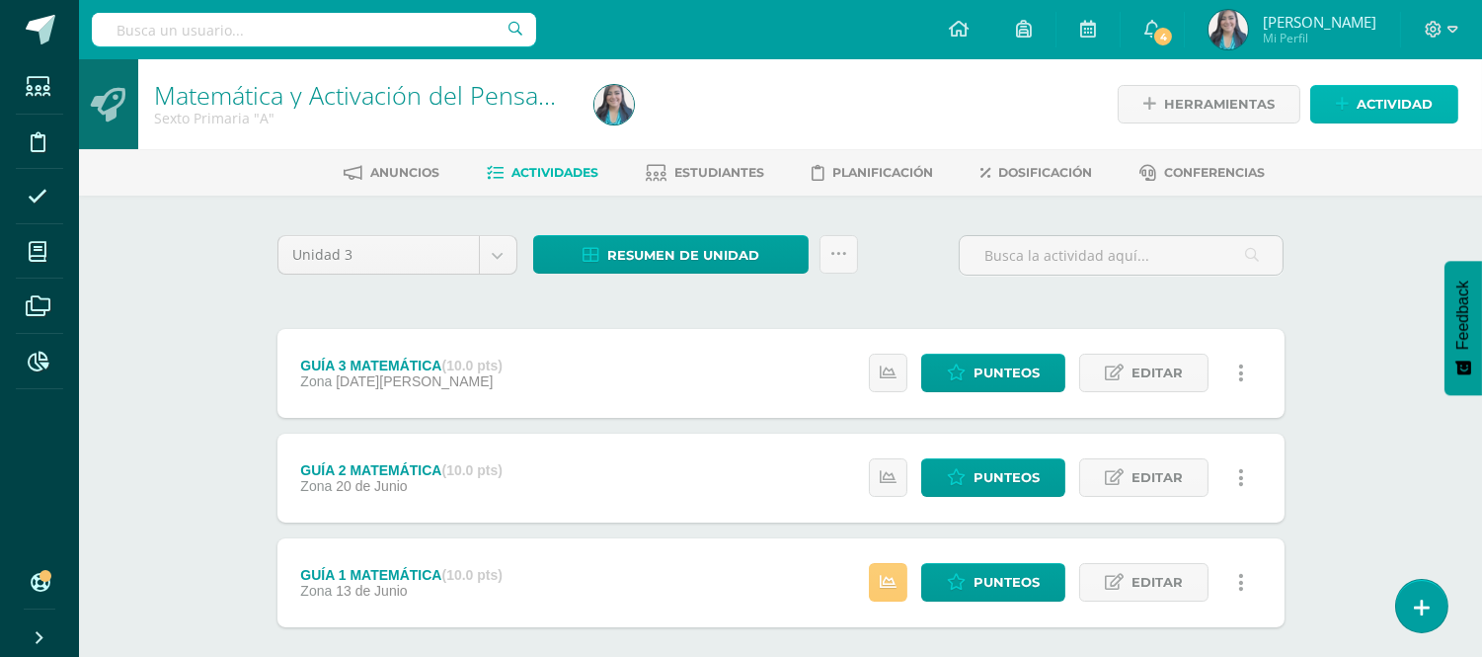
click at [1390, 92] on span "Actividad" at bounding box center [1395, 104] width 76 height 37
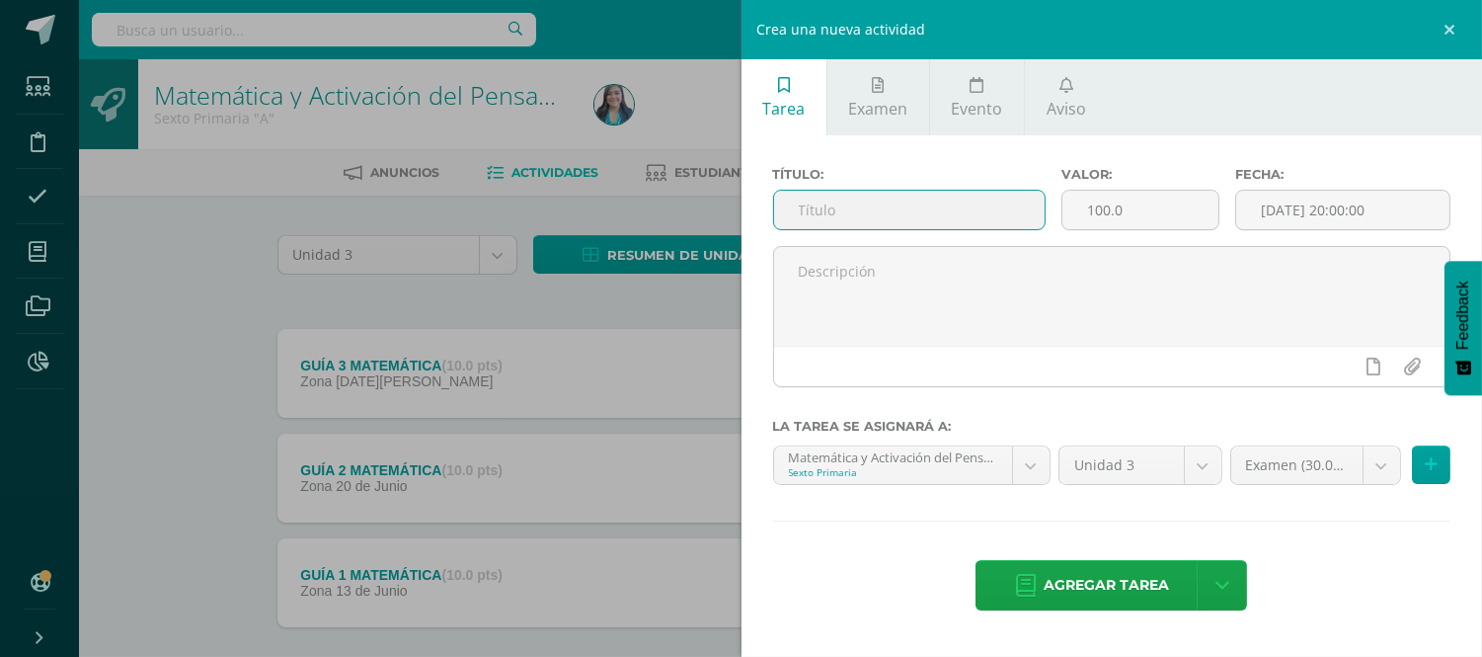
click at [994, 218] on input "text" at bounding box center [910, 210] width 272 height 39
type input "Parcial"
drag, startPoint x: 1126, startPoint y: 207, endPoint x: 1086, endPoint y: 209, distance: 39.5
click at [1086, 209] on input "100.0" at bounding box center [1140, 210] width 156 height 39
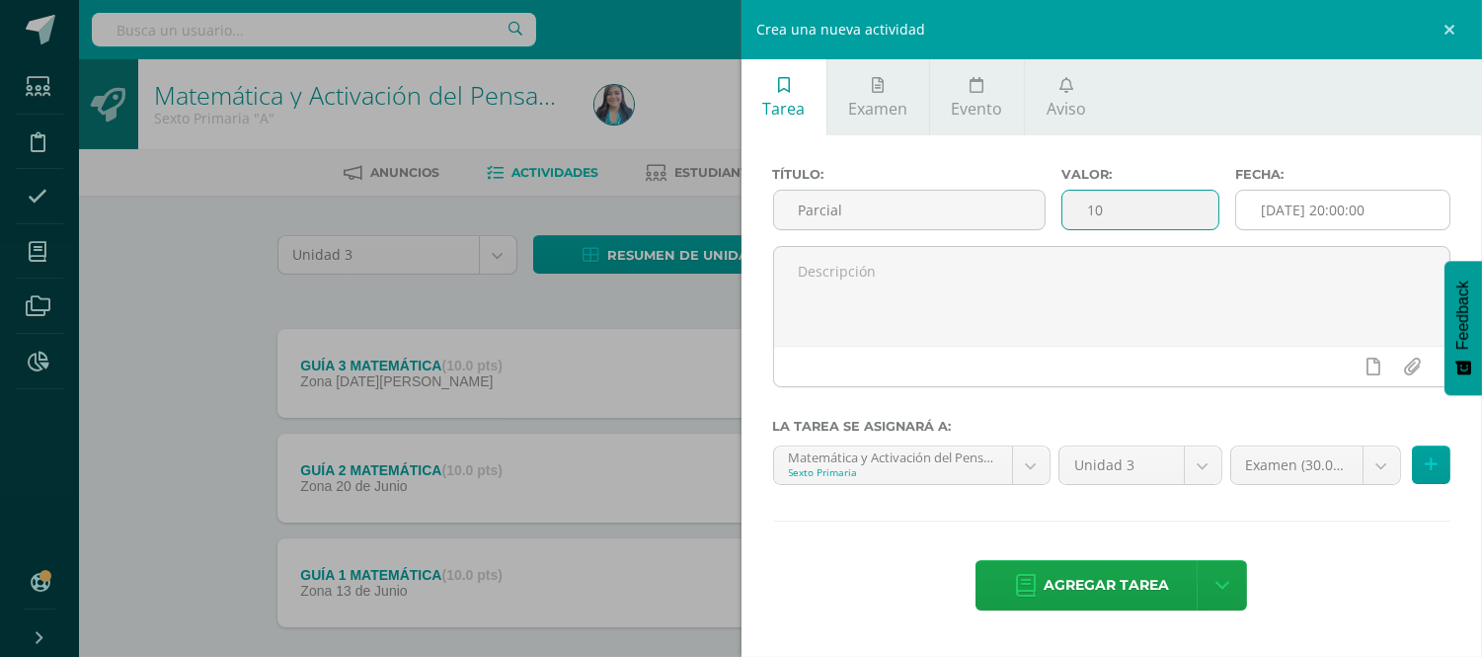
type input "10"
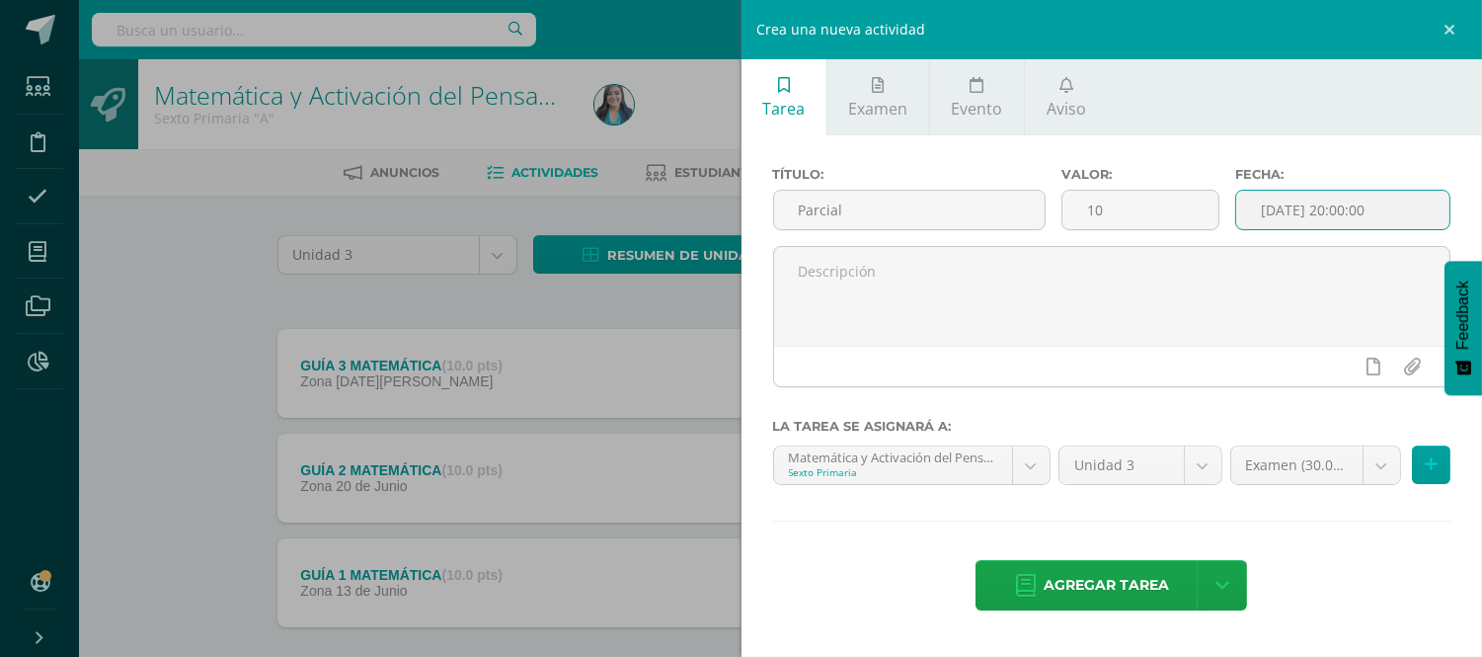
click at [1306, 213] on input "[DATE] 20:00:00" at bounding box center [1342, 210] width 213 height 39
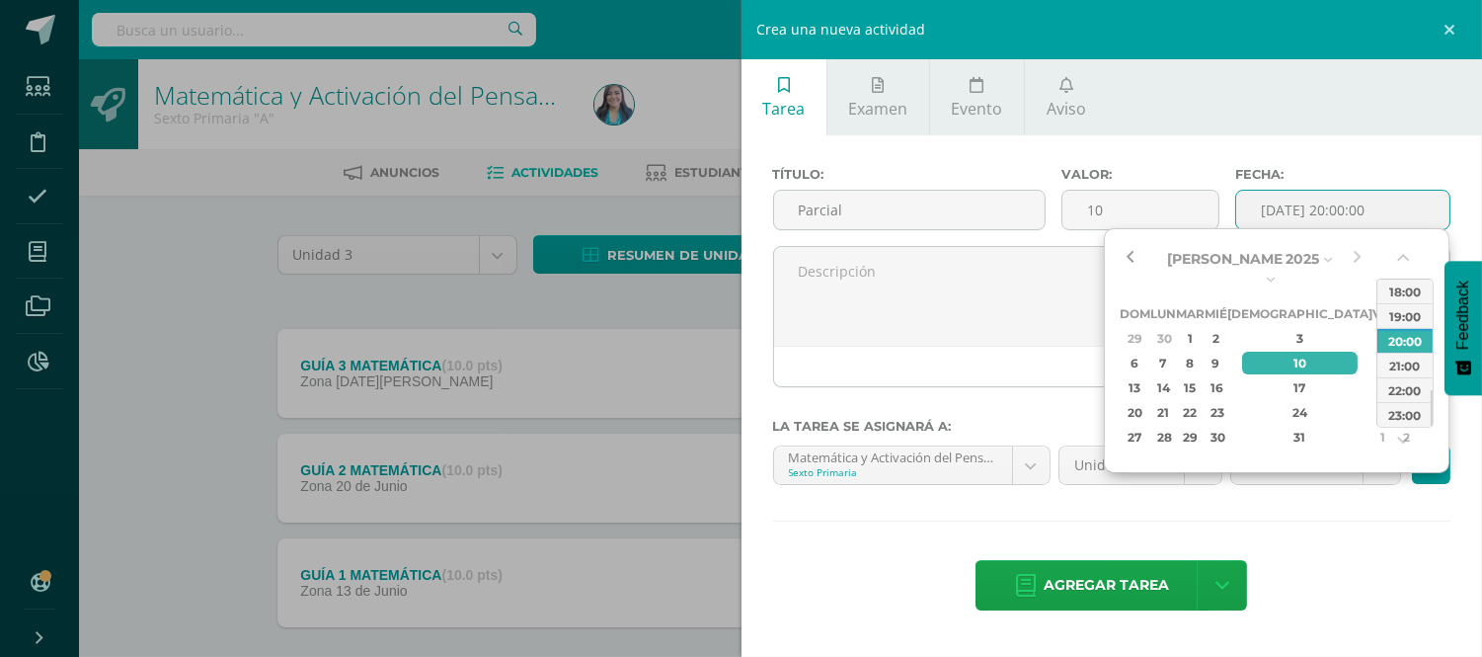
click at [1126, 259] on button "button" at bounding box center [1130, 259] width 20 height 30
click at [1374, 351] on div "11" at bounding box center [1383, 362] width 18 height 23
drag, startPoint x: 1432, startPoint y: 401, endPoint x: 1434, endPoint y: 338, distance: 63.2
click at [1434, 338] on div "[PERSON_NAME] Febrero [PERSON_NAME] [PERSON_NAME] Octubre Noviembre [DATE] 2025…" at bounding box center [1277, 350] width 346 height 245
click at [1430, 336] on div "00:00 01:00 02:00 03:00 04:00 05:00 06:00 07:00 08:00 09:00 10:00 11:00 12:00 1…" at bounding box center [1404, 352] width 57 height 149
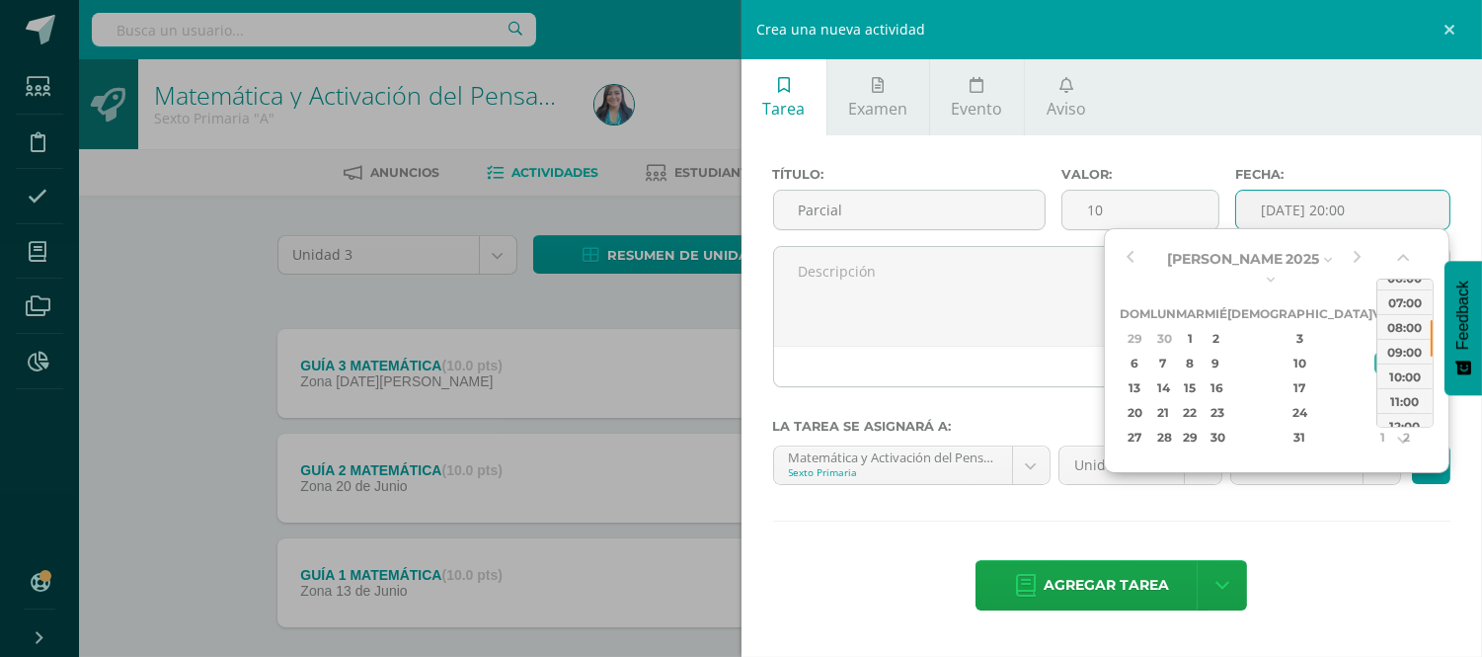
click at [1431, 329] on div at bounding box center [1432, 338] width 2 height 37
click at [1415, 304] on div "07:00" at bounding box center [1404, 301] width 55 height 25
type input "[DATE] 07:00"
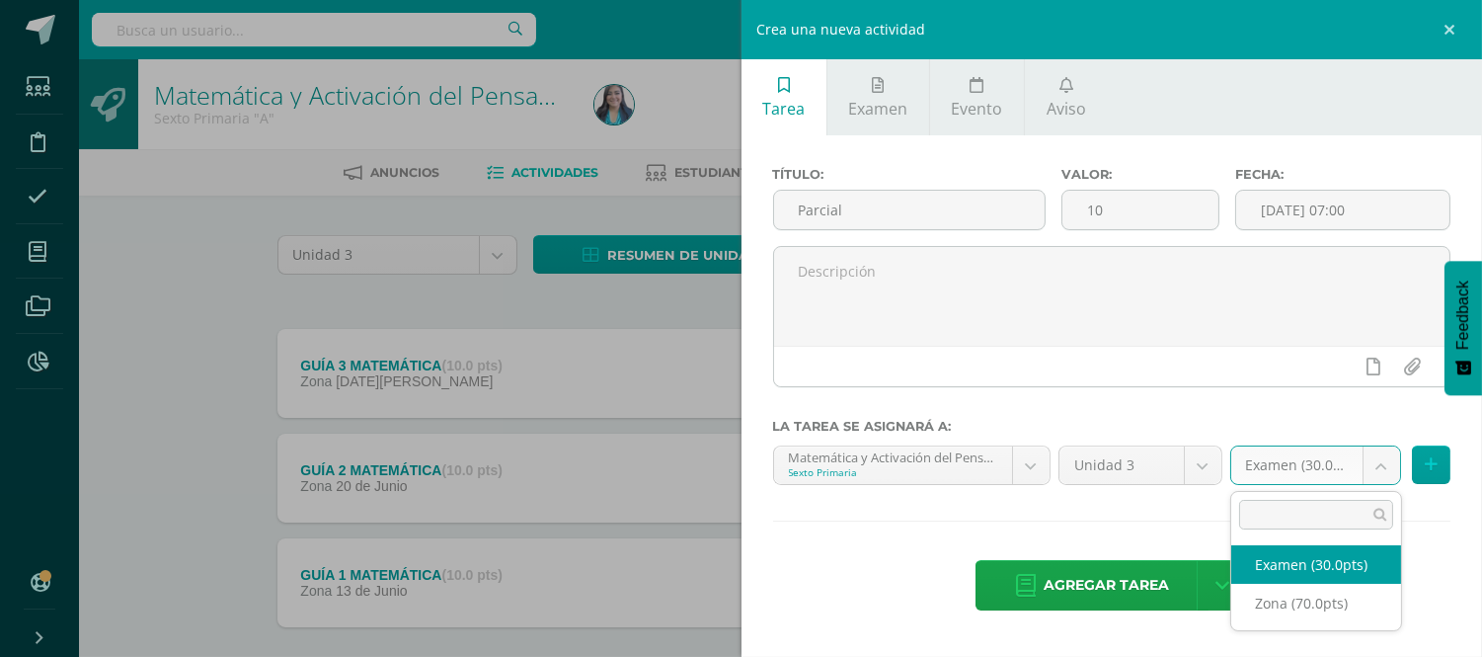
click at [1377, 454] on body "Estudiantes Disciplina Asistencia Mis cursos Archivos Reportes Soporte Ayuda Re…" at bounding box center [741, 379] width 1482 height 758
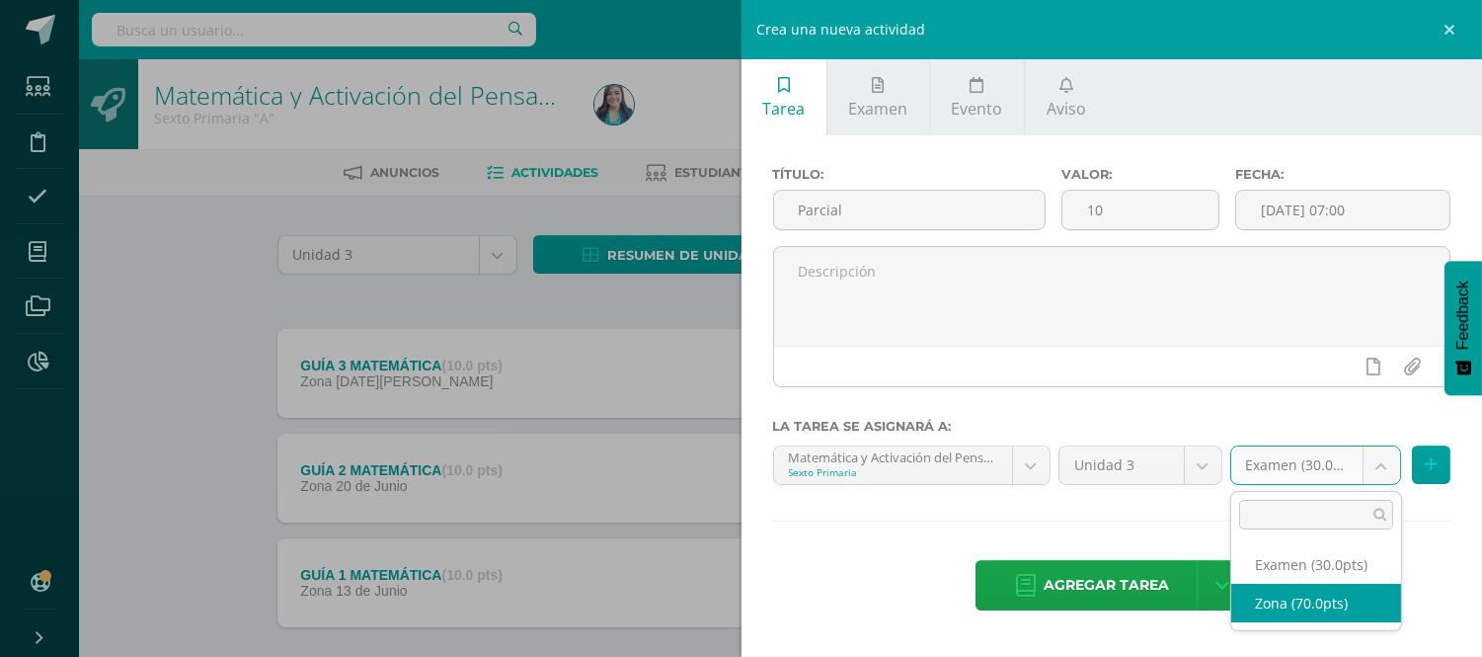
select select "121011"
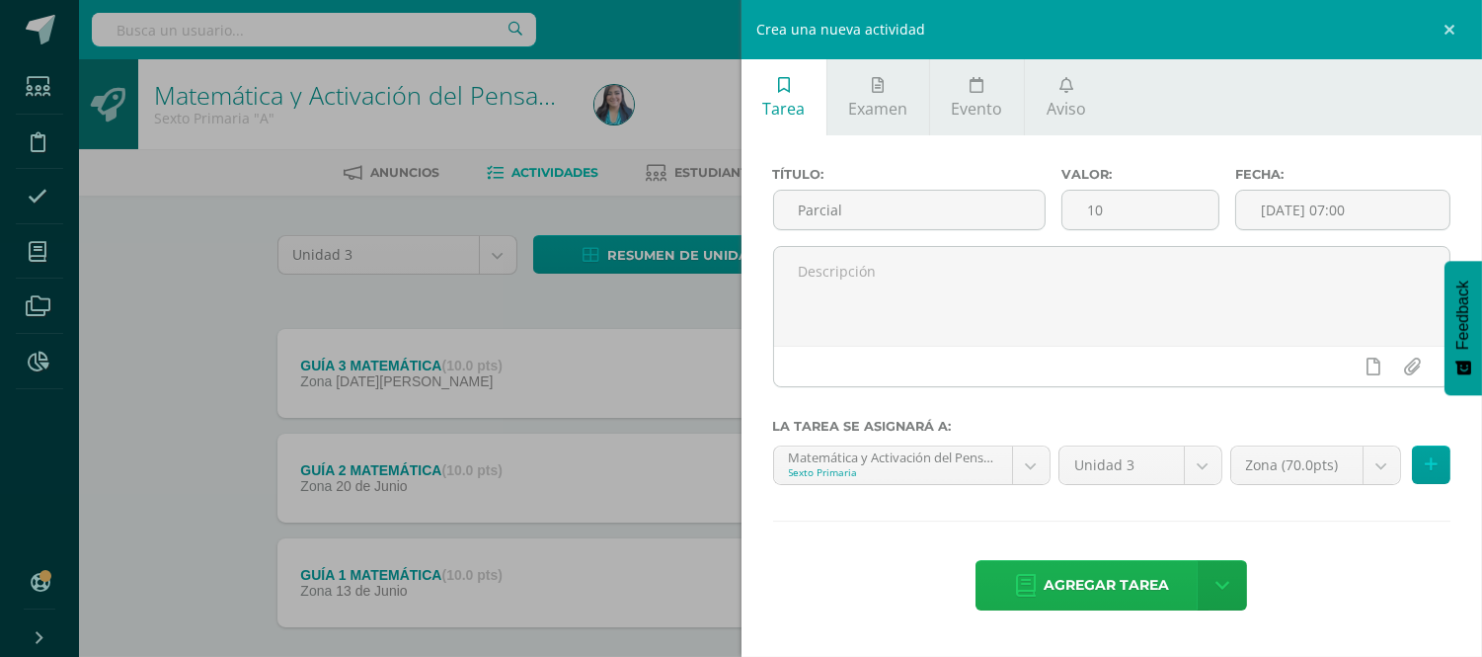
click at [1067, 594] on span "Agregar tarea" at bounding box center [1106, 585] width 125 height 48
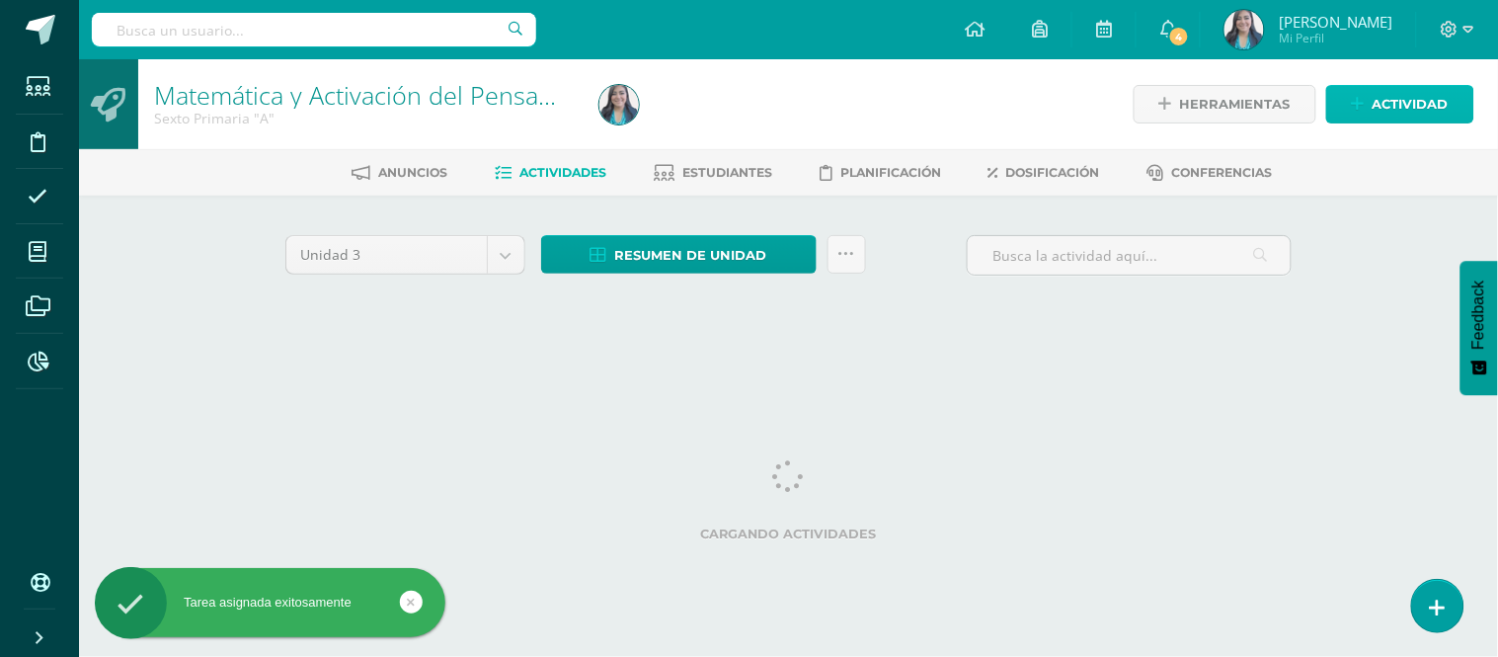
click at [1427, 92] on span "Actividad" at bounding box center [1410, 104] width 76 height 37
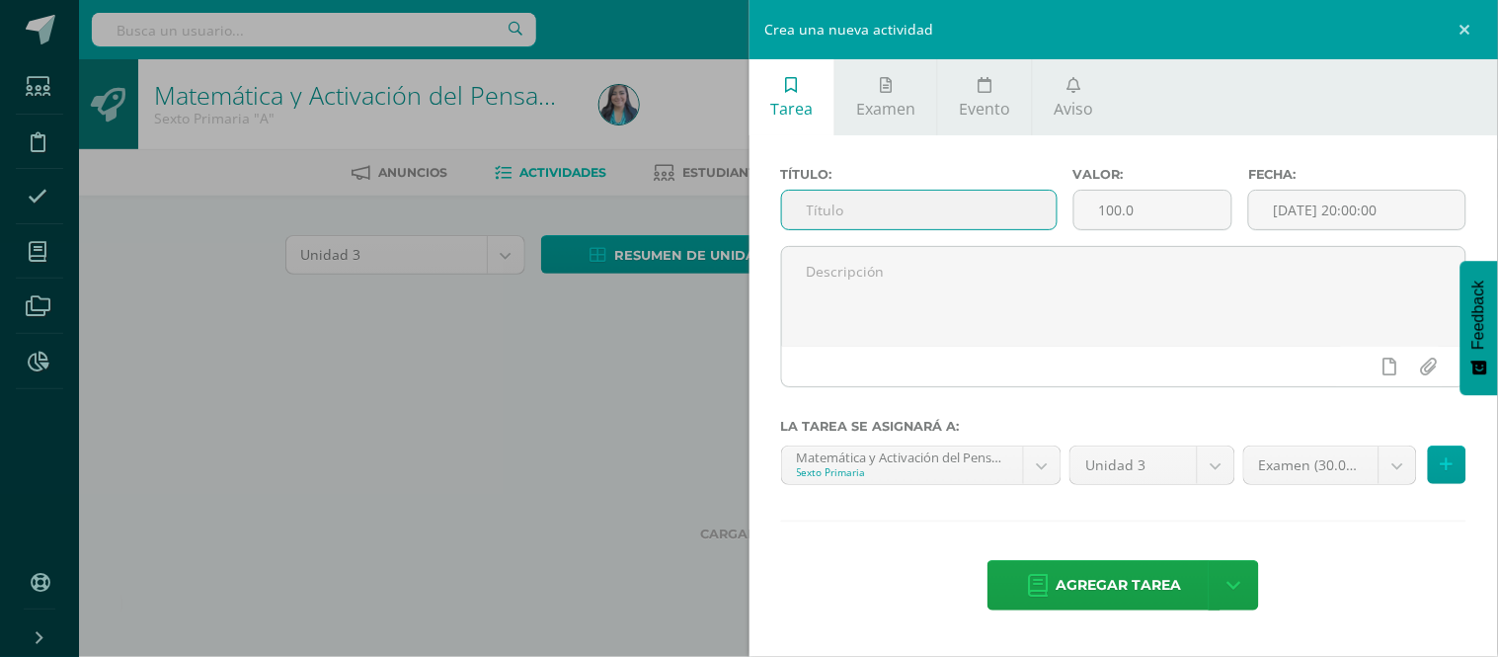
click at [946, 209] on input "text" at bounding box center [919, 210] width 274 height 39
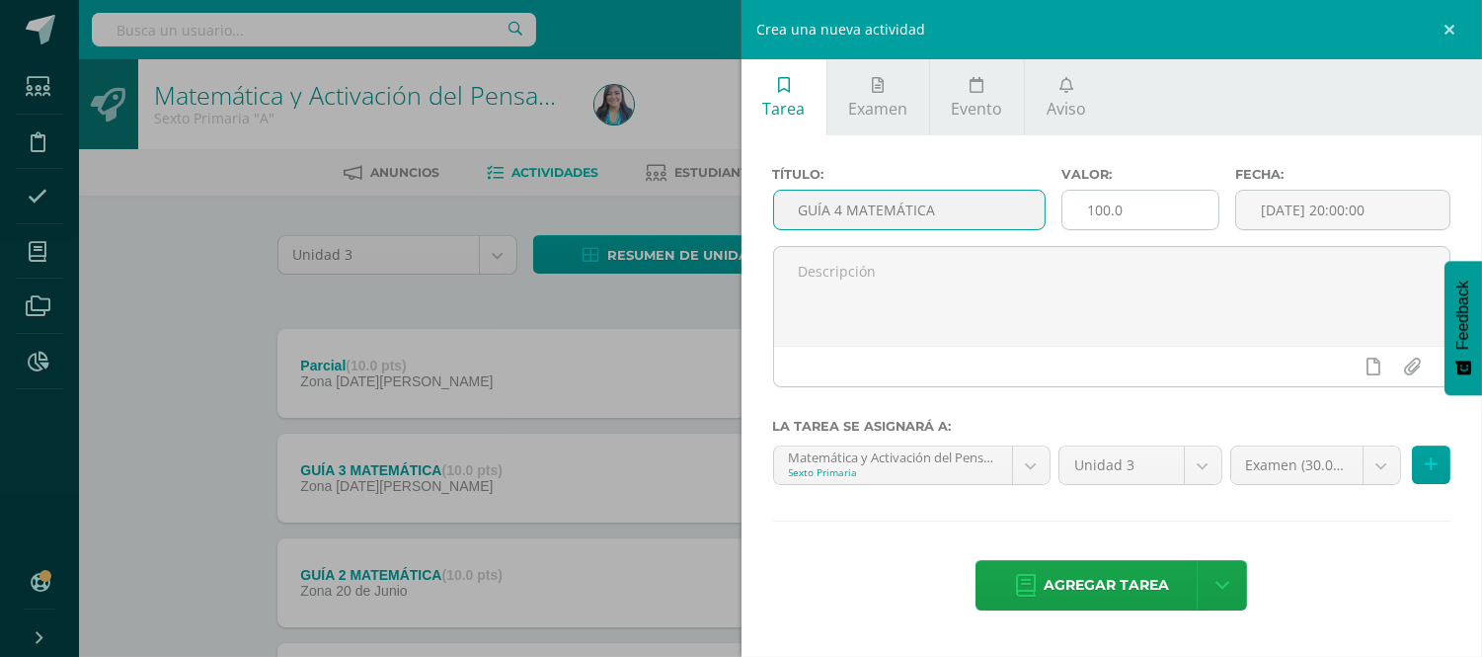
type input "GUÍA 4 MATEMÁTICA"
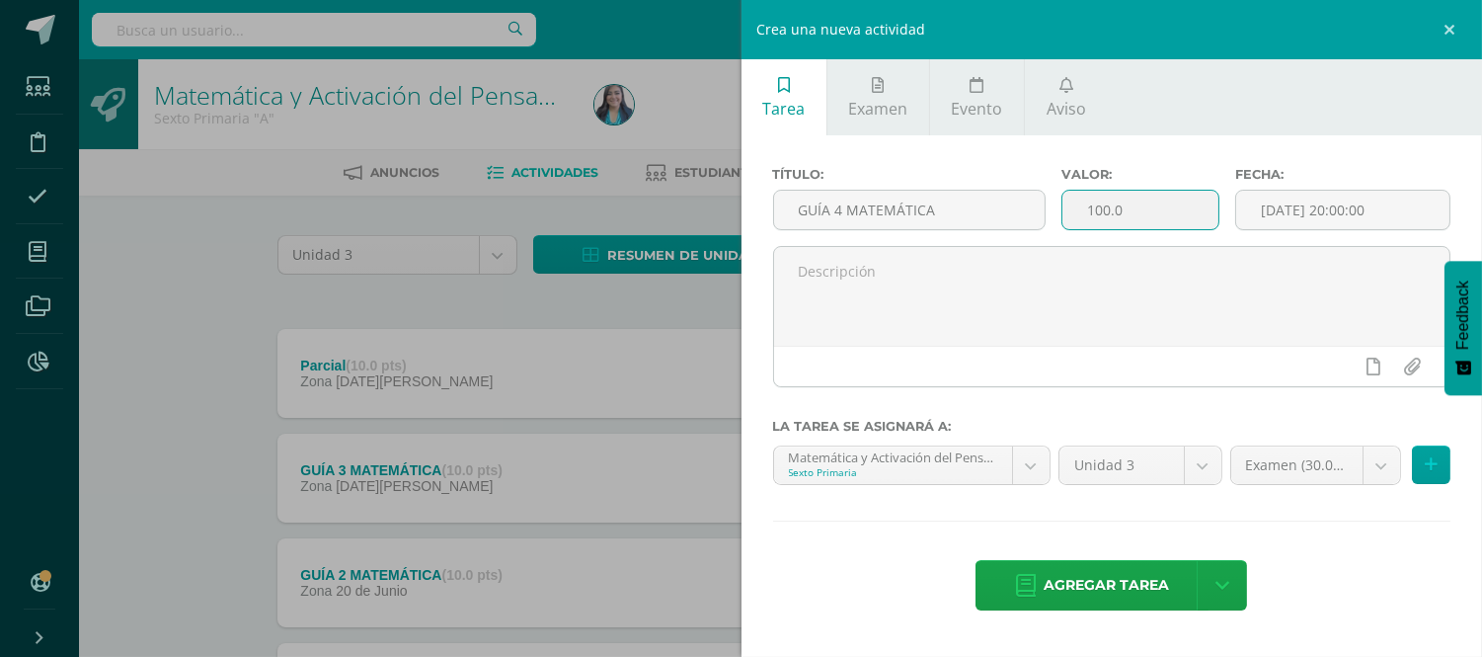
drag, startPoint x: 1138, startPoint y: 220, endPoint x: 1088, endPoint y: 215, distance: 50.6
click at [1088, 215] on input "100.0" at bounding box center [1140, 210] width 156 height 39
type input "10"
click at [1313, 212] on input "[DATE] 20:00:00" at bounding box center [1342, 210] width 213 height 39
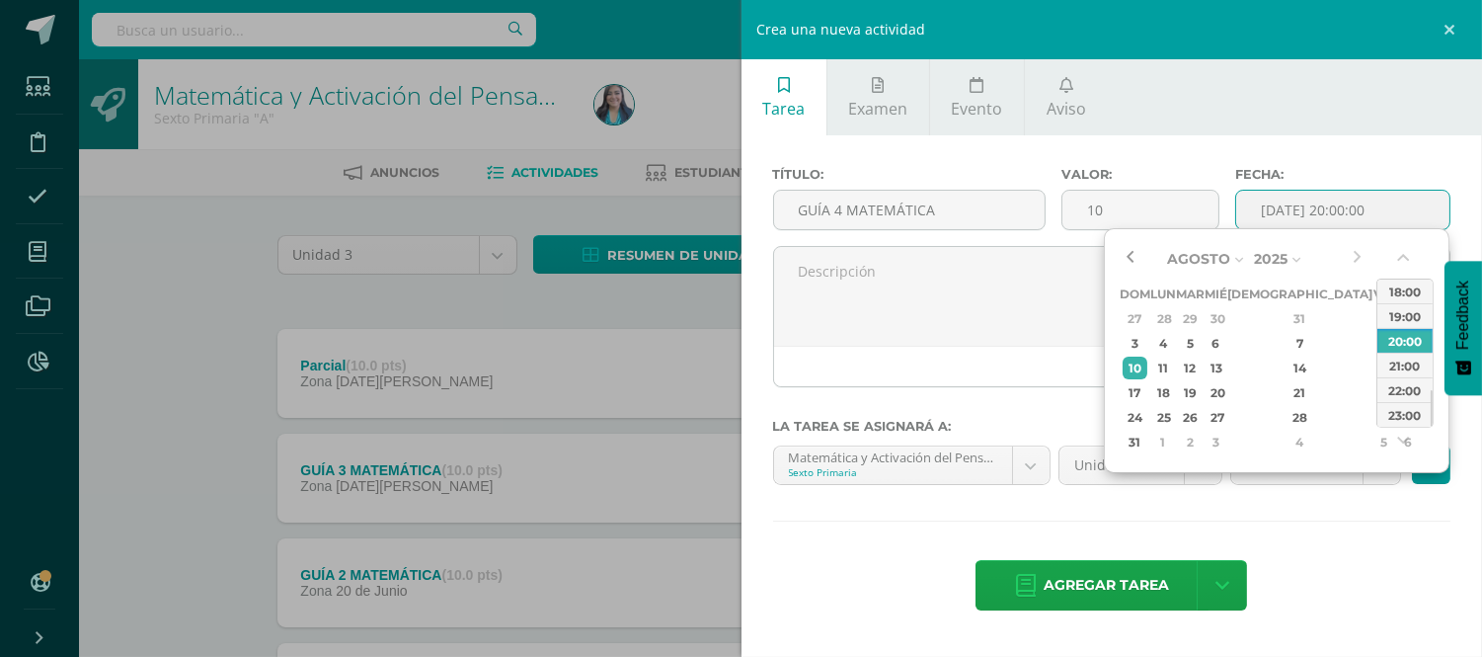
drag, startPoint x: 1118, startPoint y: 245, endPoint x: 1133, endPoint y: 259, distance: 21.0
click at [1133, 259] on div "Agosto Enero Febrero Marzo [PERSON_NAME] [PERSON_NAME] Octubre Noviembre [DATE]…" at bounding box center [1277, 350] width 346 height 245
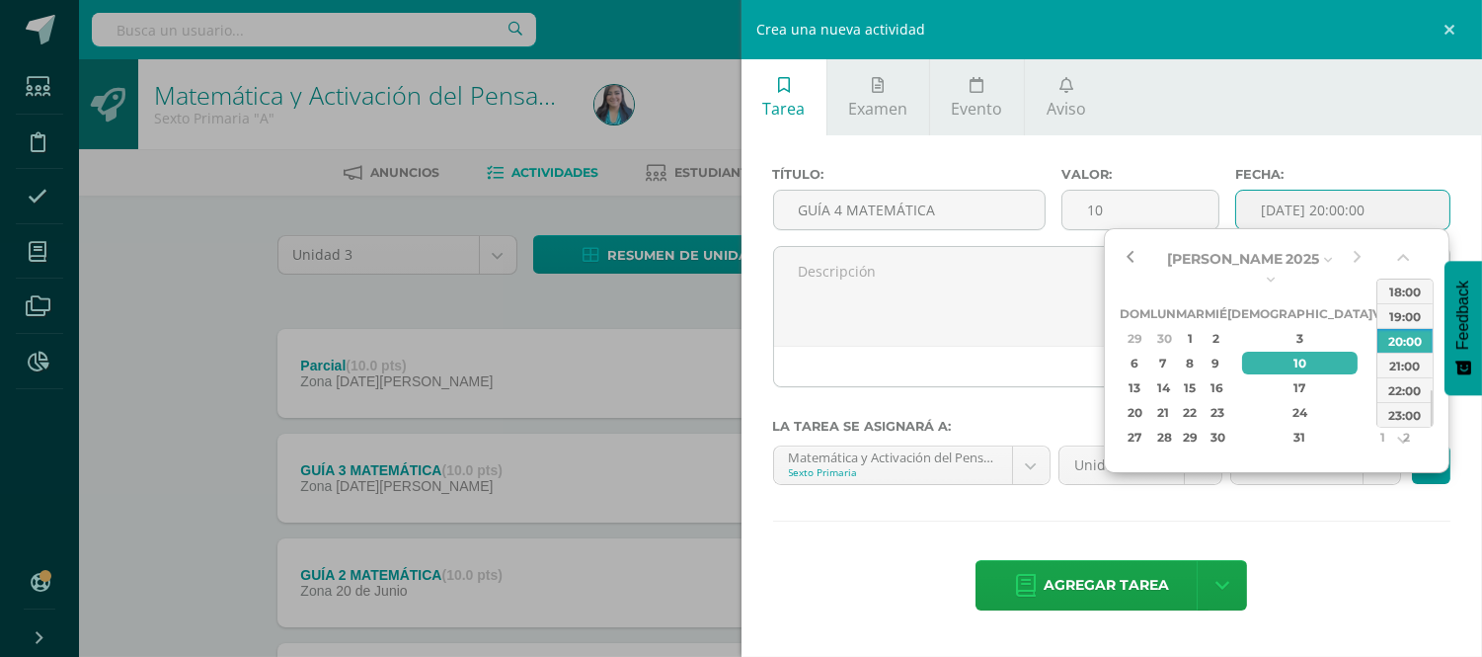
click at [1133, 259] on button "button" at bounding box center [1130, 259] width 20 height 30
click at [1374, 351] on div "11" at bounding box center [1383, 362] width 18 height 23
drag, startPoint x: 1432, startPoint y: 395, endPoint x: 1436, endPoint y: 348, distance: 47.6
click at [1436, 348] on div "[PERSON_NAME] Febrero [PERSON_NAME] [PERSON_NAME] Octubre Noviembre [DATE] 2025…" at bounding box center [1277, 350] width 346 height 245
click at [1416, 330] on div "12:00" at bounding box center [1404, 334] width 55 height 25
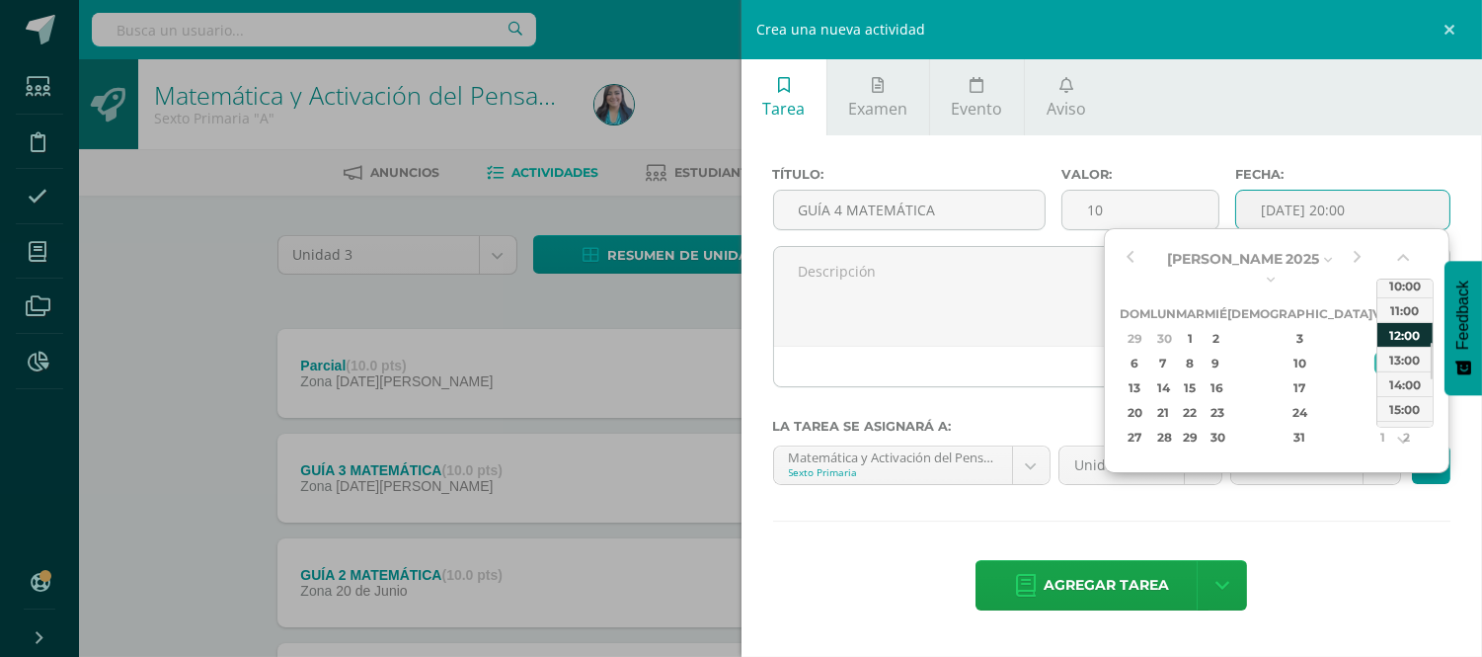
type input "[DATE] 12:00"
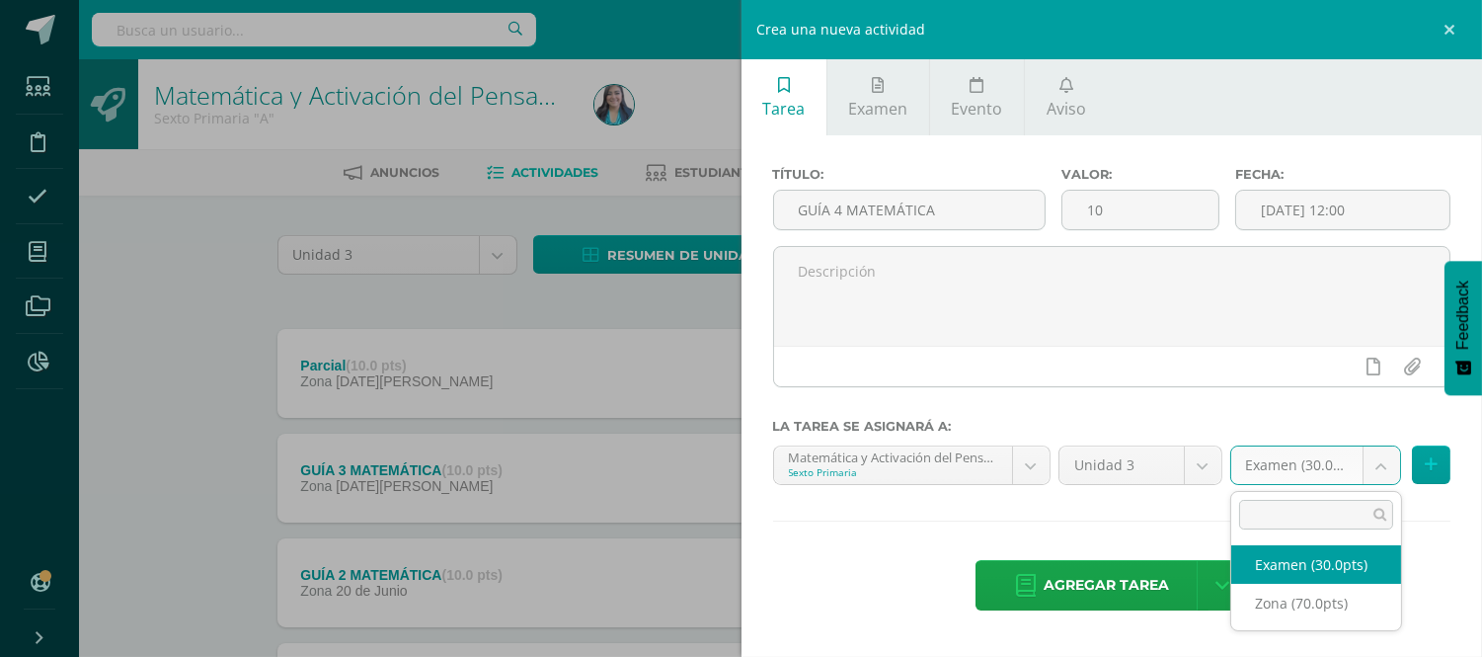
click at [1378, 454] on body "Tarea asignada exitosamente Estudiantes Disciplina Asistencia Mis cursos Archiv…" at bounding box center [741, 431] width 1482 height 863
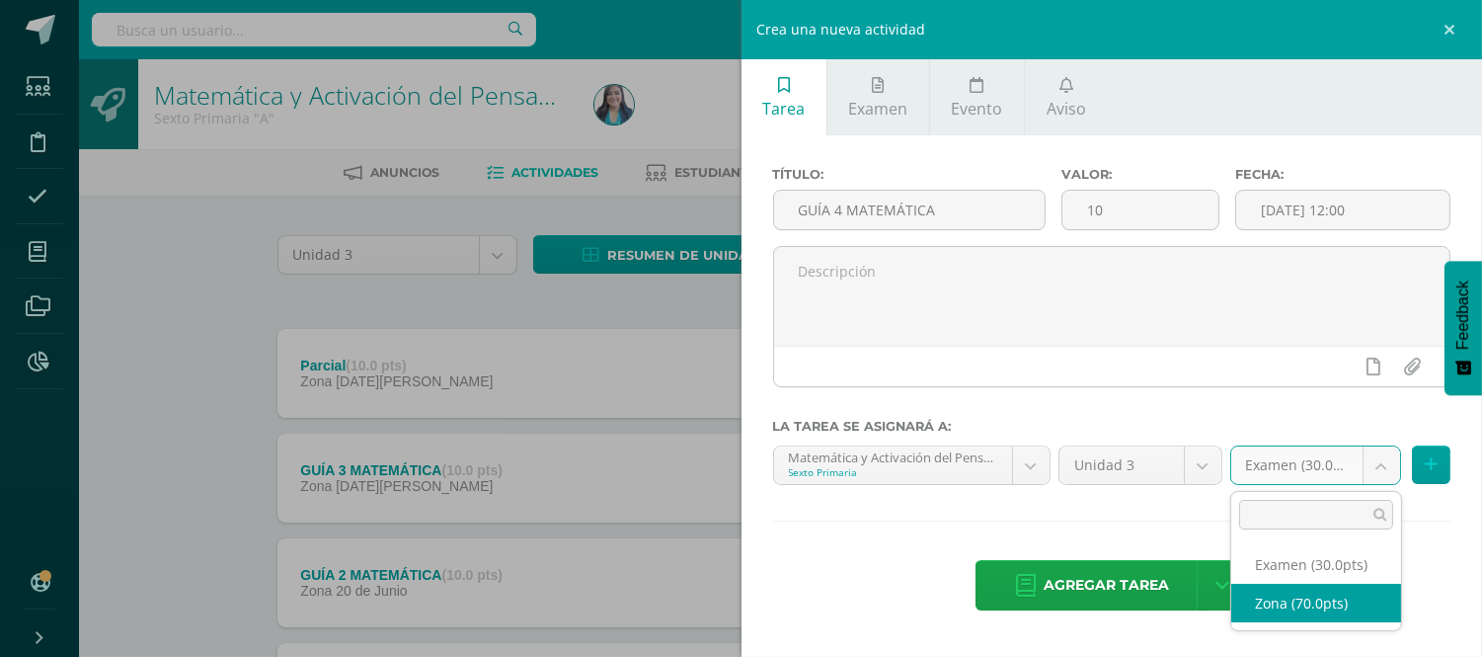
select select "121011"
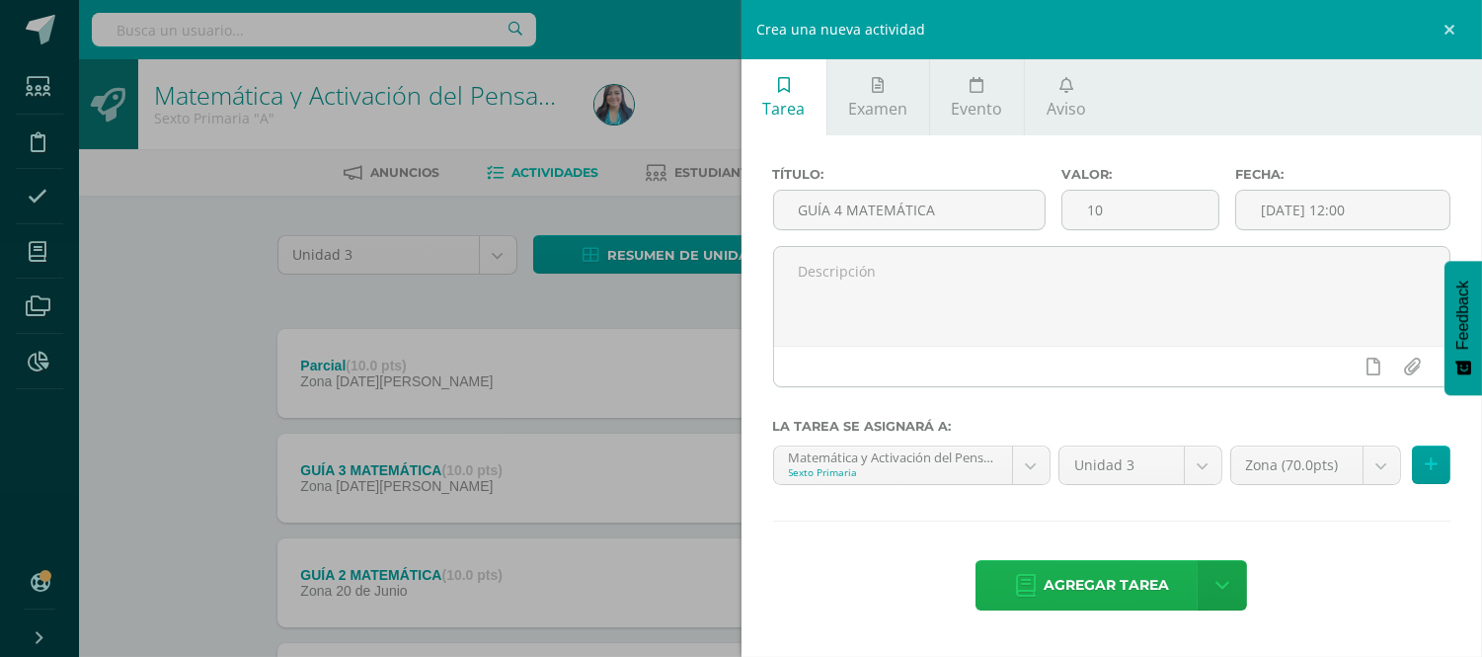
click at [1089, 588] on span "Agregar tarea" at bounding box center [1106, 585] width 125 height 48
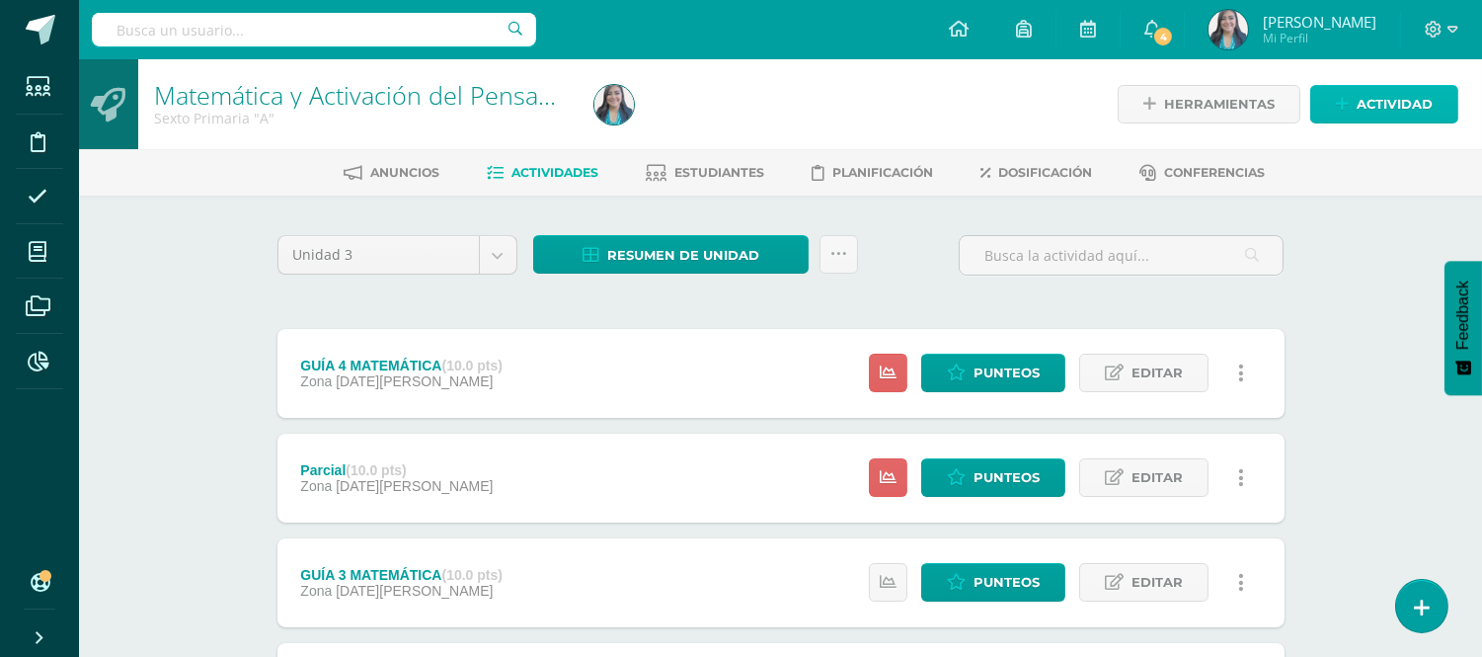
click at [1407, 86] on span "Actividad" at bounding box center [1395, 104] width 76 height 37
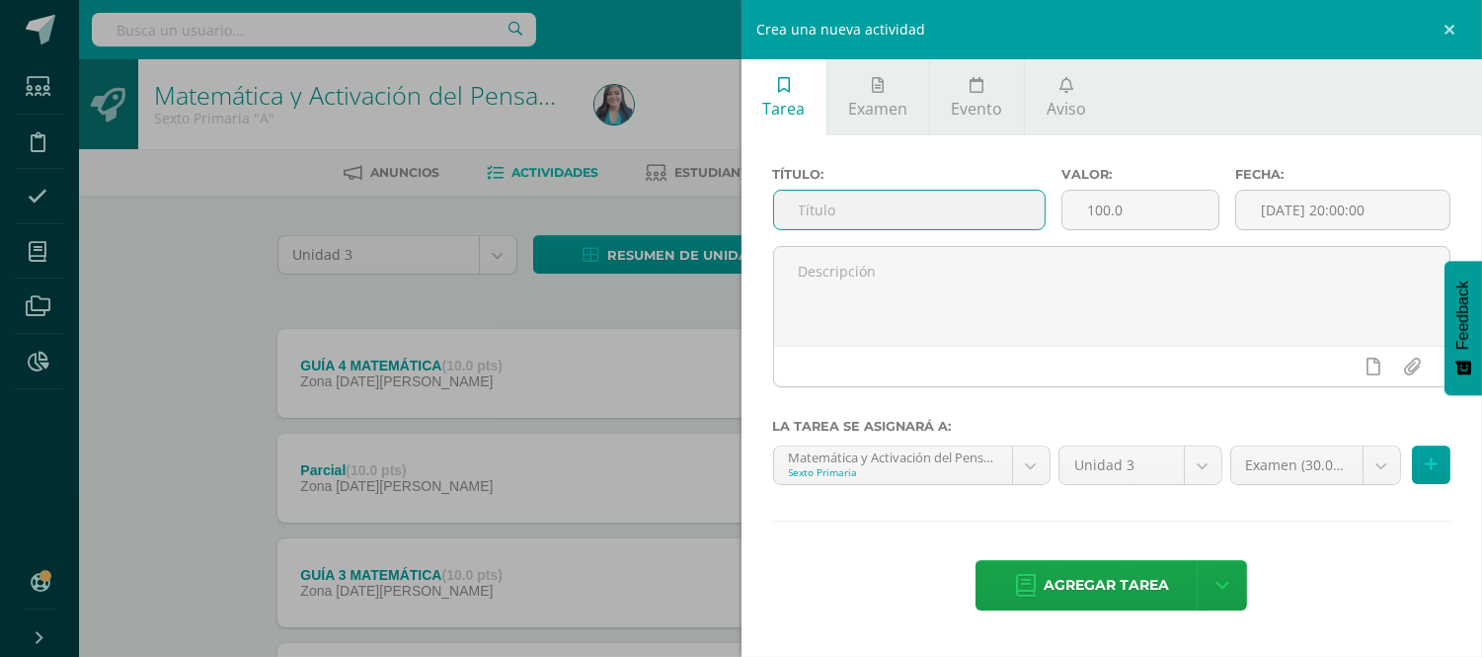
click at [1015, 195] on input "text" at bounding box center [910, 210] width 272 height 39
type input "GUÍA 5 MATEMÁTICA"
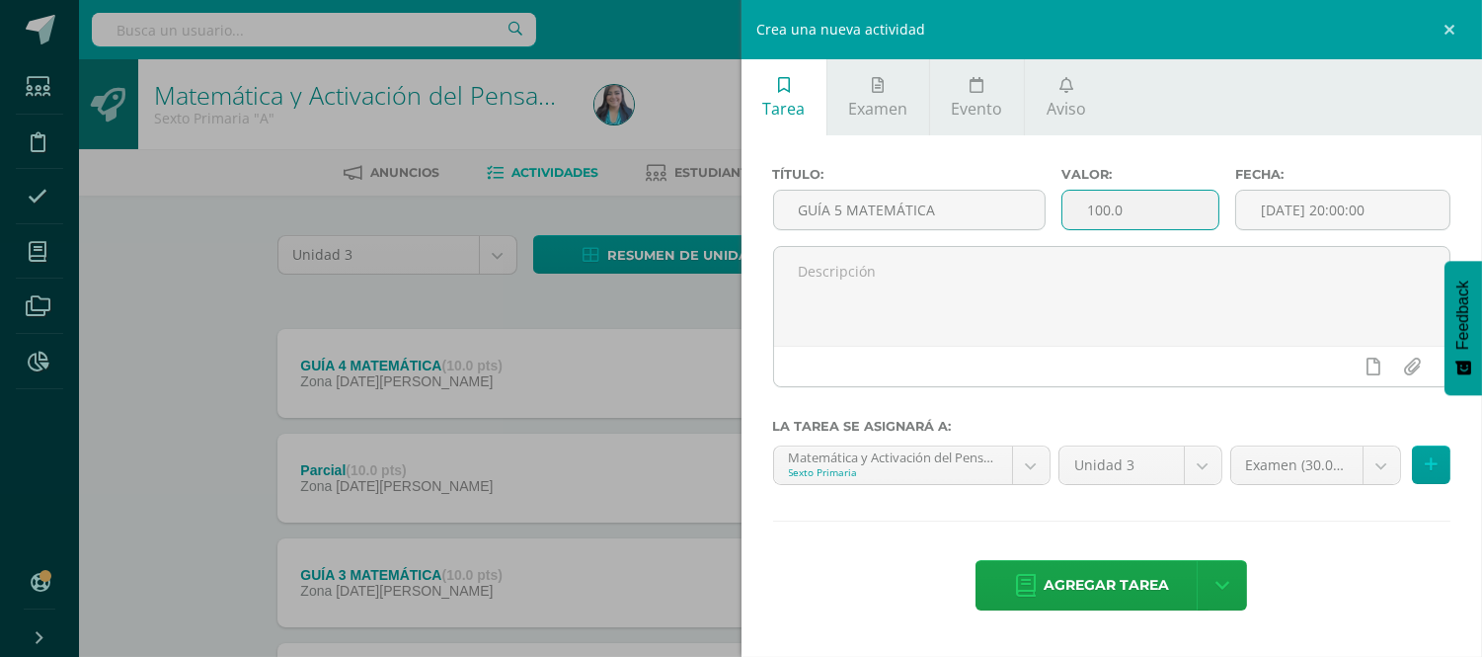
drag, startPoint x: 1147, startPoint y: 207, endPoint x: 1086, endPoint y: 207, distance: 61.2
click at [1086, 207] on input "100.0" at bounding box center [1140, 210] width 156 height 39
type input "10"
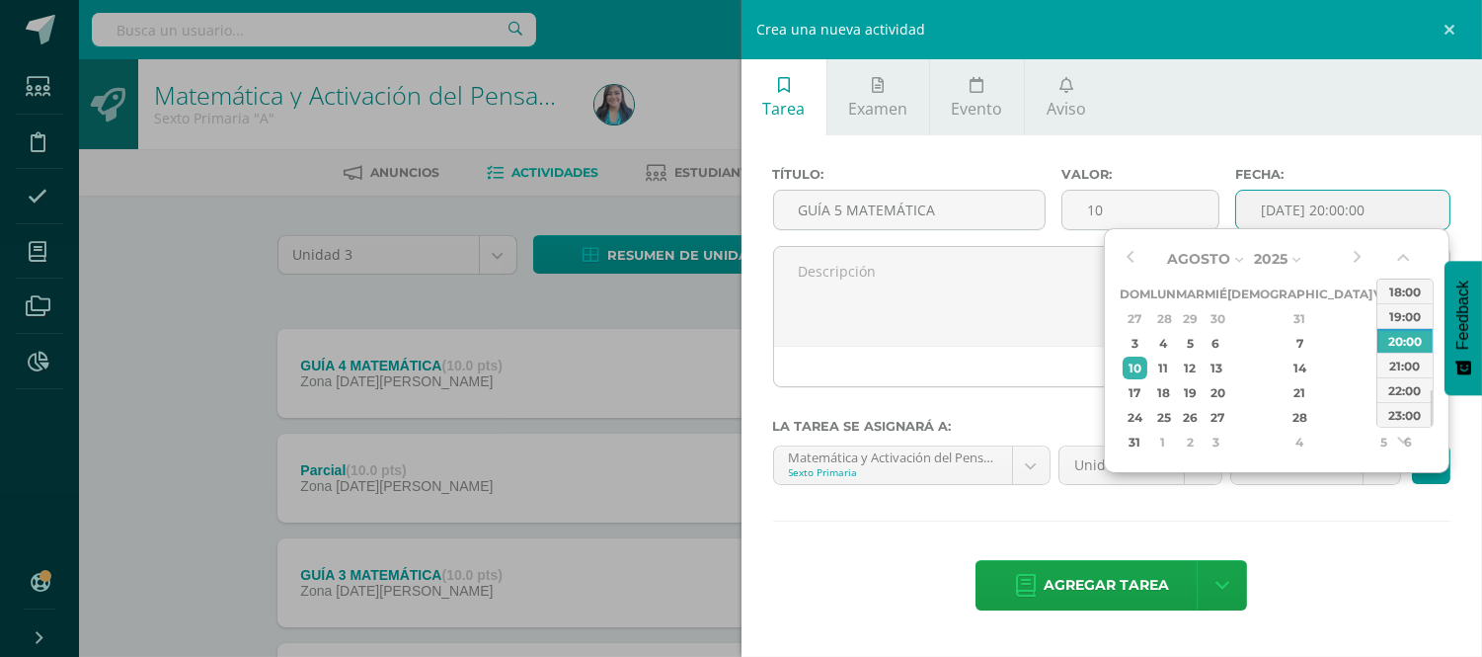
click at [1306, 200] on input "[DATE] 20:00:00" at bounding box center [1342, 210] width 213 height 39
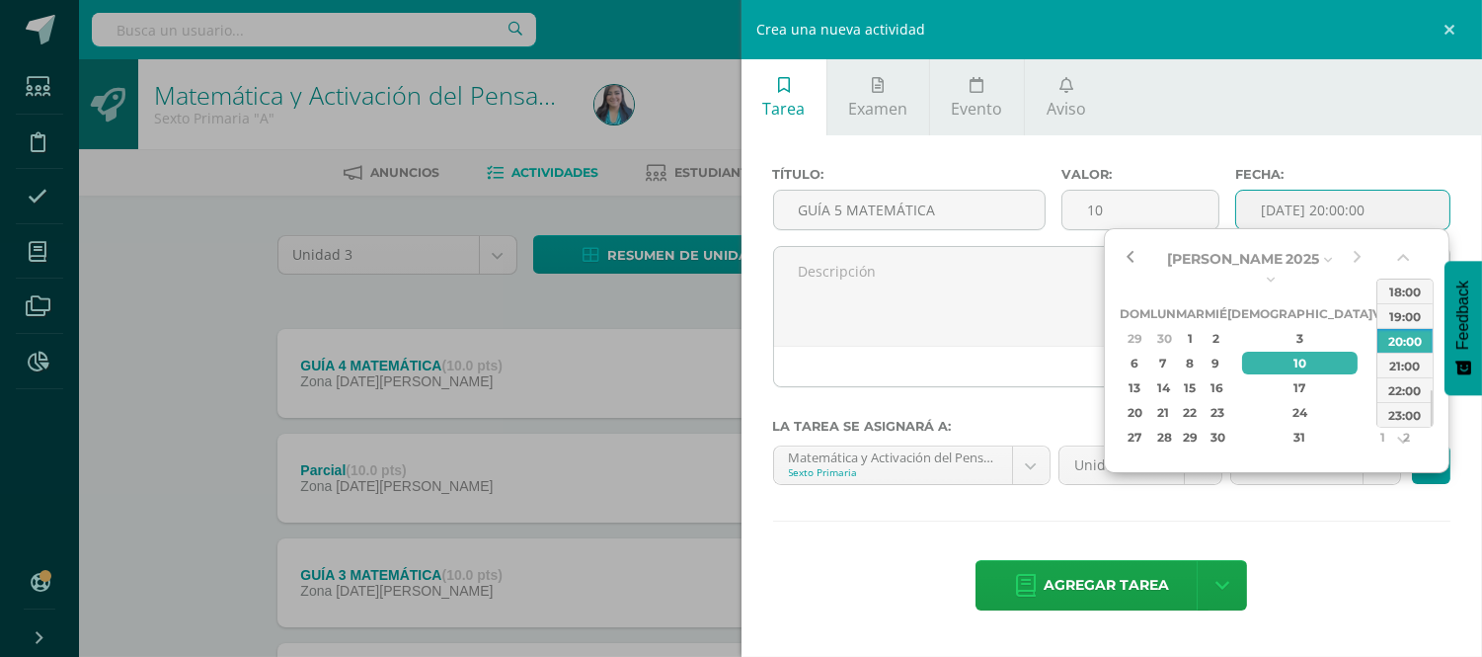
click at [1132, 257] on button "button" at bounding box center [1130, 259] width 20 height 30
click at [1374, 401] on div "25" at bounding box center [1383, 412] width 18 height 23
drag, startPoint x: 1432, startPoint y: 398, endPoint x: 1432, endPoint y: 358, distance: 39.5
click at [1432, 358] on div at bounding box center [1432, 369] width 2 height 37
click at [1408, 297] on div "12:00" at bounding box center [1404, 302] width 55 height 25
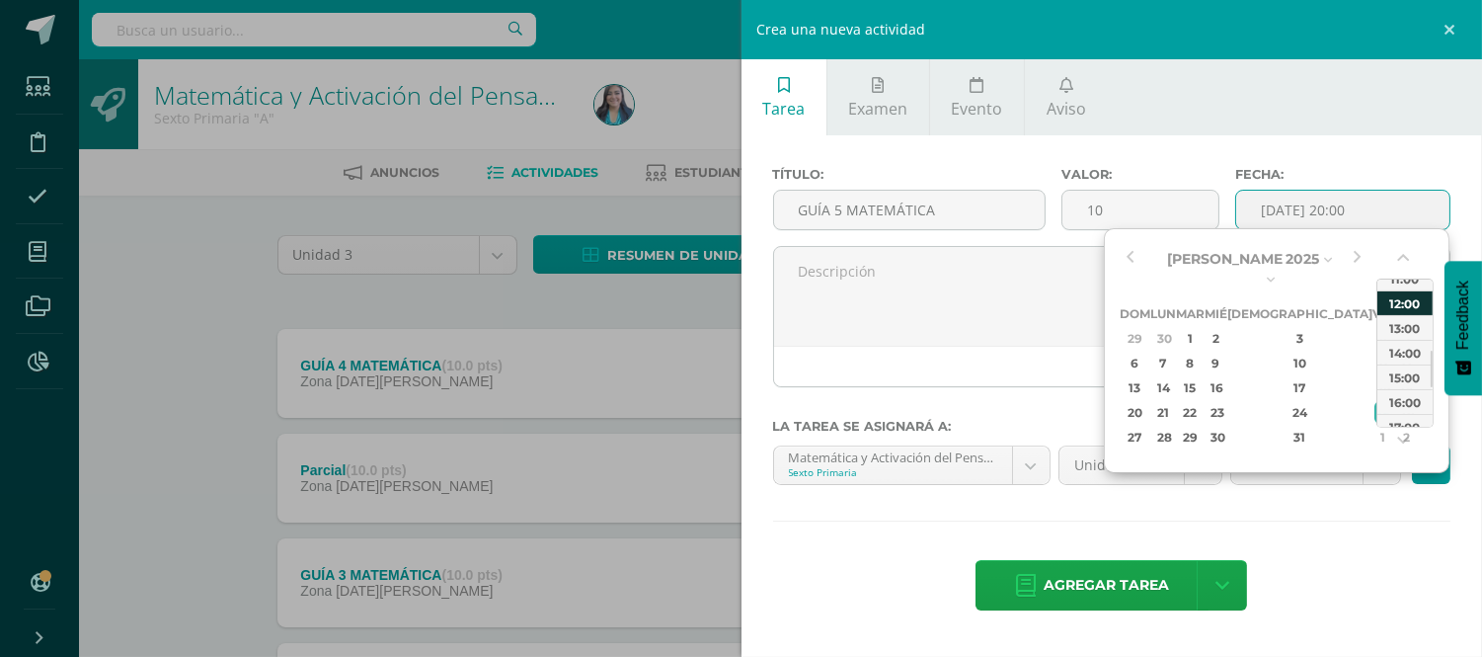
type input "[DATE] 12:00"
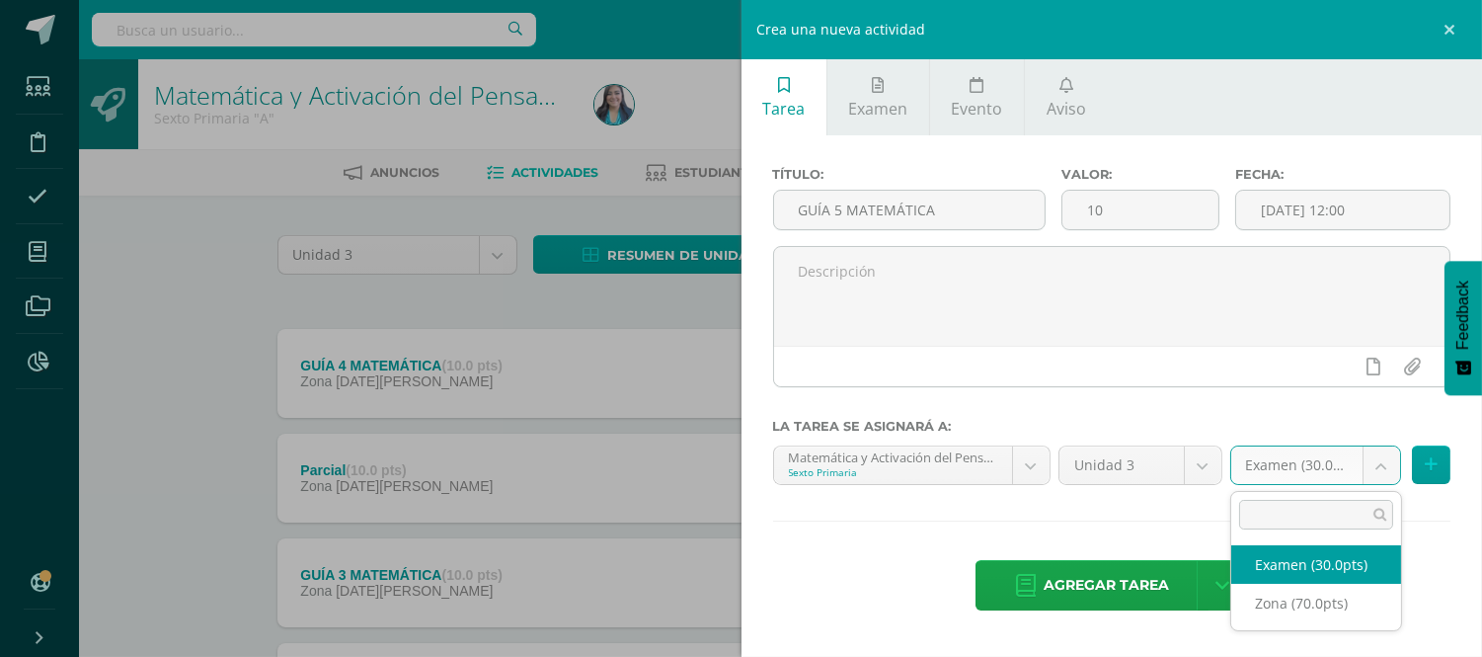
click at [1379, 449] on body "Tarea asignada exitosamente Estudiantes Disciplina Asistencia Mis cursos Archiv…" at bounding box center [741, 484] width 1482 height 968
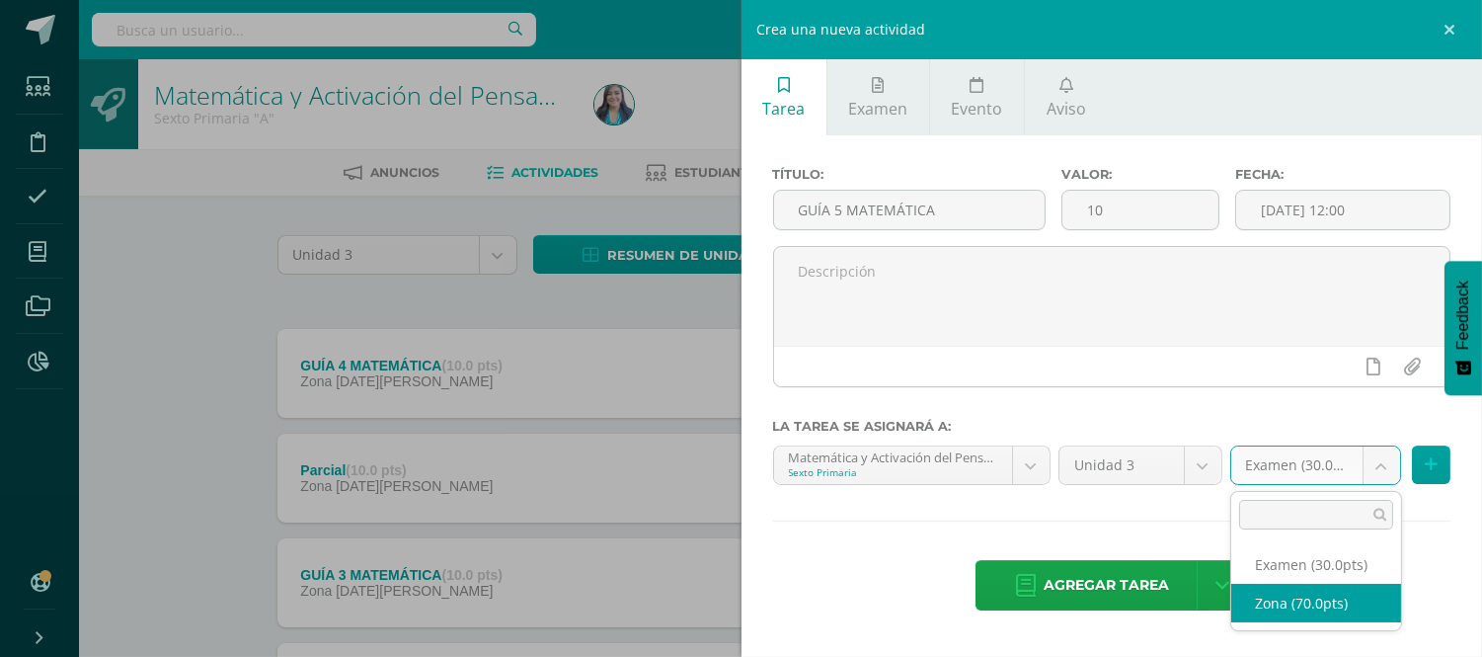
select select "121011"
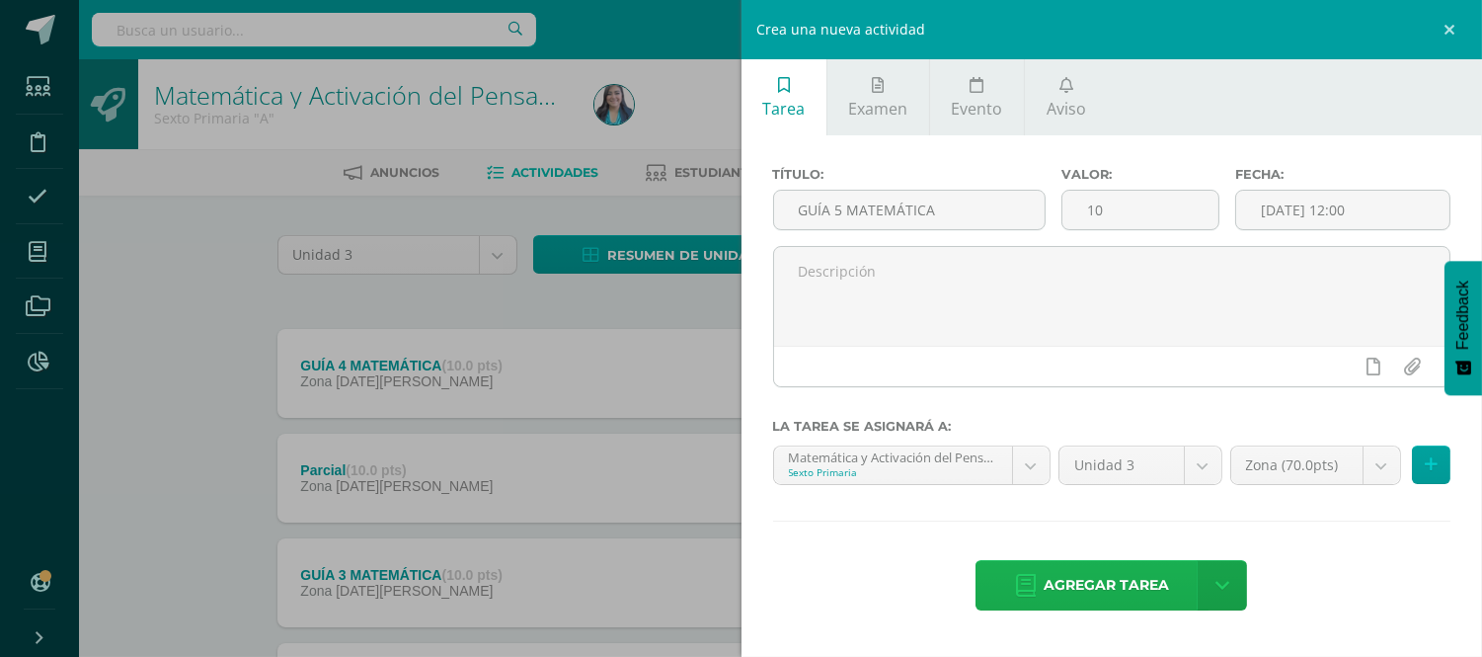
click at [1066, 570] on span "Agregar tarea" at bounding box center [1106, 585] width 125 height 48
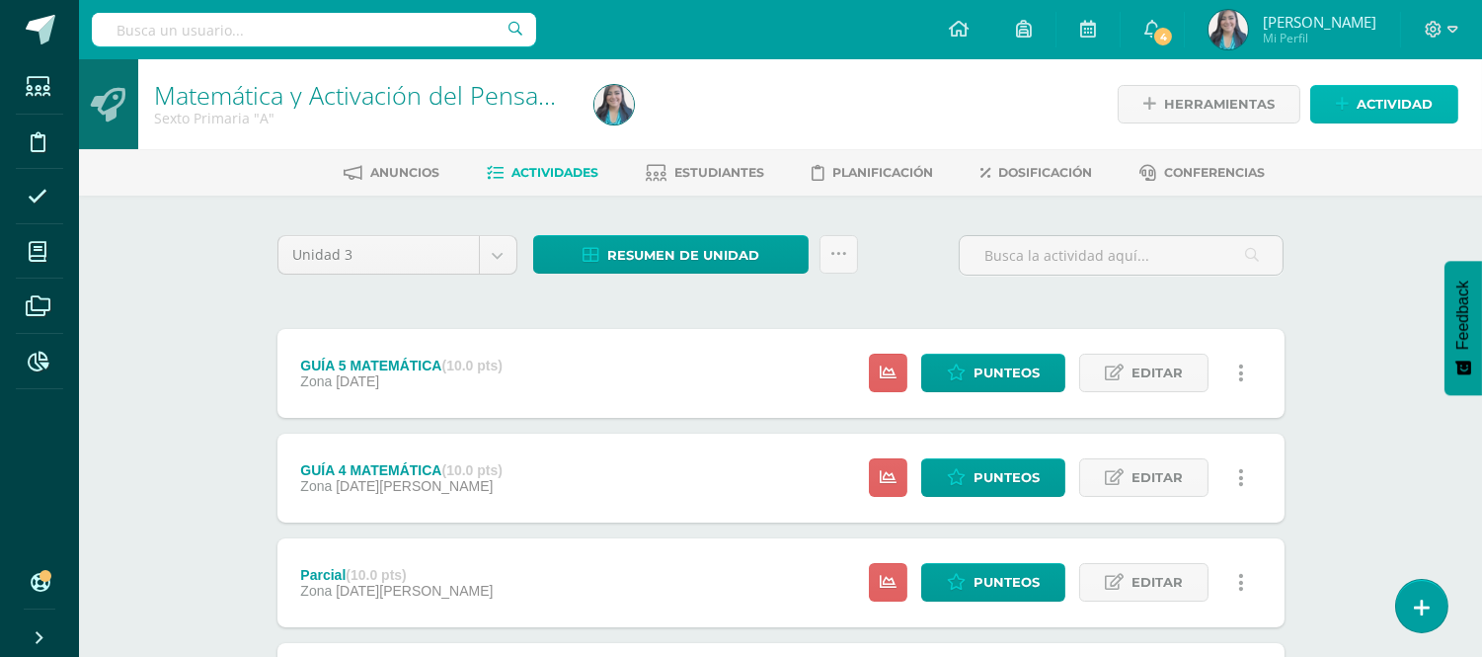
click at [1416, 116] on span "Actividad" at bounding box center [1395, 104] width 76 height 37
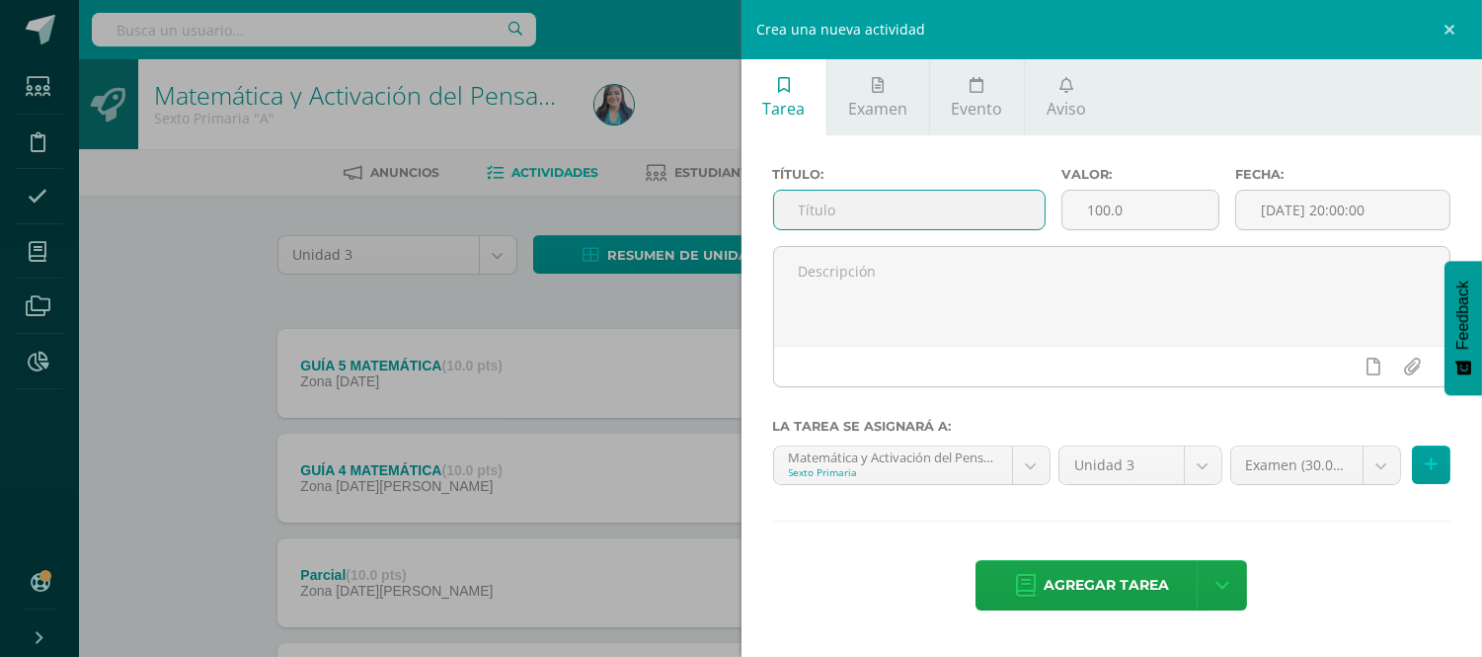
click at [941, 207] on input "text" at bounding box center [910, 210] width 272 height 39
type input "GUÍA 6 MATEMÁTICA"
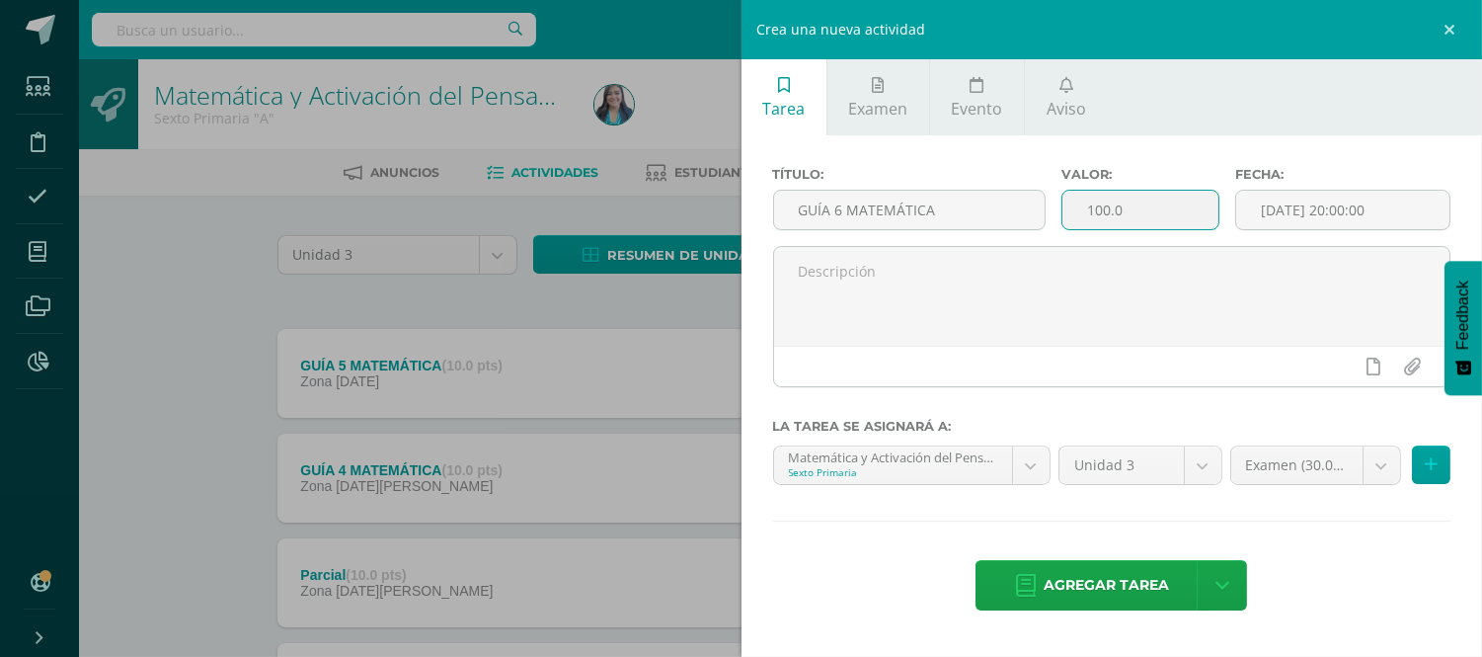
drag, startPoint x: 1150, startPoint y: 205, endPoint x: 1096, endPoint y: 207, distance: 54.3
click at [1096, 207] on input "100.0" at bounding box center [1140, 210] width 156 height 39
type input "10"
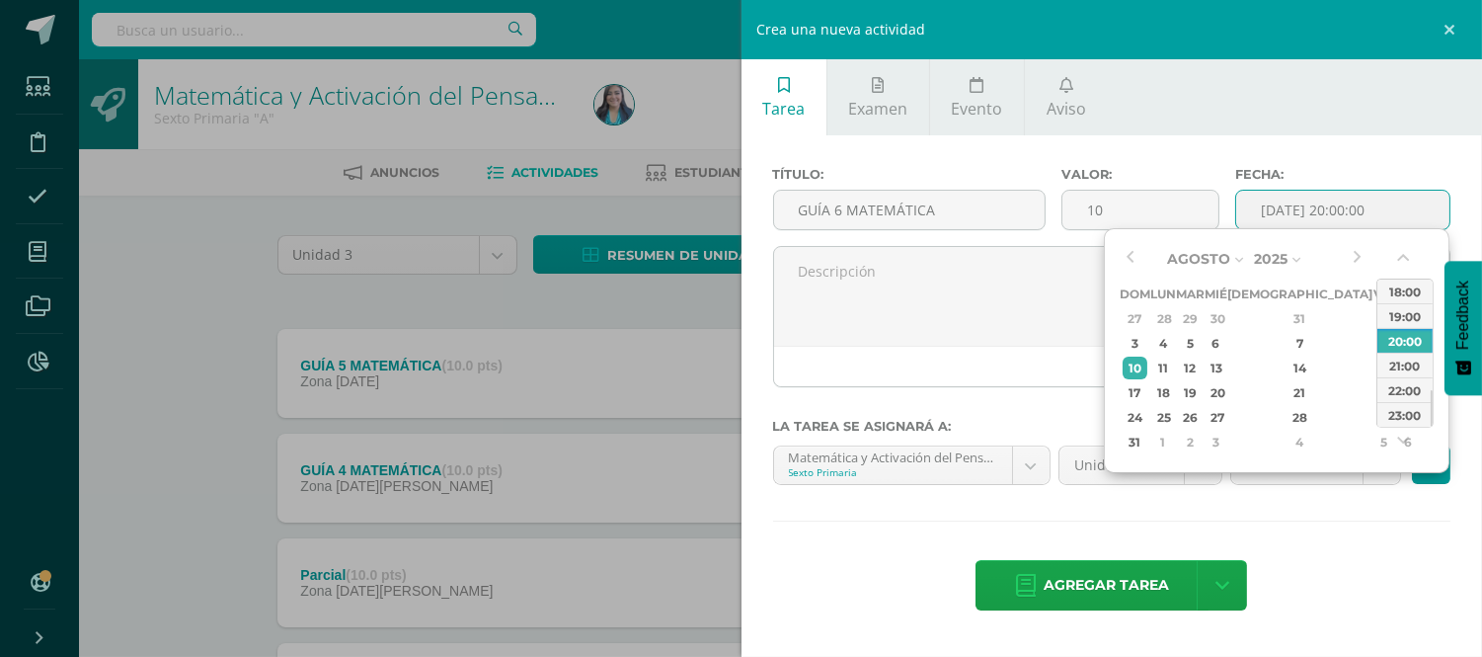
click at [1291, 213] on input "[DATE] 20:00:00" at bounding box center [1342, 210] width 213 height 39
click at [1374, 320] on div "1" at bounding box center [1383, 318] width 18 height 23
drag, startPoint x: 1432, startPoint y: 406, endPoint x: 1434, endPoint y: 351, distance: 55.3
click at [1434, 351] on div "Agosto Enero Febrero Marzo Abril Mayo Junio Julio Agosto Septiembre Octubre Nov…" at bounding box center [1277, 350] width 346 height 245
click at [1413, 357] on div "12:00" at bounding box center [1404, 365] width 55 height 25
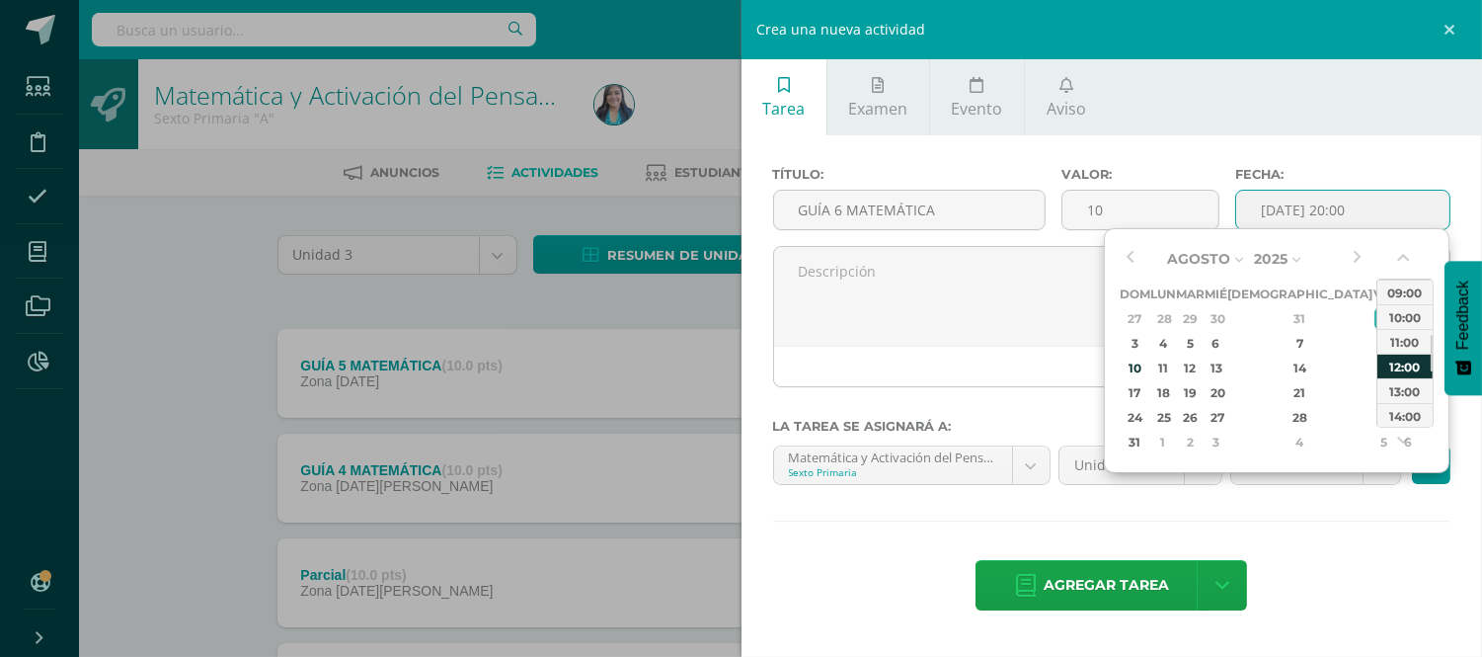
type input "2025-08-01 12:00"
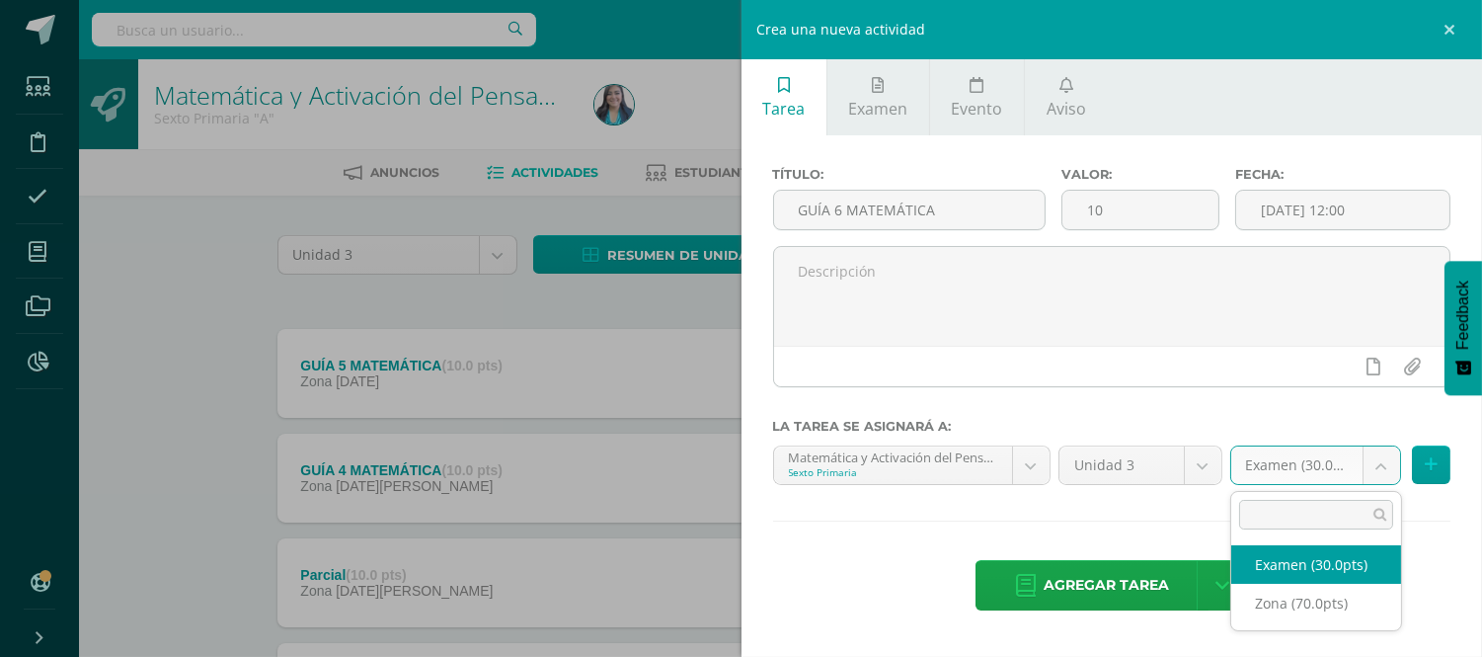
click at [1379, 459] on body "Tarea asignada exitosamente Estudiantes Disciplina Asistencia Mis cursos Archiv…" at bounding box center [741, 536] width 1482 height 1072
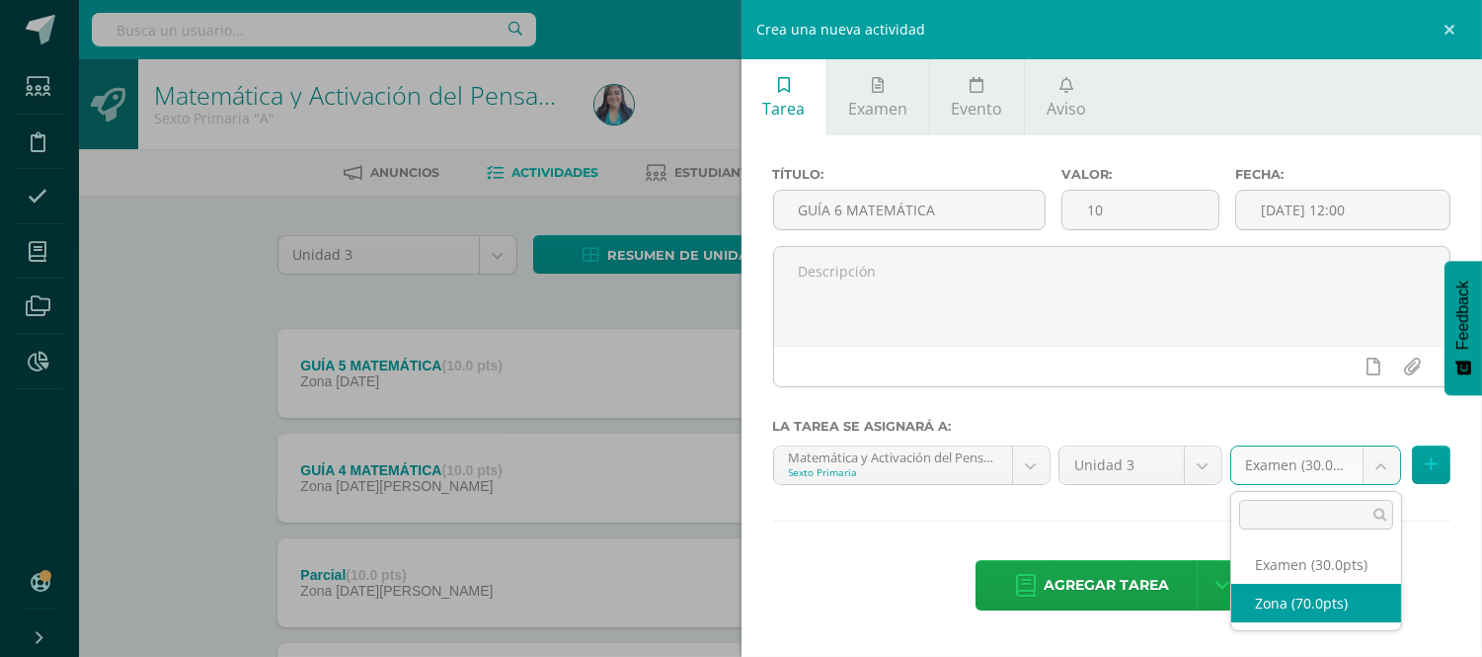
select select "121011"
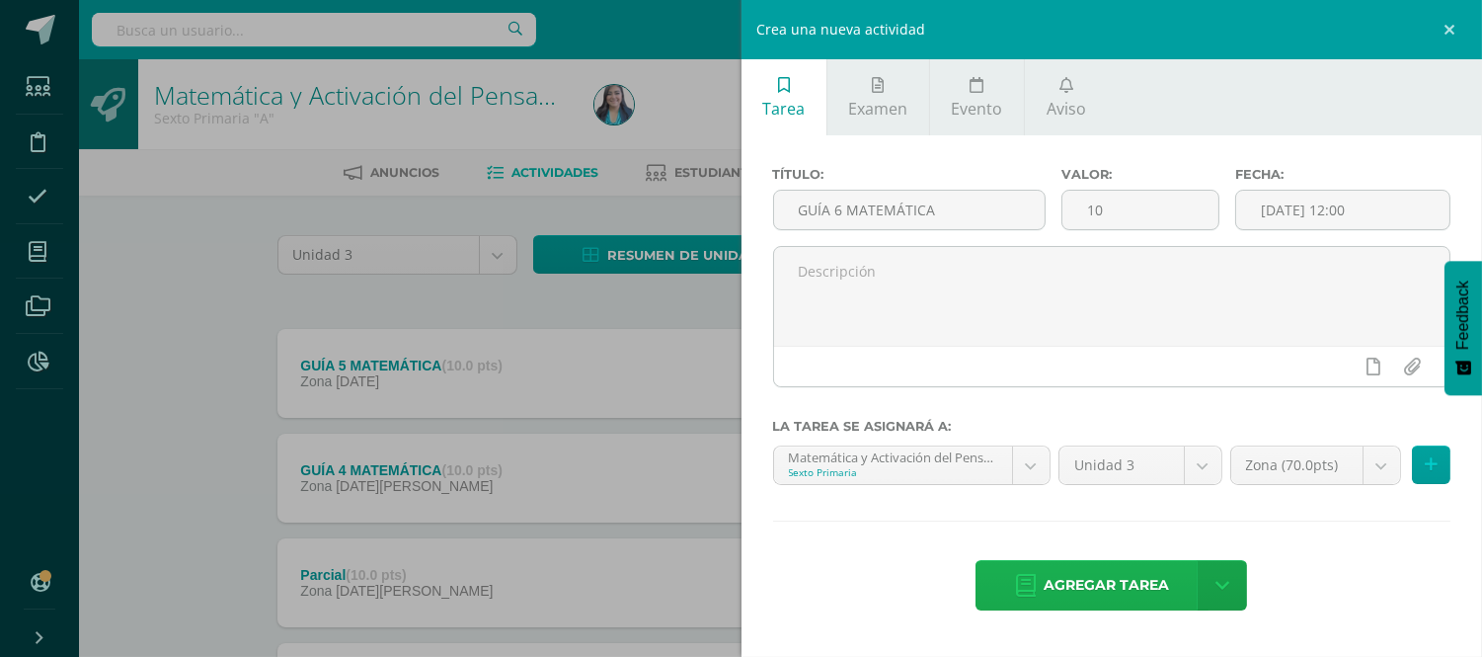
click at [1126, 574] on span "Agregar tarea" at bounding box center [1106, 585] width 125 height 48
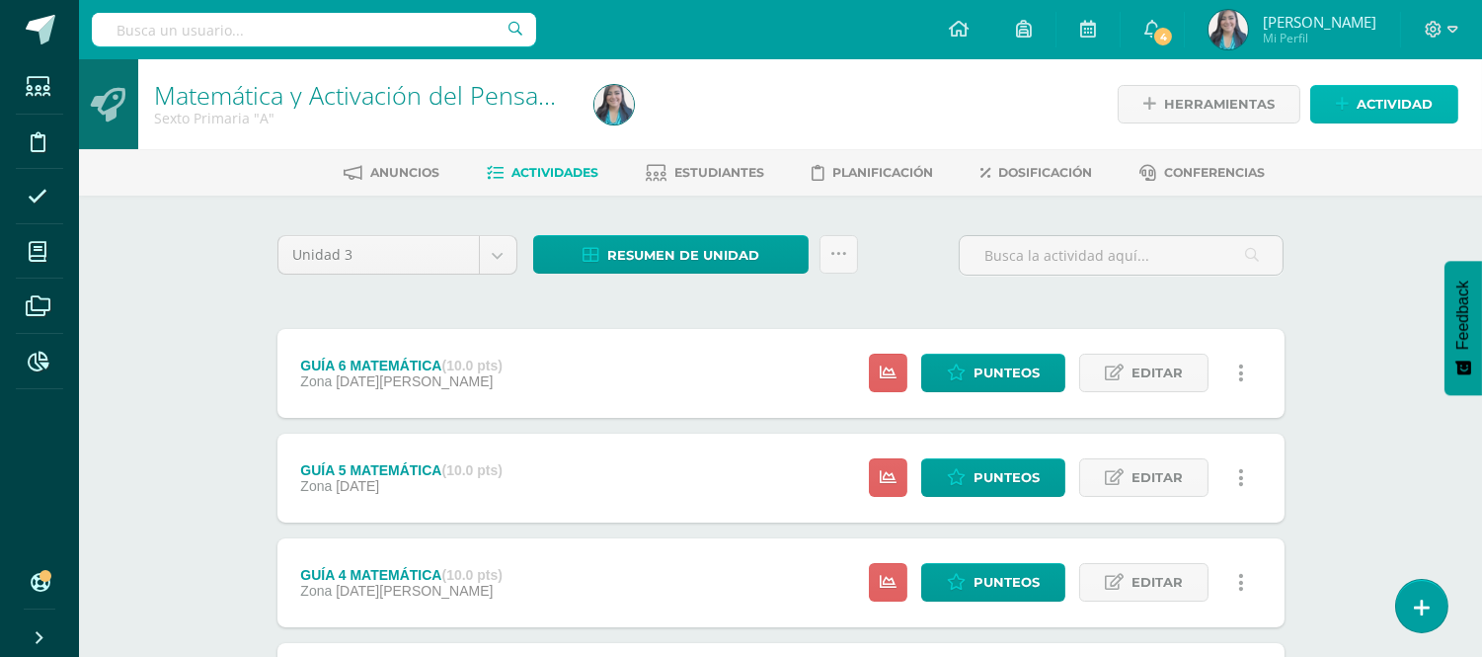
click at [1408, 99] on span "Actividad" at bounding box center [1395, 104] width 76 height 37
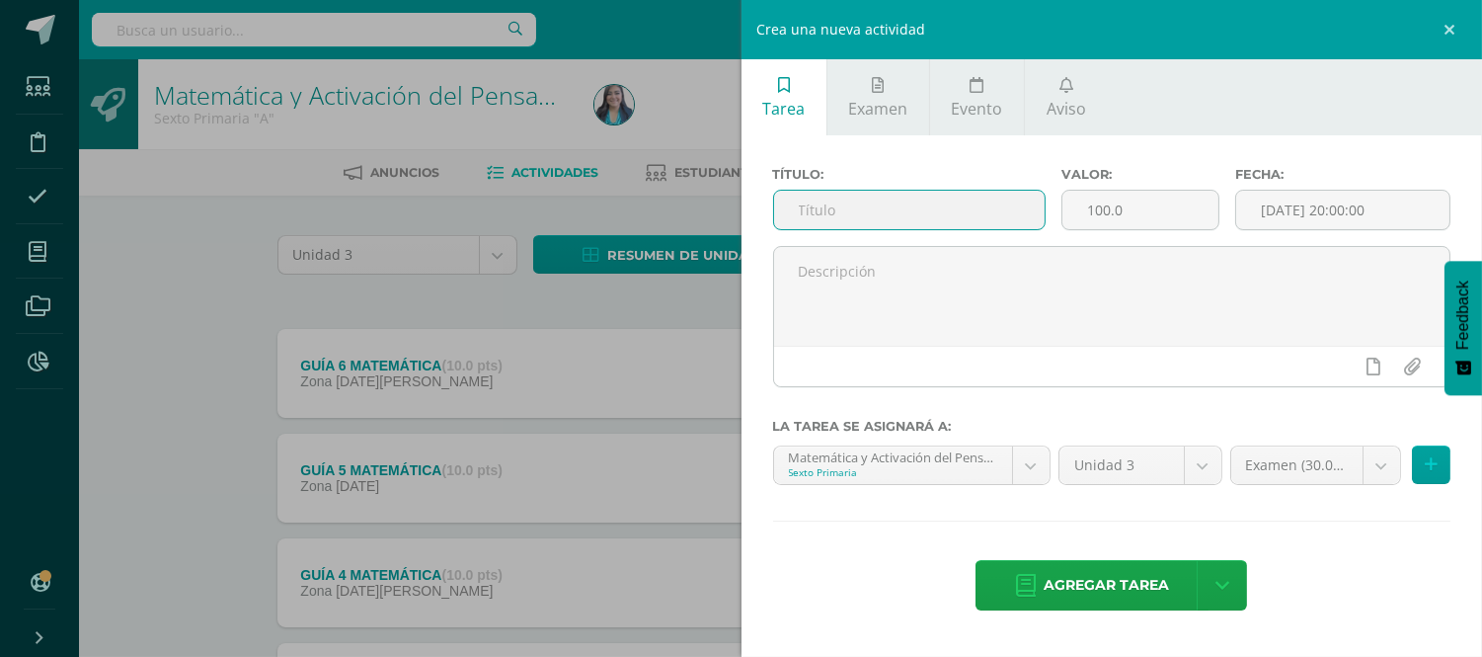
click at [1020, 207] on input "text" at bounding box center [910, 210] width 272 height 39
type input "e"
type input "Examen Bimestral"
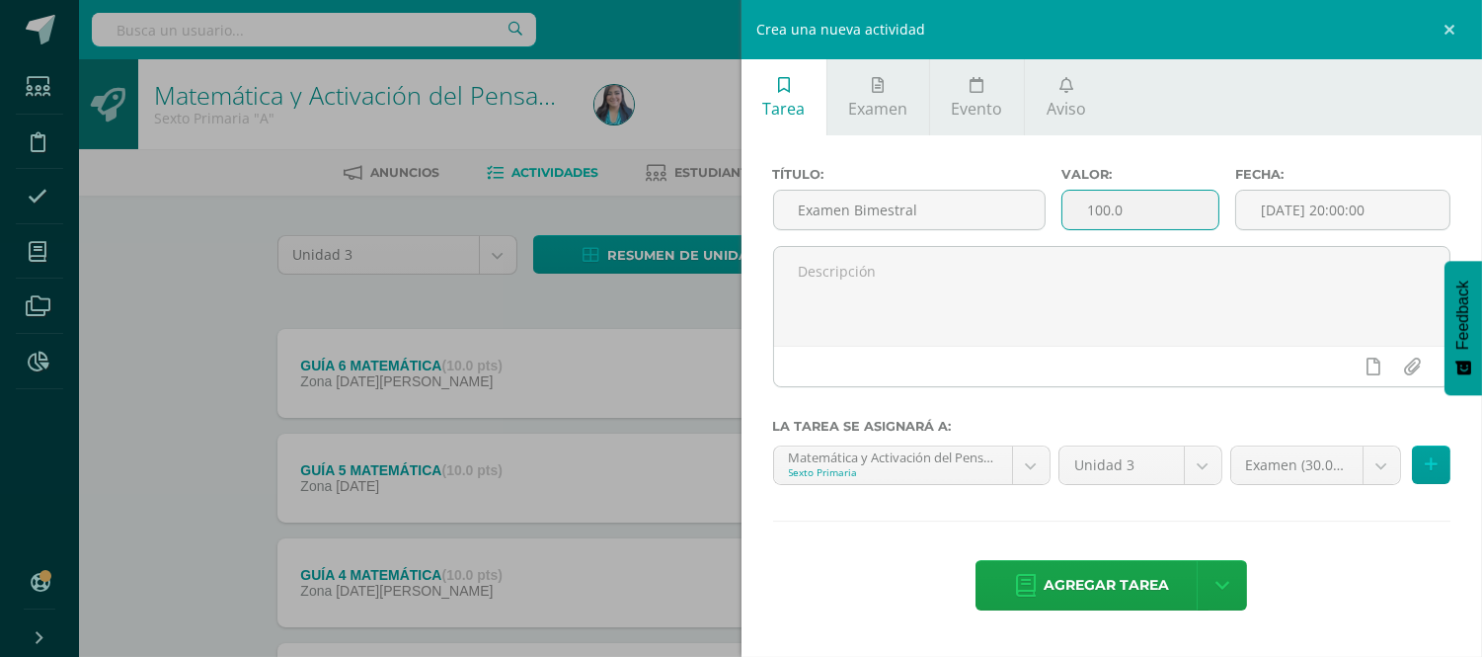
drag, startPoint x: 1155, startPoint y: 198, endPoint x: 1074, endPoint y: 204, distance: 81.2
click at [1074, 204] on input "100.0" at bounding box center [1140, 210] width 156 height 39
type input "30"
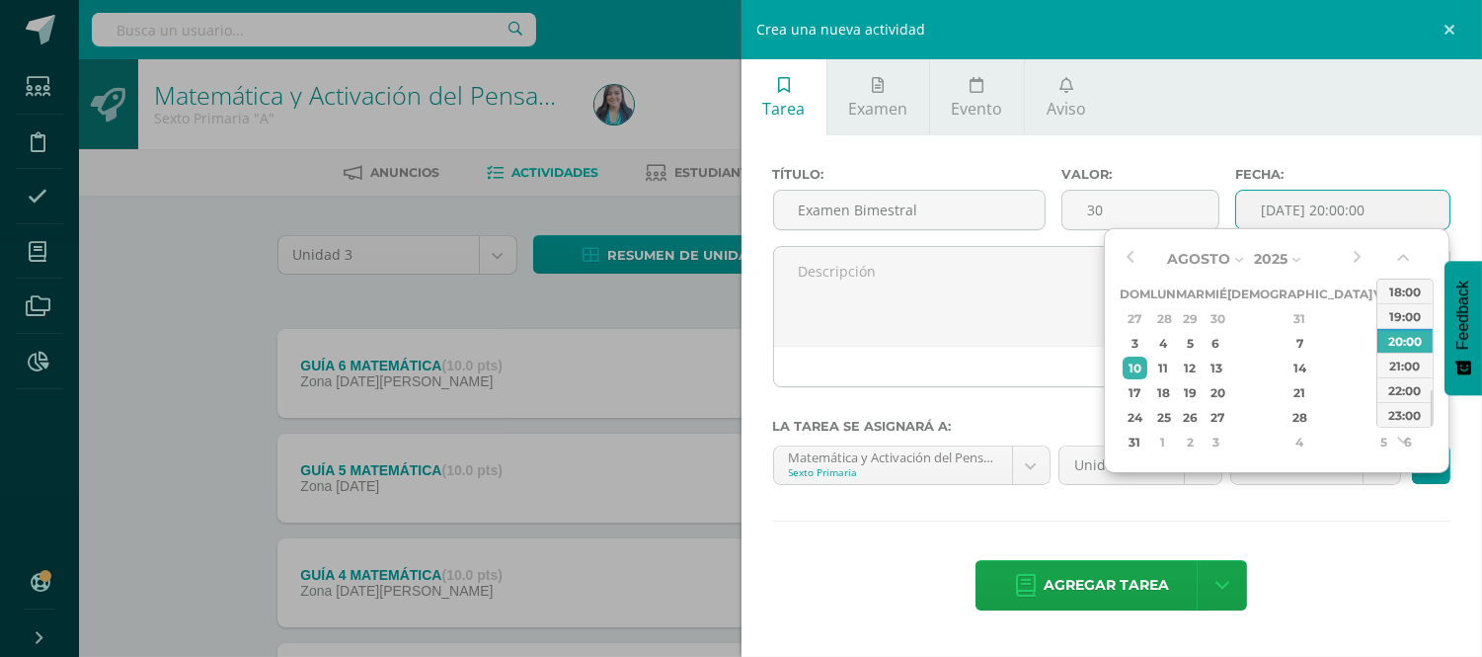
click at [1339, 201] on input "[DATE] 20:00:00" at bounding box center [1342, 210] width 213 height 39
click at [1224, 338] on div "6" at bounding box center [1216, 343] width 18 height 23
drag, startPoint x: 1430, startPoint y: 406, endPoint x: 1430, endPoint y: 356, distance: 49.4
click at [1431, 356] on div at bounding box center [1432, 359] width 2 height 37
drag, startPoint x: 1430, startPoint y: 356, endPoint x: 1430, endPoint y: 333, distance: 23.7
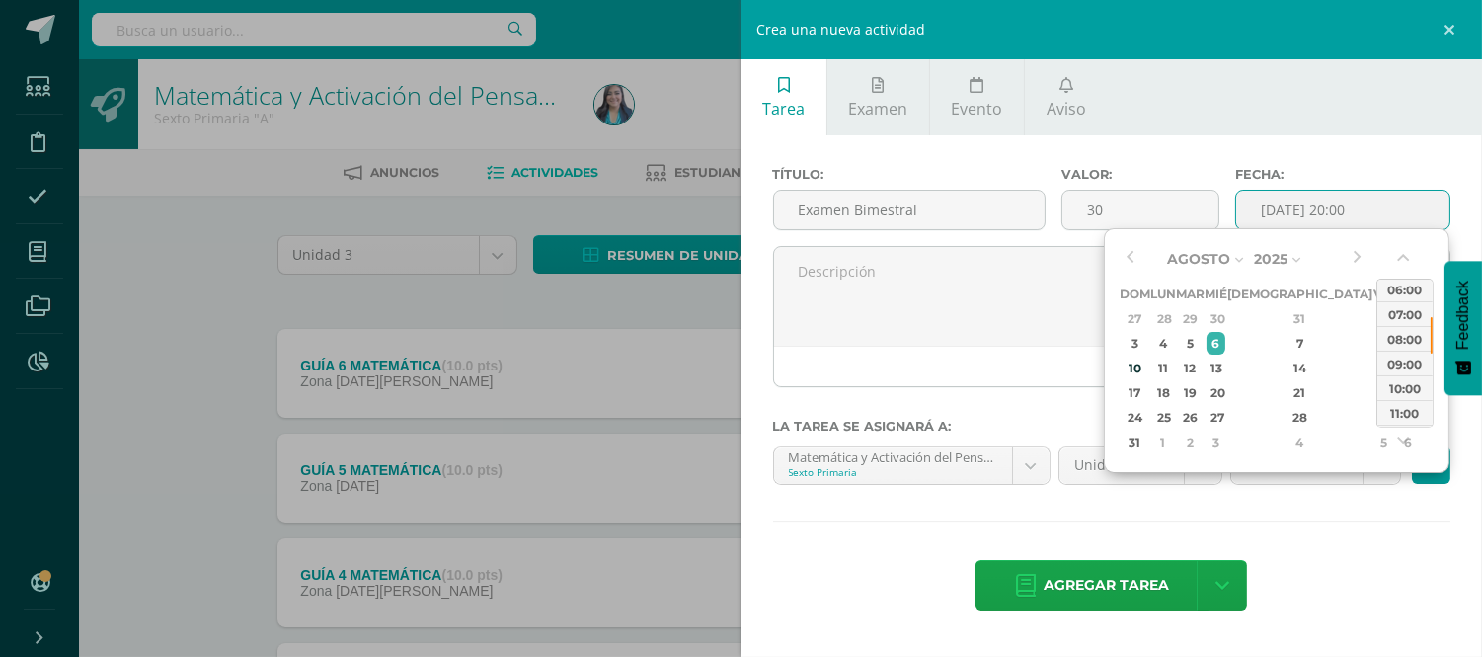
click at [1431, 333] on div at bounding box center [1432, 335] width 2 height 37
click at [1406, 308] on div "07:00" at bounding box center [1404, 313] width 55 height 25
type input "2025-08-06 07:00"
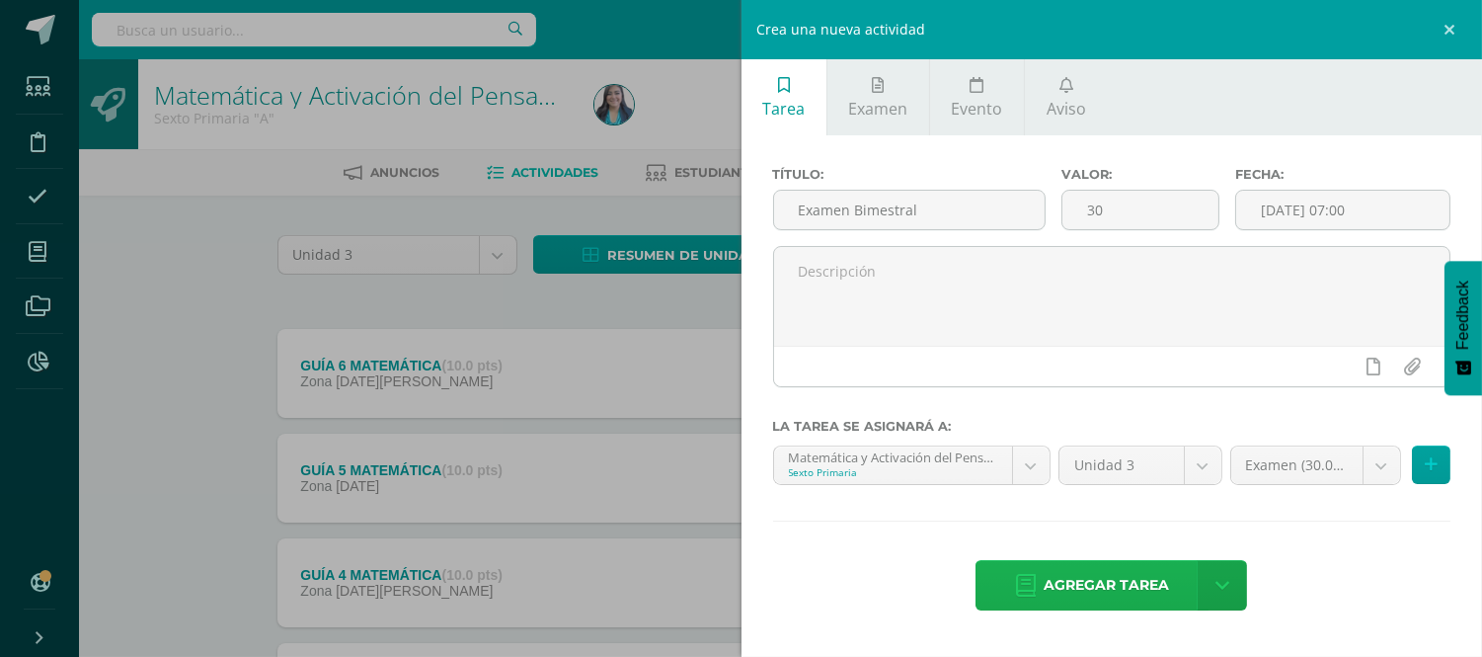
click at [1127, 581] on span "Agregar tarea" at bounding box center [1106, 585] width 125 height 48
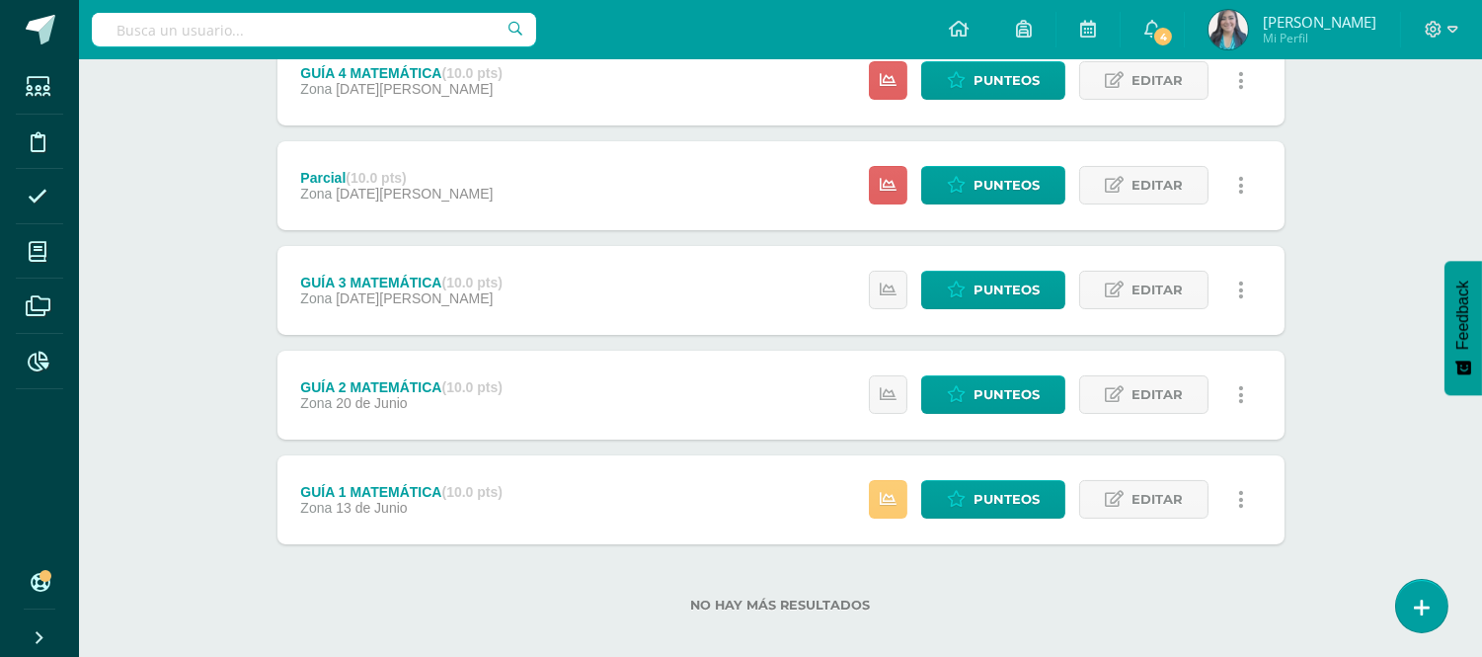
scroll to position [623, 0]
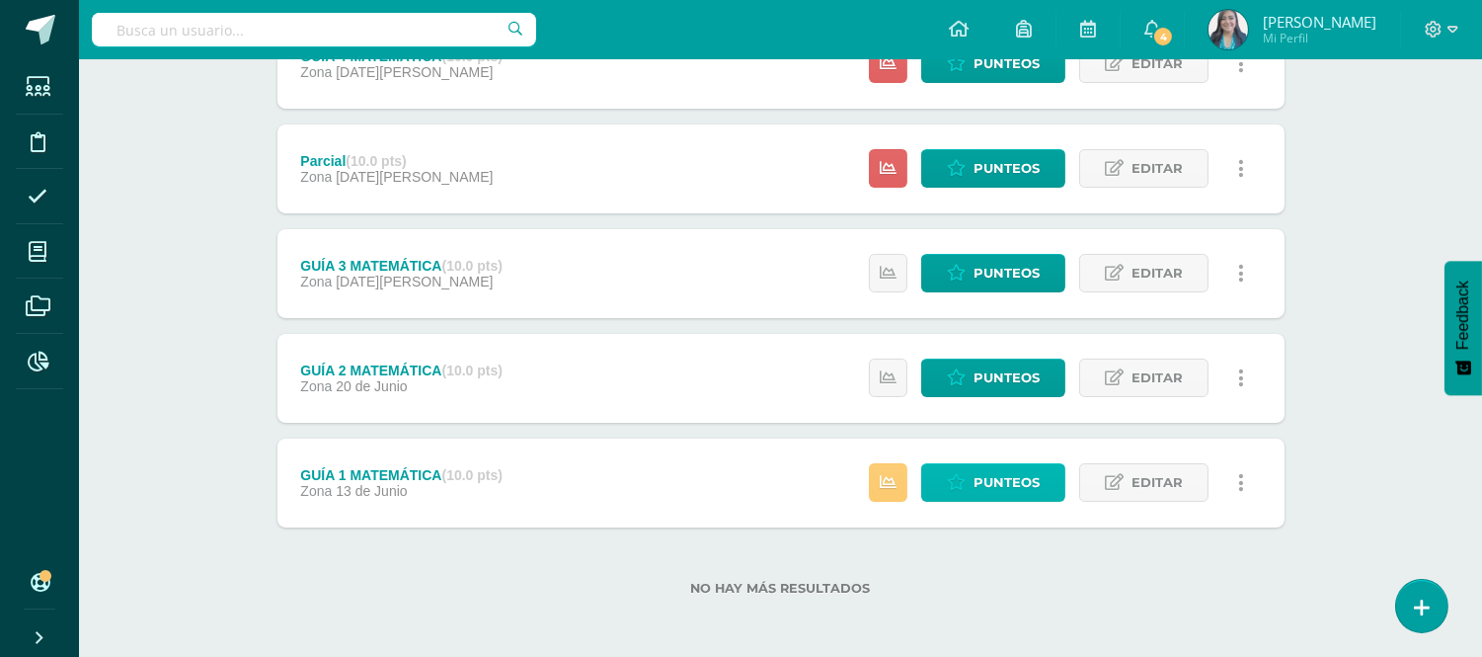
click at [1008, 477] on span "Punteos" at bounding box center [1007, 482] width 66 height 37
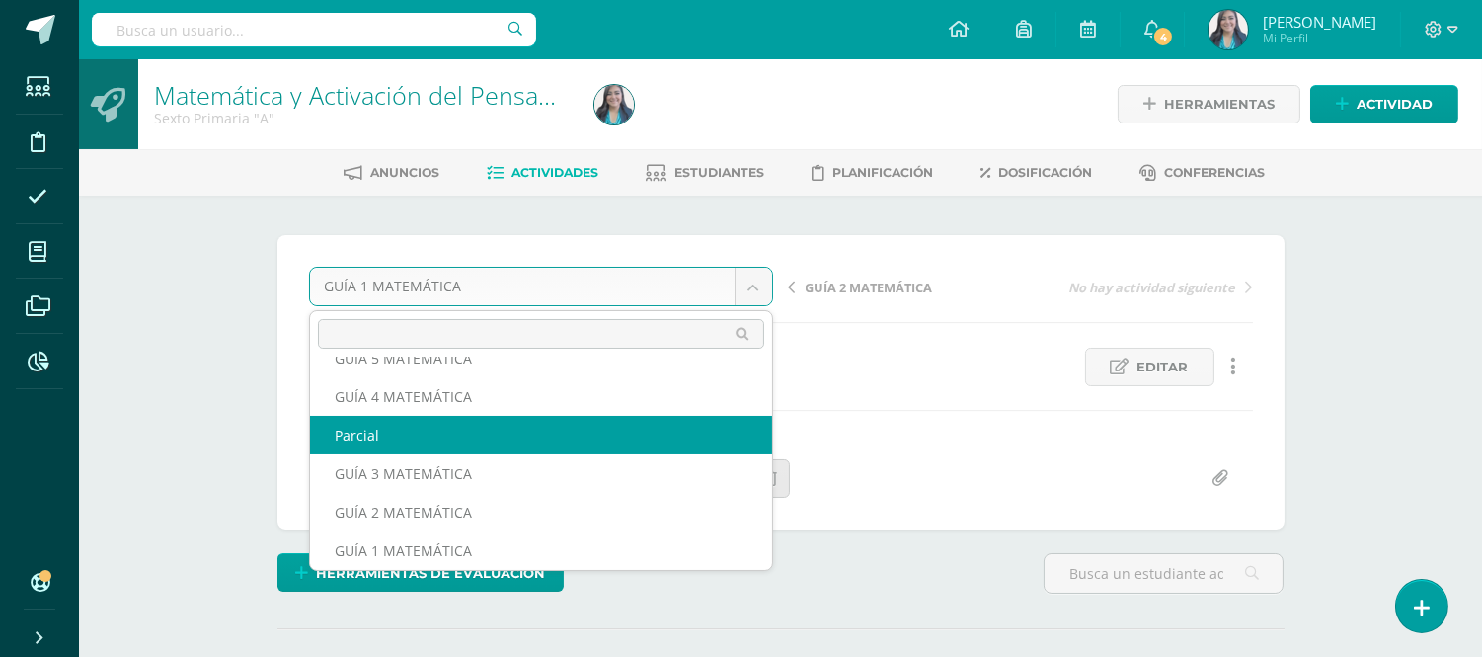
scroll to position [84, 0]
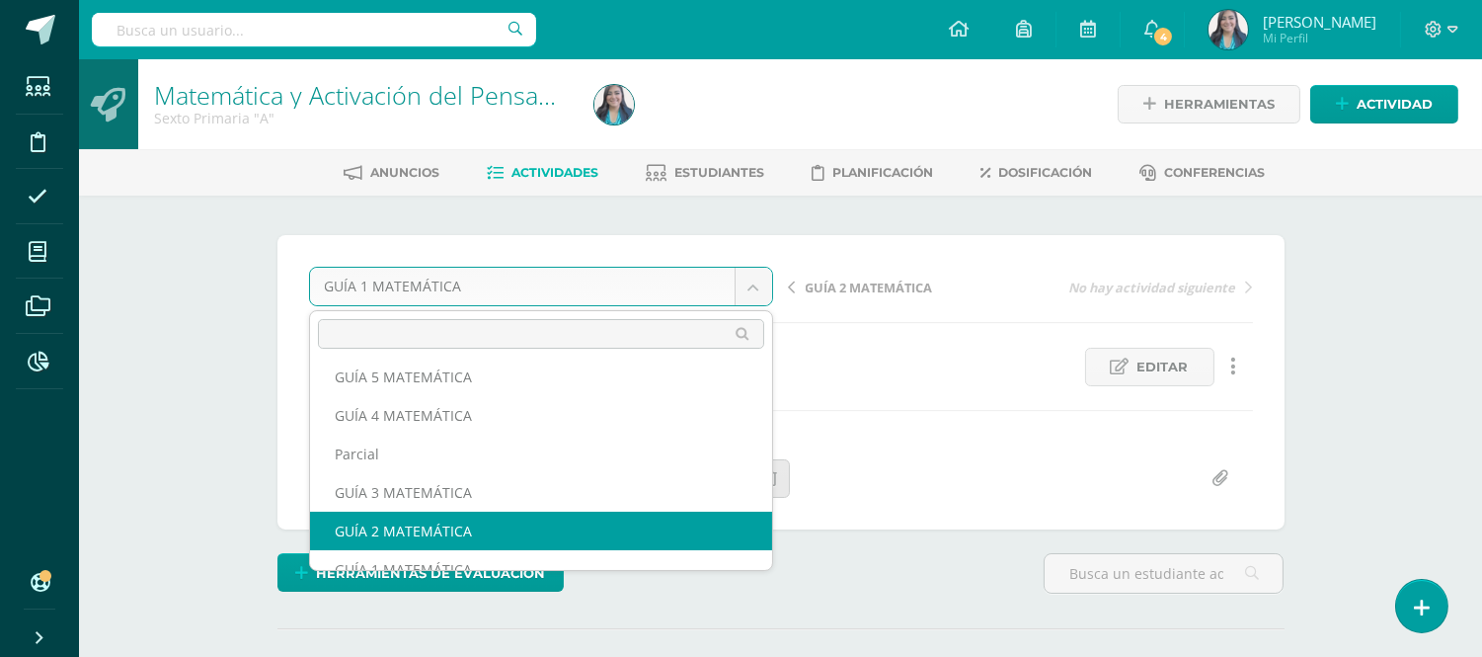
select select "/dashboard/teacher/grade-activity/121014/"
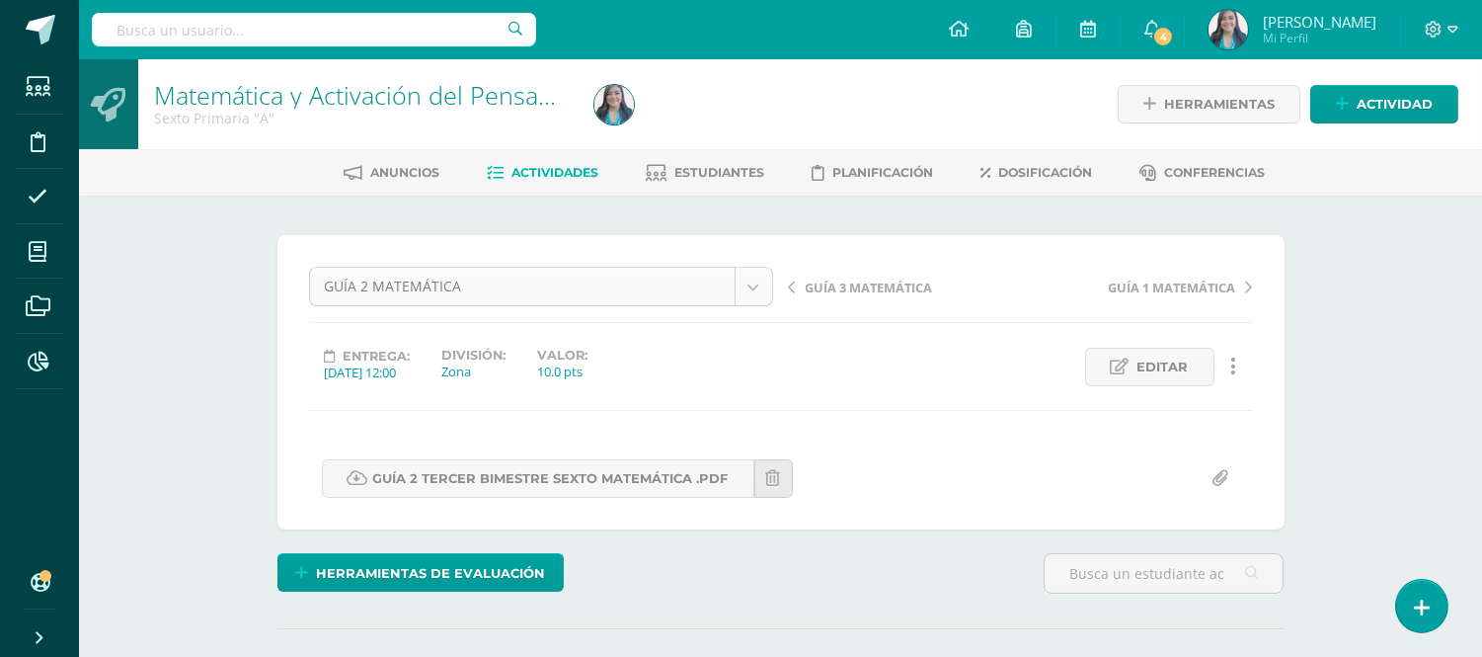
scroll to position [63, 0]
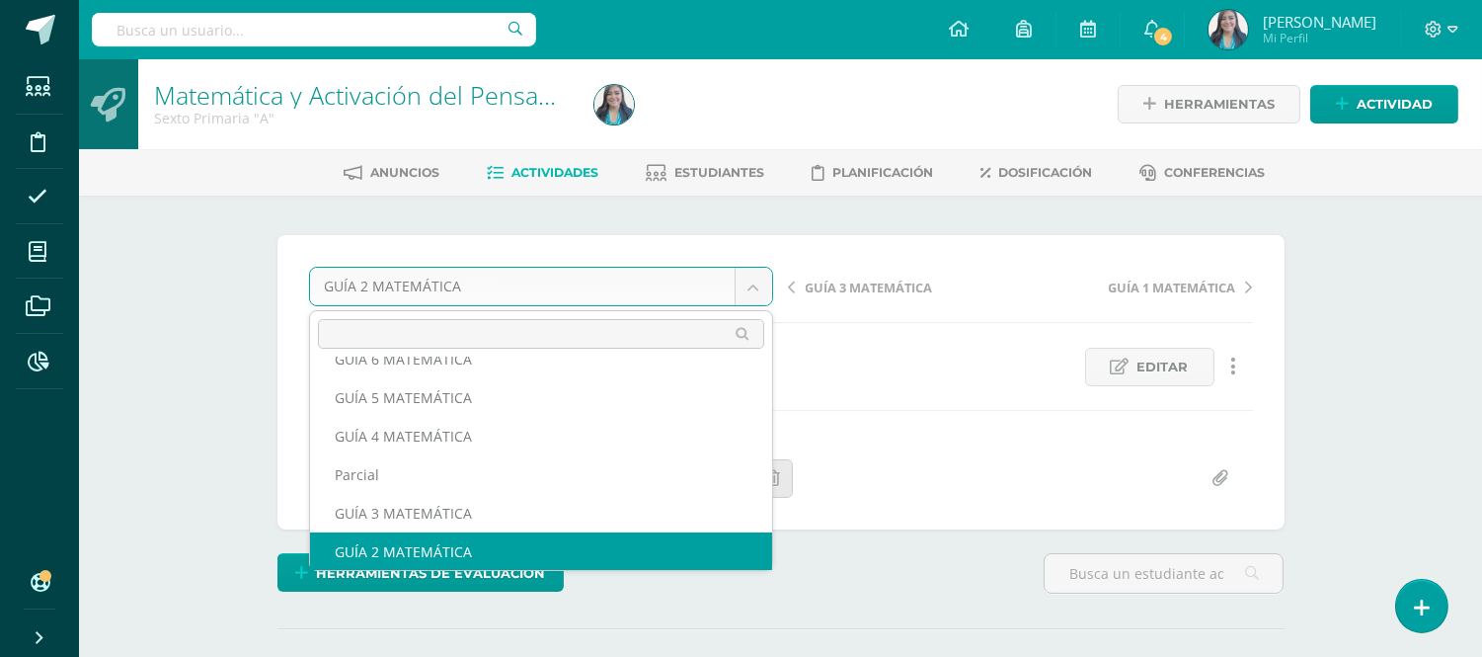
scroll to position [45, 0]
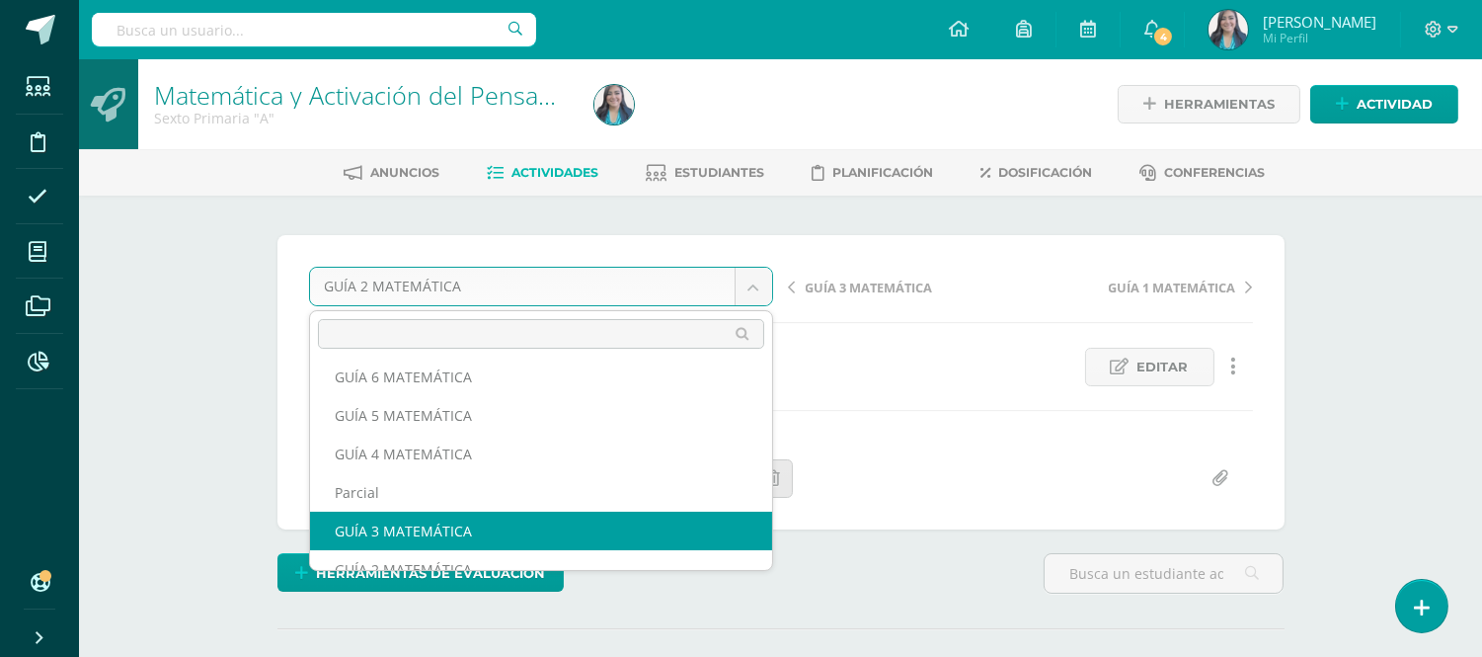
select select "/dashboard/teacher/grade-activity/121015/"
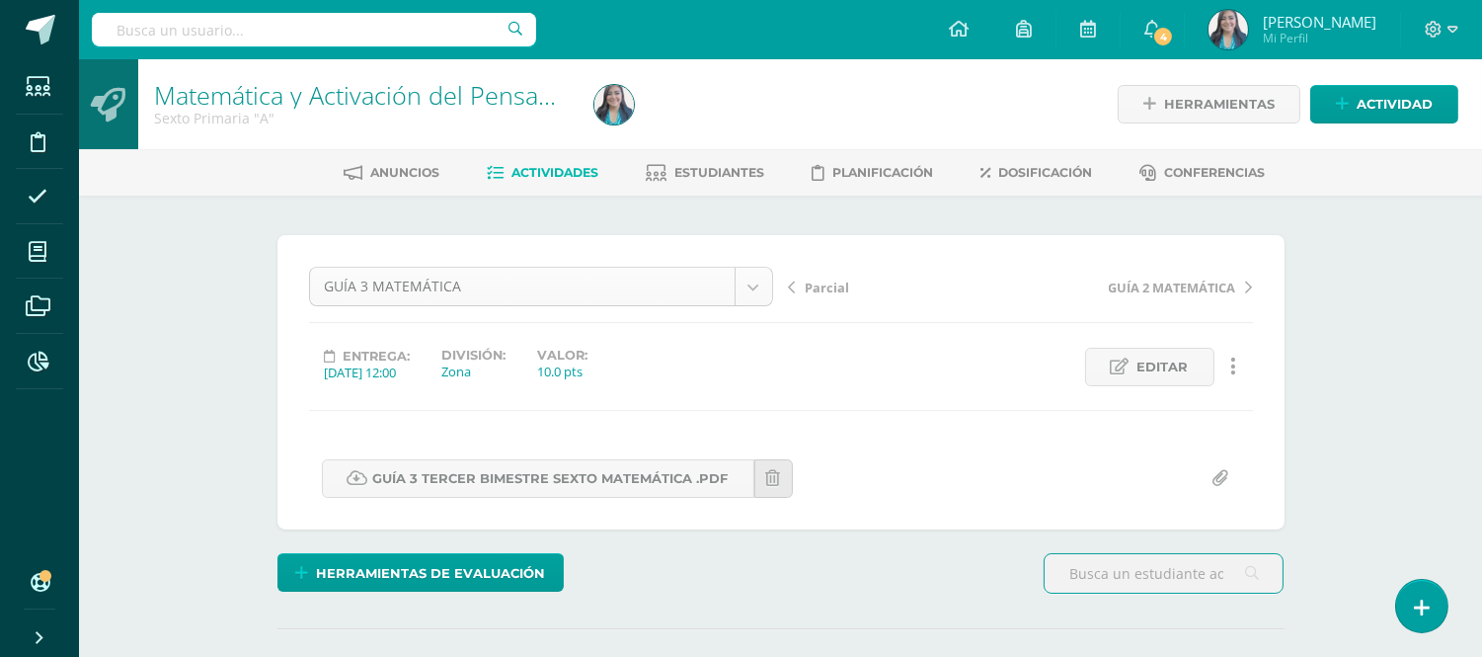
scroll to position [25, 0]
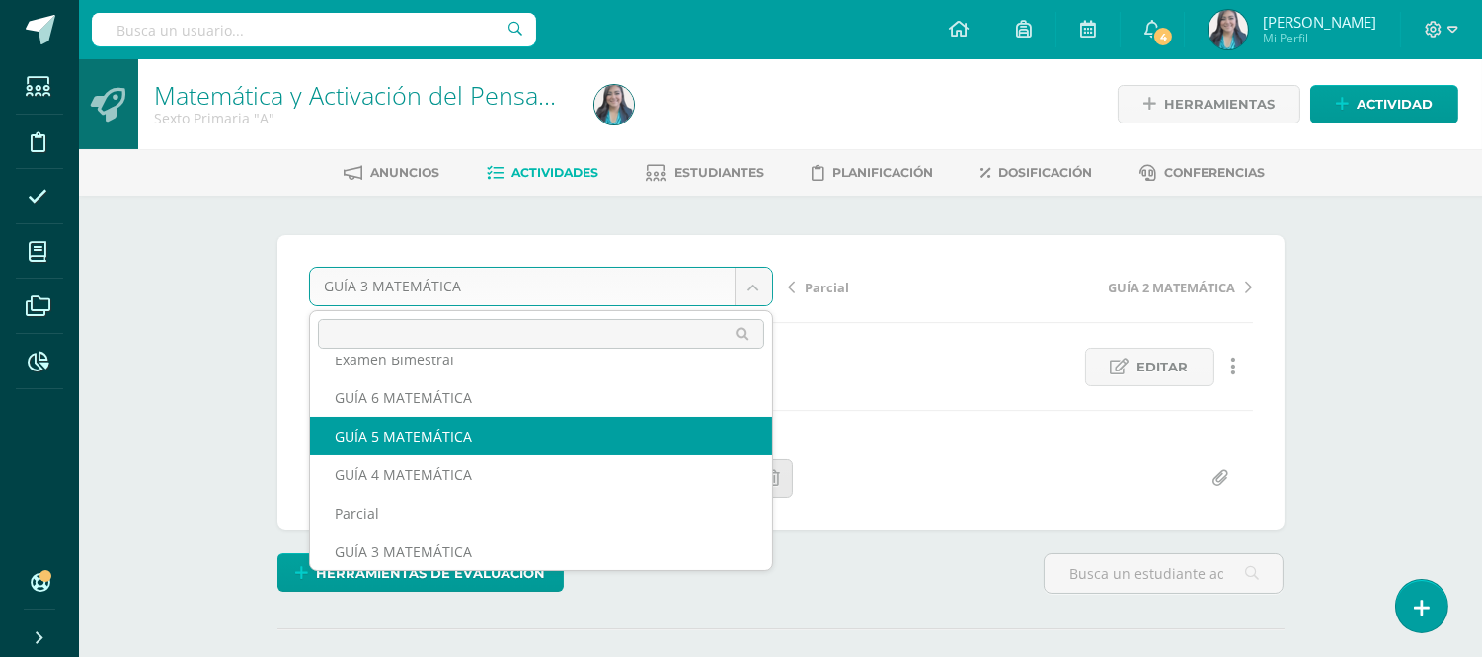
scroll to position [0, 0]
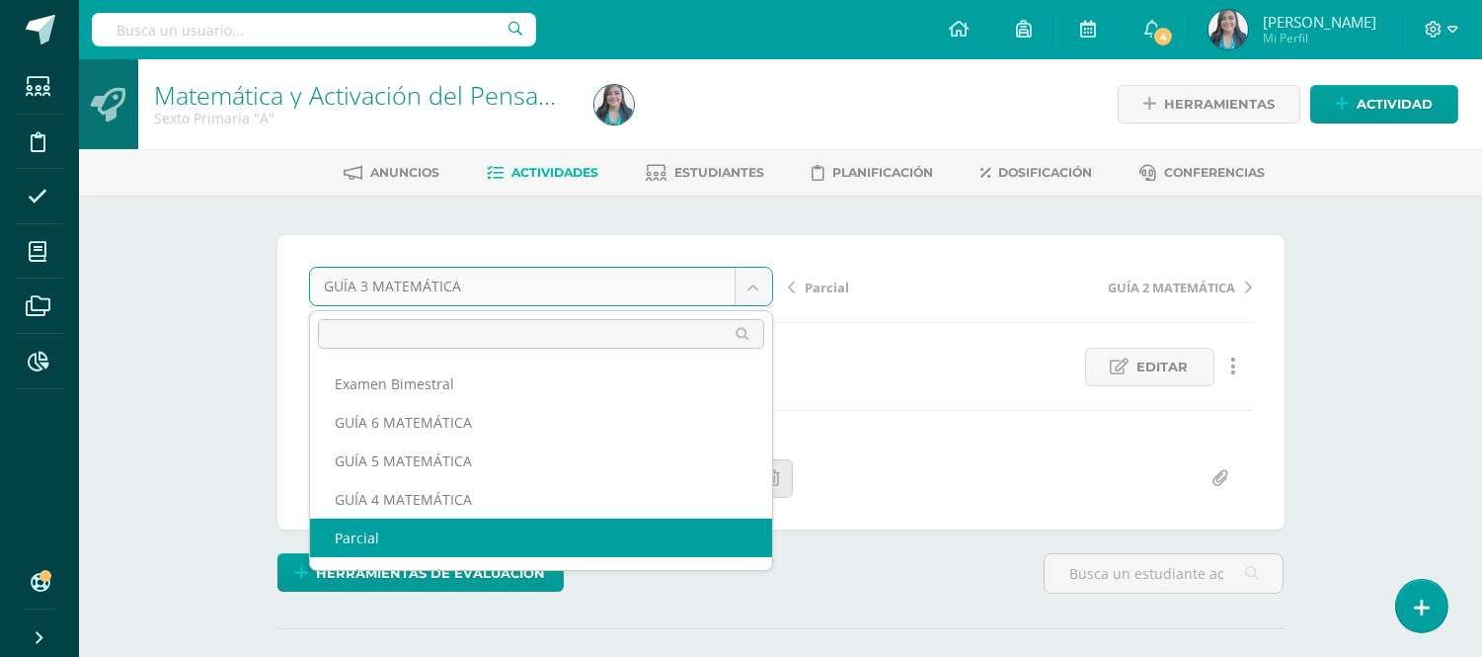
select select "/dashboard/teacher/grade-activity/122379/"
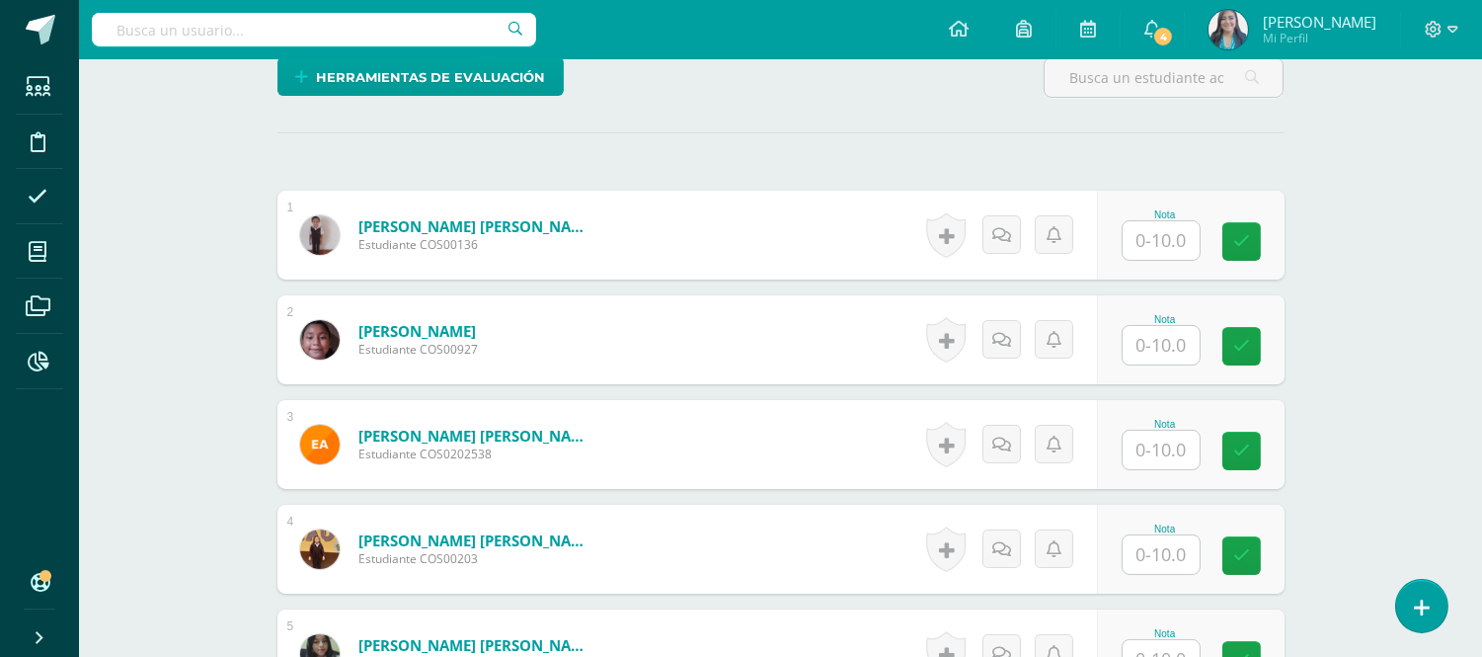
scroll to position [533, 0]
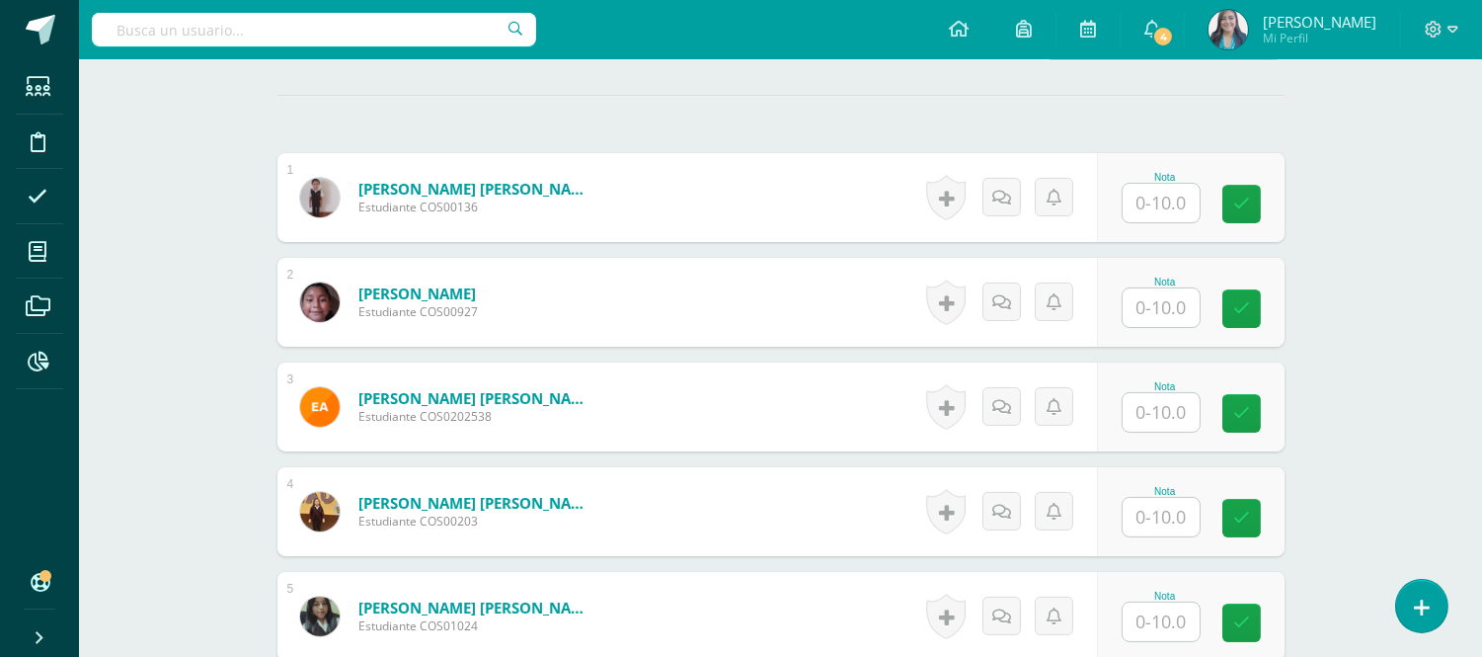
click at [1186, 200] on input "text" at bounding box center [1161, 203] width 77 height 39
type input "6"
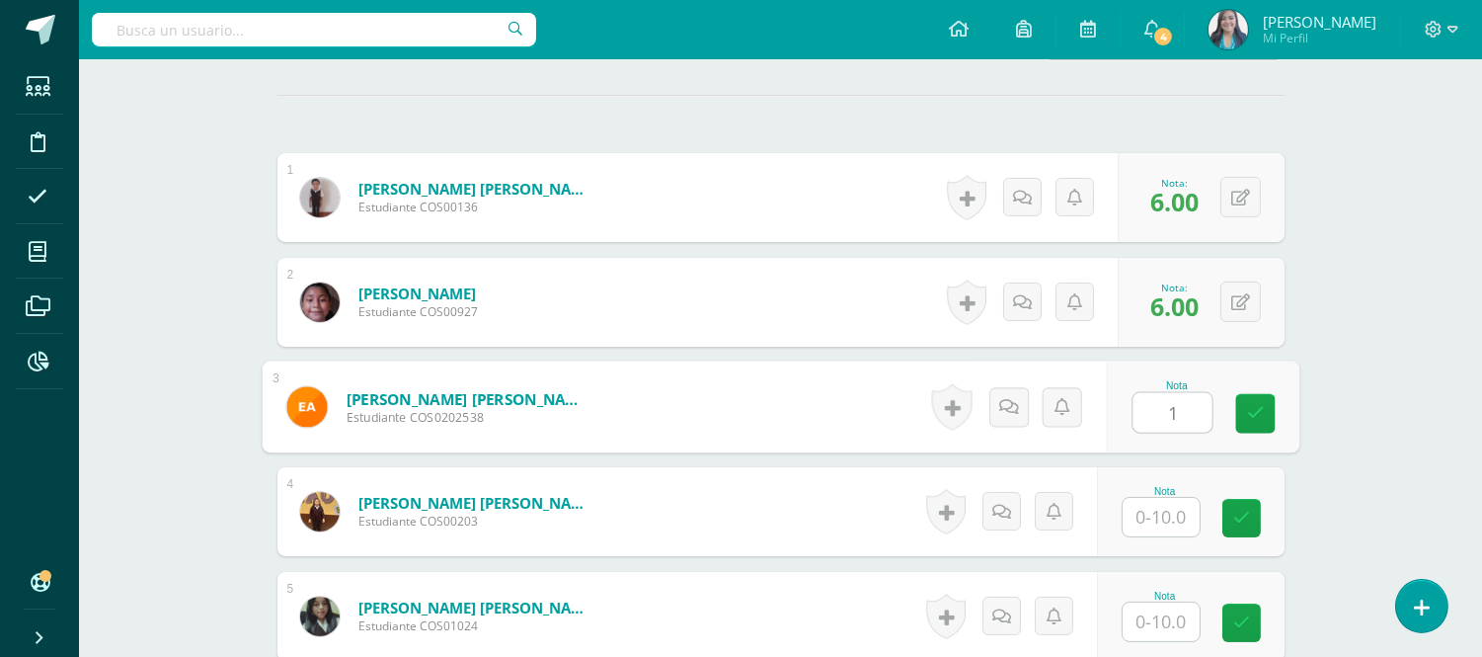
type input "1"
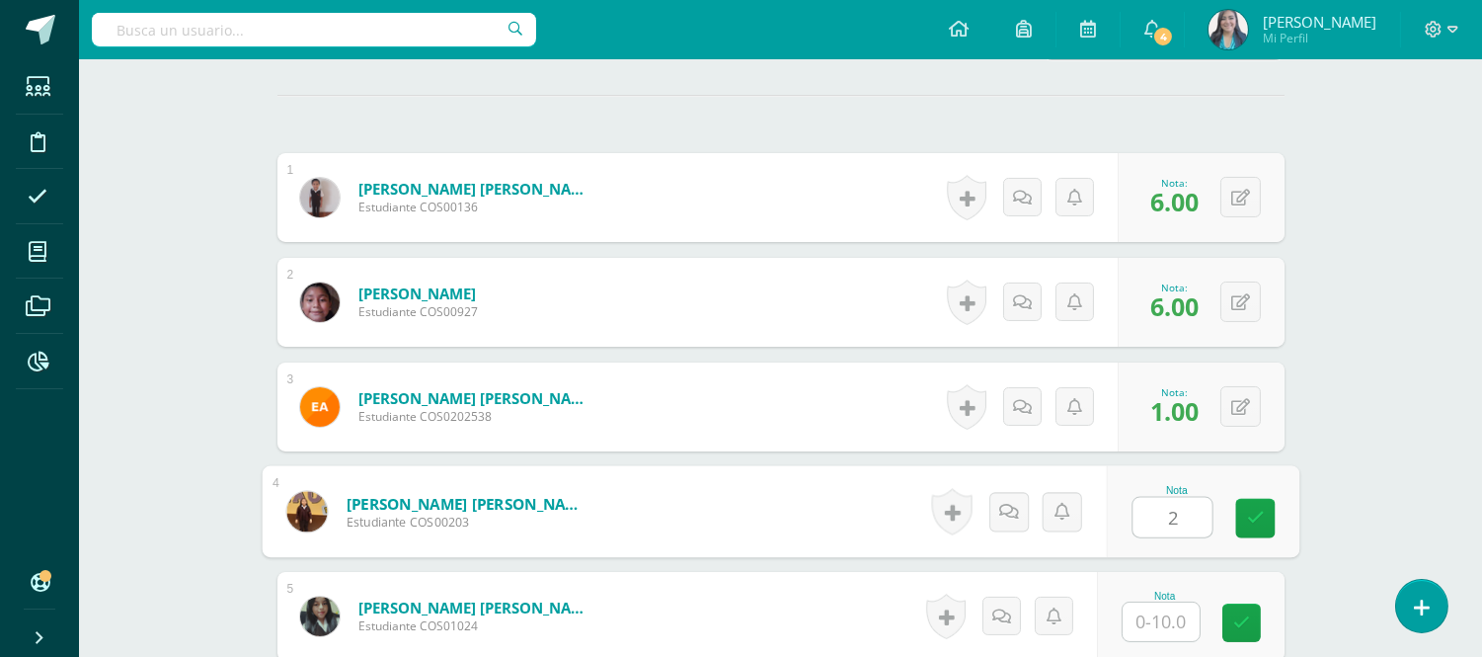
type input "2"
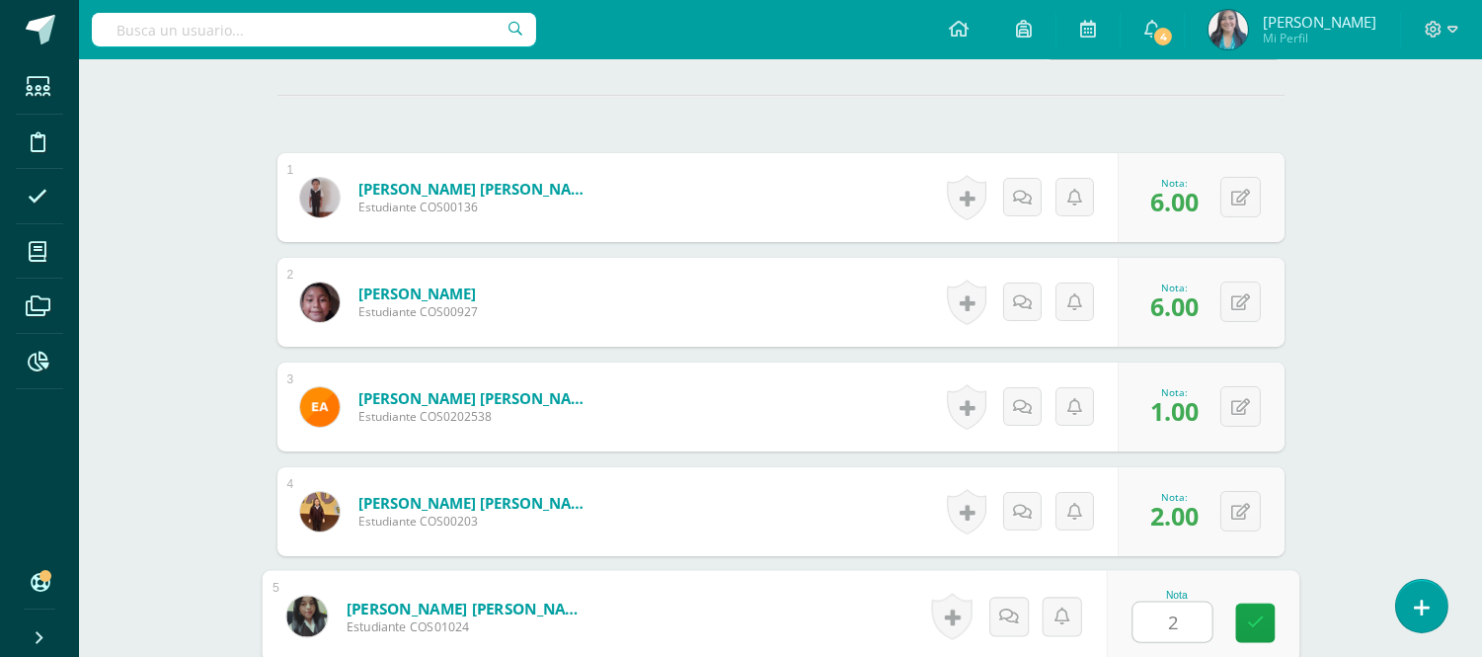
type input "2"
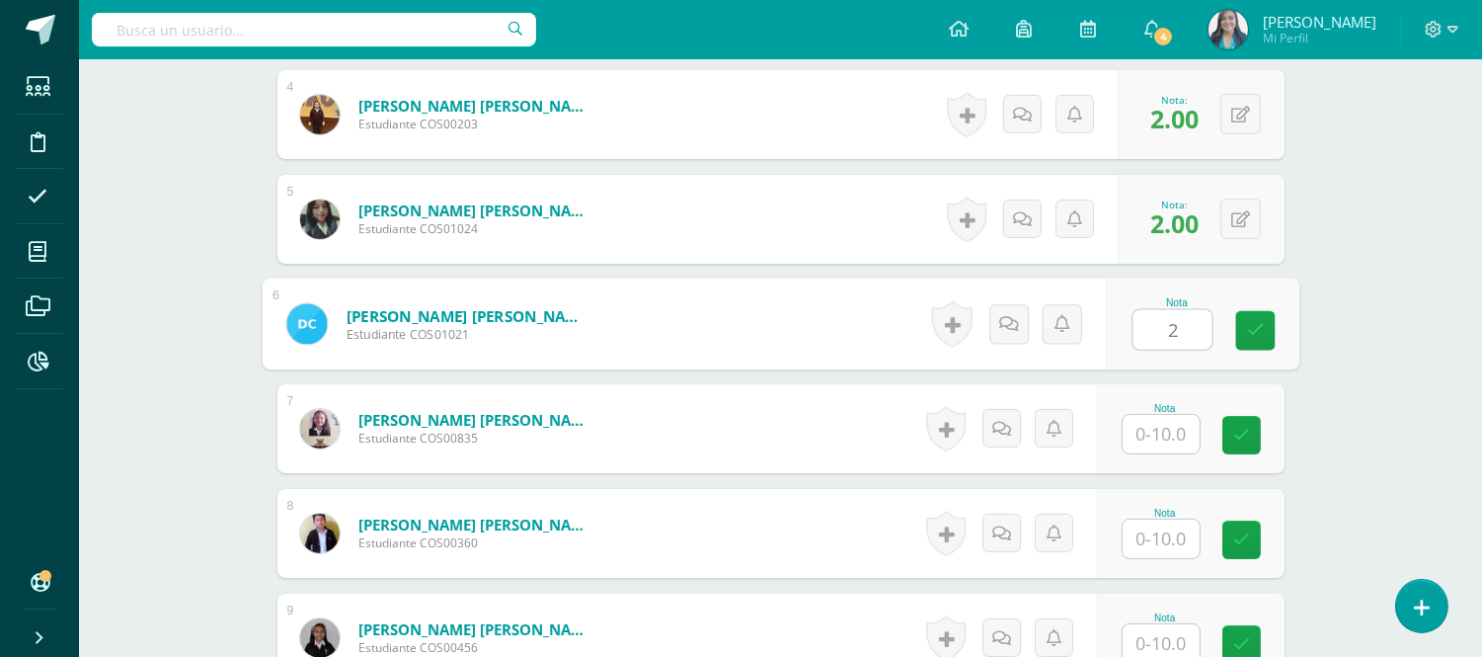
type input "2"
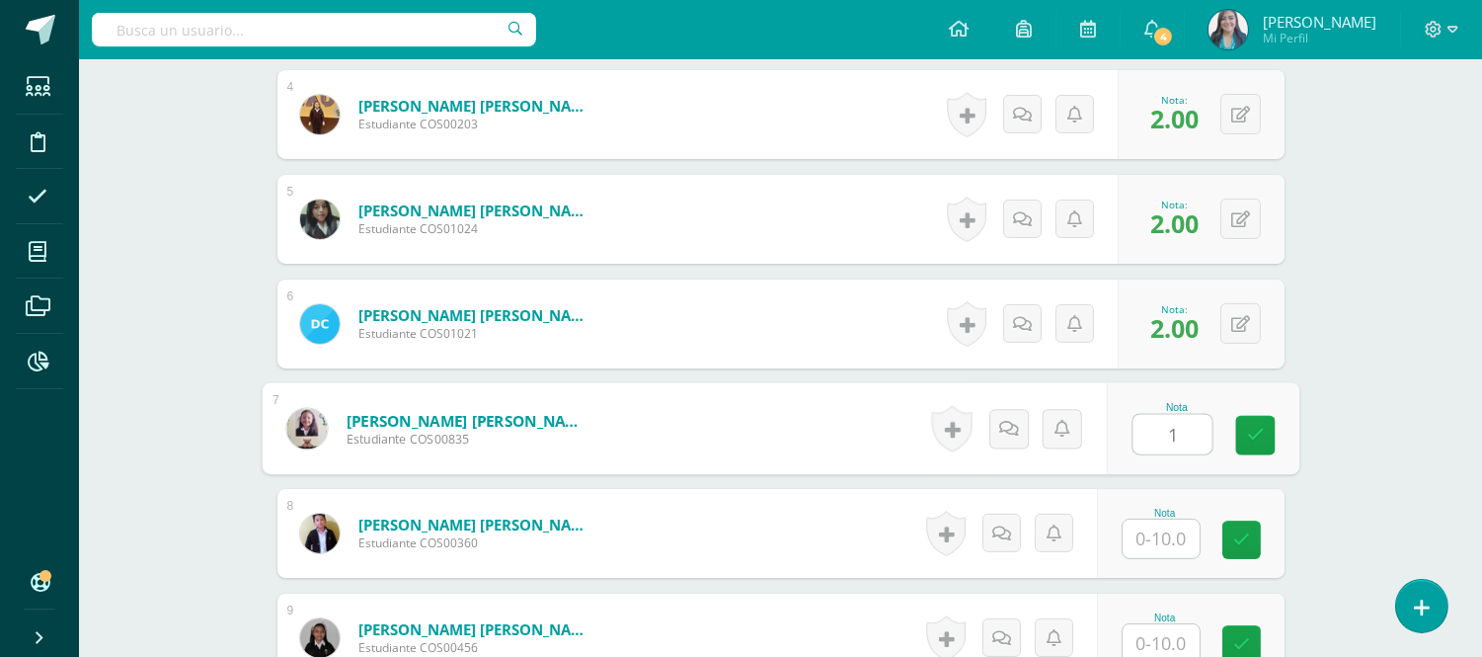
type input "1"
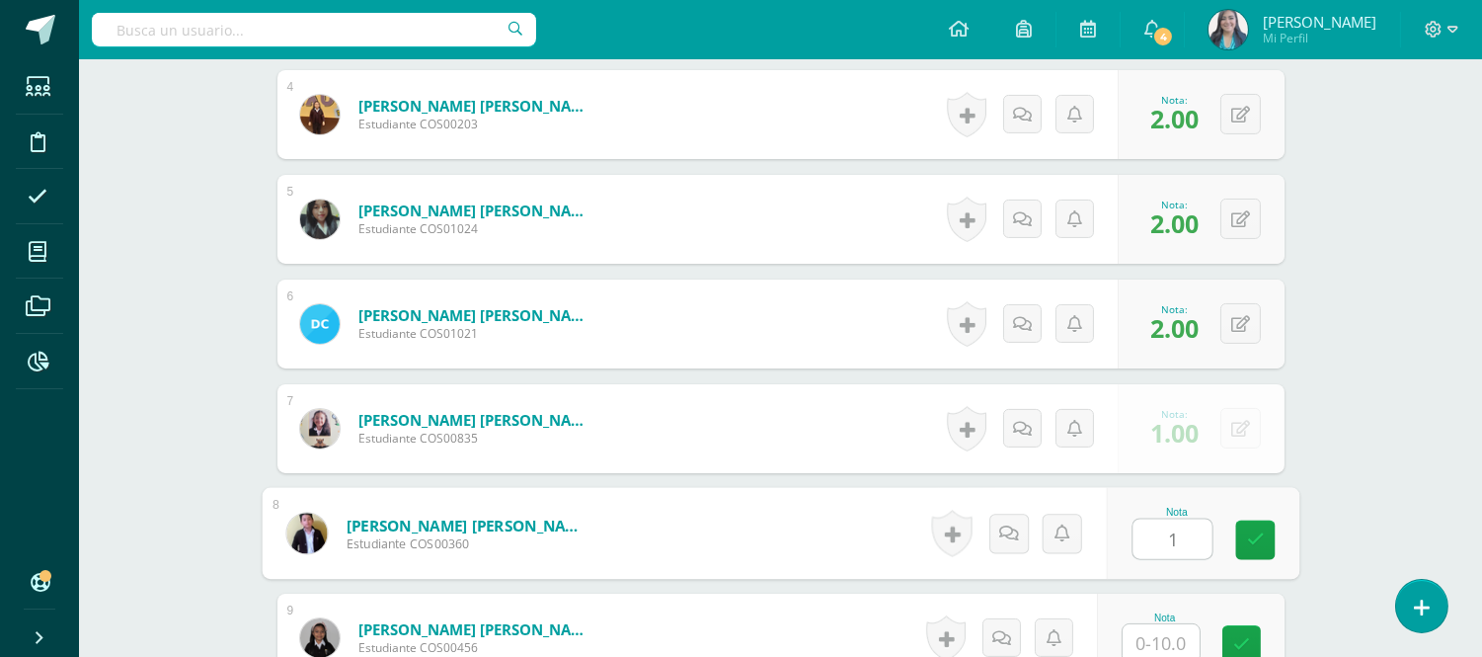
type input "1"
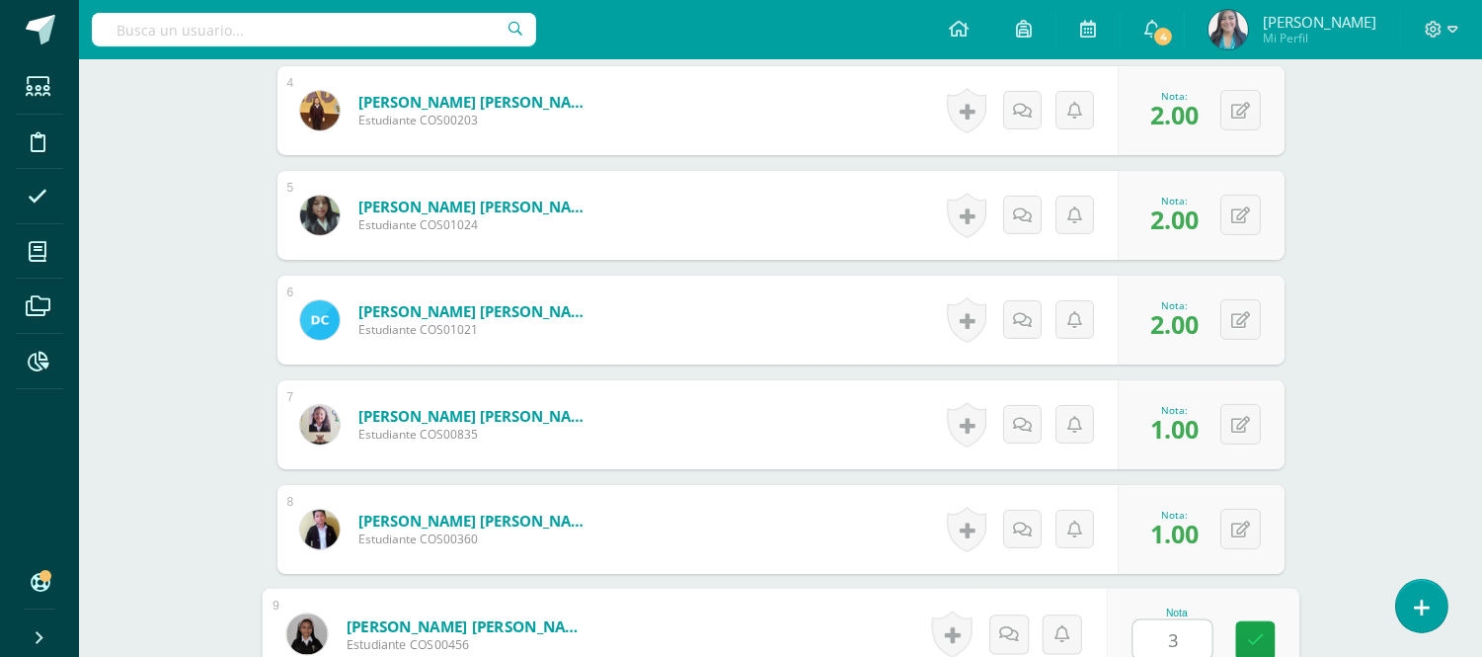
type input "3"
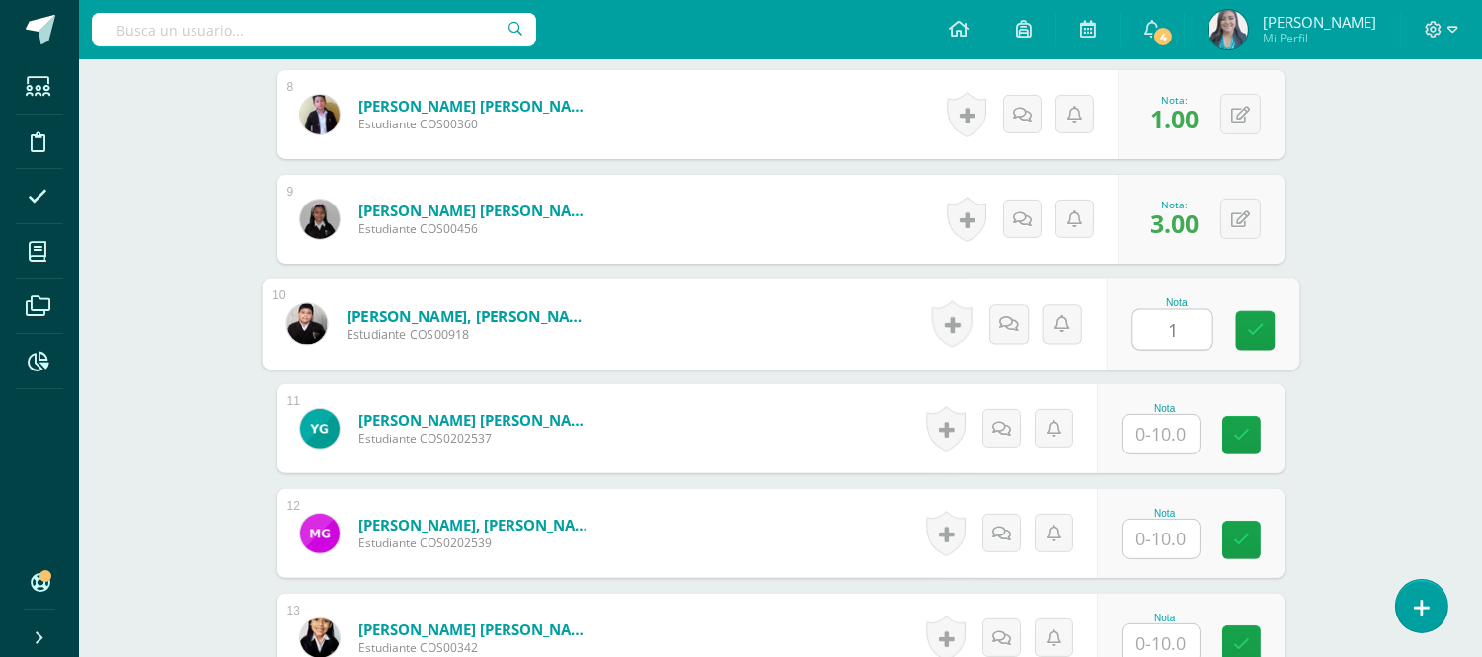
type input "1"
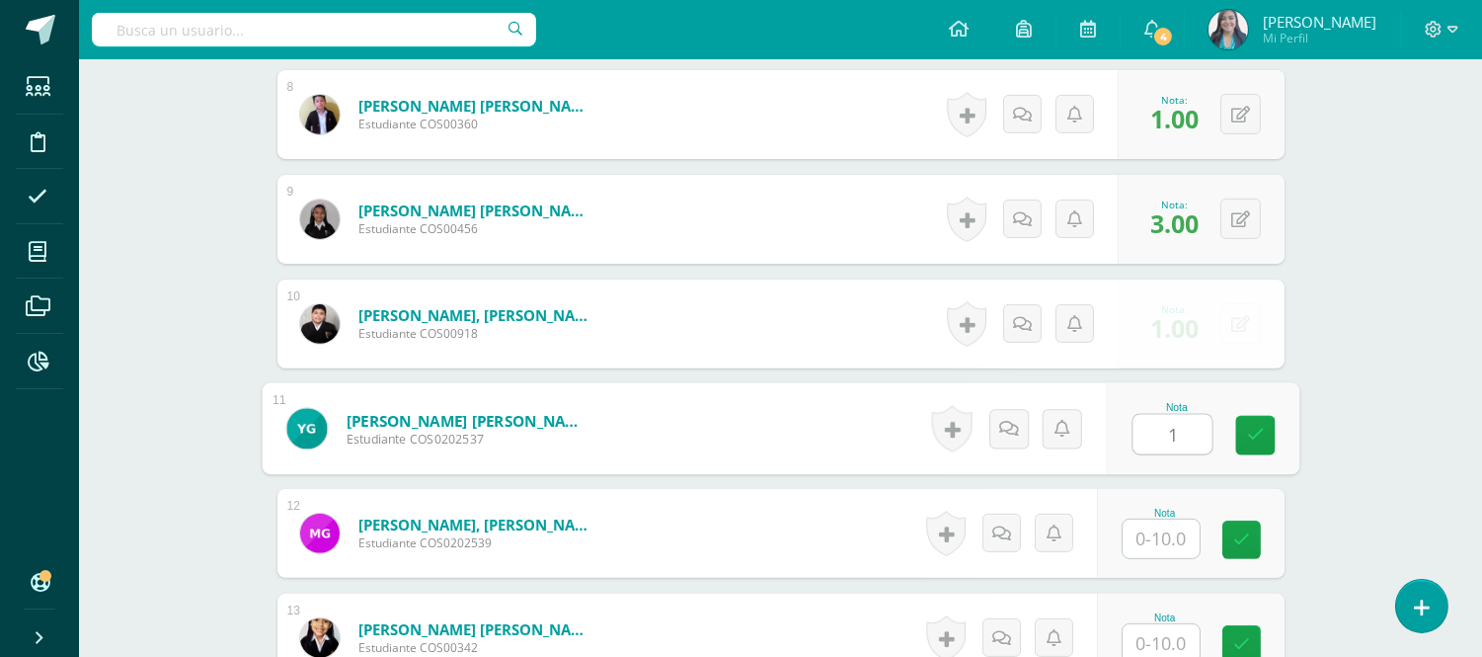
type input "1"
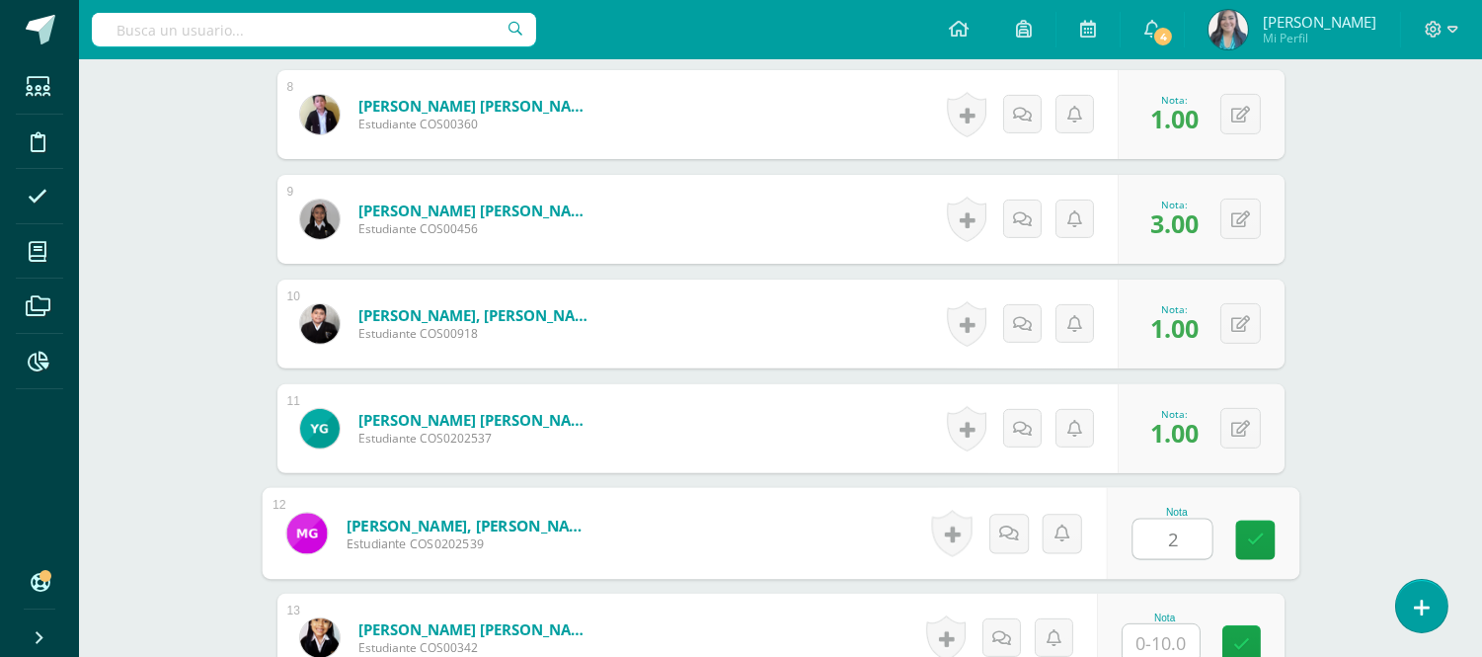
type input "2"
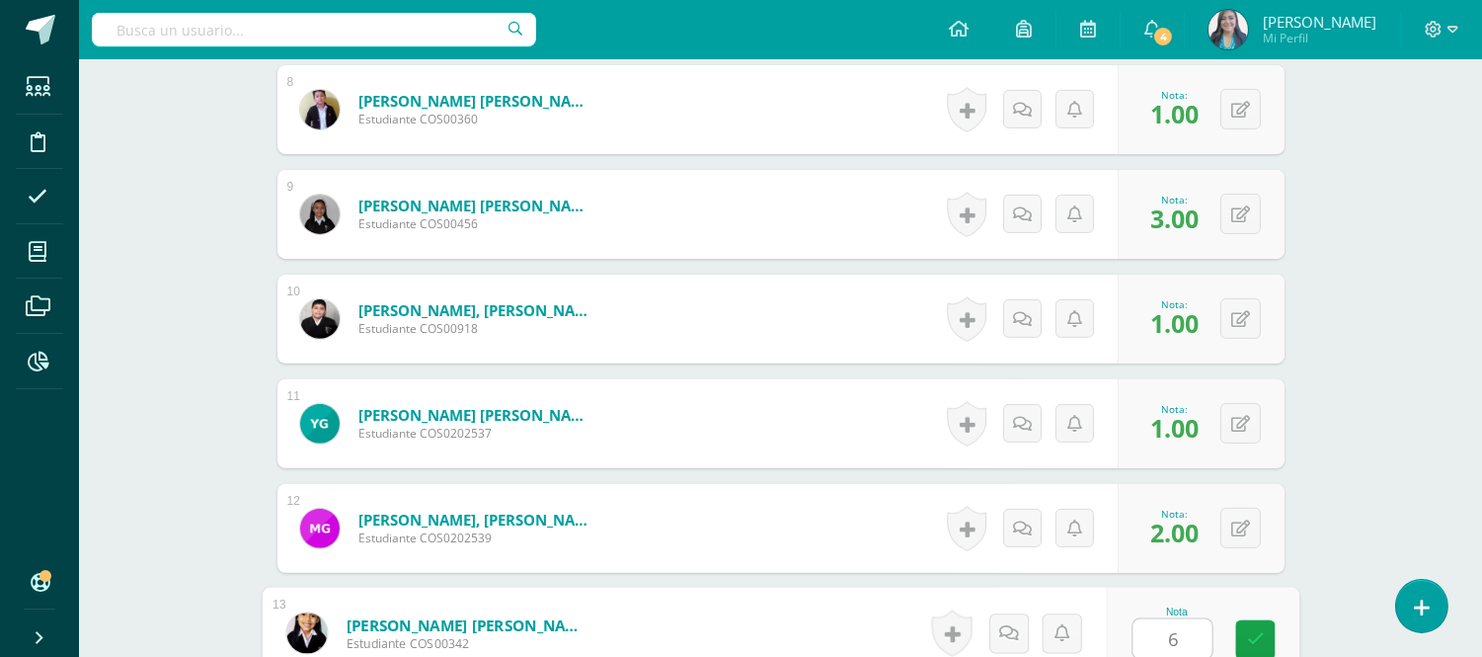
type input "6"
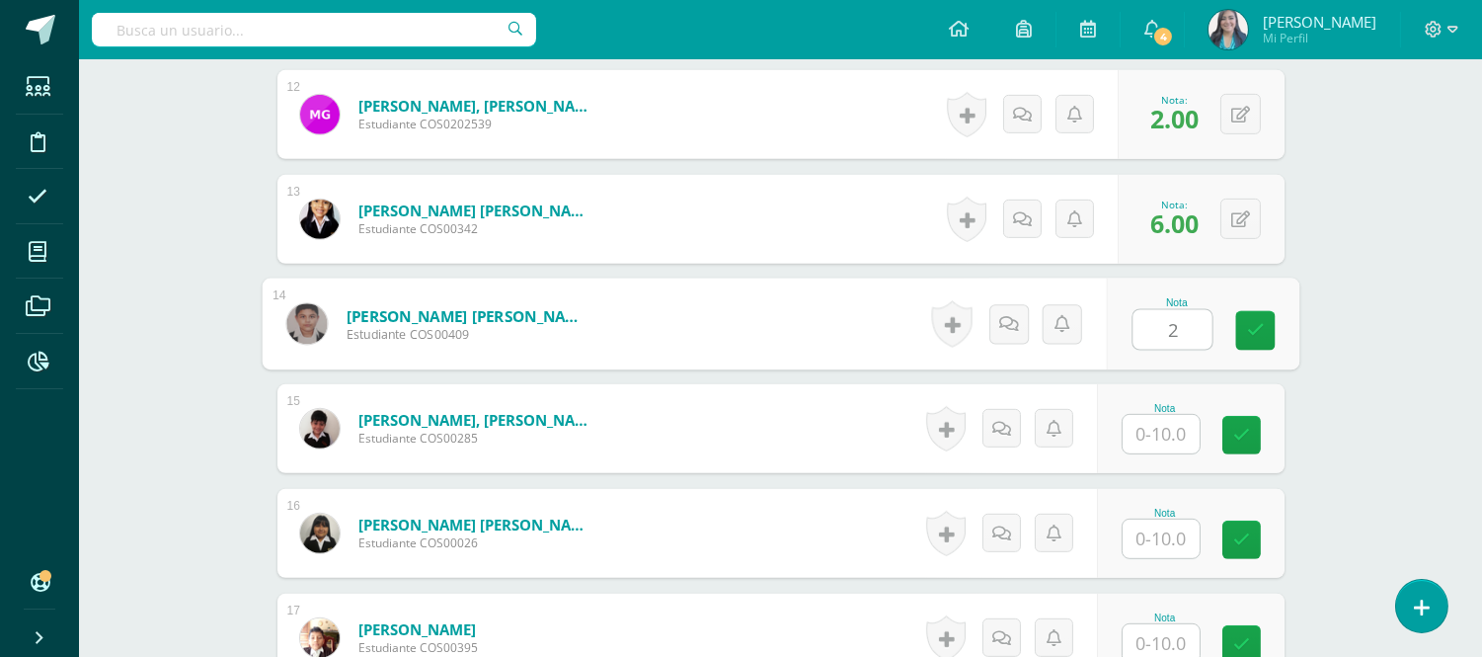
type input "2"
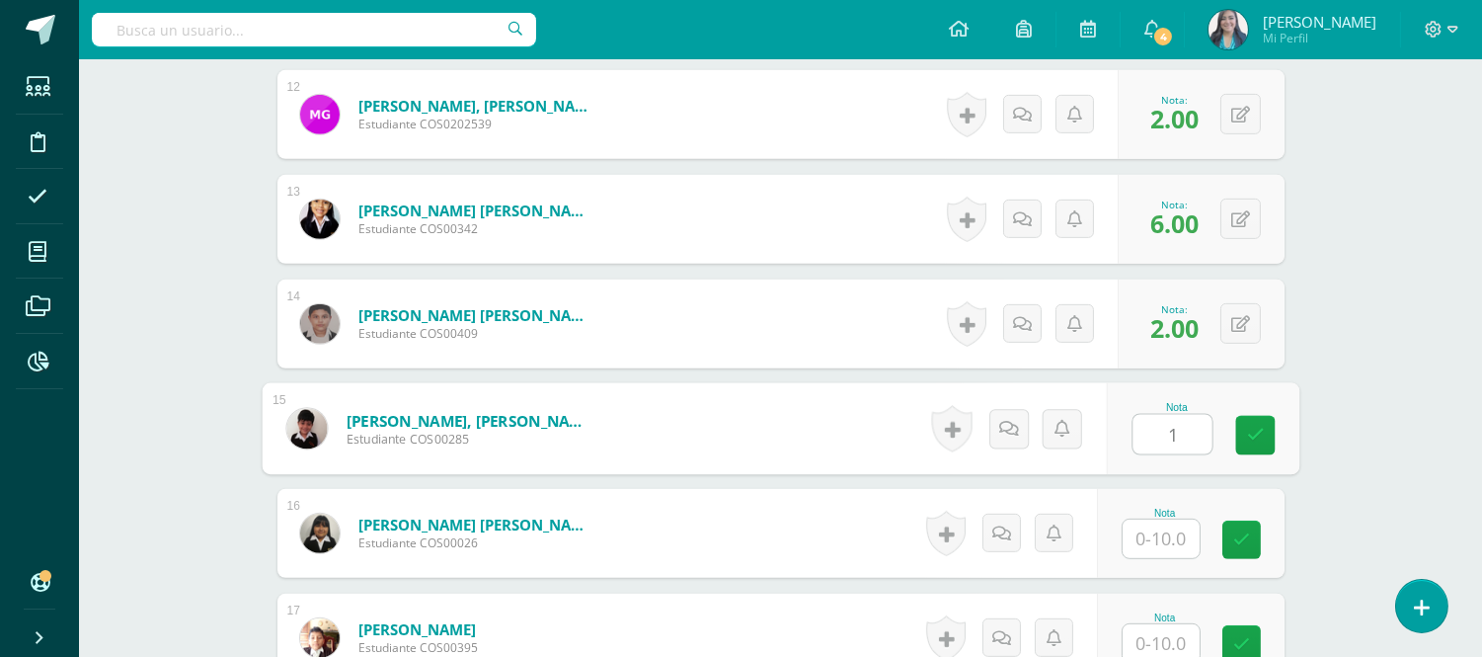
type input "1"
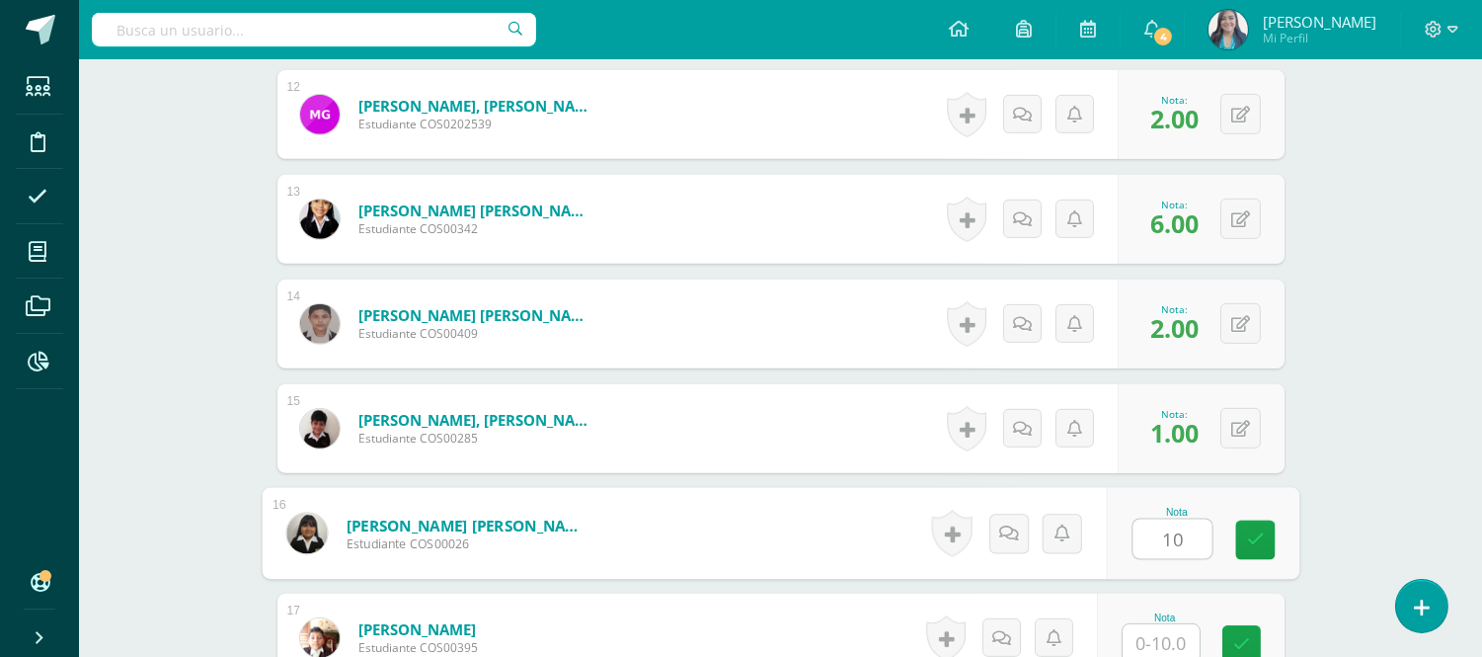
type input "10"
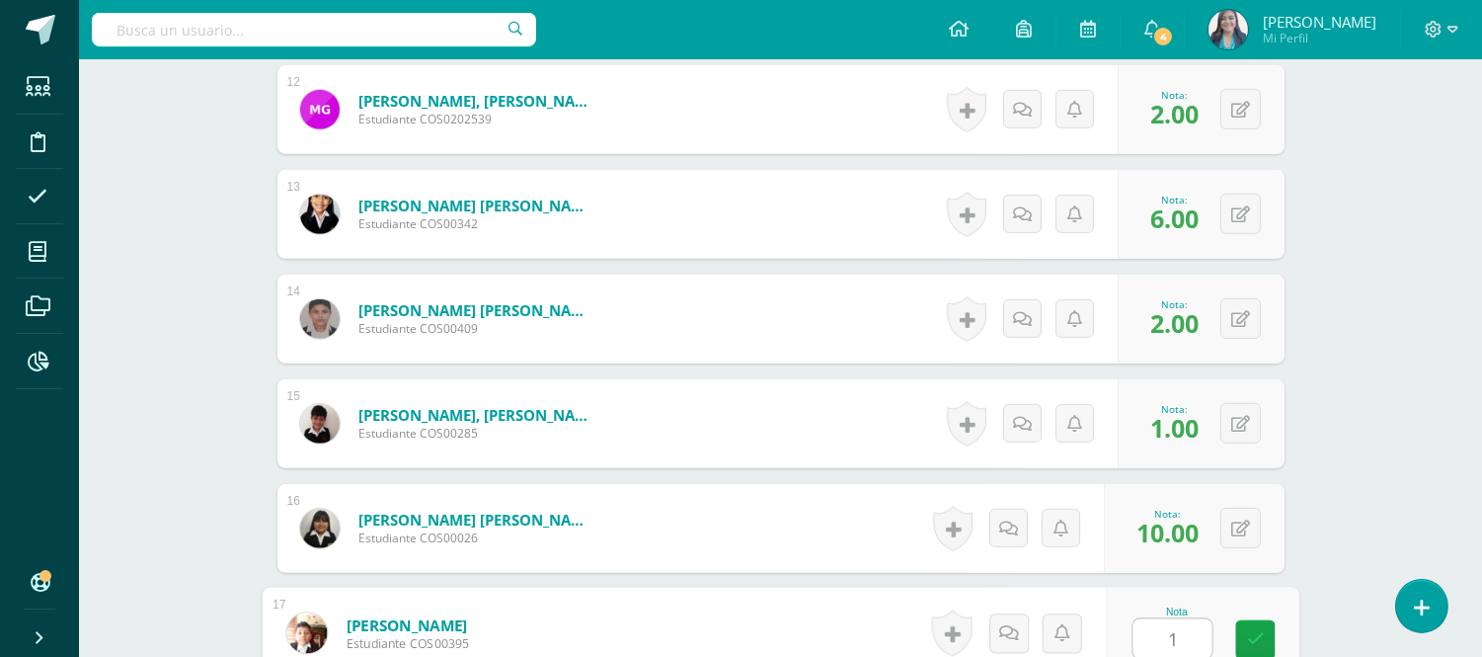
type input "1"
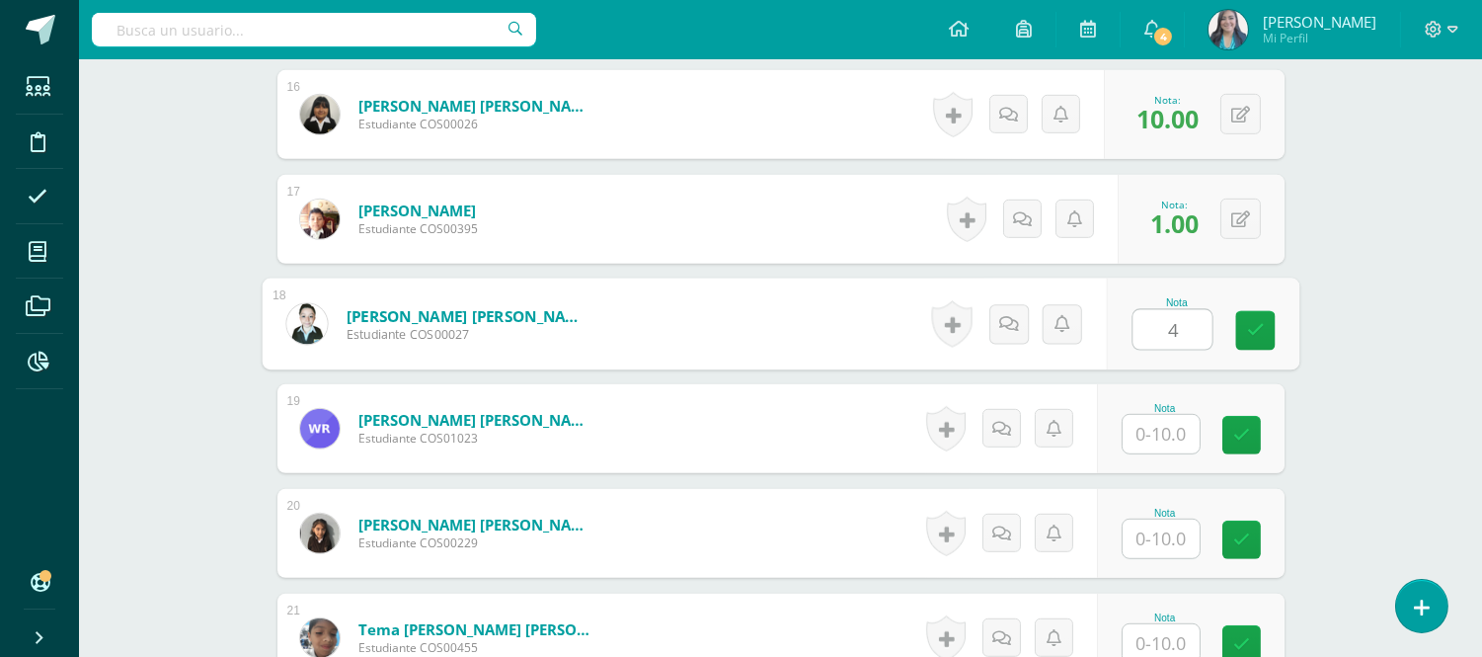
type input "4"
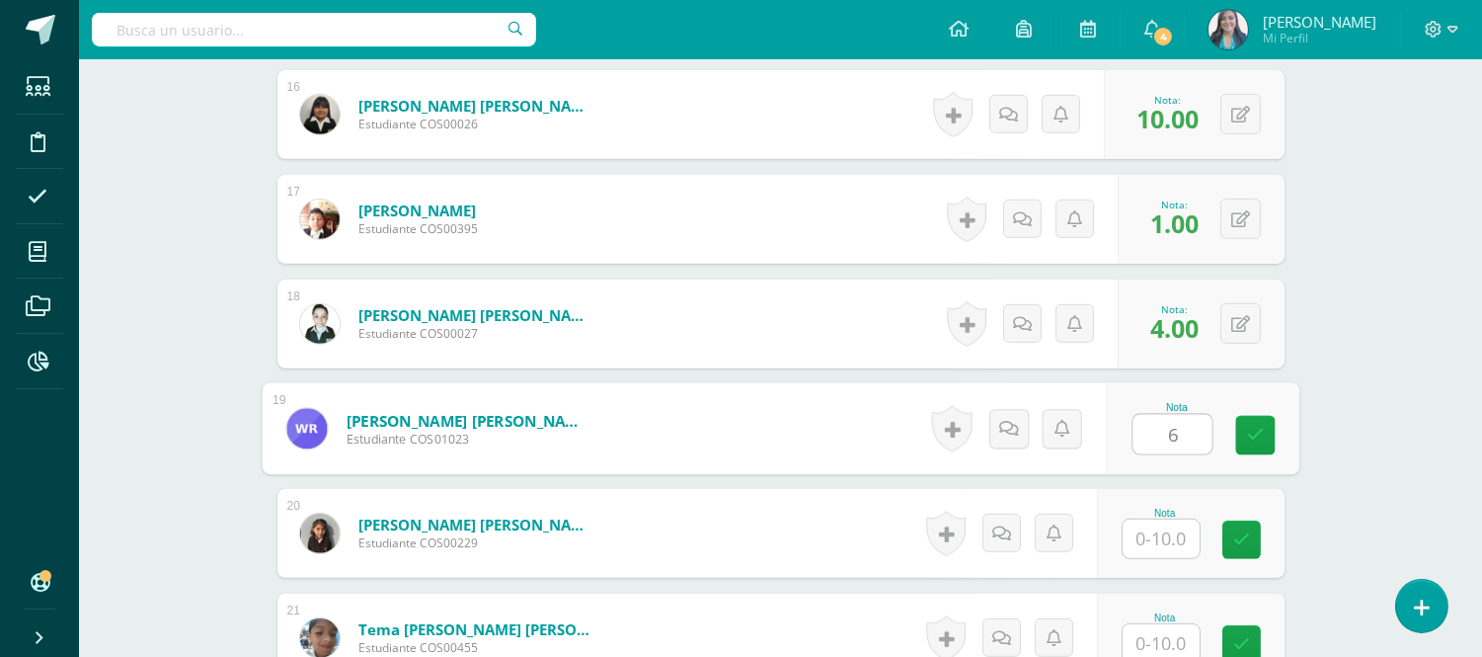
type input "6"
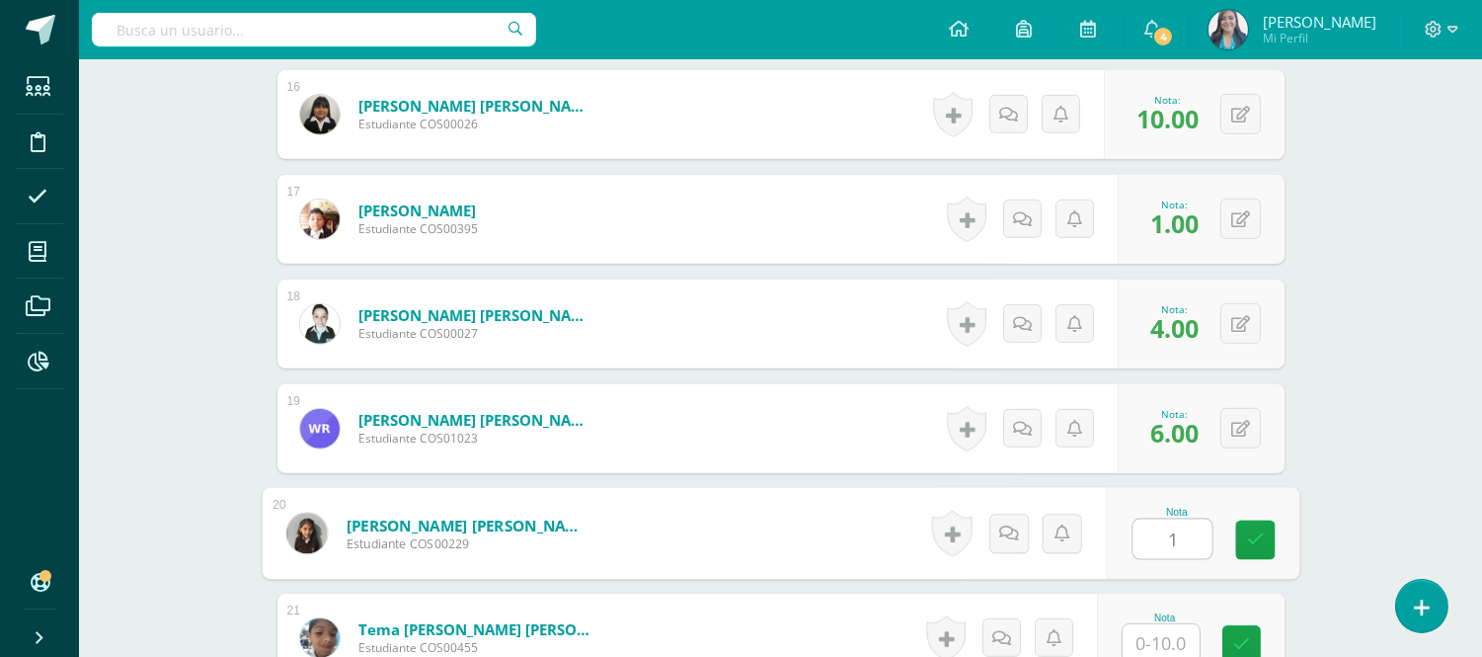
type input "1"
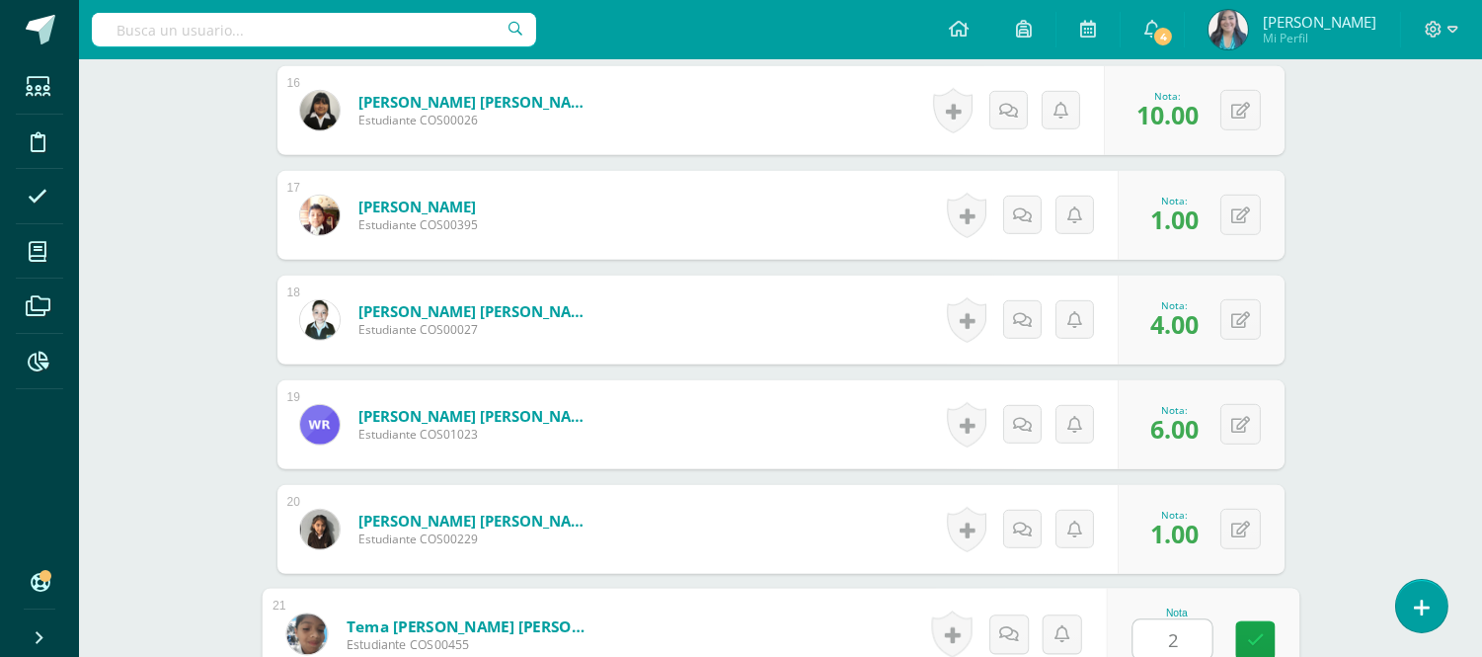
type input "2"
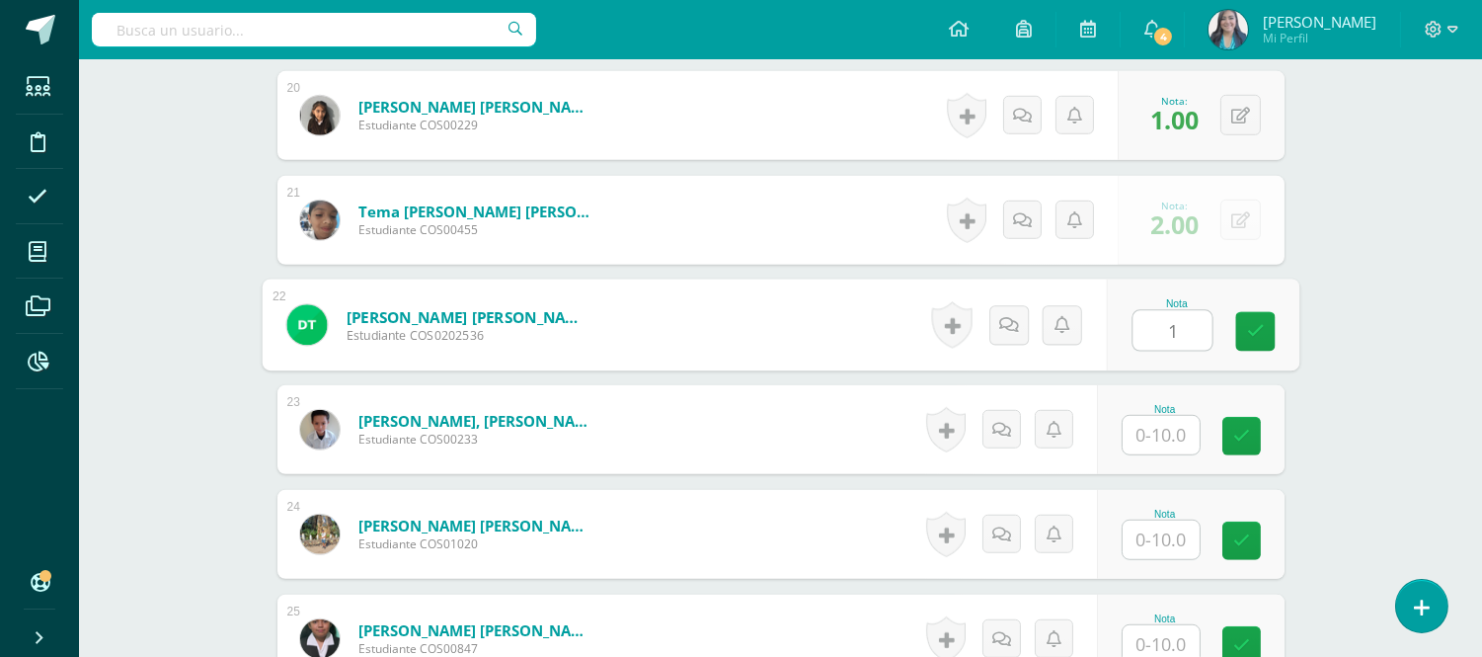
type input "1"
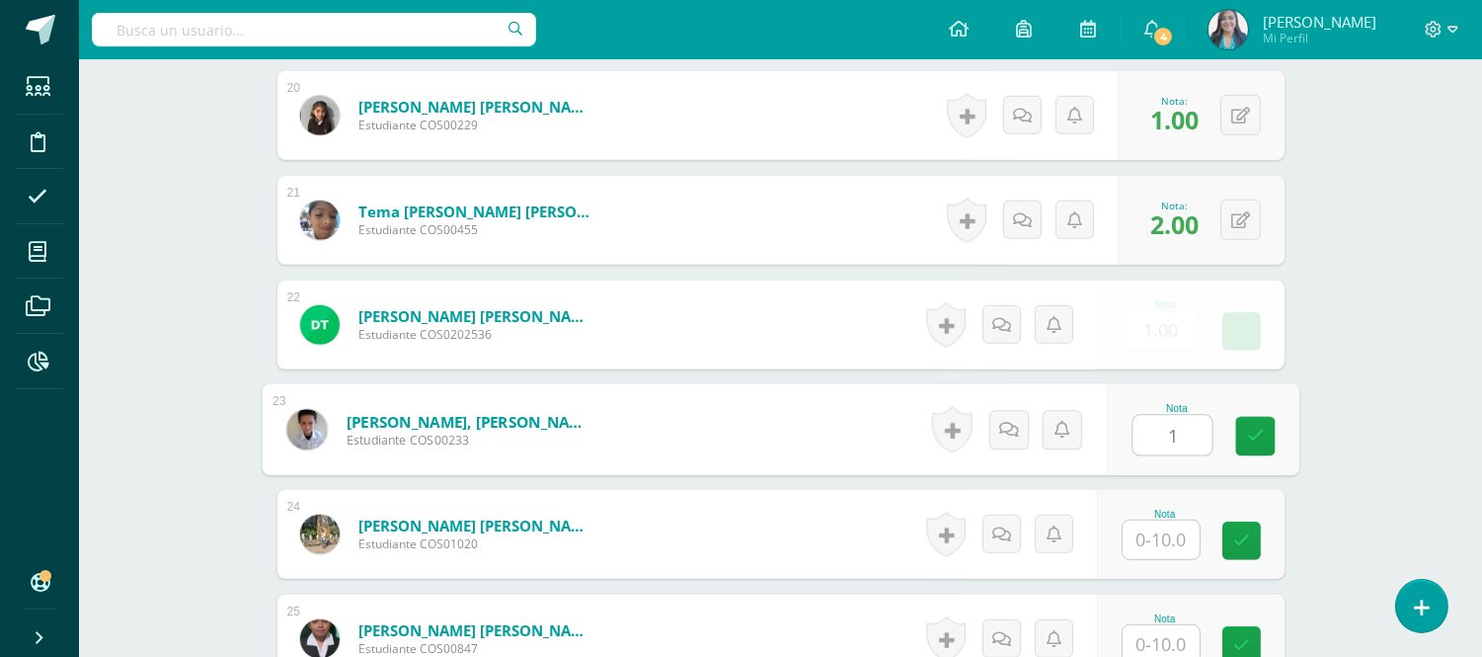
type input "1"
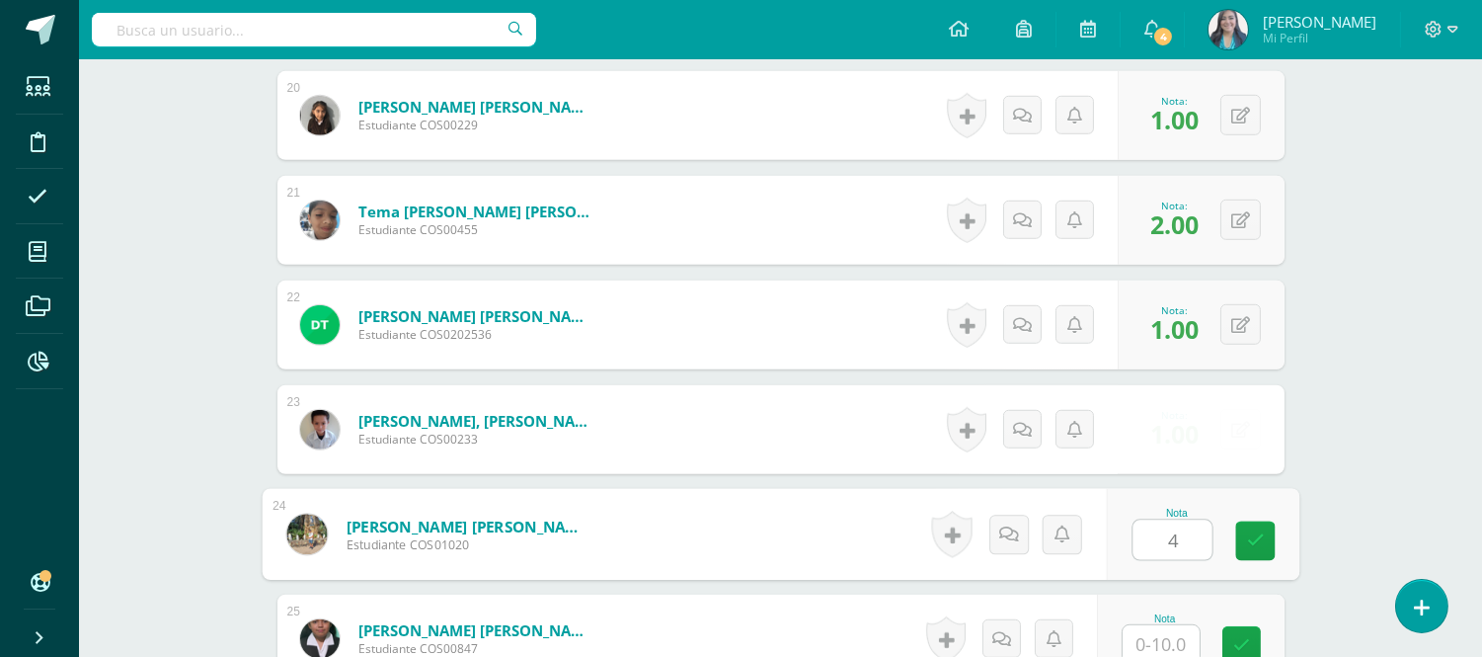
type input "4"
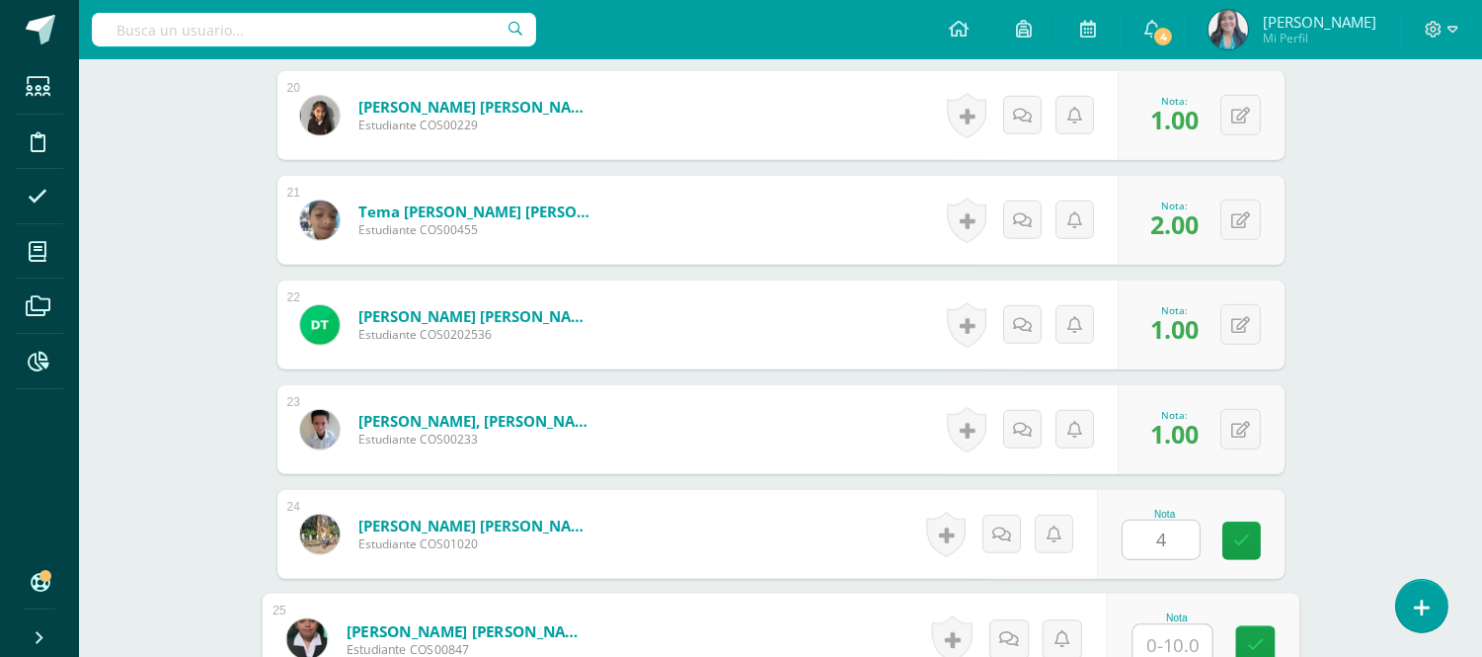
scroll to position [2610, 0]
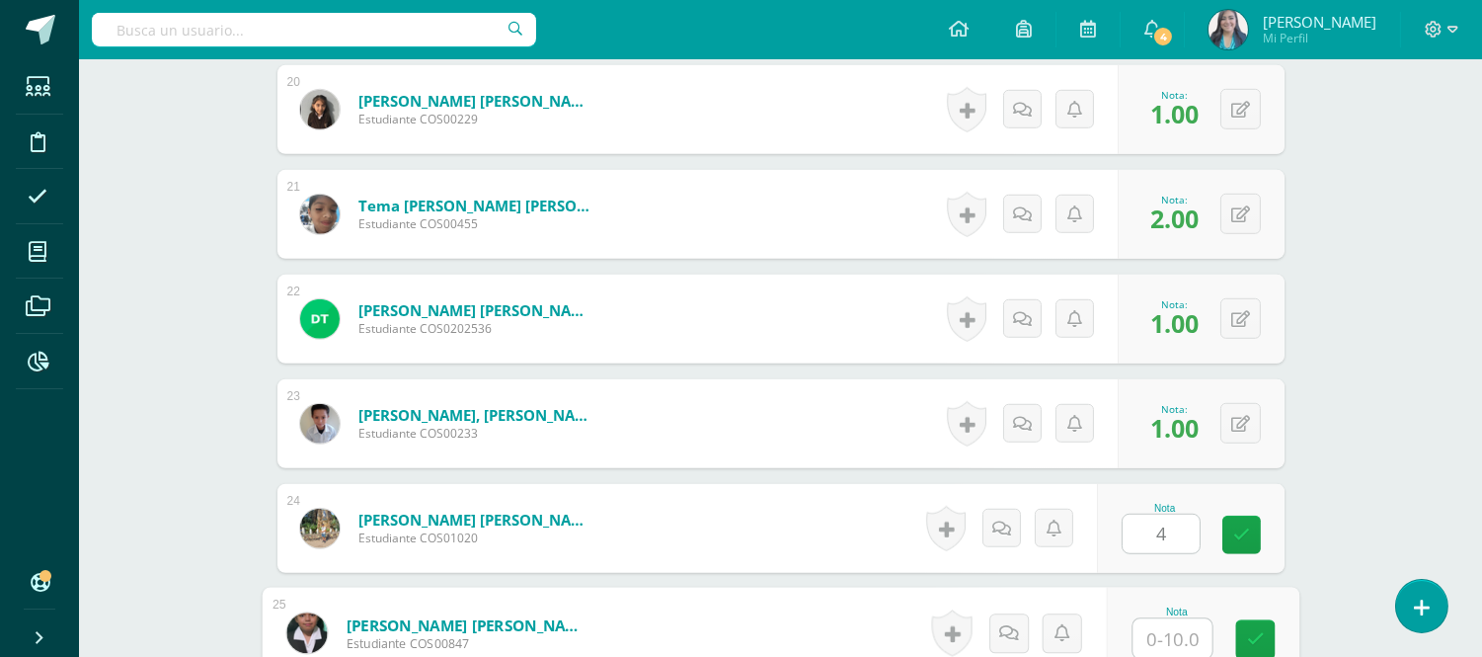
type input "6"
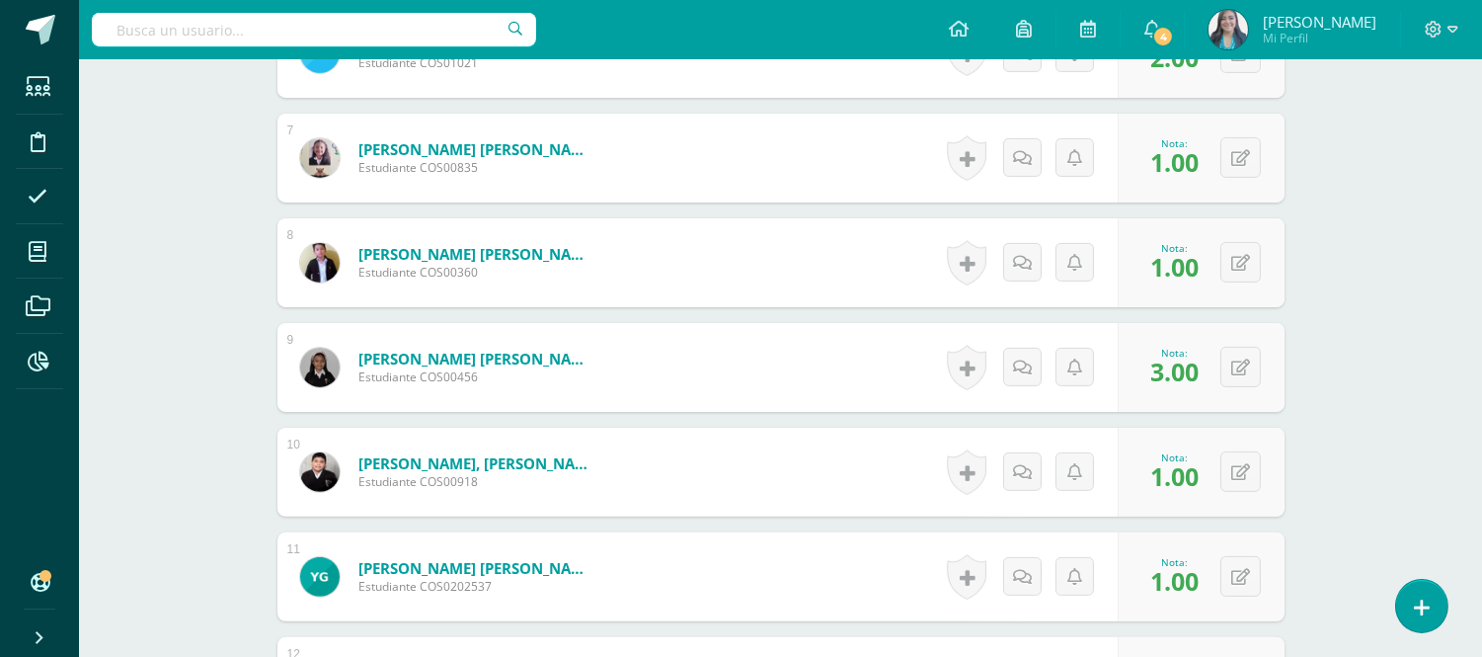
scroll to position [0, 0]
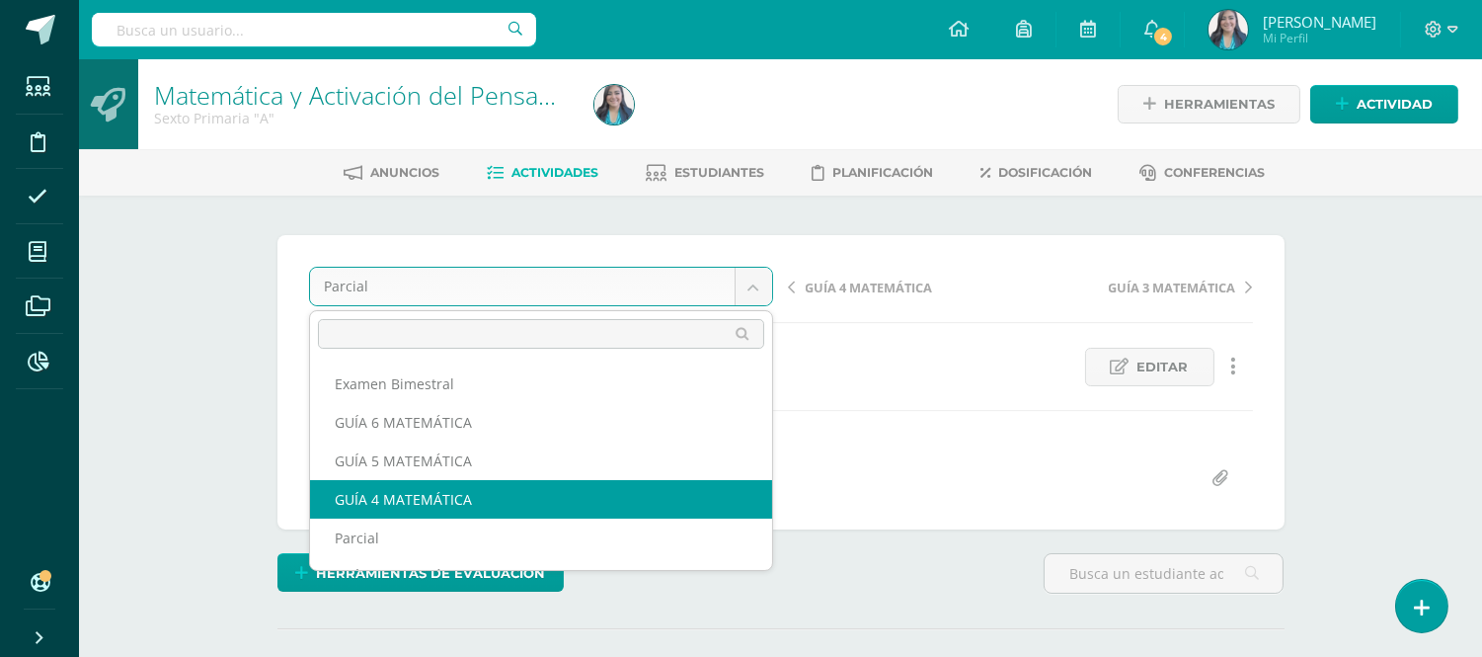
select select "/dashboard/teacher/grade-activity/122380/"
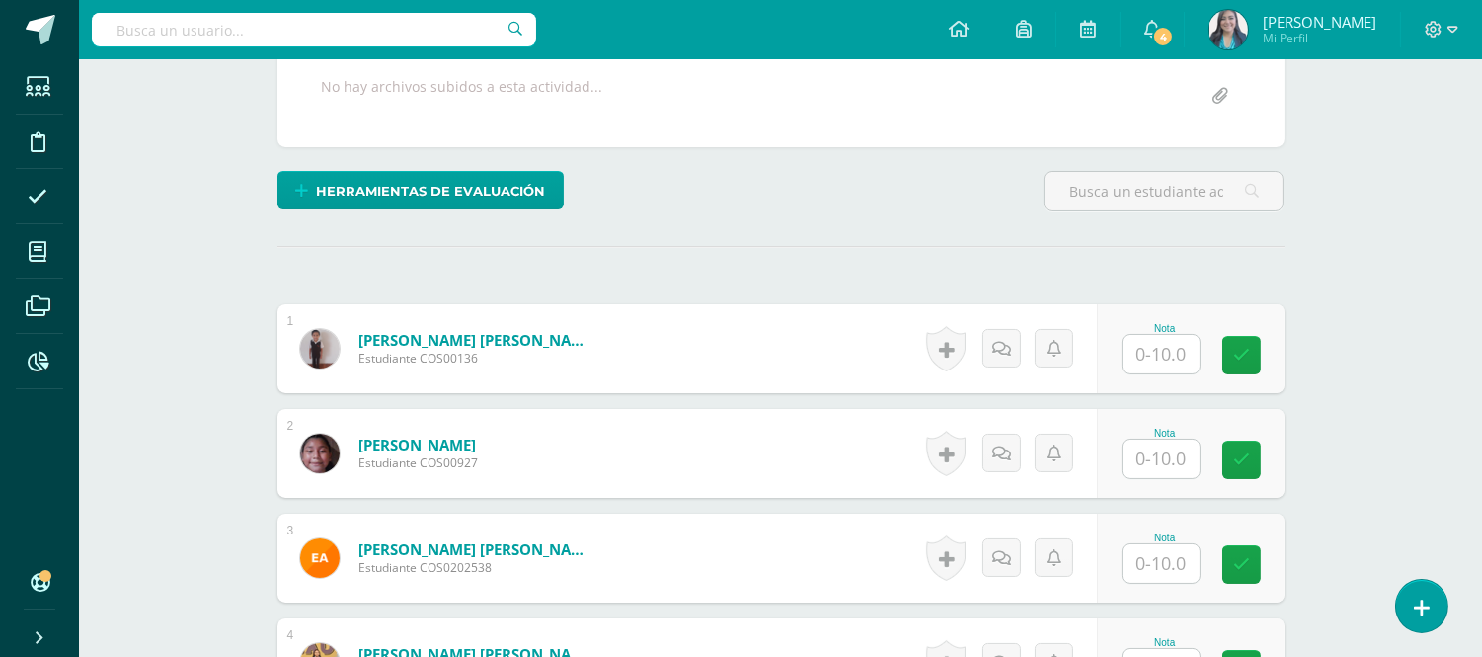
scroll to position [386, 0]
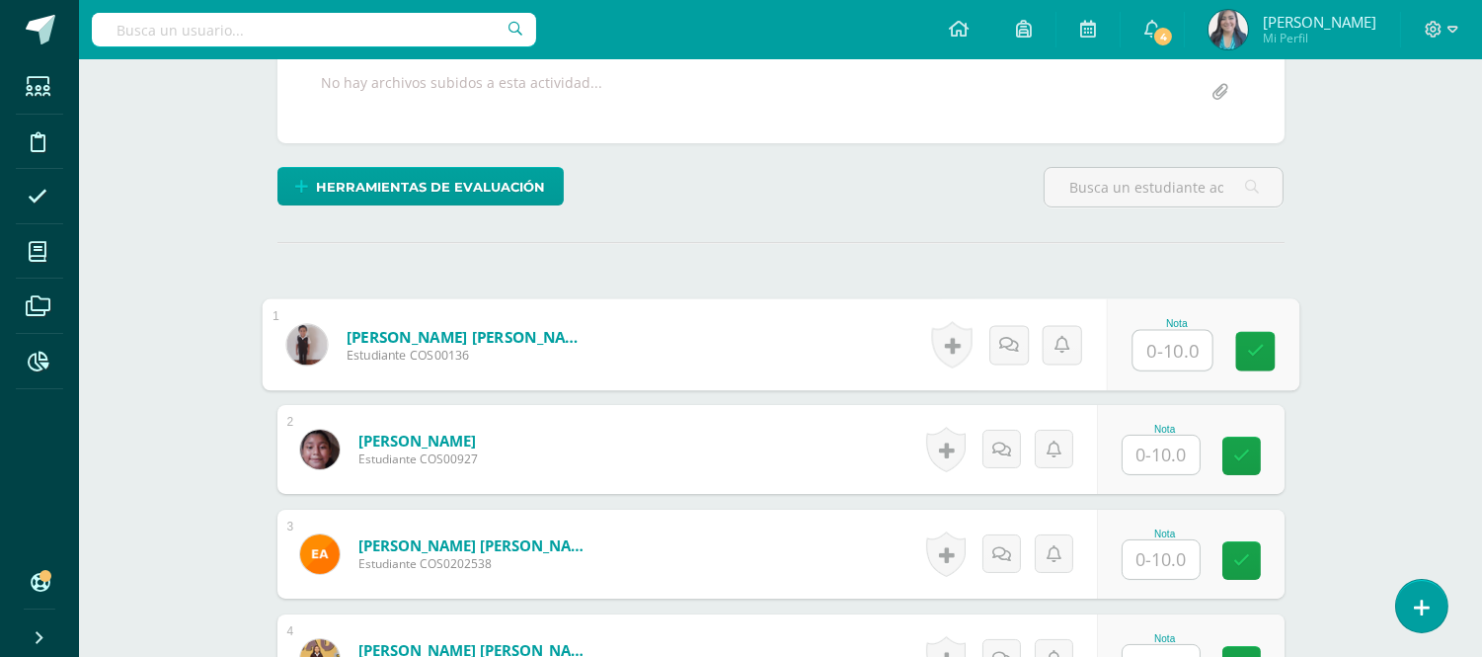
click at [1150, 349] on input "text" at bounding box center [1171, 350] width 79 height 39
type input "10"
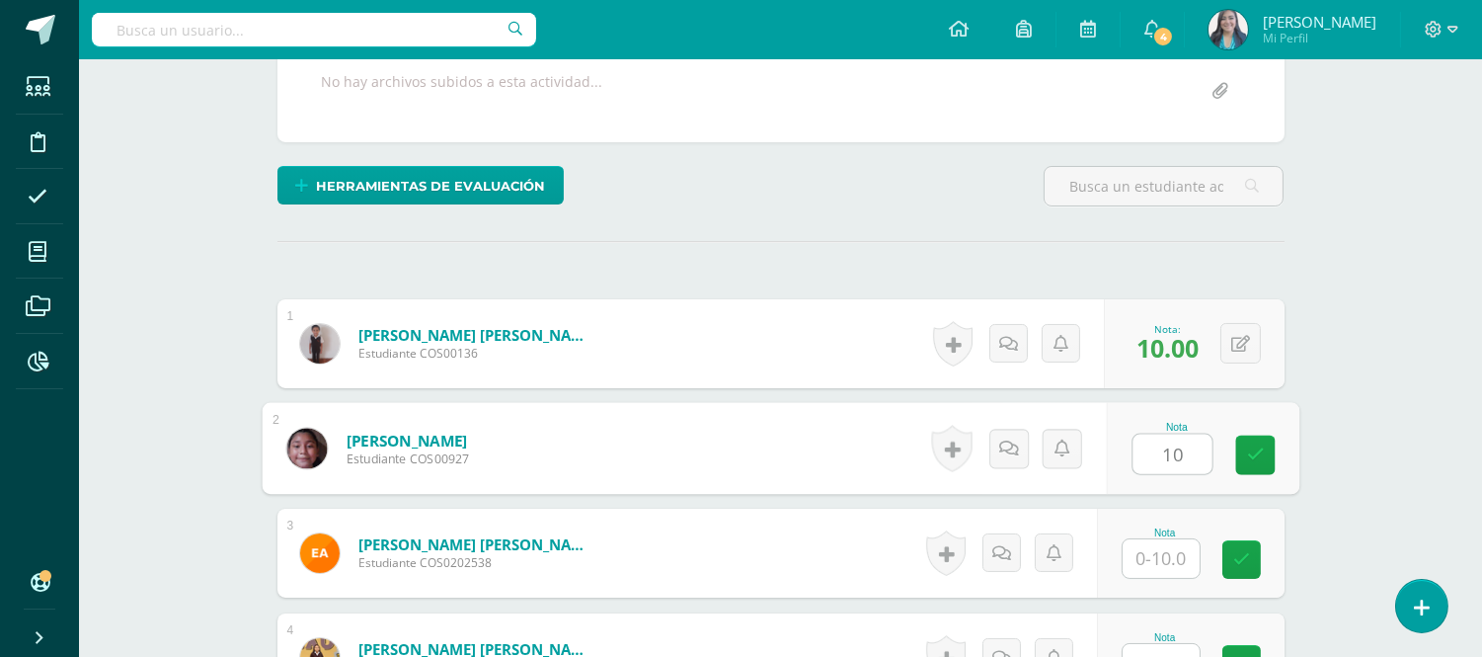
type input "10"
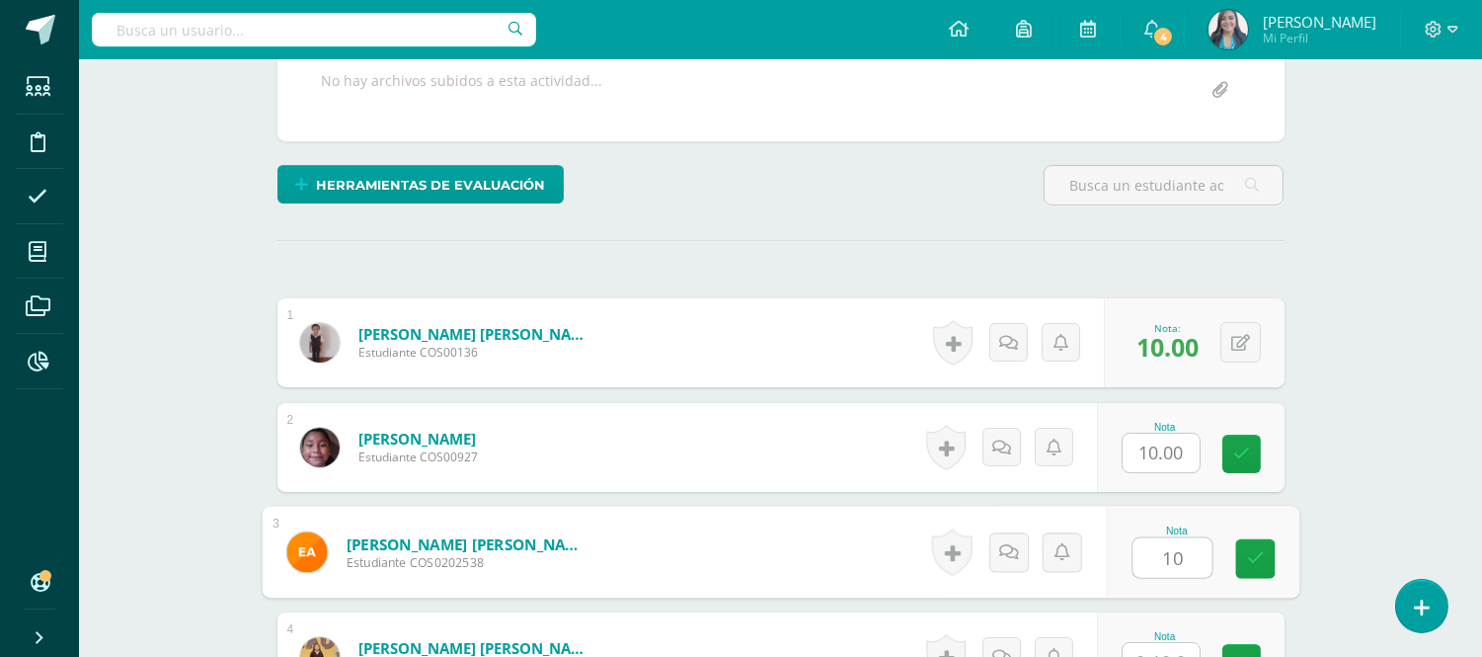
type input "10"
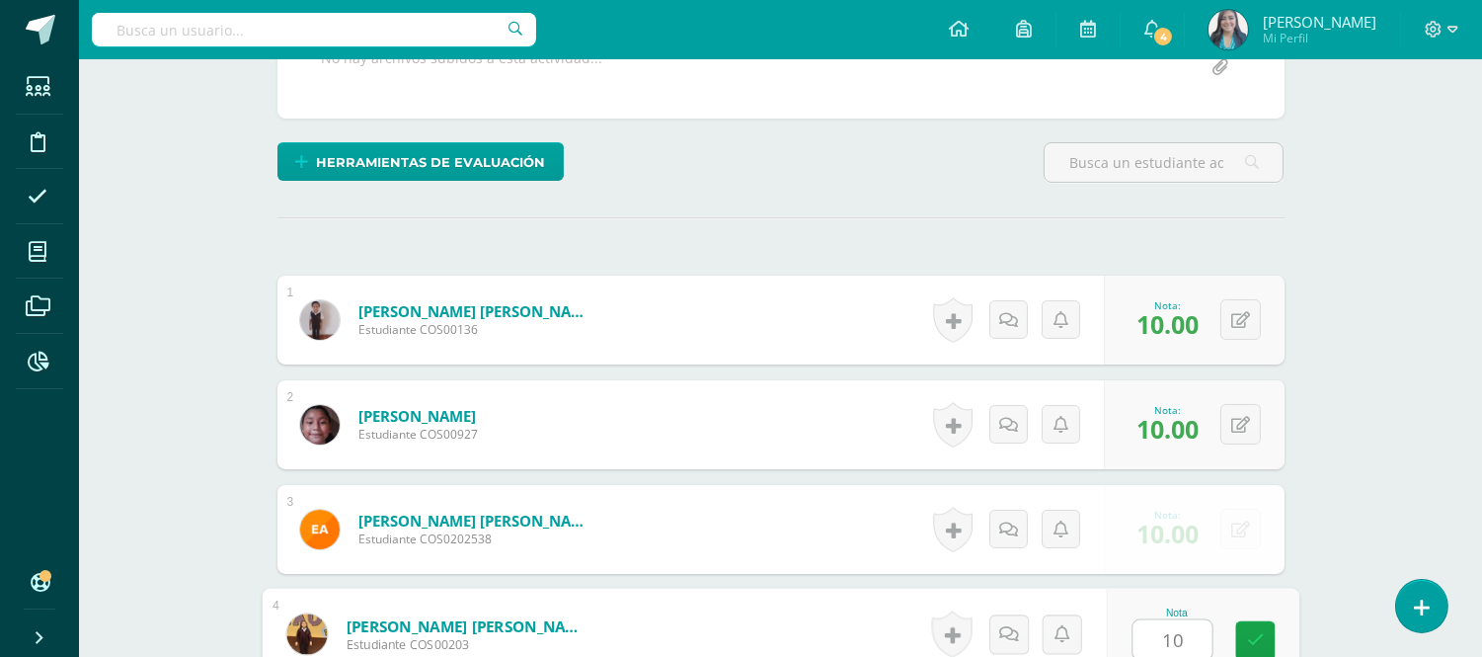
type input "10"
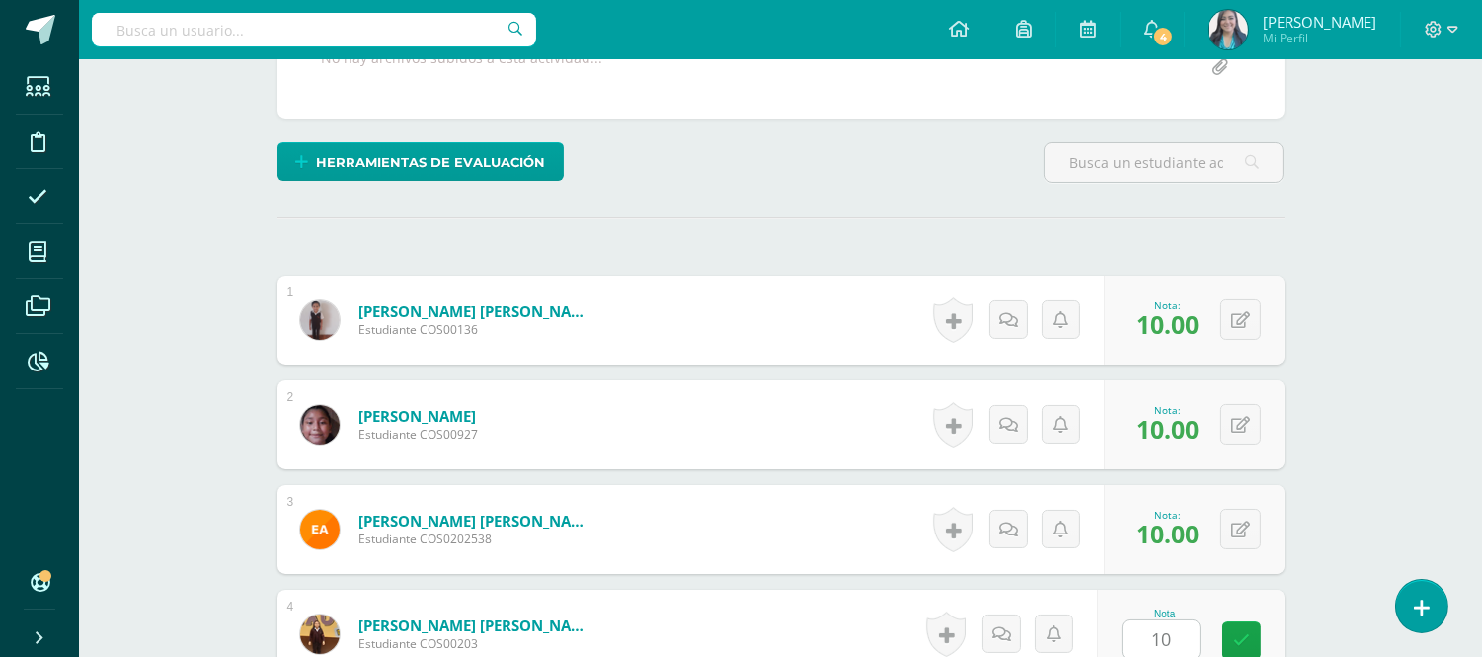
scroll to position [825, 0]
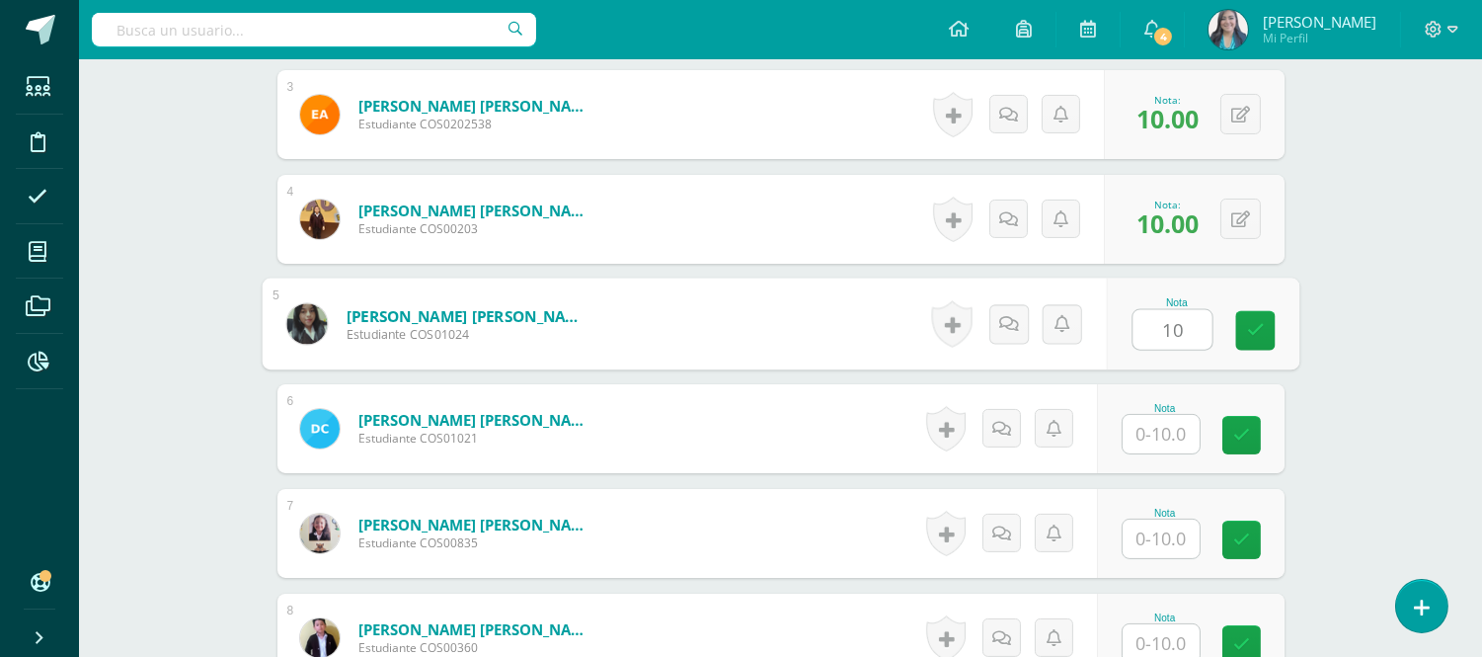
type input "10"
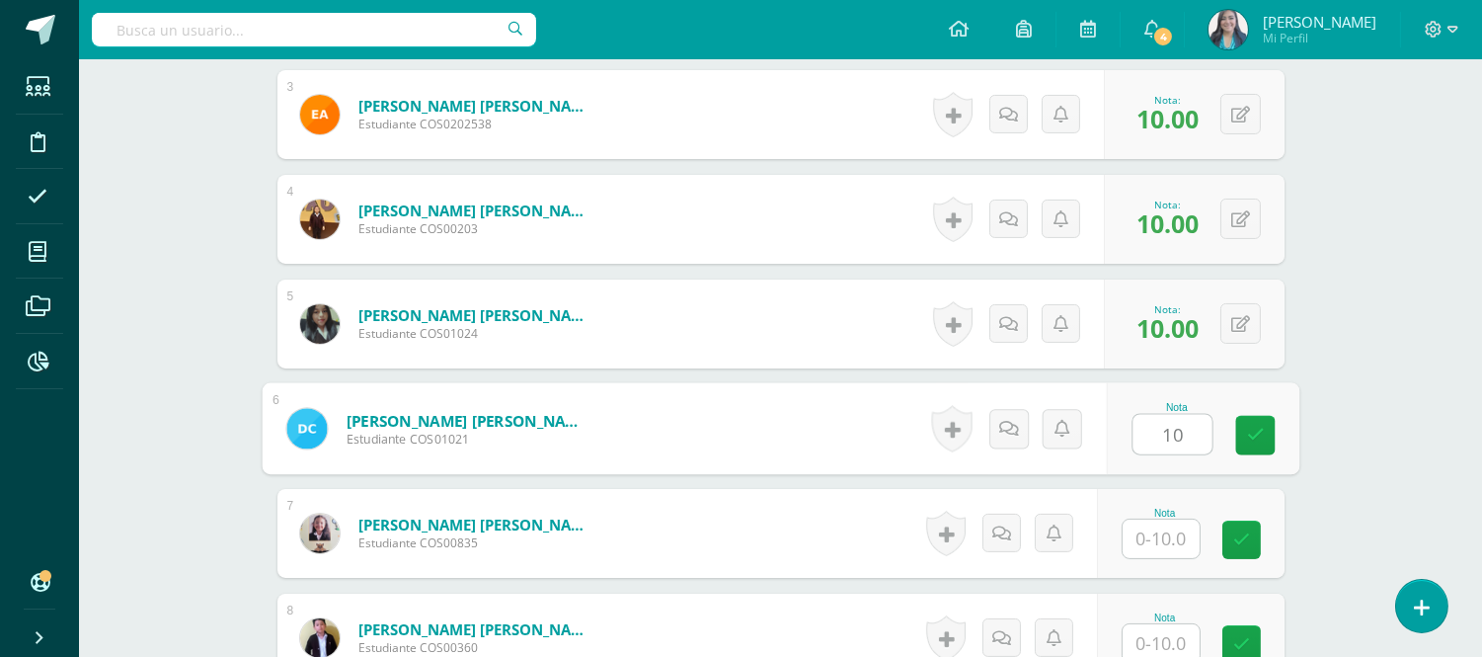
type input "10"
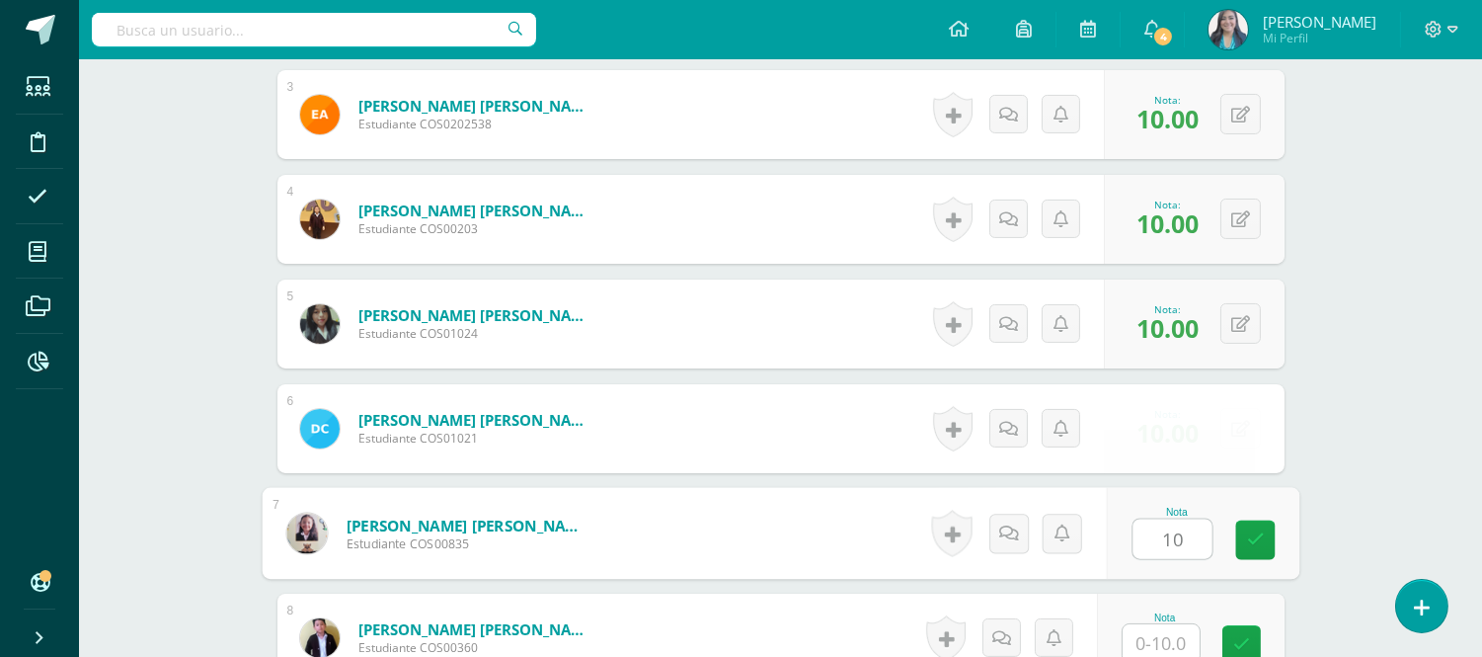
type input "10"
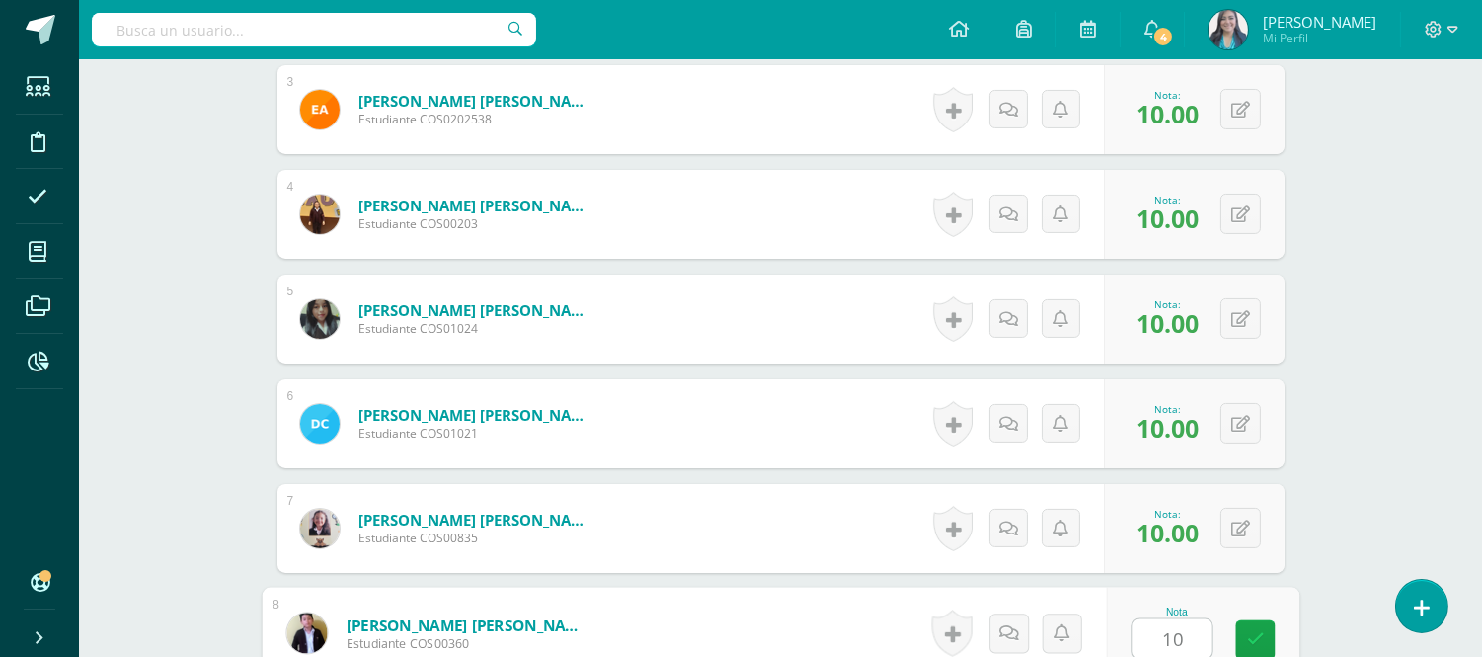
type input "10"
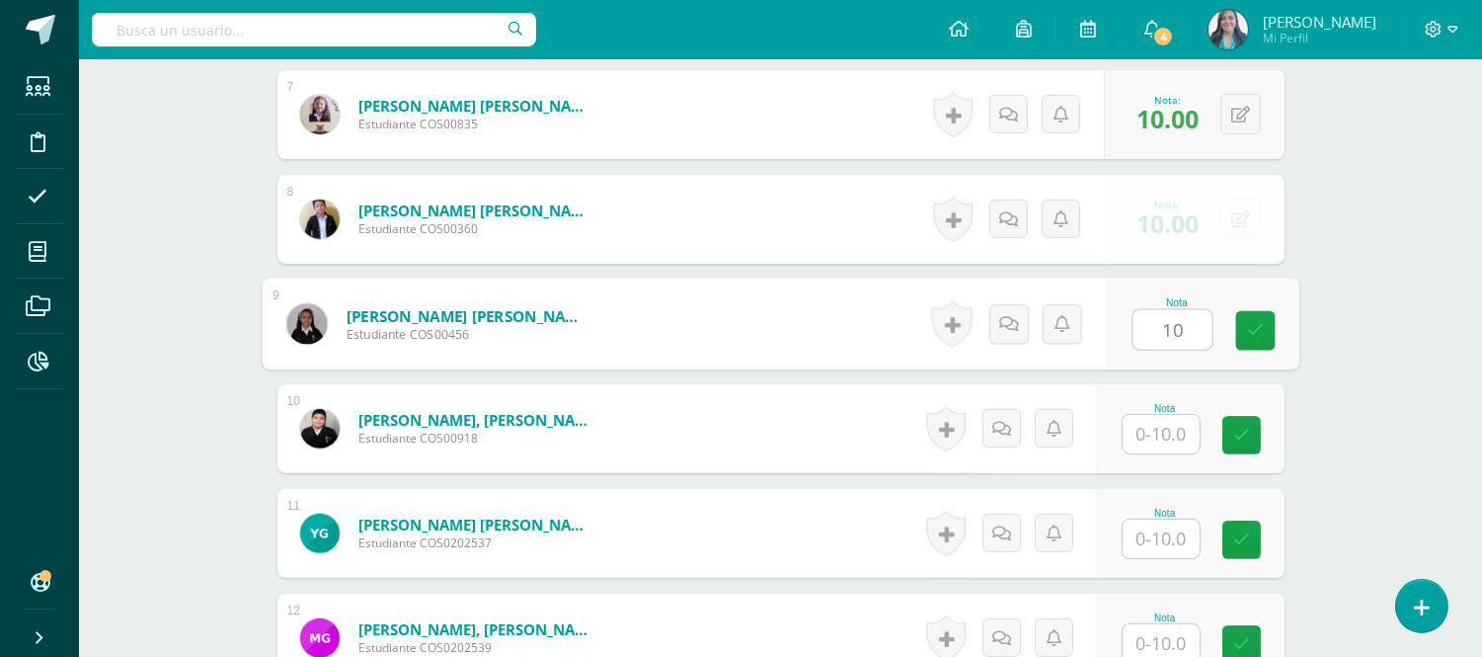
type input "10"
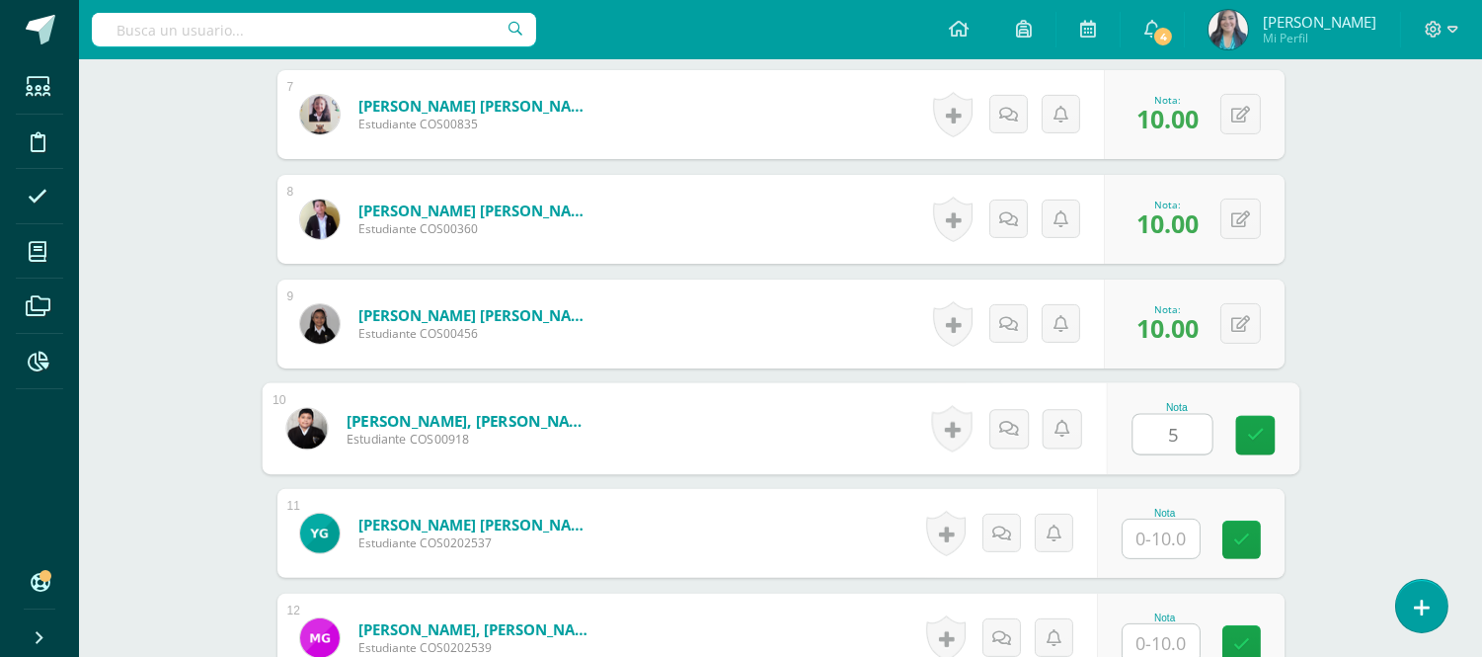
type input "5"
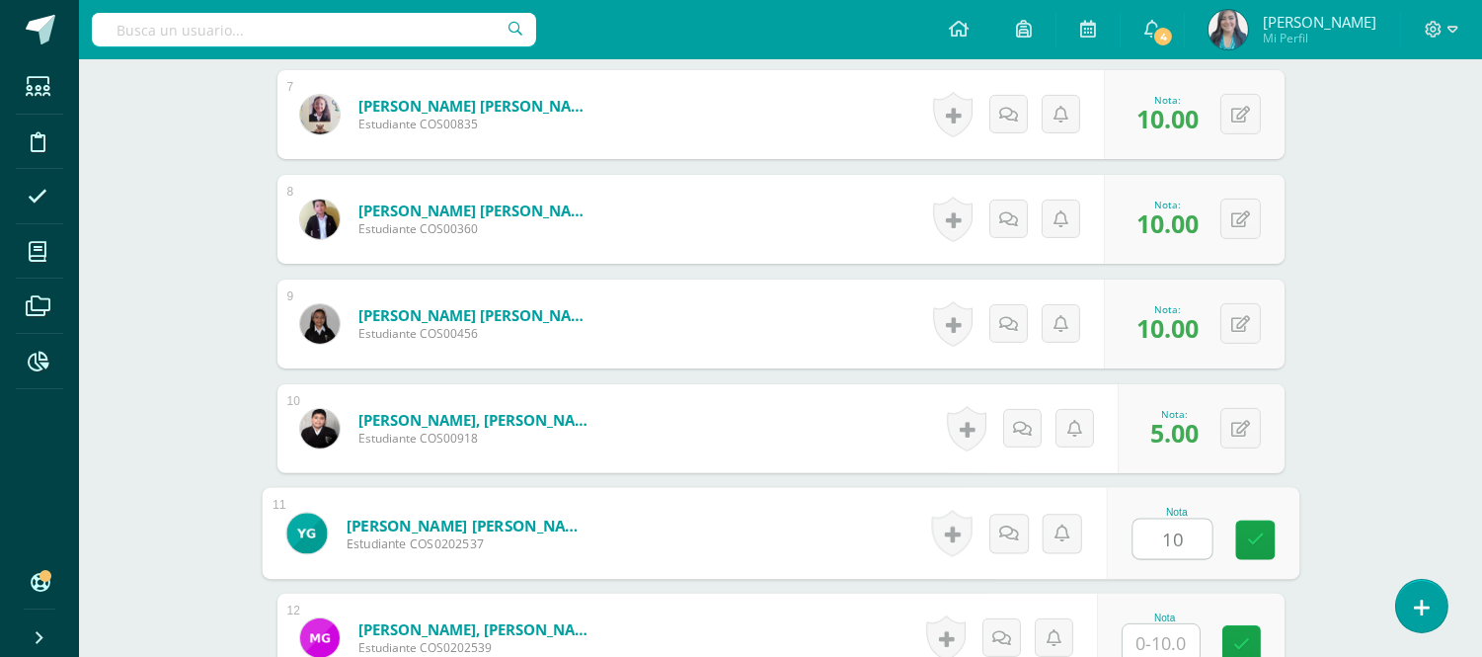
type input "10"
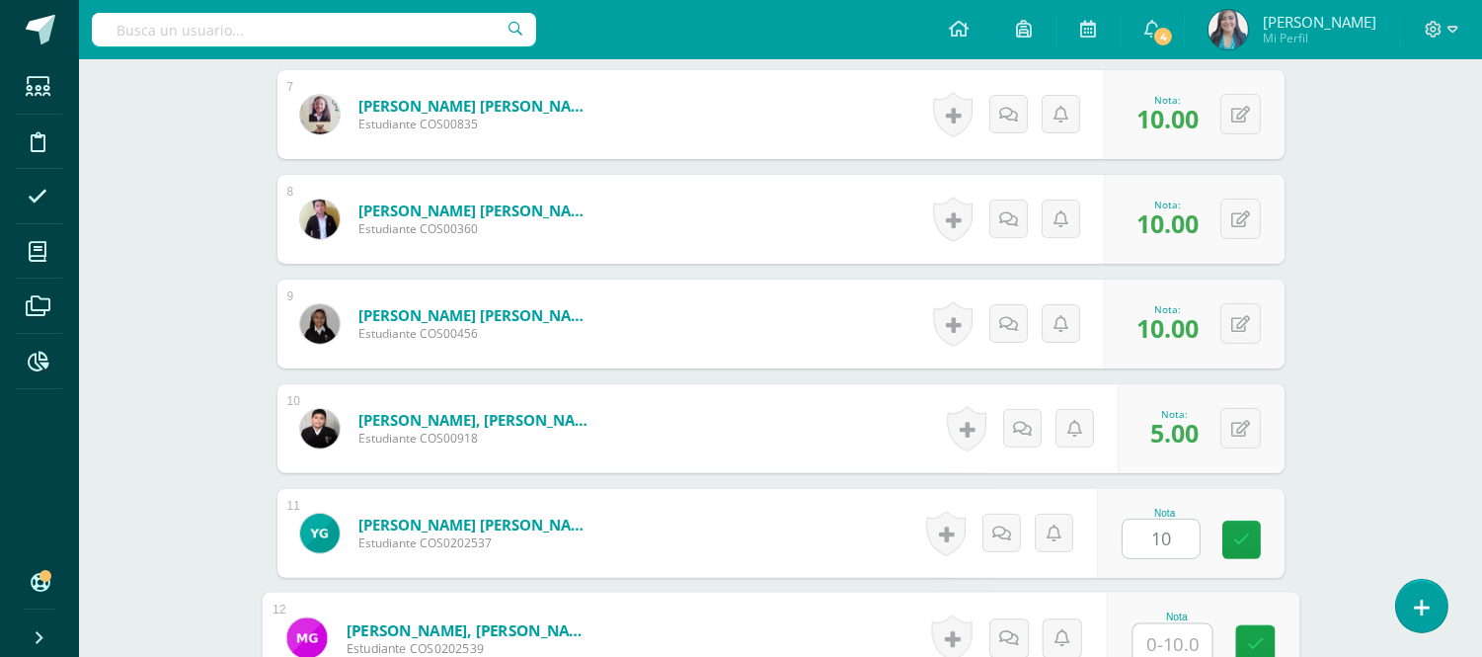
scroll to position [1249, 0]
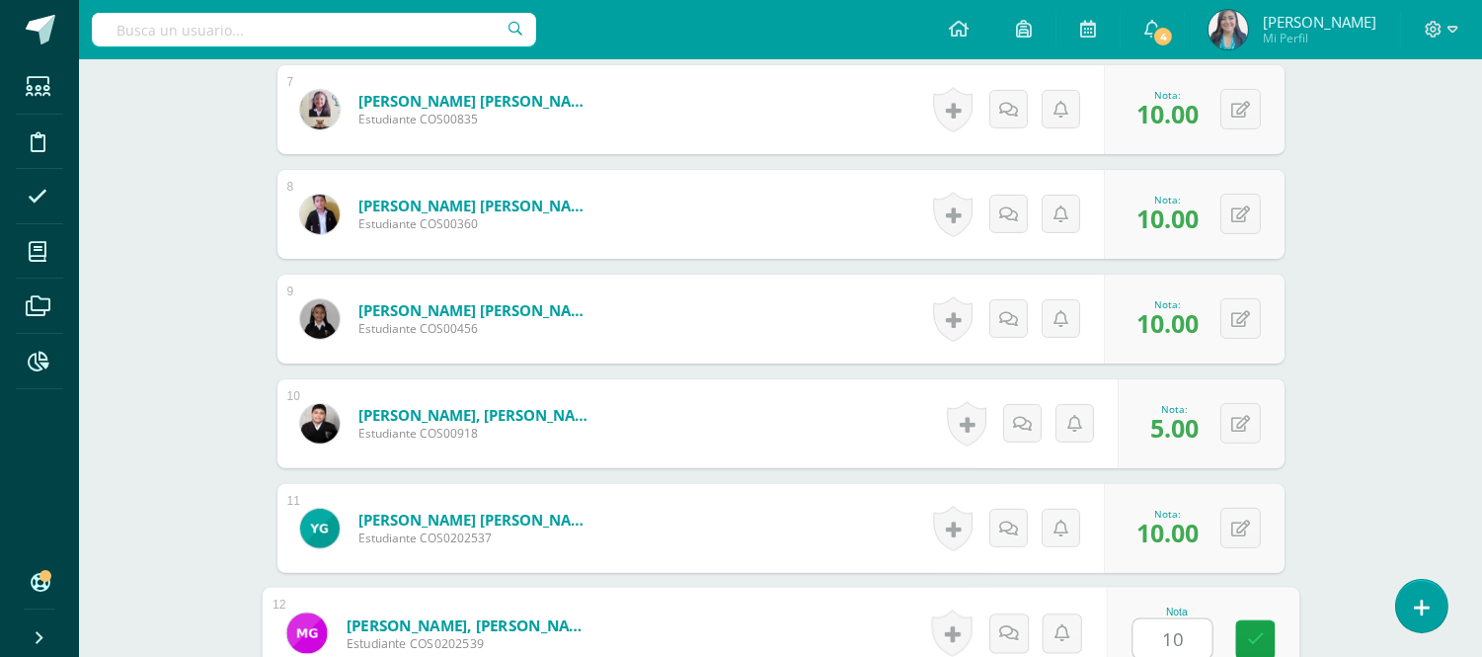
type input "10"
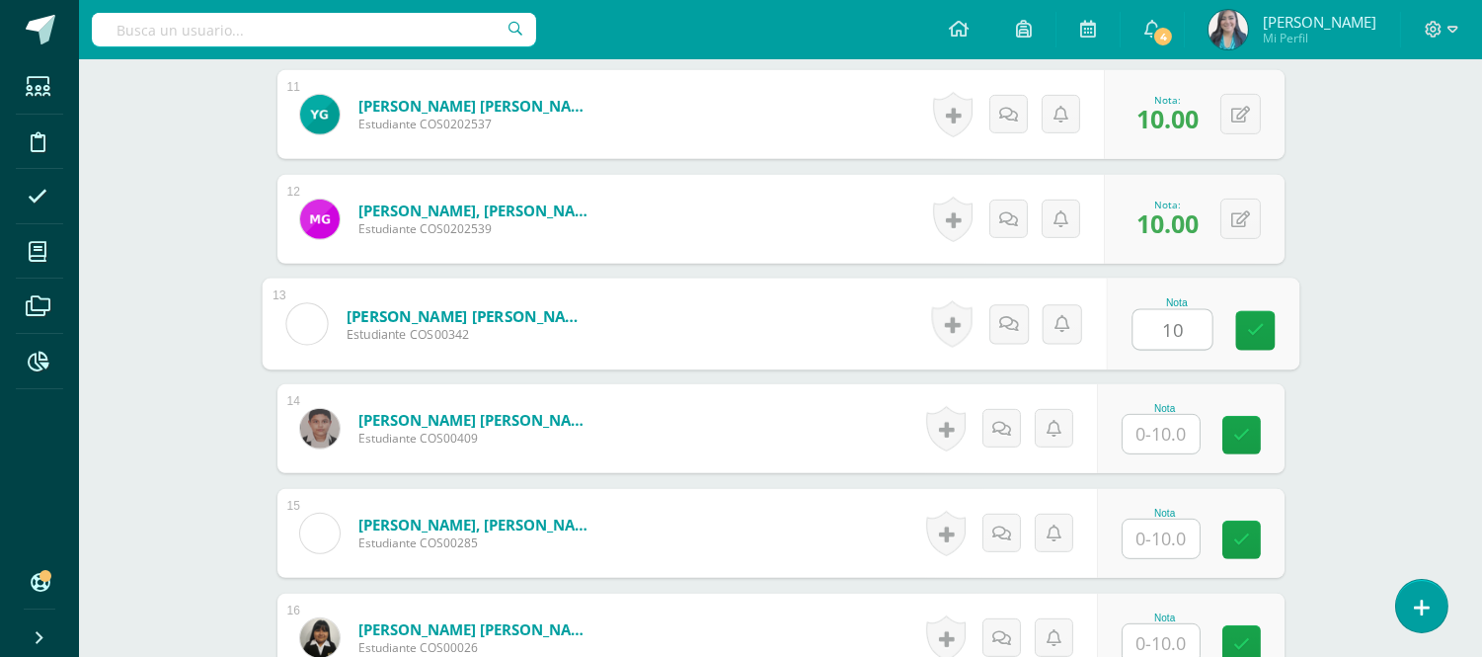
type input "10"
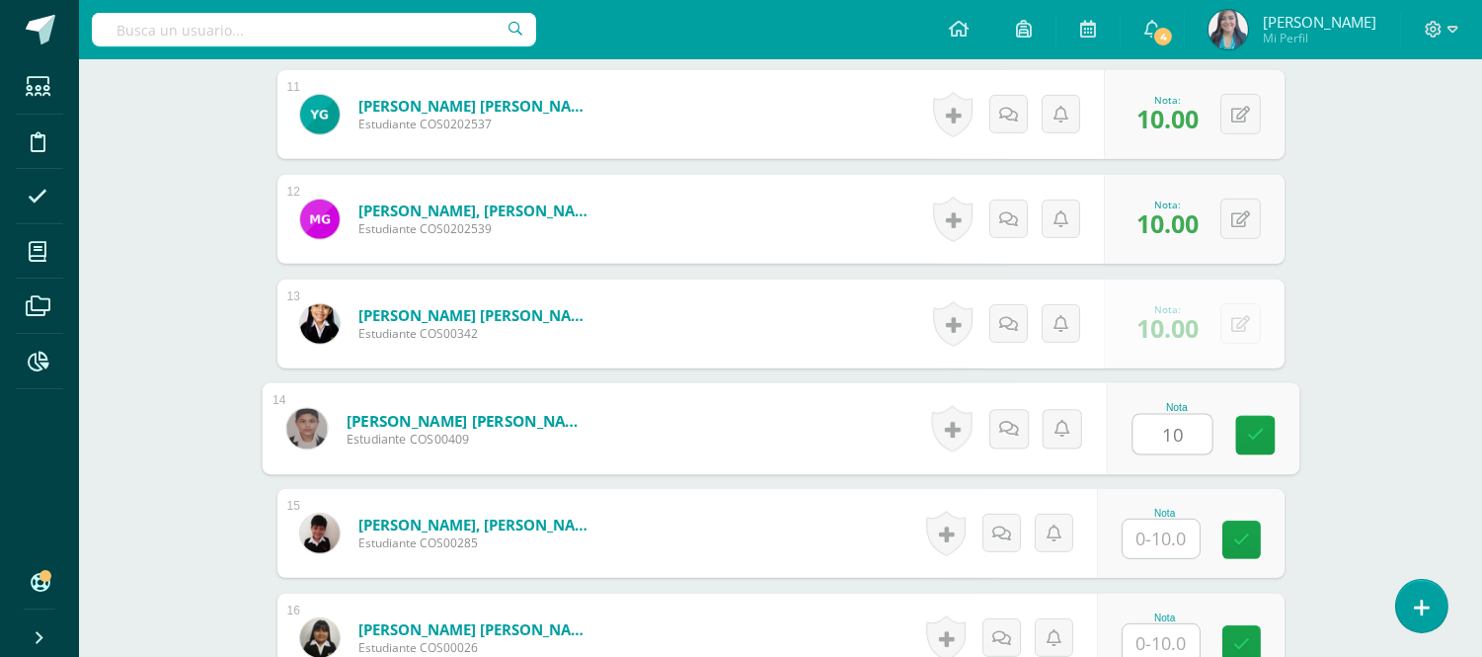
type input "10"
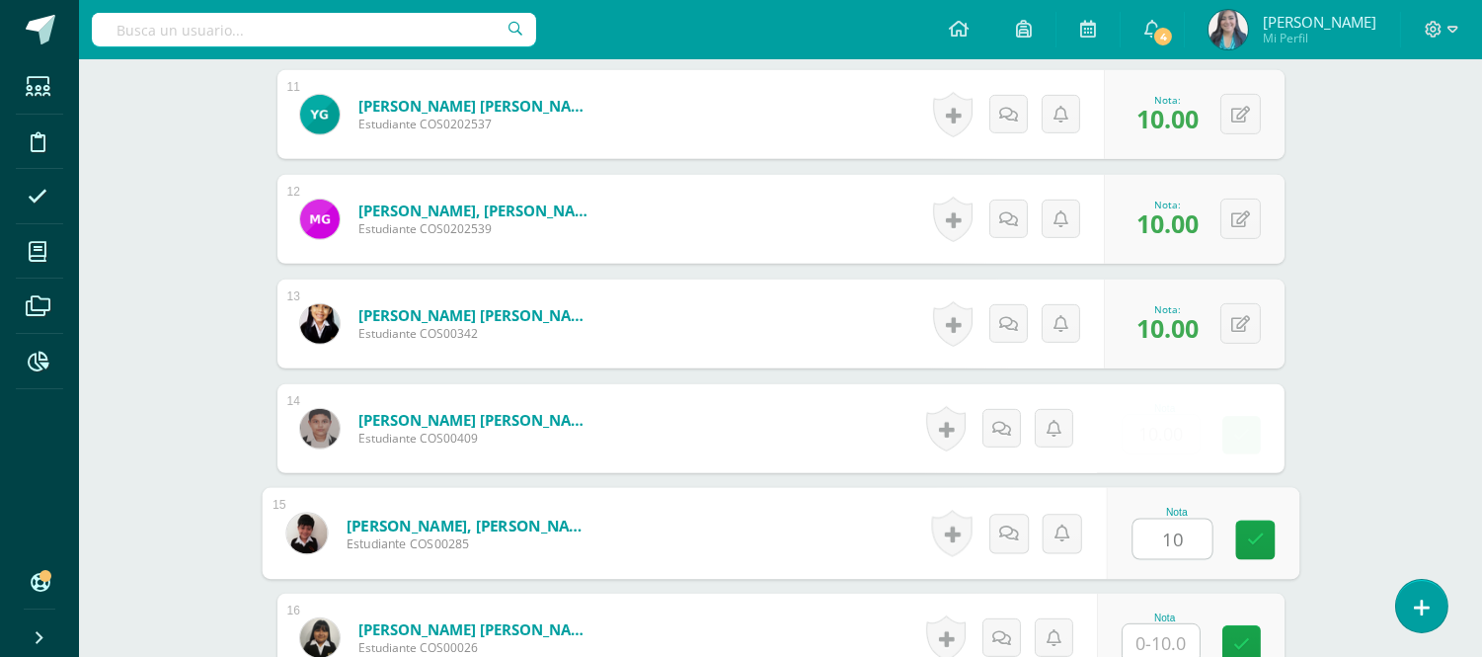
type input "10"
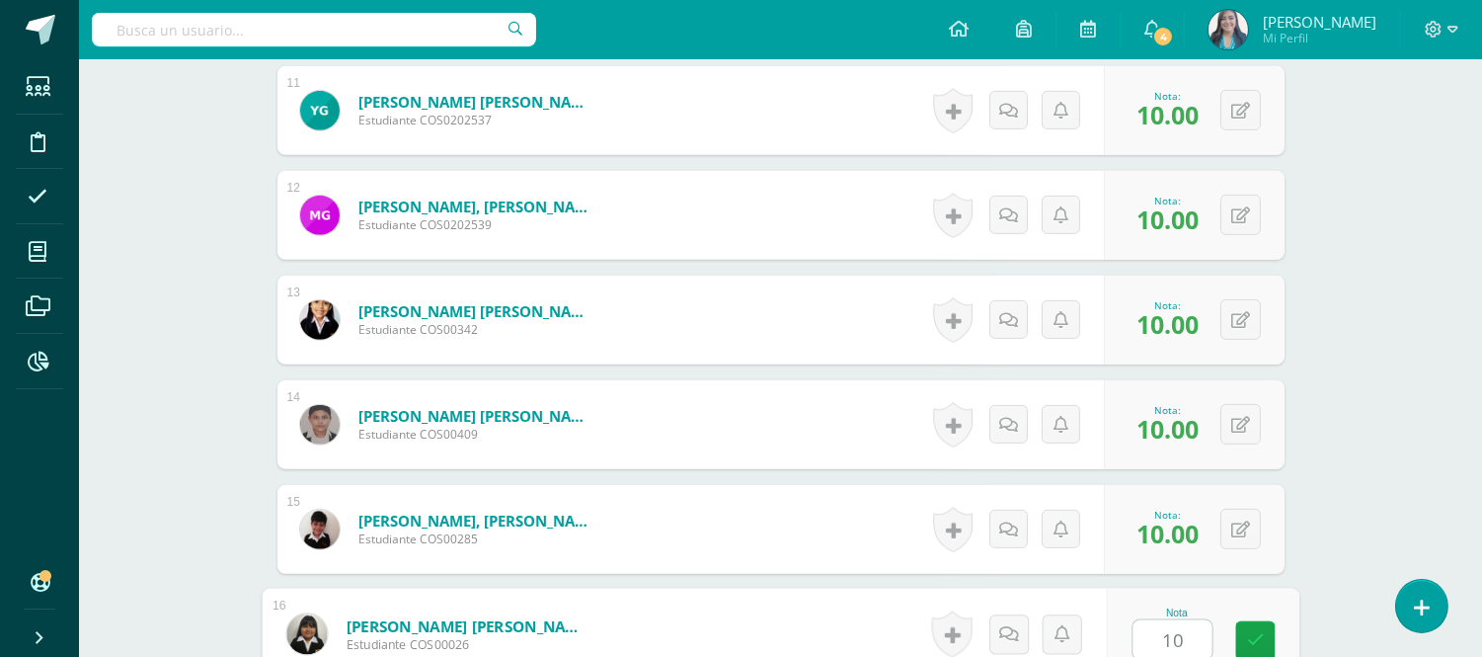
type input "10"
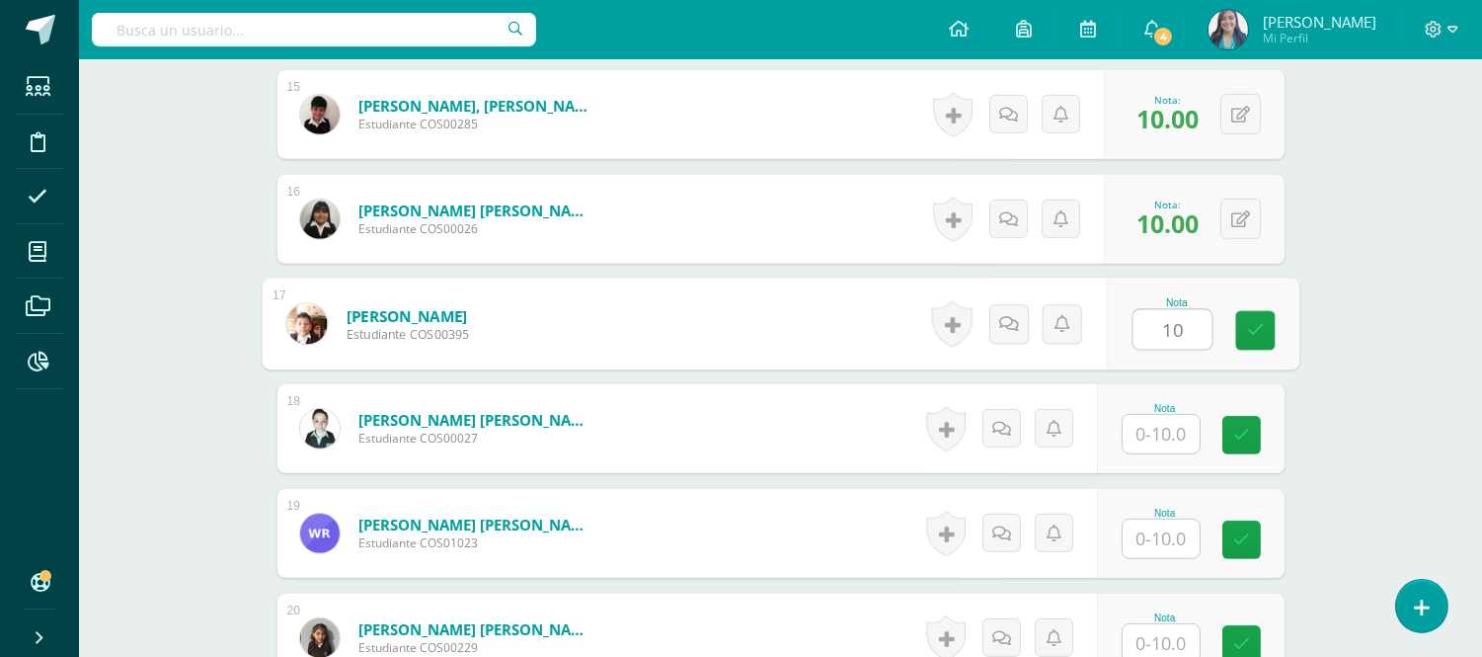
type input "10"
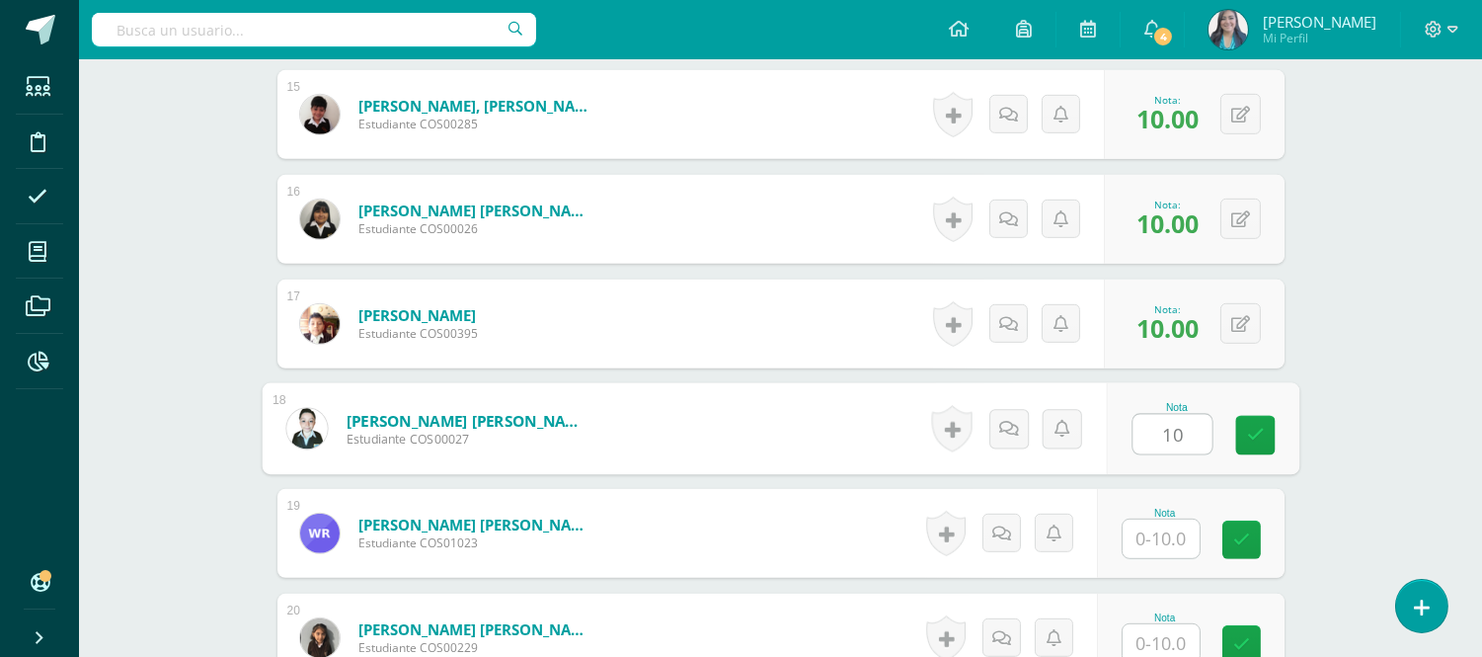
type input "10"
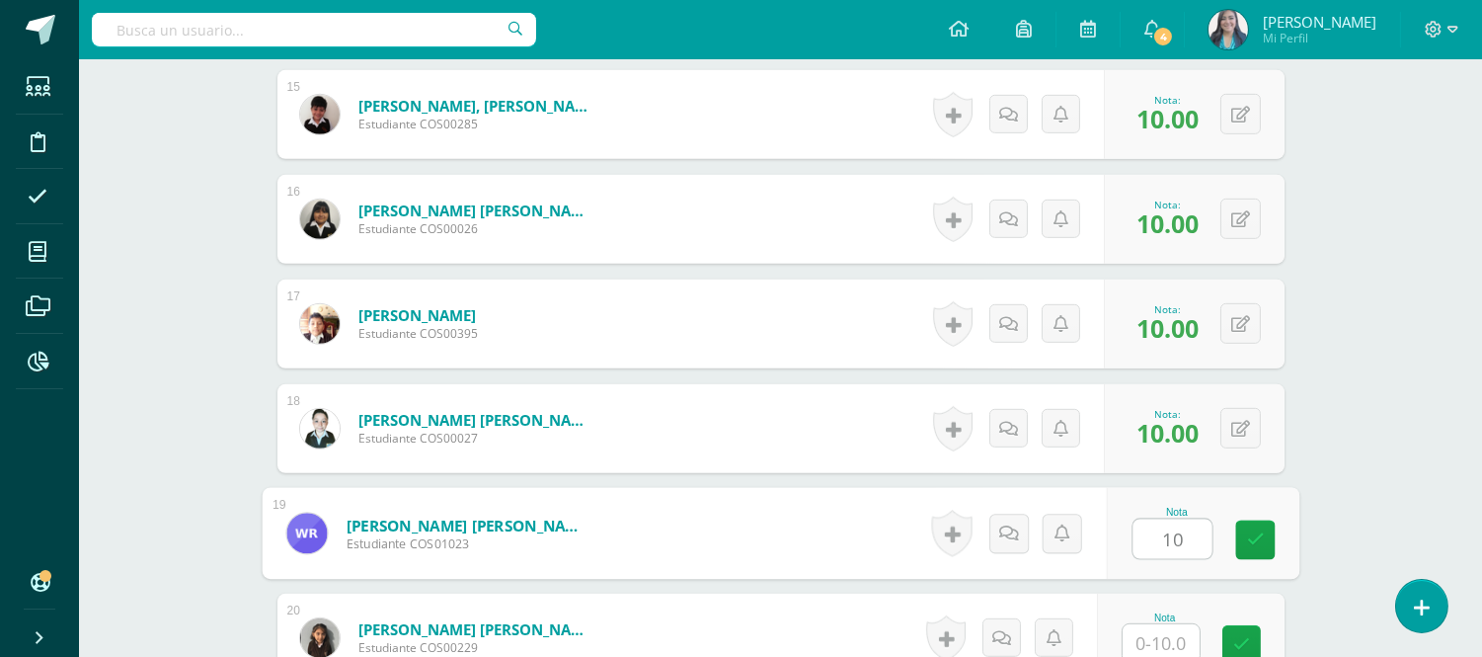
type input "10"
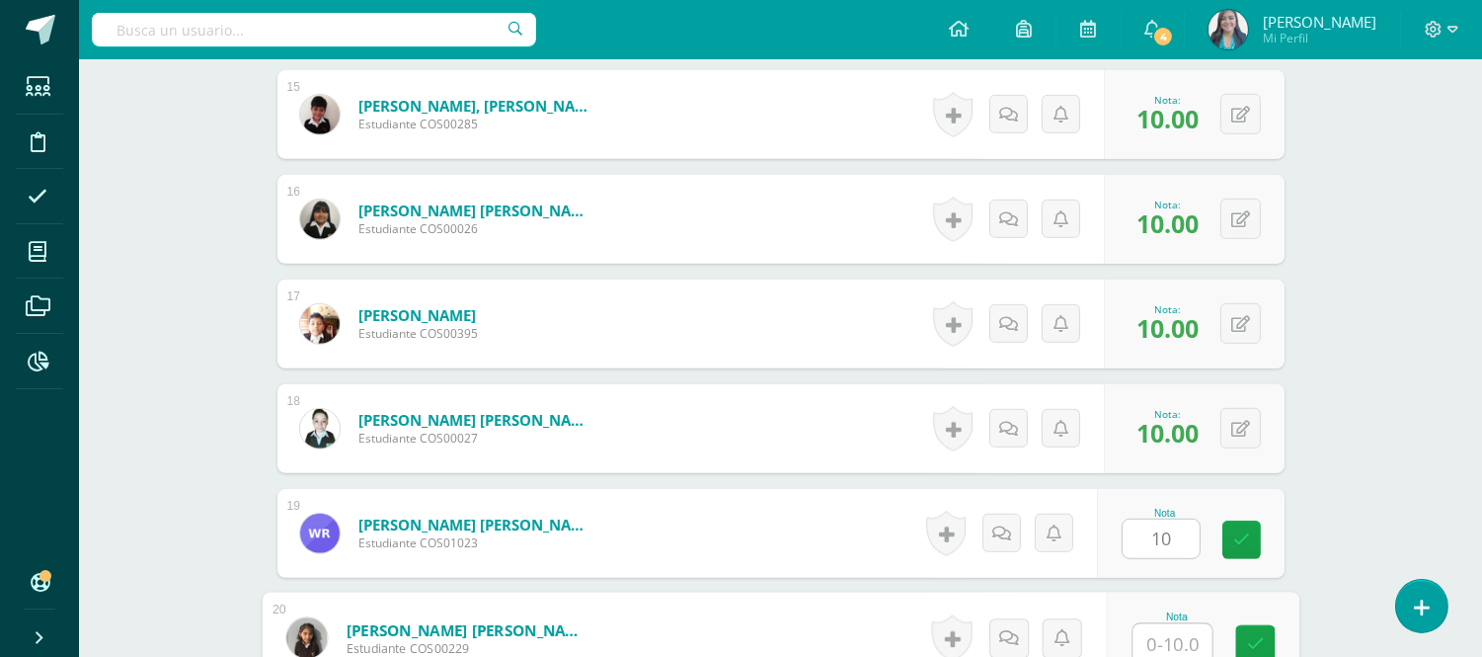
scroll to position [2086, 0]
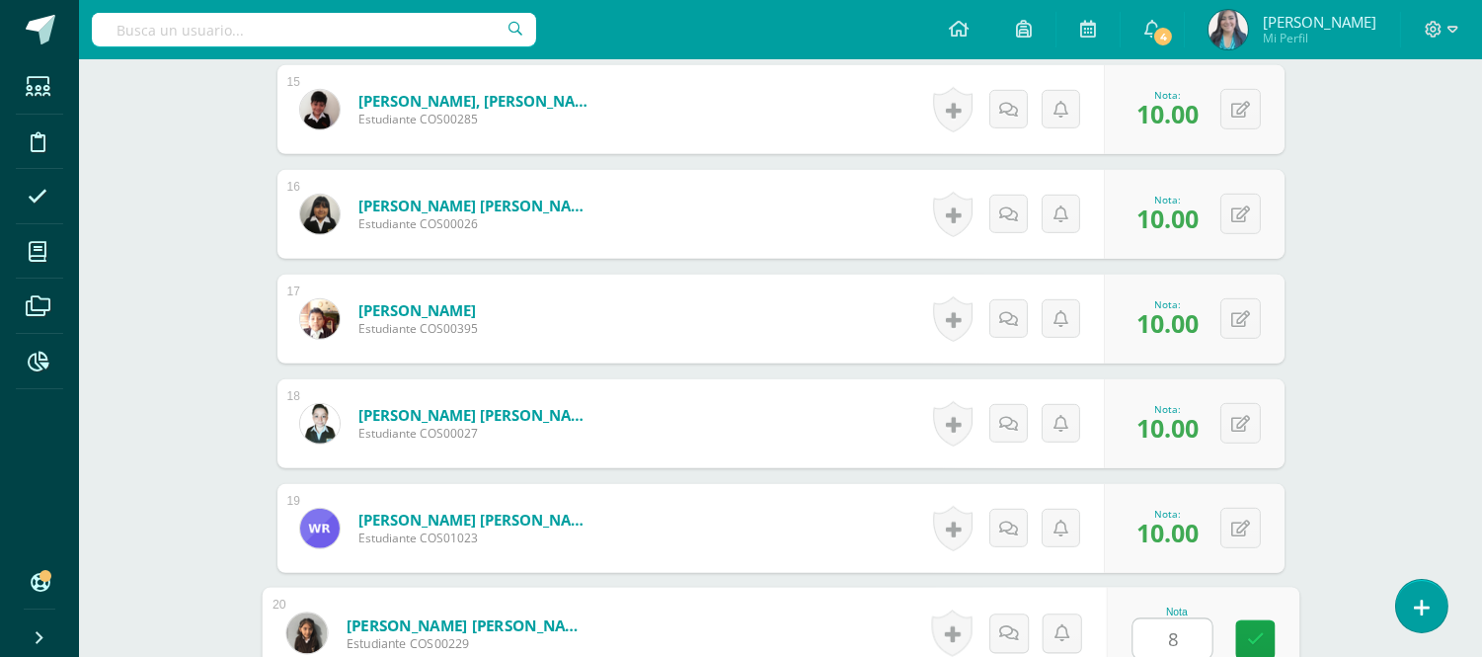
type input "8"
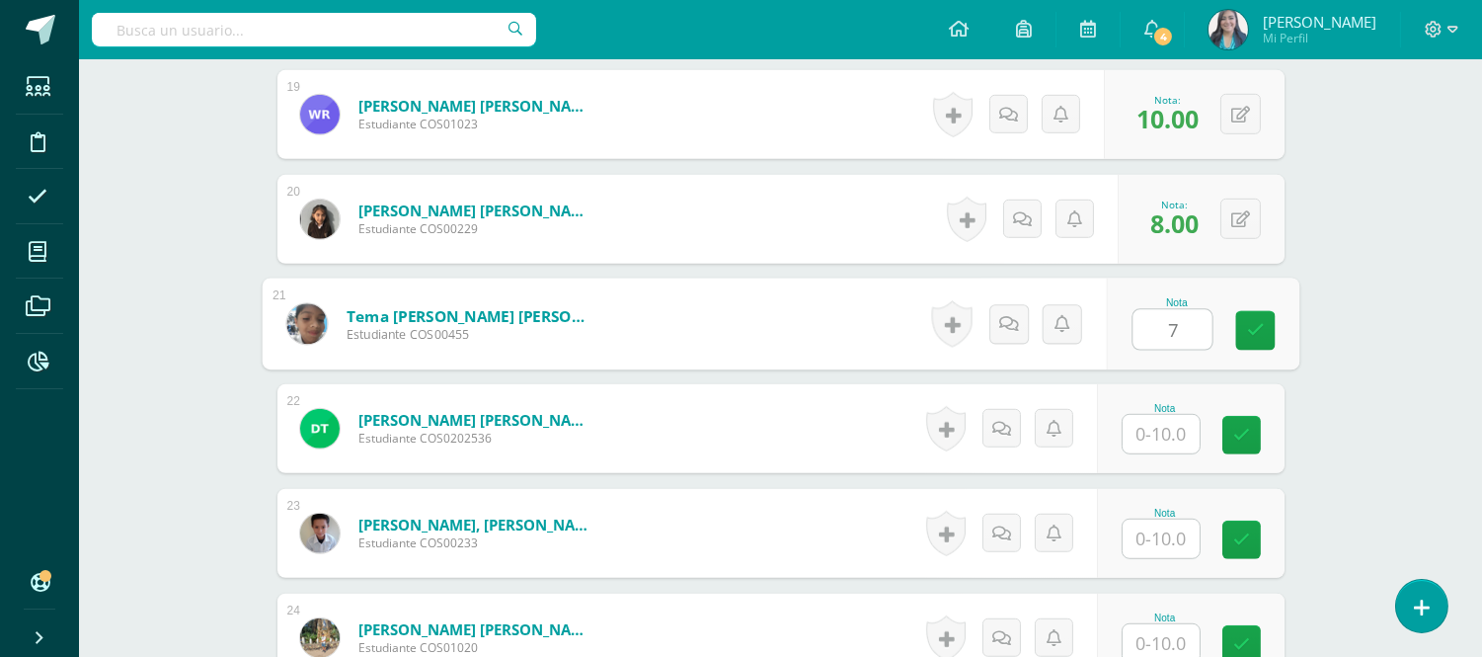
type input "7"
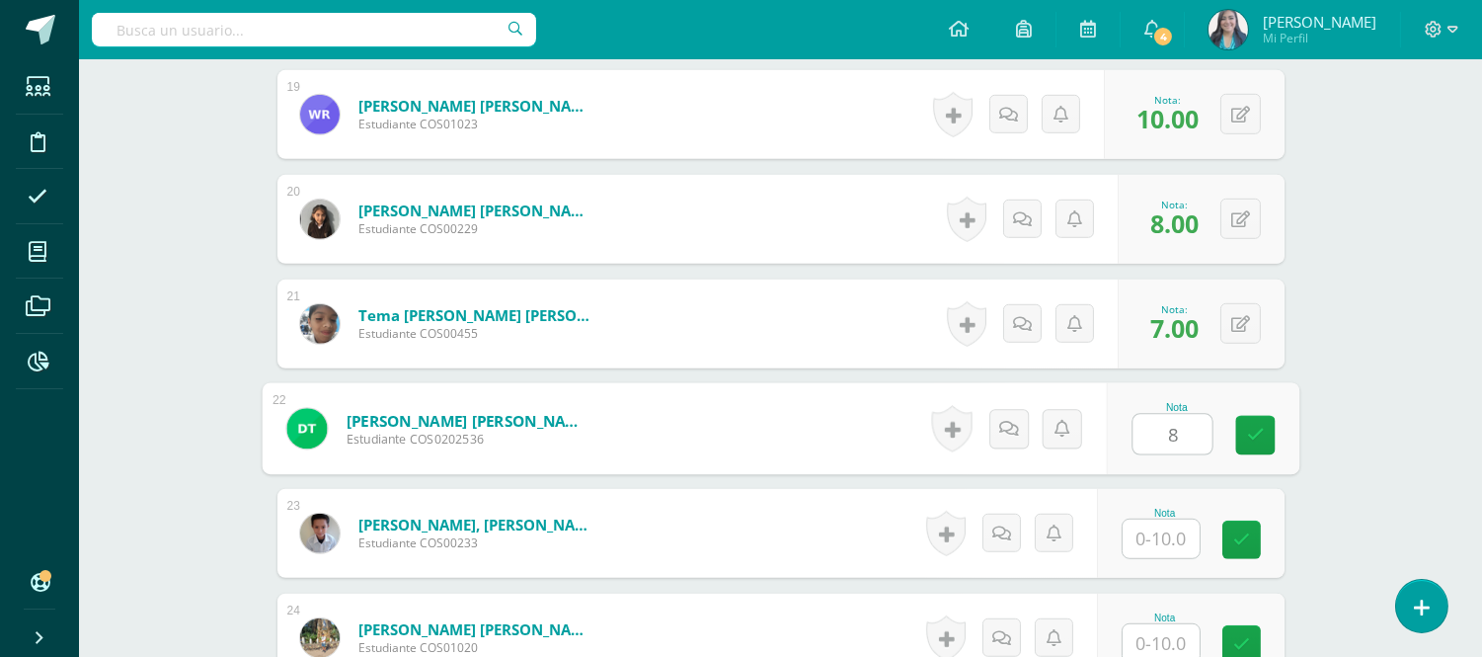
type input "8"
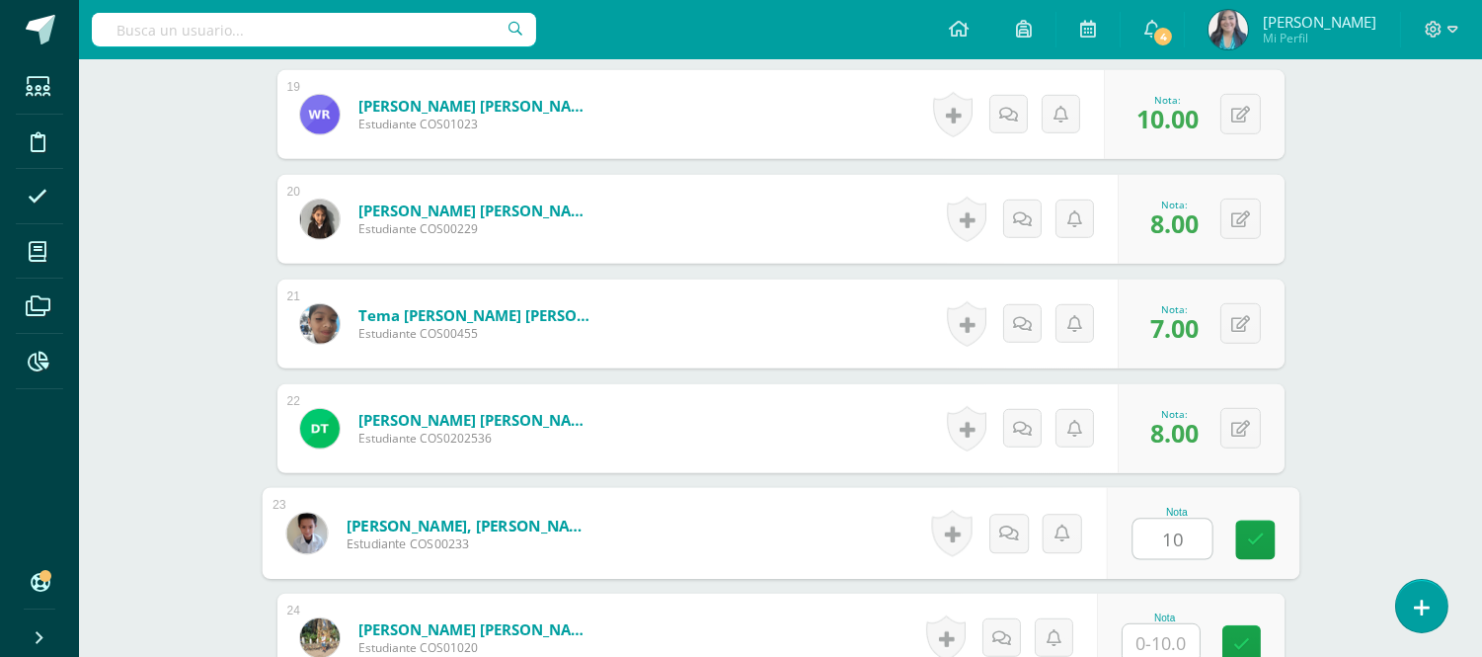
type input "10"
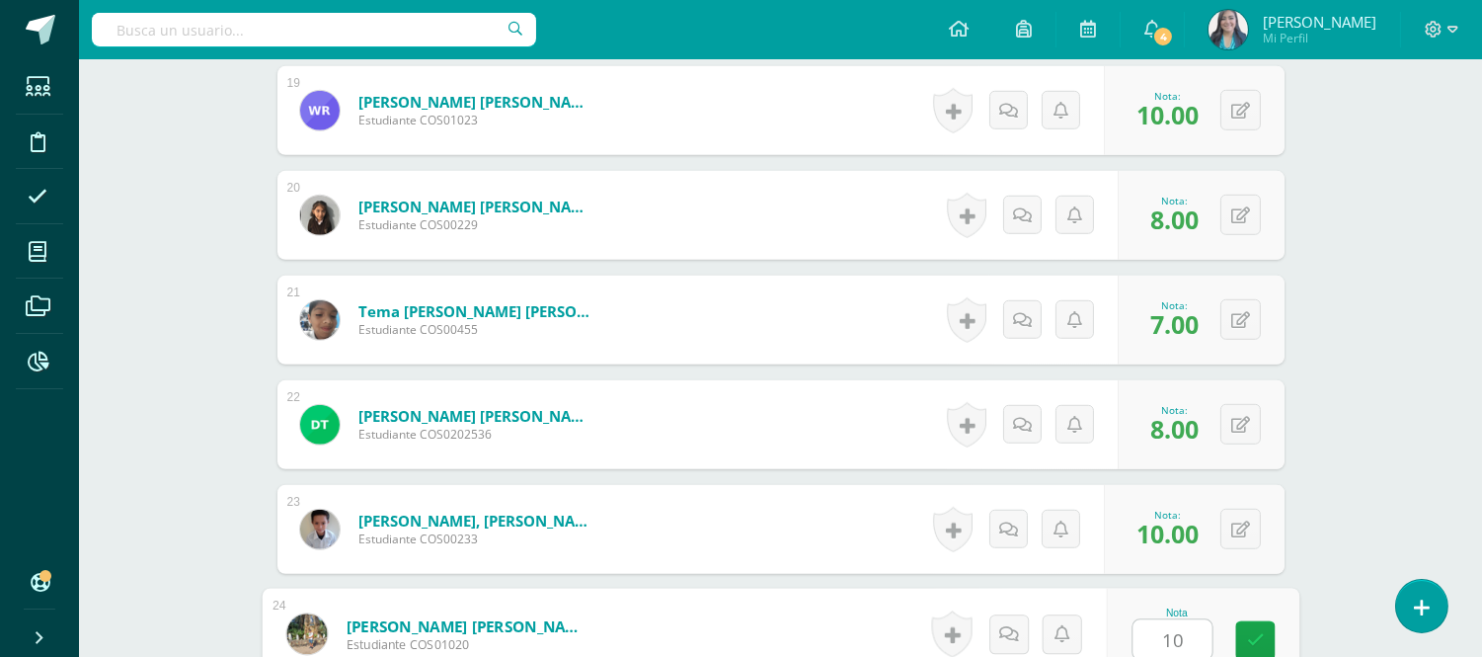
type input "10"
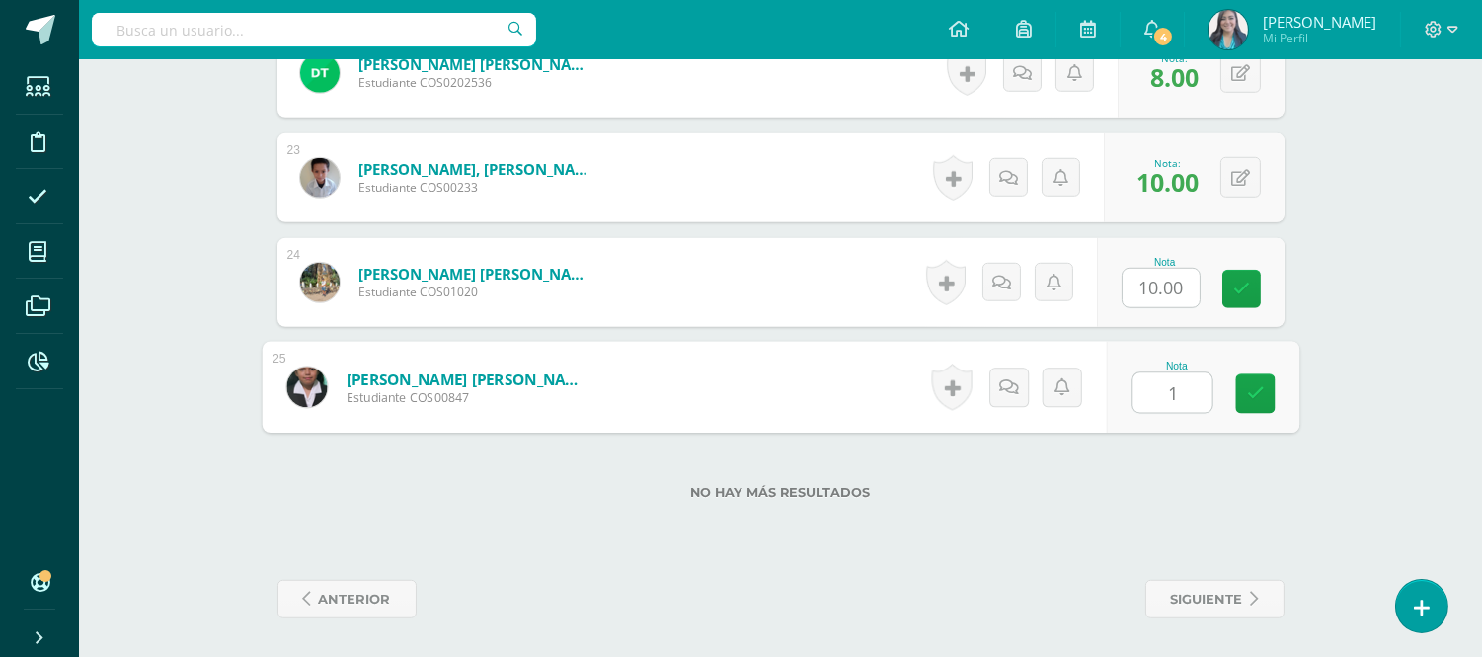
type input "10"
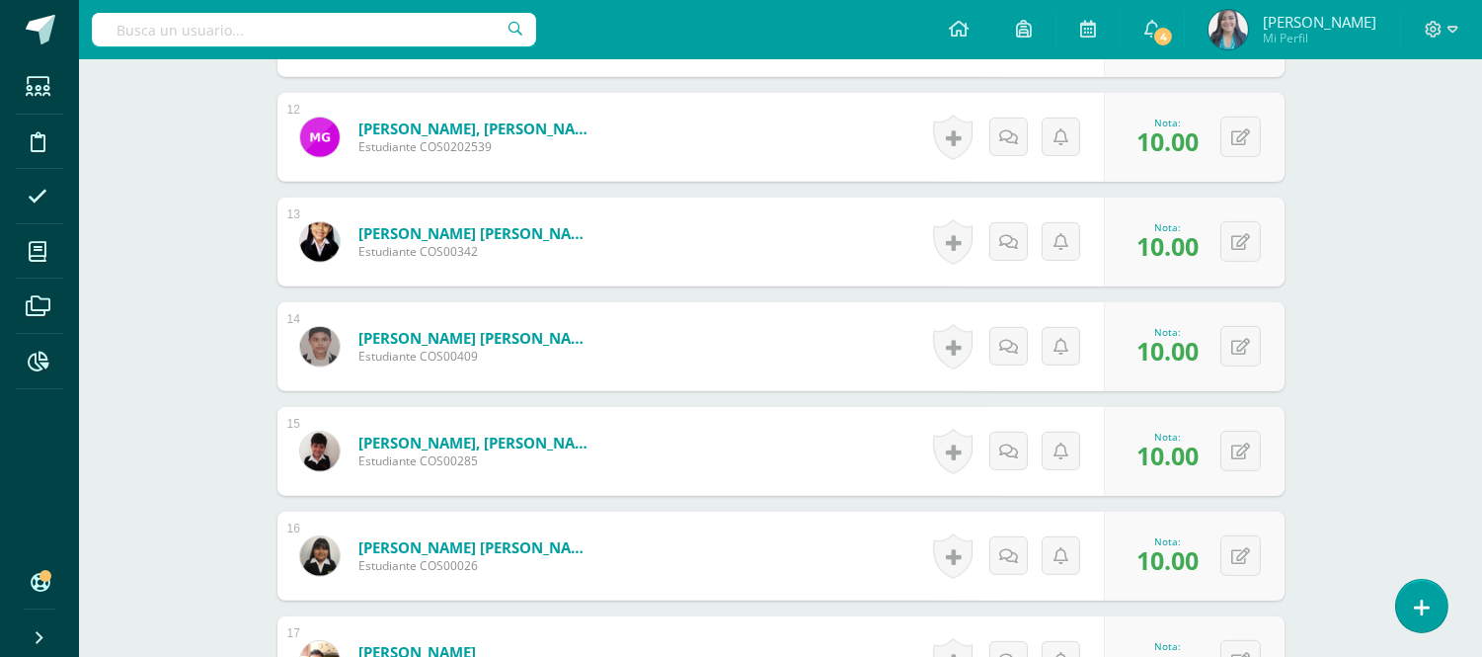
scroll to position [0, 0]
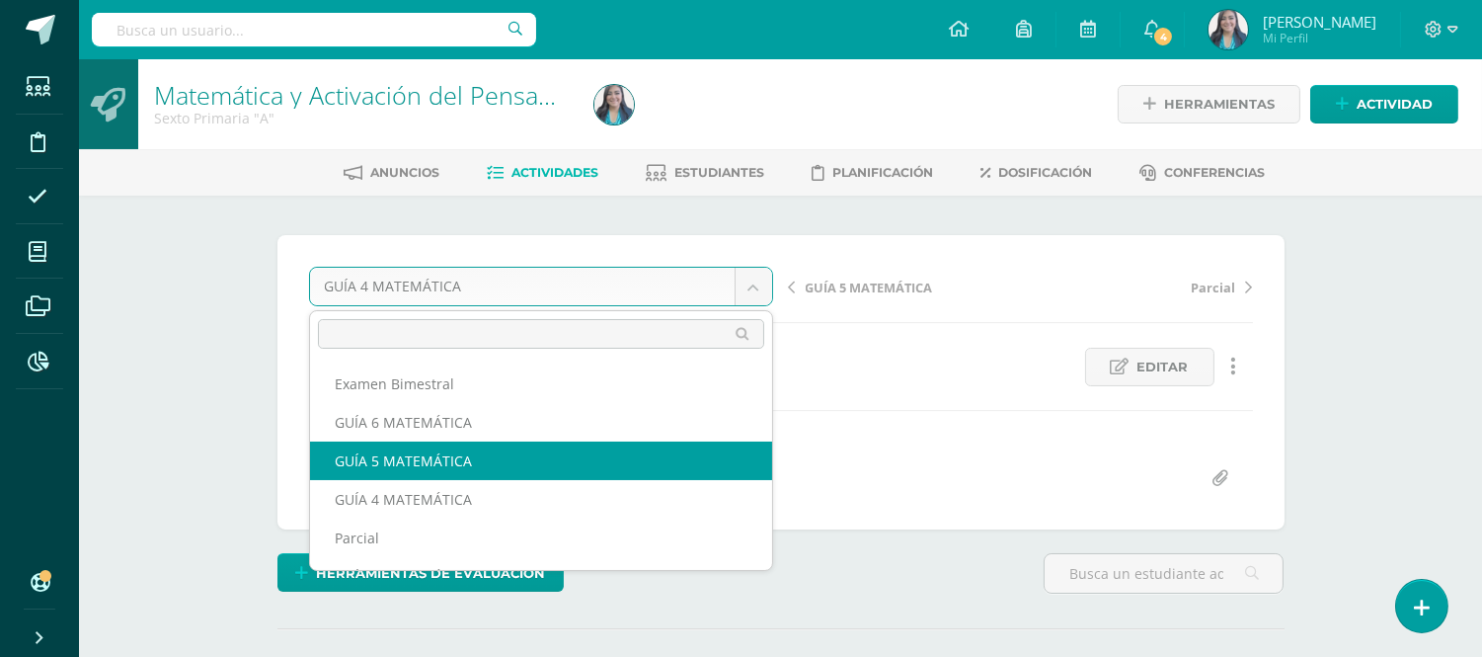
select select "/dashboard/teacher/grade-activity/122381/"
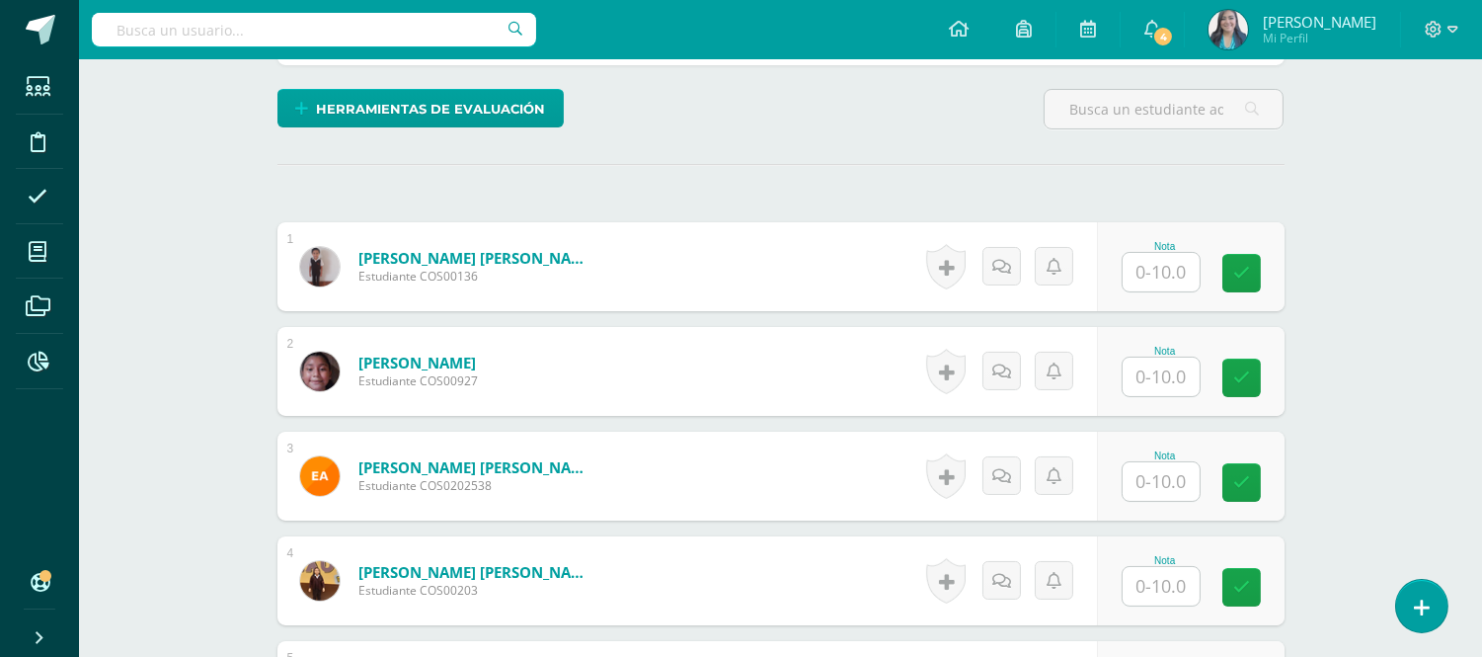
scroll to position [470, 0]
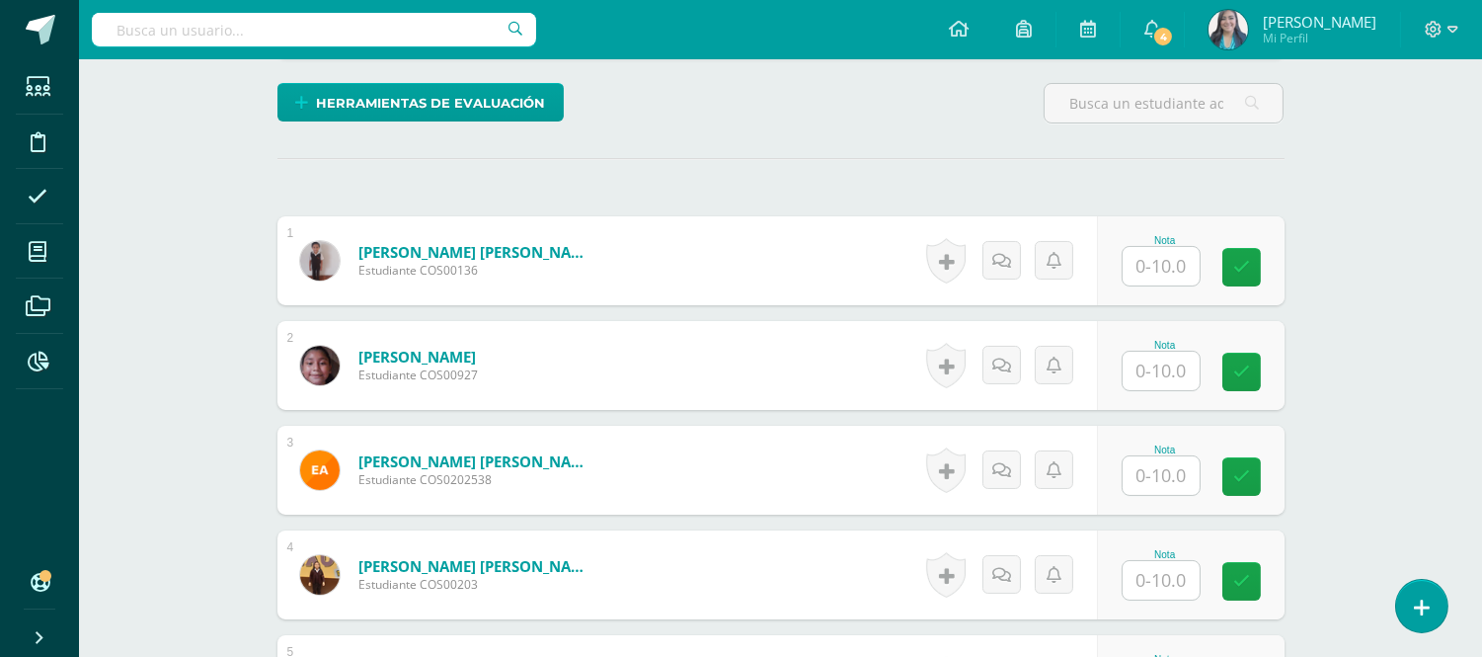
click at [1162, 265] on input "text" at bounding box center [1161, 266] width 77 height 39
type input "10"
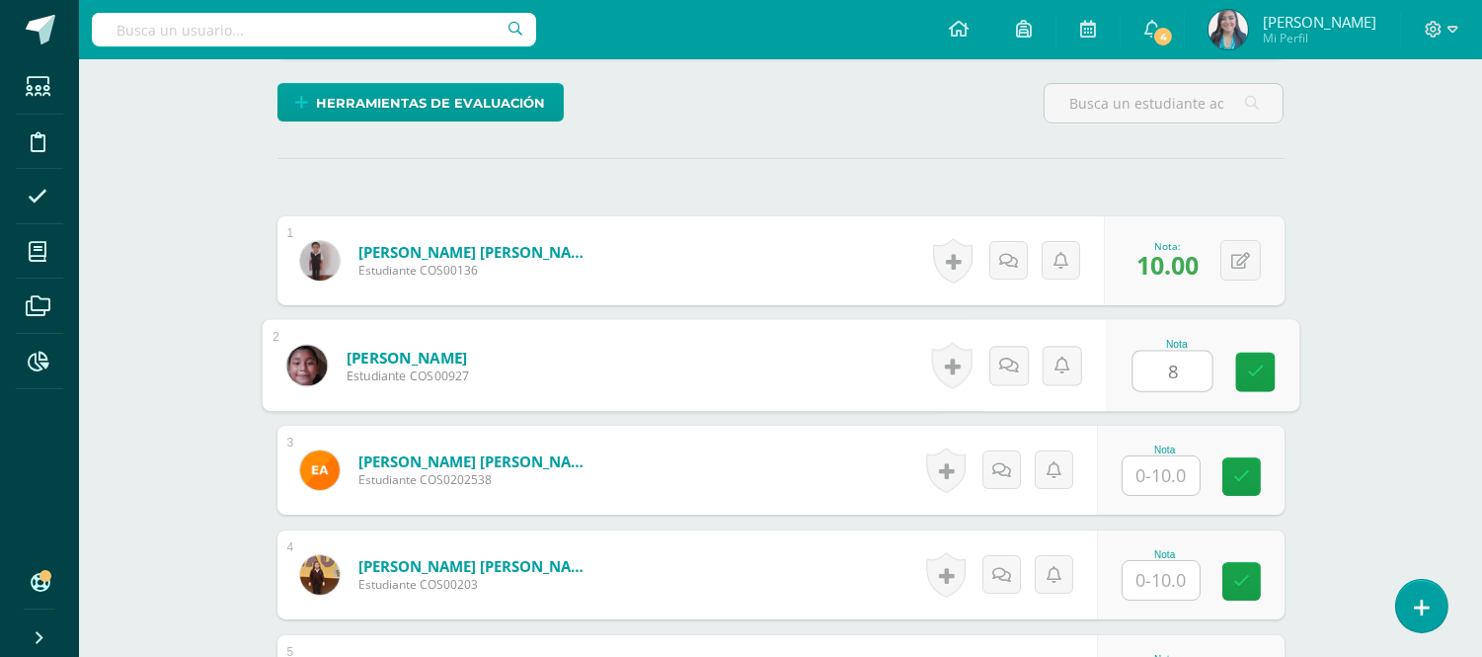
type input "8"
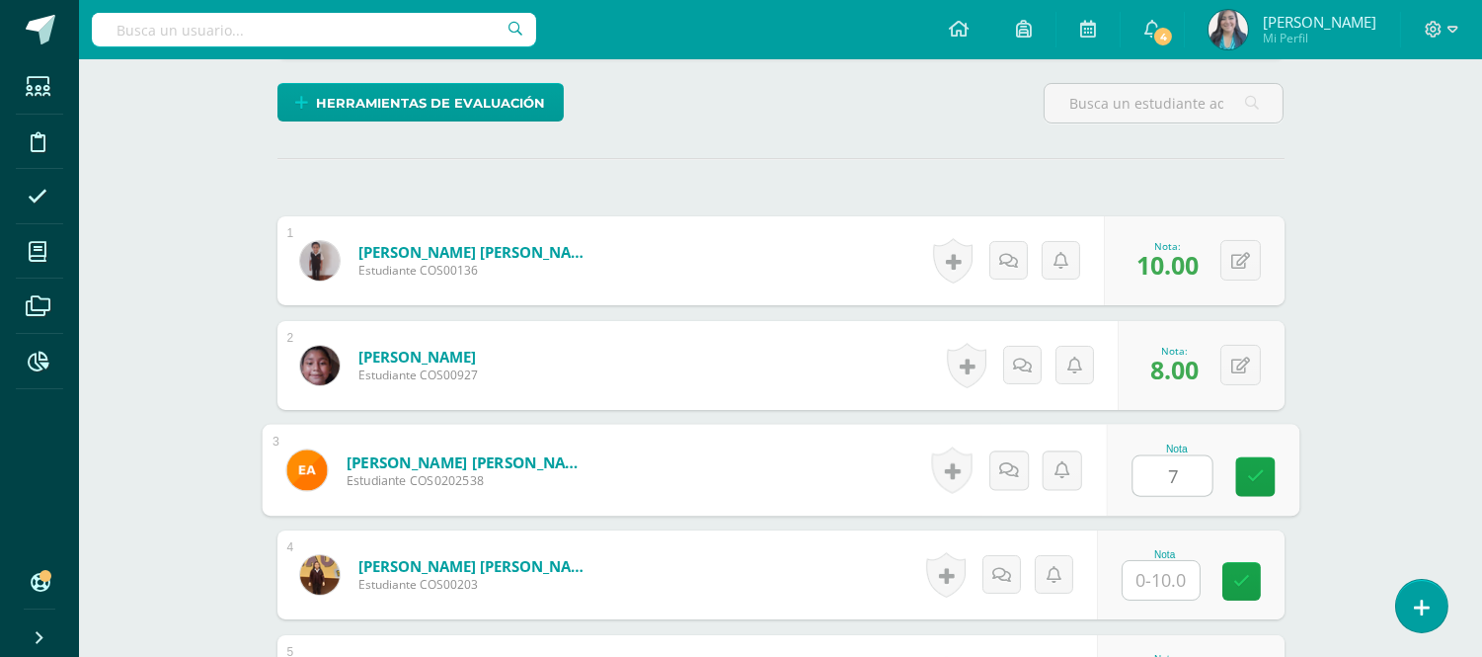
type input "7"
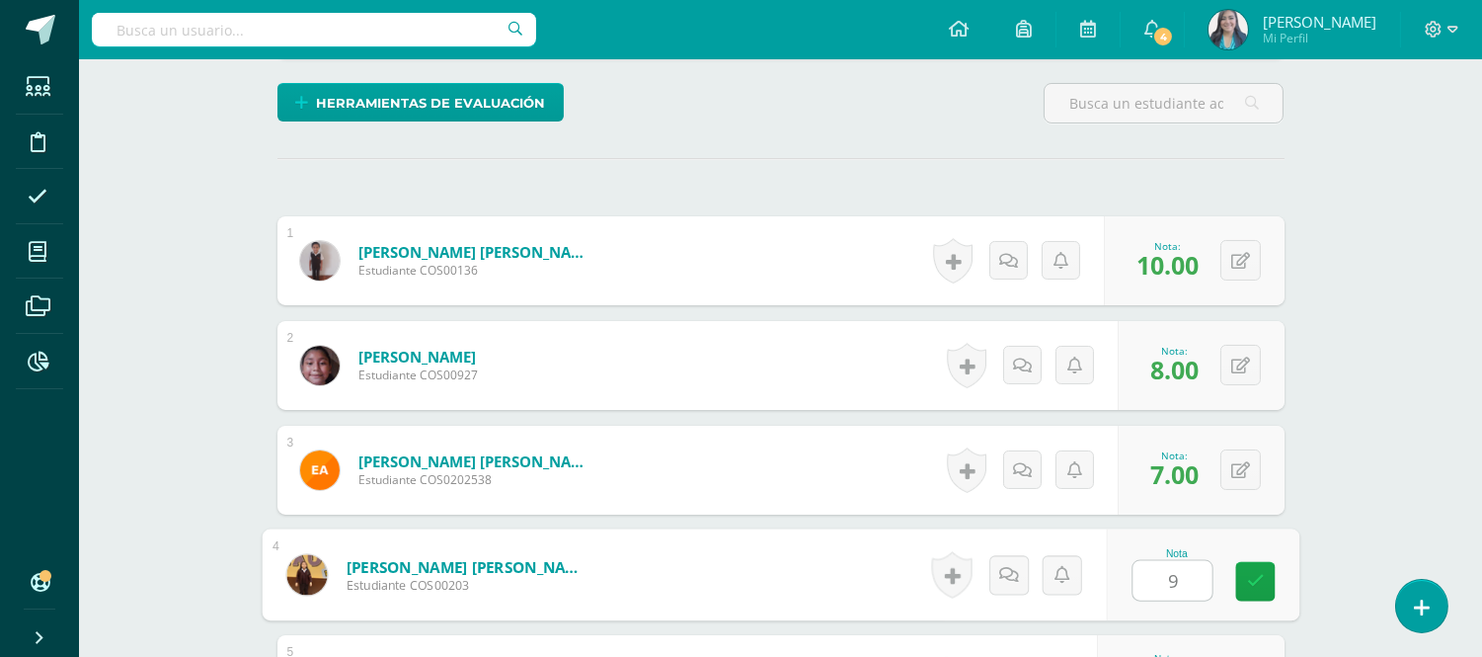
type input "9"
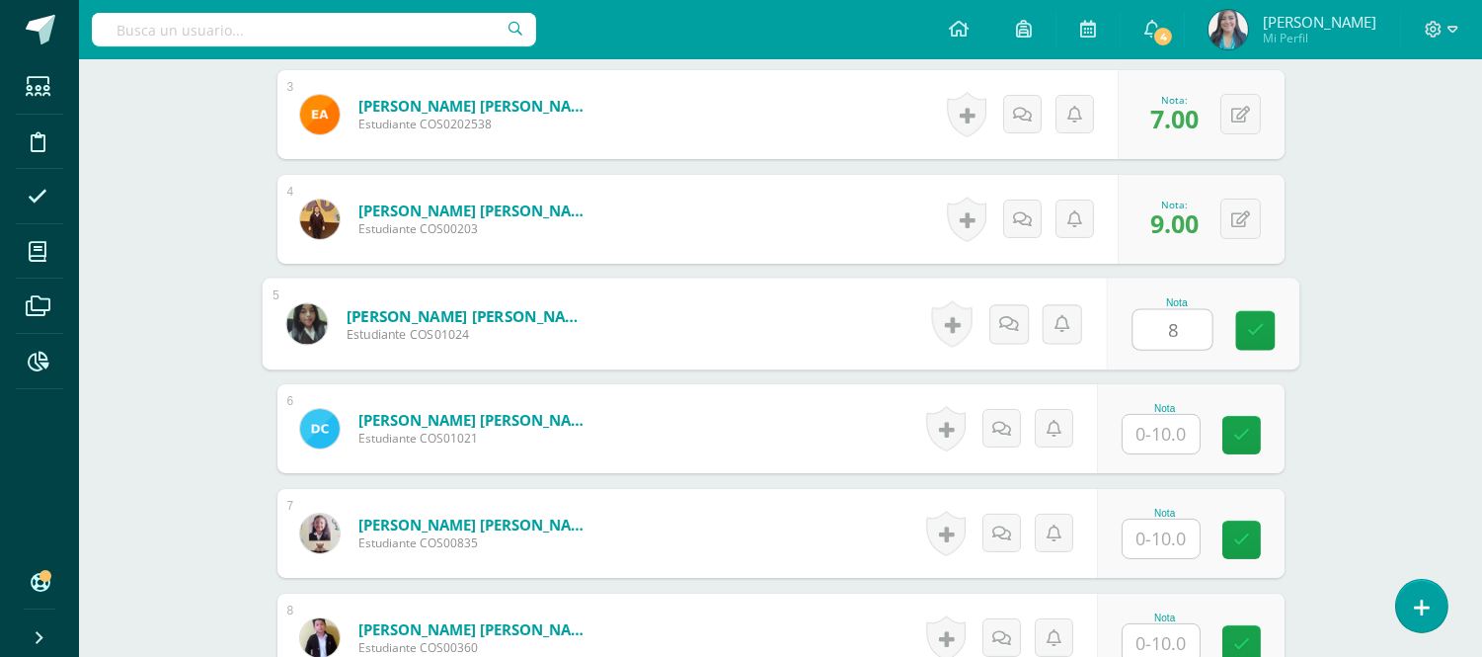
type input "8"
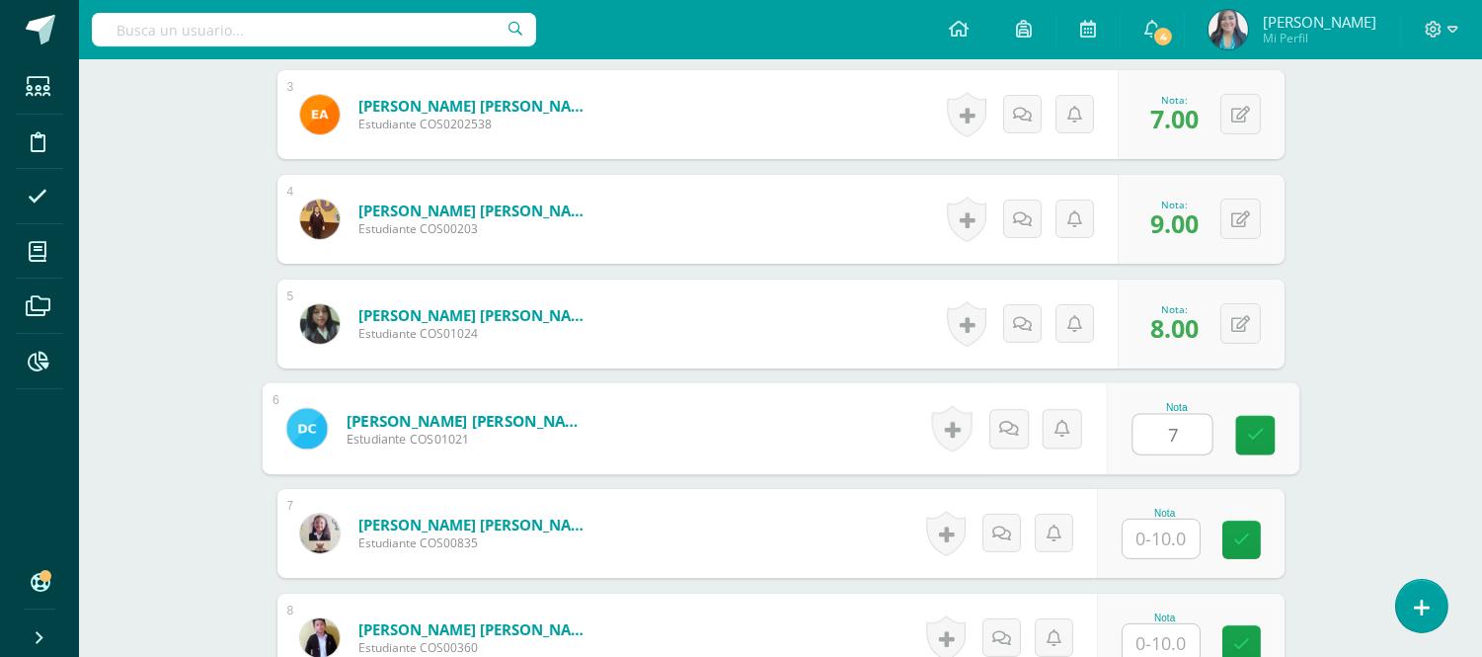
type input "7"
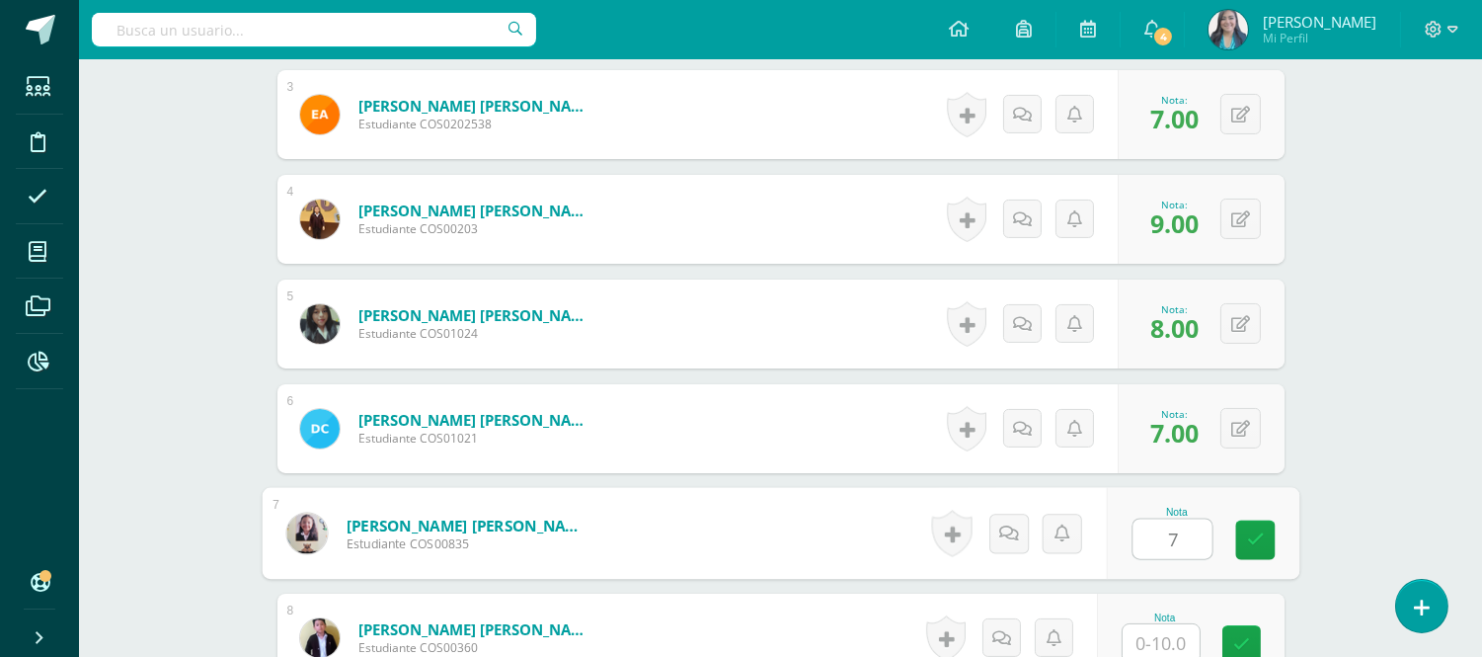
type input "7"
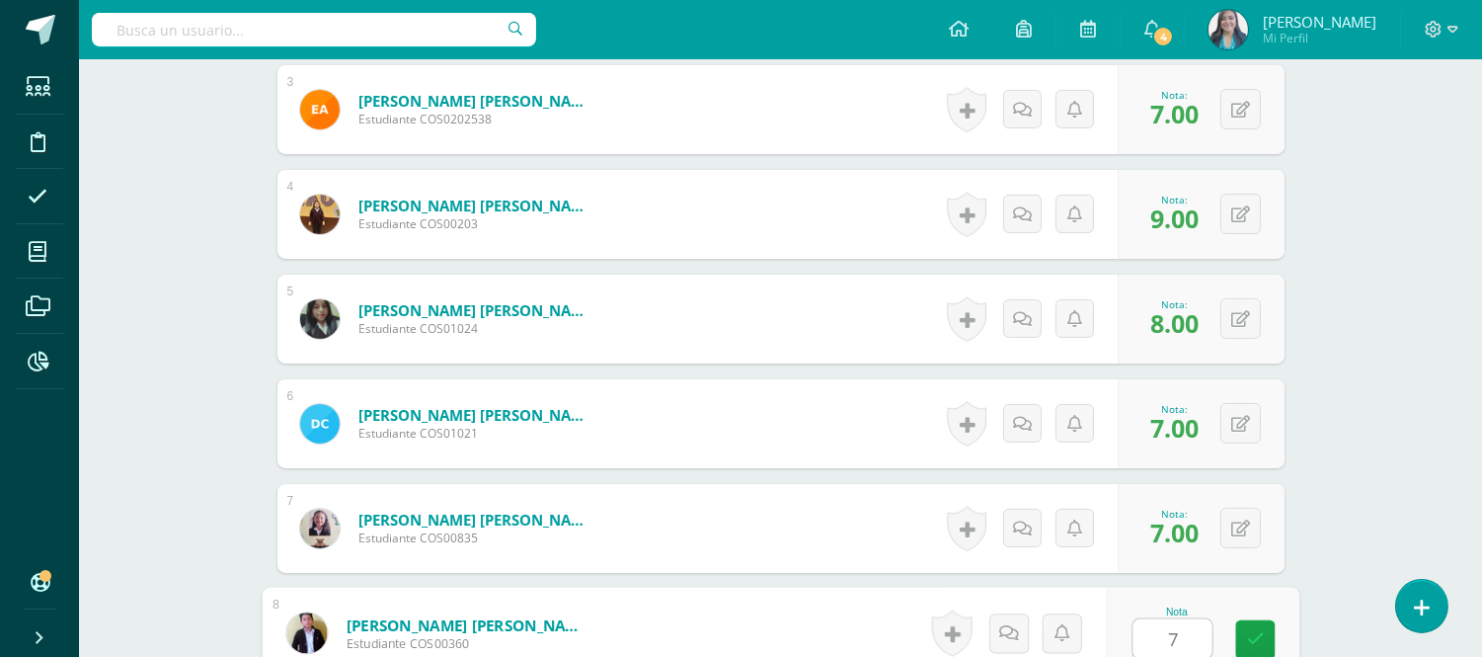
type input "7"
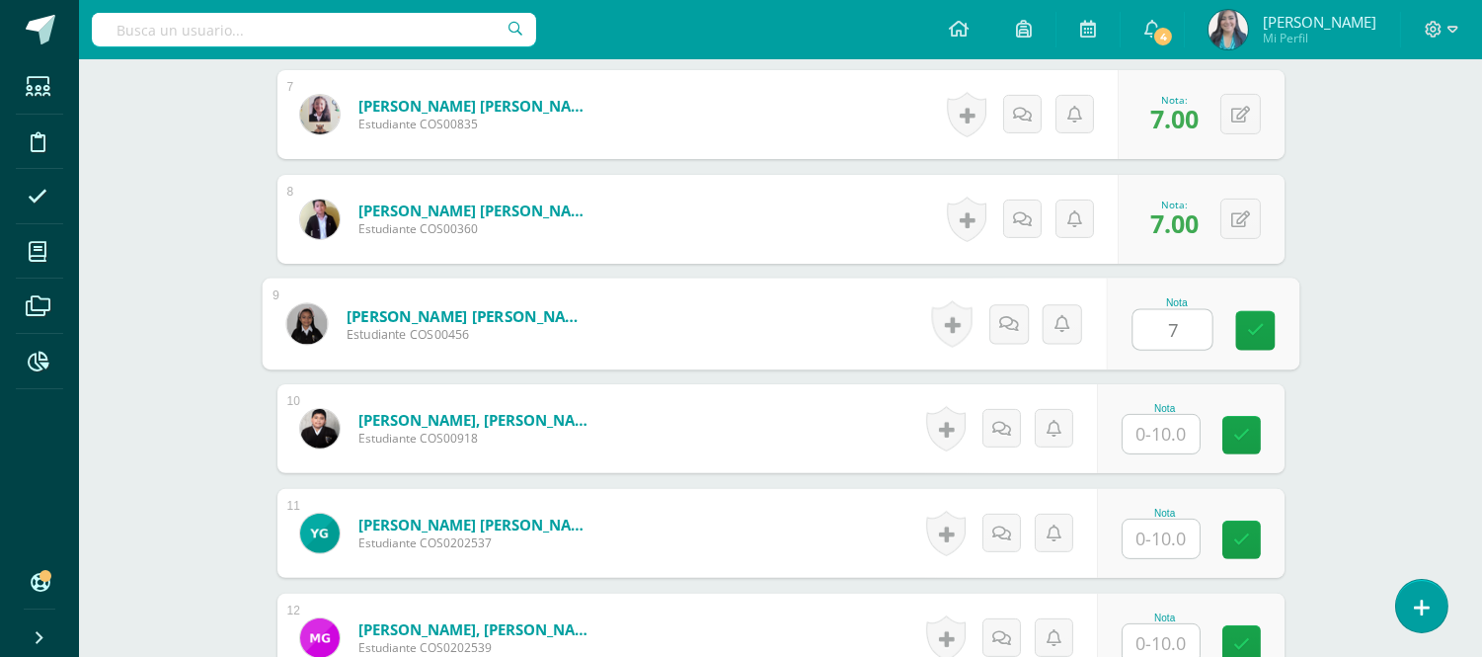
type input "7"
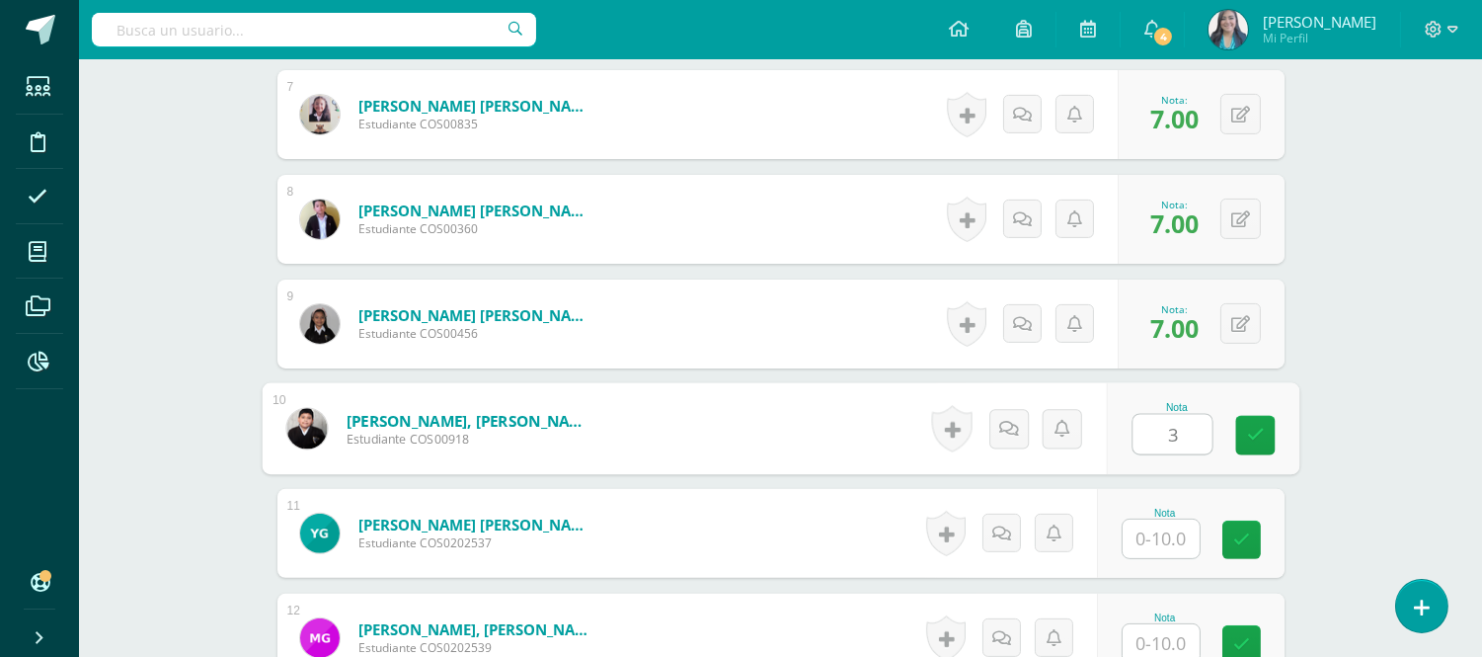
type input "3"
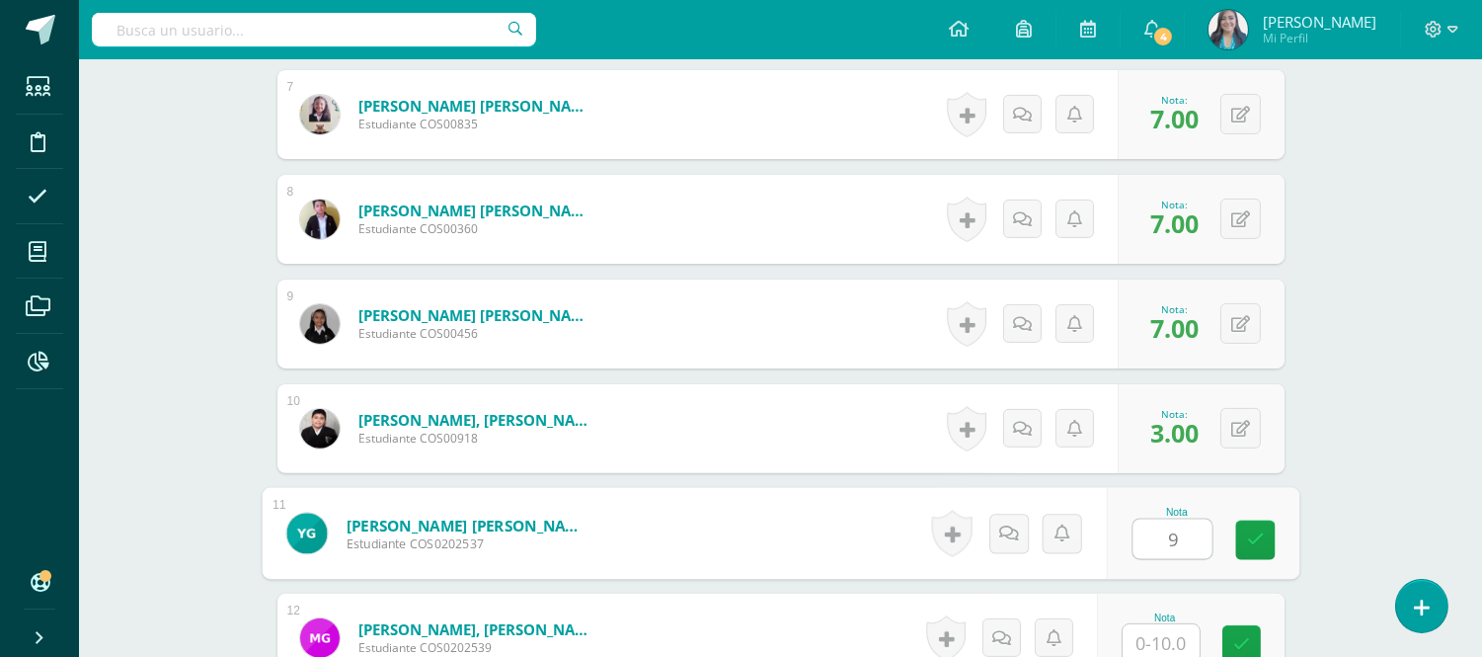
type input "9"
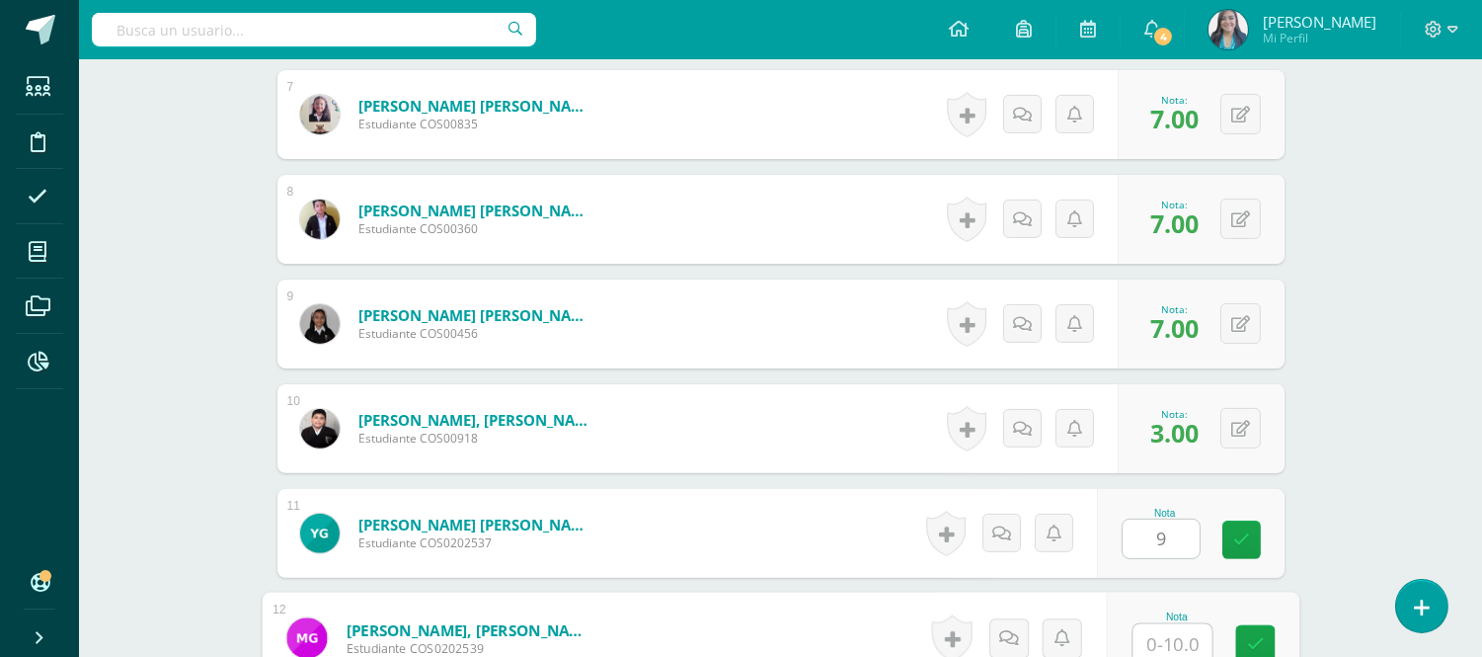
scroll to position [1249, 0]
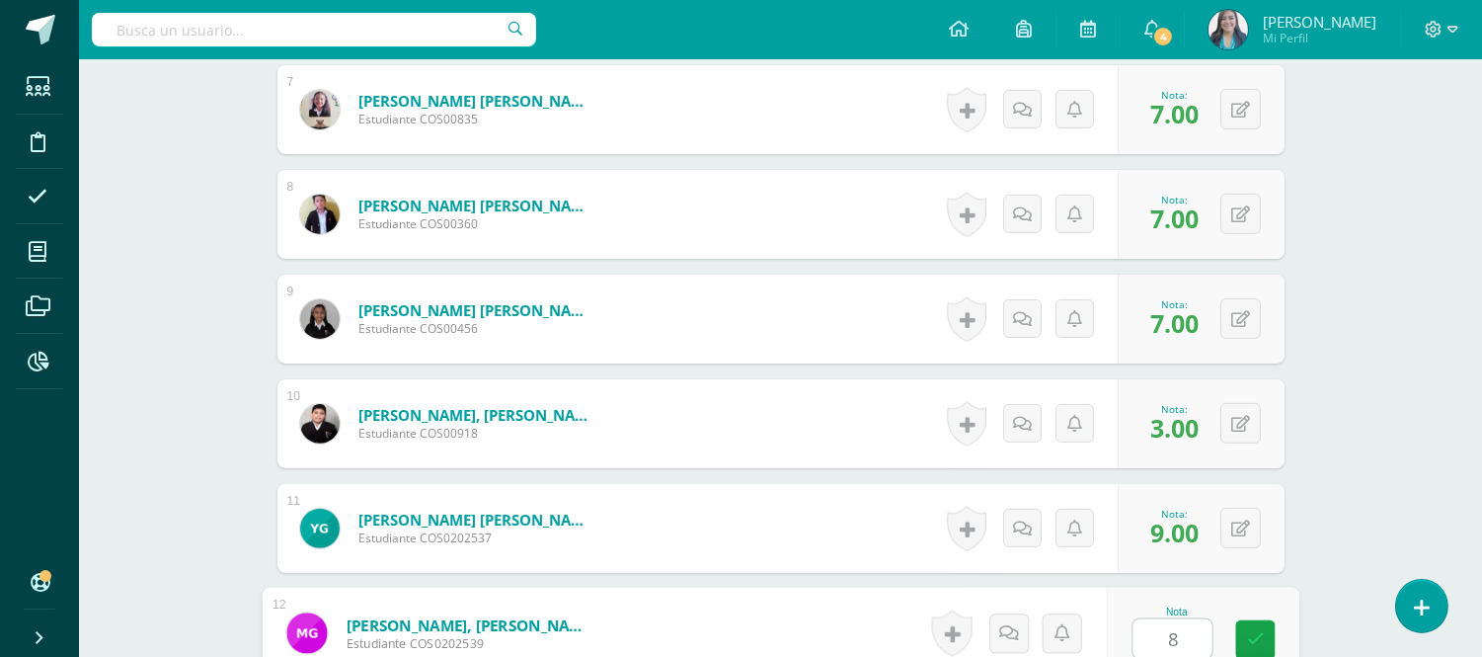
type input "8"
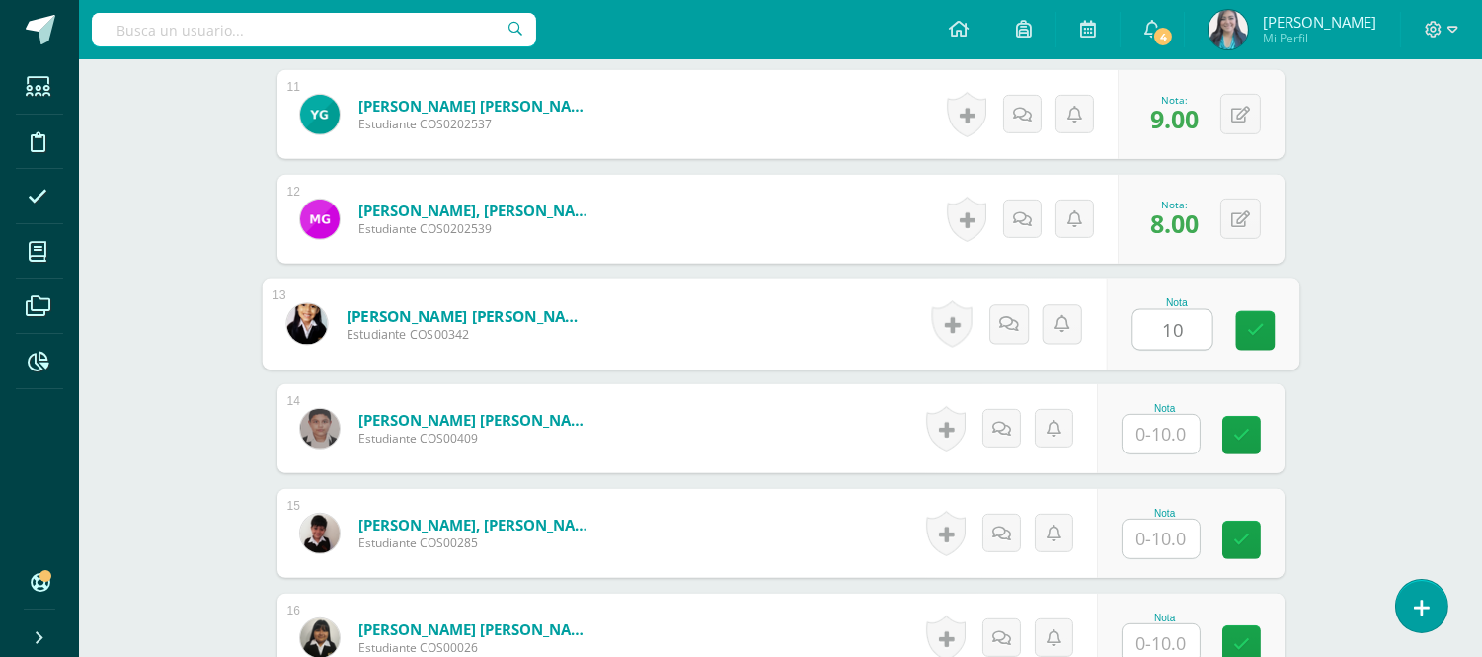
type input "10"
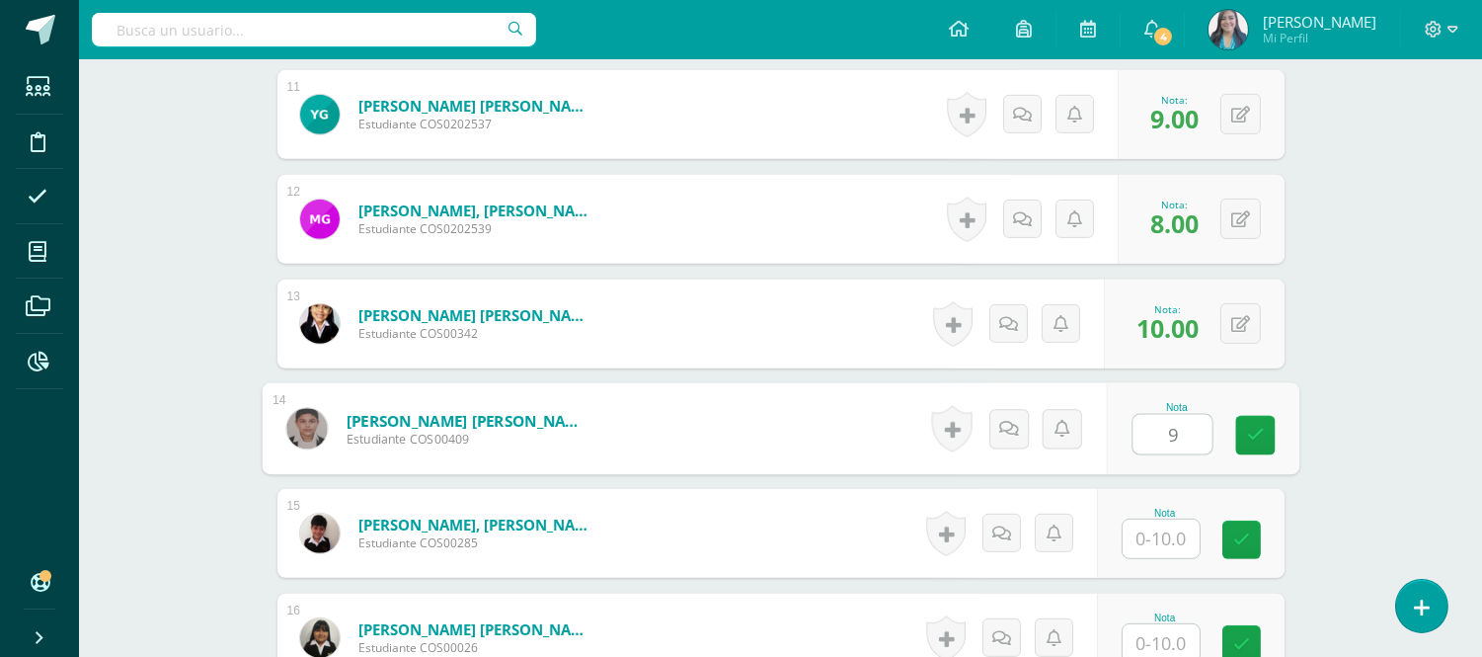
type input "9"
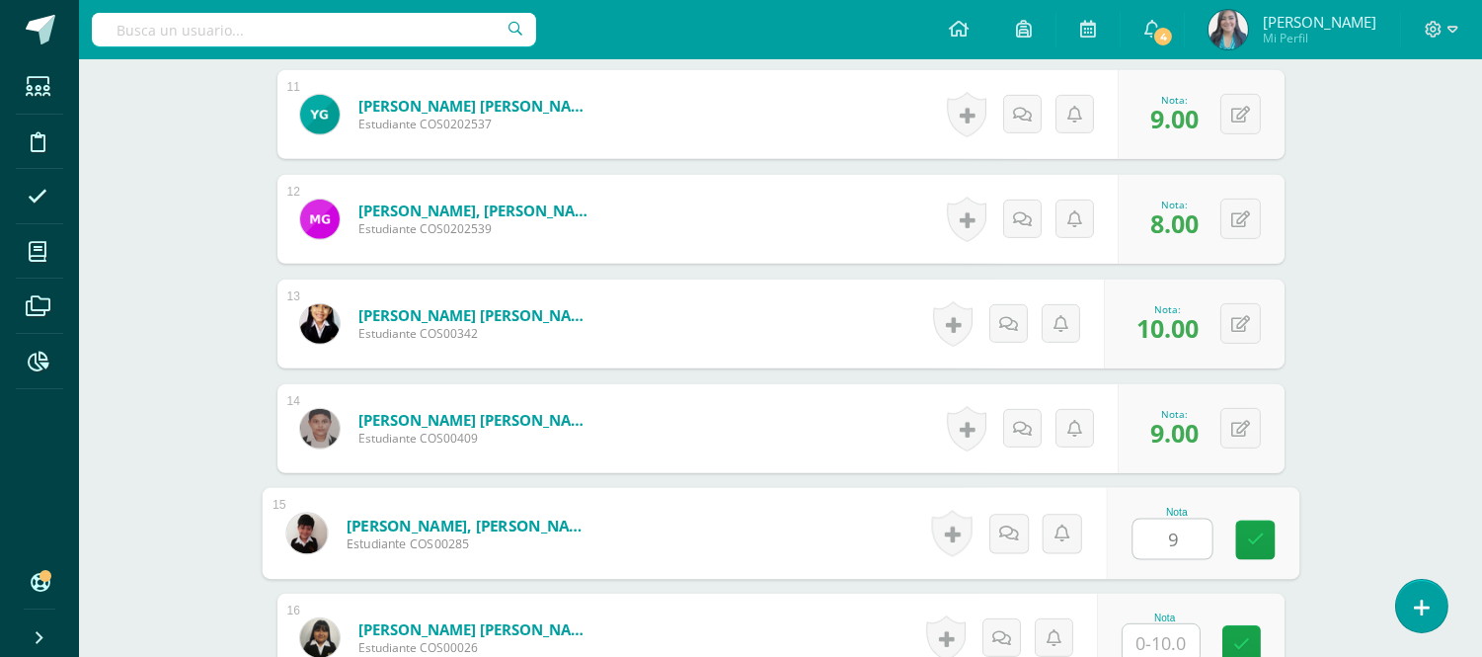
type input "9"
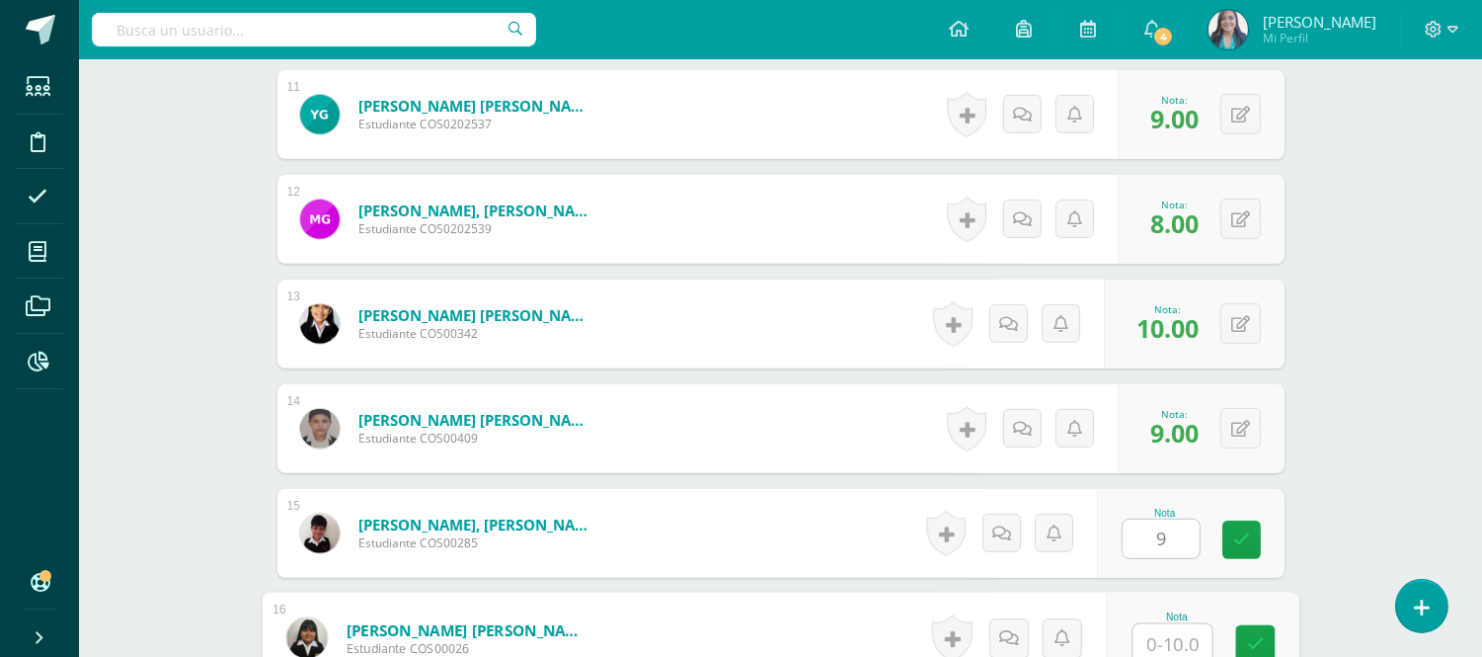
scroll to position [1667, 0]
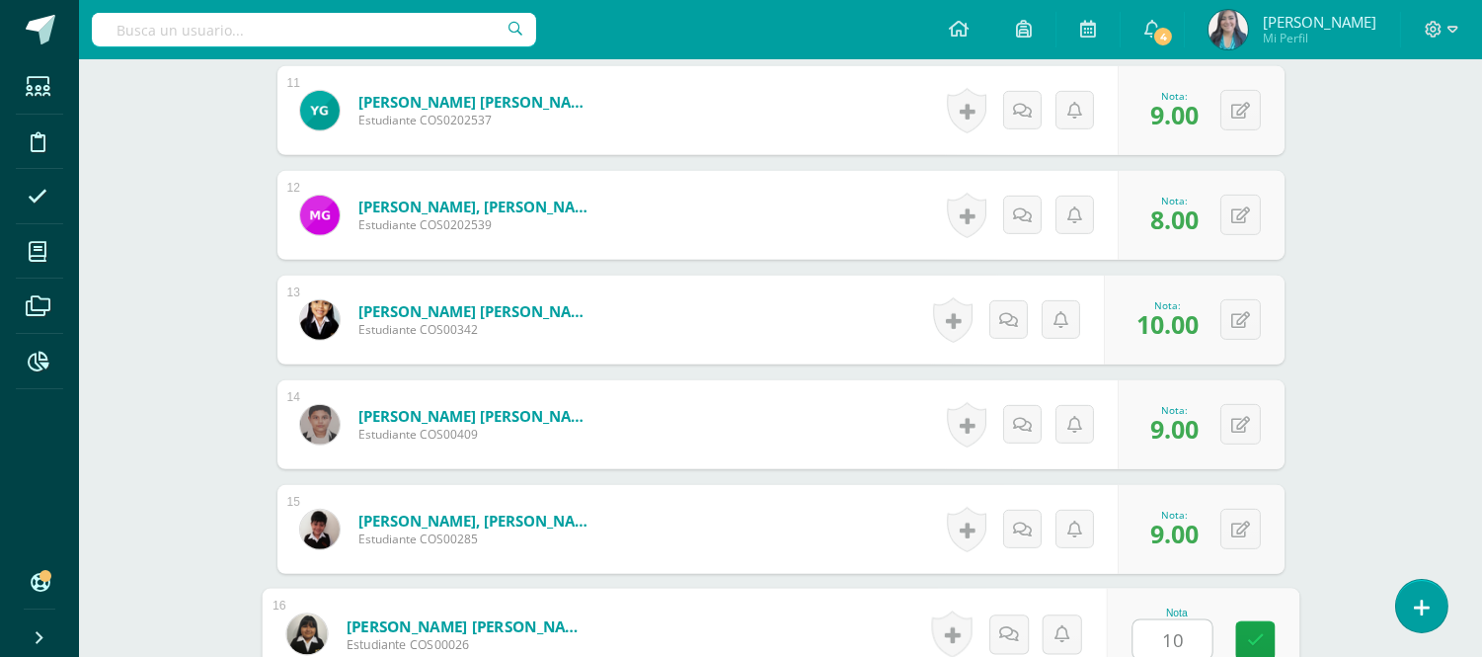
type input "10"
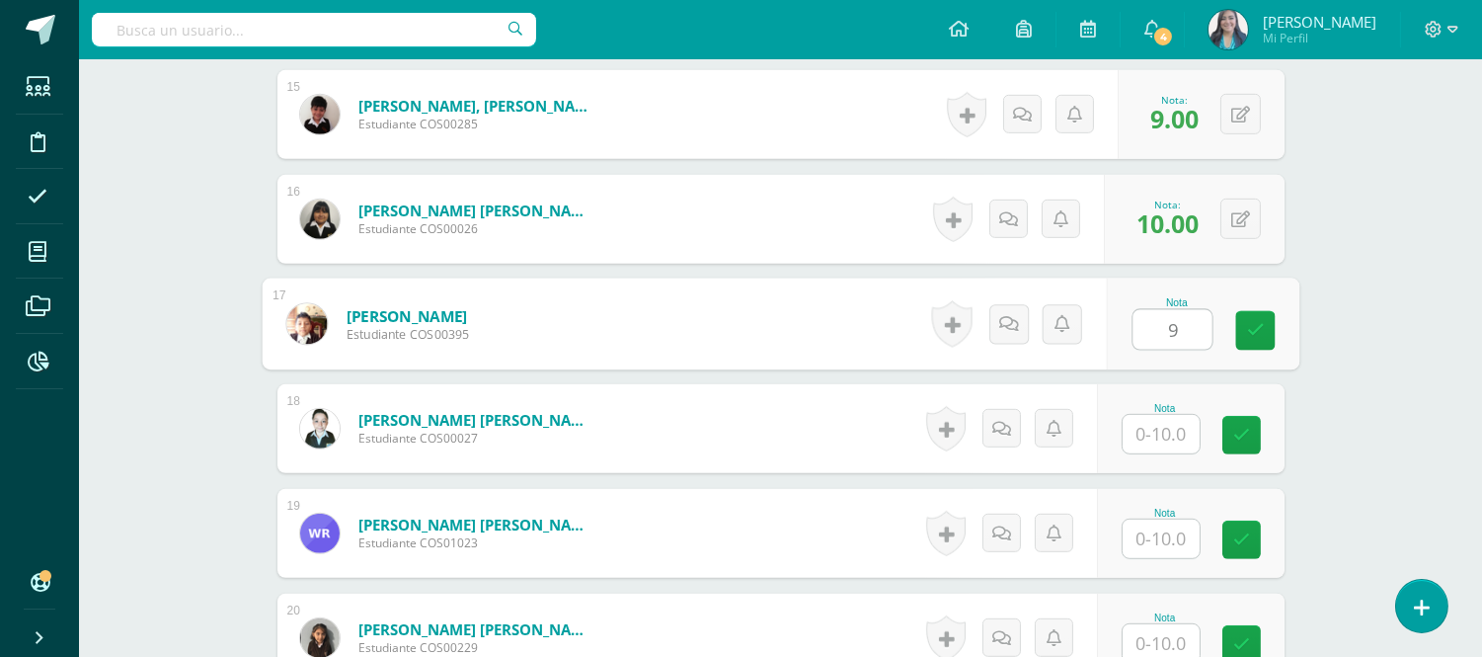
type input "9"
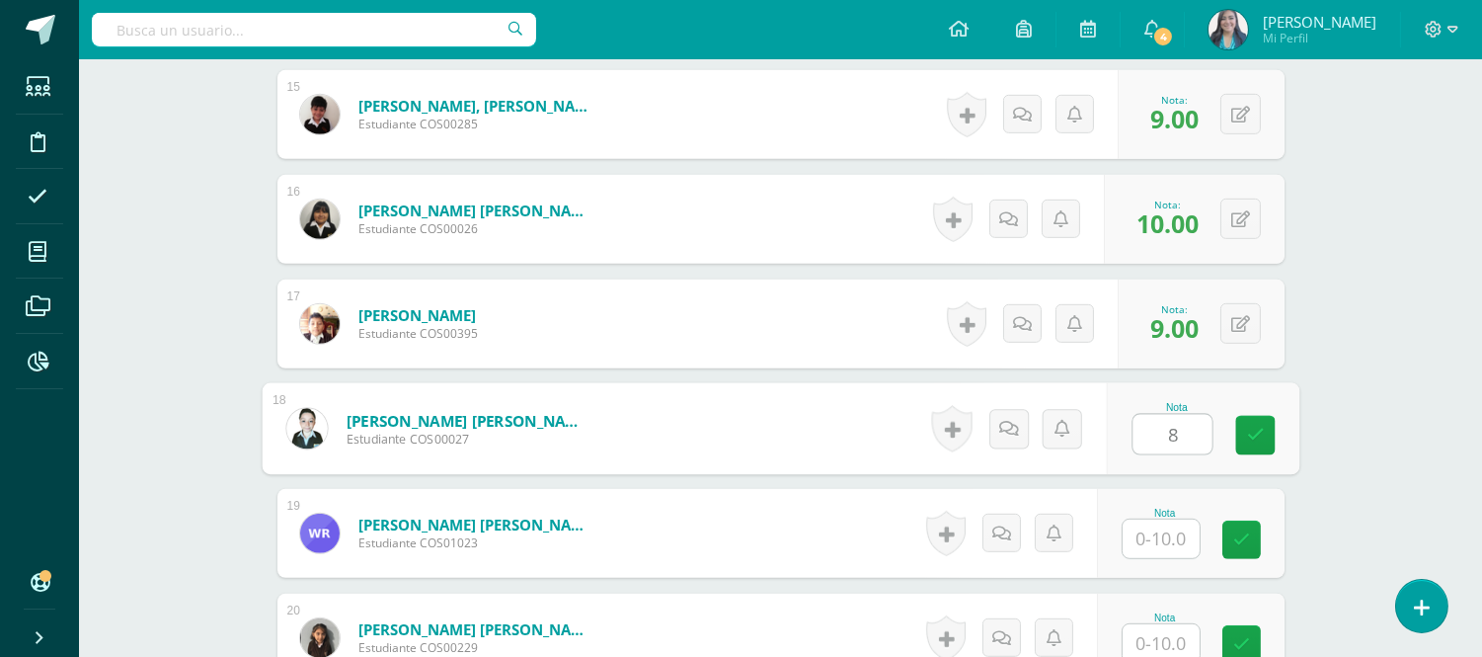
type input "8"
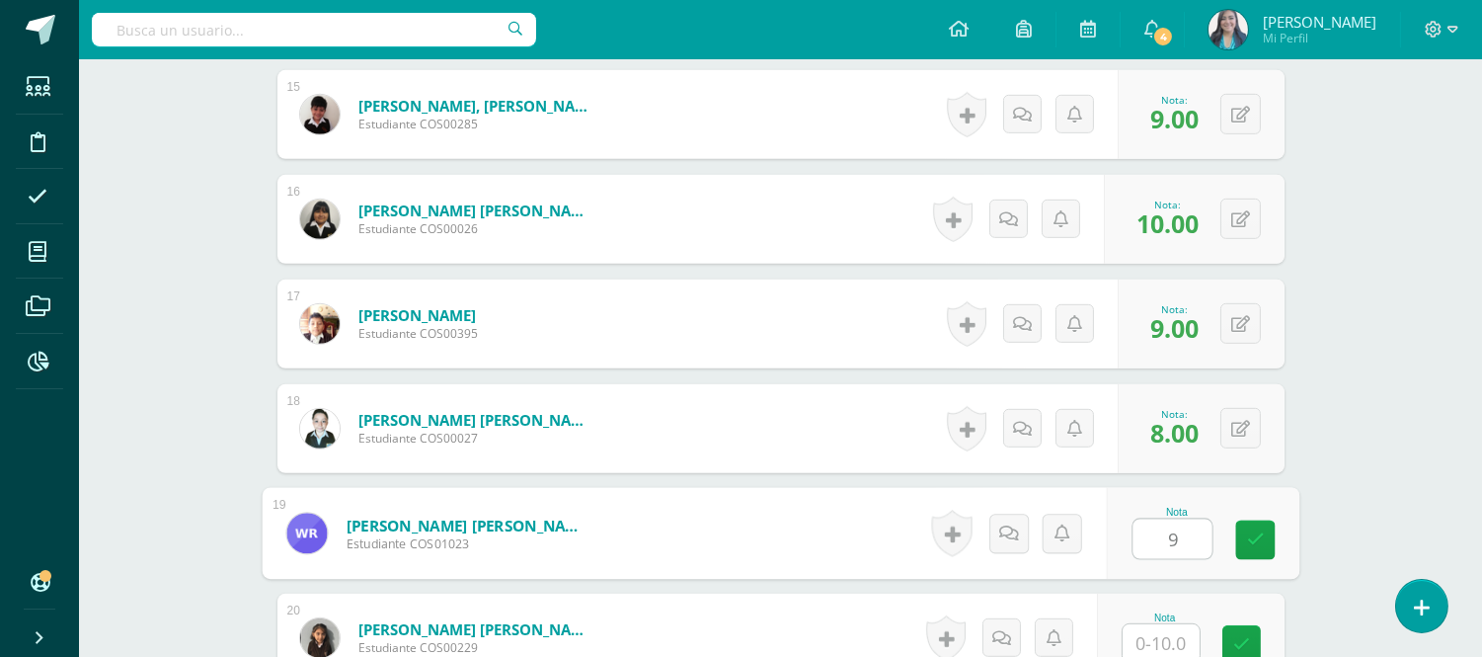
type input "9"
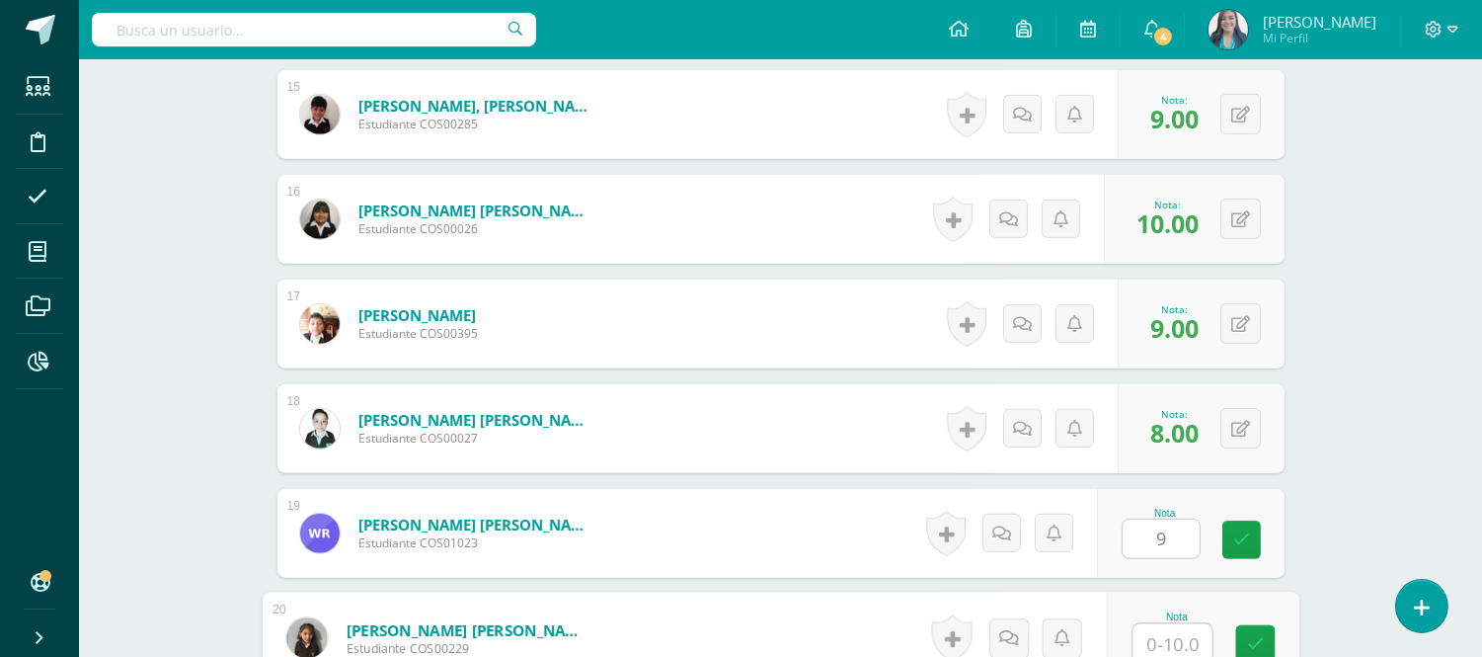
scroll to position [2086, 0]
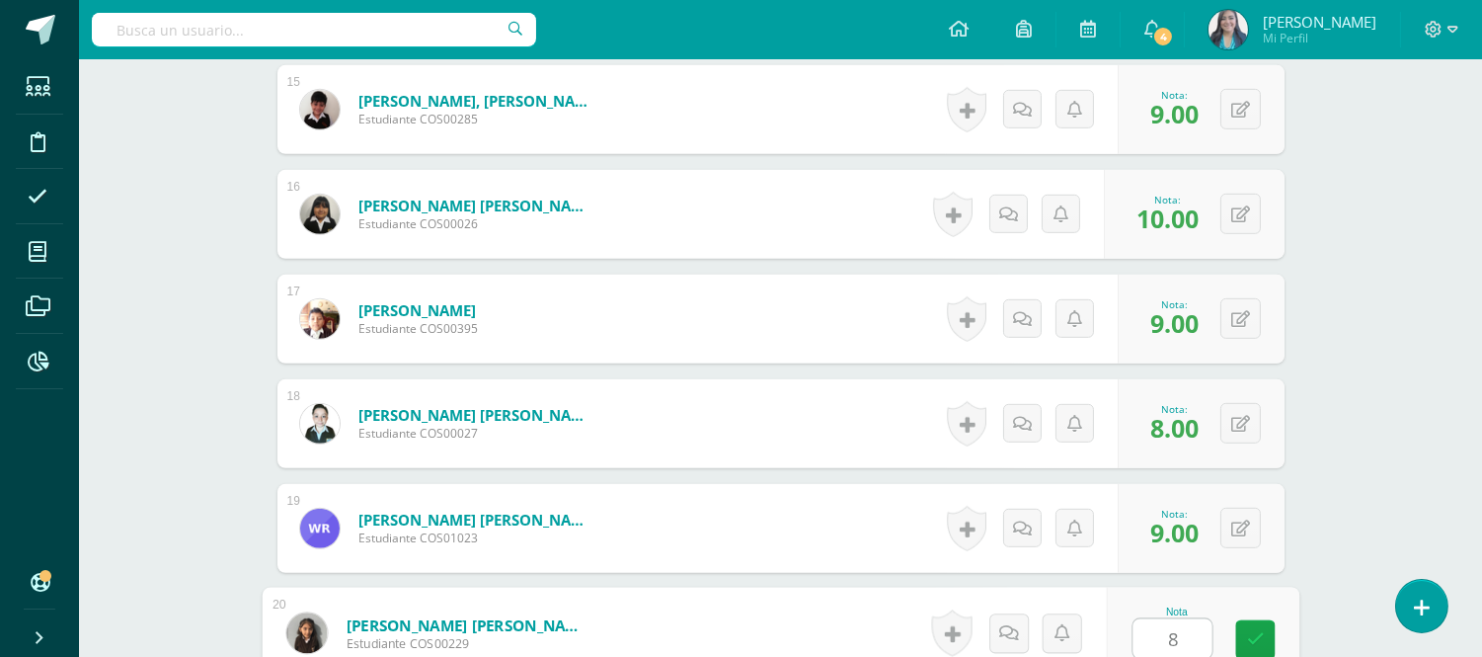
type input "8"
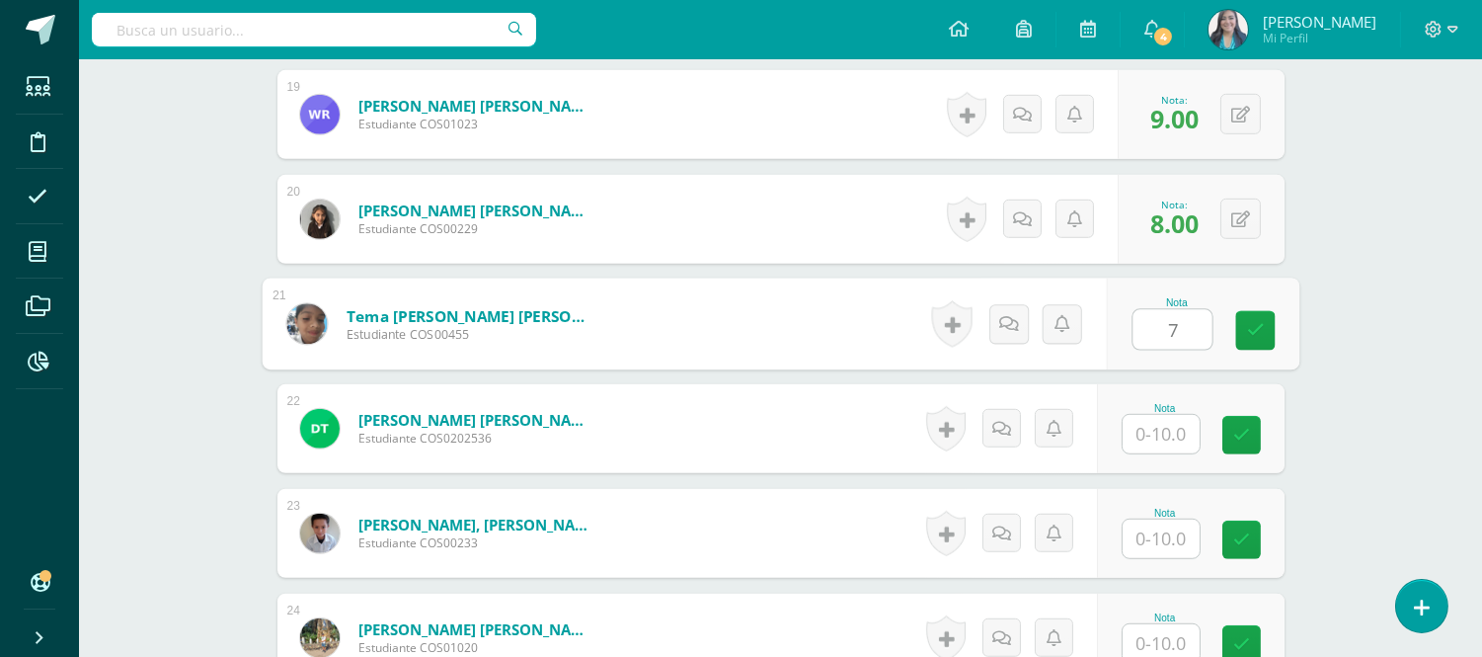
type input "7"
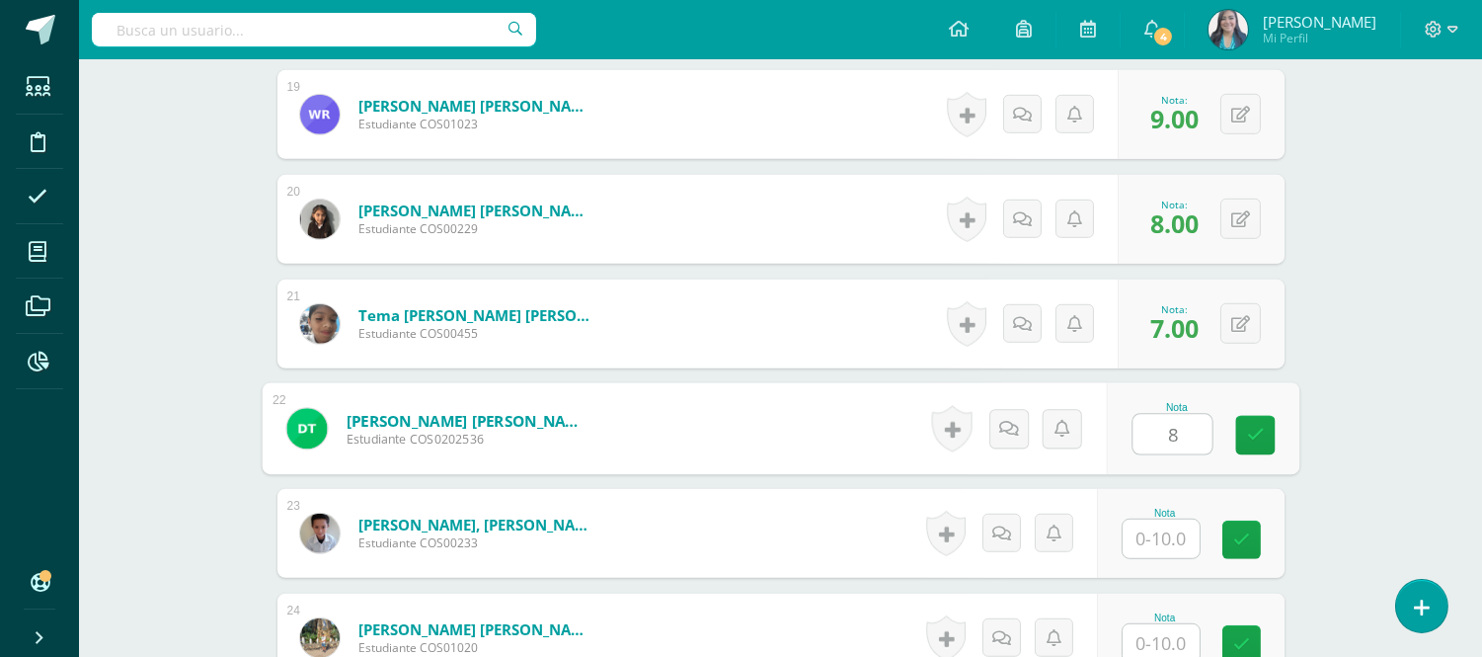
type input "8"
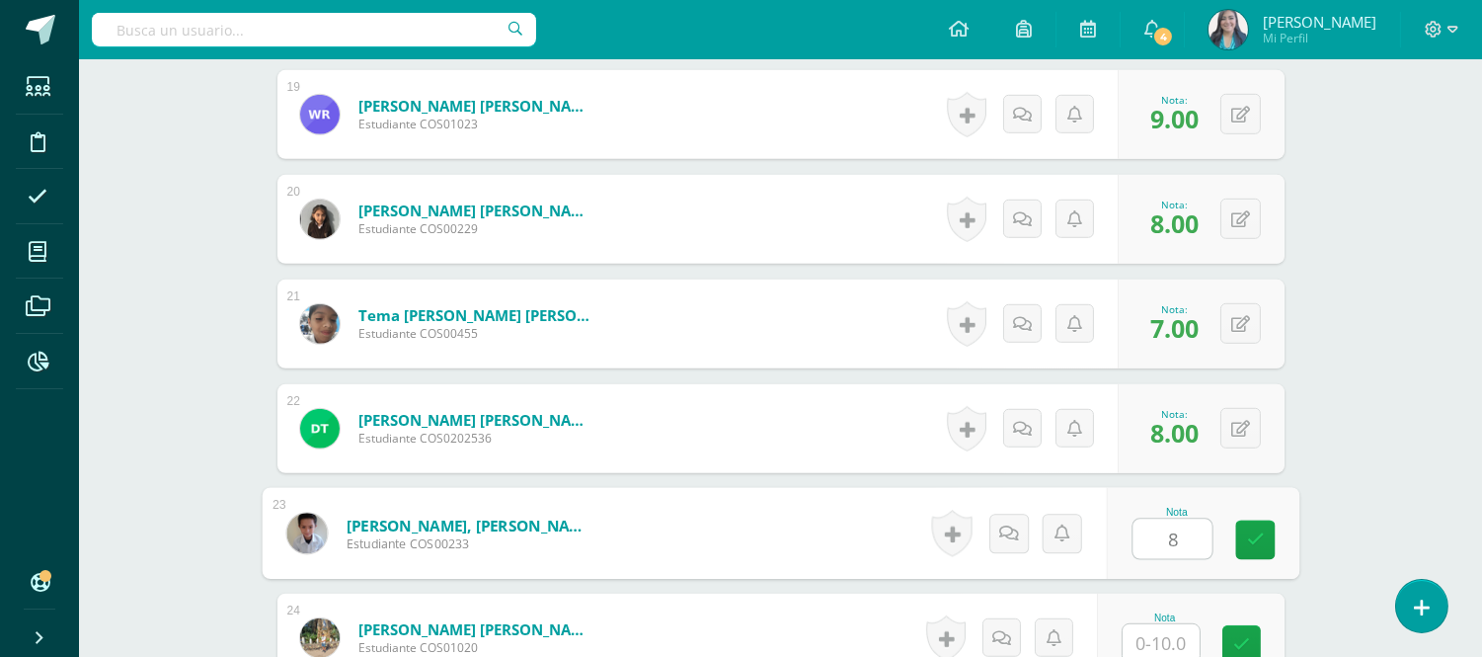
type input "8"
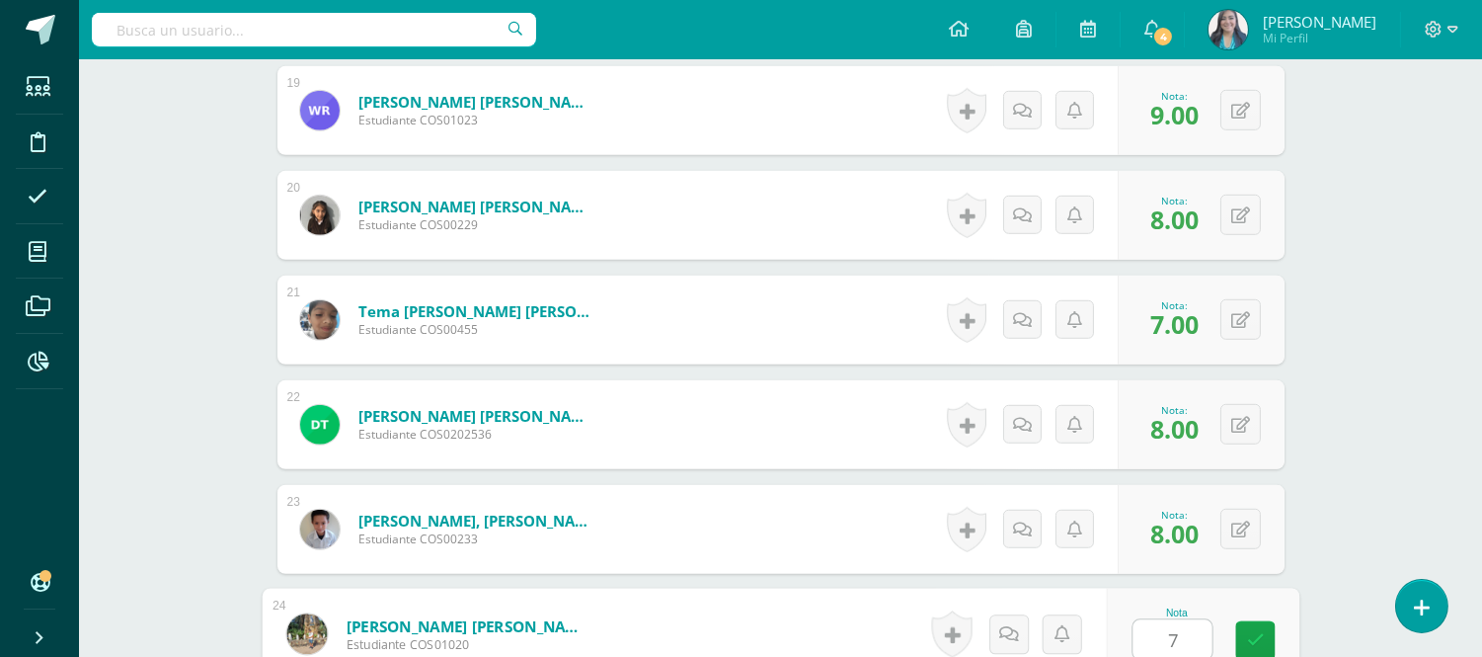
type input "7"
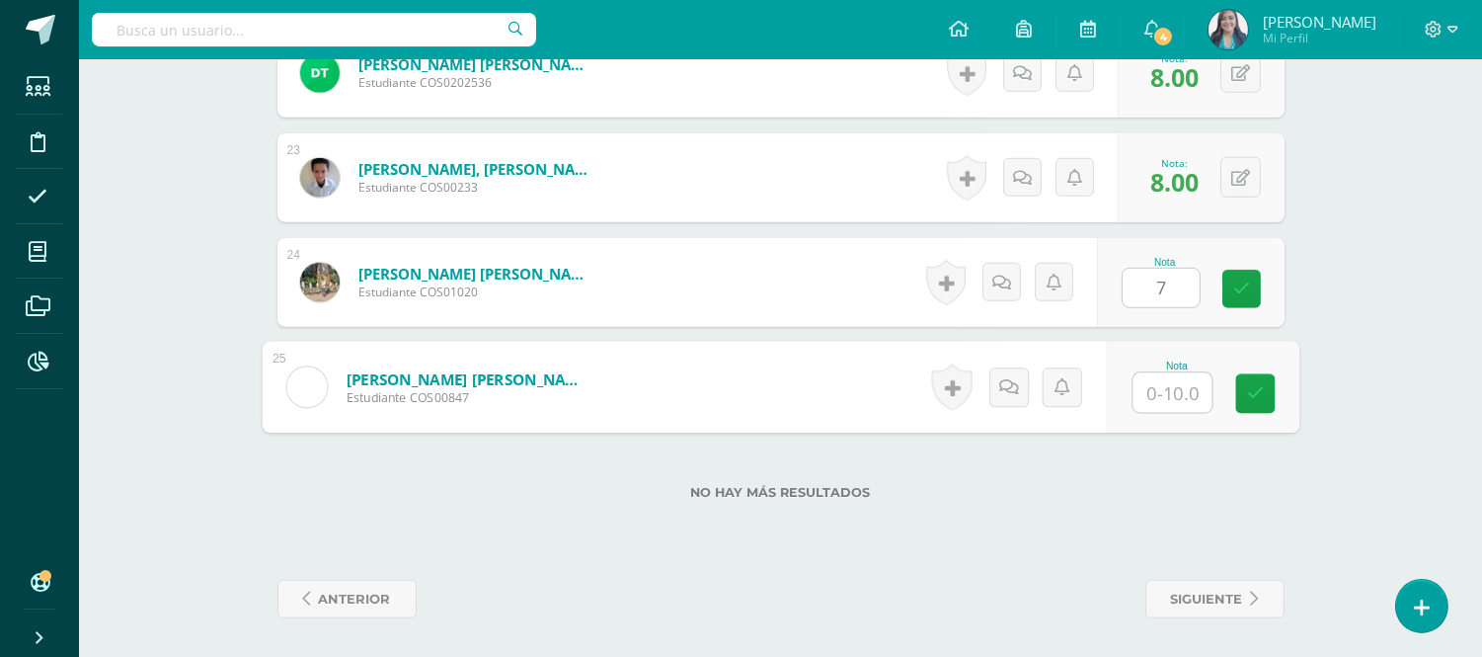
type input "9"
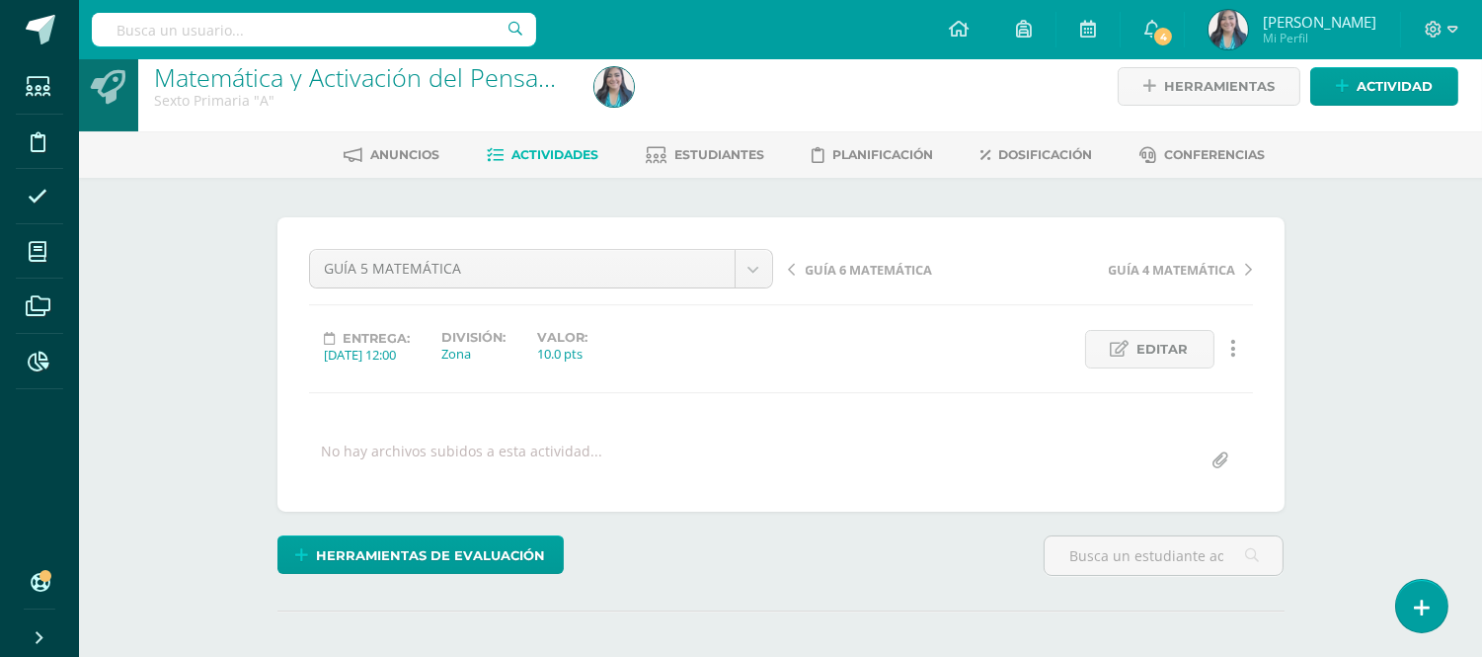
scroll to position [0, 0]
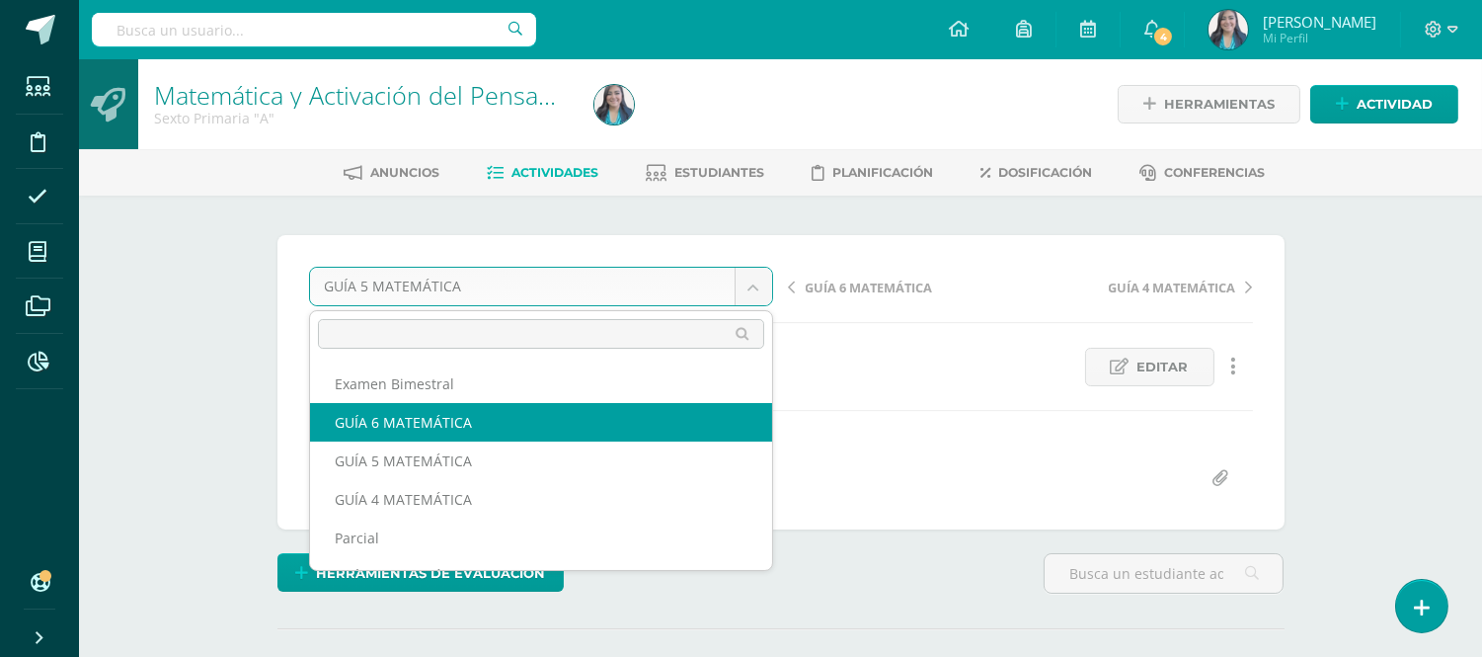
select select "/dashboard/teacher/grade-activity/122382/"
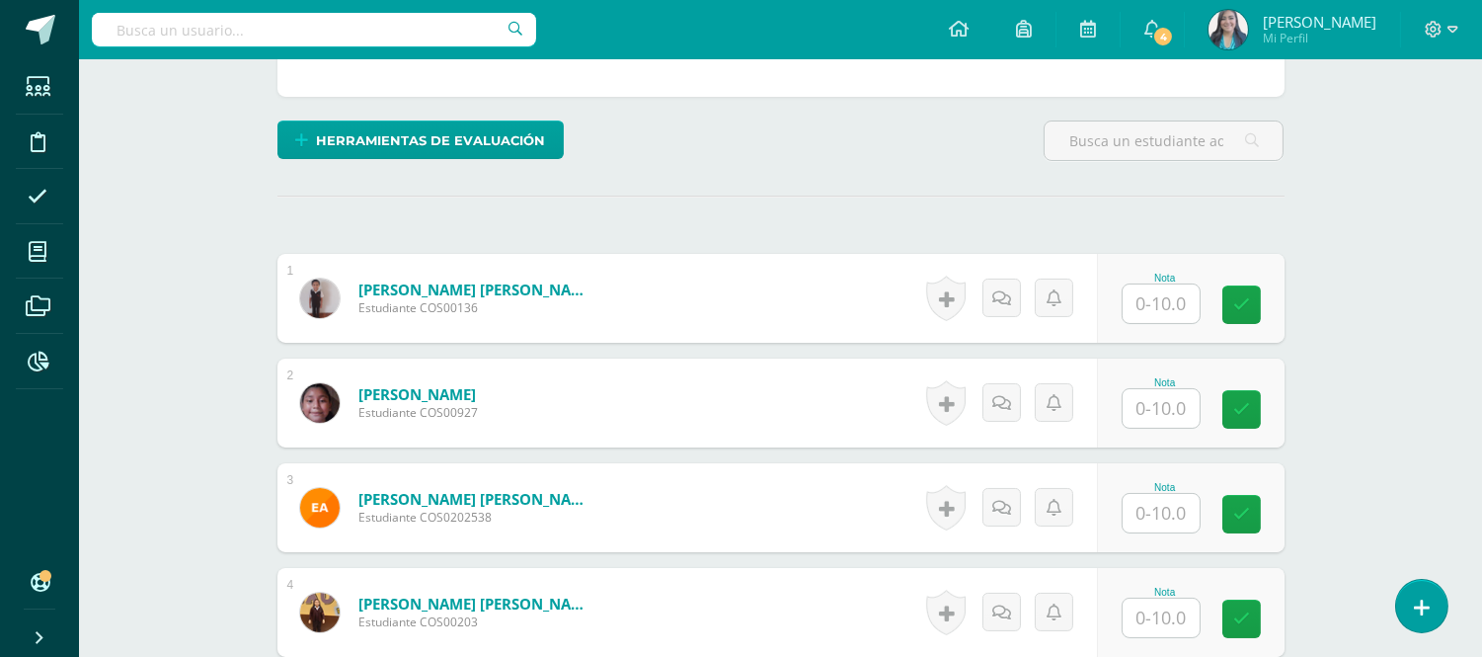
scroll to position [445, 0]
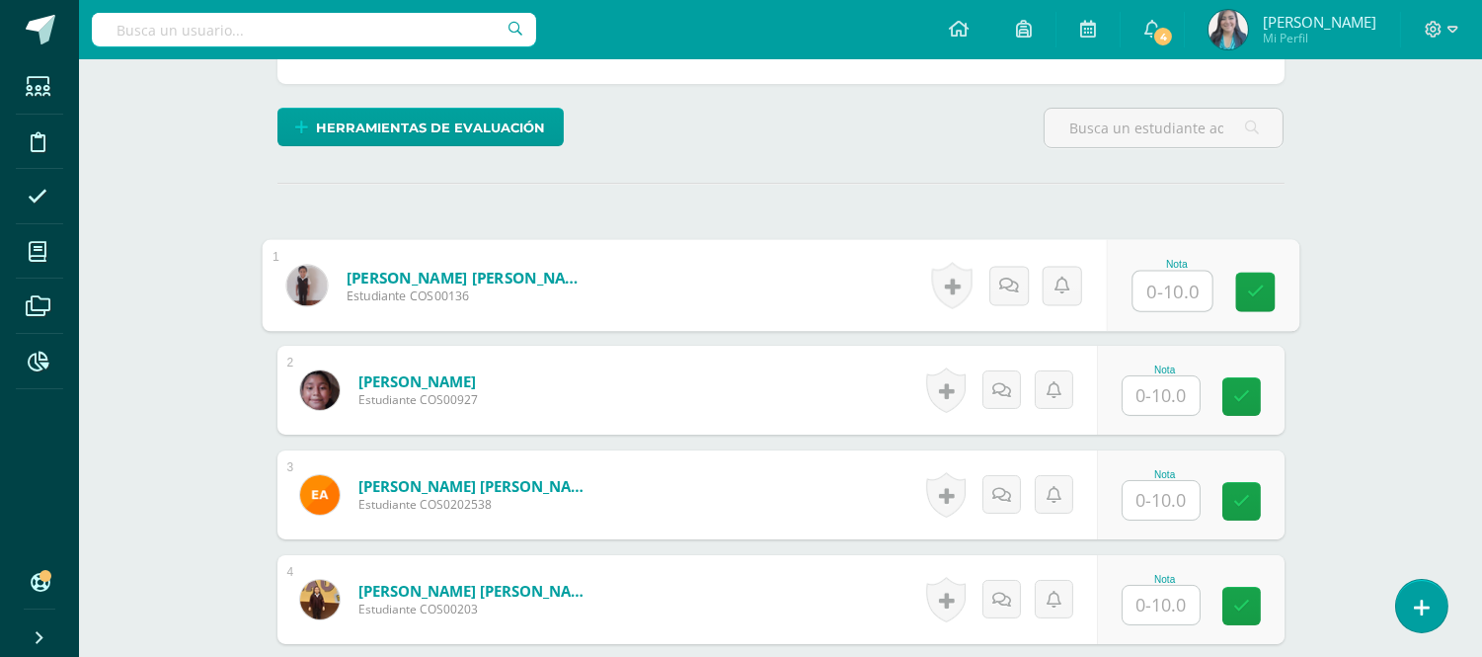
click at [1142, 302] on input "text" at bounding box center [1171, 291] width 79 height 39
type input "10"
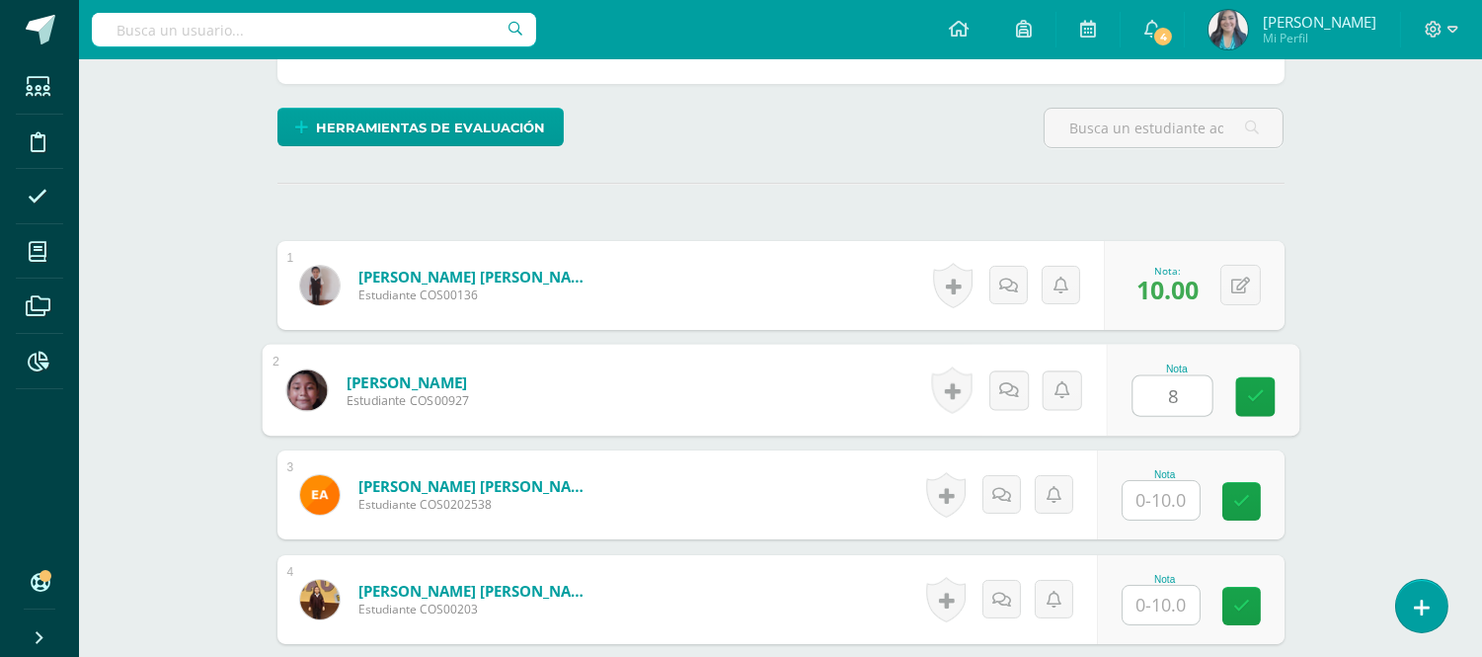
type input "8"
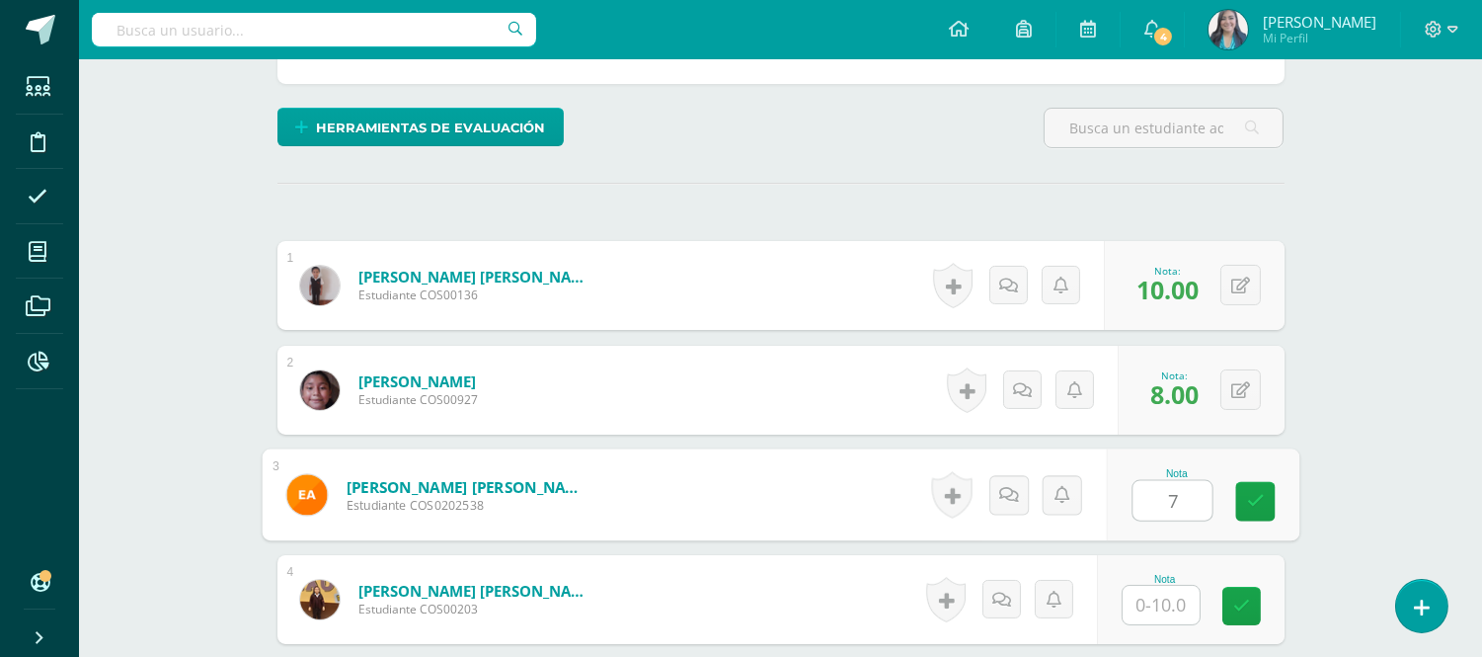
type input "7"
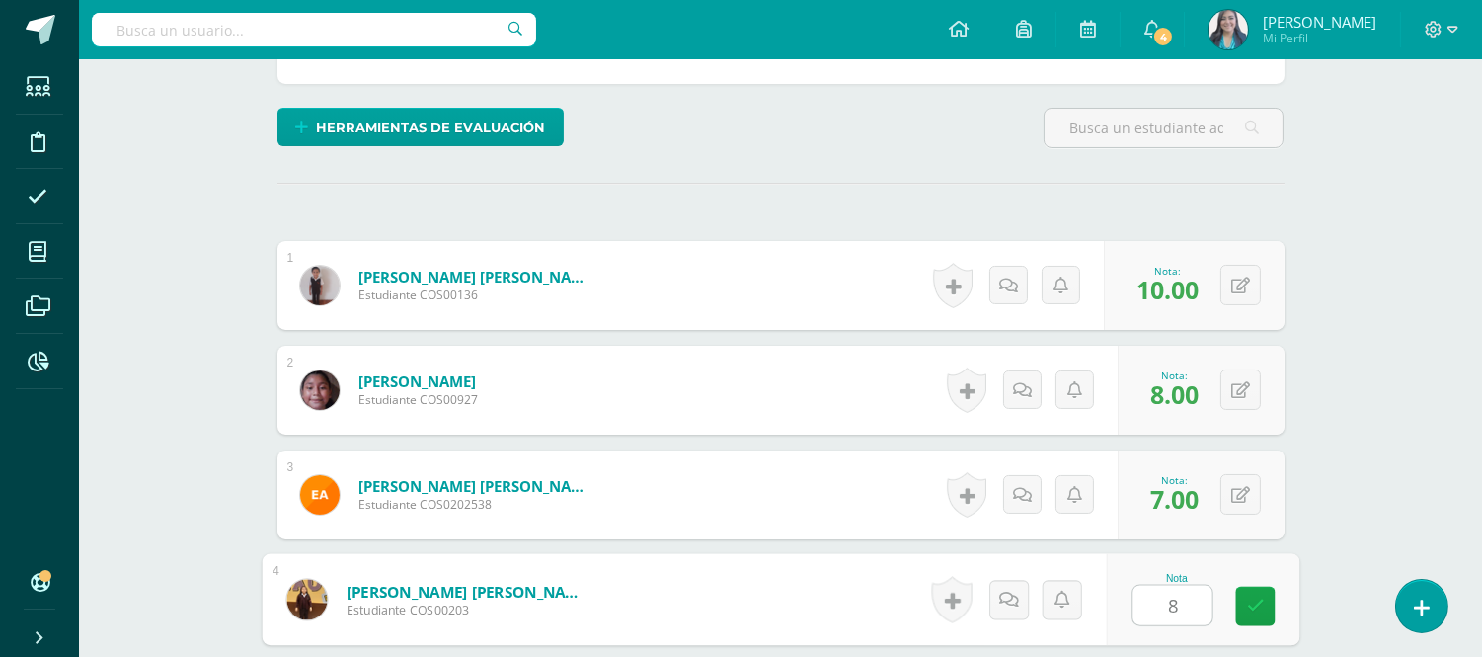
type input "8"
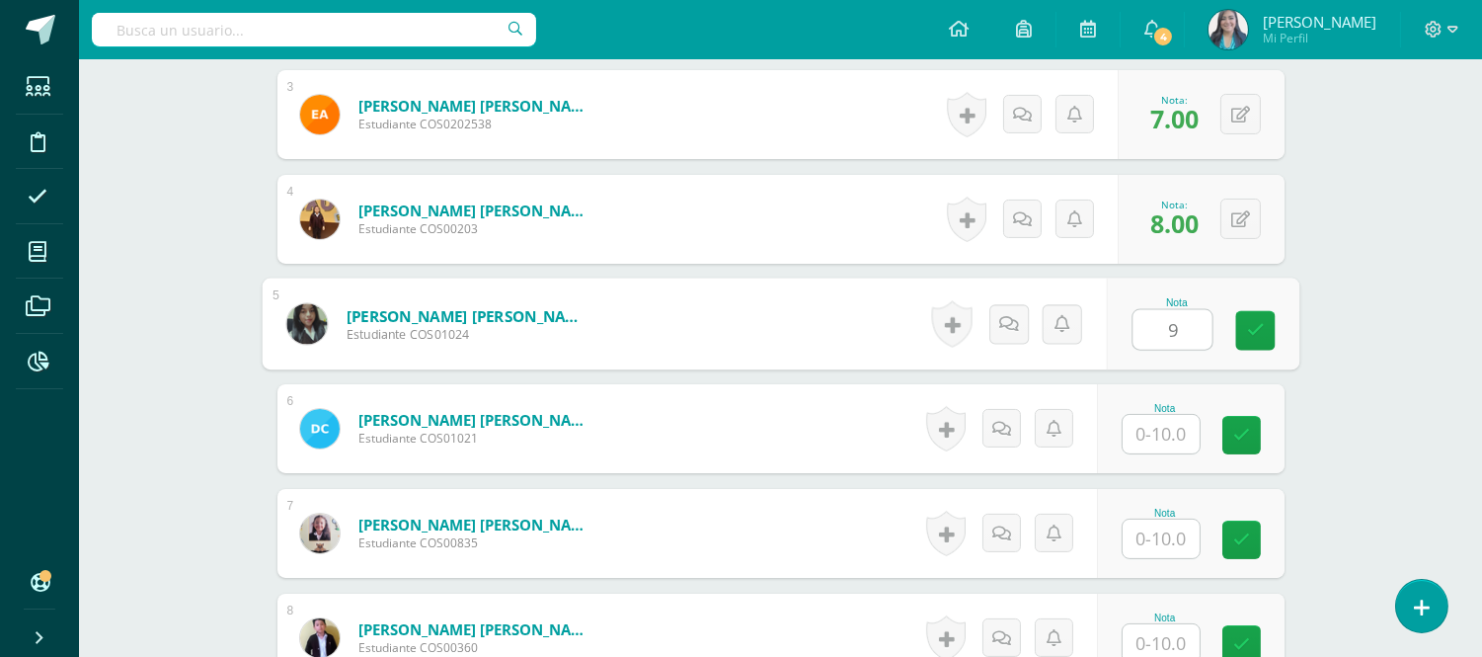
type input "9"
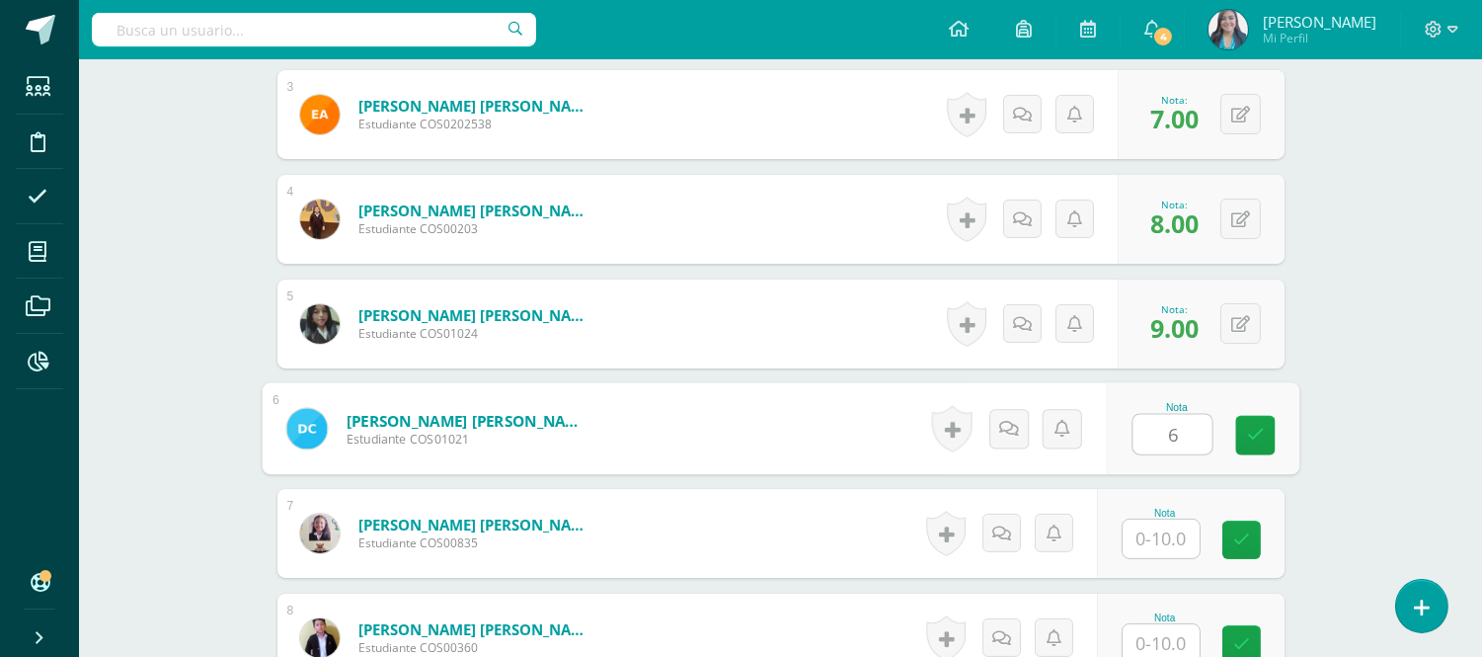
type input "6"
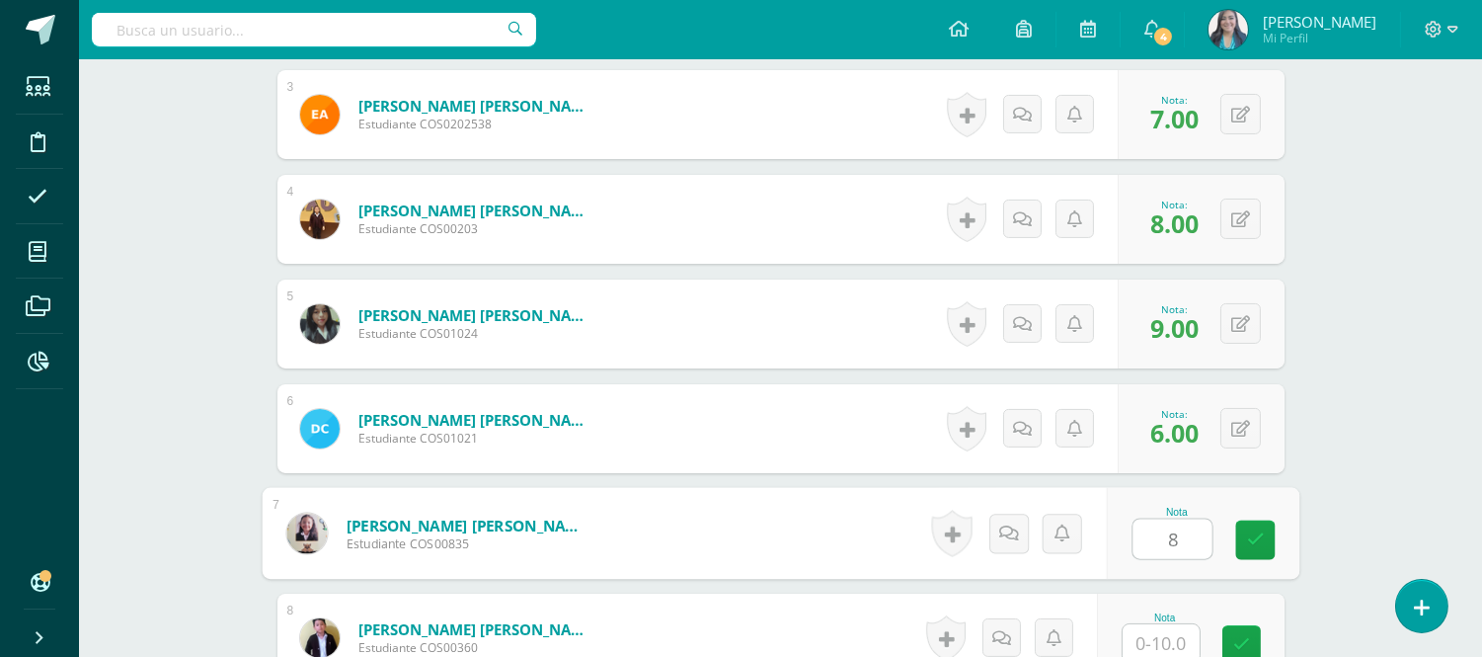
type input "8"
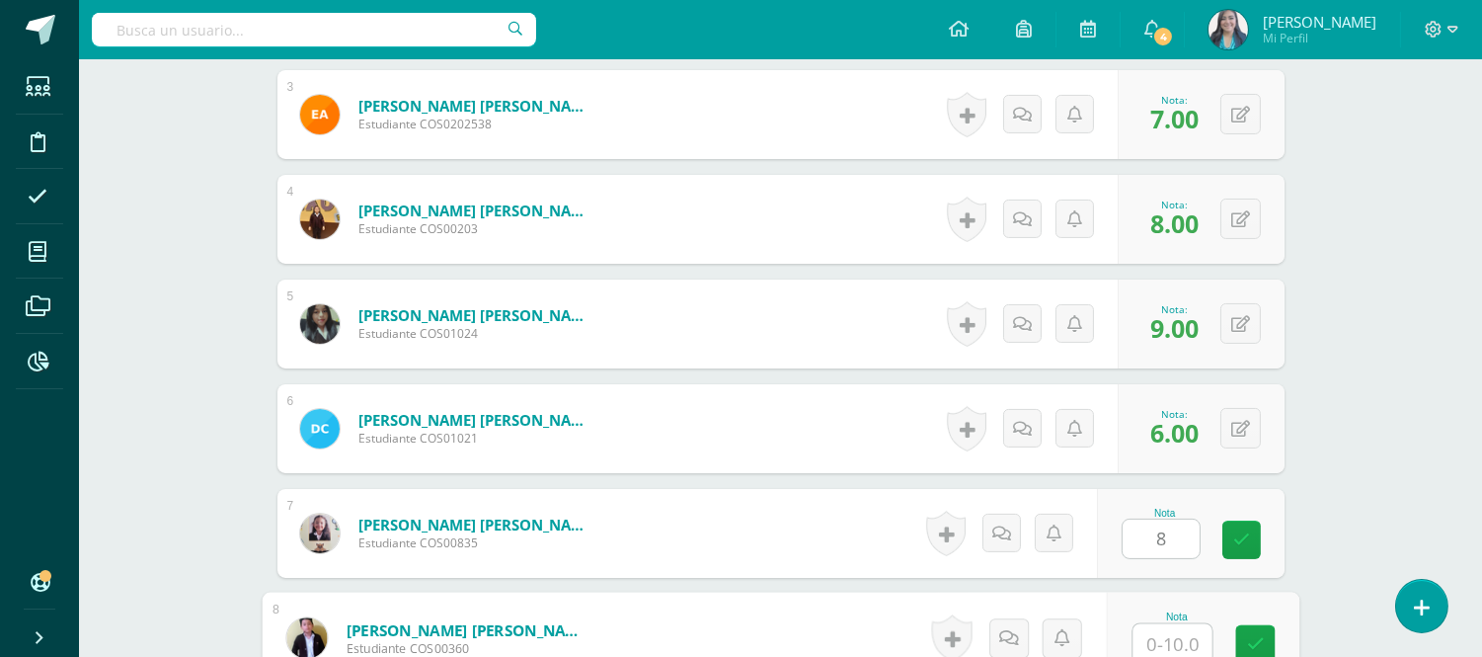
scroll to position [830, 0]
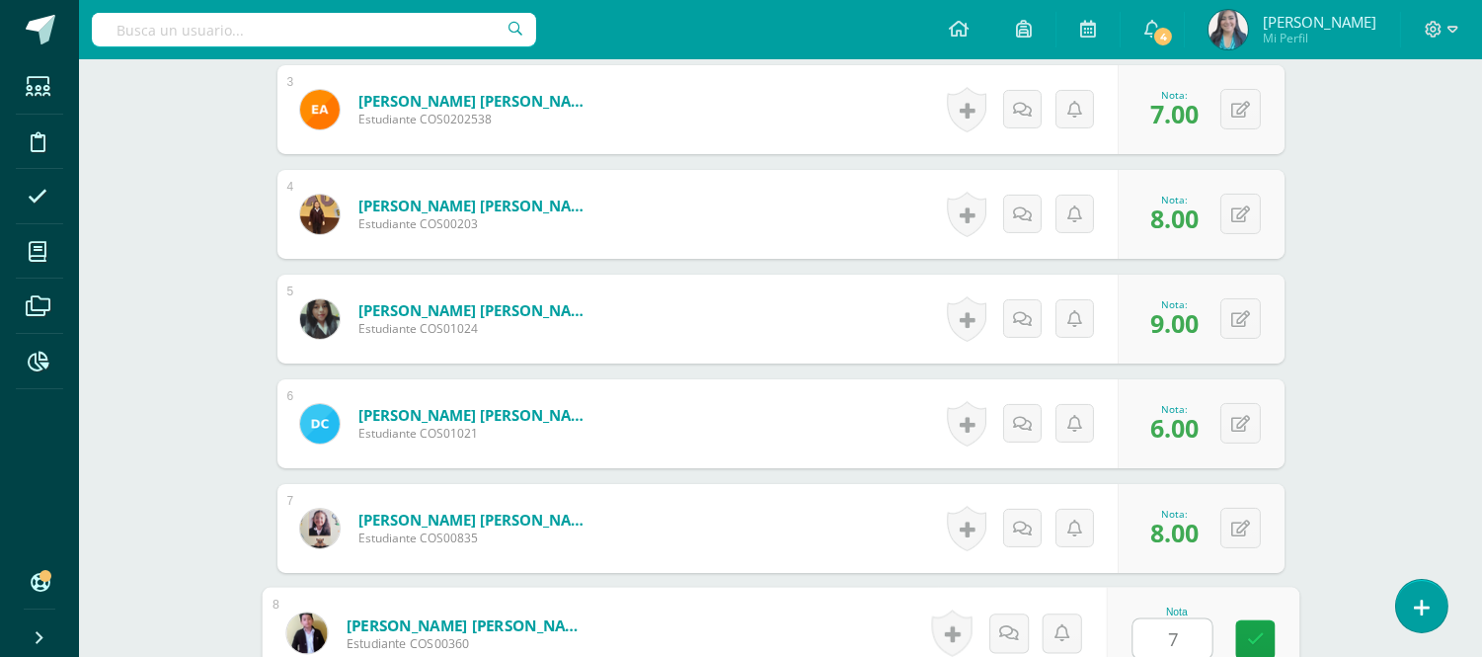
type input "7"
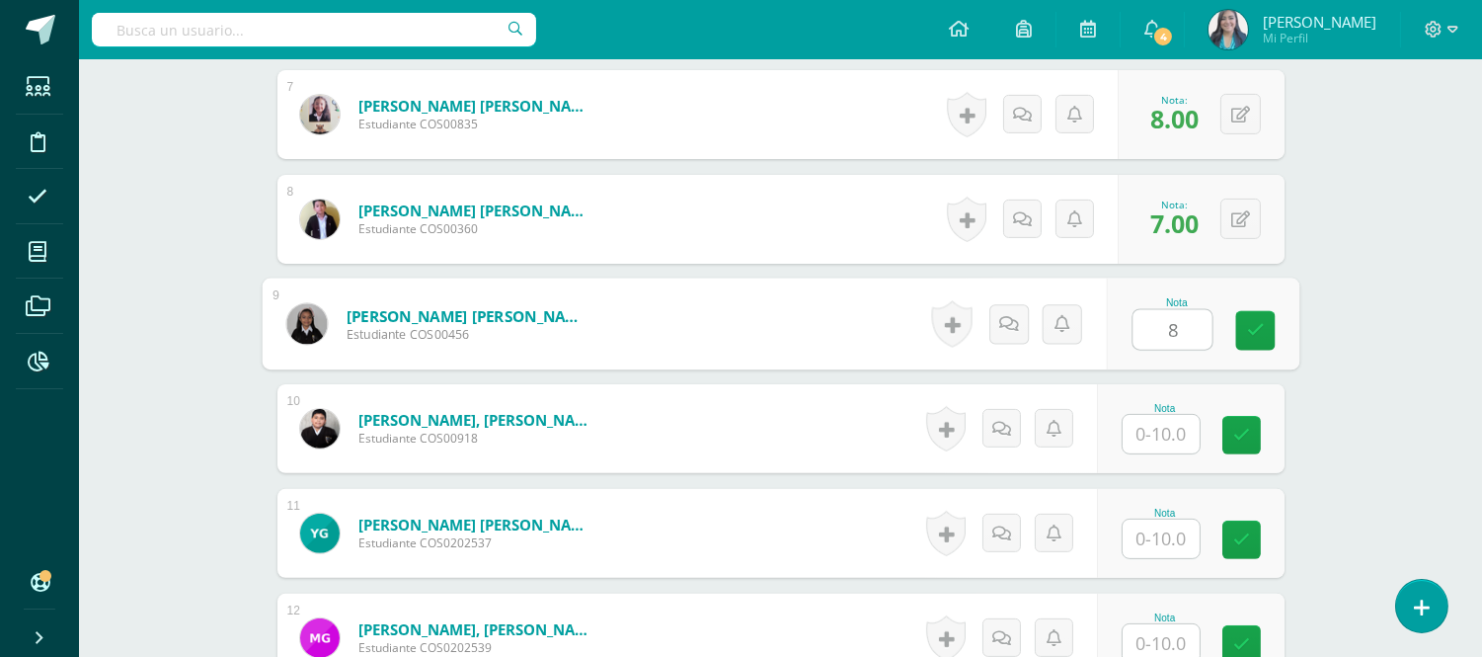
type input "8"
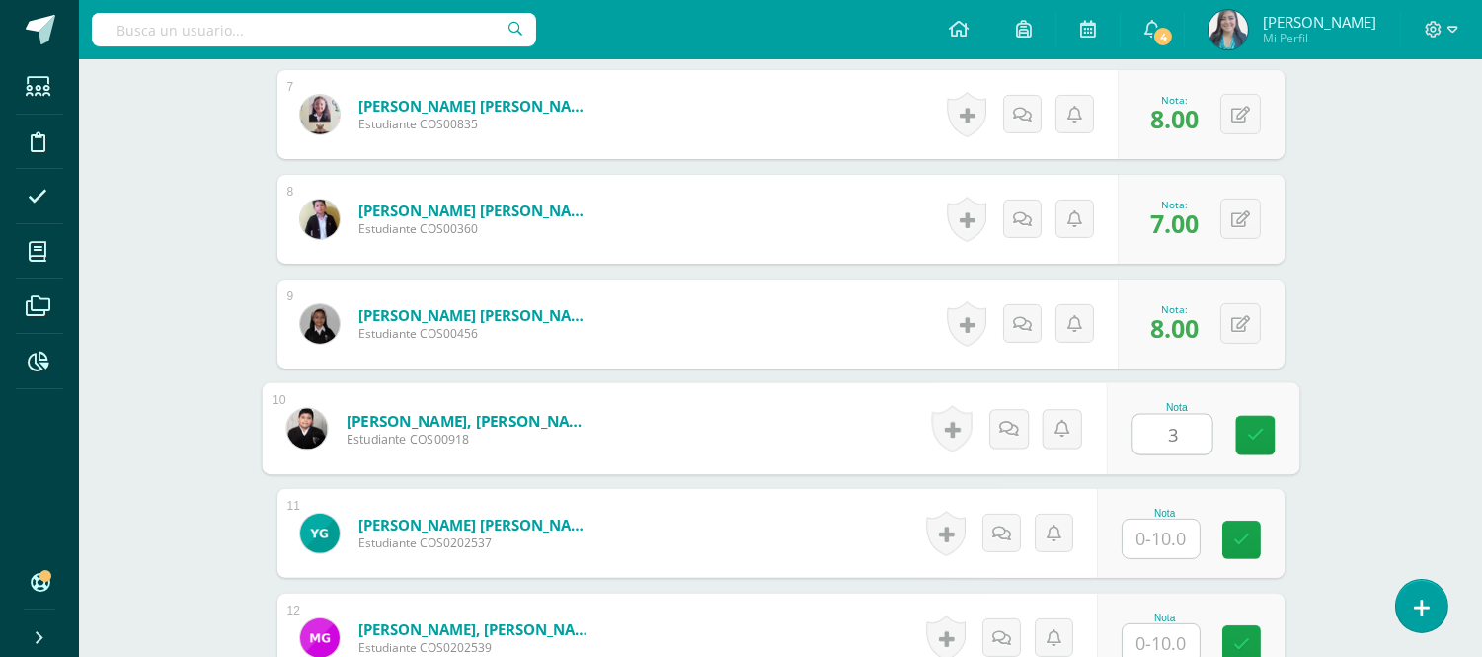
type input "3"
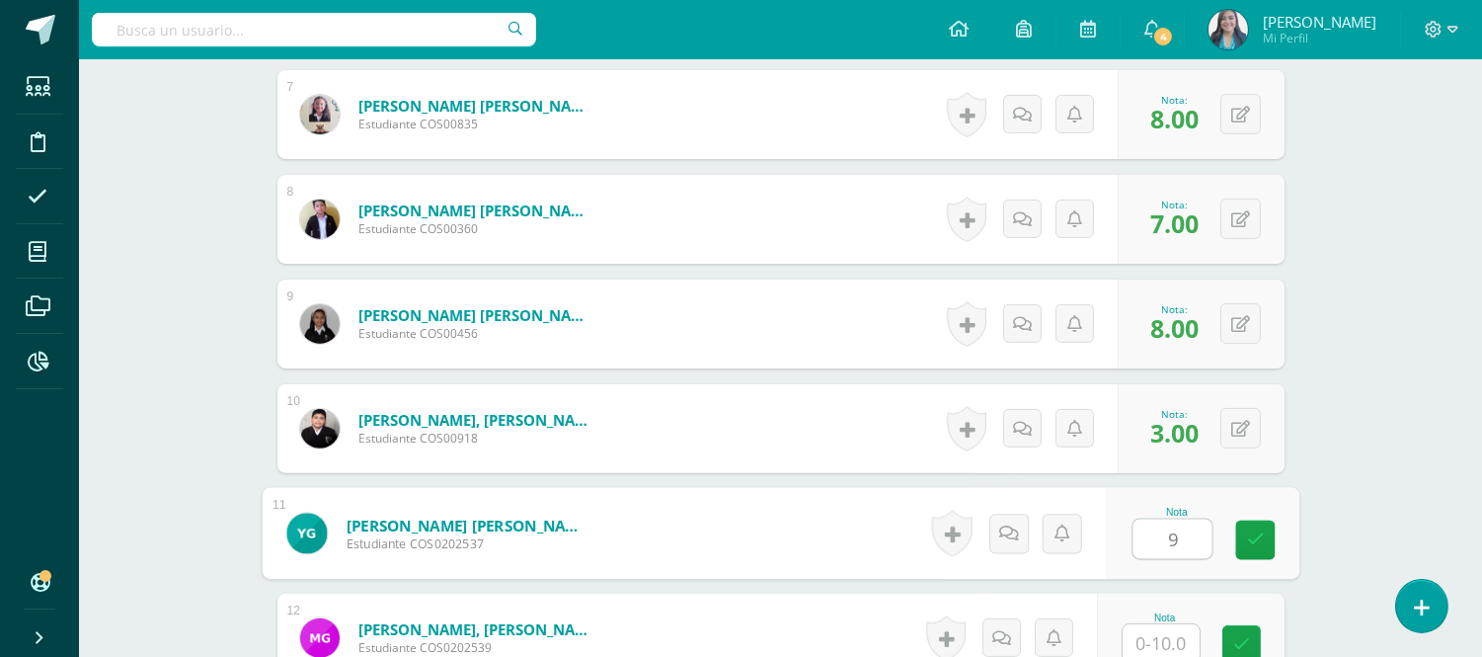
type input "9"
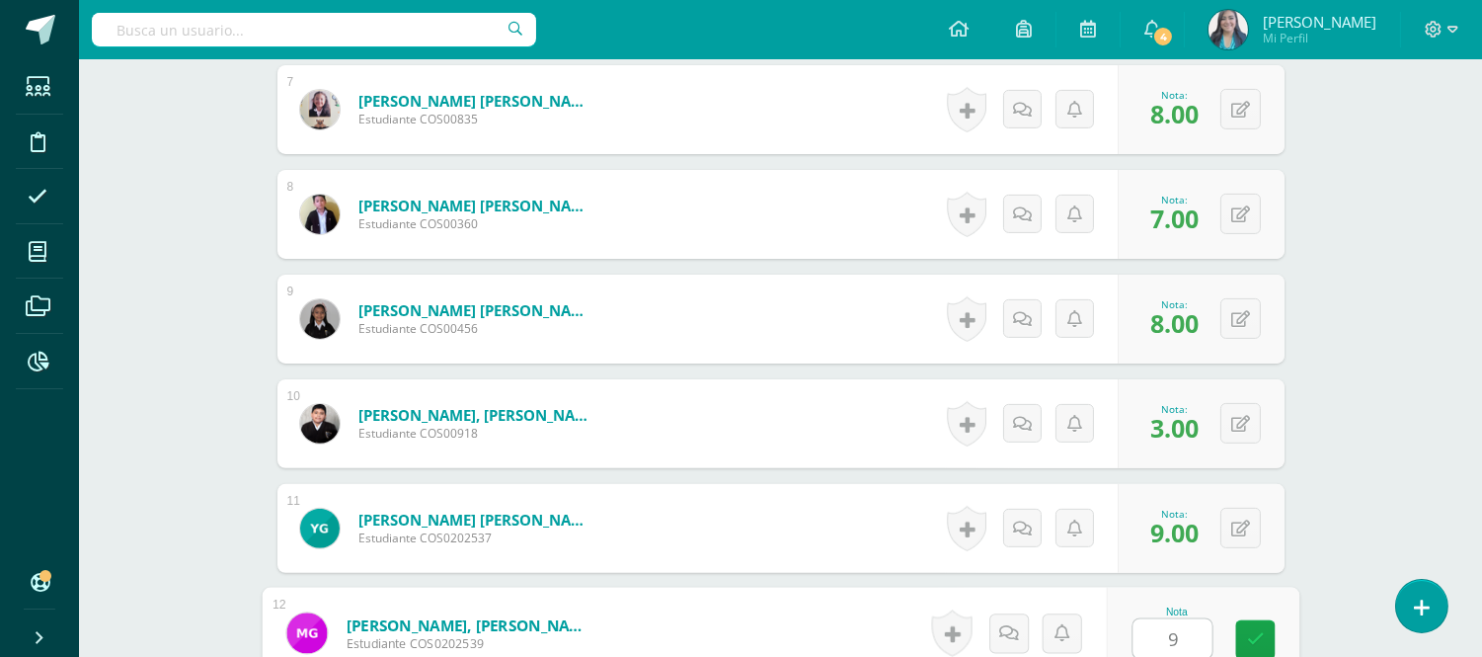
type input "9"
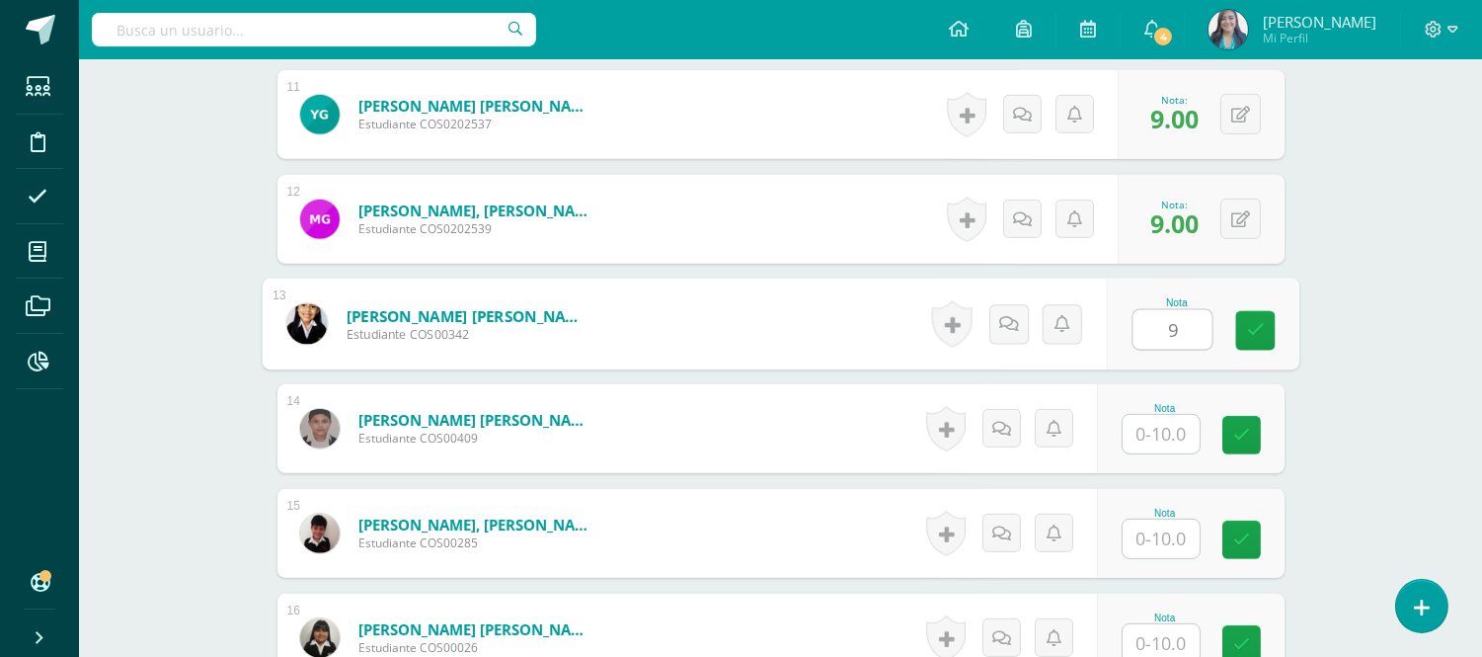
type input "9"
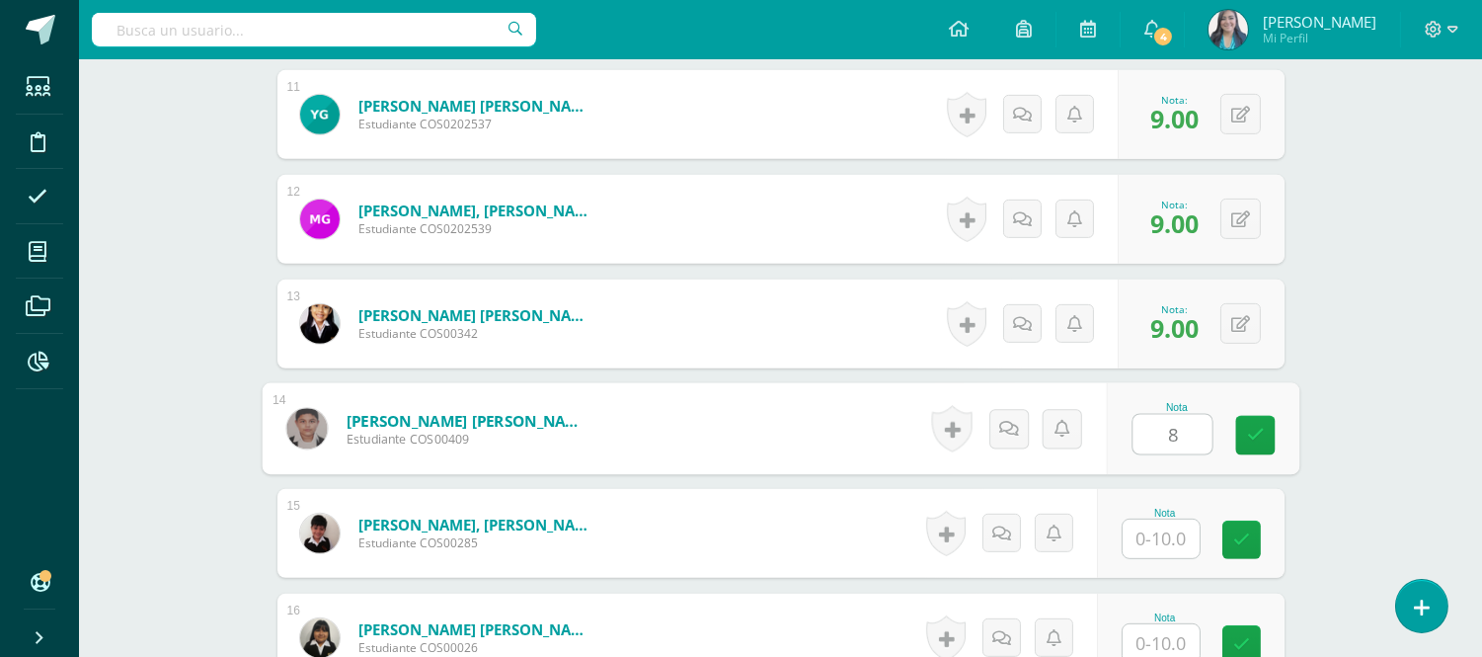
type input "8"
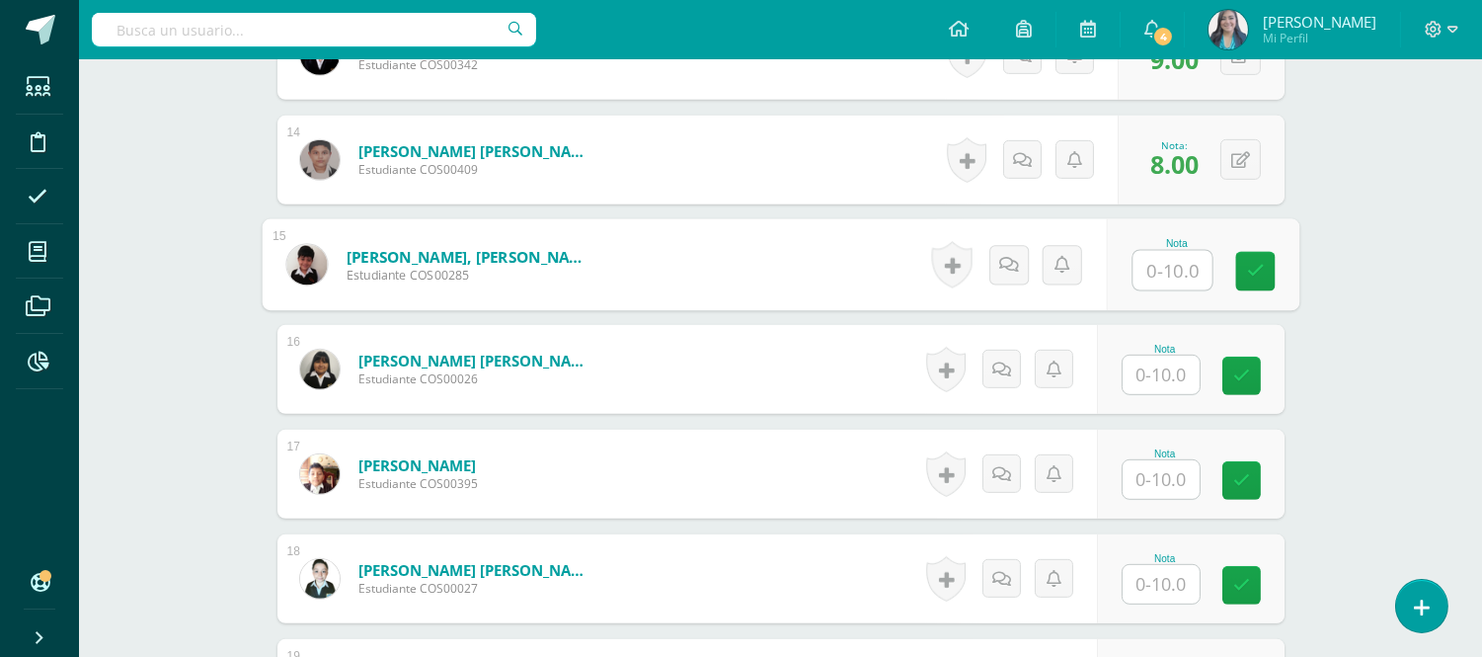
scroll to position [1943, 0]
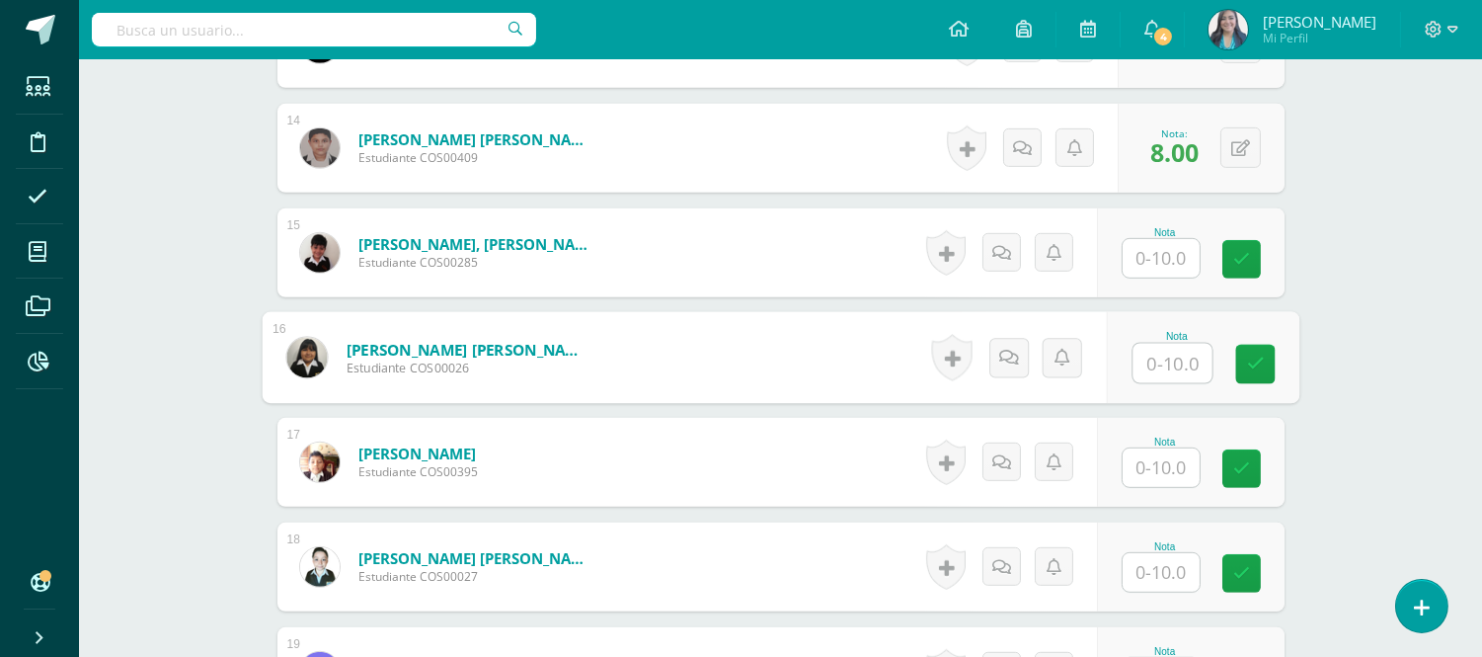
click at [1161, 349] on input "text" at bounding box center [1171, 363] width 79 height 39
type input "10"
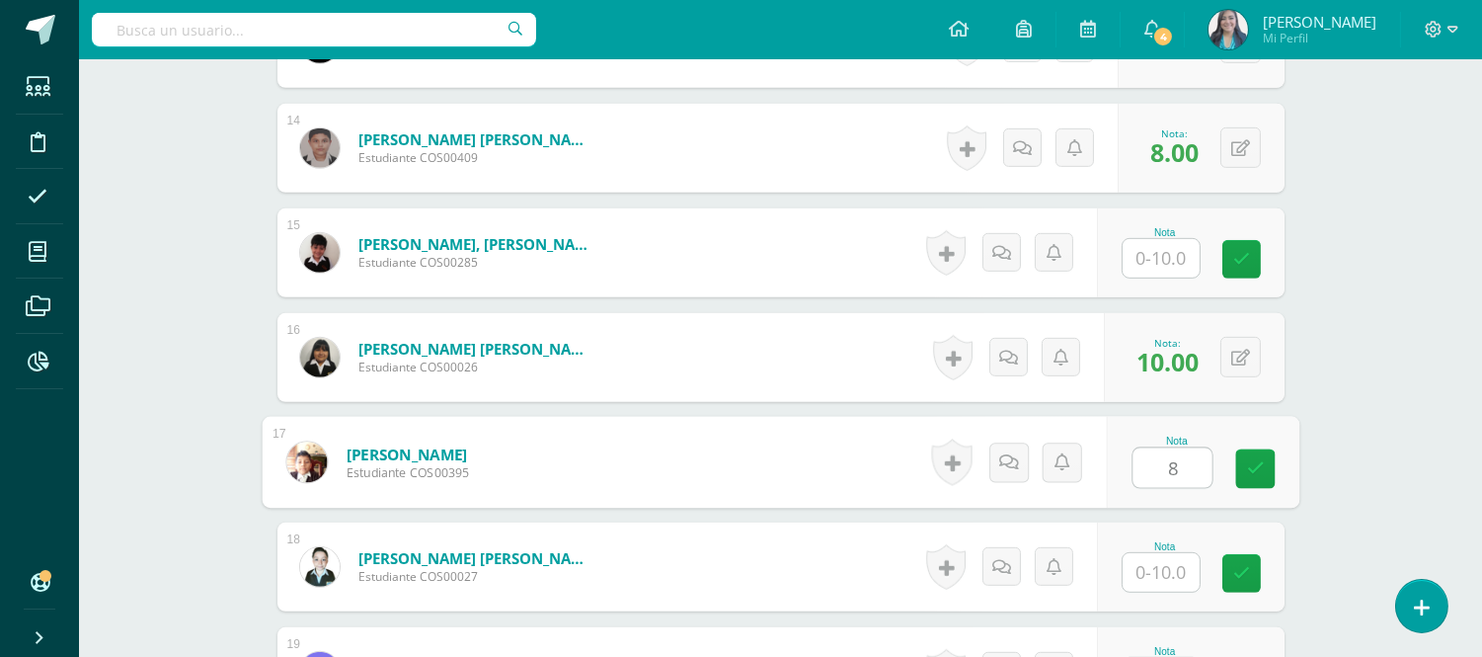
type input "8"
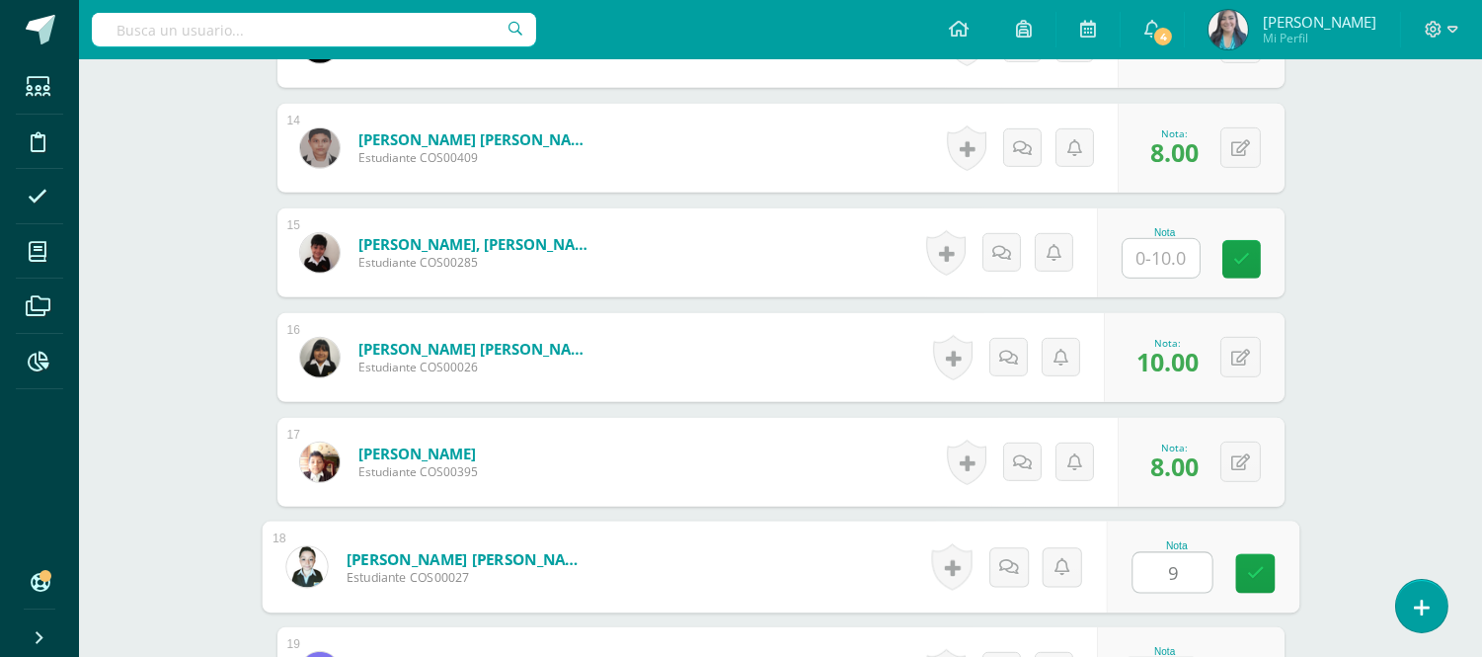
type input "9"
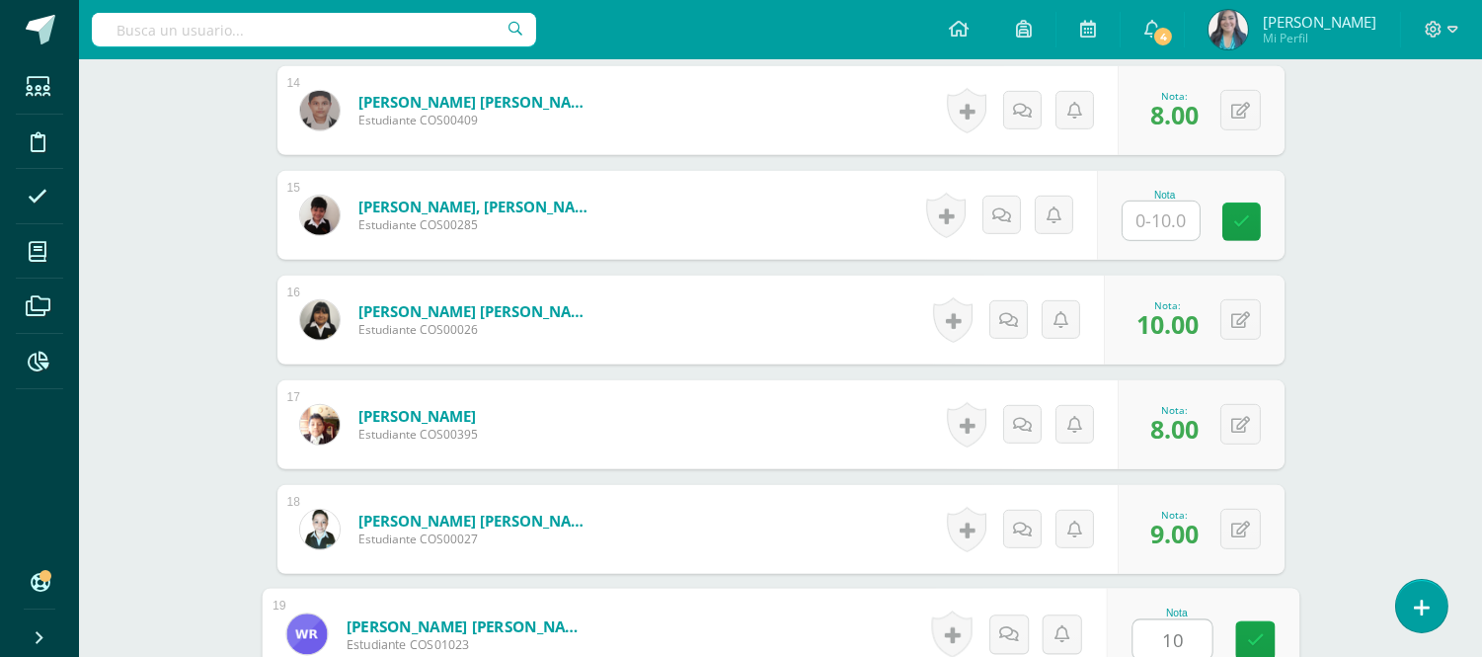
type input "10"
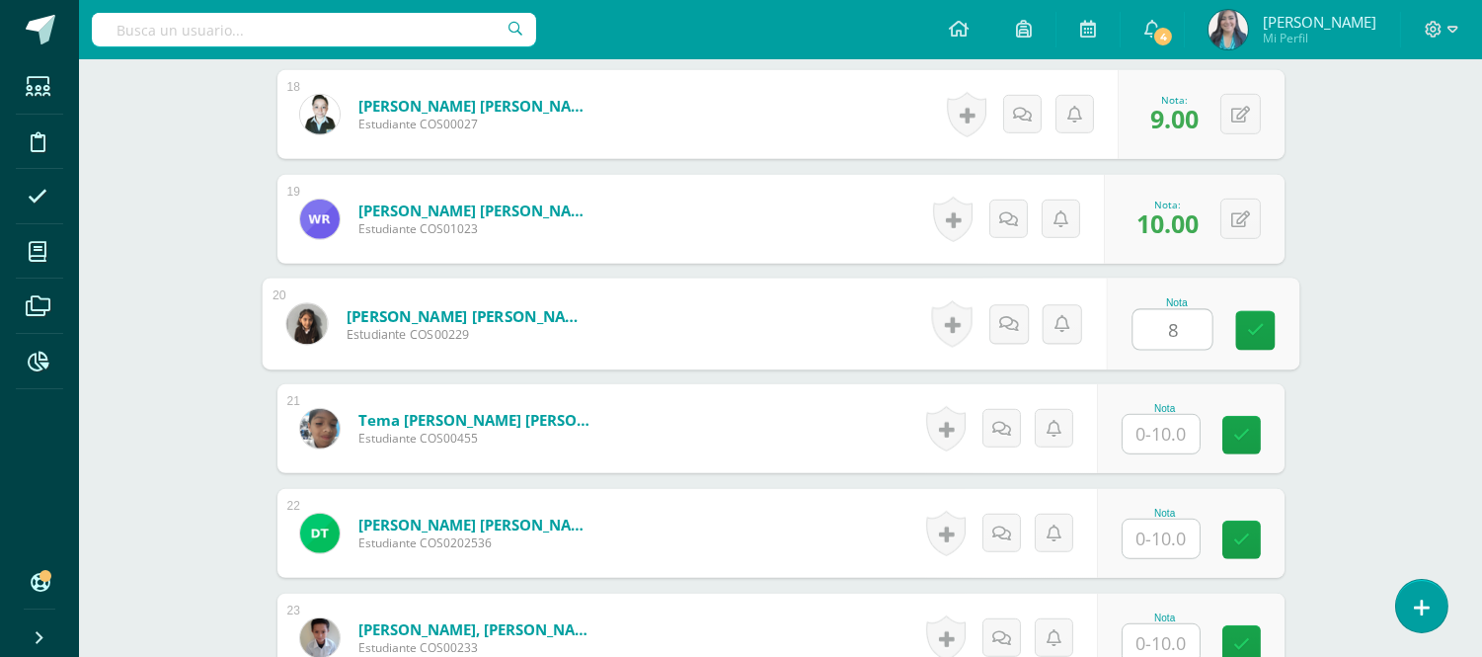
type input "8"
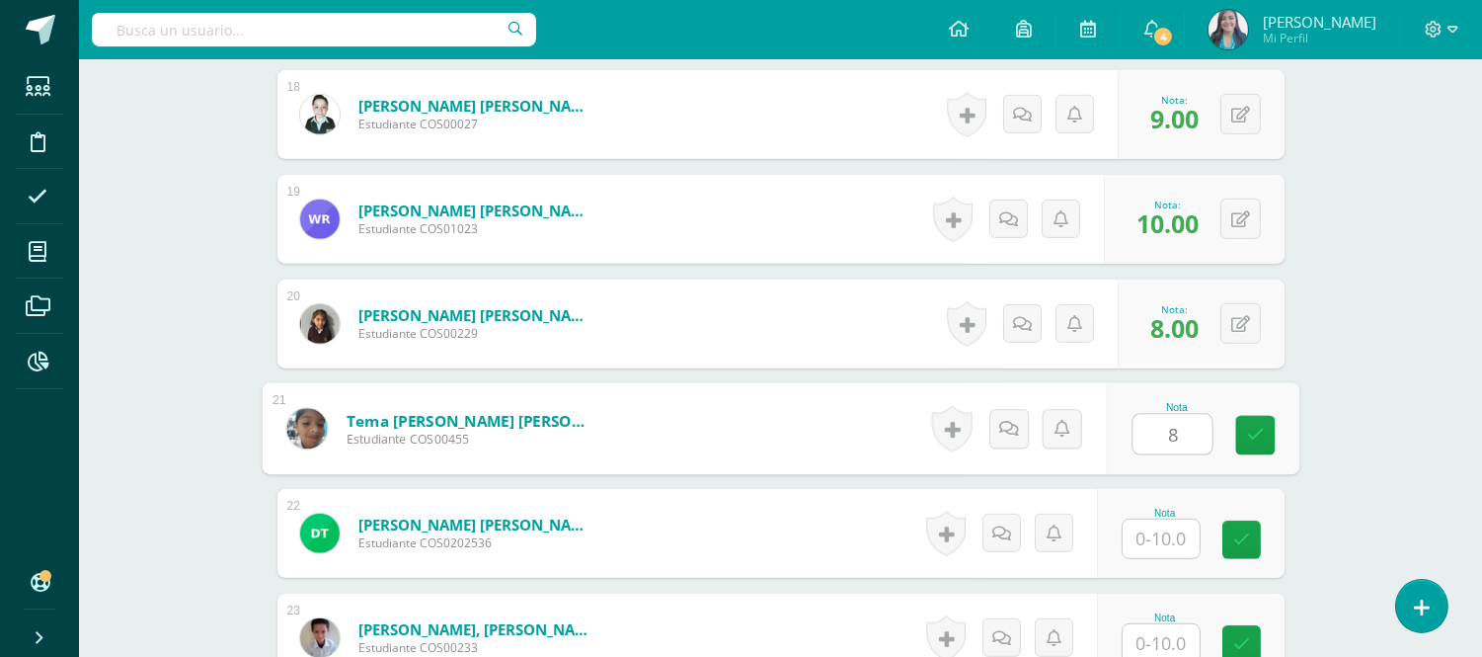
type input "8"
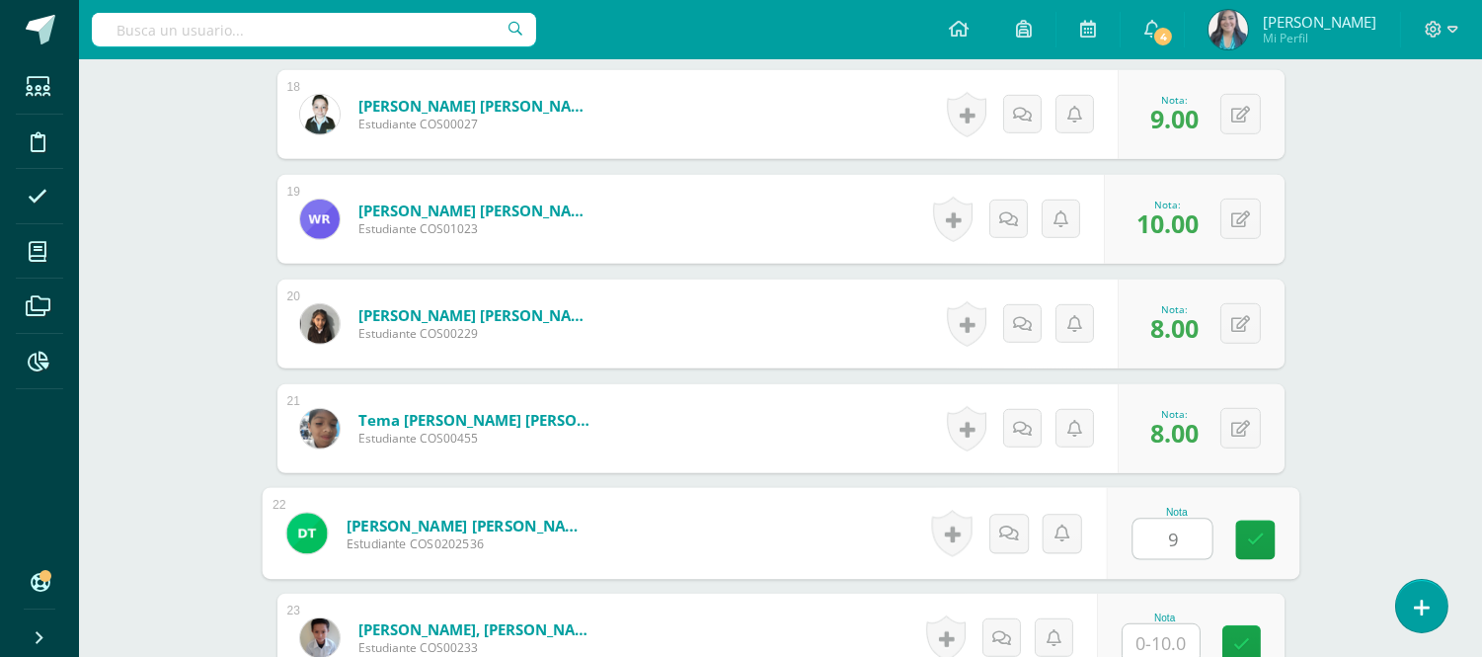
type input "9"
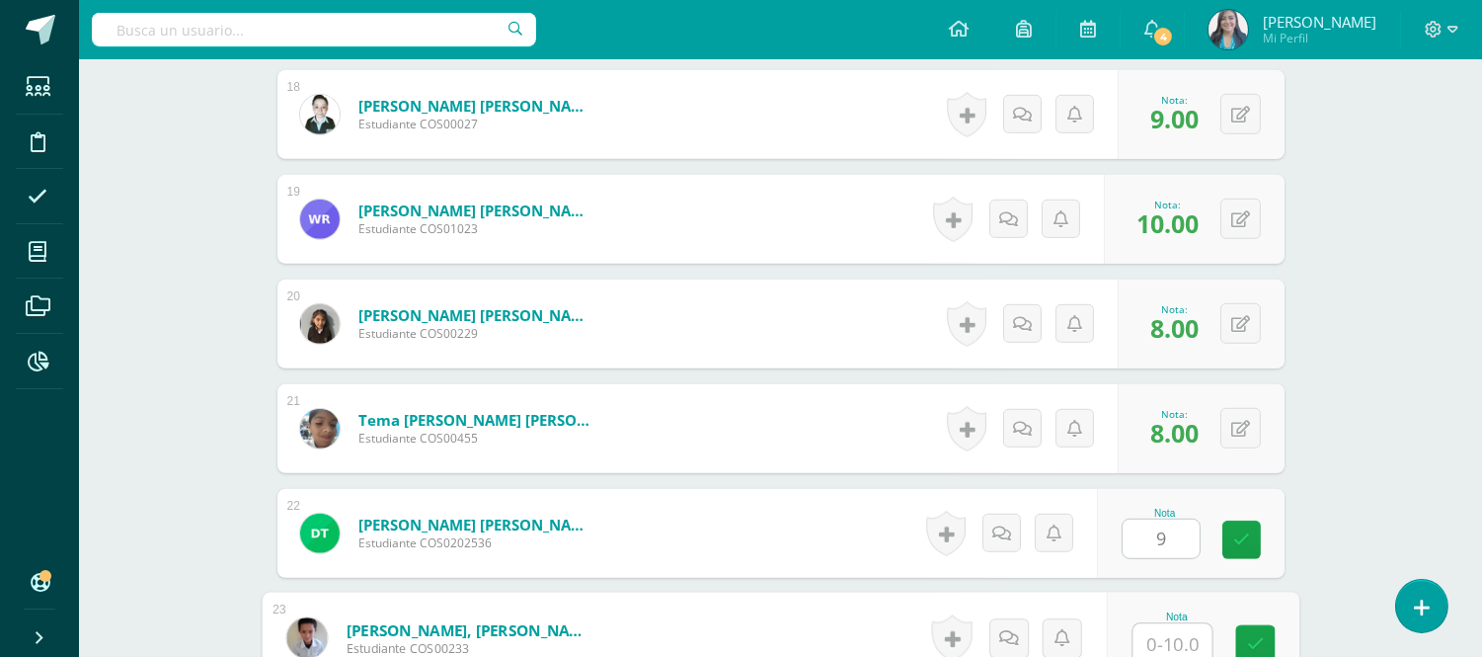
scroll to position [2400, 0]
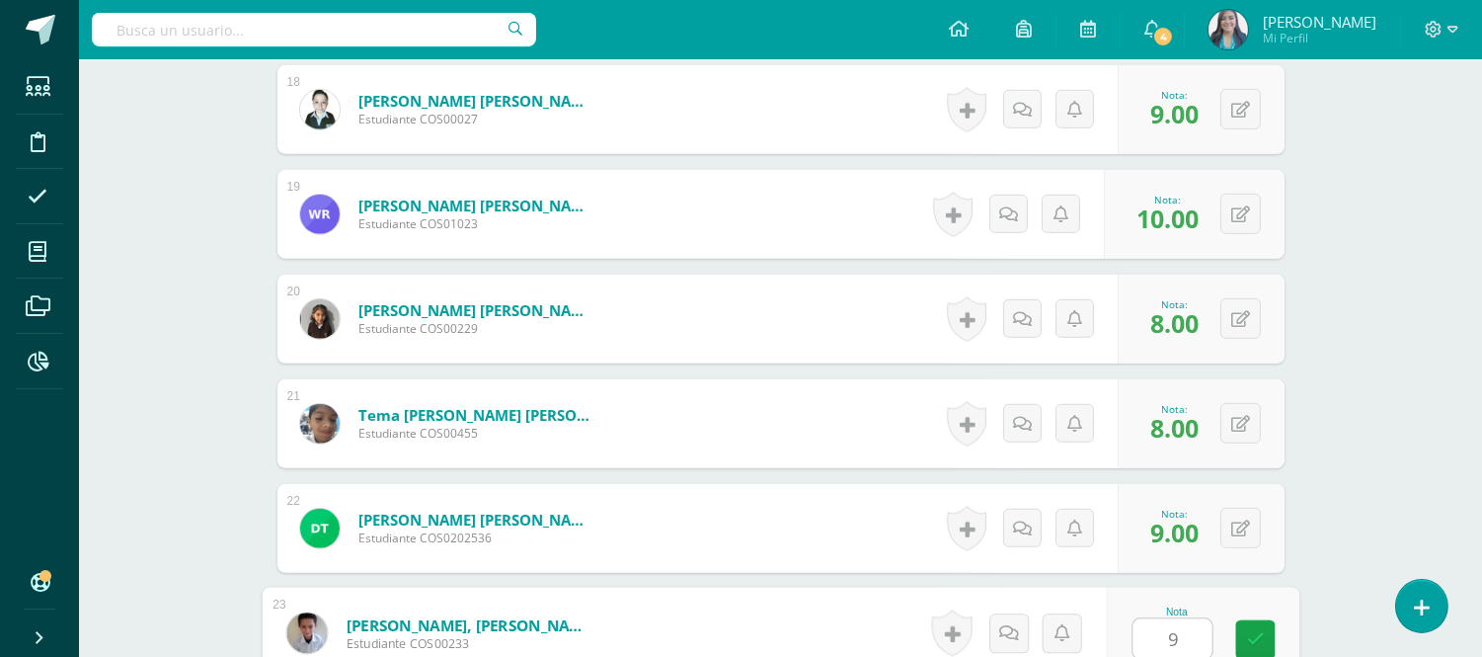
type input "9"
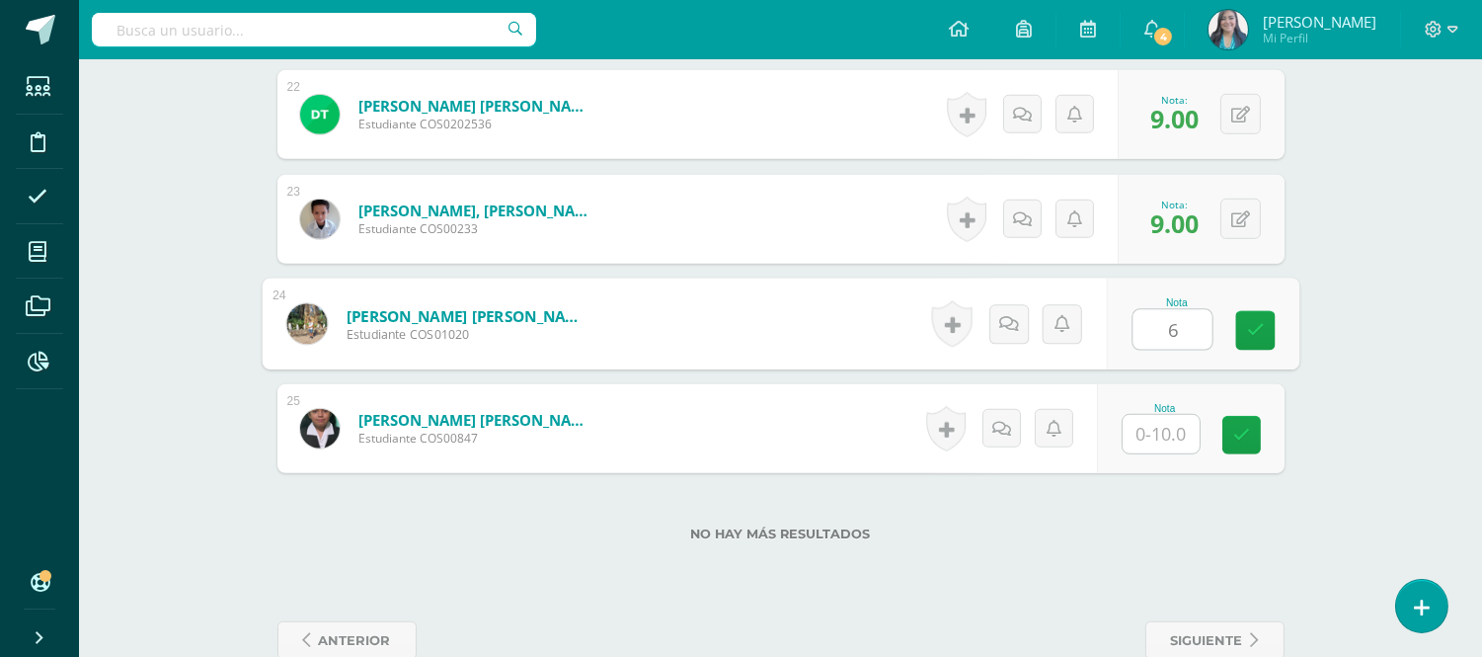
type input "6"
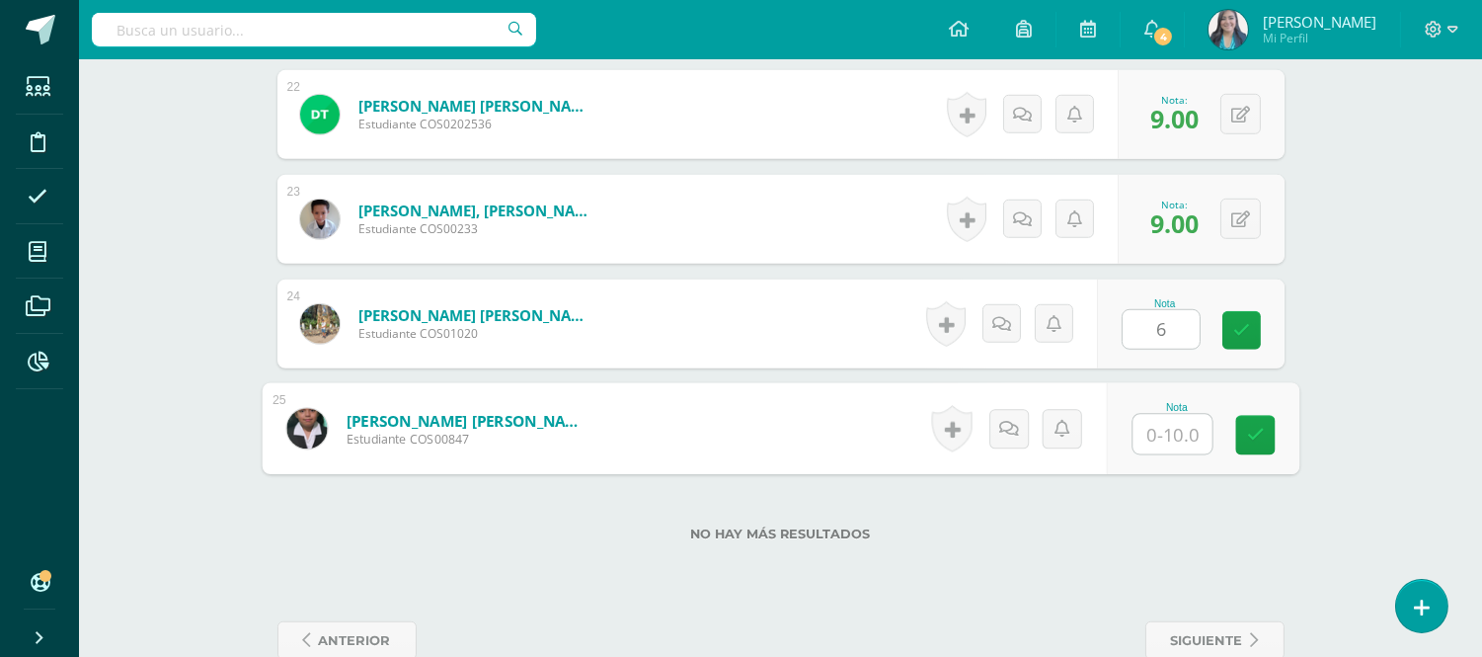
type input "9"
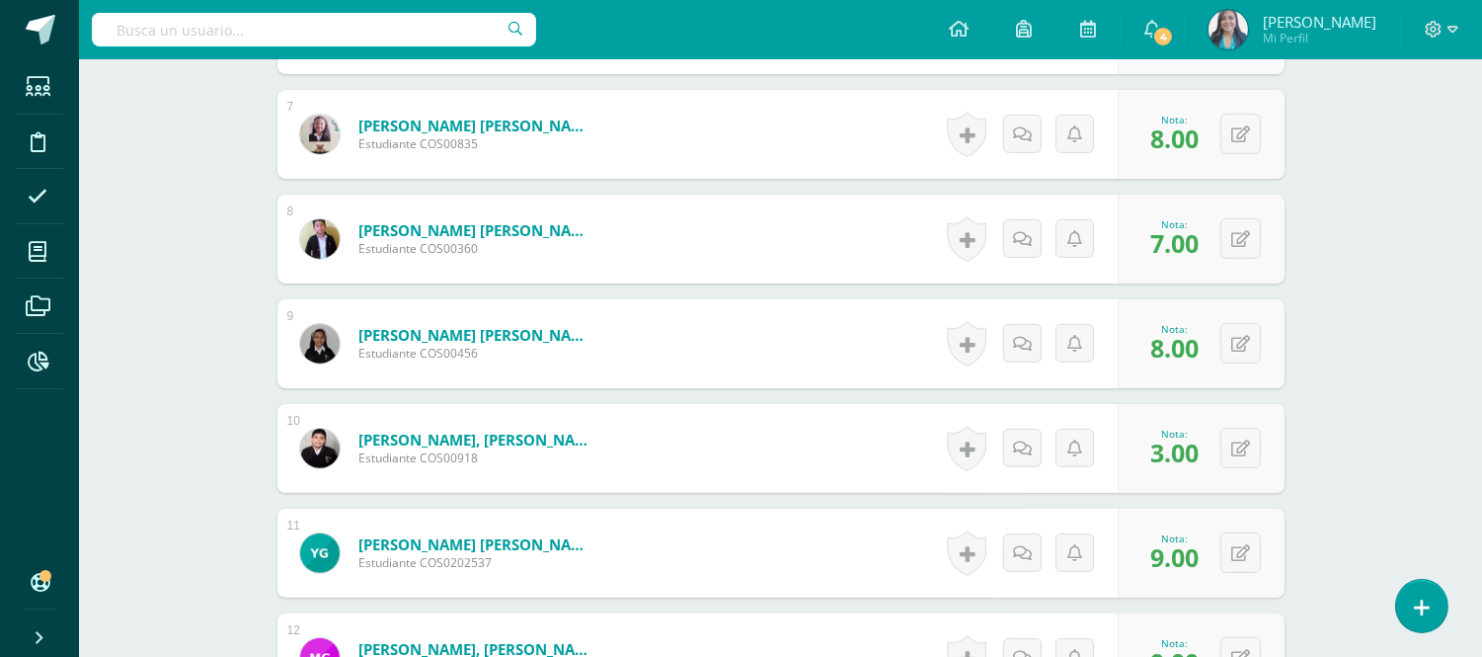
scroll to position [0, 0]
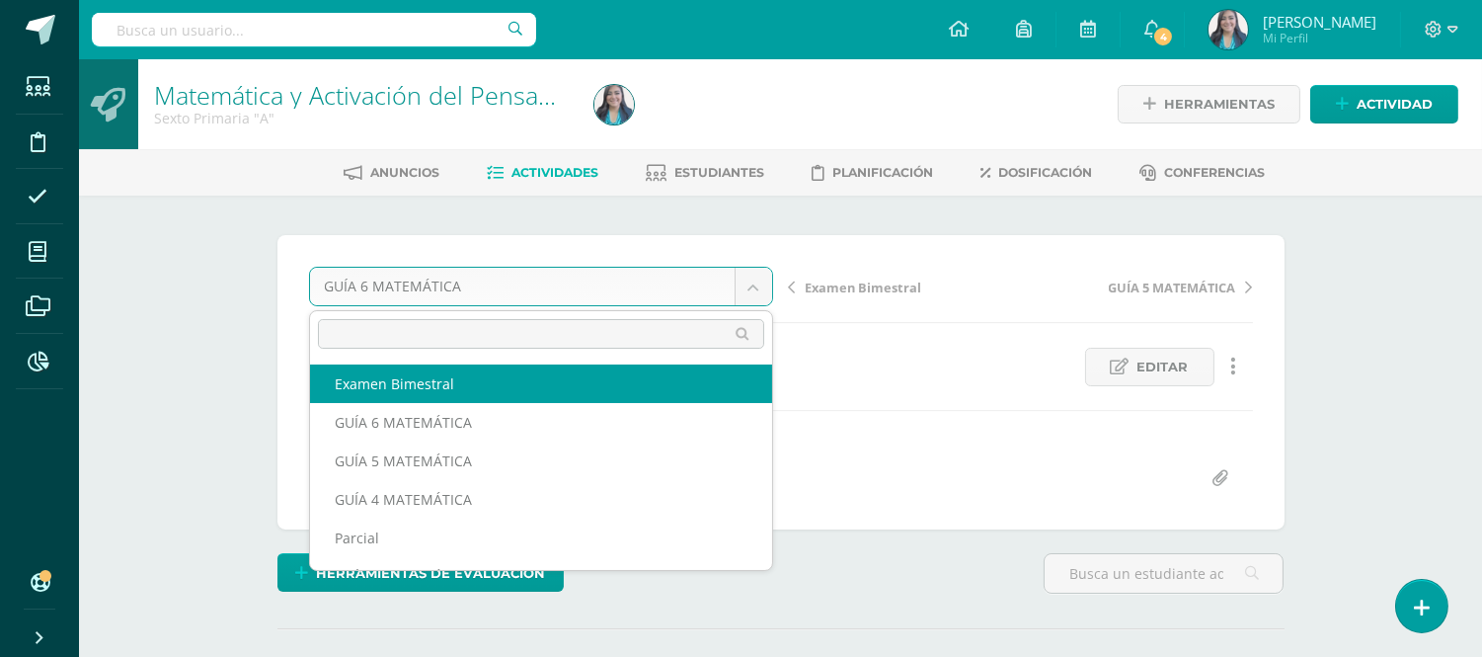
select select "/dashboard/teacher/grade-activity/122383/"
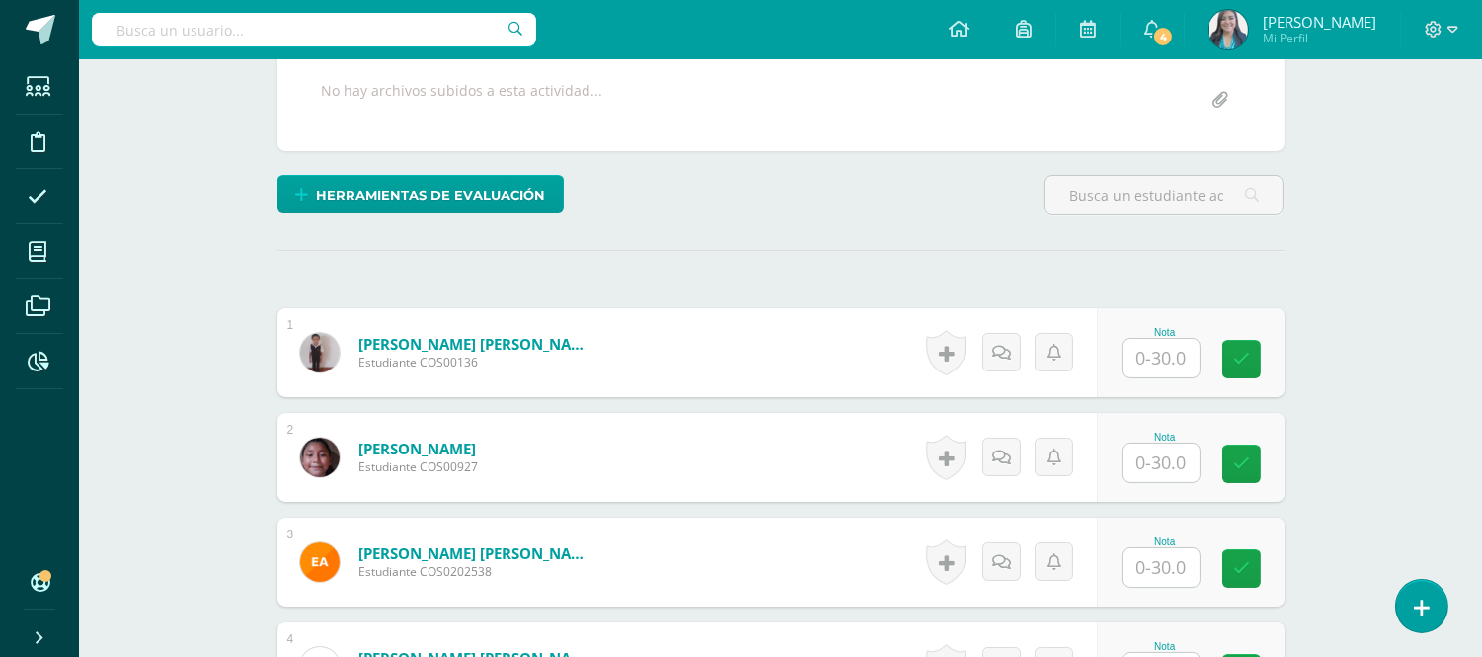
scroll to position [446, 0]
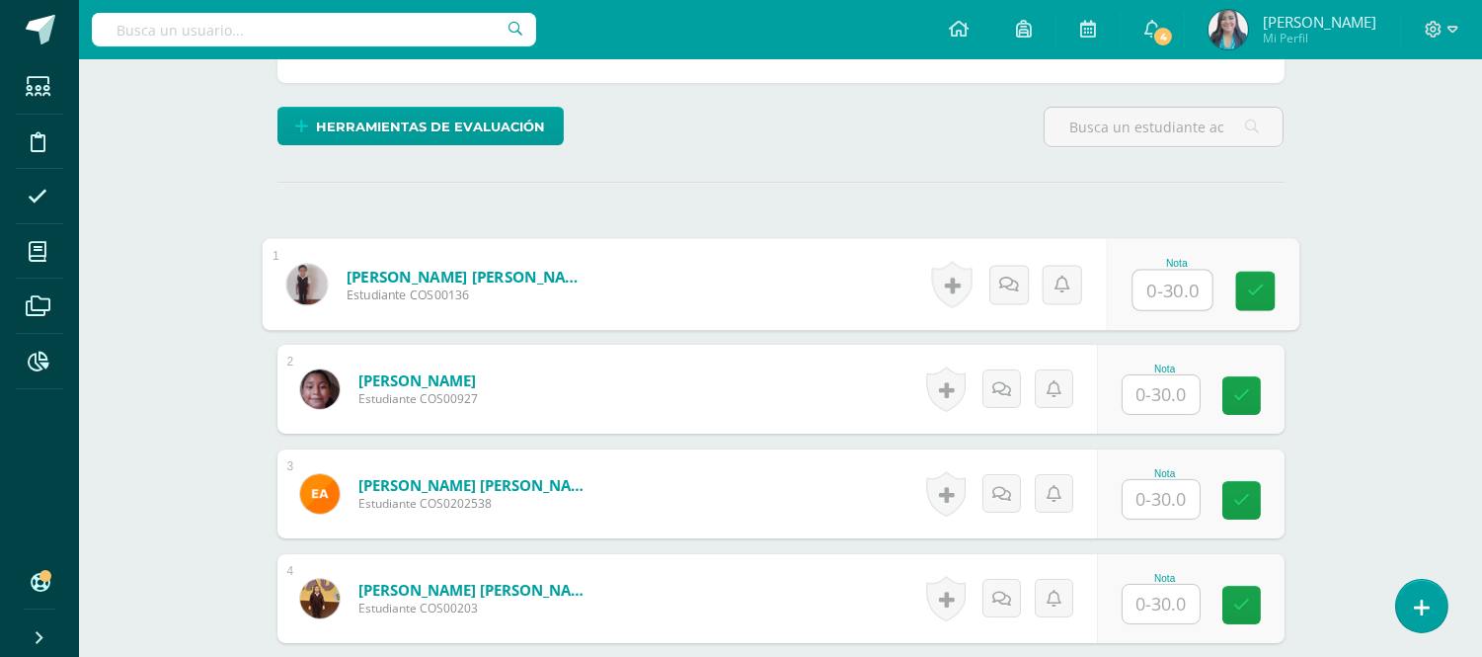
click at [1169, 293] on input "text" at bounding box center [1171, 290] width 79 height 39
type input "22"
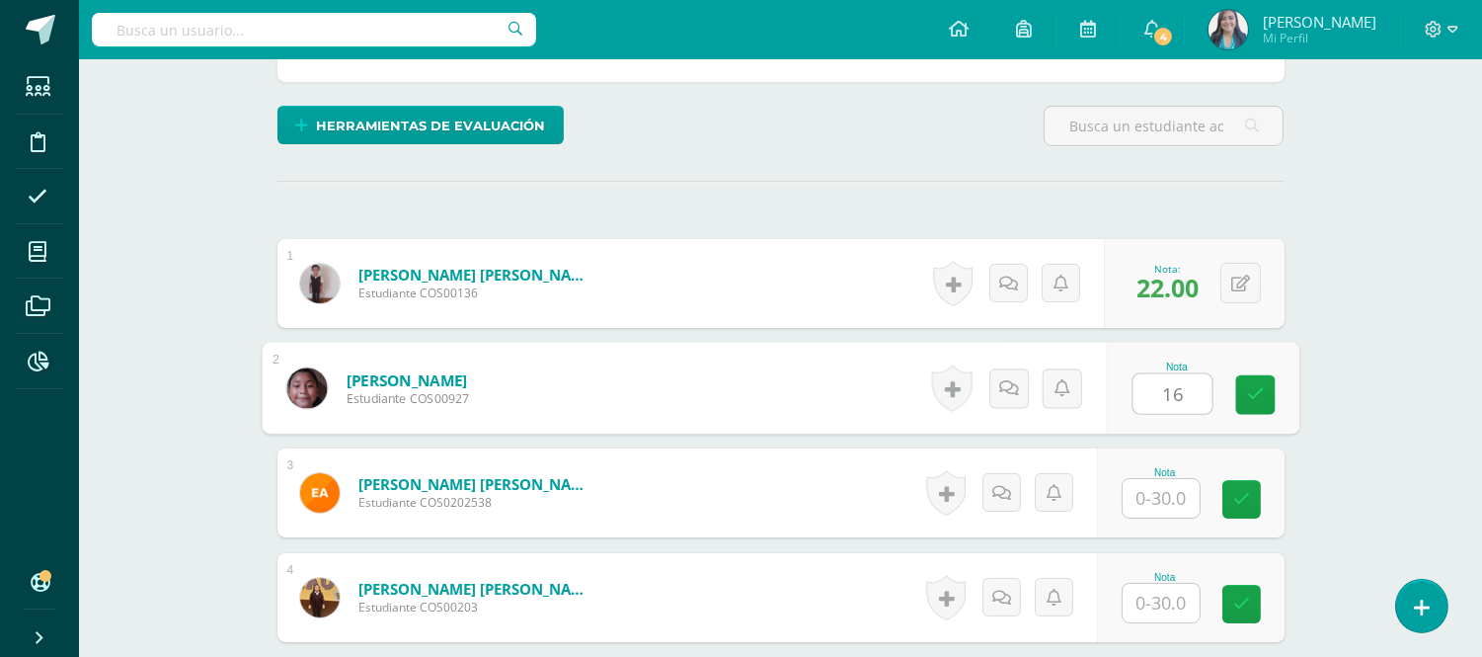
type input "16"
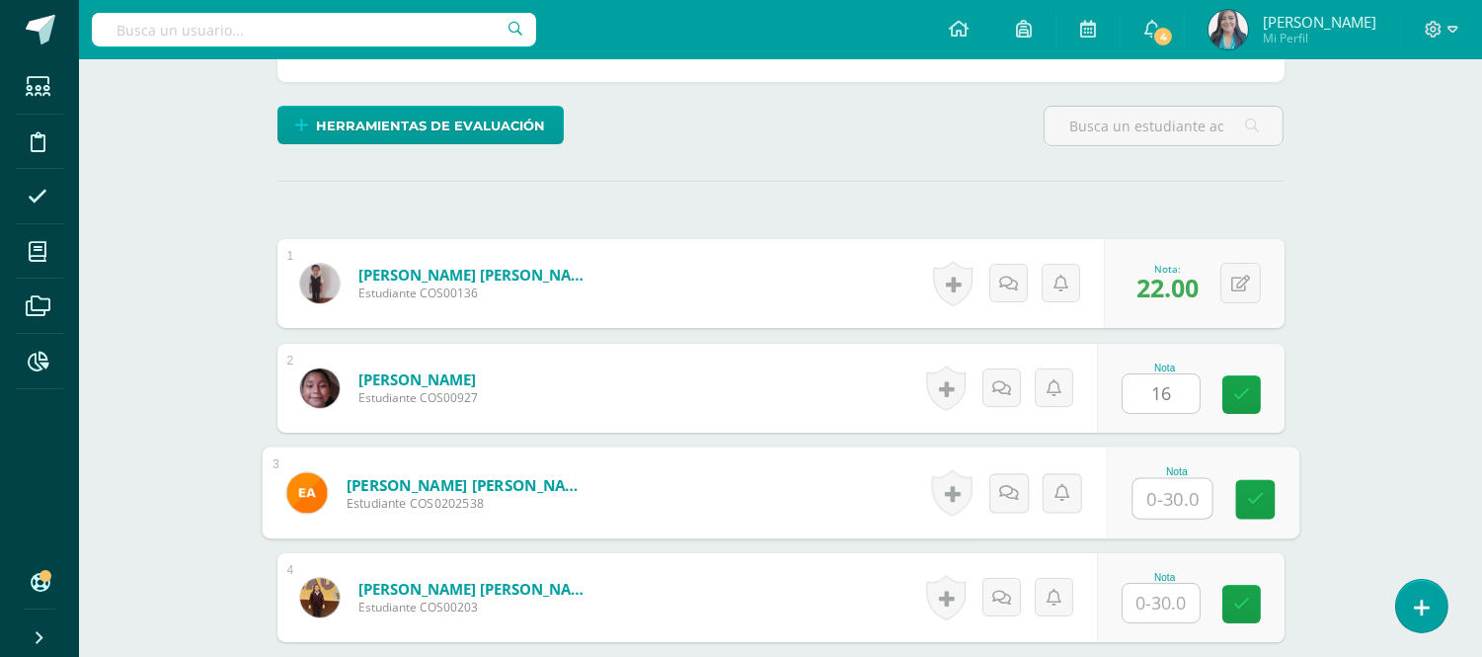
scroll to position [448, 0]
type input "11"
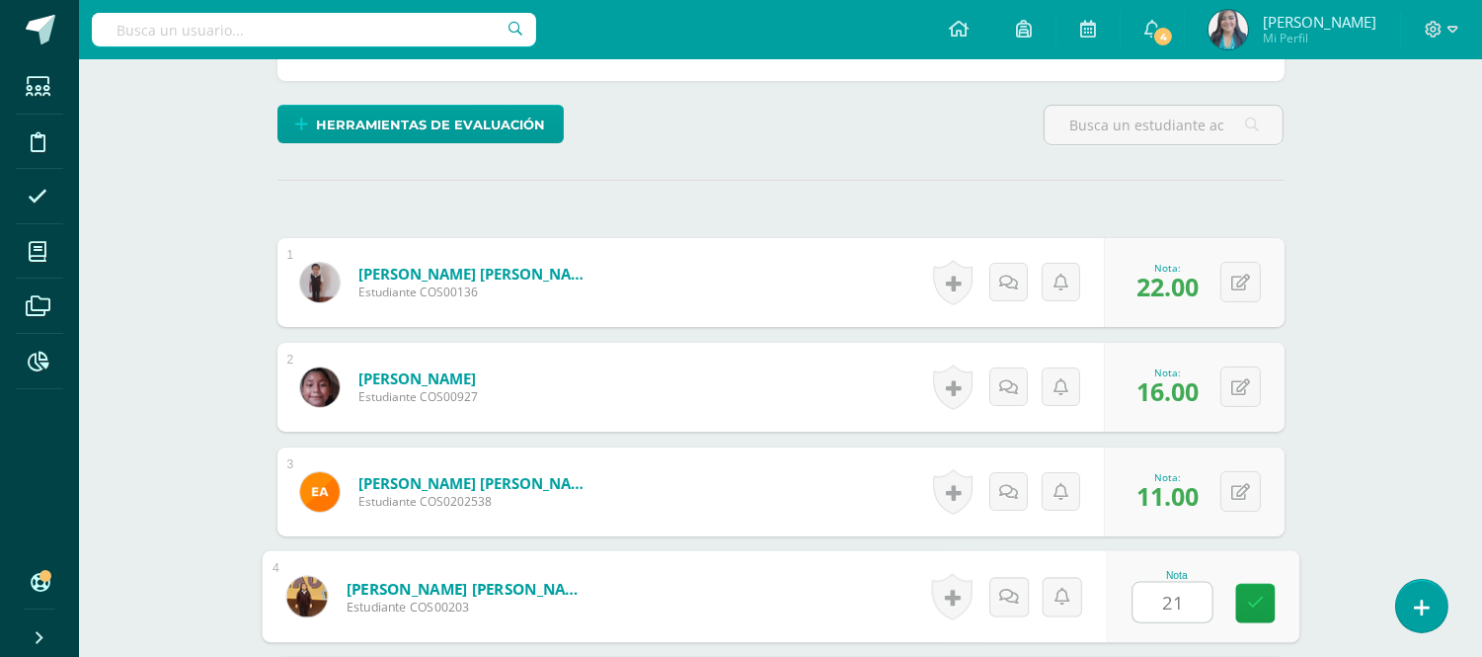
type input "21"
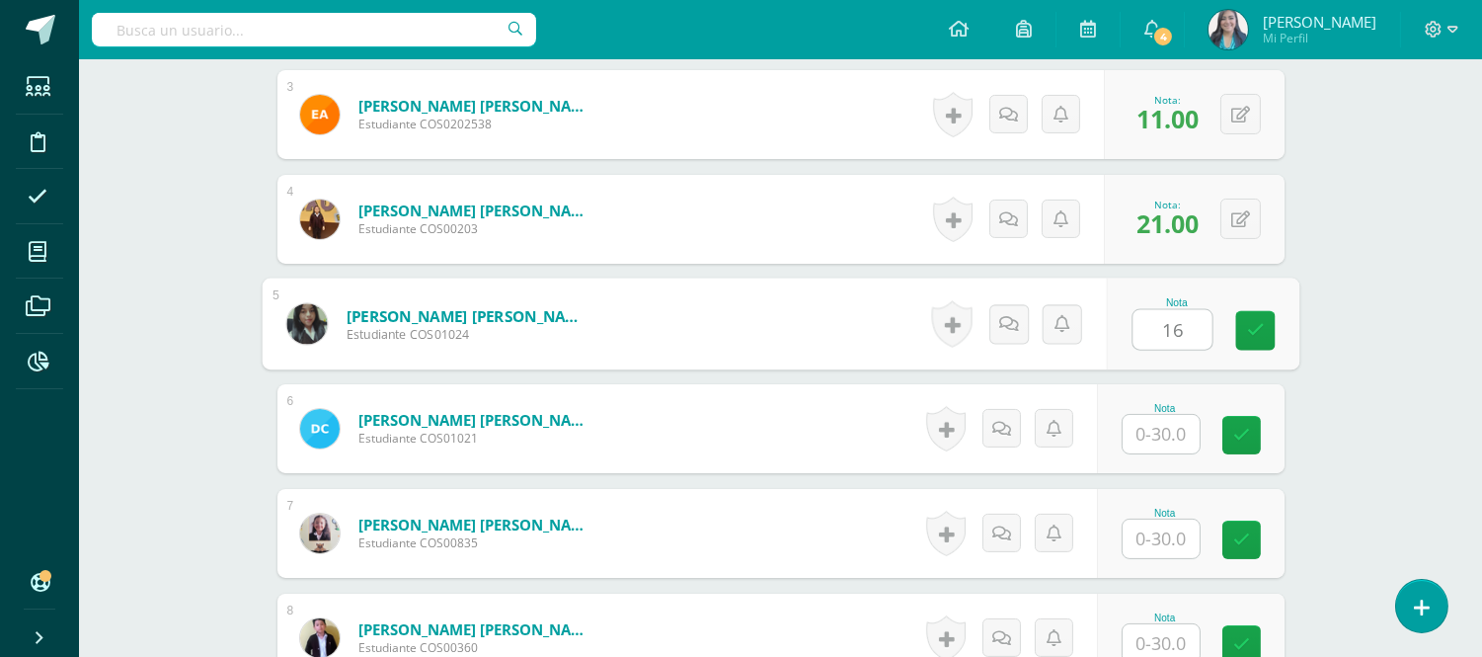
type input "16"
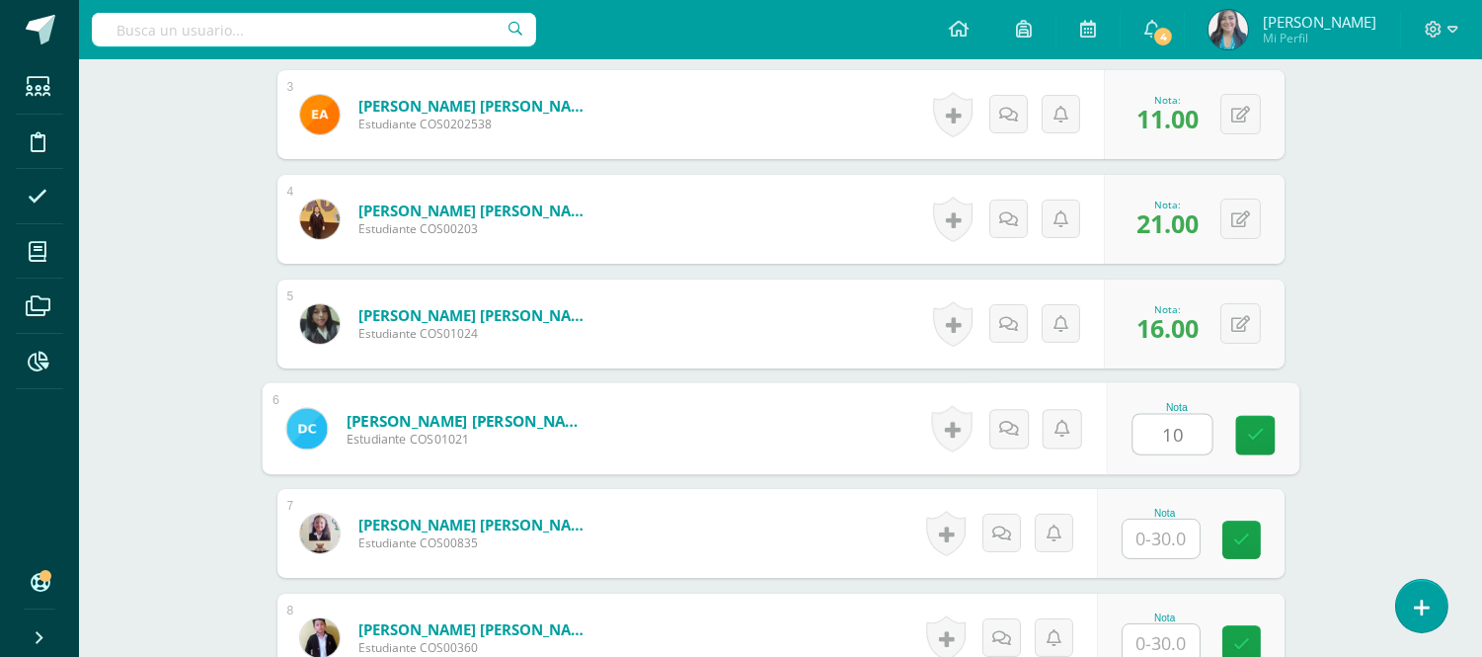
type input "10"
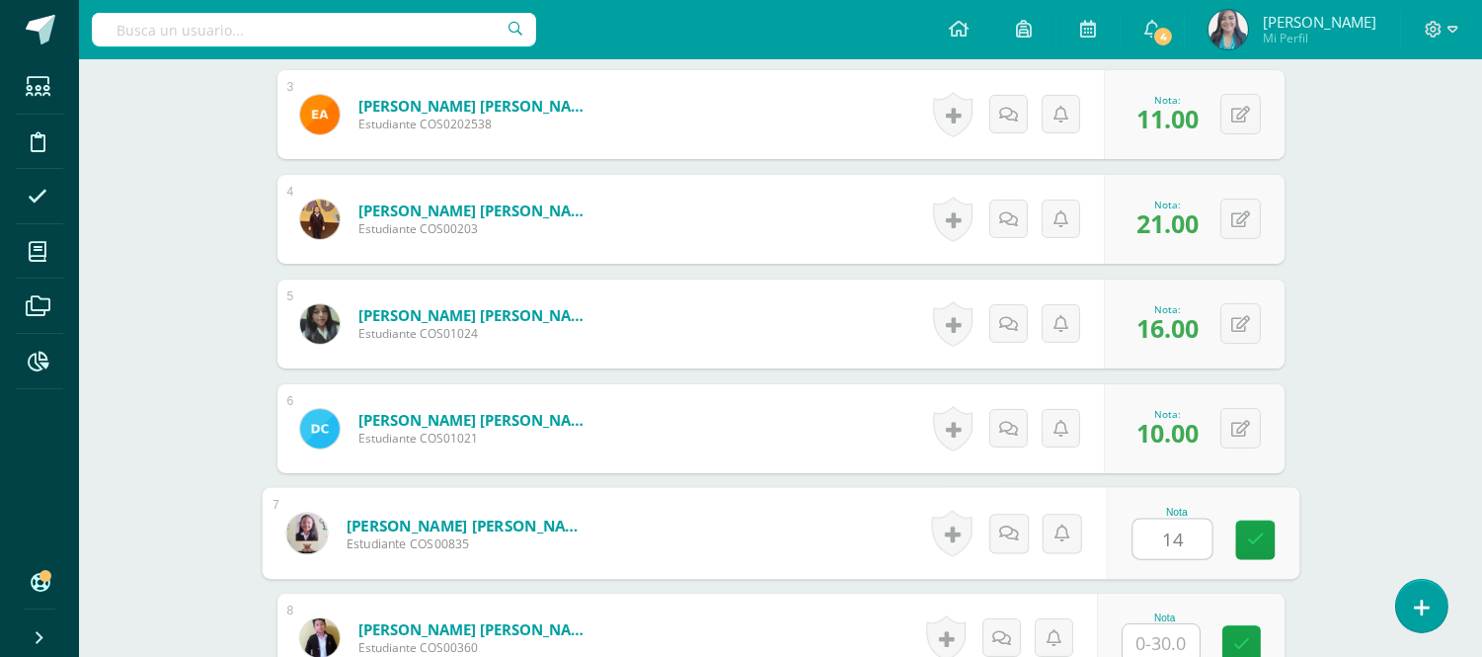
type input "14"
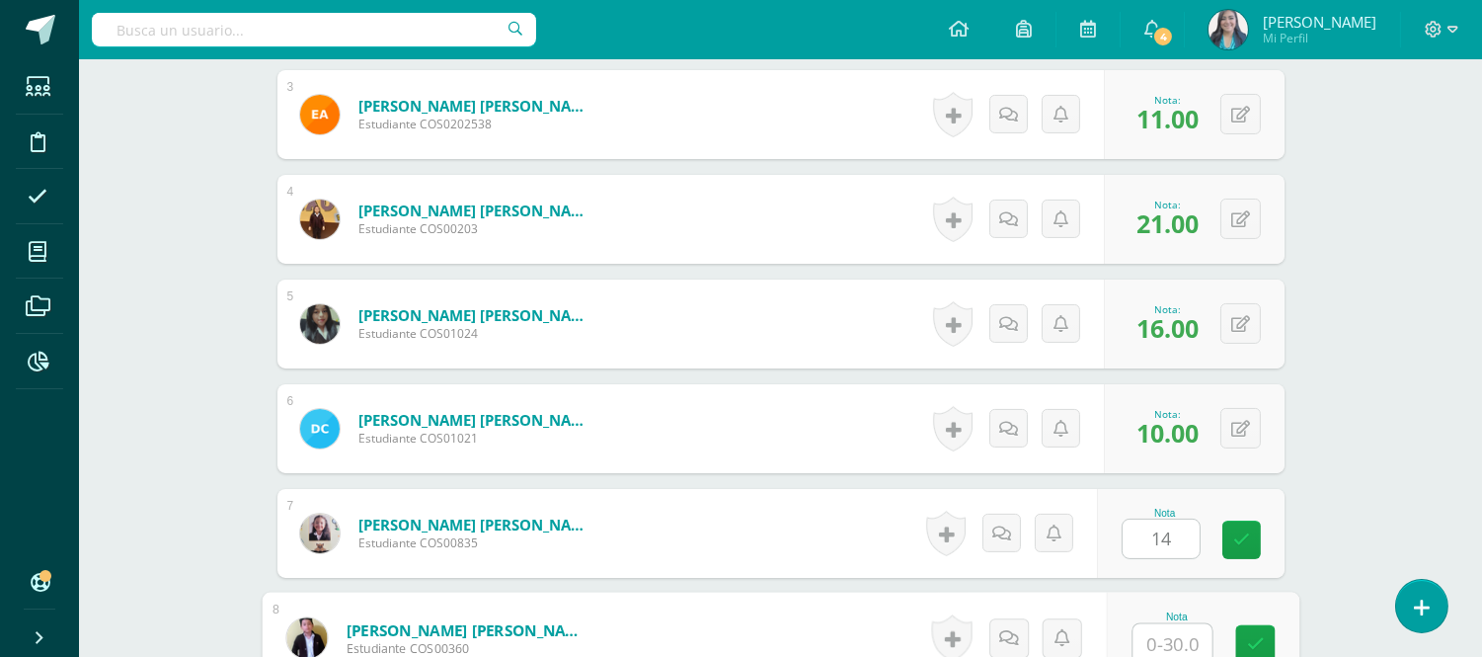
scroll to position [830, 0]
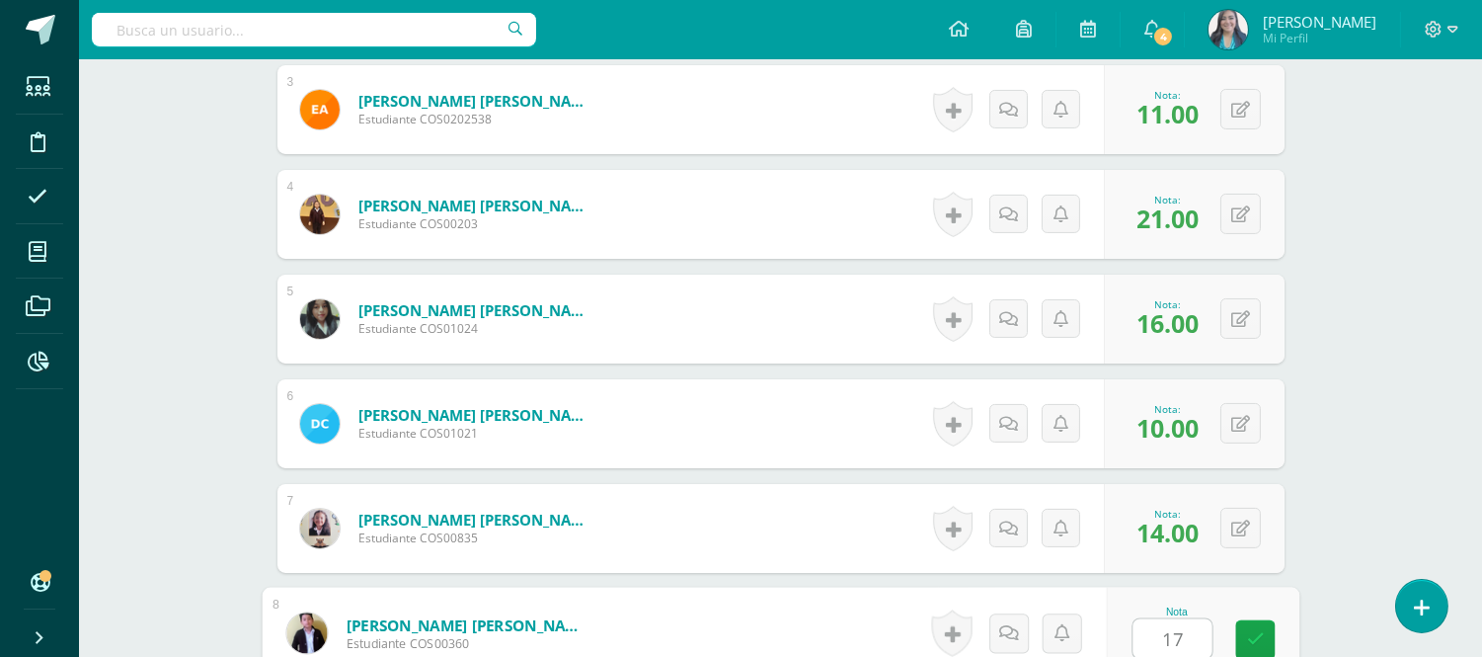
type input "17"
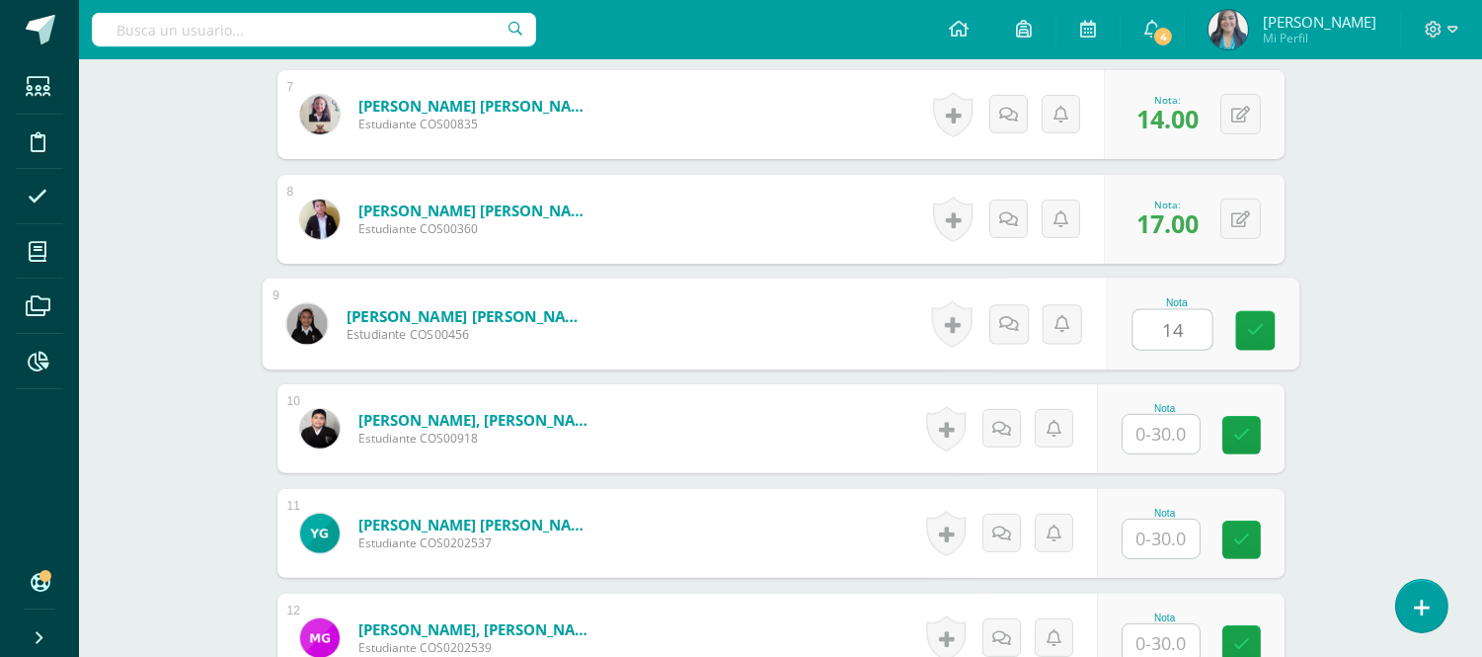
type input "14"
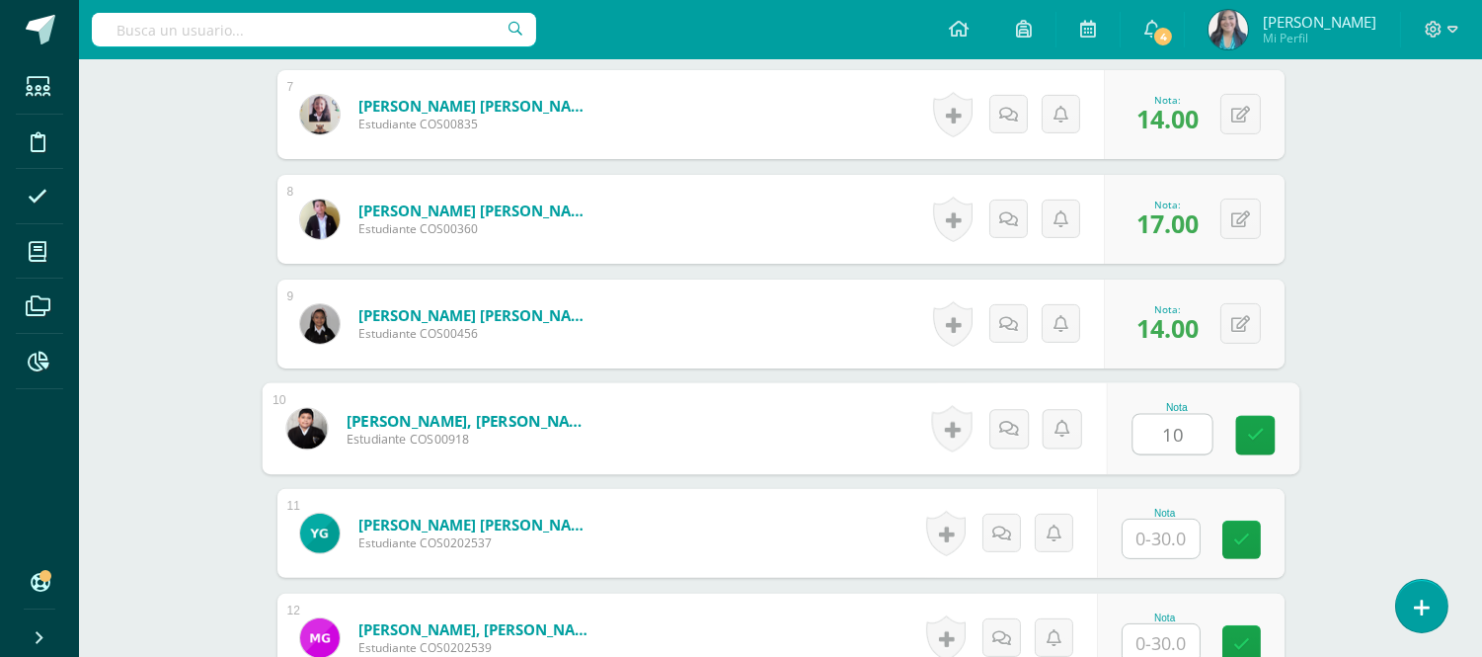
type input "10"
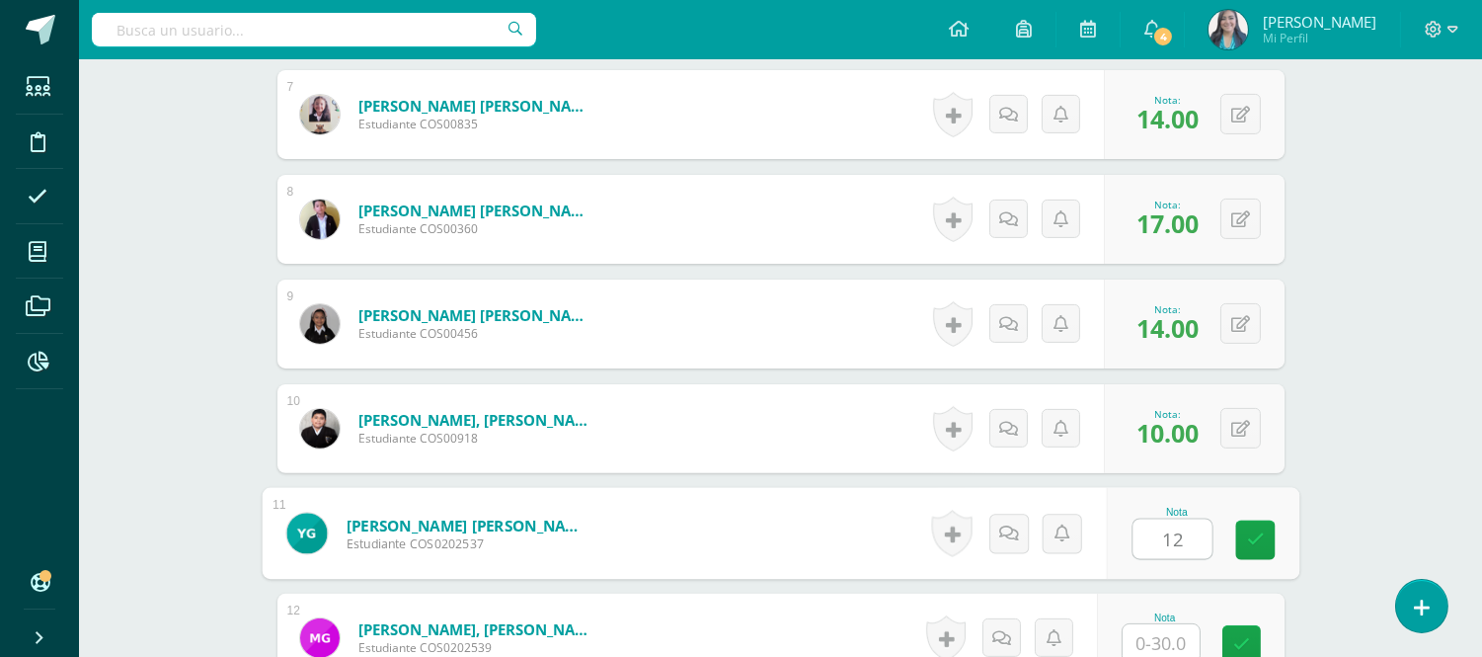
type input "12"
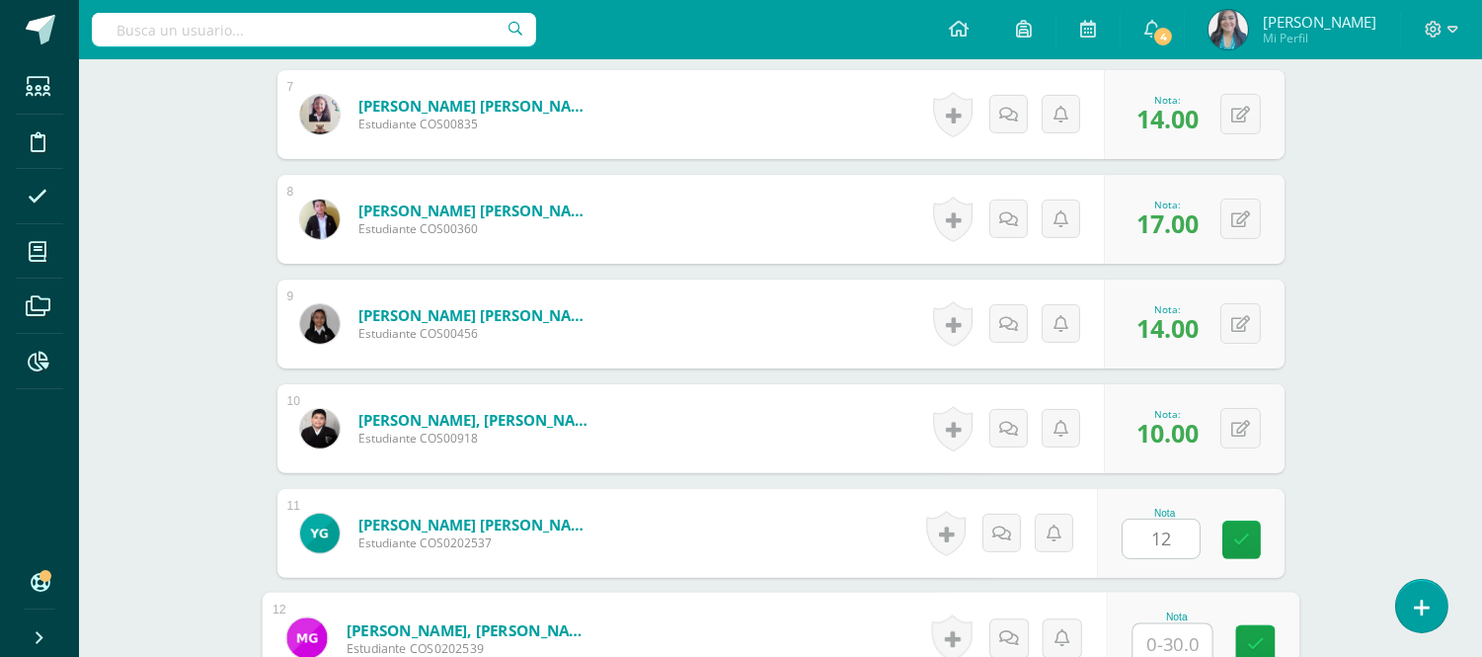
scroll to position [1249, 0]
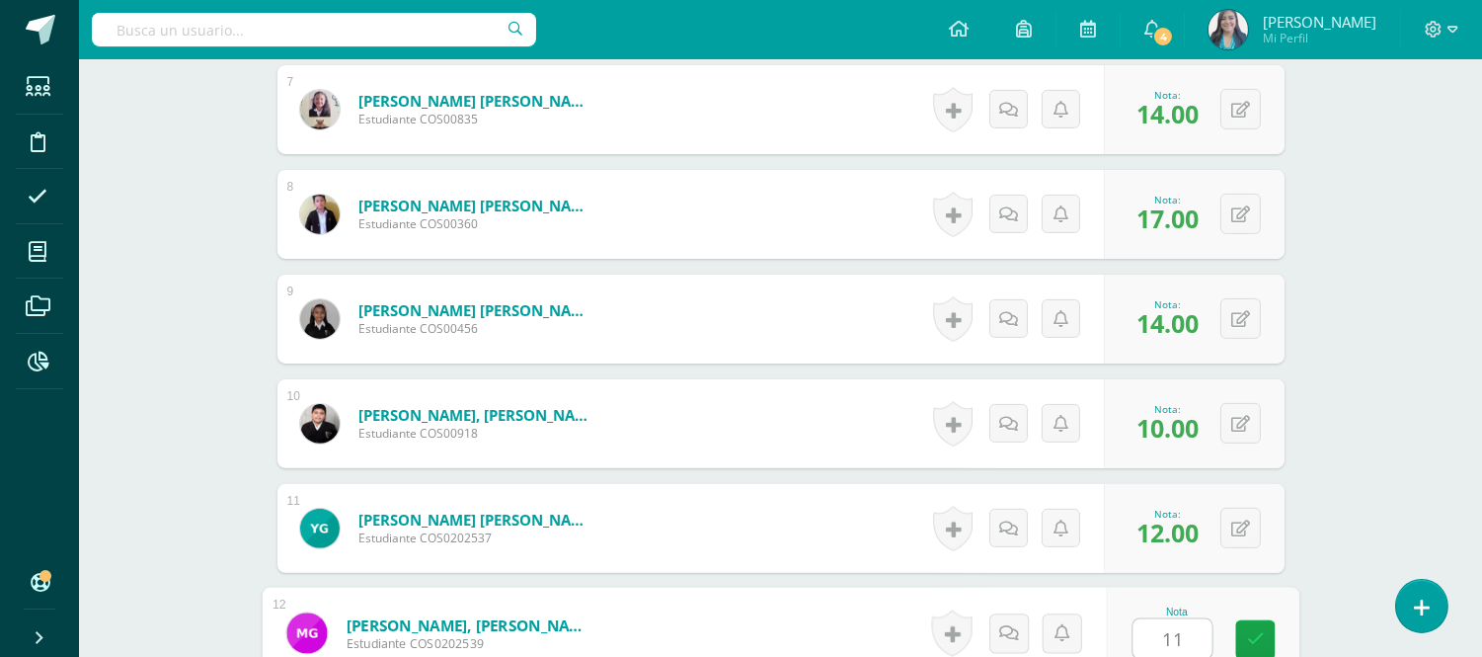
type input "11"
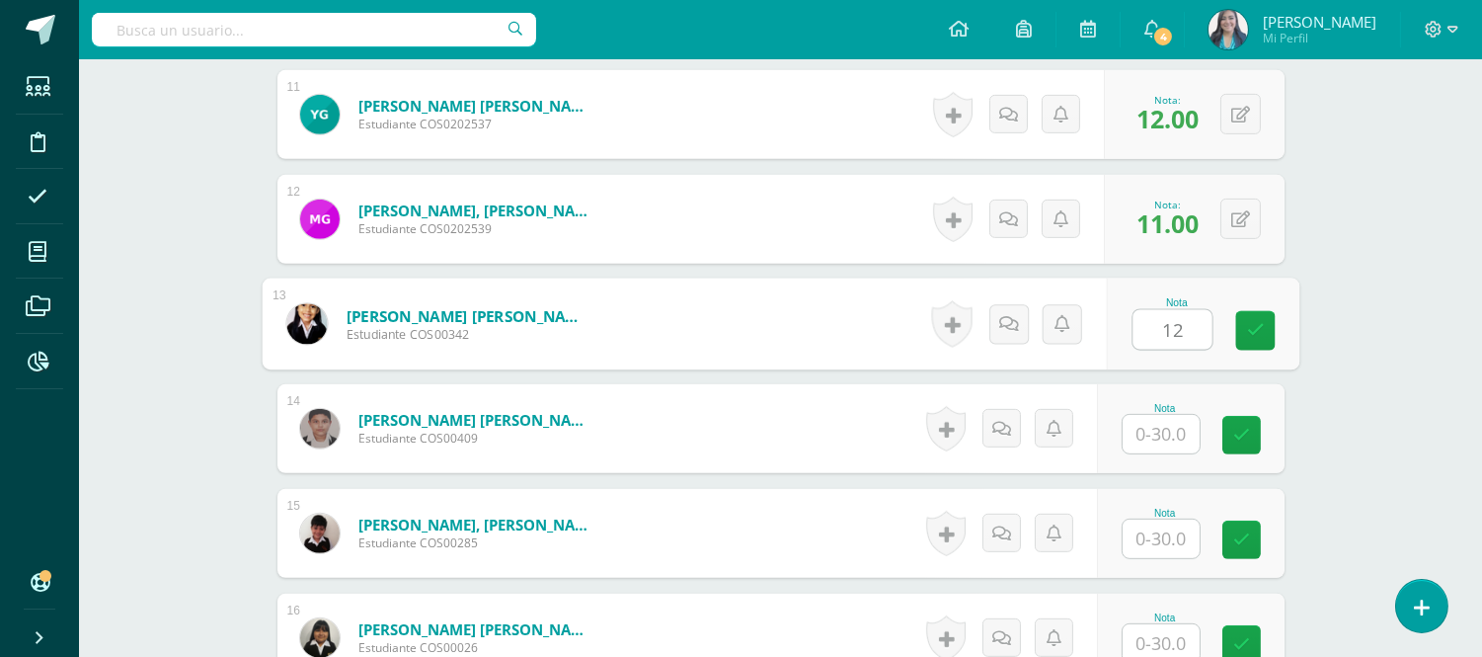
type input "12"
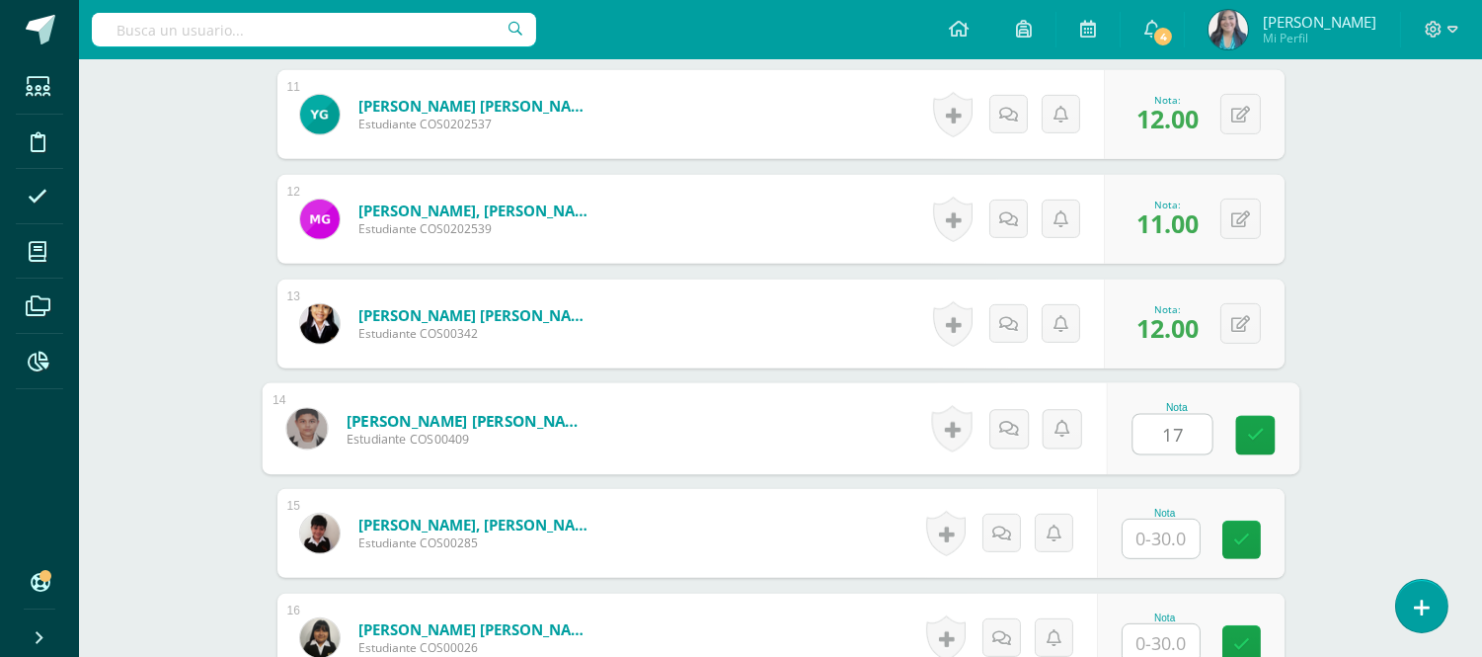
type input "17"
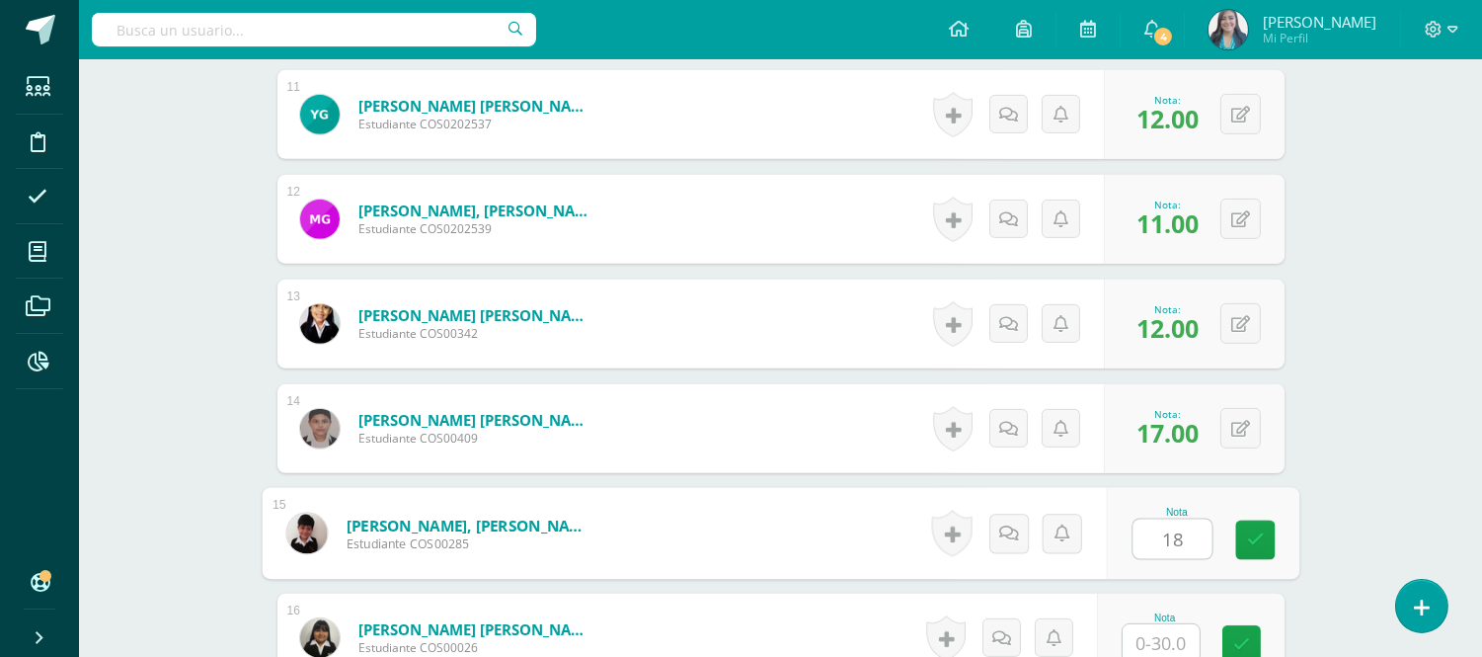
type input "18"
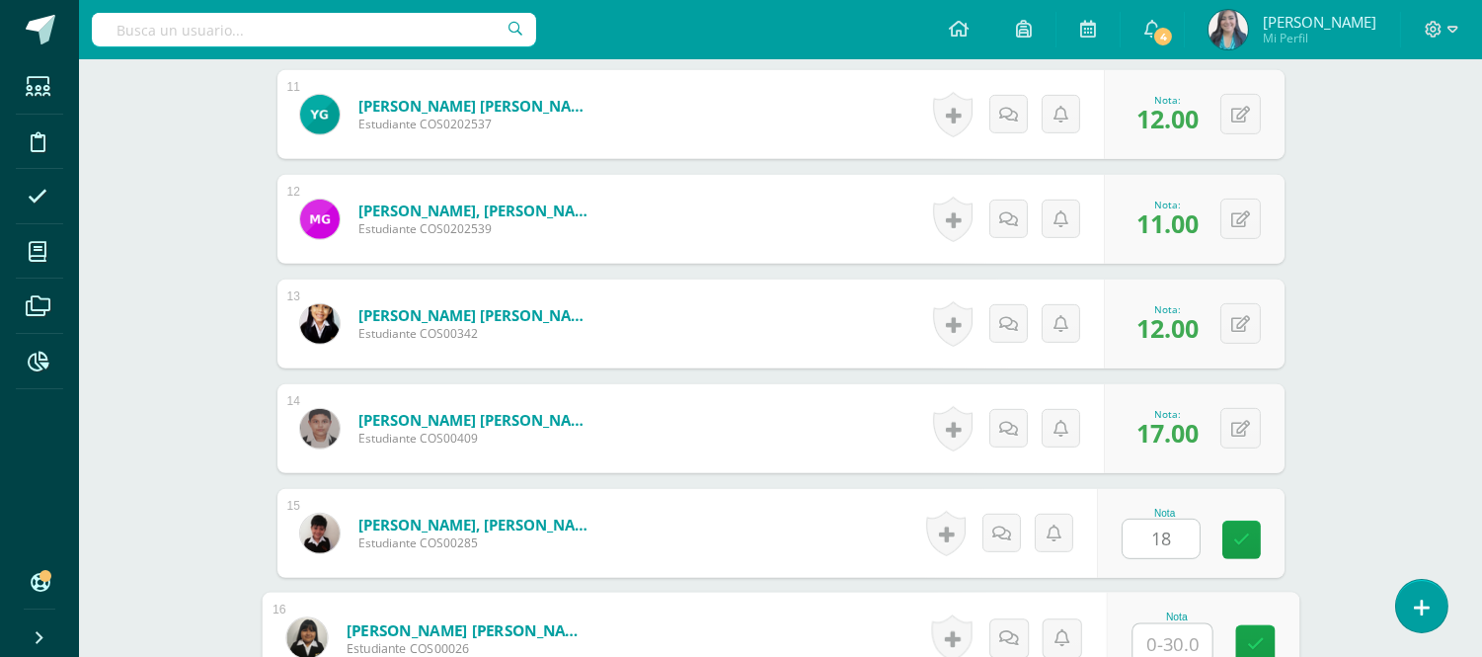
scroll to position [1667, 0]
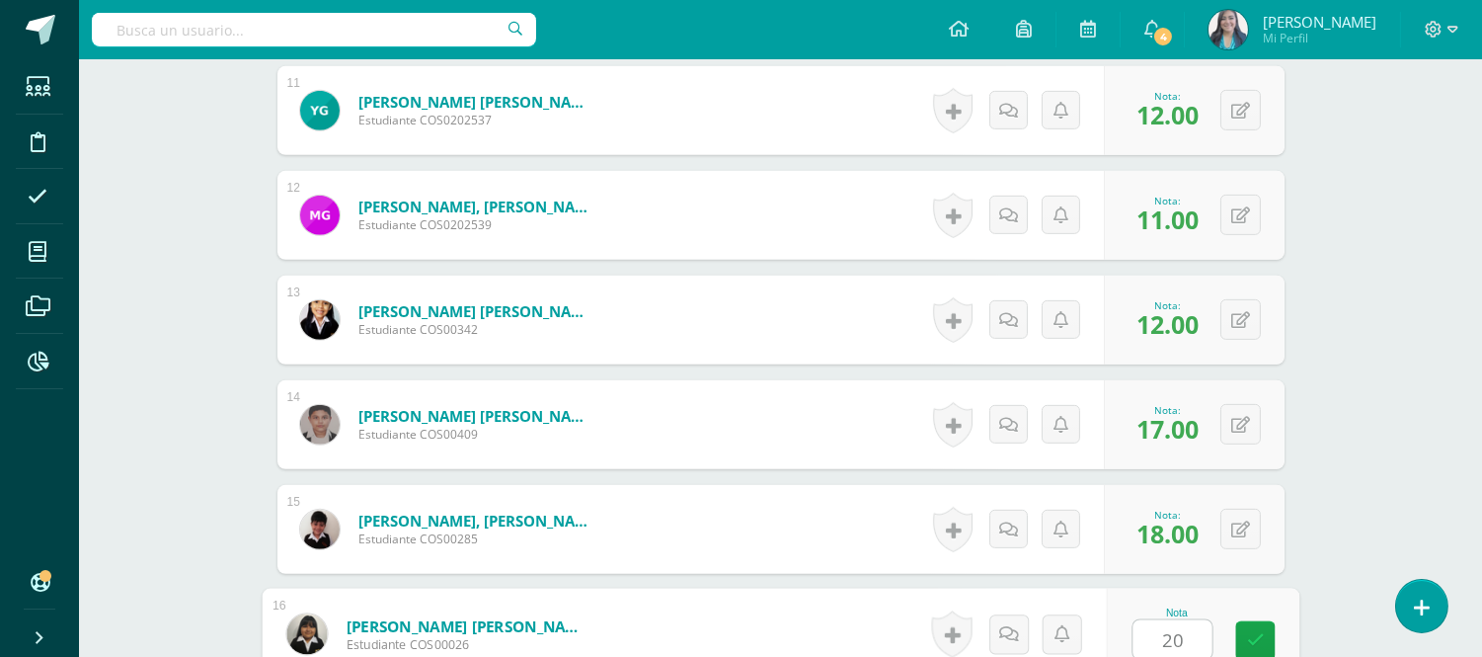
type input "20"
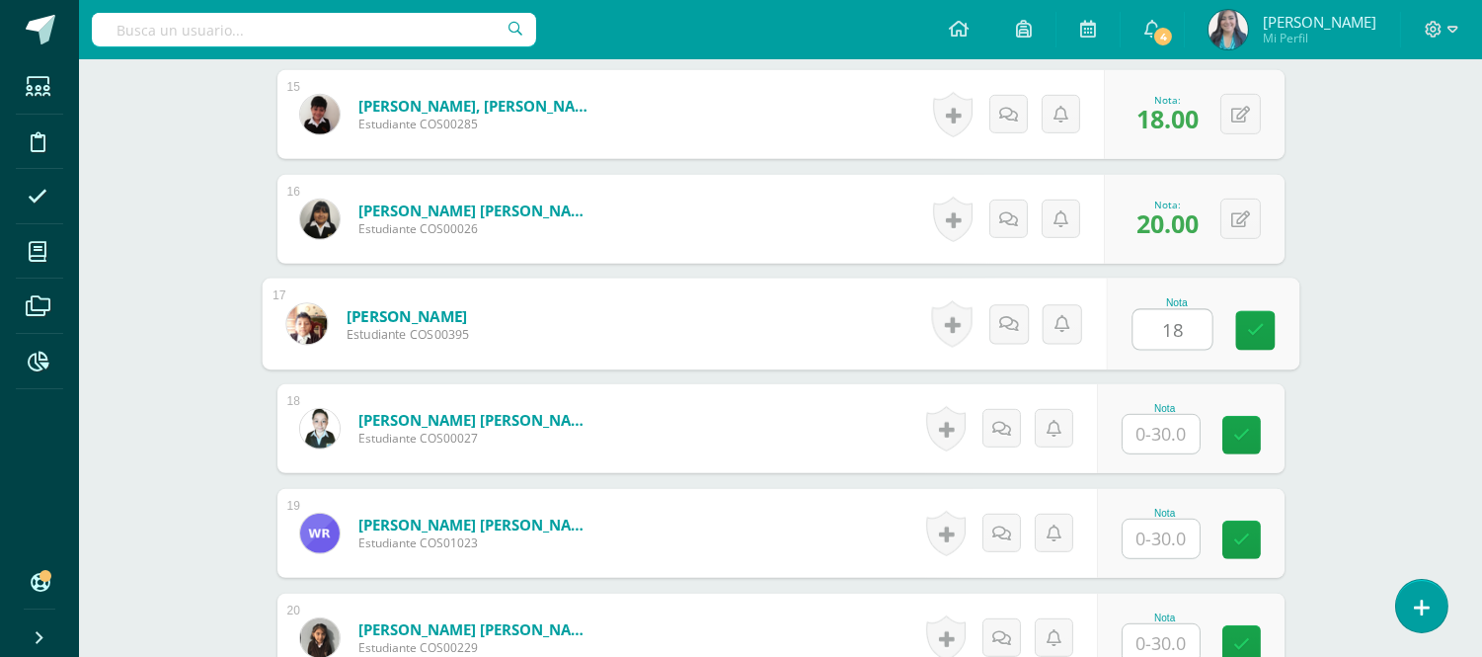
type input "18"
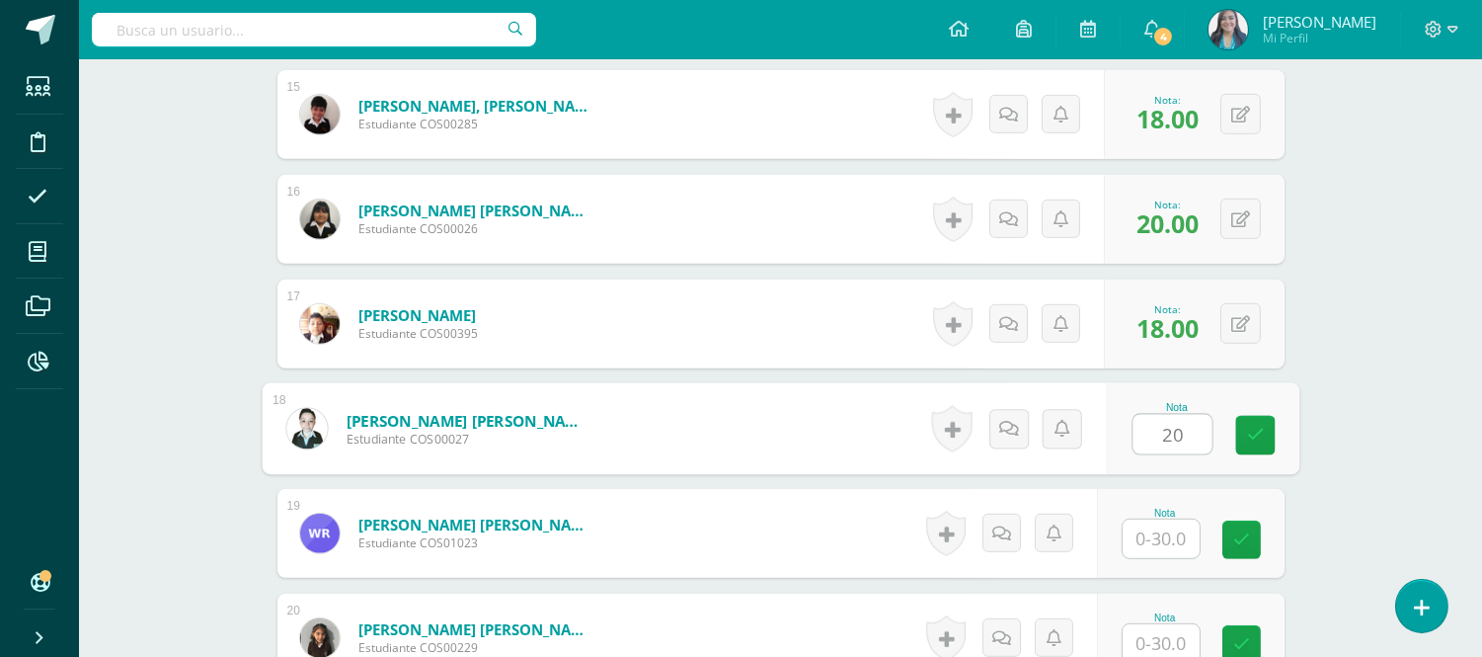
type input "20"
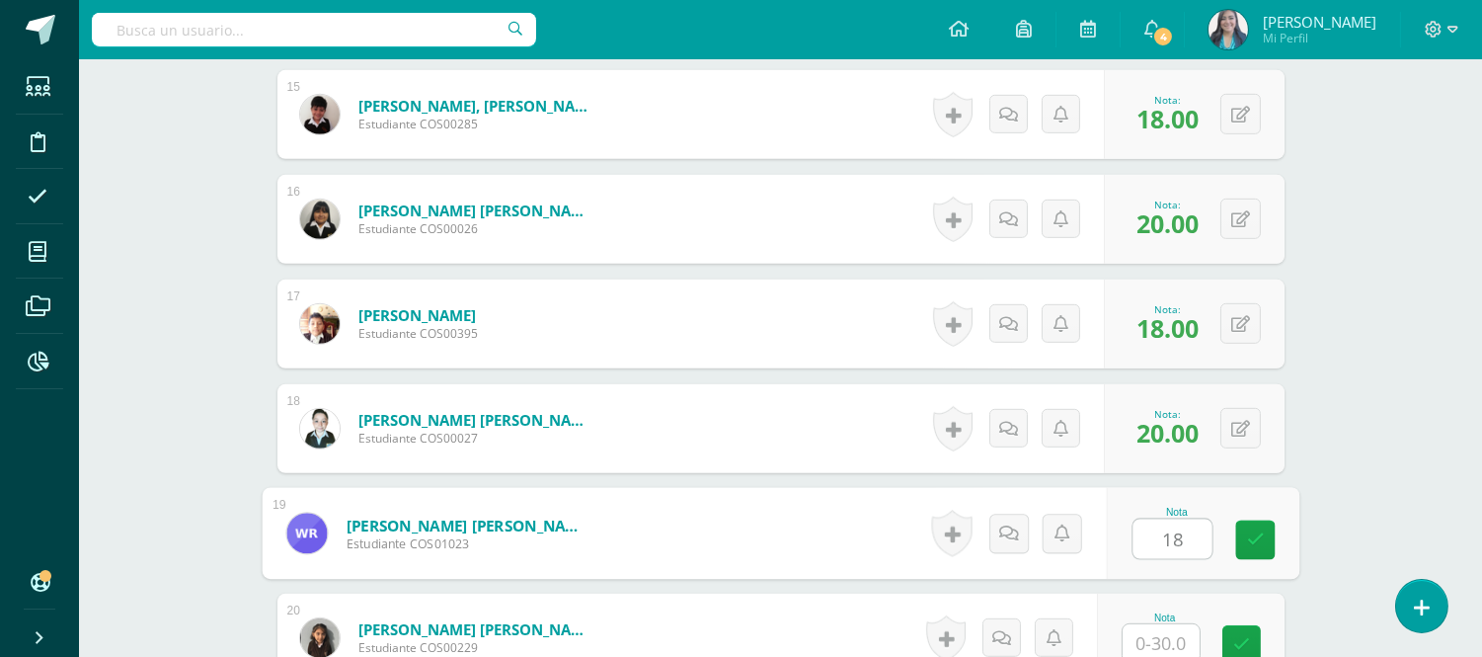
type input "18"
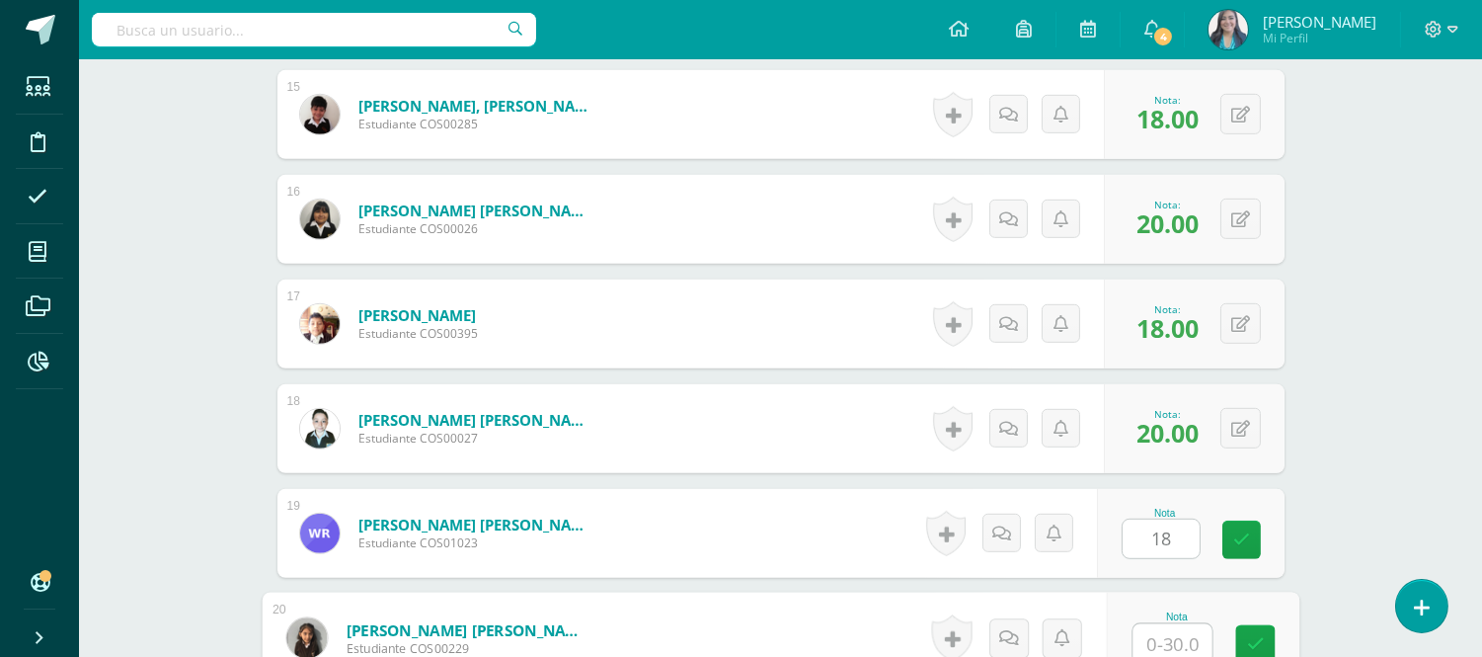
scroll to position [2086, 0]
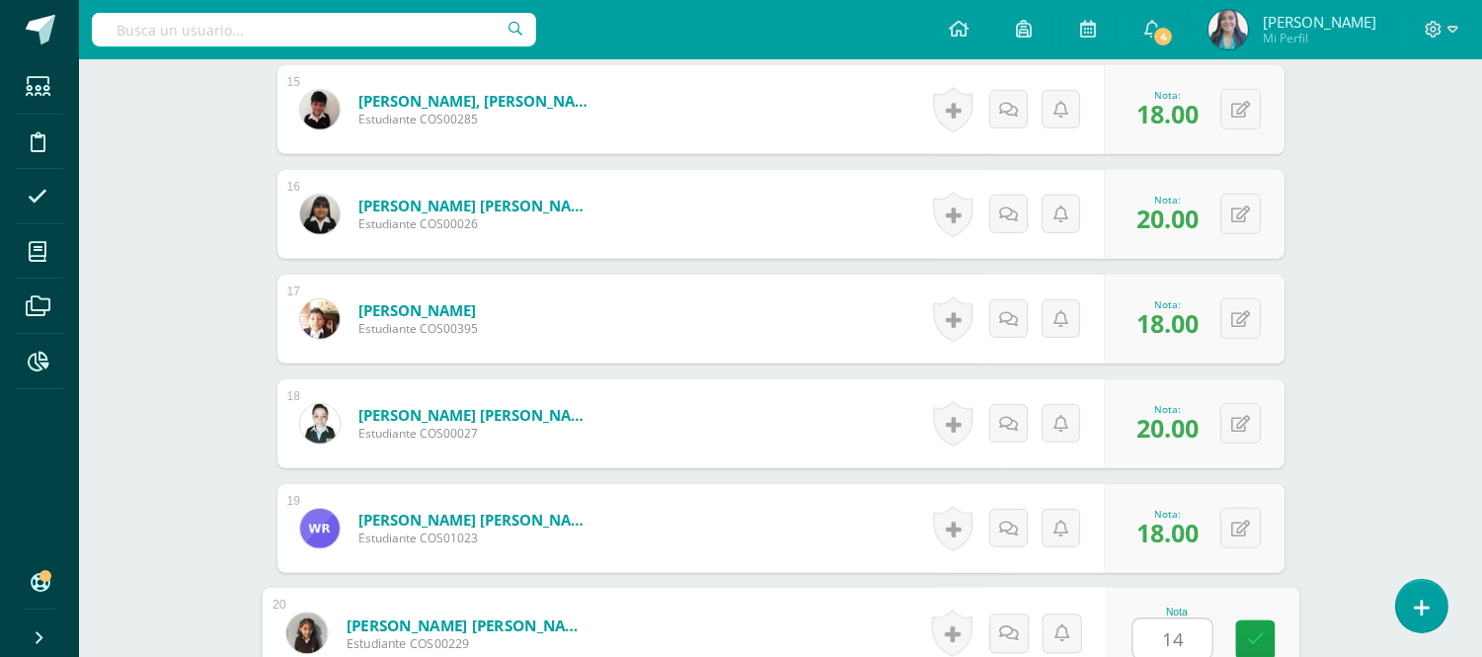
type input "14"
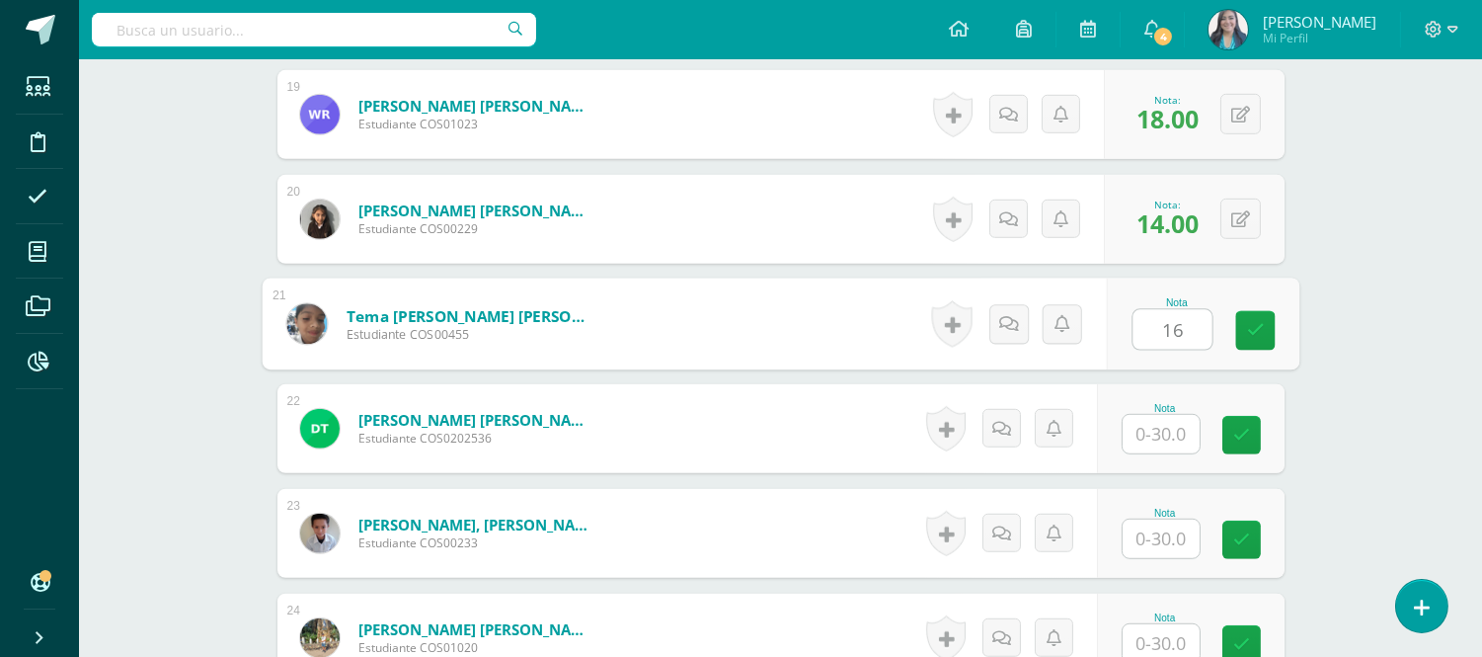
type input "16"
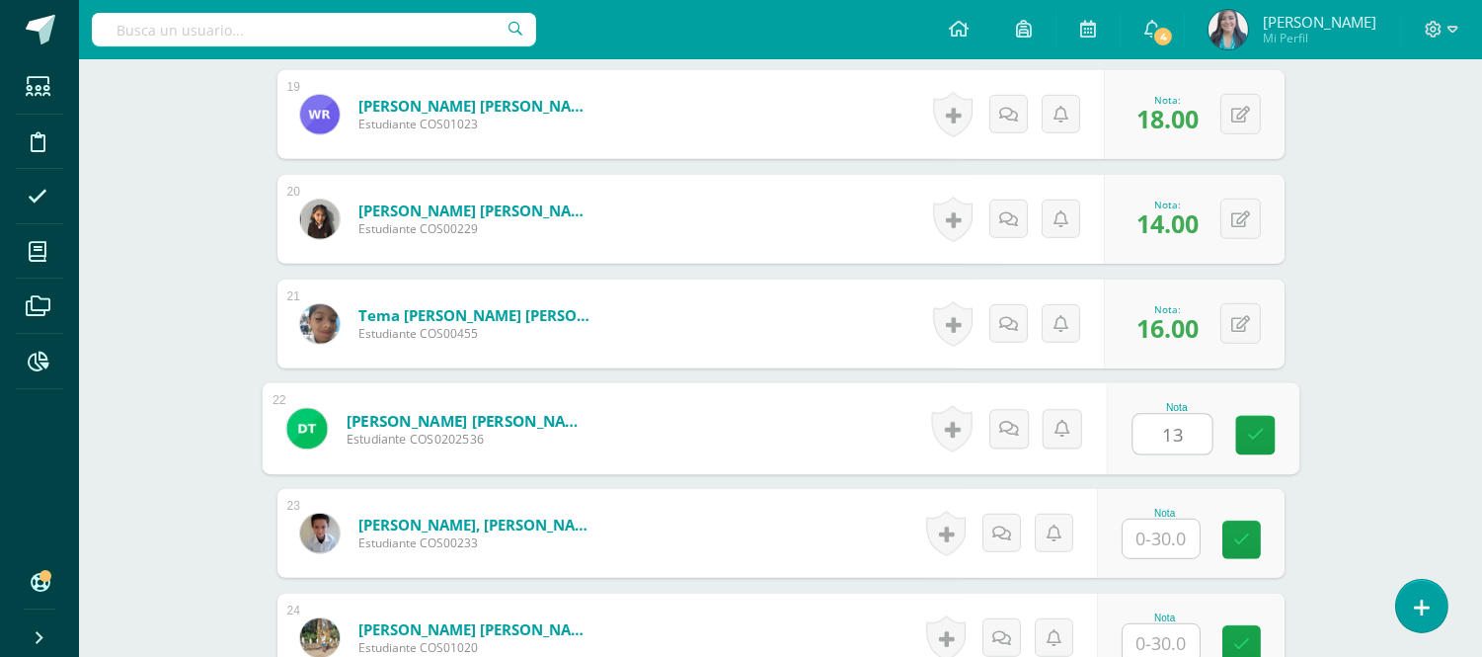
type input "13"
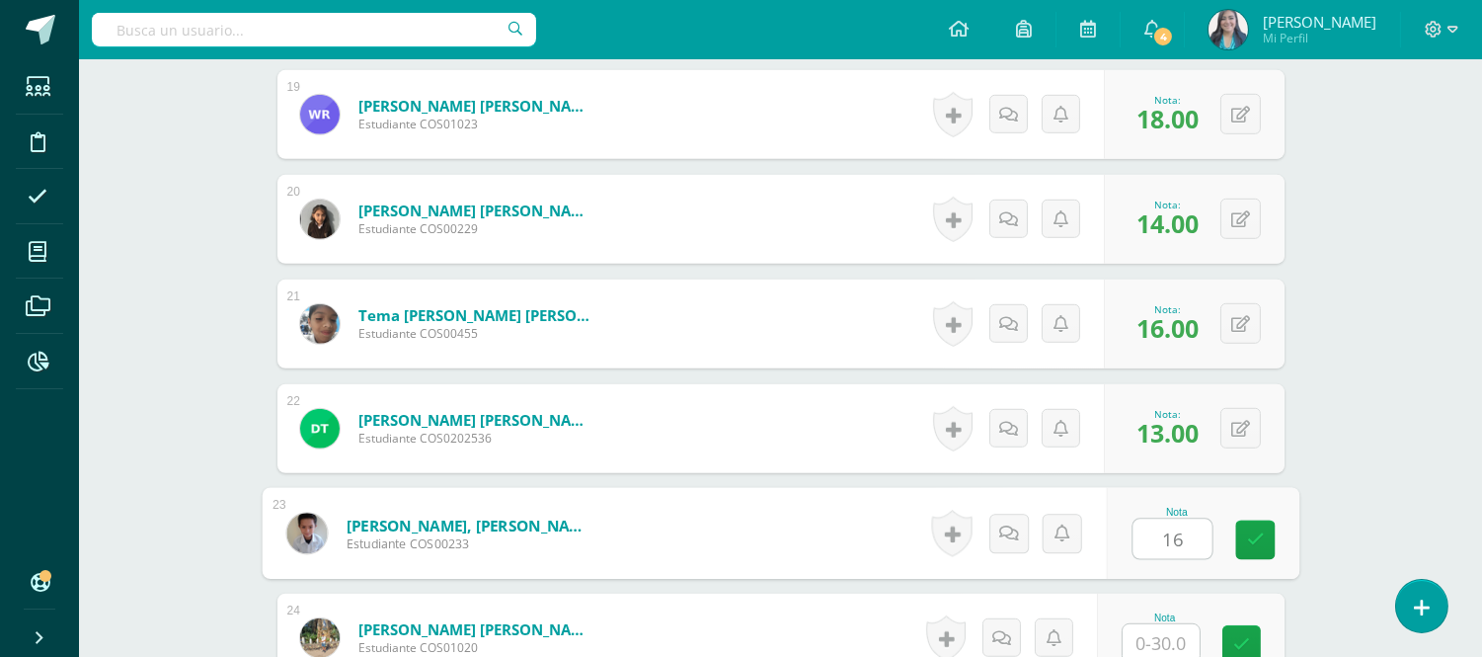
type input "16"
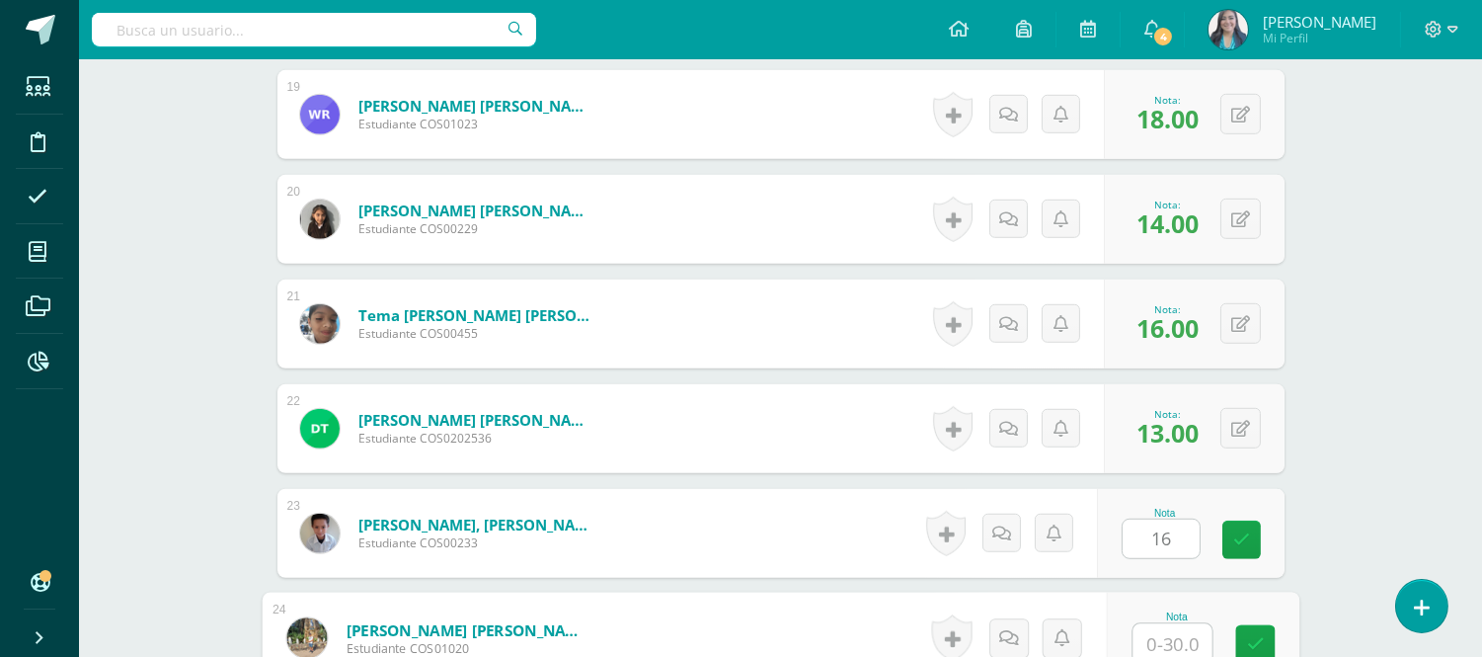
scroll to position [2504, 0]
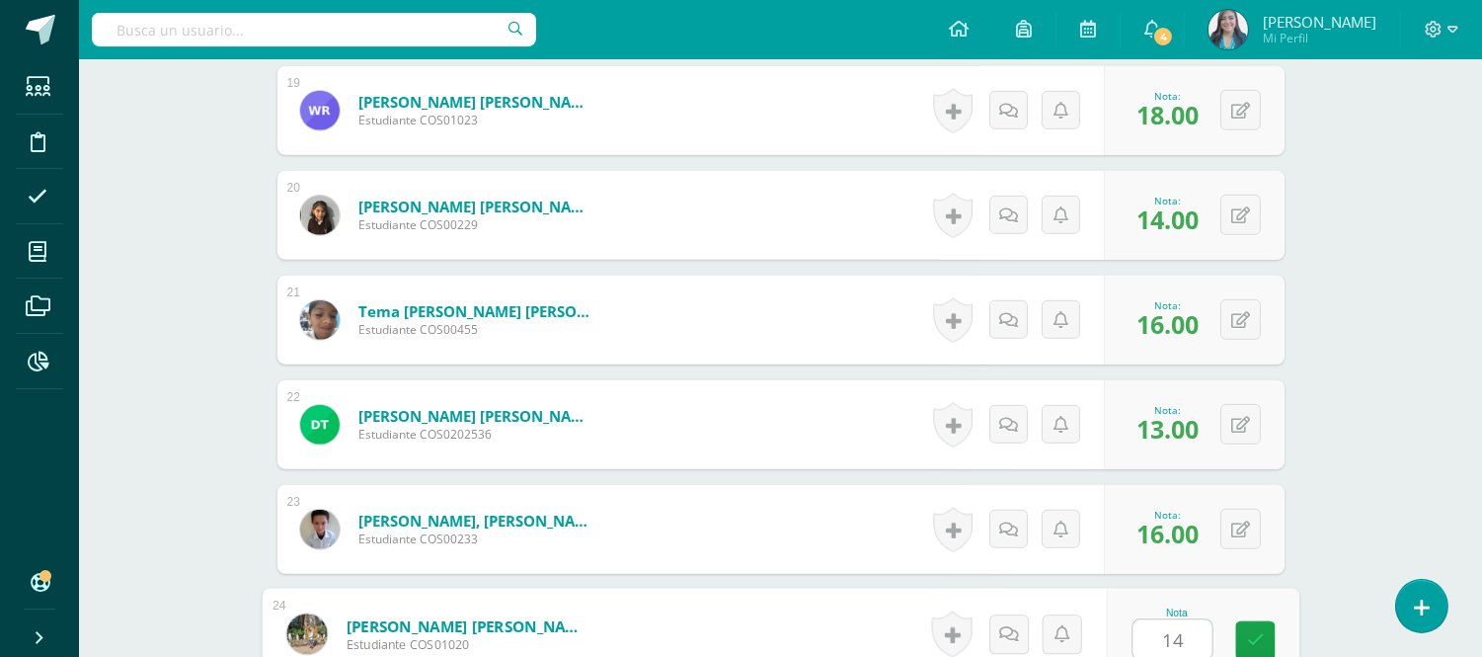
type input "14"
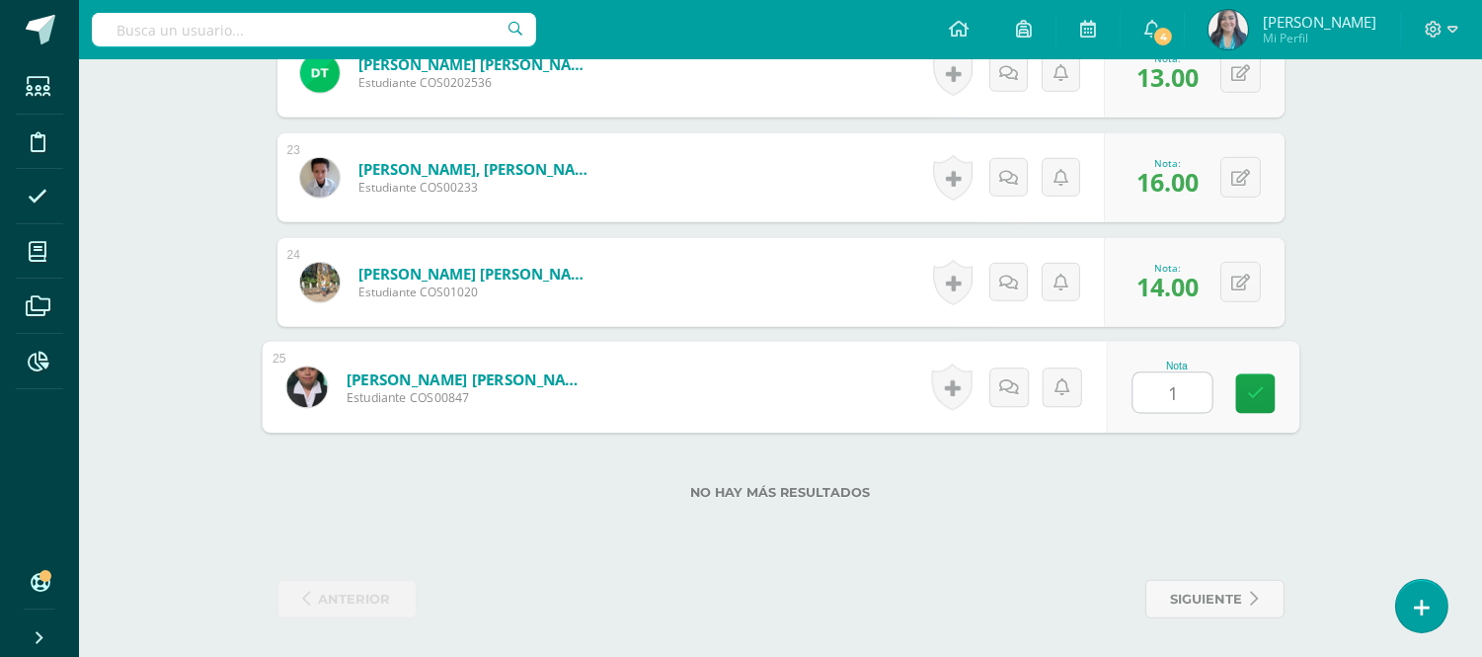
type input "19"
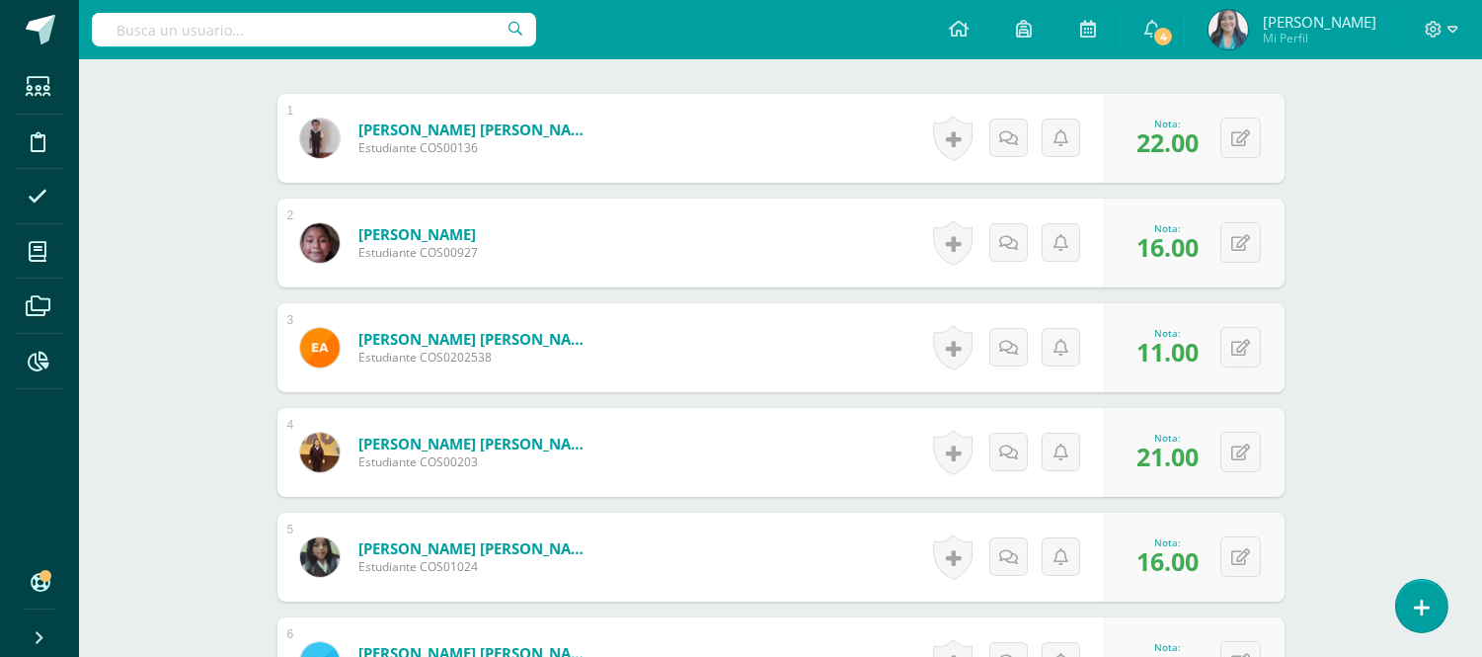
scroll to position [0, 0]
